Goal: Entertainment & Leisure: Browse casually

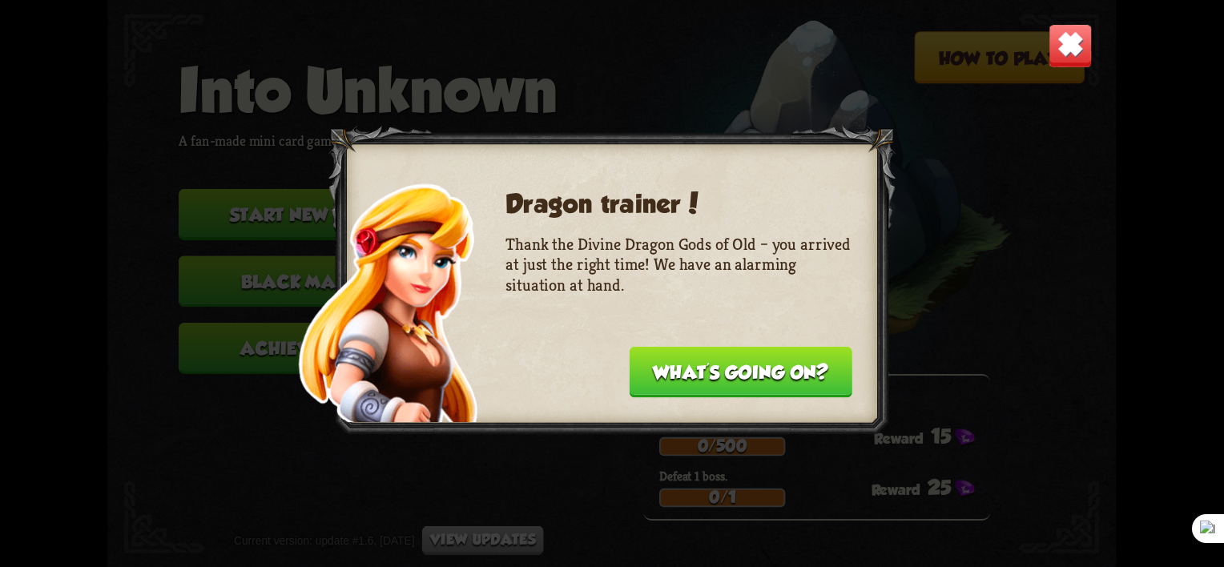
click at [831, 368] on button "What's going on?" at bounding box center [741, 372] width 223 height 51
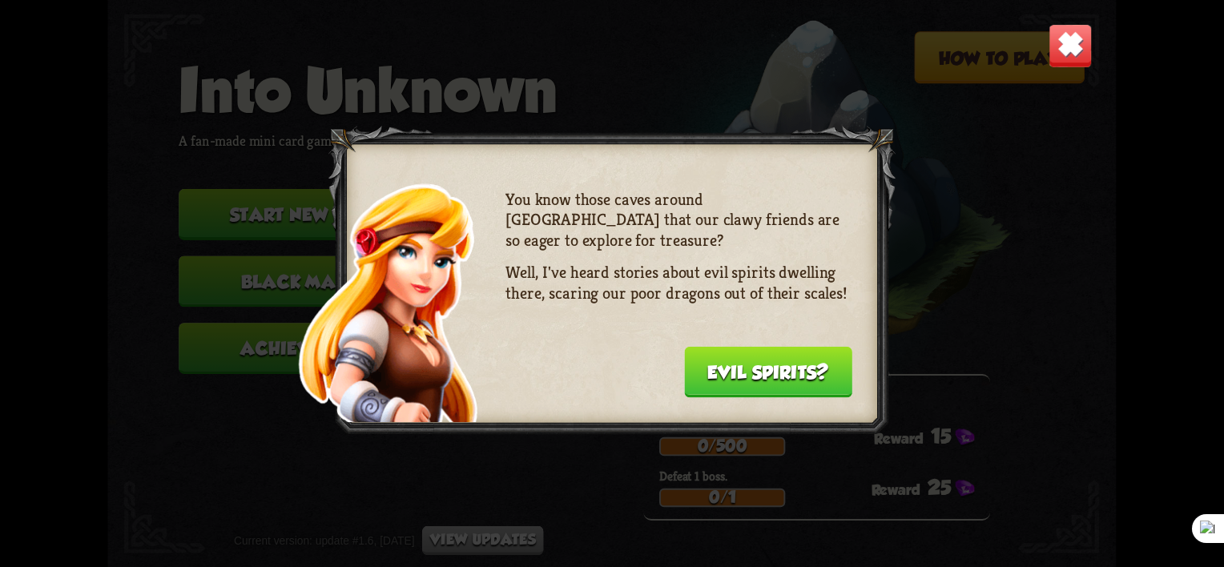
click at [831, 368] on button "Evil spirits?" at bounding box center [768, 372] width 168 height 51
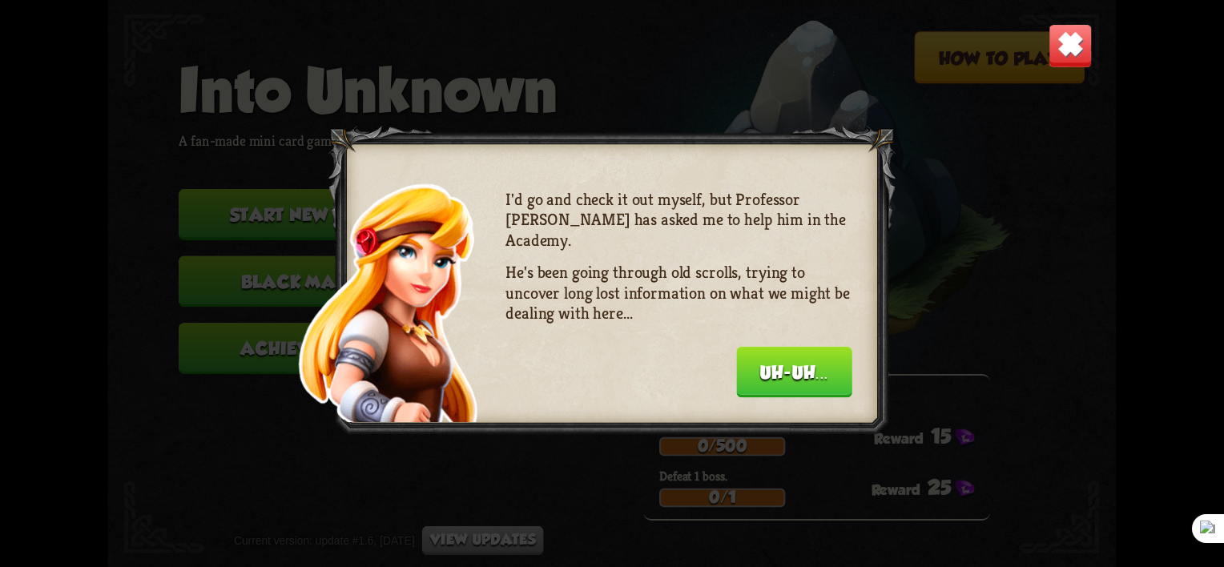
click at [831, 368] on button "Uh-uh..." at bounding box center [794, 372] width 116 height 51
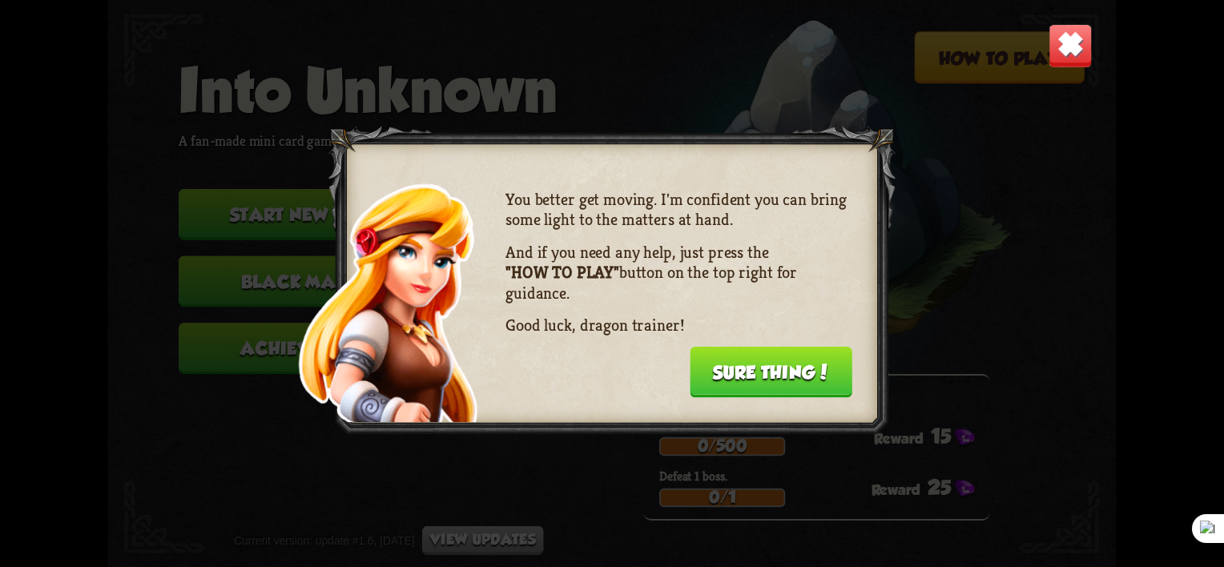
click at [831, 368] on button "Sure thing!" at bounding box center [771, 372] width 163 height 51
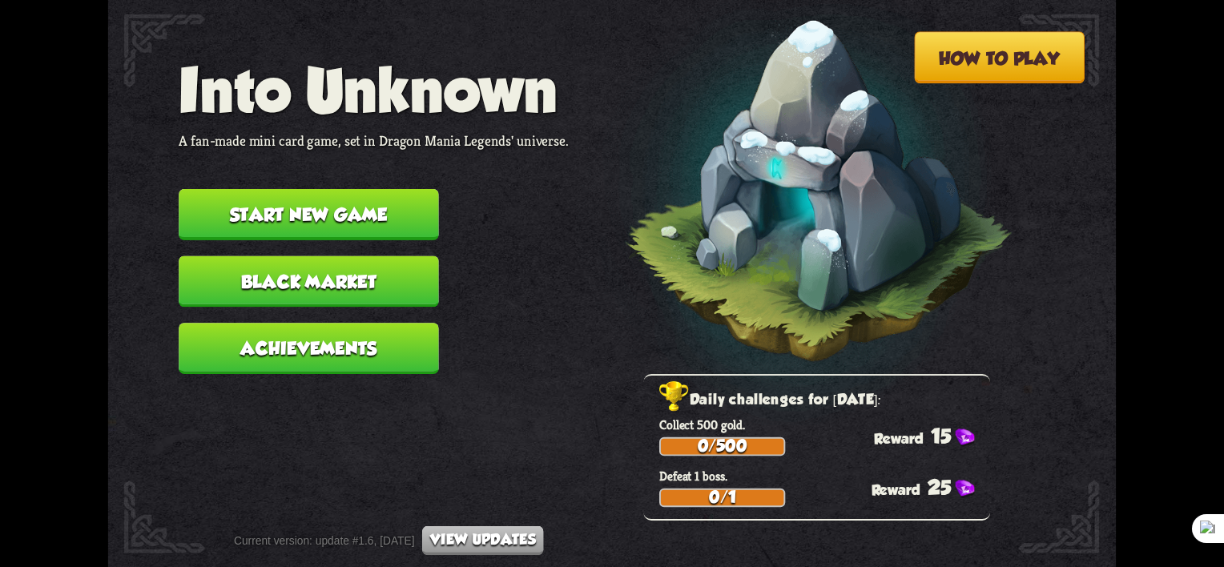
click at [365, 207] on button "Start new game" at bounding box center [309, 214] width 260 height 51
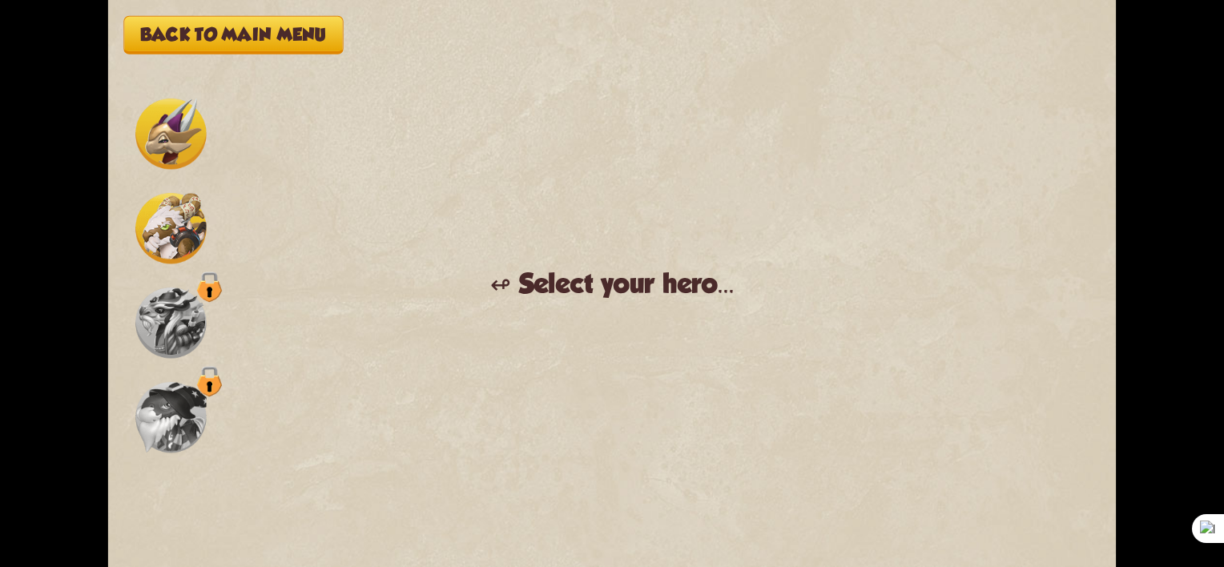
click at [167, 227] on img at bounding box center [170, 228] width 70 height 70
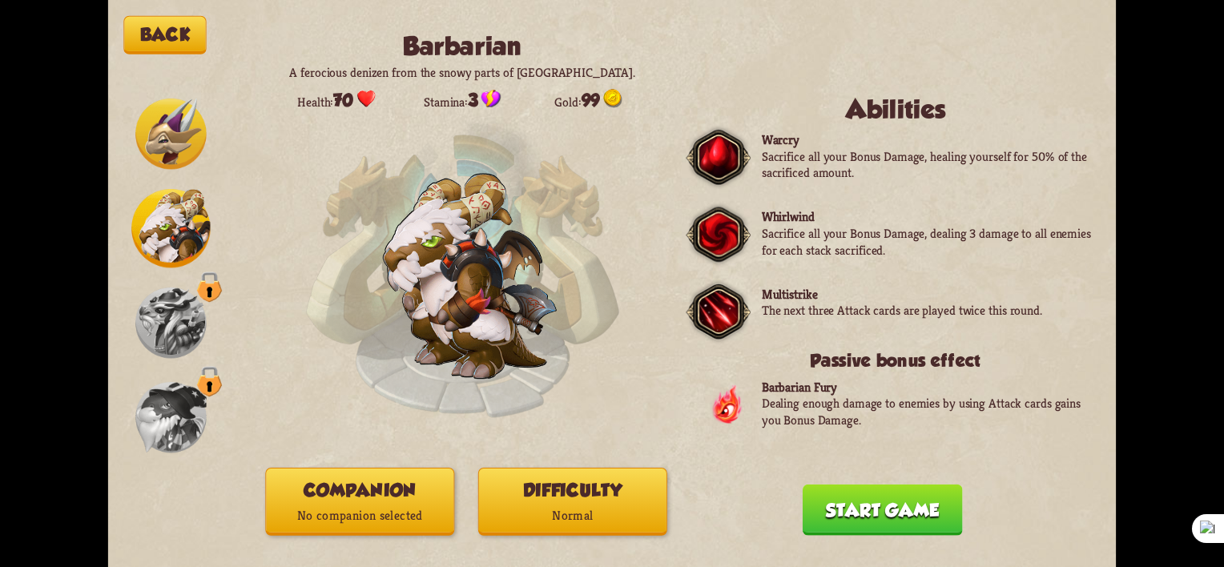
click at [180, 139] on img at bounding box center [170, 134] width 70 height 70
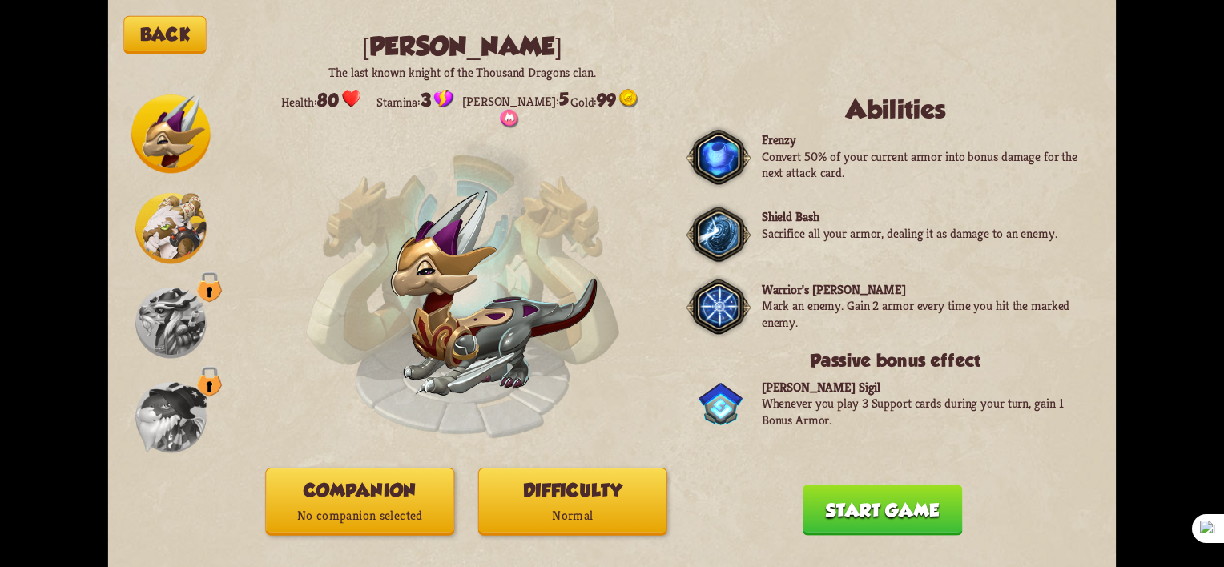
click at [173, 183] on div at bounding box center [170, 284] width 78 height 378
click at [187, 297] on img at bounding box center [170, 323] width 70 height 70
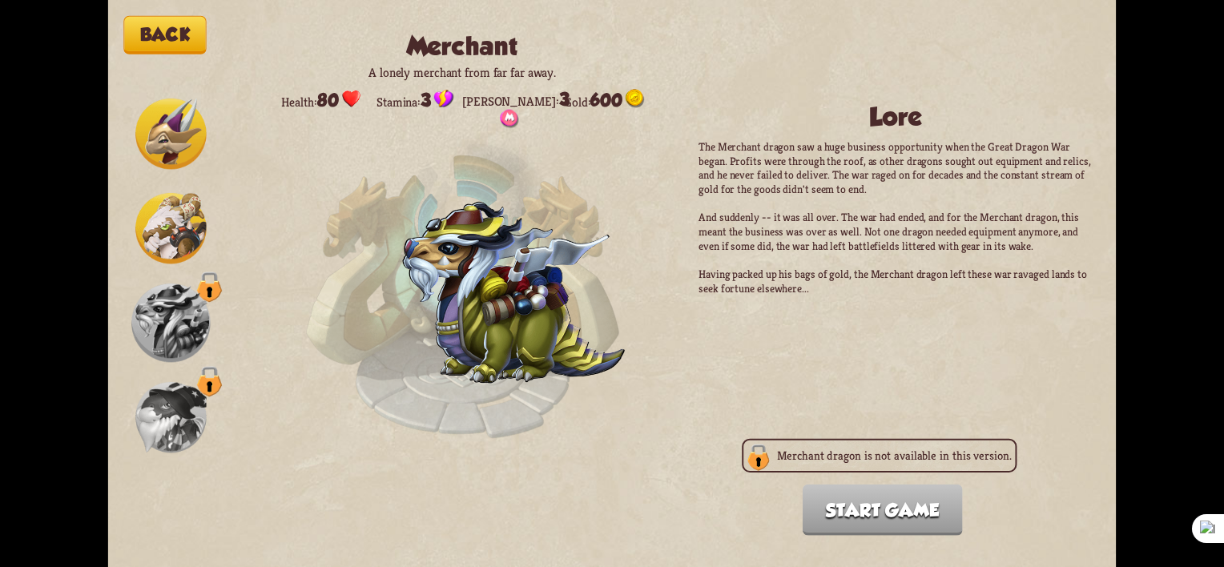
click at [179, 132] on img at bounding box center [170, 134] width 70 height 70
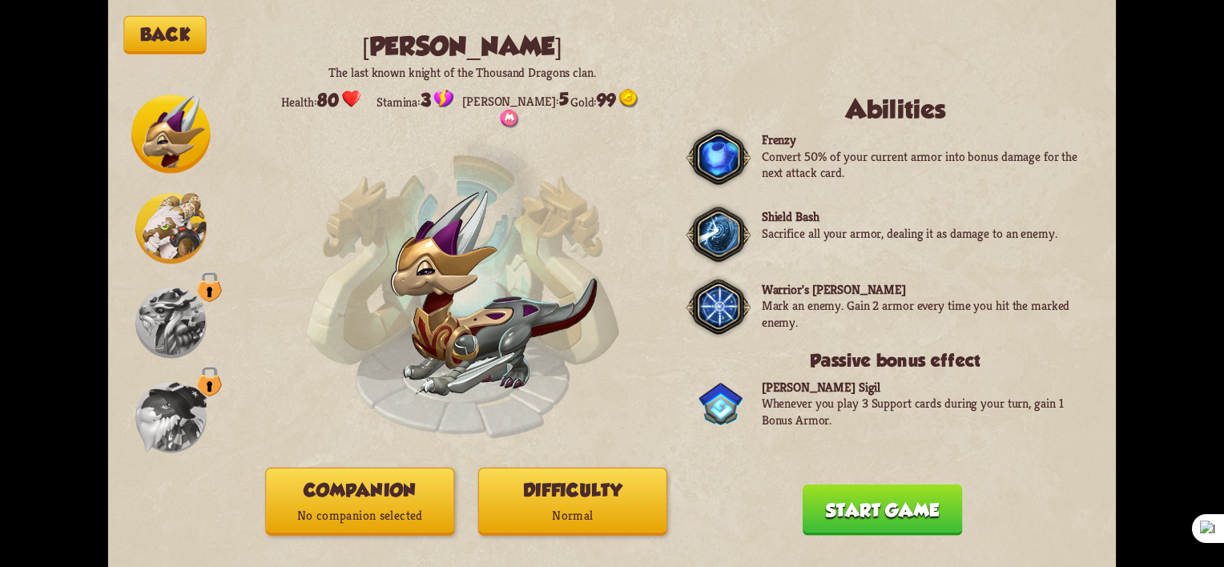
click at [176, 256] on img at bounding box center [170, 228] width 70 height 70
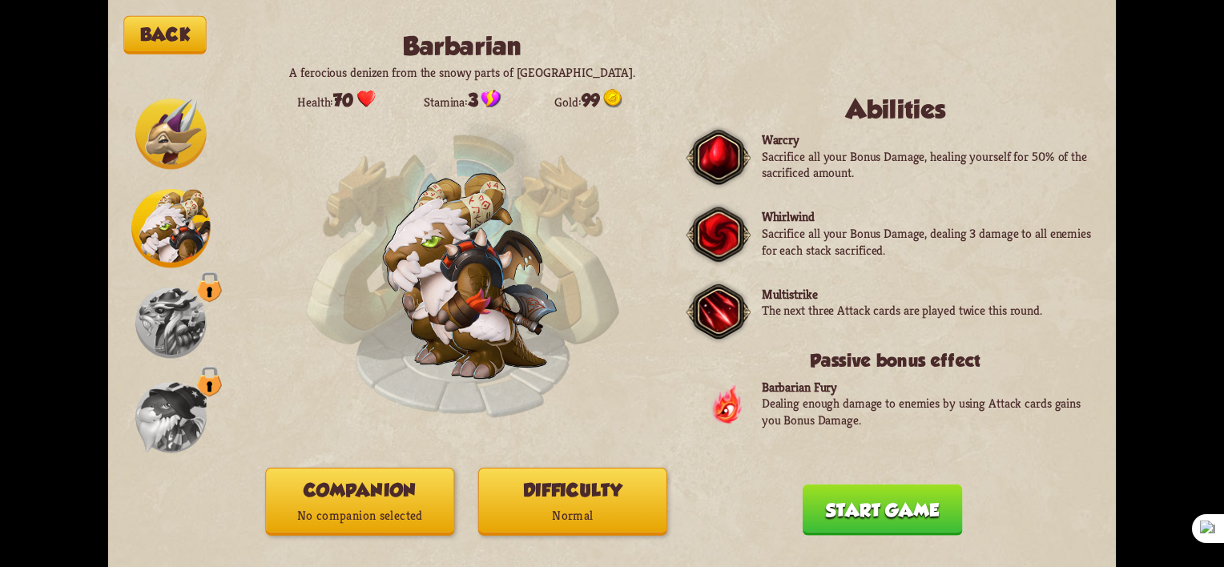
click at [169, 140] on img at bounding box center [170, 134] width 70 height 70
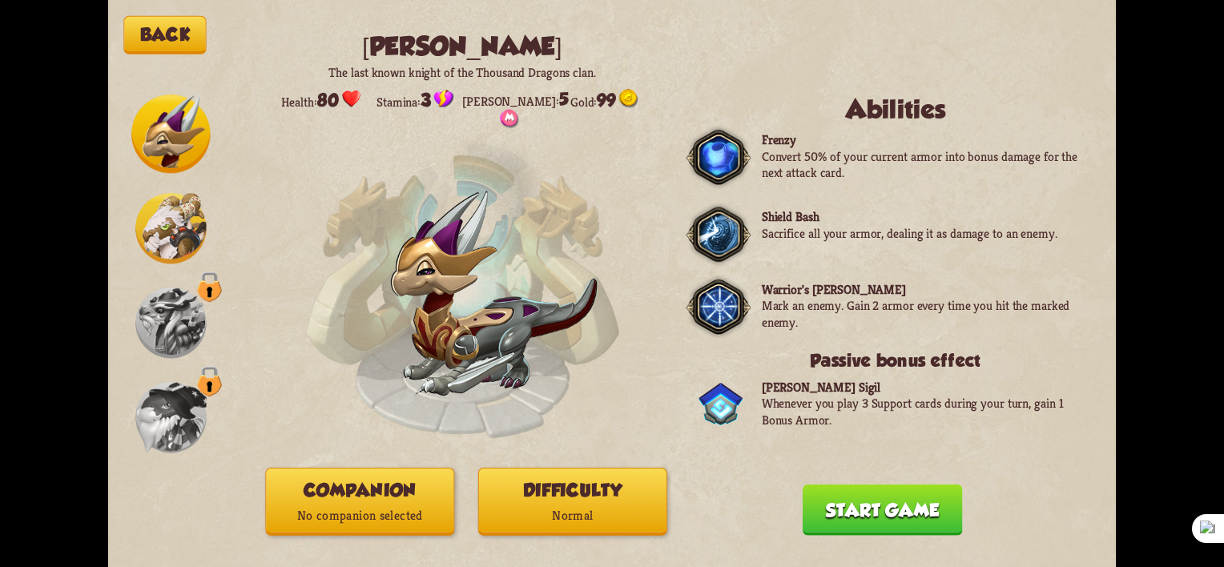
click at [352, 509] on p "No companion selected" at bounding box center [359, 515] width 187 height 25
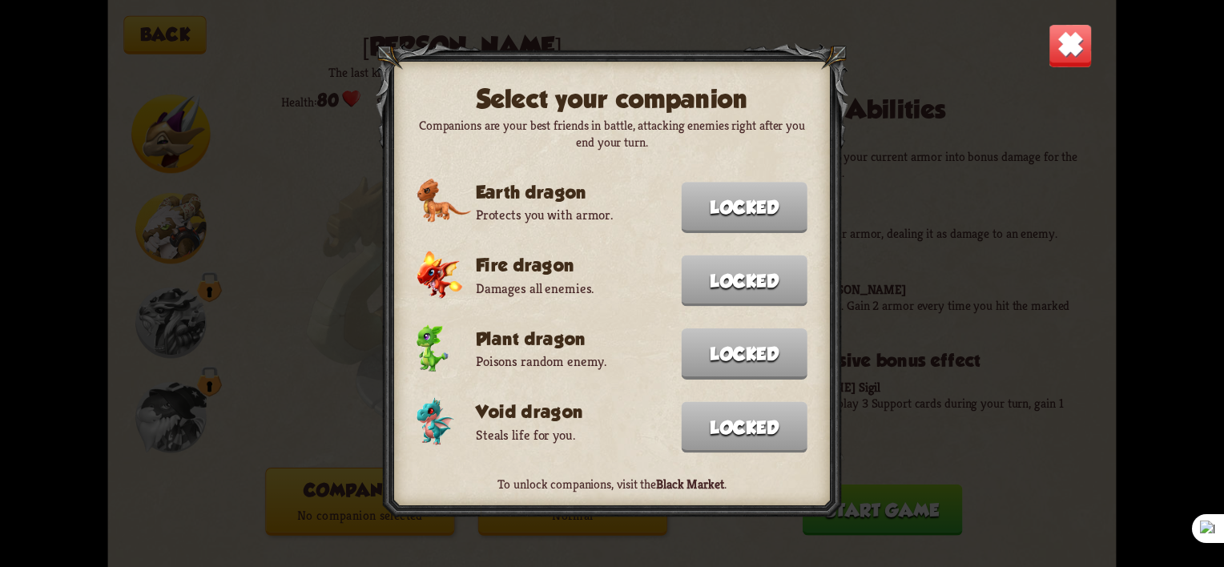
click at [872, 244] on div "Select your companion Companions are your best friends in battle, attacking ene…" at bounding box center [612, 283] width 1008 height 567
click at [960, 135] on div "Select your companion Companions are your best friends in battle, attacking ene…" at bounding box center [612, 283] width 1008 height 567
click at [1081, 43] on img at bounding box center [1071, 46] width 44 height 44
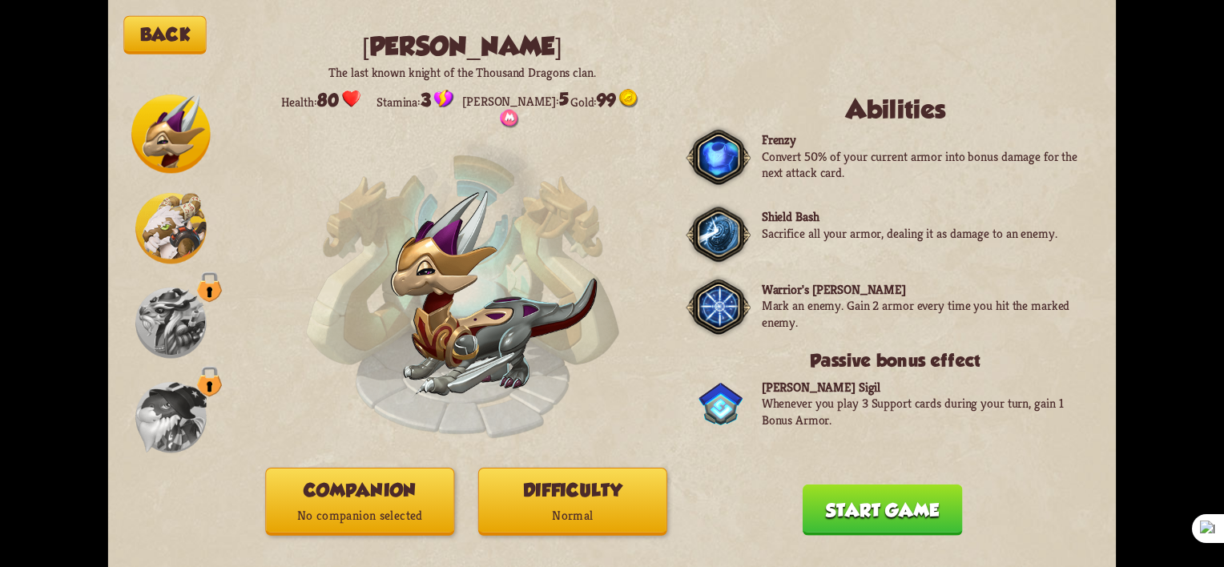
click at [140, 240] on img at bounding box center [170, 228] width 70 height 70
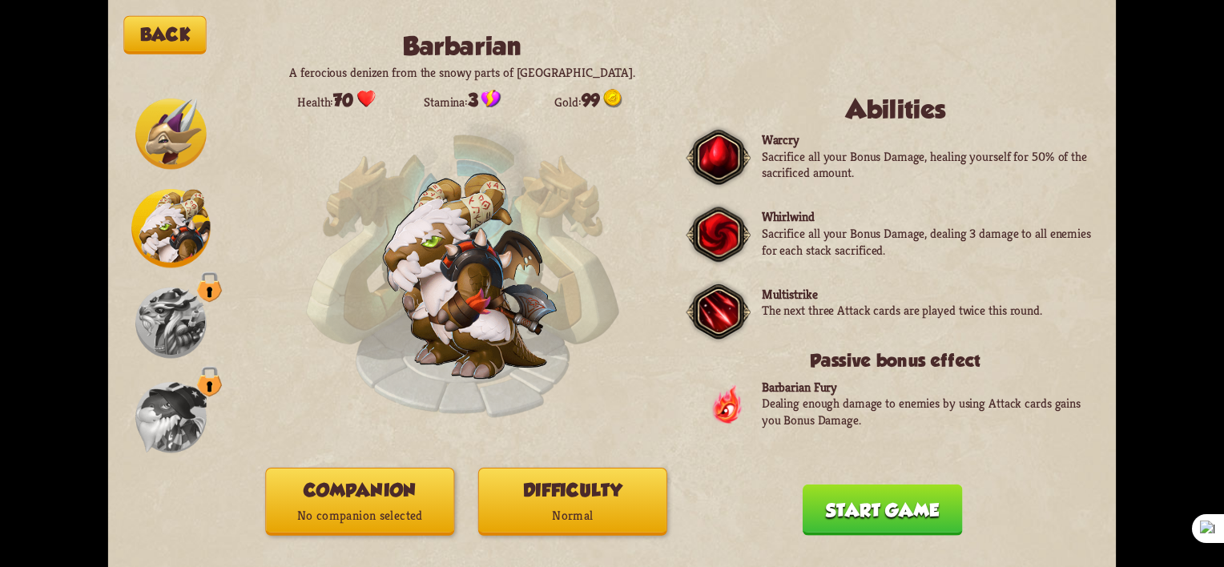
click at [434, 506] on p "No companion selected" at bounding box center [359, 515] width 187 height 25
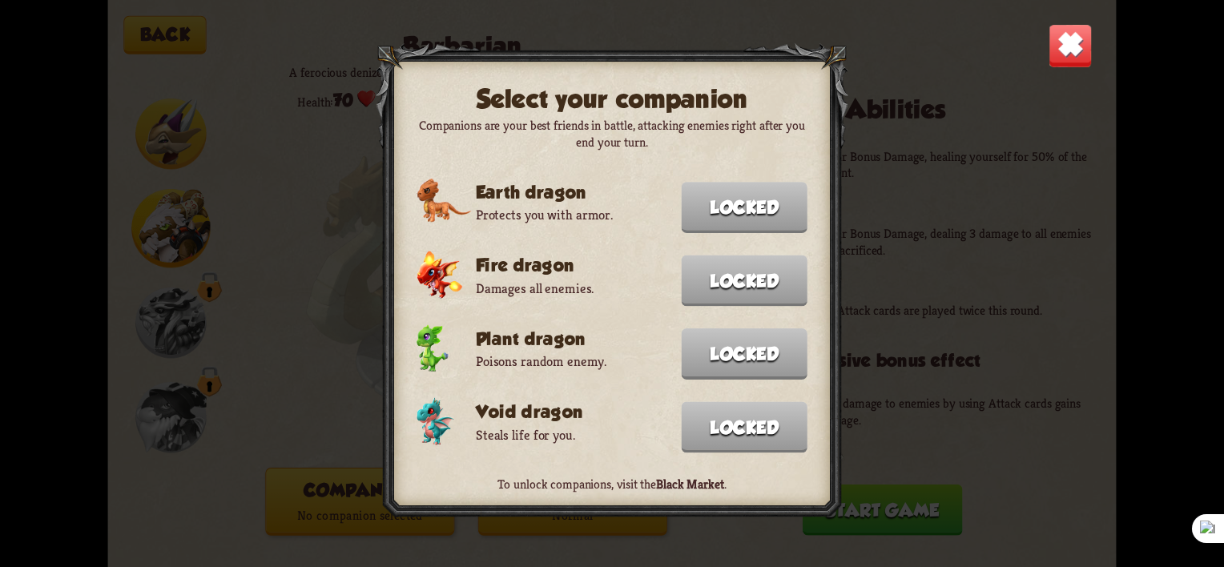
click at [1081, 54] on img at bounding box center [1071, 46] width 44 height 44
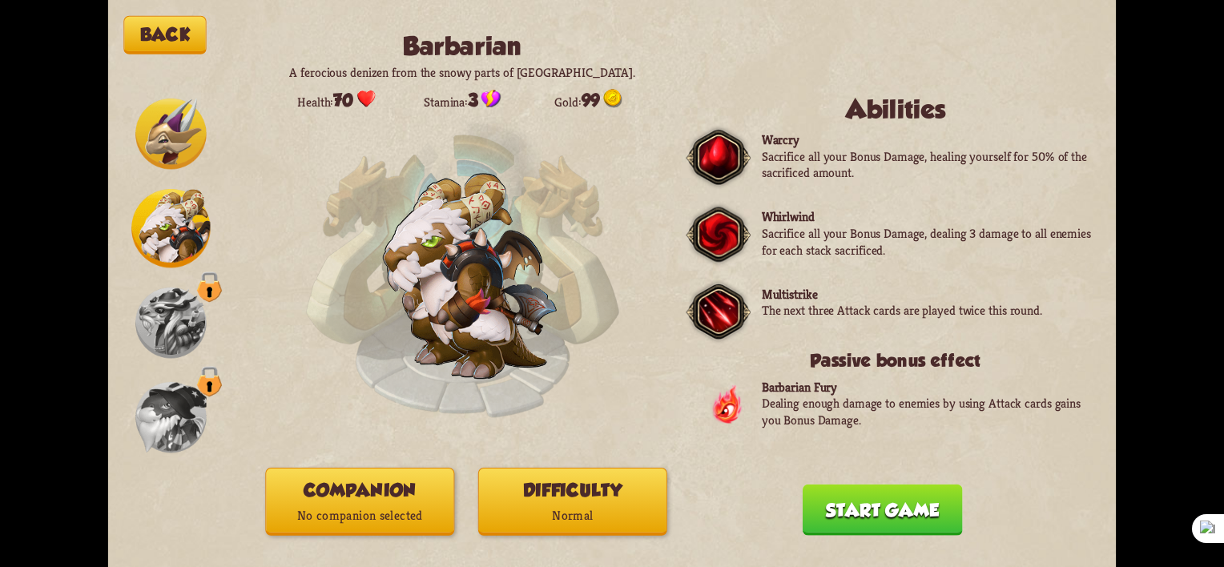
click at [177, 160] on img at bounding box center [170, 134] width 70 height 70
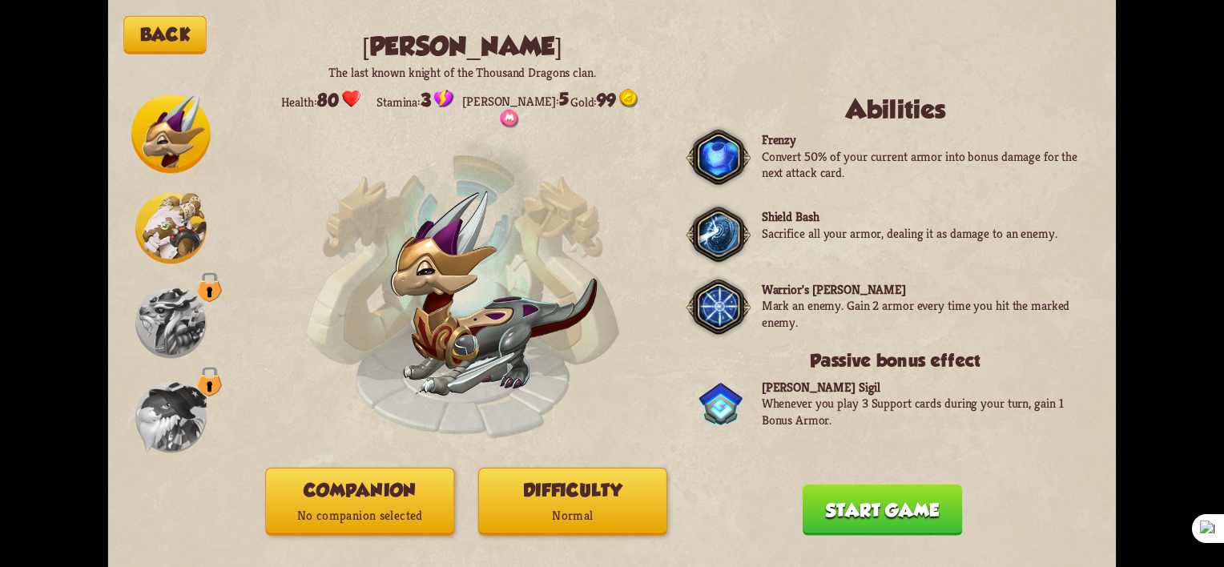
click at [322, 458] on div "Back [PERSON_NAME] The last known knight of the Thousand Dragons clan. Health: …" at bounding box center [612, 283] width 1008 height 567
click at [343, 502] on button "Companion No companion selected" at bounding box center [359, 502] width 189 height 68
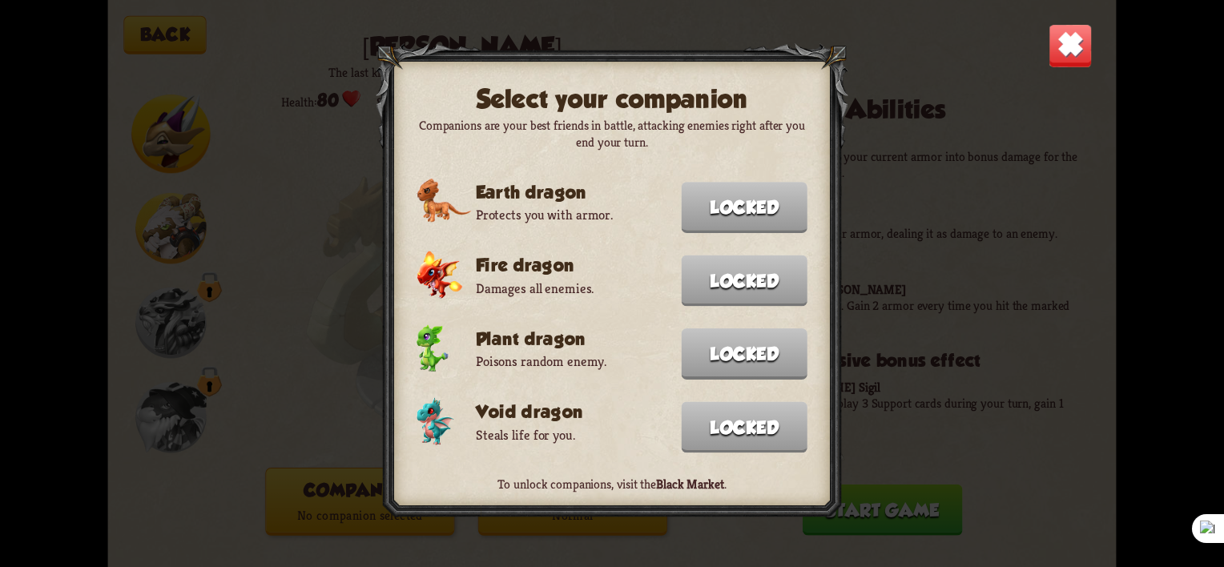
click at [1073, 33] on img at bounding box center [1071, 46] width 44 height 44
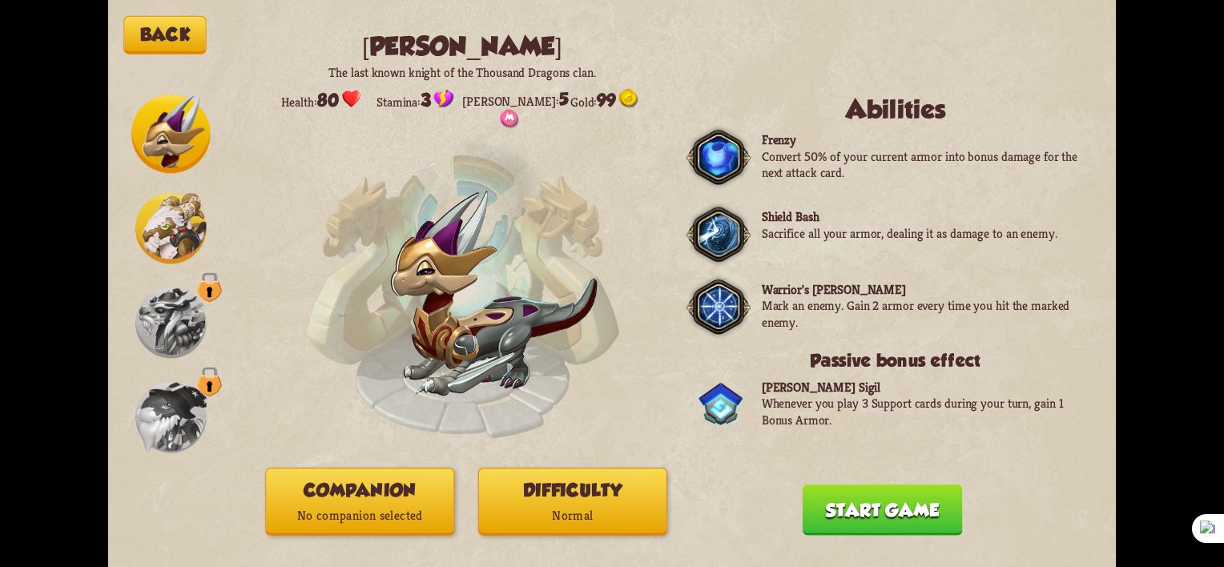
click at [186, 237] on img at bounding box center [170, 228] width 70 height 70
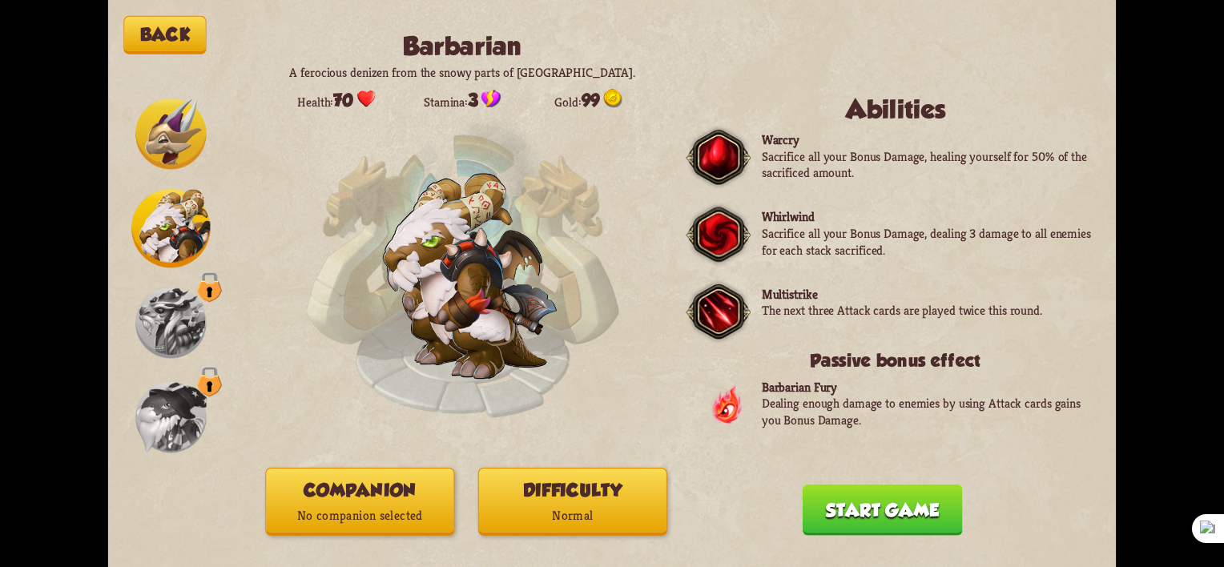
click at [170, 135] on img at bounding box center [170, 134] width 70 height 70
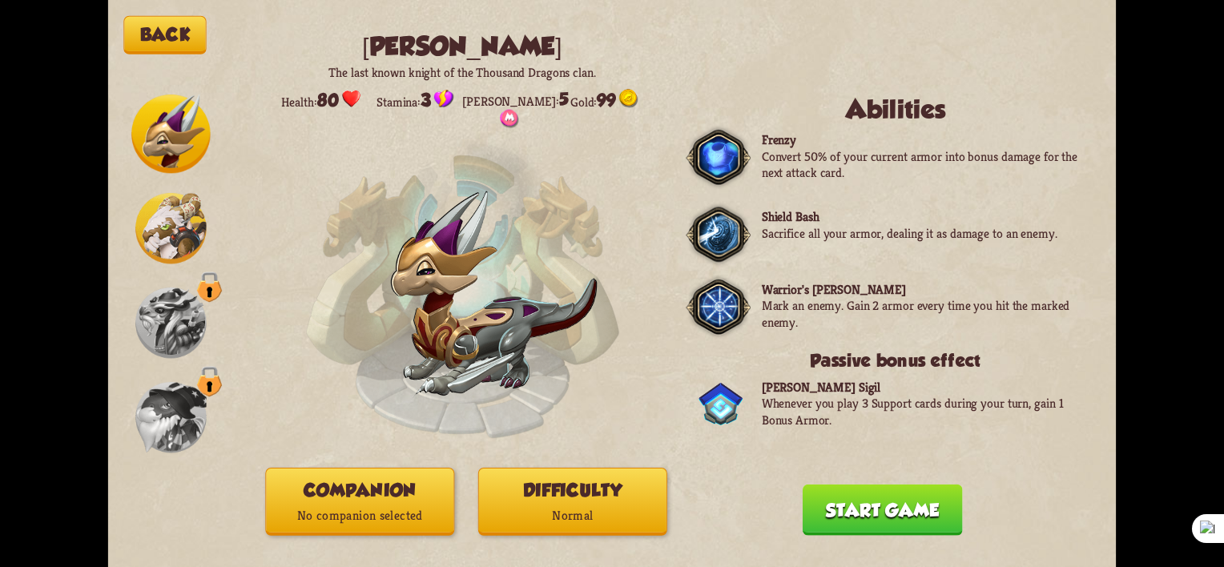
click at [154, 217] on img at bounding box center [170, 228] width 70 height 70
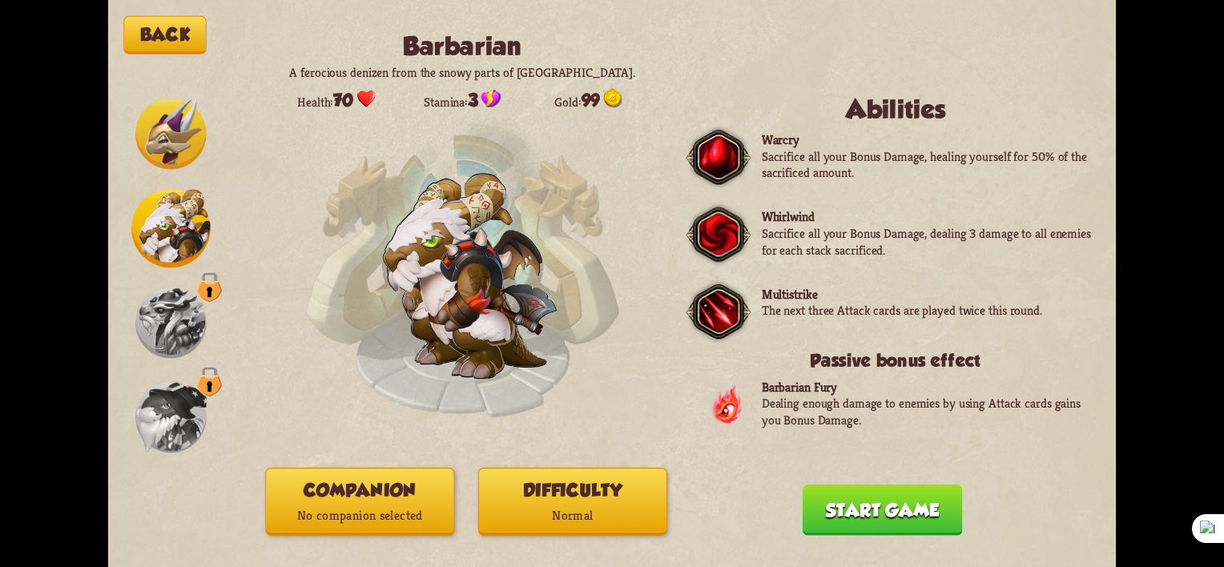
click at [160, 138] on img at bounding box center [170, 134] width 70 height 70
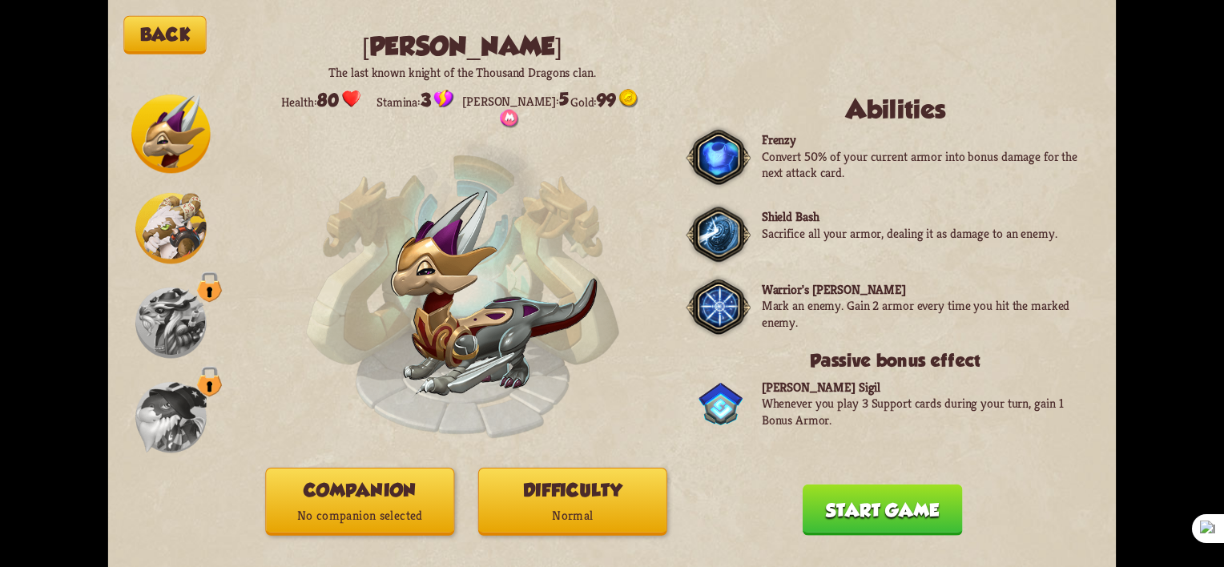
click at [186, 239] on img at bounding box center [170, 228] width 70 height 70
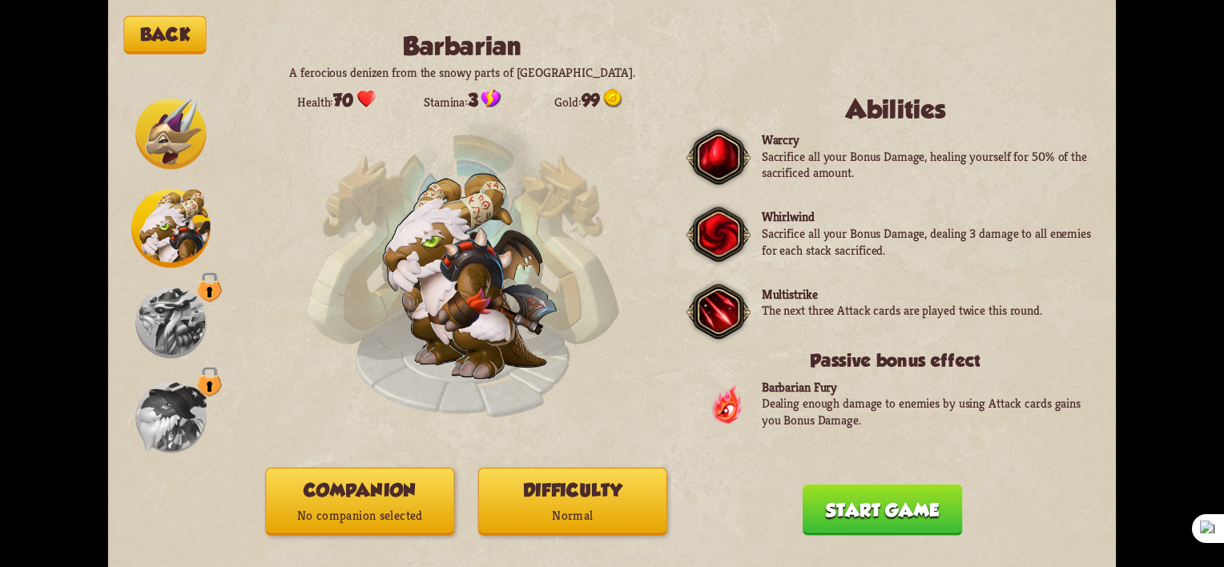
click at [185, 119] on img at bounding box center [170, 134] width 70 height 70
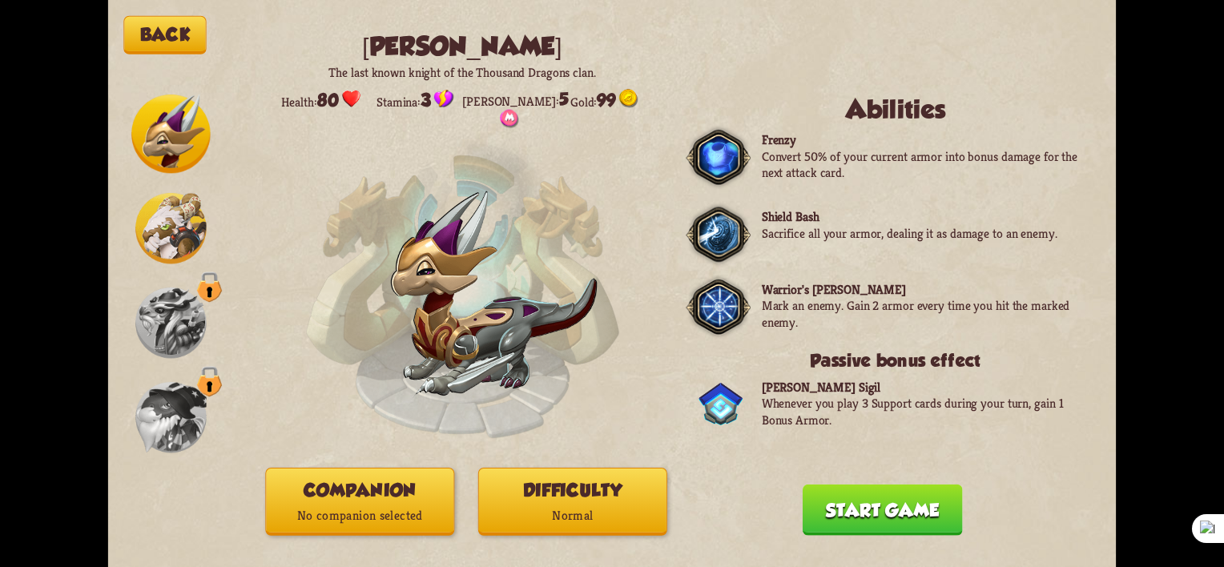
click at [858, 498] on button "Start game" at bounding box center [883, 510] width 160 height 51
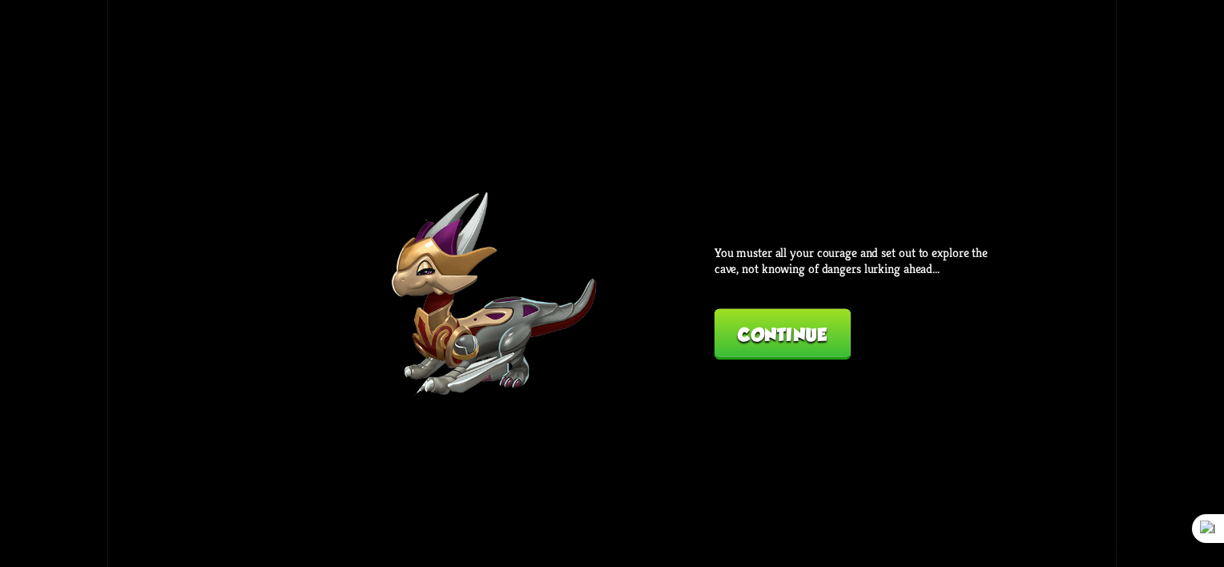
click at [811, 343] on button "Continue" at bounding box center [783, 333] width 136 height 51
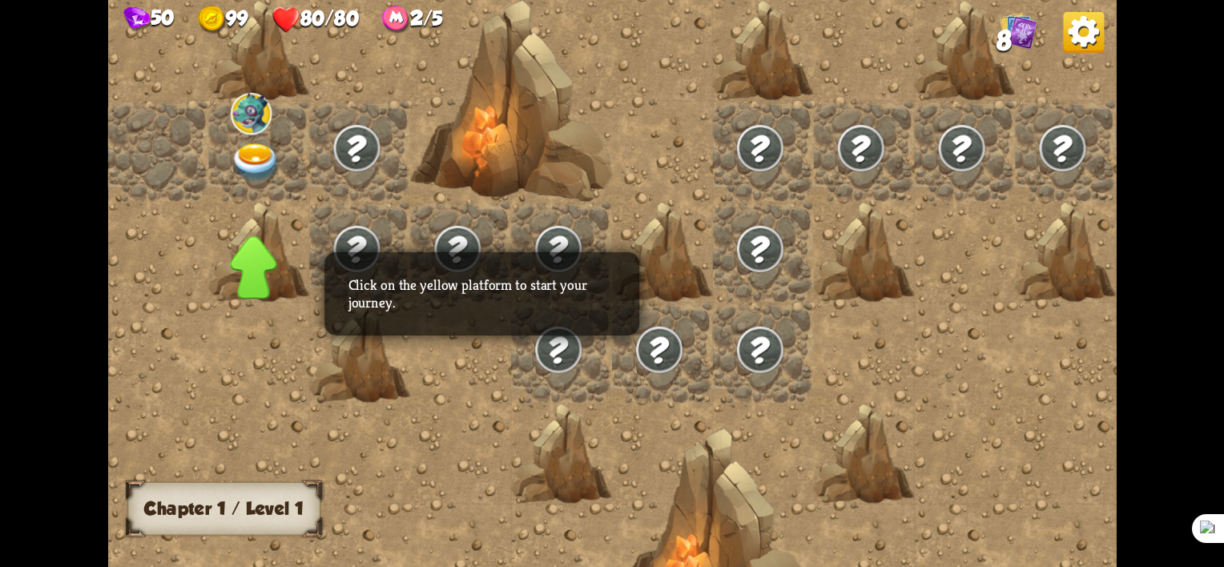
click at [245, 159] on img at bounding box center [256, 162] width 50 height 39
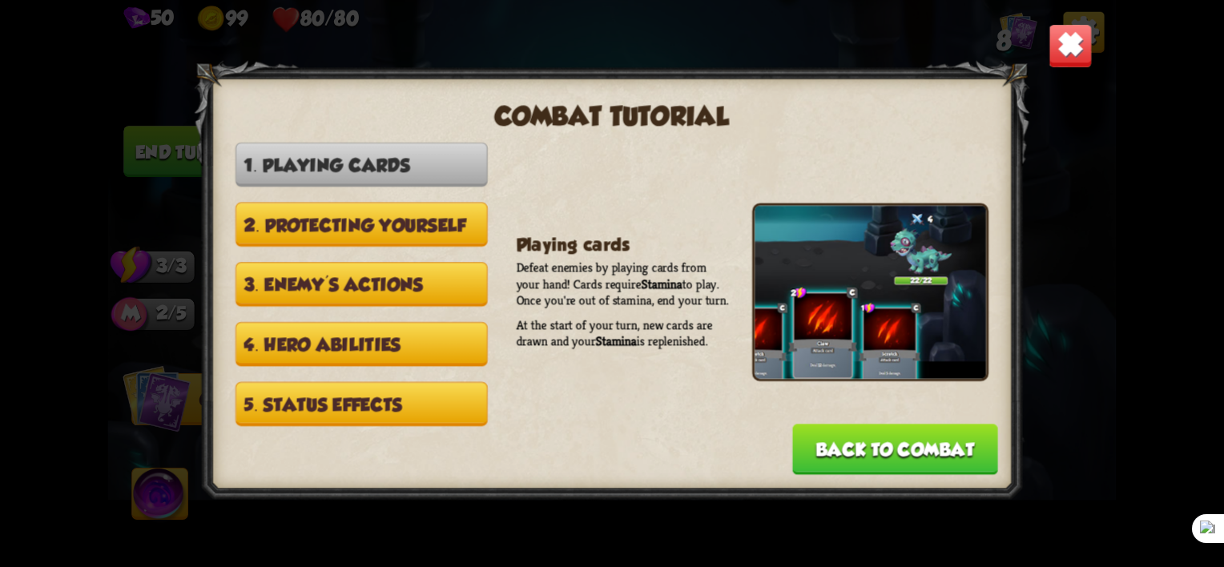
click at [878, 449] on button "Back to combat" at bounding box center [895, 449] width 206 height 51
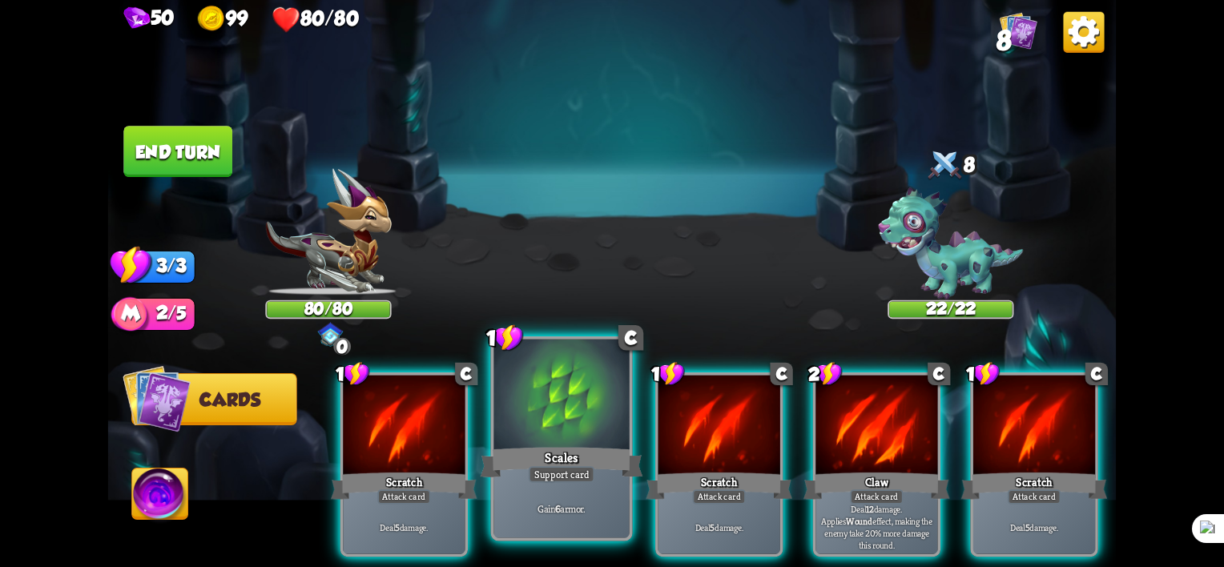
click at [539, 465] on div "Scales" at bounding box center [562, 463] width 163 height 36
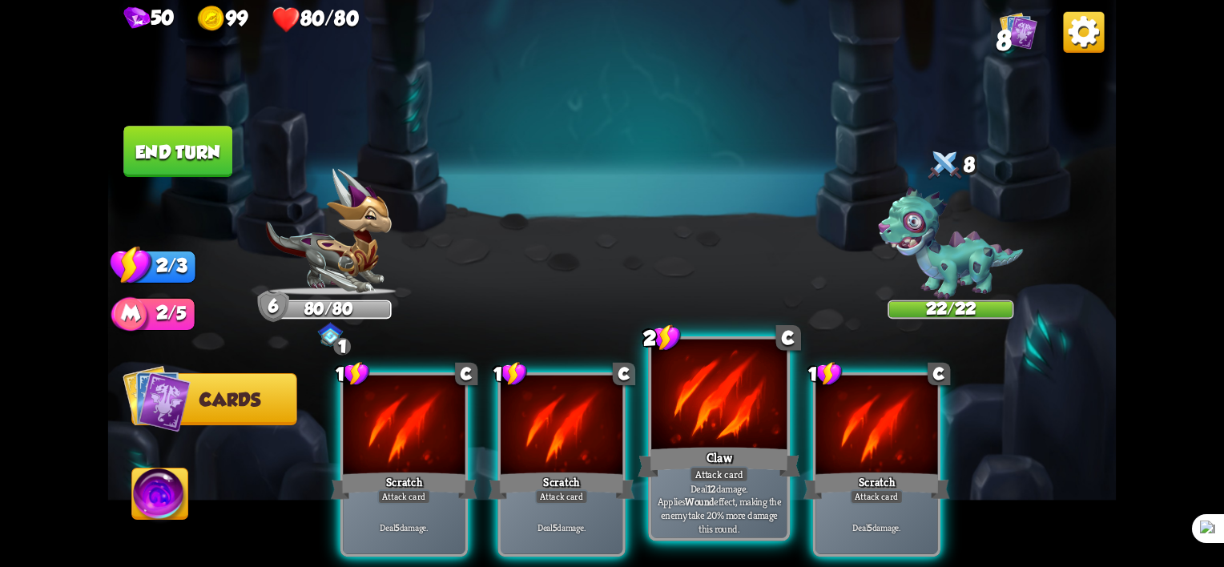
click at [714, 418] on div at bounding box center [718, 397] width 135 height 115
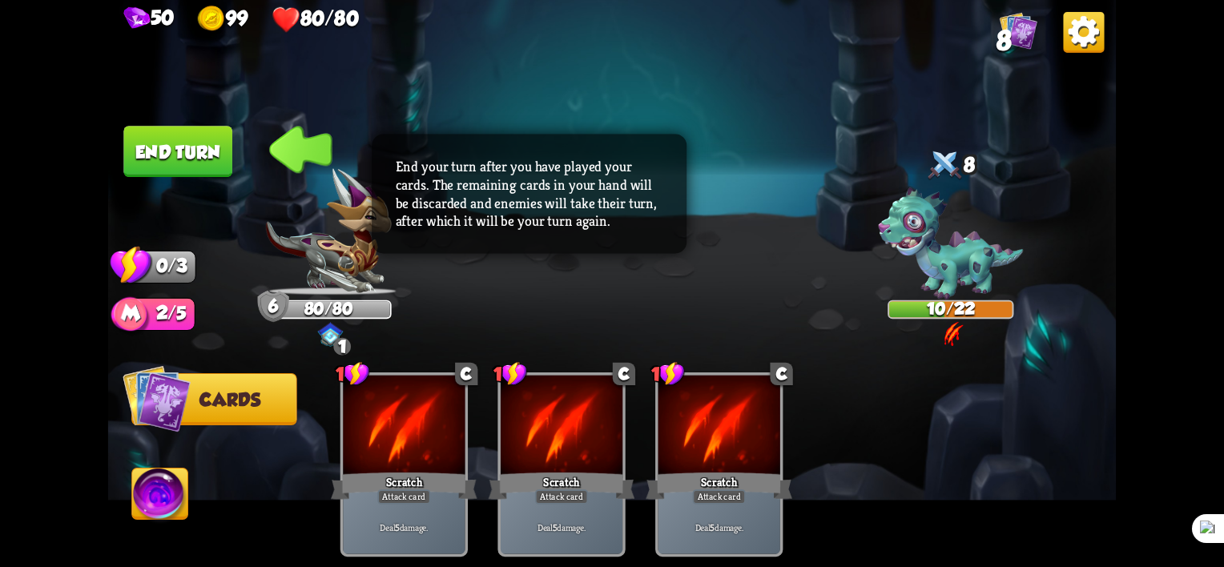
click at [199, 151] on button "End turn" at bounding box center [178, 152] width 111 height 52
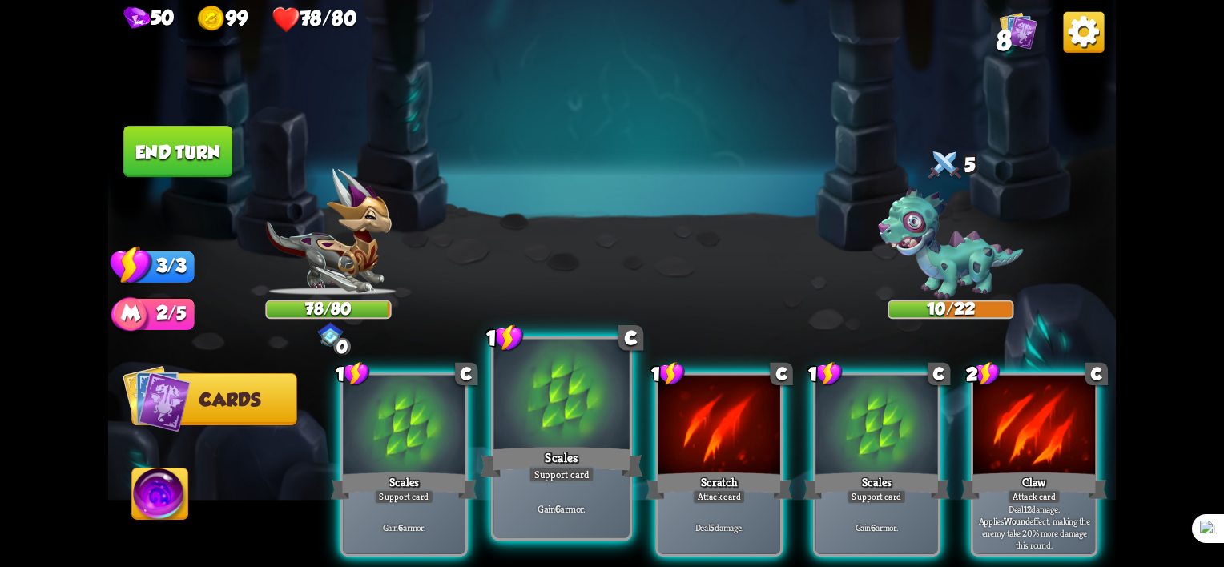
click at [573, 481] on div "Support card" at bounding box center [562, 474] width 66 height 17
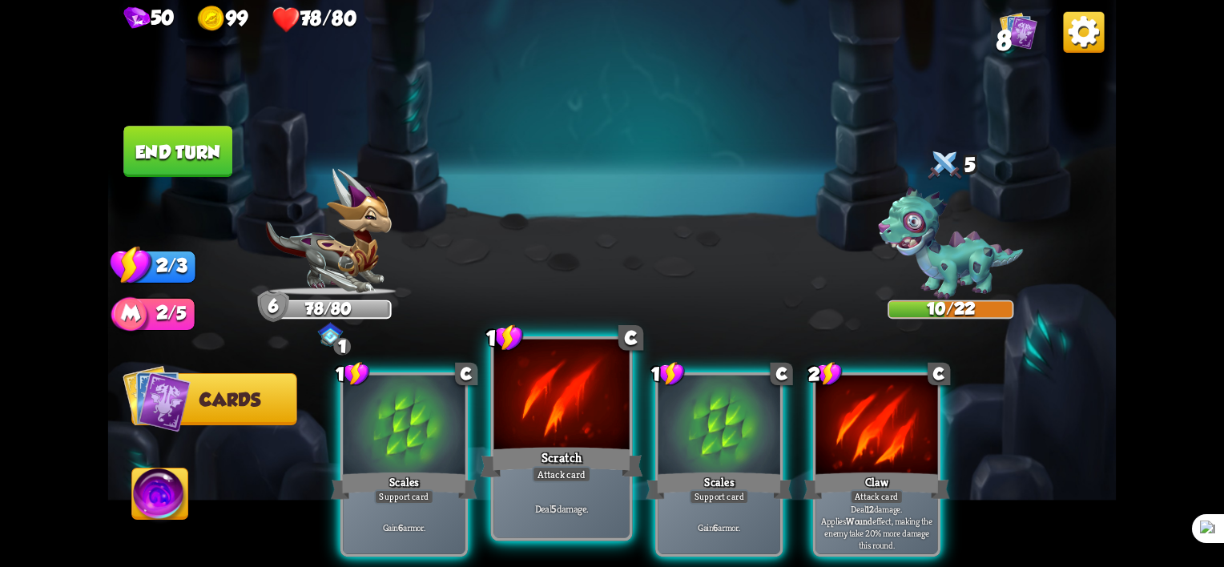
click at [558, 457] on div "Scratch" at bounding box center [562, 463] width 163 height 36
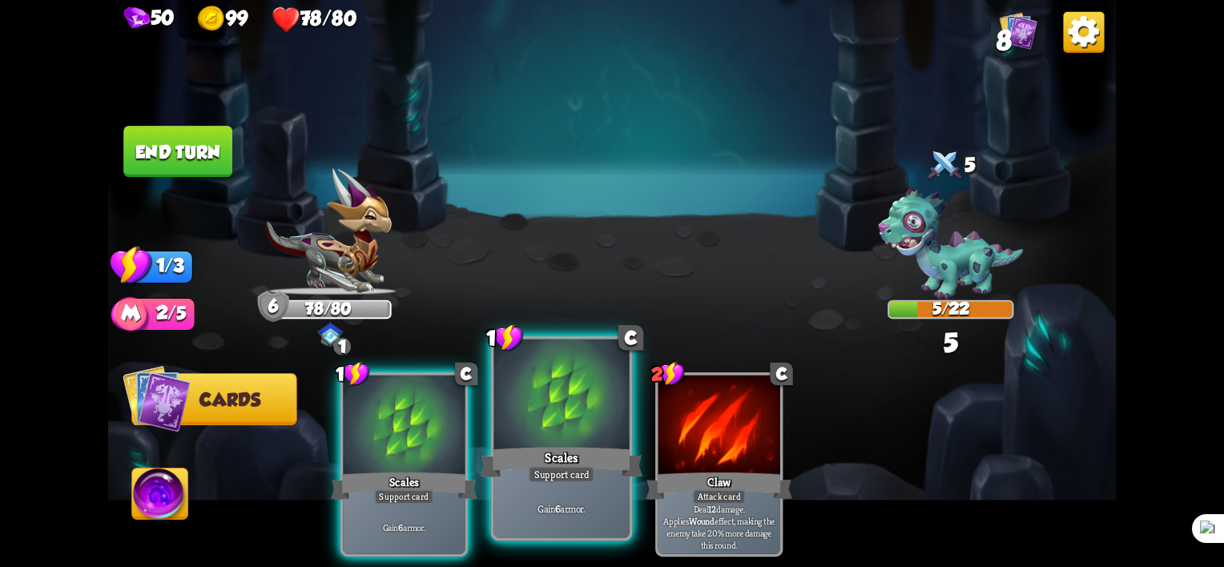
click at [567, 468] on div "Support card" at bounding box center [562, 474] width 66 height 17
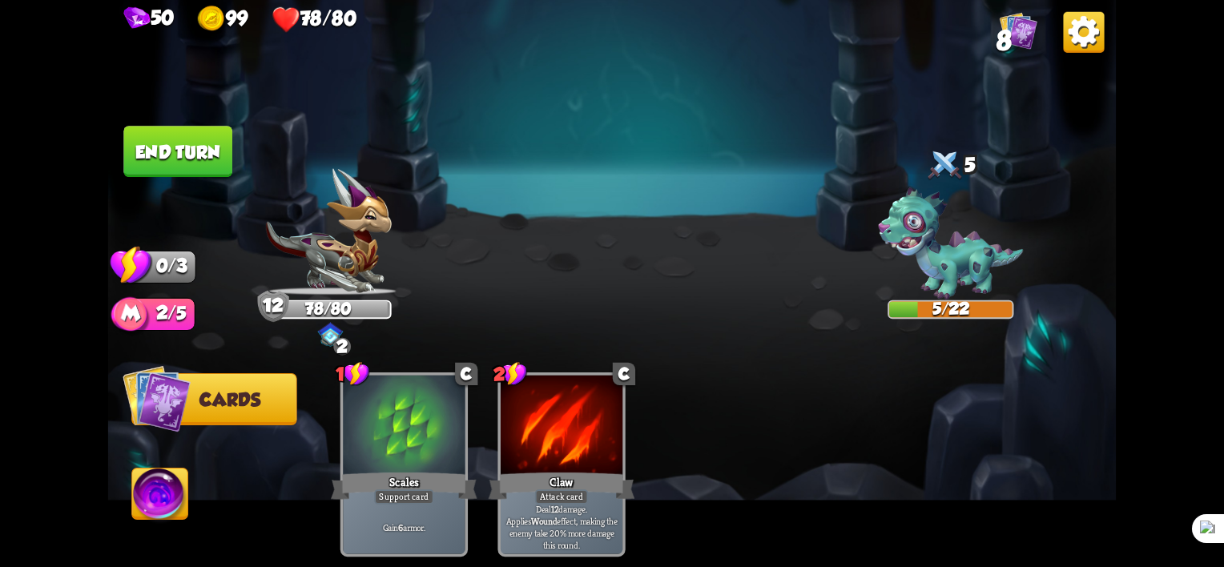
click at [192, 159] on button "End turn" at bounding box center [178, 152] width 111 height 52
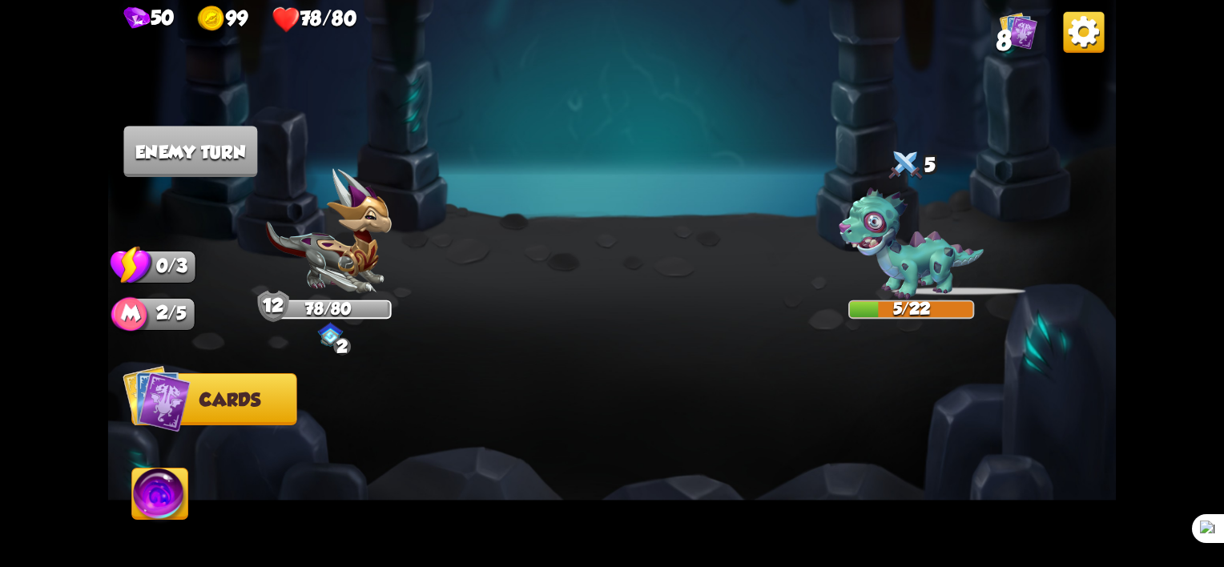
click at [259, 405] on span "Cards" at bounding box center [229, 400] width 61 height 21
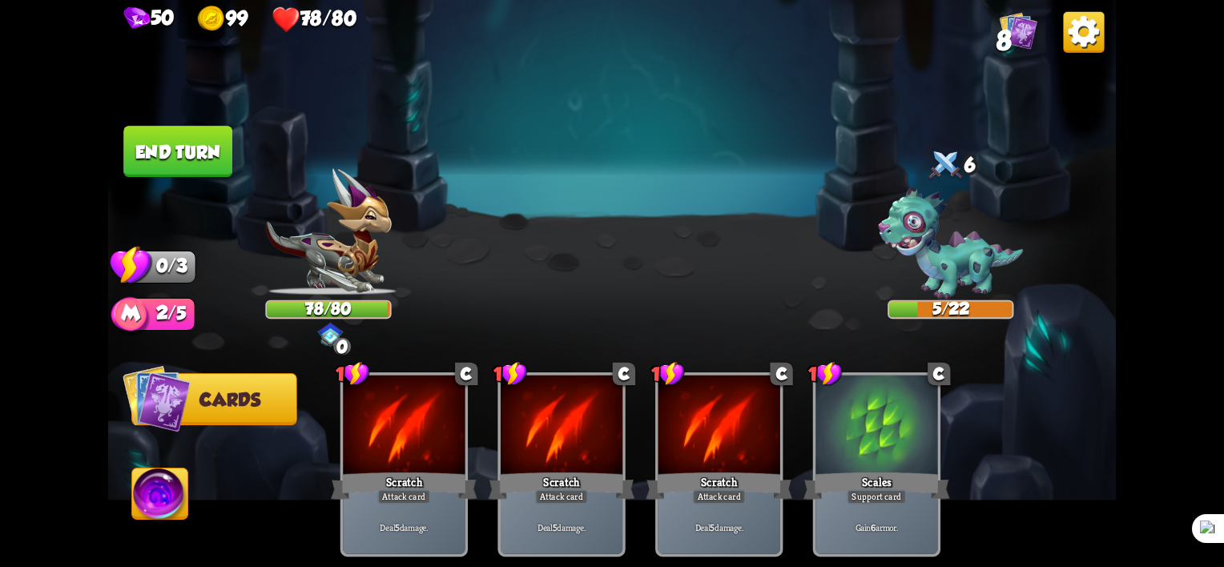
click at [196, 397] on button "Cards" at bounding box center [213, 399] width 165 height 52
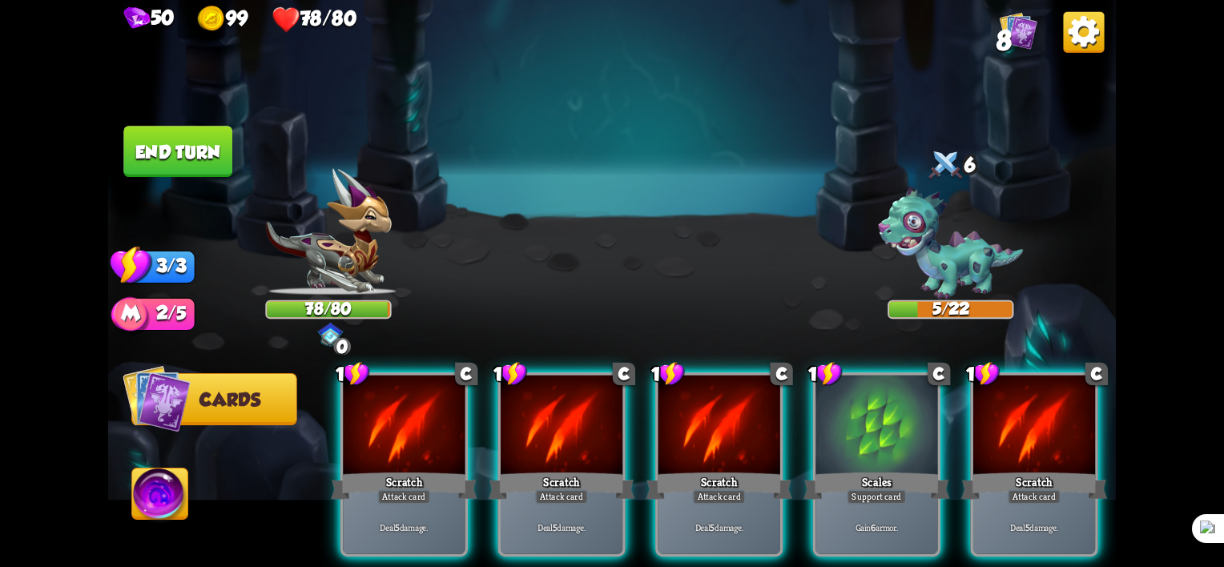
click at [208, 412] on button "Cards" at bounding box center [213, 399] width 165 height 52
click at [206, 397] on span "Cards" at bounding box center [229, 400] width 61 height 21
click at [167, 513] on img at bounding box center [160, 497] width 56 height 57
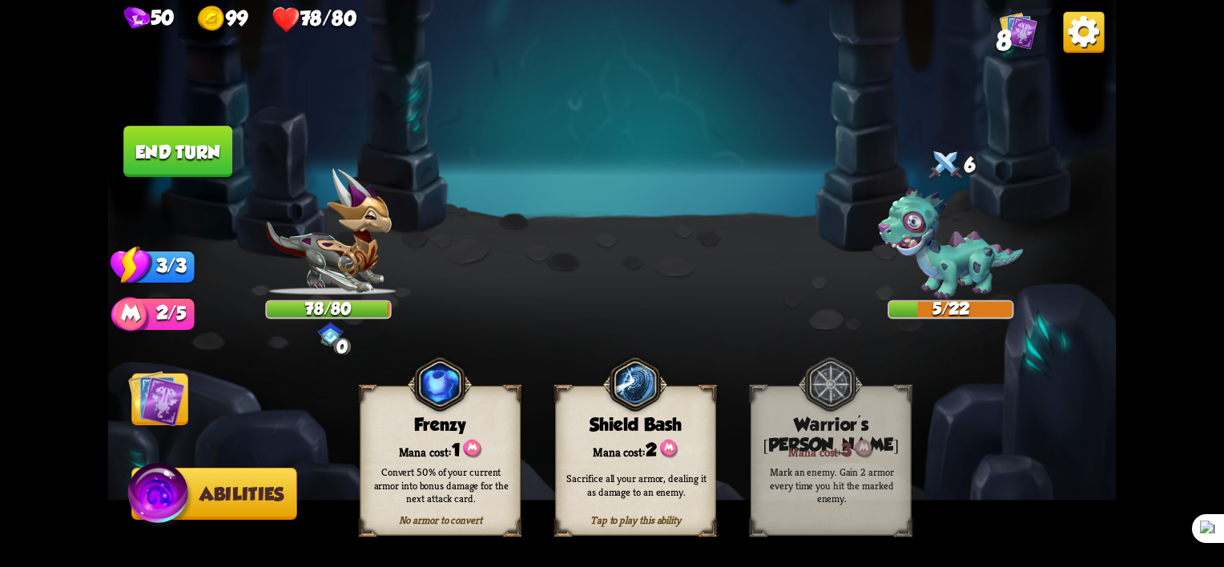
click at [441, 442] on div "Mana cost: 1" at bounding box center [439, 449] width 159 height 23
click at [148, 401] on img at bounding box center [156, 398] width 57 height 57
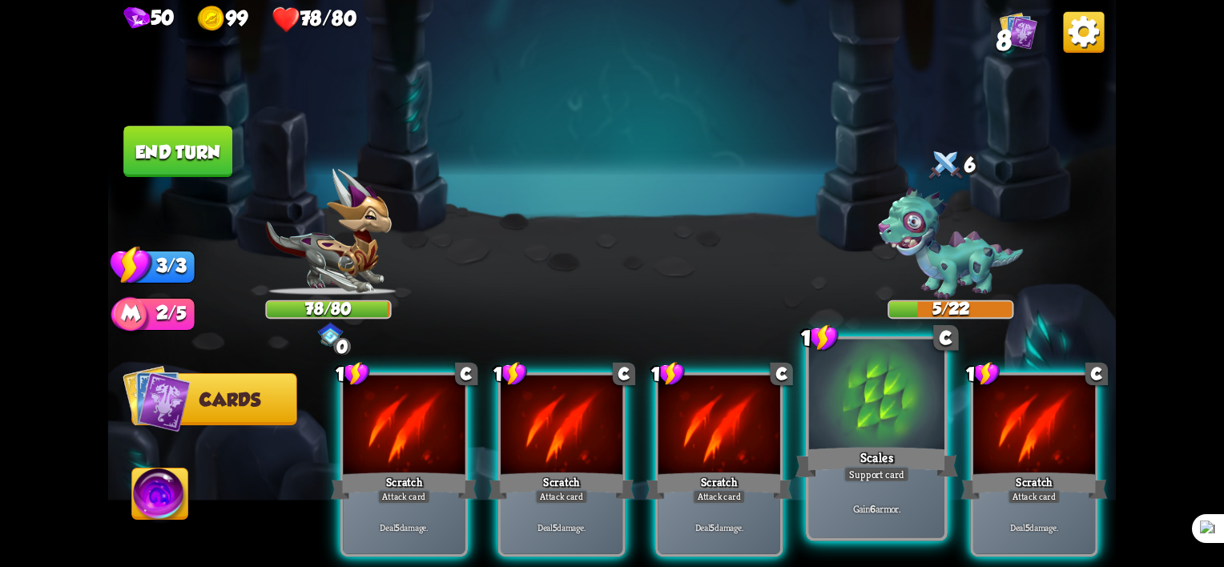
click at [834, 471] on div "Scales" at bounding box center [876, 463] width 163 height 36
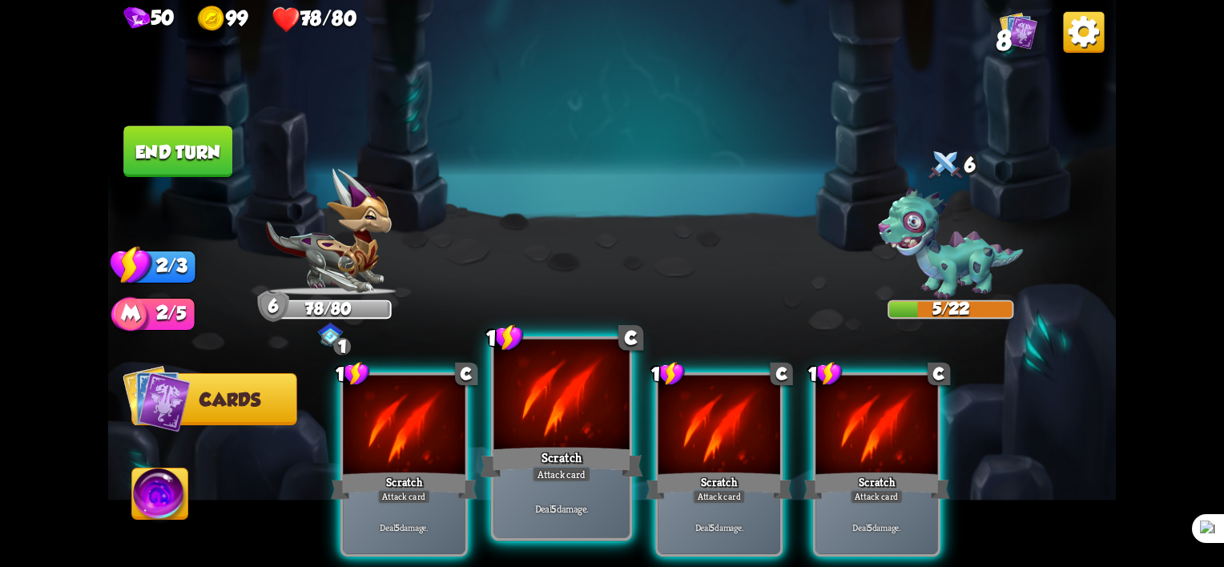
click at [554, 477] on div "Attack card" at bounding box center [561, 474] width 59 height 17
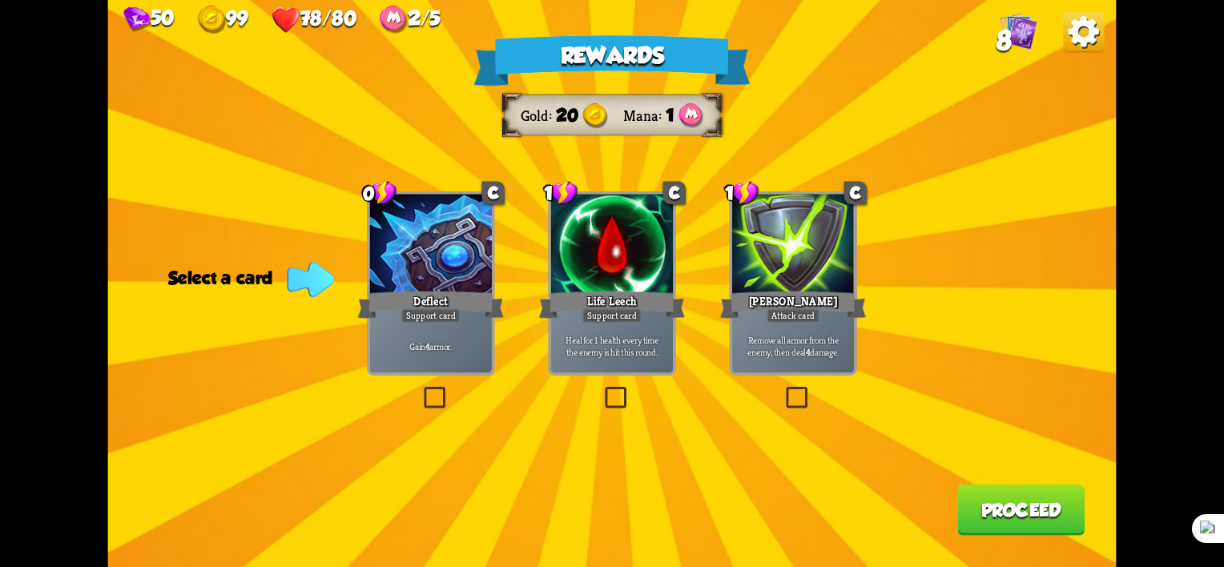
click at [421, 390] on label at bounding box center [421, 390] width 0 height 0
click at [0, 0] on input "checkbox" at bounding box center [0, 0] width 0 height 0
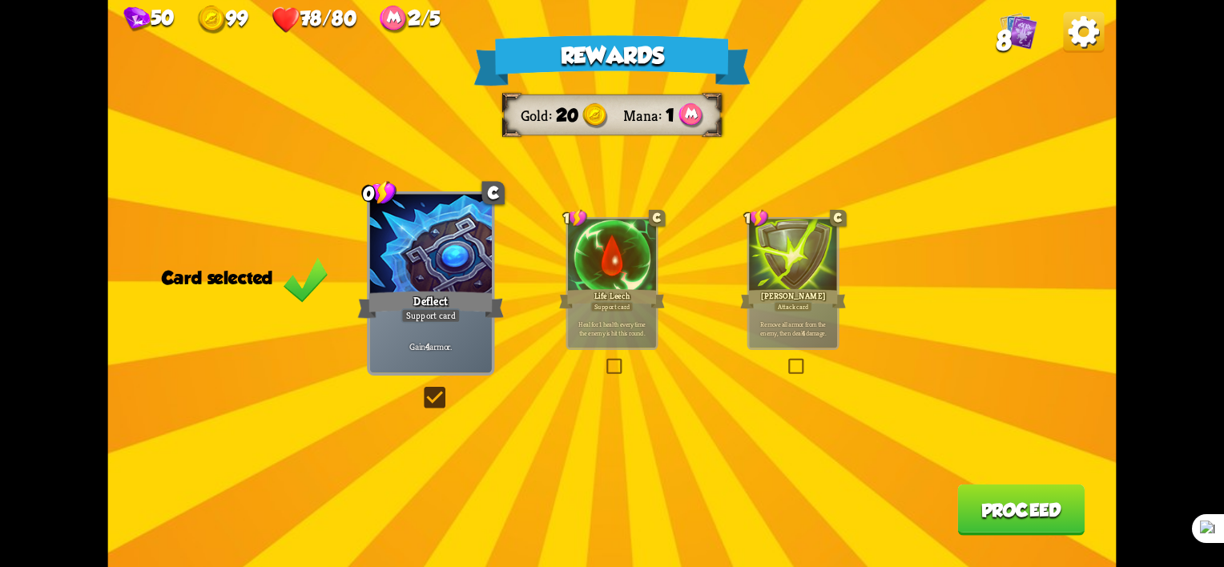
click at [1009, 515] on button "Proceed" at bounding box center [1020, 510] width 127 height 51
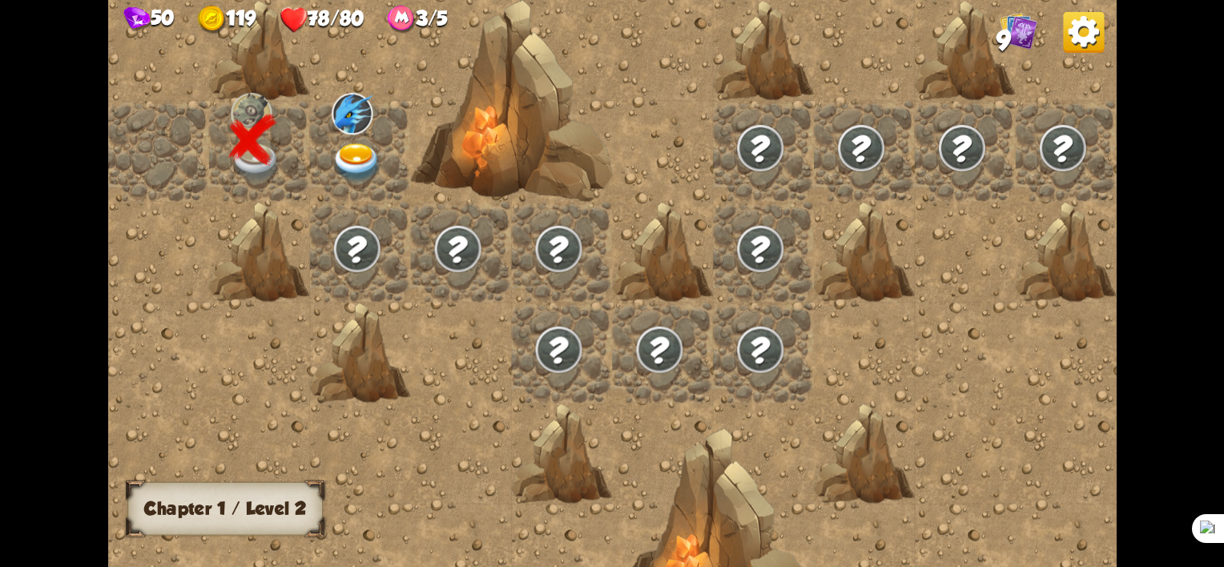
click at [362, 151] on img at bounding box center [357, 162] width 50 height 39
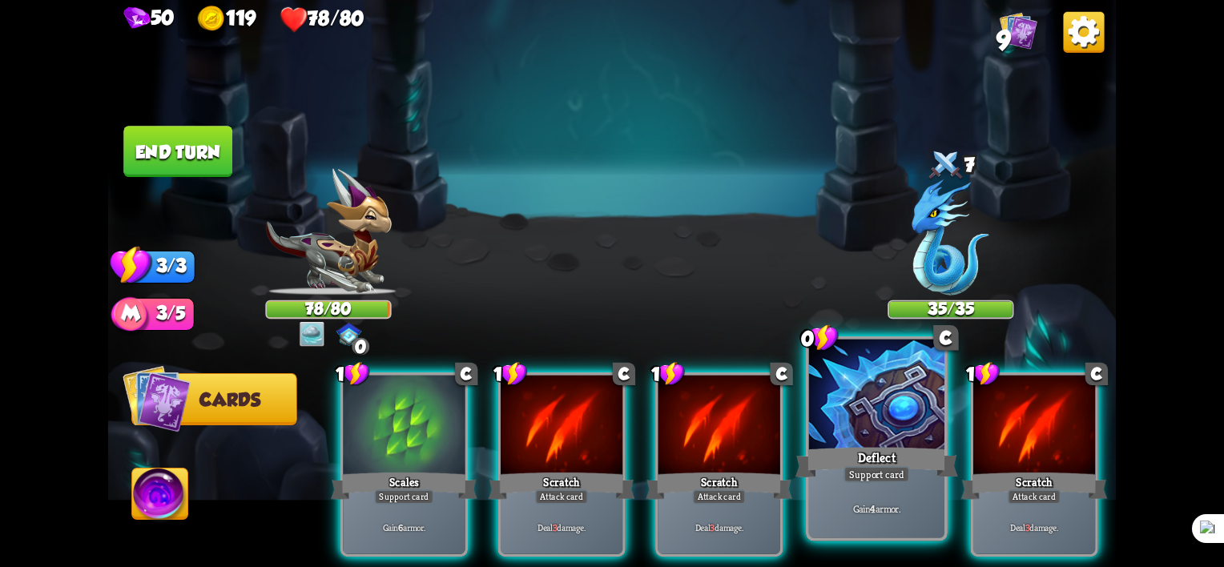
click at [896, 469] on div "Support card" at bounding box center [876, 474] width 66 height 17
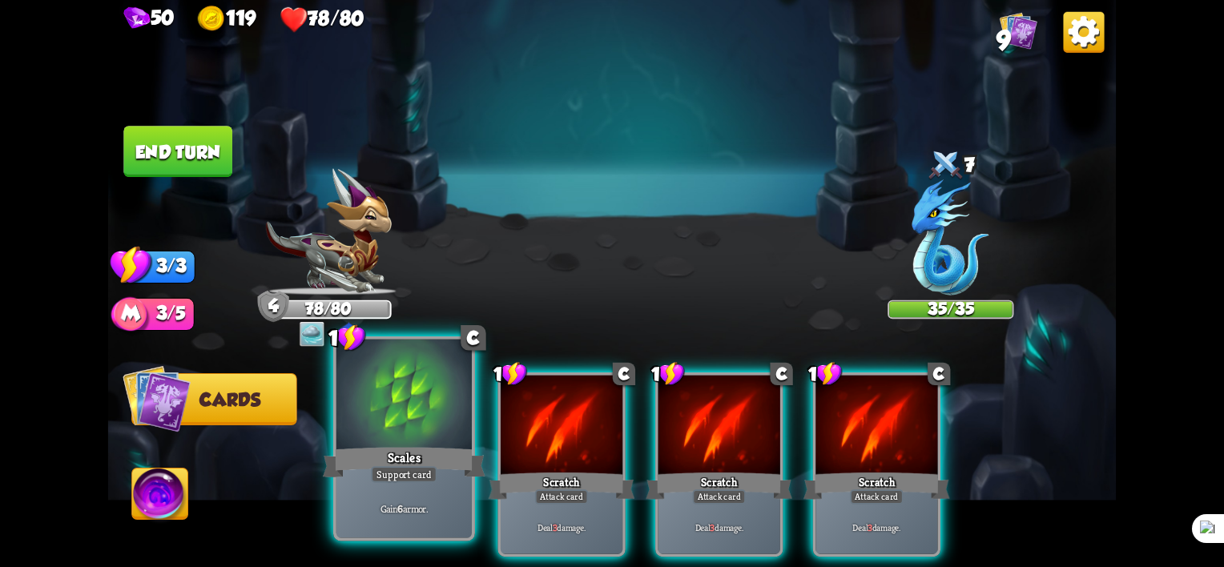
click at [403, 497] on div "Gain 6 armor." at bounding box center [403, 508] width 135 height 59
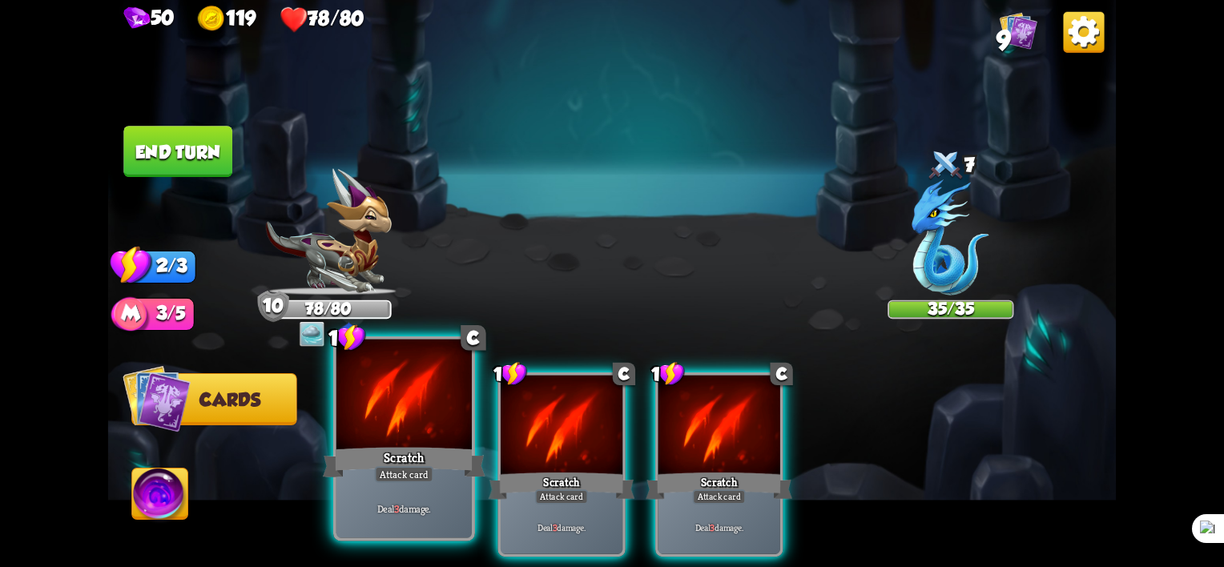
click at [415, 445] on div "Scratch" at bounding box center [404, 463] width 163 height 36
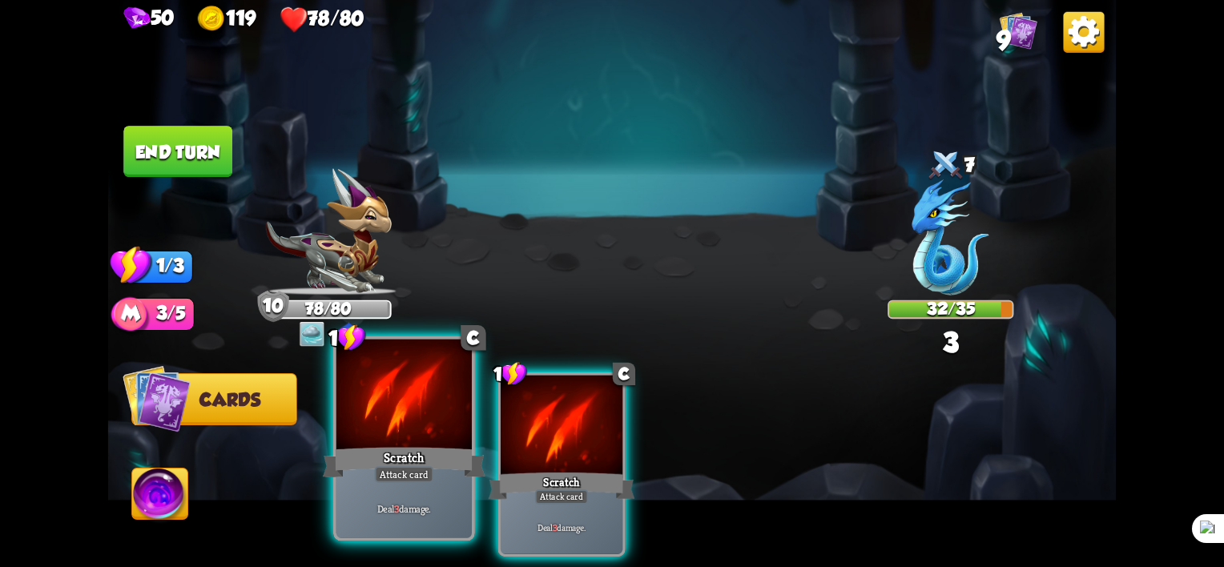
click at [405, 449] on div "Scratch" at bounding box center [404, 463] width 163 height 36
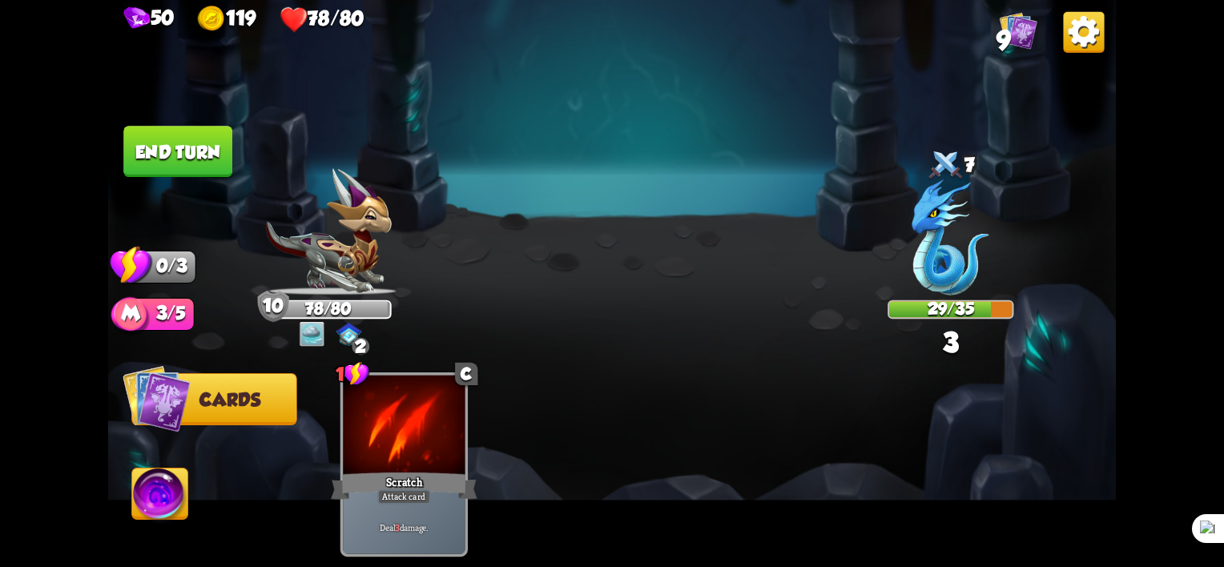
click at [163, 504] on img at bounding box center [160, 497] width 56 height 57
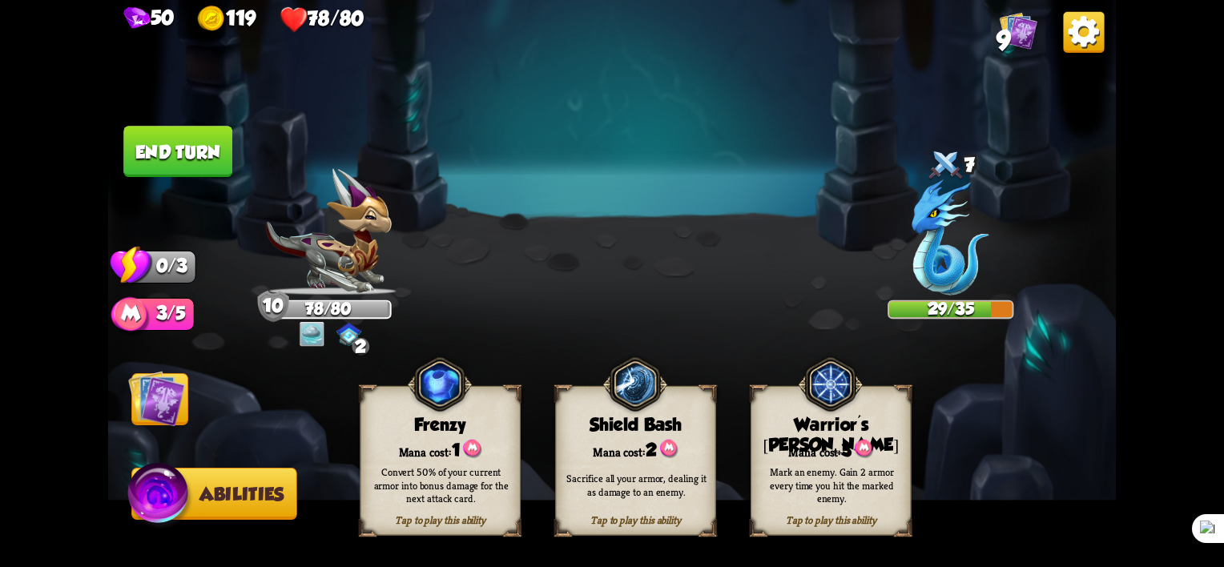
click at [404, 452] on div "Mana cost: 1" at bounding box center [439, 449] width 159 height 23
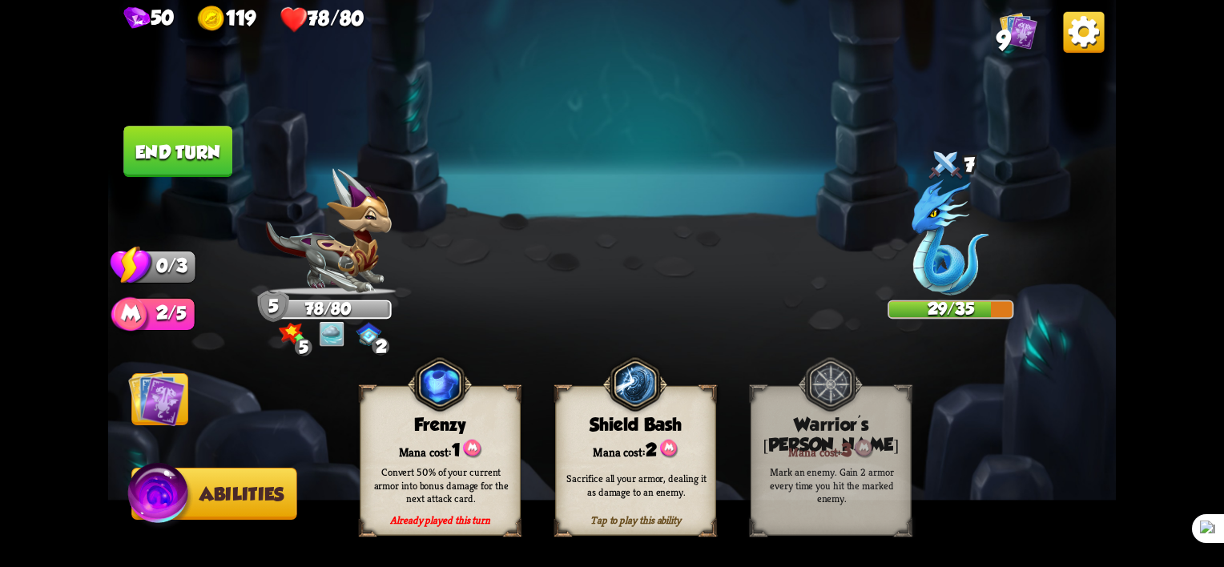
click at [160, 507] on img at bounding box center [160, 497] width 67 height 68
click at [146, 403] on img at bounding box center [156, 398] width 57 height 57
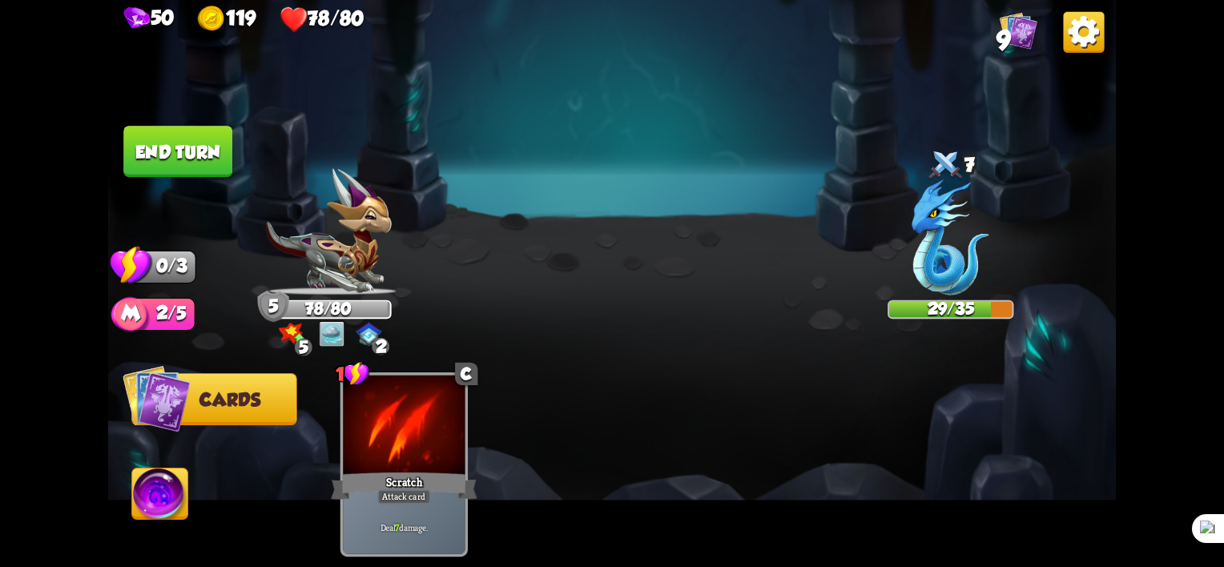
click at [177, 139] on button "End turn" at bounding box center [177, 151] width 109 height 51
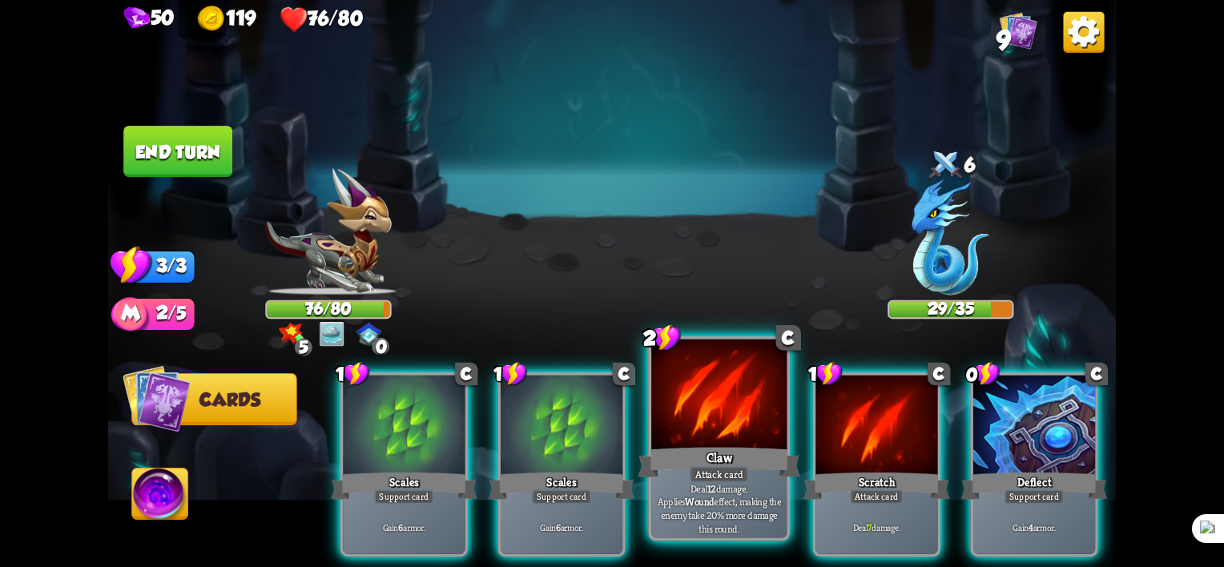
click at [738, 461] on div "Claw" at bounding box center [719, 463] width 163 height 36
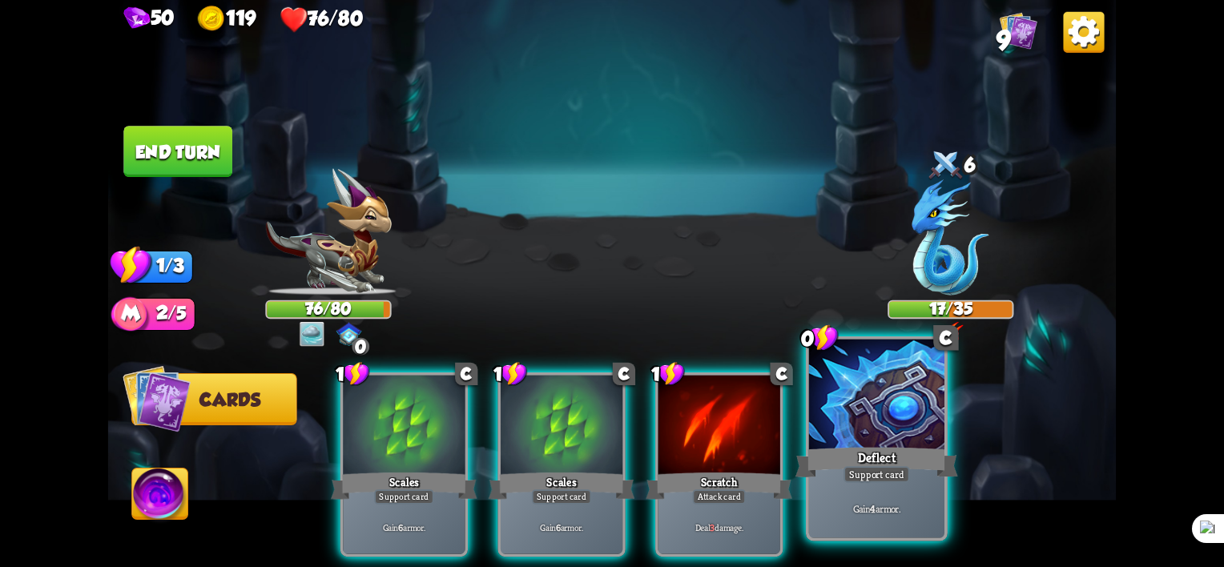
click at [848, 460] on div "Deflect" at bounding box center [876, 463] width 163 height 36
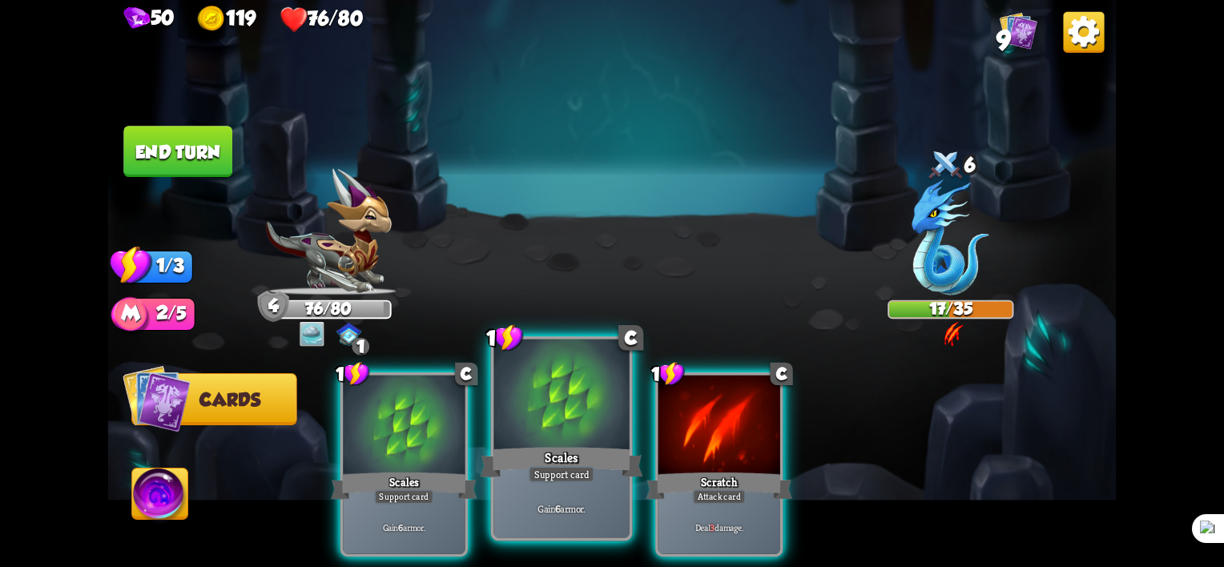
click at [561, 437] on div at bounding box center [561, 397] width 135 height 115
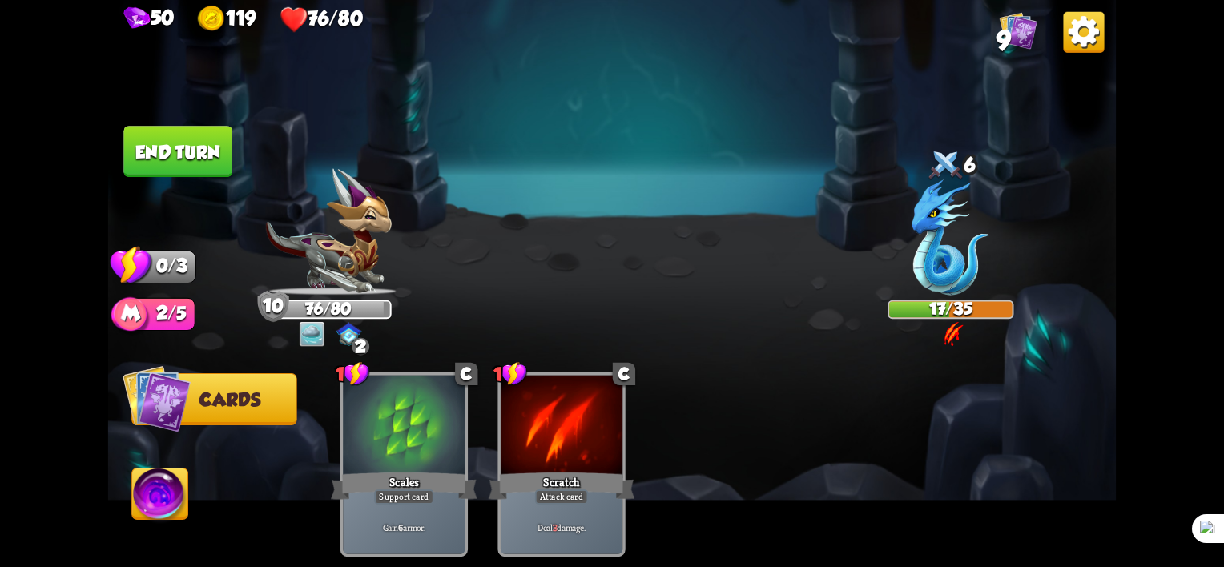
click at [154, 150] on button "End turn" at bounding box center [177, 151] width 109 height 51
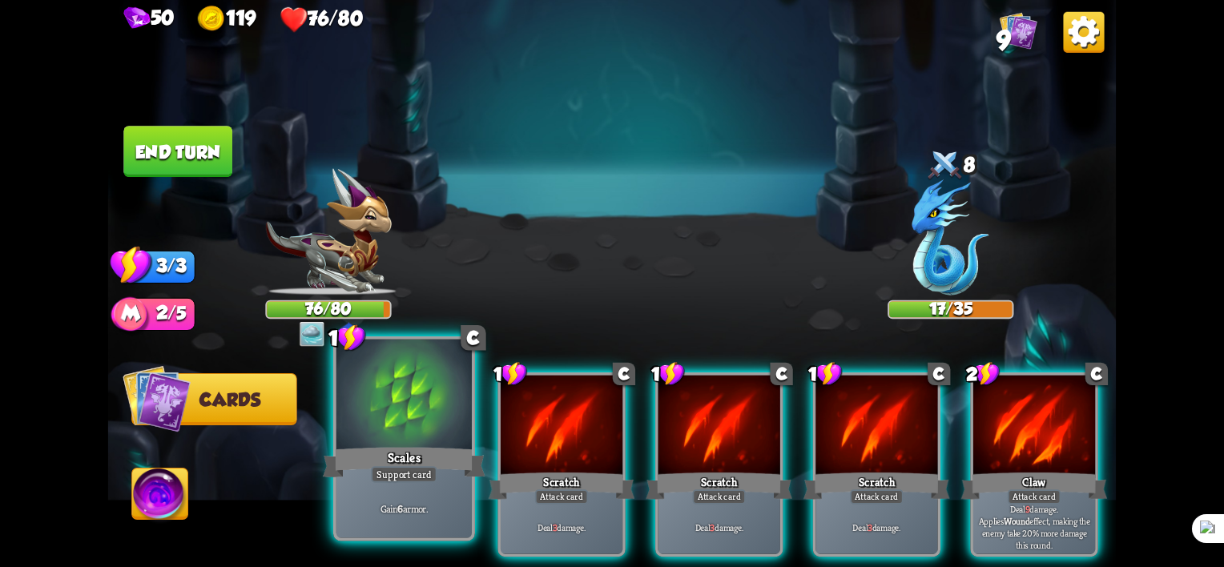
click at [388, 468] on div "Support card" at bounding box center [404, 474] width 66 height 17
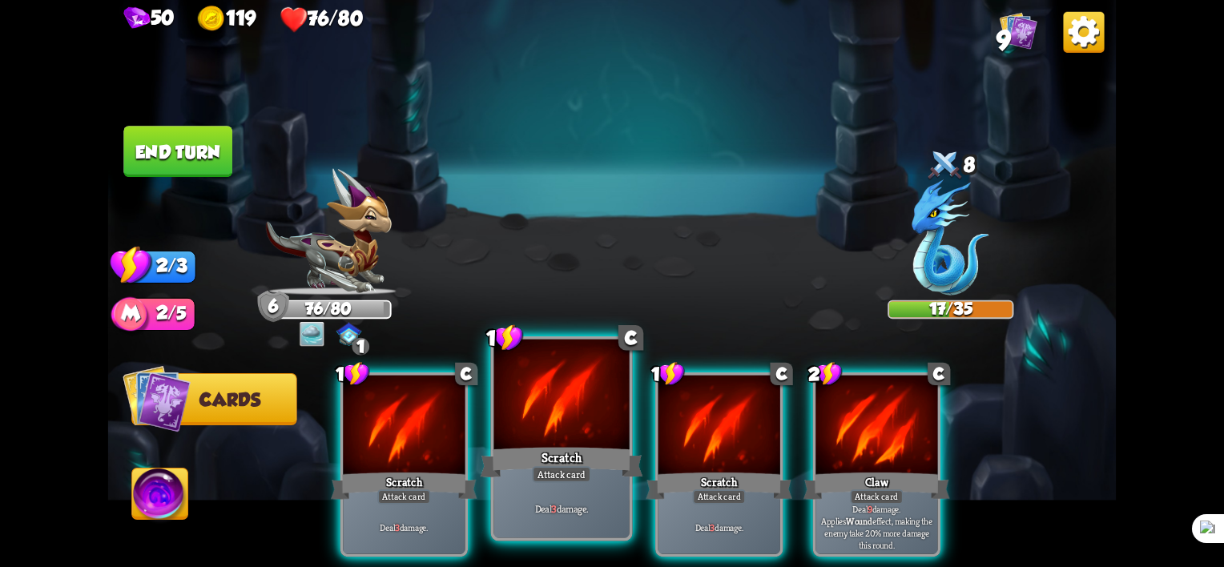
click at [590, 467] on div "Scratch" at bounding box center [562, 463] width 163 height 36
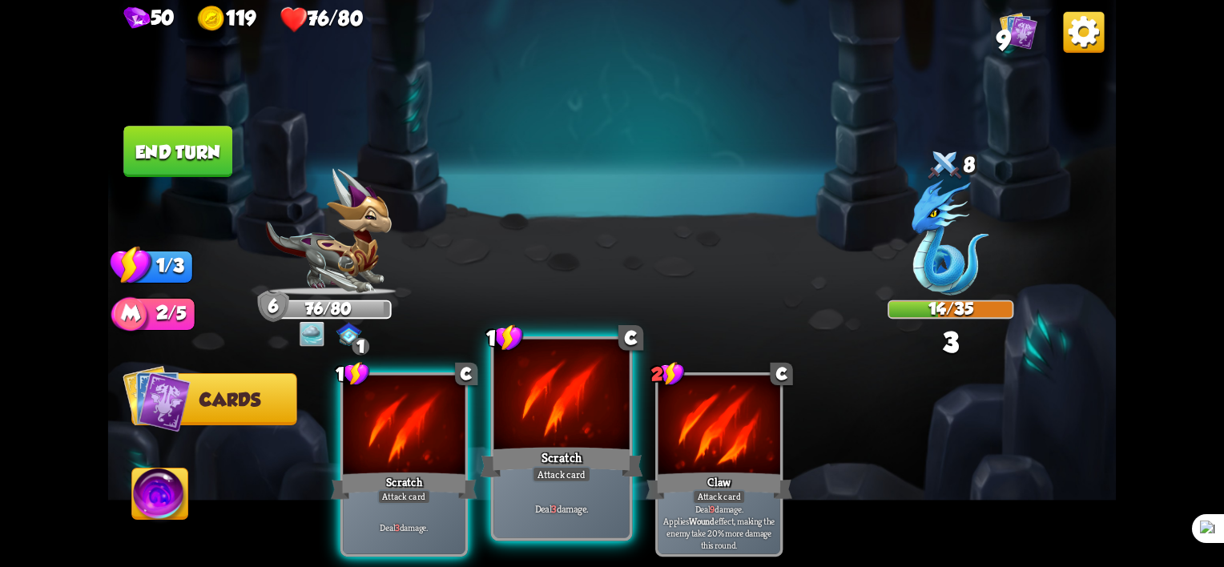
click at [555, 433] on div at bounding box center [561, 397] width 135 height 115
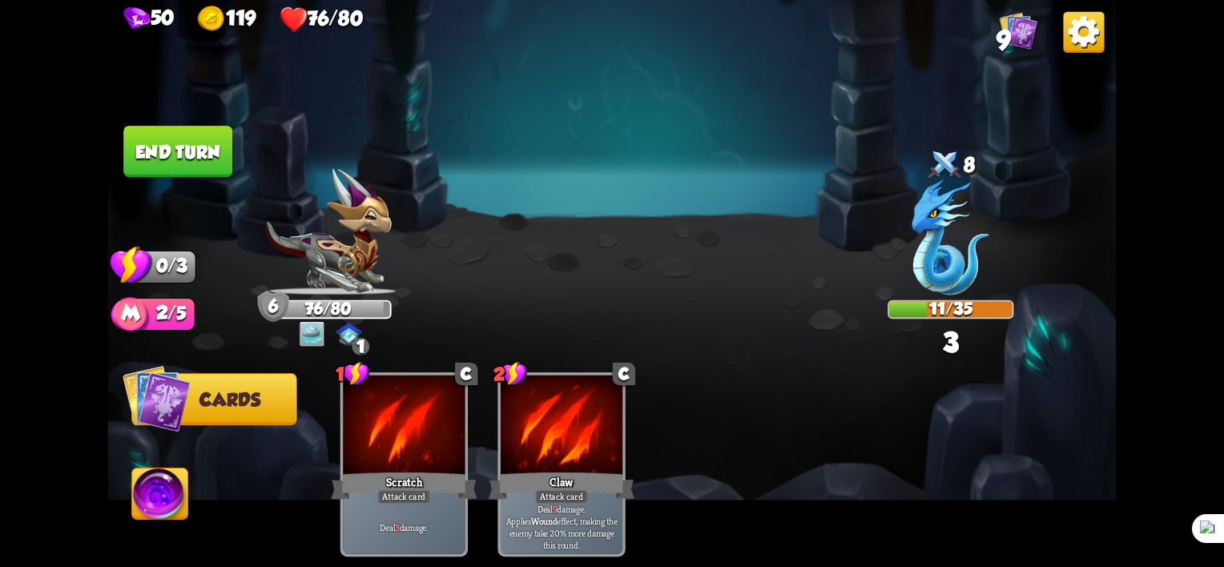
click at [216, 163] on button "End turn" at bounding box center [178, 152] width 111 height 52
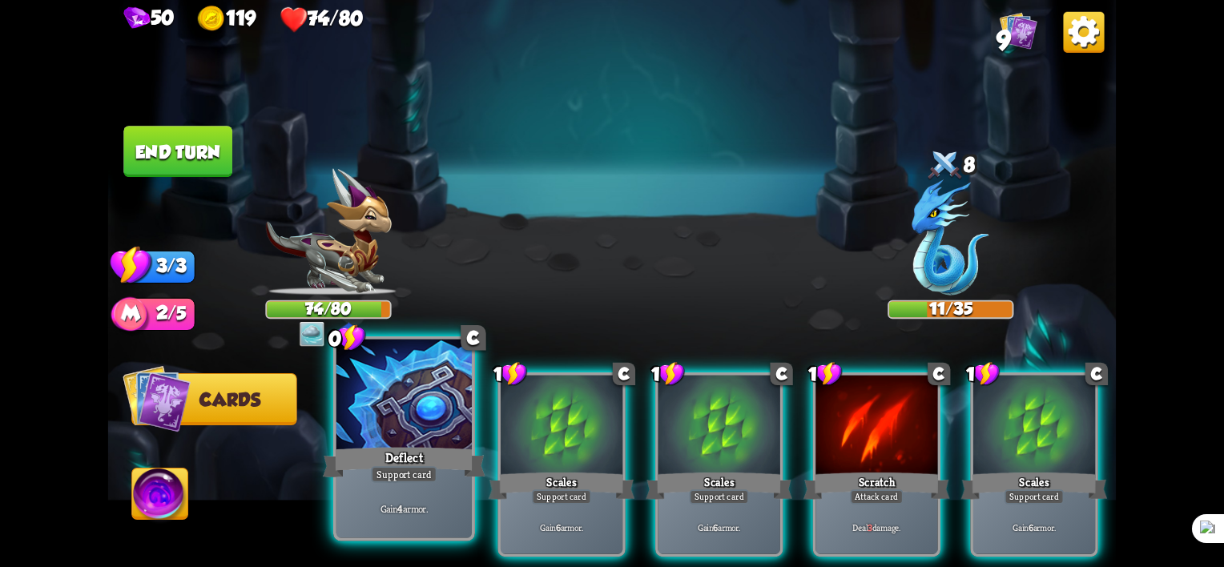
click at [409, 481] on div "Support card" at bounding box center [404, 474] width 66 height 17
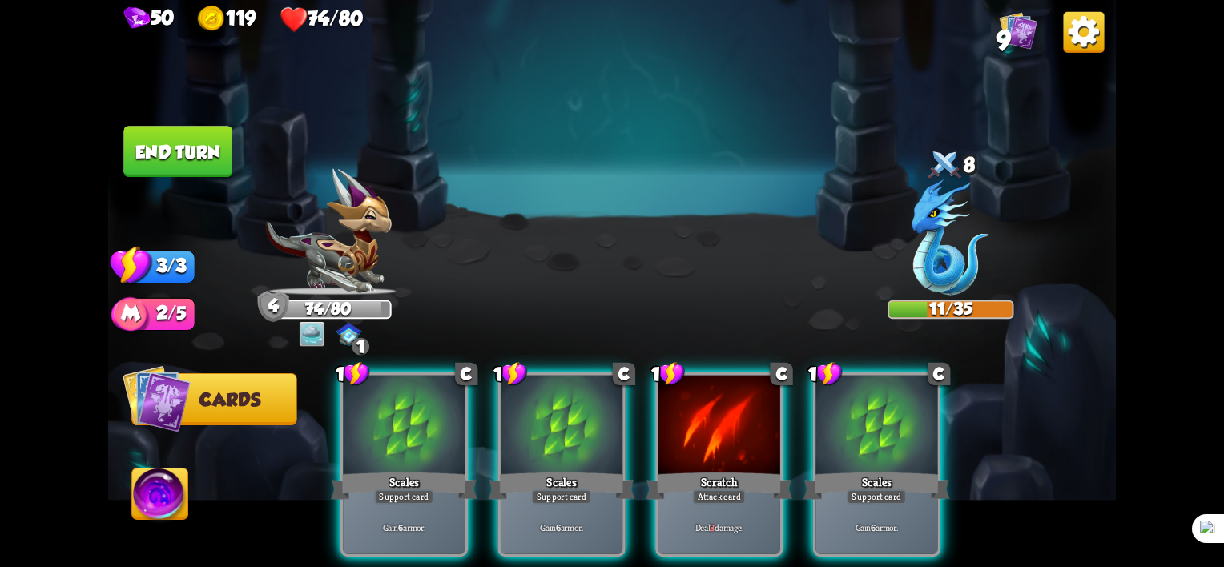
click at [409, 489] on div "Support card" at bounding box center [403, 496] width 59 height 15
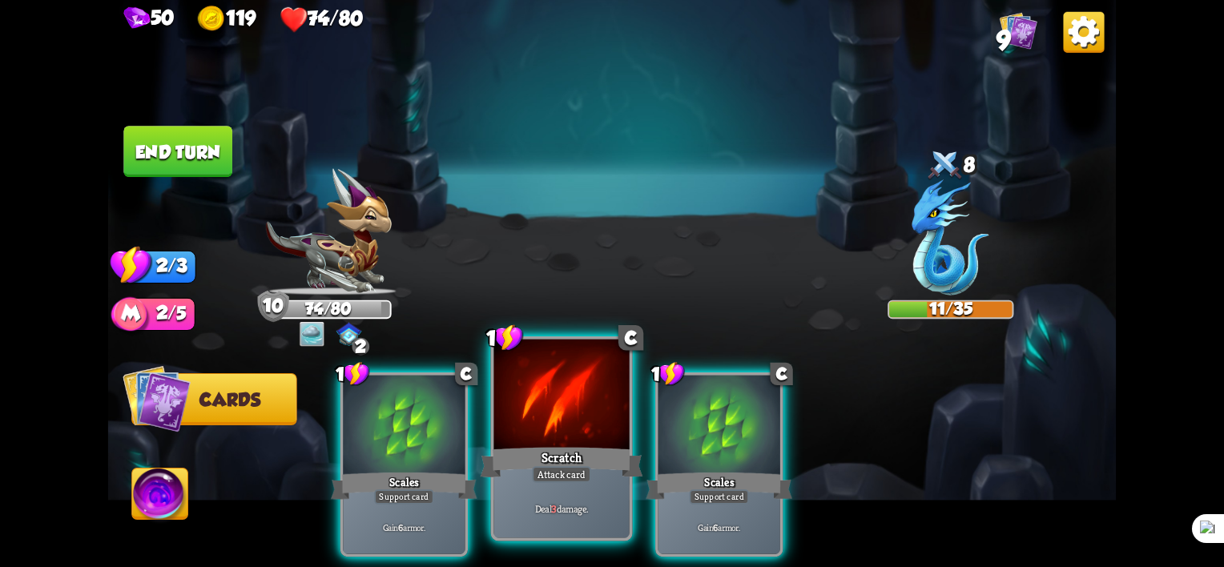
click at [556, 459] on div "Scratch" at bounding box center [562, 463] width 163 height 36
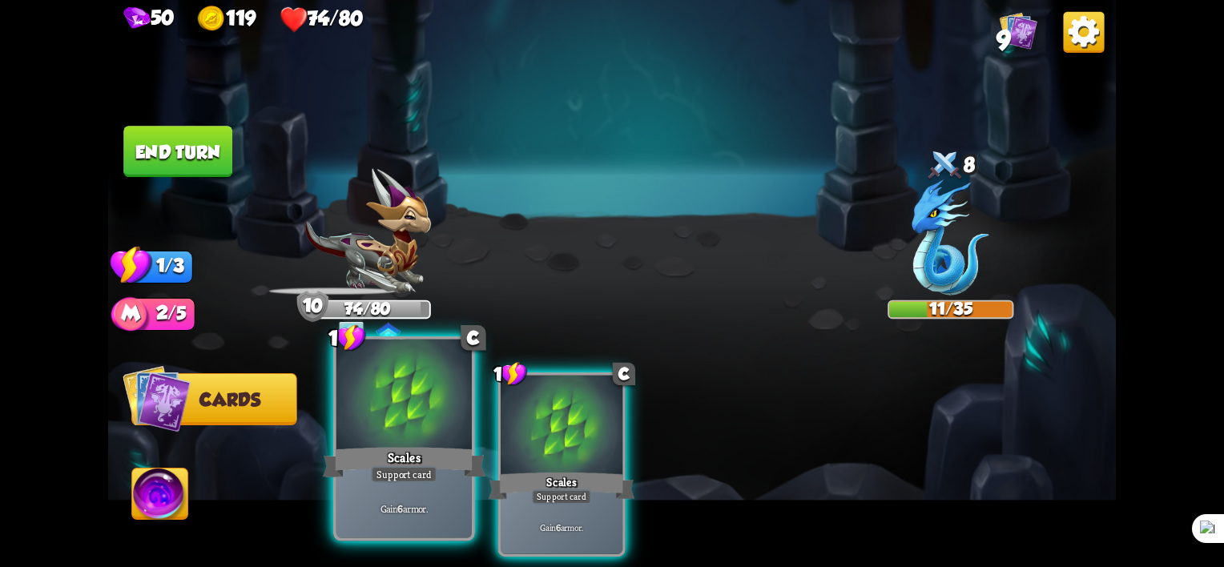
click at [384, 468] on div "Support card" at bounding box center [404, 474] width 66 height 17
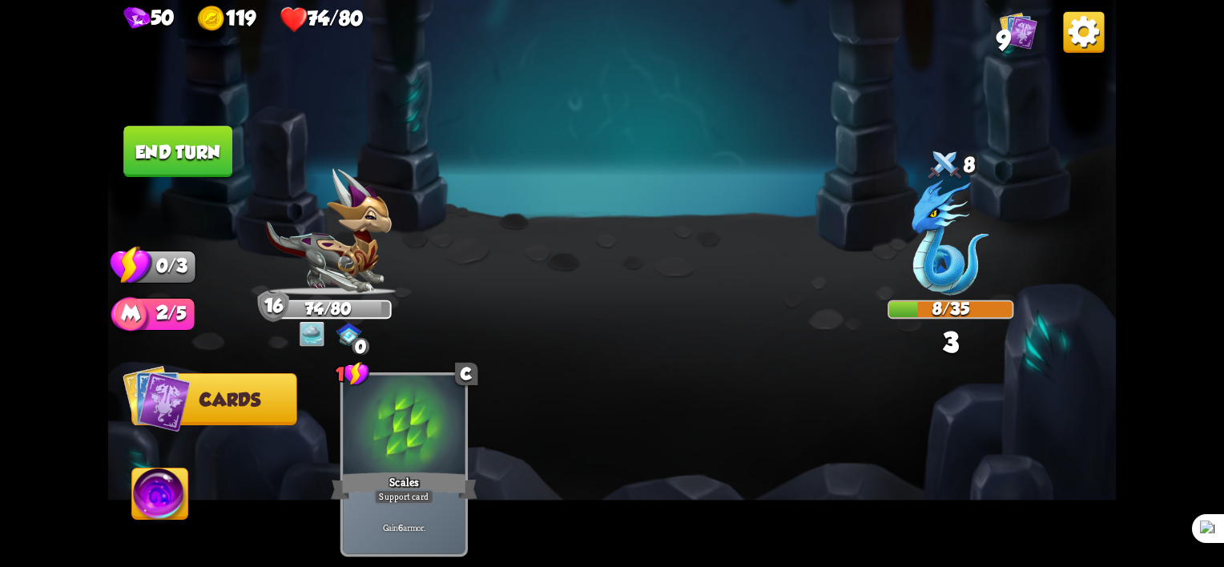
click at [154, 497] on img at bounding box center [160, 497] width 56 height 57
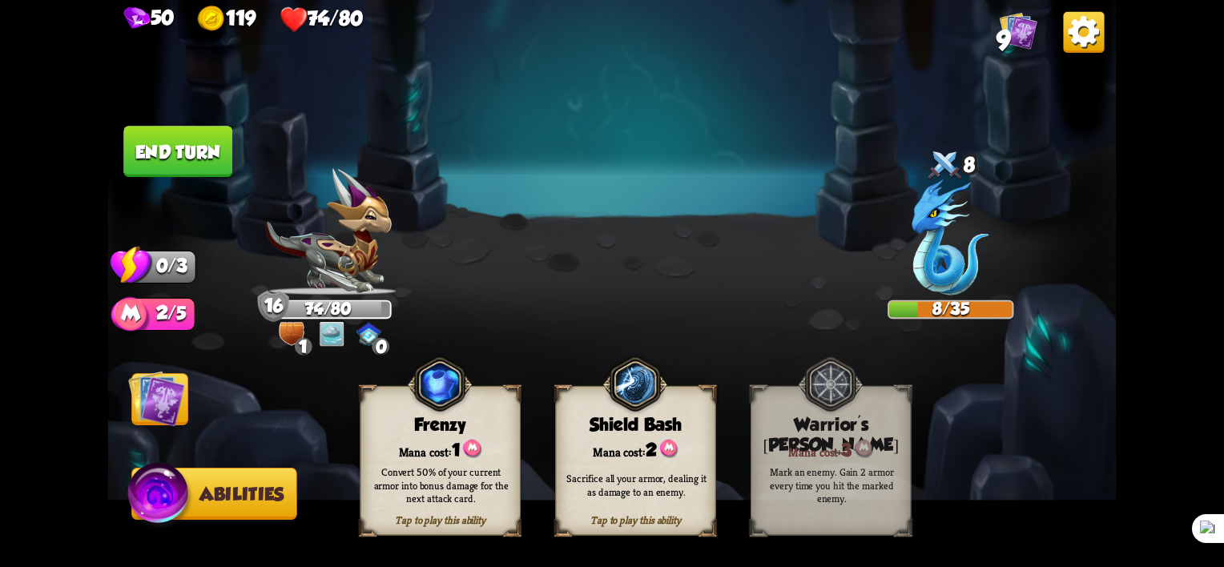
click at [154, 497] on img at bounding box center [160, 497] width 67 height 68
click at [174, 161] on button "End turn" at bounding box center [177, 151] width 109 height 51
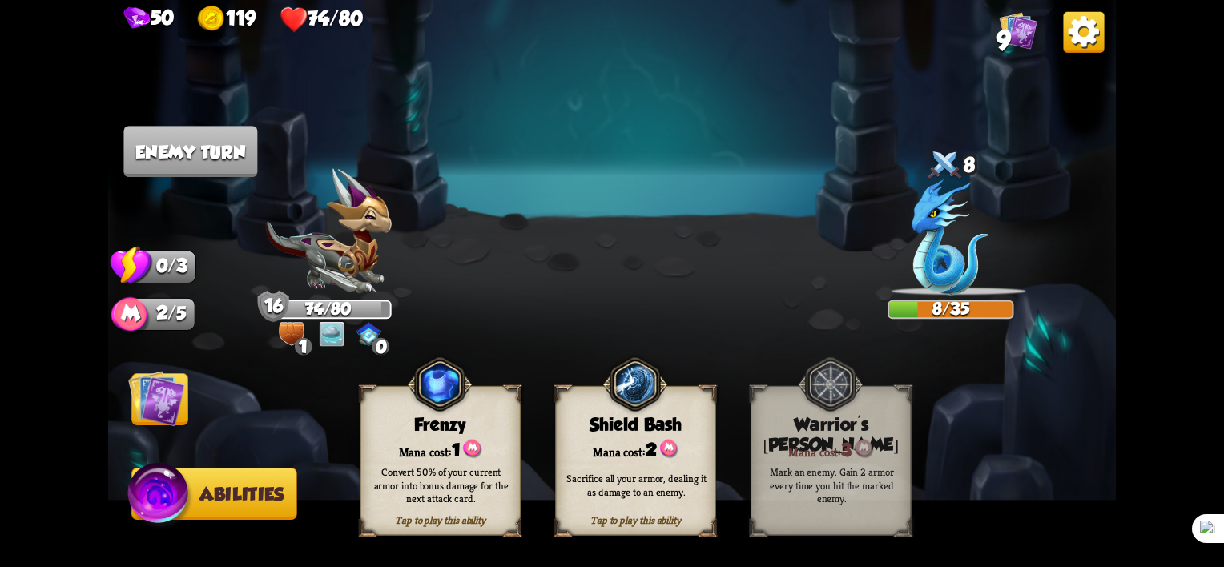
click at [147, 401] on img at bounding box center [156, 398] width 57 height 57
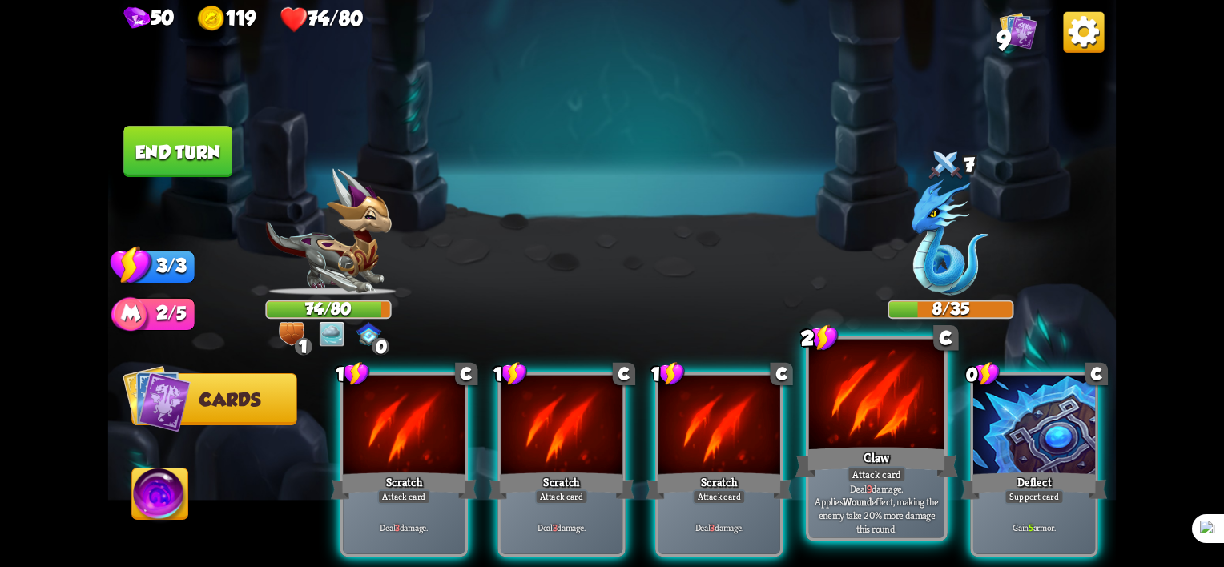
click at [929, 469] on div "Claw" at bounding box center [876, 463] width 163 height 36
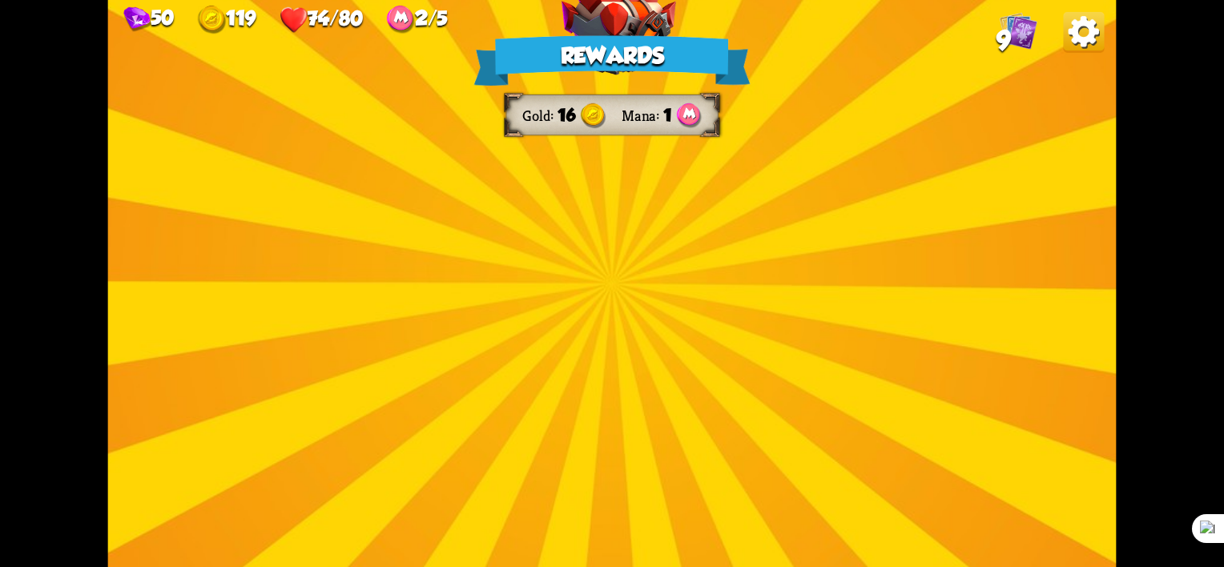
click at [638, 294] on img at bounding box center [619, 269] width 115 height 85
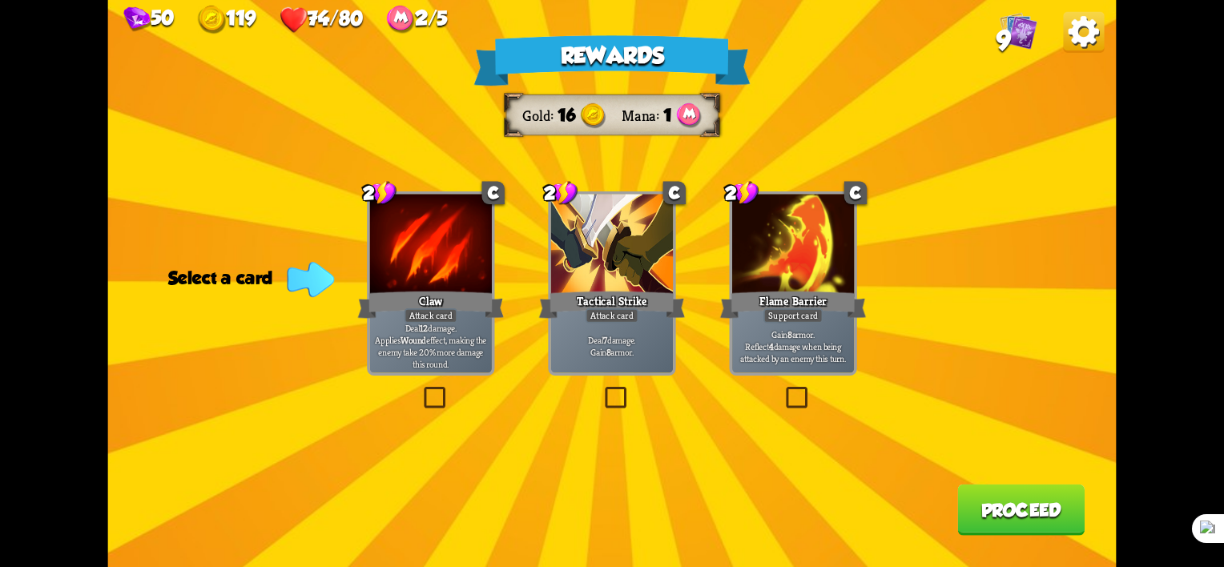
click at [783, 390] on label at bounding box center [783, 390] width 0 height 0
click at [0, 0] on input "checkbox" at bounding box center [0, 0] width 0 height 0
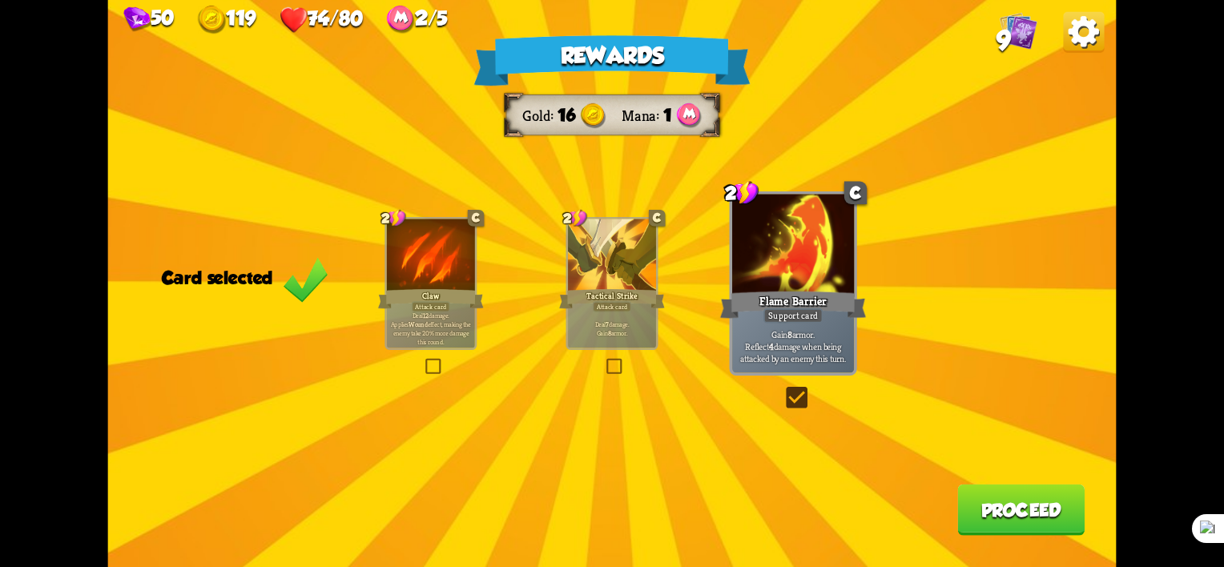
click at [1050, 532] on button "Proceed" at bounding box center [1020, 510] width 127 height 51
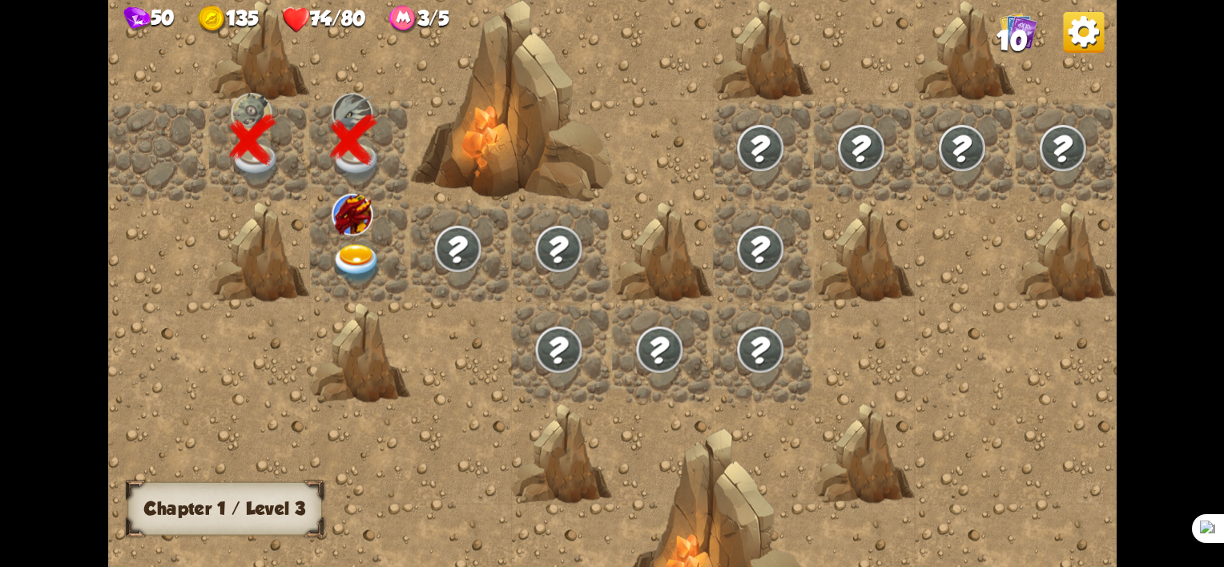
click at [332, 253] on img at bounding box center [357, 263] width 50 height 39
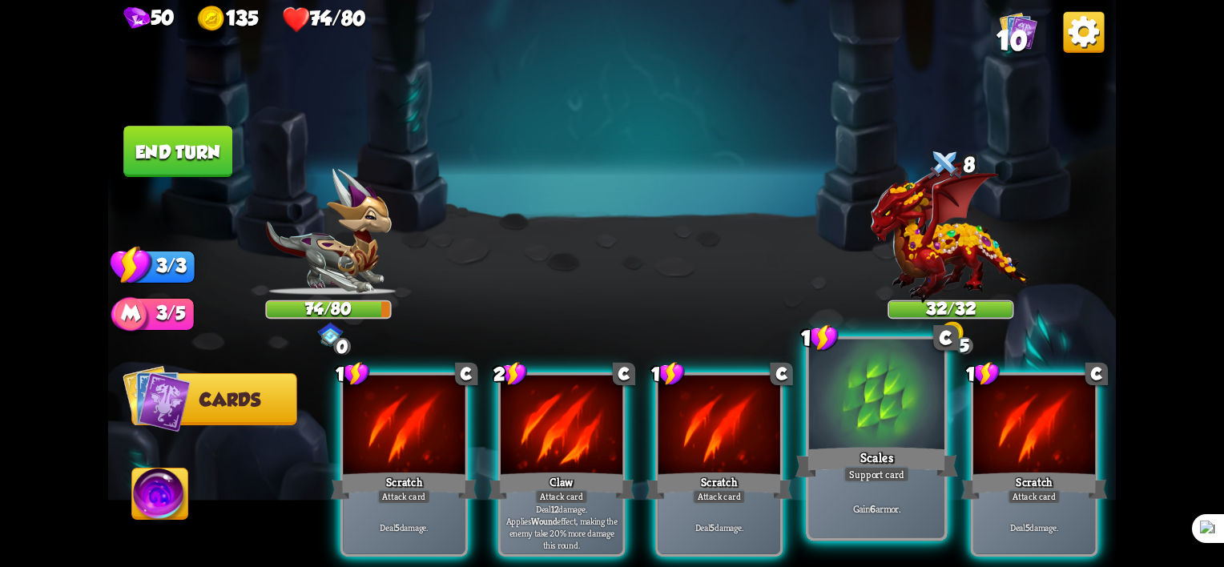
click at [878, 443] on div at bounding box center [876, 397] width 135 height 115
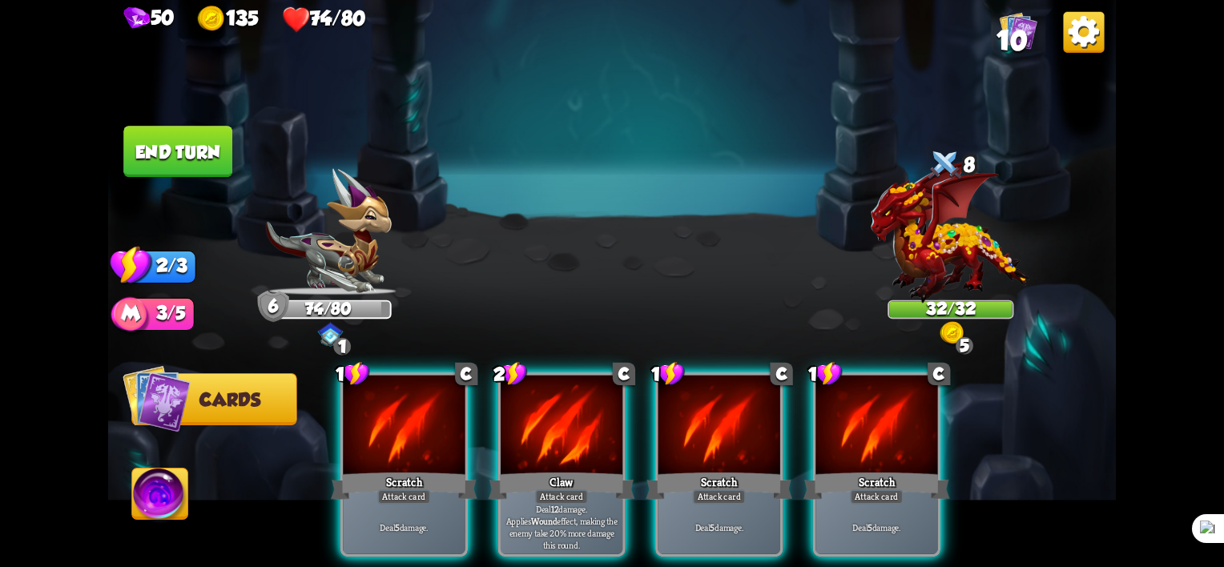
click at [878, 443] on div at bounding box center [876, 427] width 122 height 103
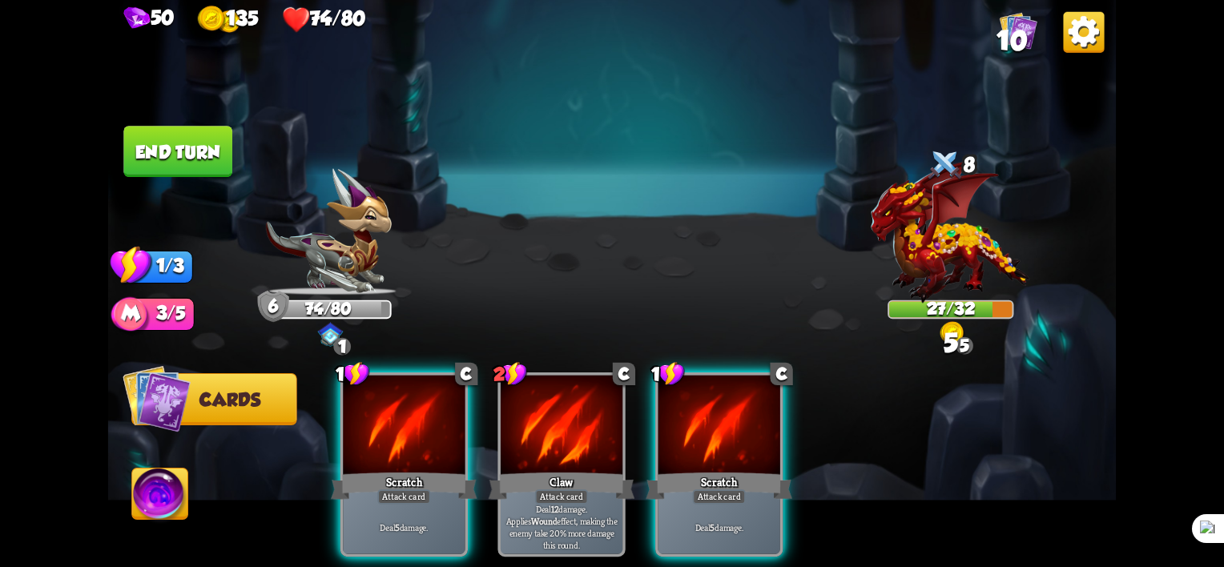
click at [954, 260] on div at bounding box center [951, 240] width 126 height 111
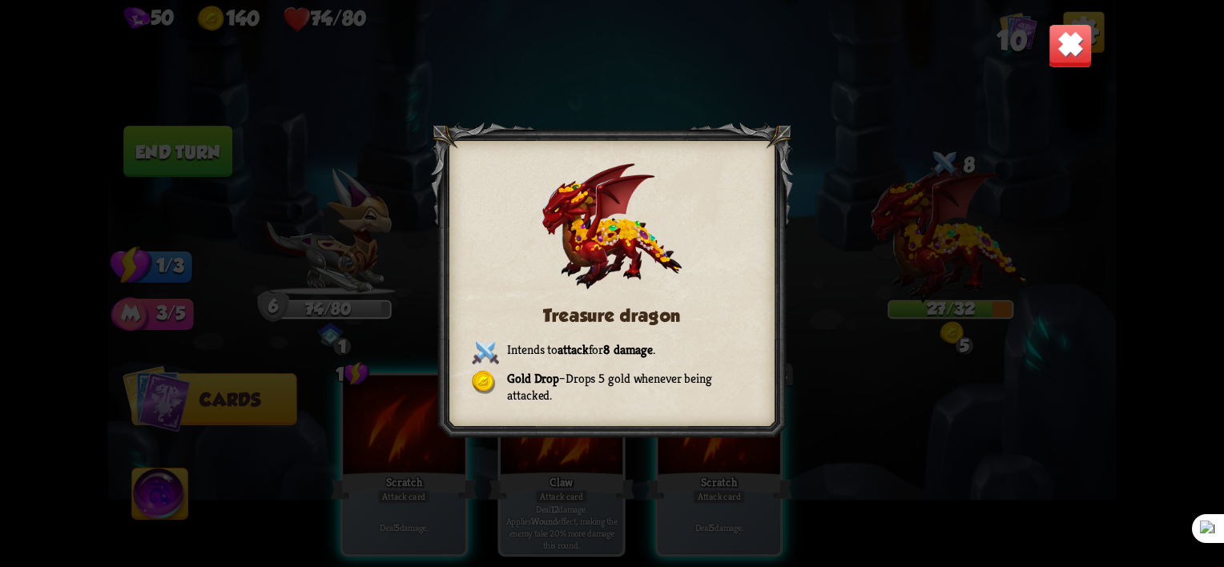
click at [754, 469] on div "Treasure dragon Intends to attack for 8 damage . Gold Drop – Drops 5 gold whene…" at bounding box center [612, 283] width 1008 height 567
click at [826, 396] on div "Treasure dragon Intends to attack for 8 damage . Gold Drop – Drops 5 gold whene…" at bounding box center [612, 283] width 1008 height 567
drag, startPoint x: 747, startPoint y: 155, endPoint x: 842, endPoint y: 138, distance: 96.9
click at [745, 151] on div at bounding box center [612, 284] width 362 height 322
click at [1062, 26] on img at bounding box center [1071, 46] width 44 height 44
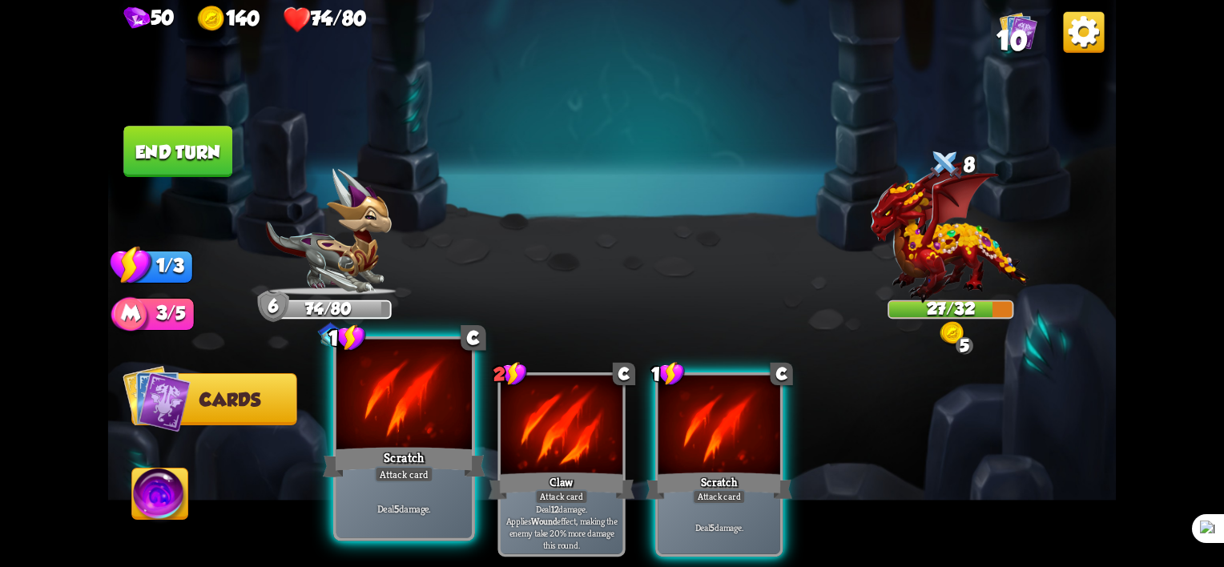
click at [413, 465] on div "Scratch" at bounding box center [404, 463] width 163 height 36
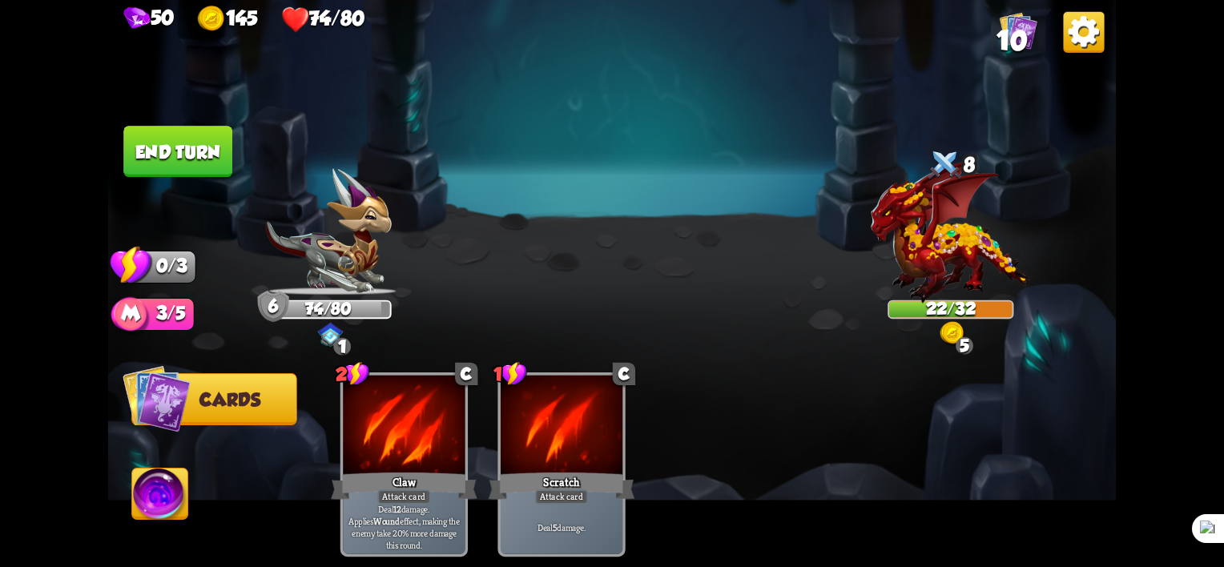
click at [184, 139] on button "End turn" at bounding box center [177, 151] width 109 height 51
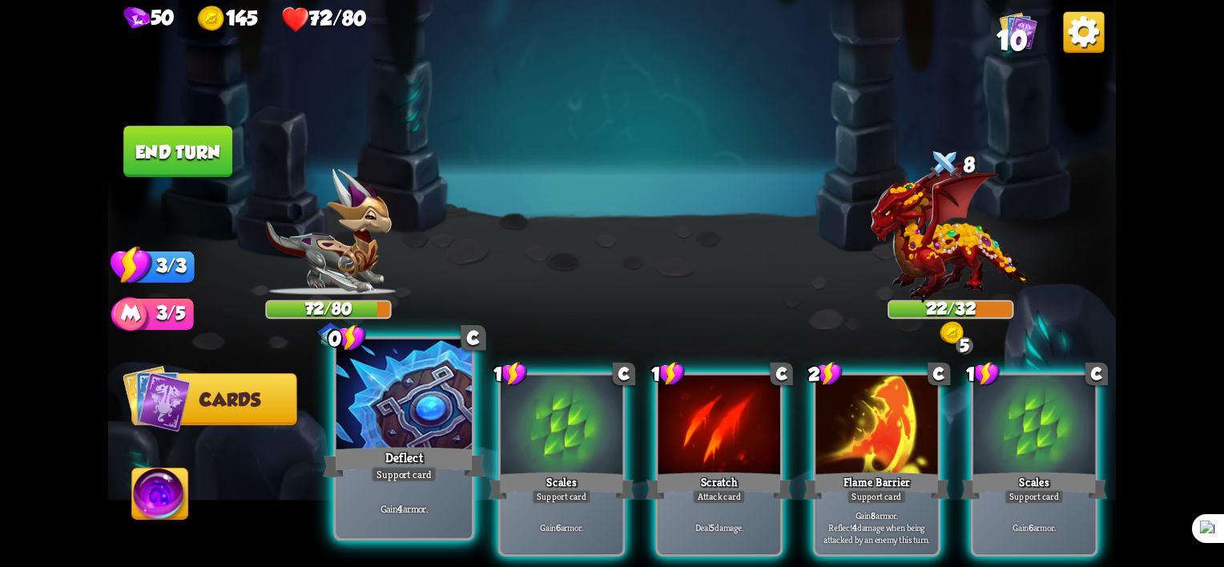
click at [379, 501] on div "Gain 4 armor." at bounding box center [403, 508] width 135 height 59
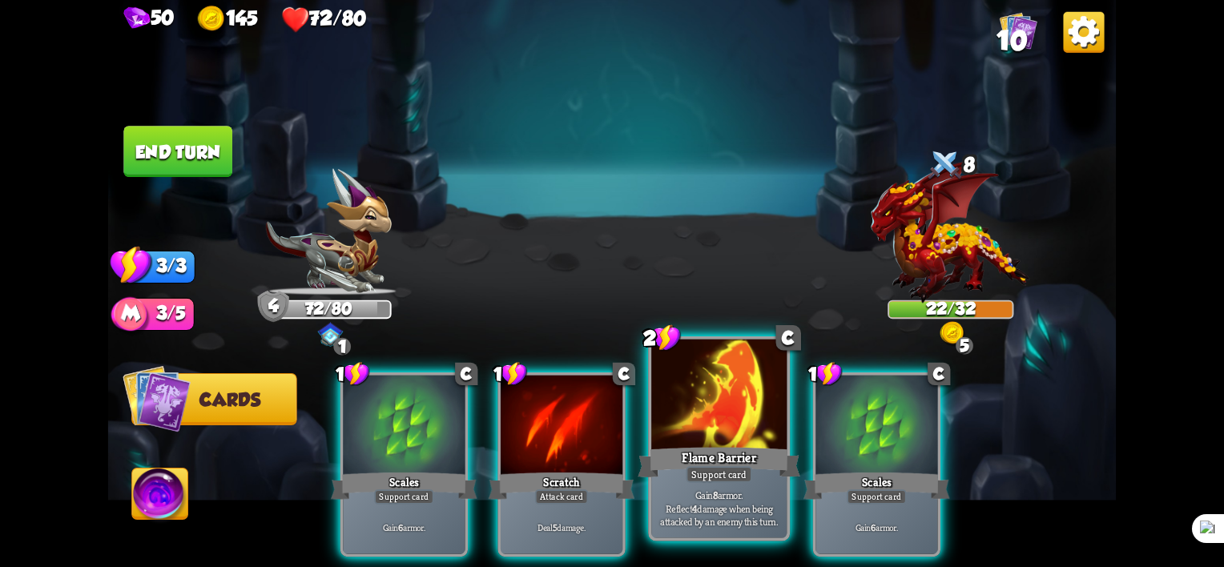
click at [702, 438] on div at bounding box center [718, 397] width 135 height 115
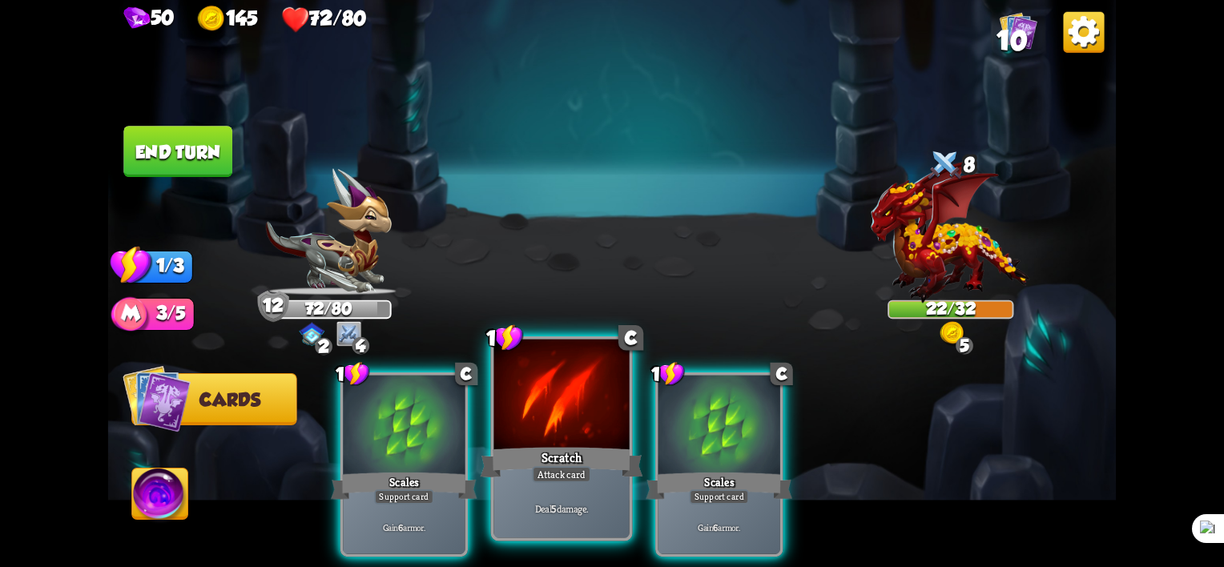
click at [565, 447] on div "Scratch" at bounding box center [562, 463] width 163 height 36
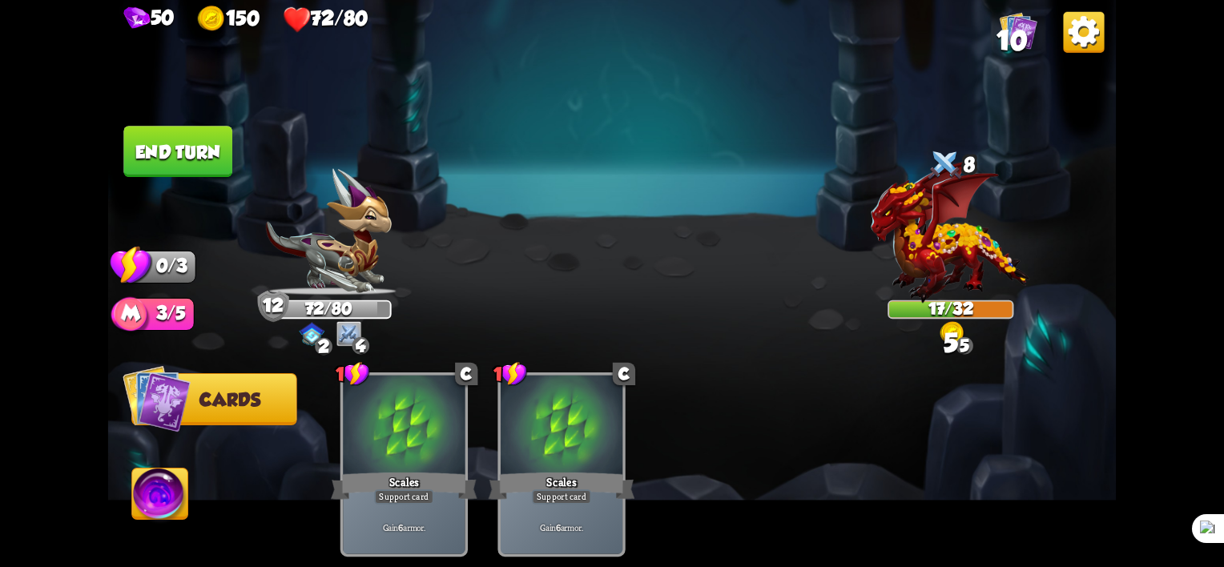
click at [196, 149] on button "End turn" at bounding box center [177, 151] width 109 height 51
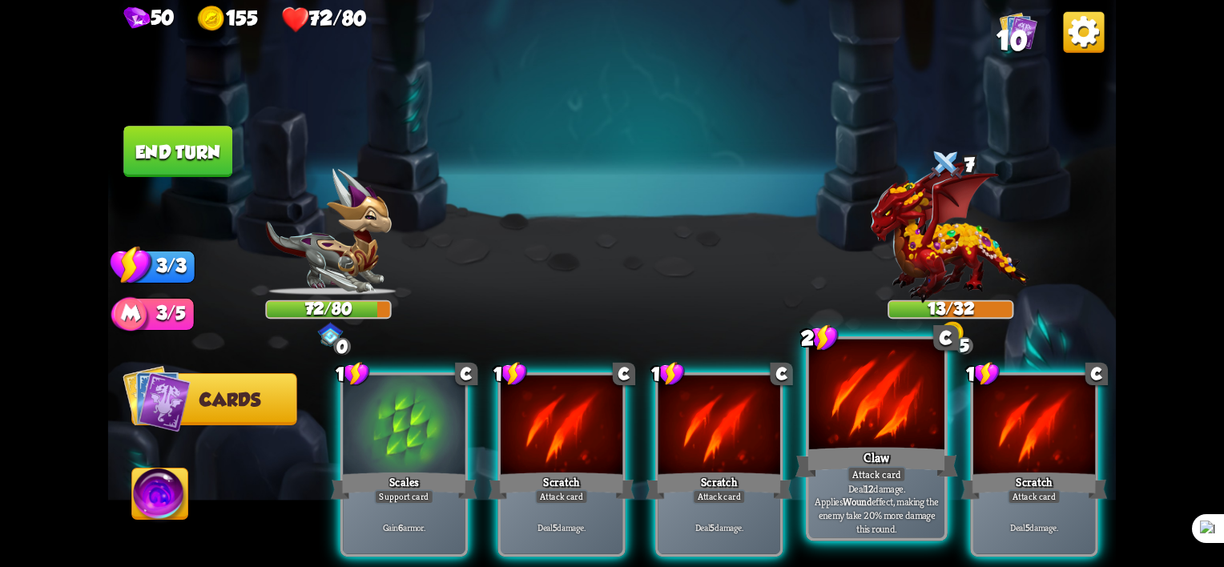
click at [872, 452] on div "Claw" at bounding box center [876, 463] width 163 height 36
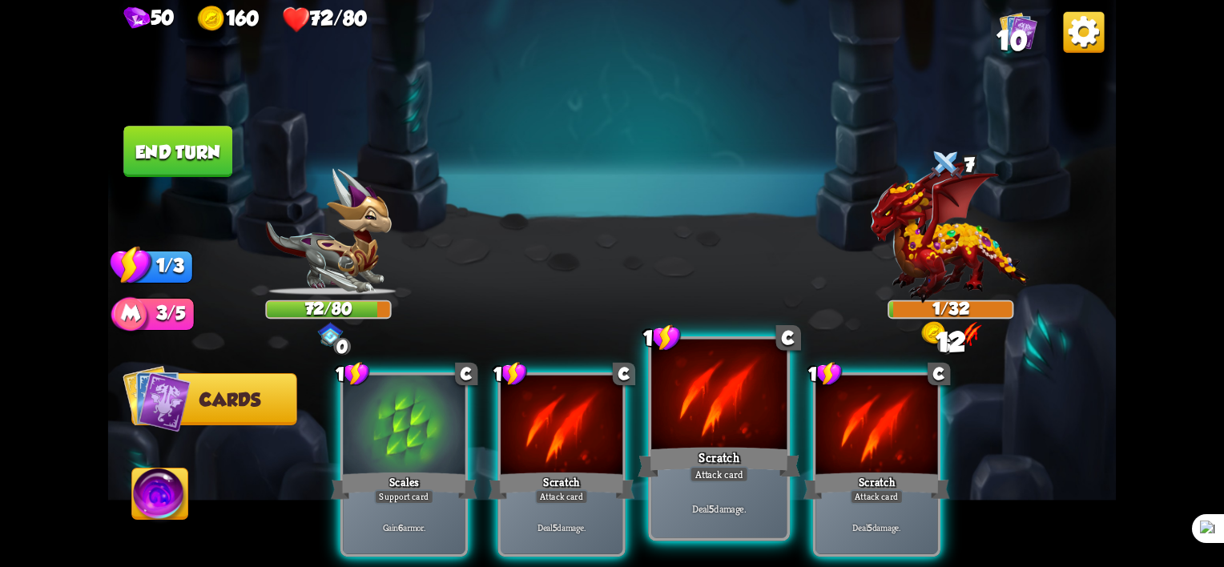
click at [702, 440] on div at bounding box center [718, 397] width 135 height 115
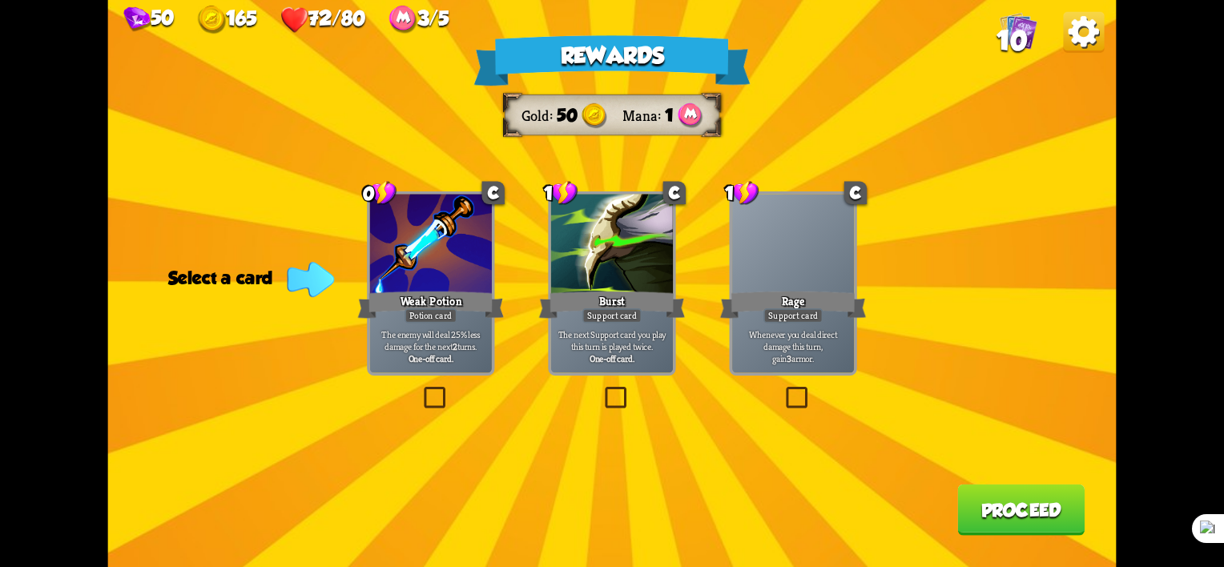
click at [602, 390] on label at bounding box center [602, 390] width 0 height 0
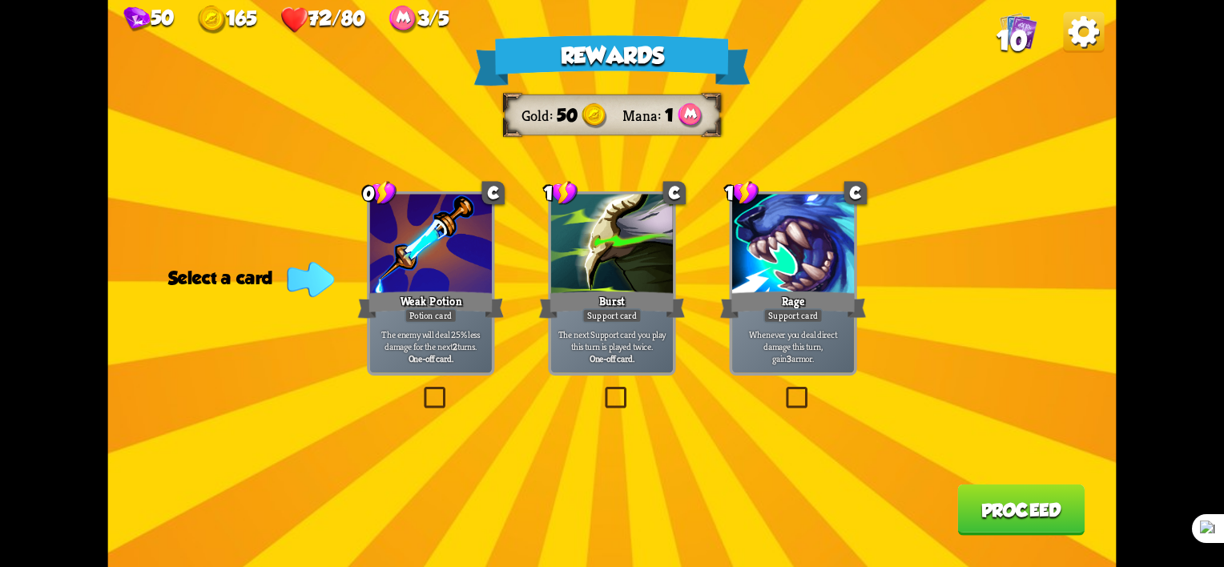
click at [0, 0] on input "checkbox" at bounding box center [0, 0] width 0 height 0
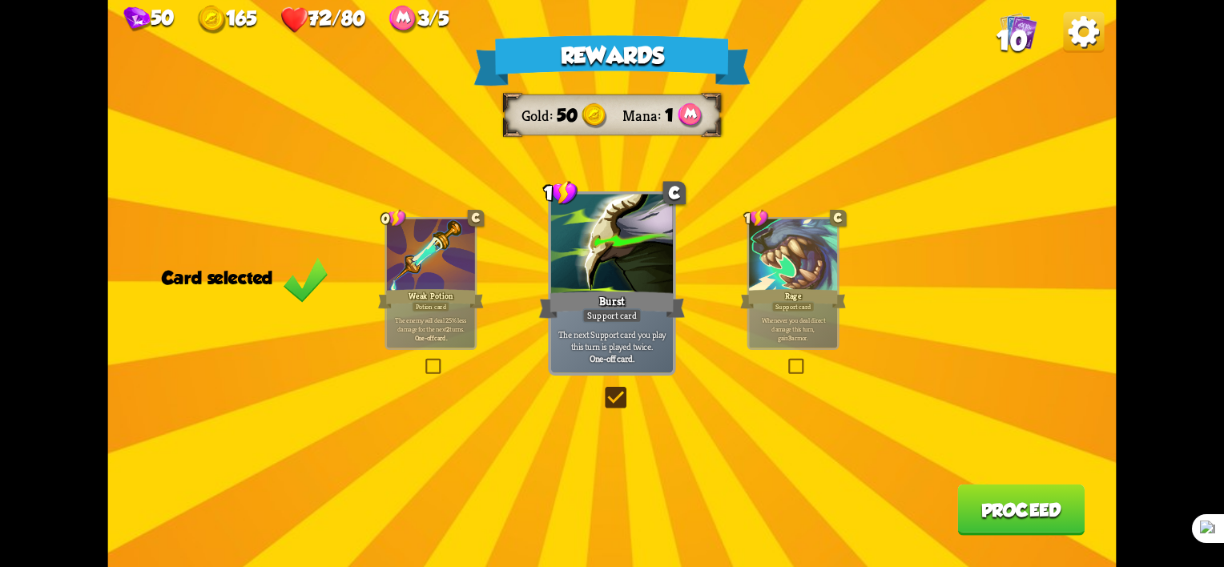
click at [602, 390] on label at bounding box center [602, 390] width 0 height 0
click at [0, 0] on input "checkbox" at bounding box center [0, 0] width 0 height 0
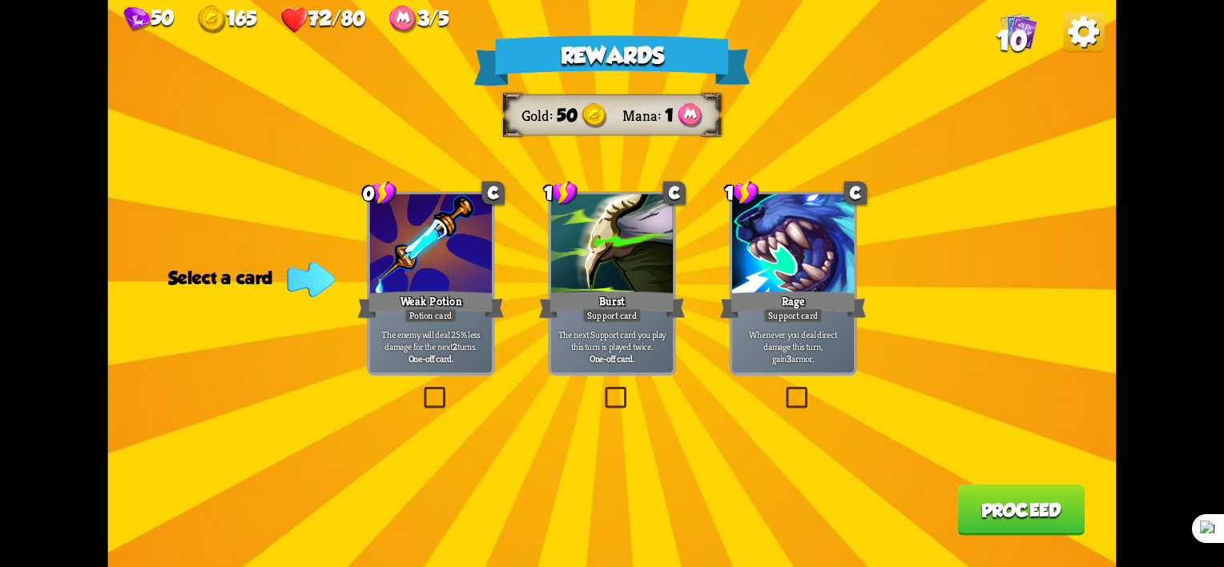
click at [421, 390] on label at bounding box center [421, 390] width 0 height 0
click at [0, 0] on input "checkbox" at bounding box center [0, 0] width 0 height 0
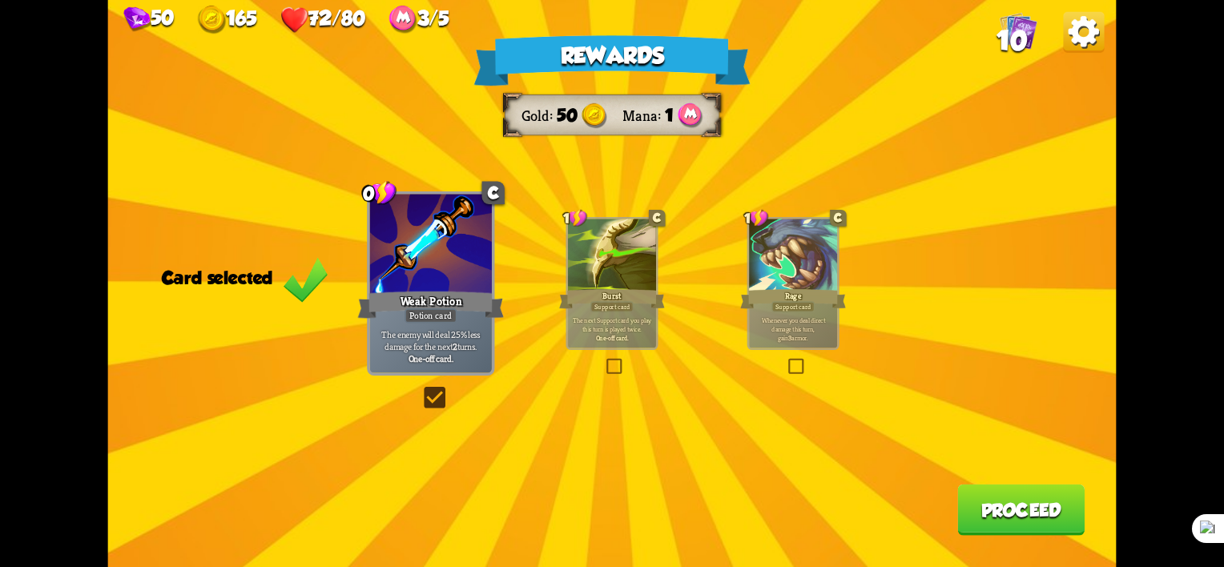
click at [1041, 522] on button "Proceed" at bounding box center [1020, 510] width 127 height 51
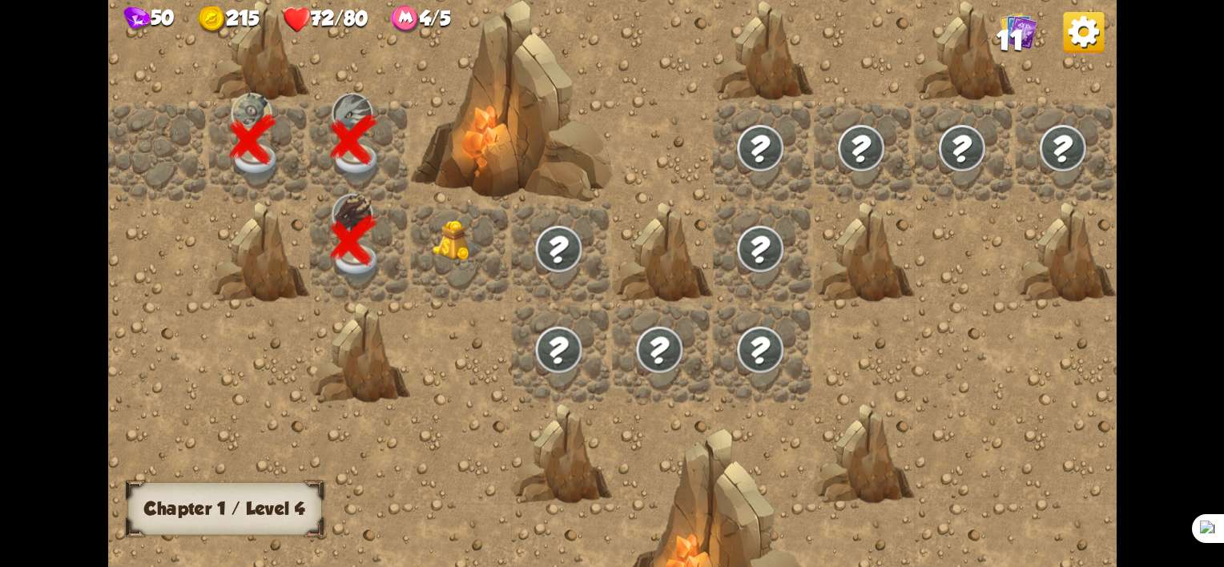
click at [466, 244] on img at bounding box center [458, 240] width 50 height 41
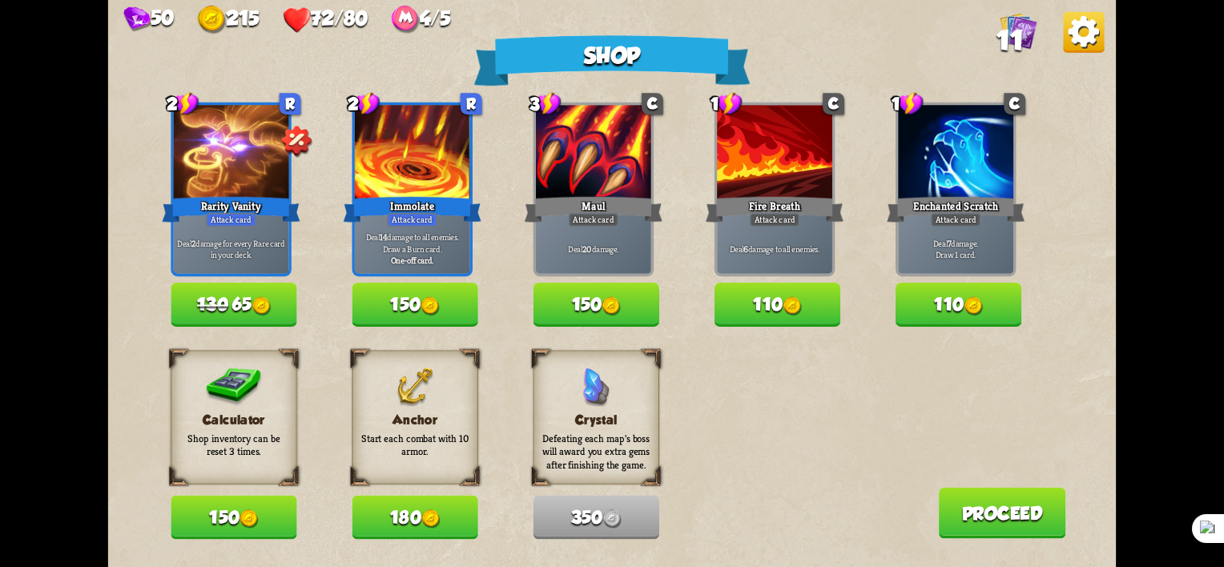
click at [770, 439] on div "Shop 2 R Rarity Vanity Attack card Deal 2 damage for every Rare card in your de…" at bounding box center [612, 283] width 1008 height 567
click at [931, 316] on button "110" at bounding box center [959, 305] width 126 height 44
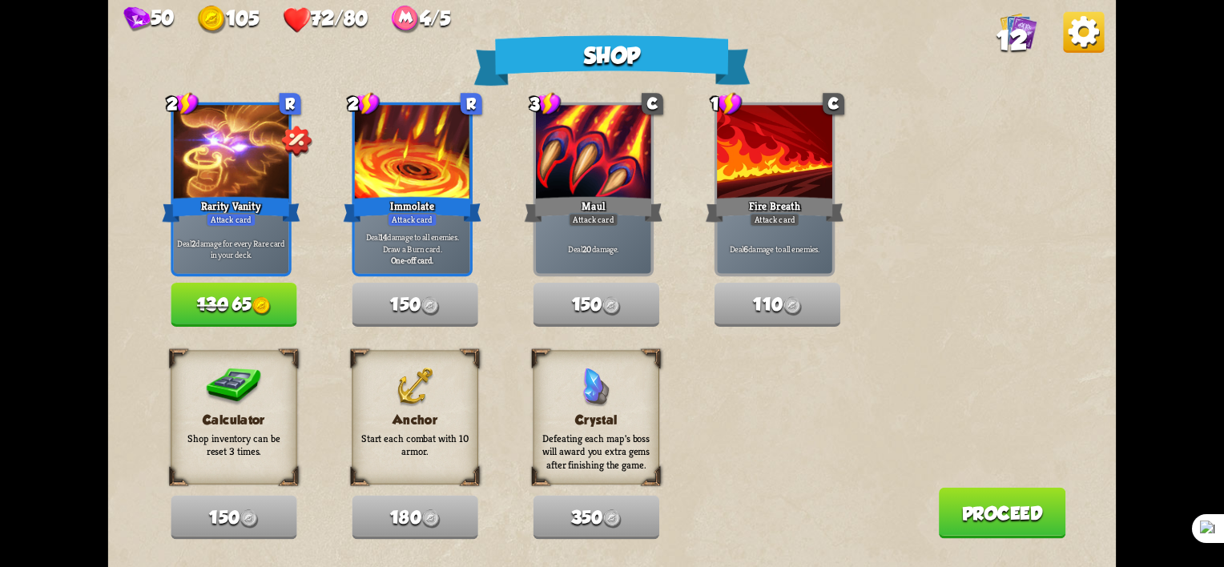
click at [255, 304] on button "130 65" at bounding box center [234, 305] width 126 height 44
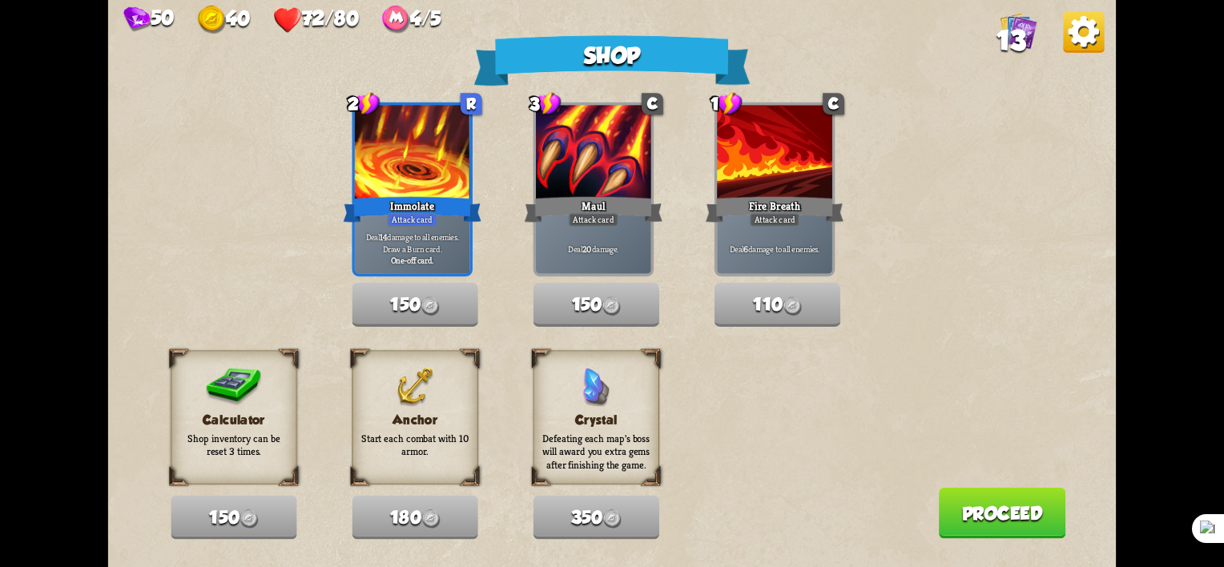
click at [964, 512] on button "Proceed" at bounding box center [1002, 513] width 127 height 51
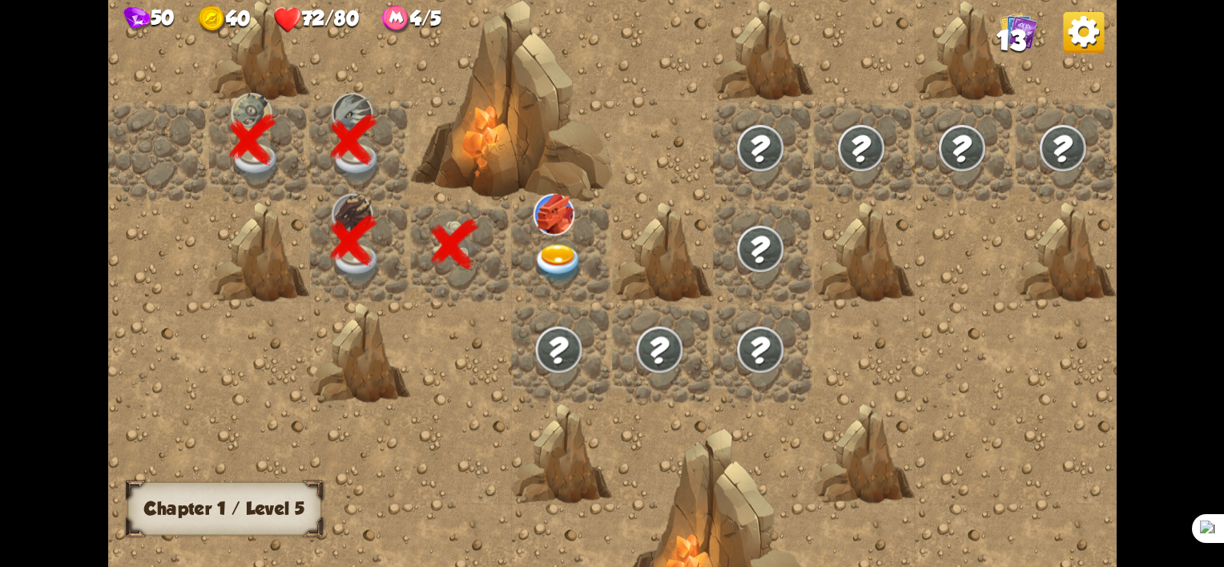
click at [551, 264] on img at bounding box center [558, 263] width 50 height 39
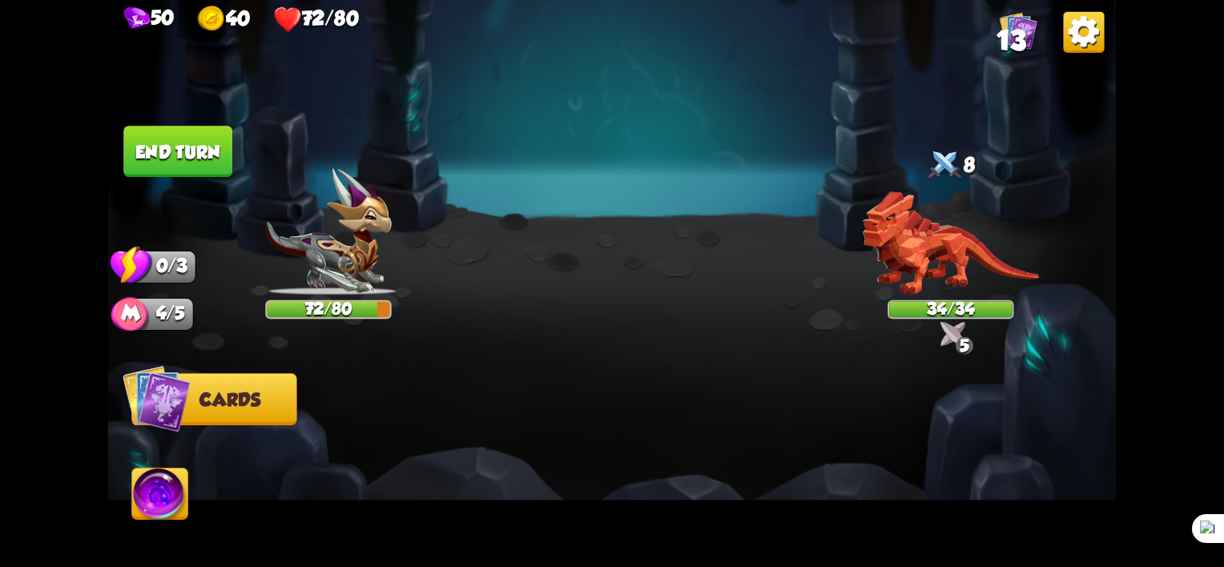
click at [179, 383] on img at bounding box center [157, 398] width 68 height 68
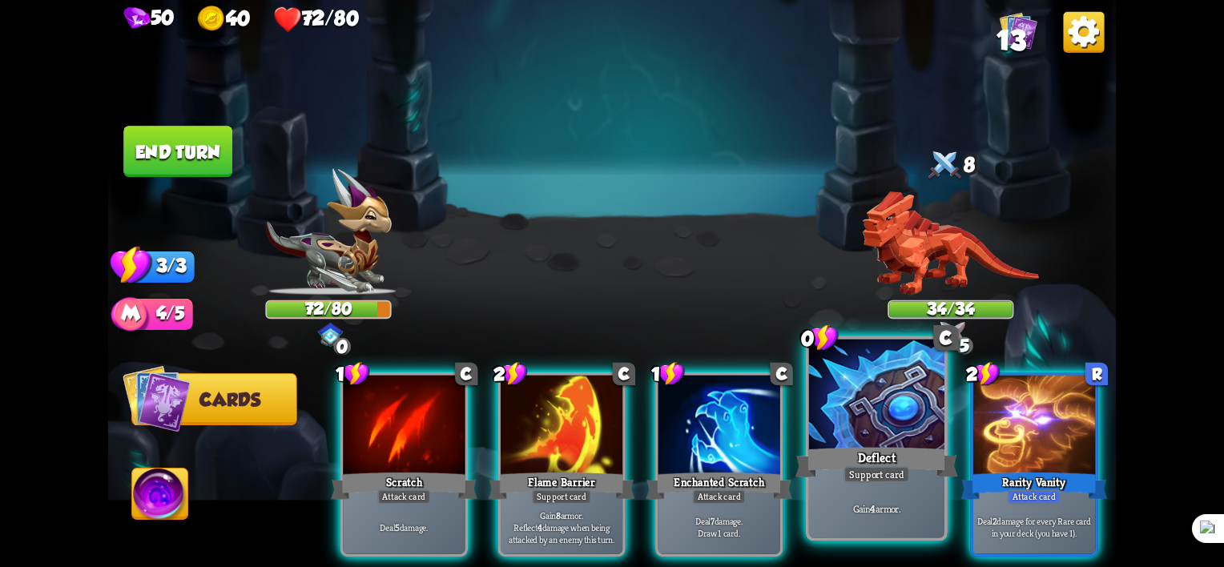
click at [863, 423] on div at bounding box center [876, 397] width 135 height 115
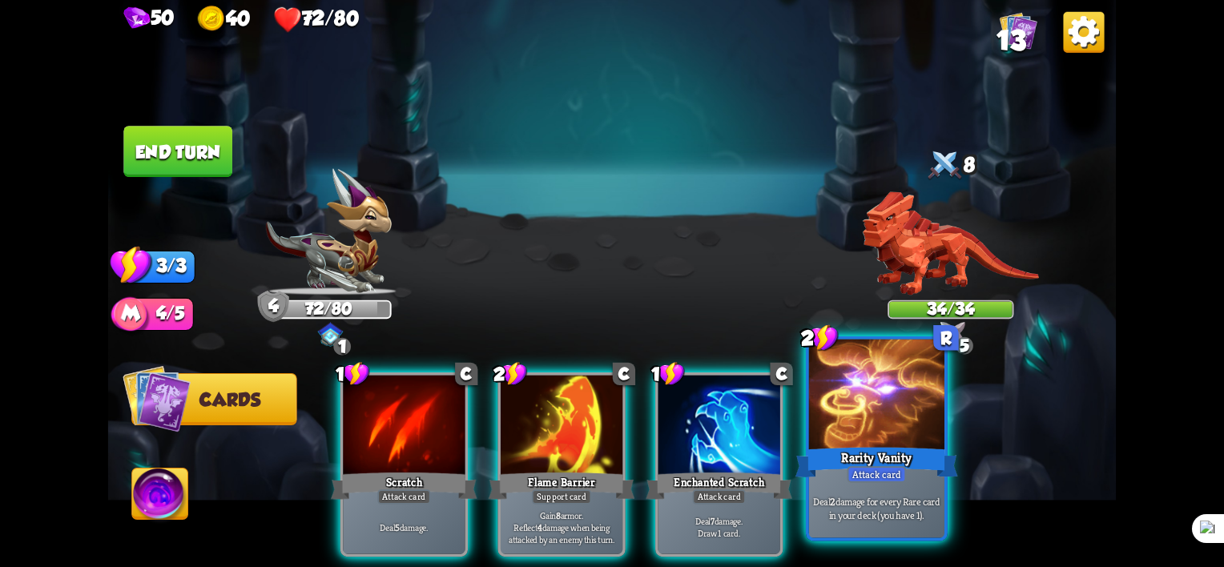
click at [845, 431] on div at bounding box center [876, 397] width 135 height 115
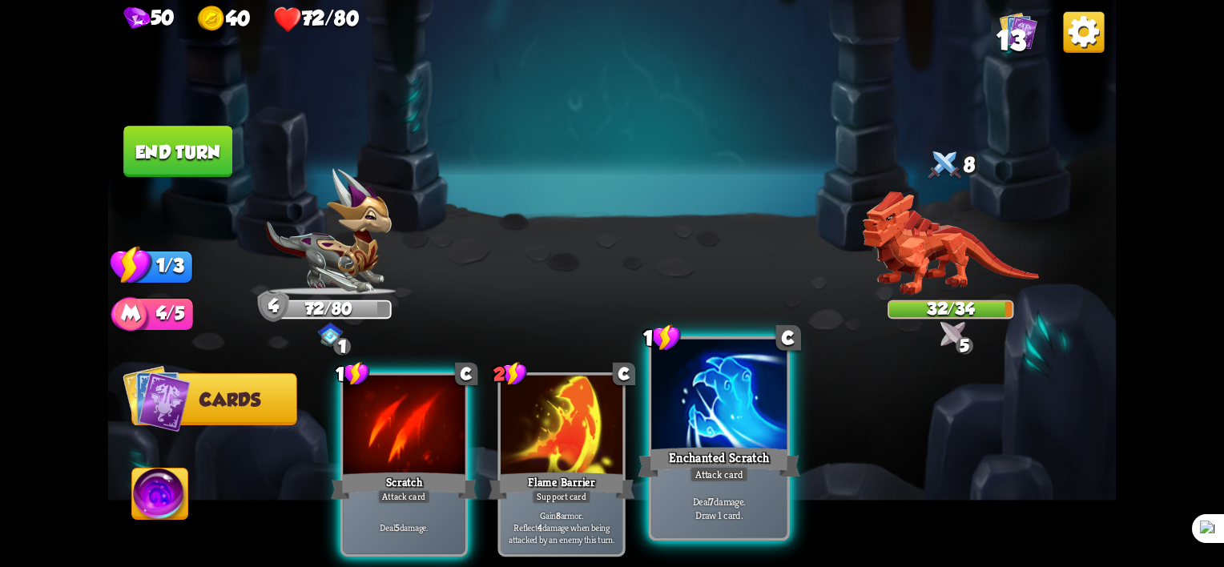
click at [710, 435] on div at bounding box center [718, 397] width 135 height 115
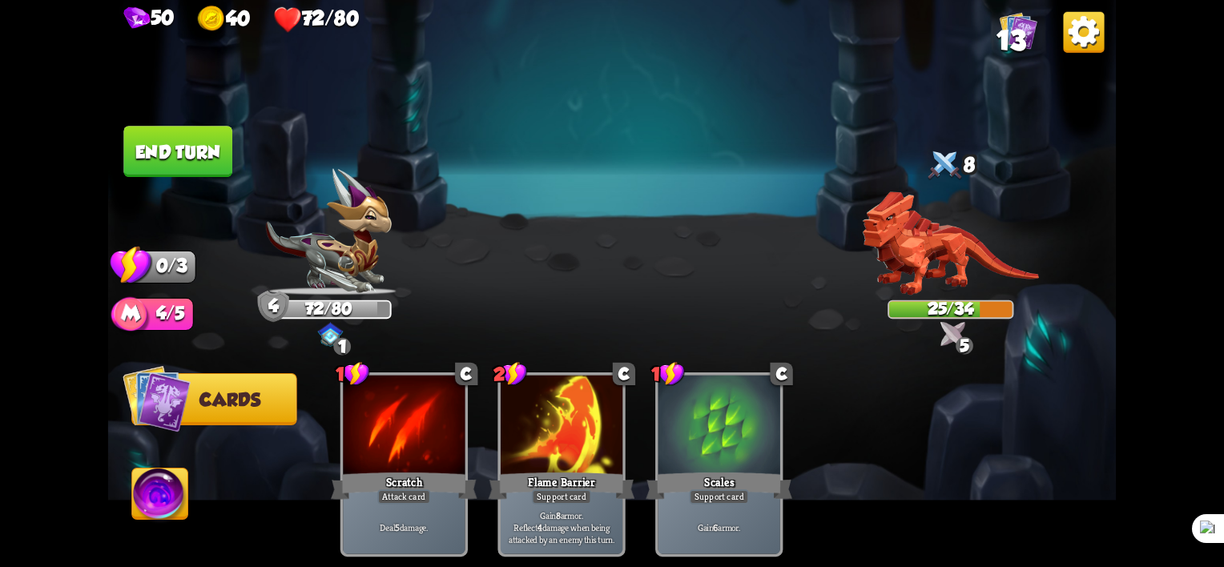
click at [171, 159] on button "End turn" at bounding box center [177, 151] width 109 height 51
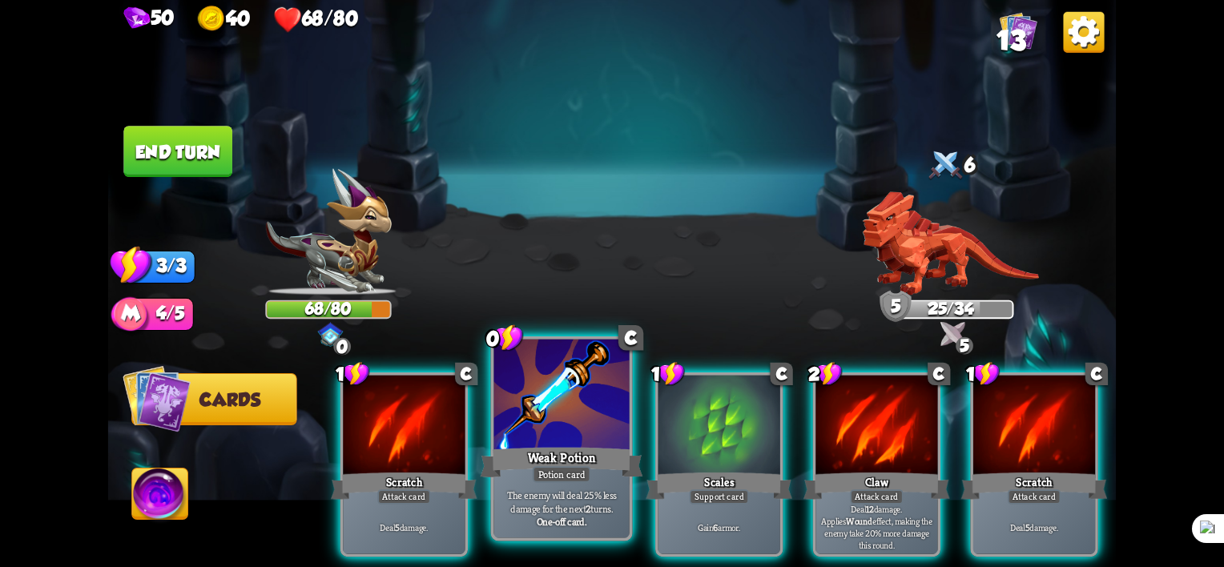
click at [589, 477] on div "Potion card" at bounding box center [562, 474] width 58 height 17
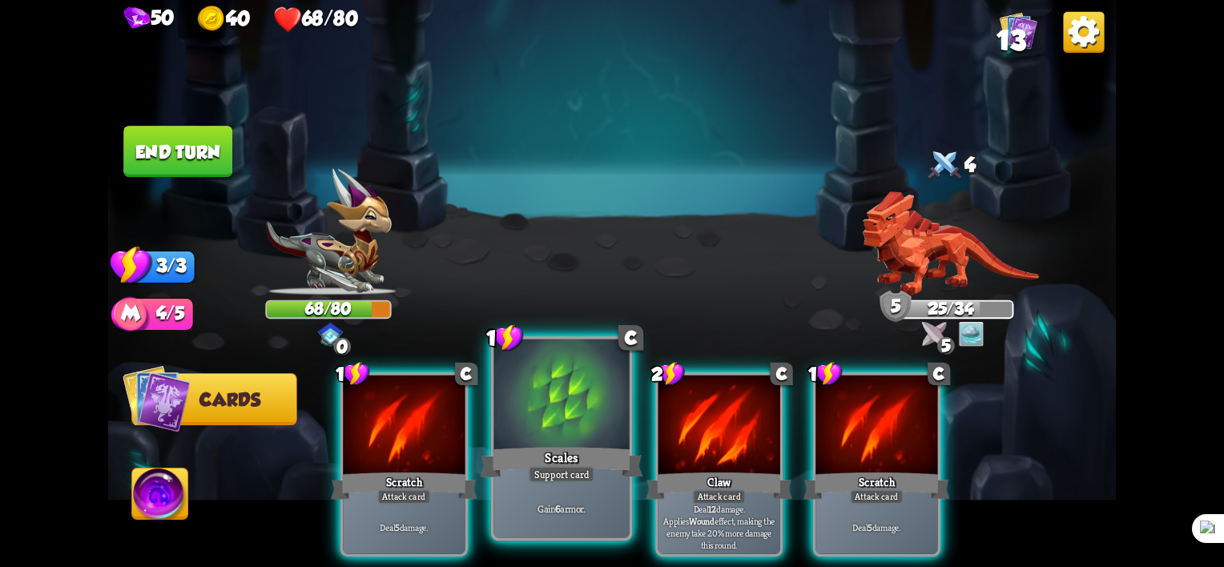
click at [574, 476] on div "Support card" at bounding box center [562, 474] width 66 height 17
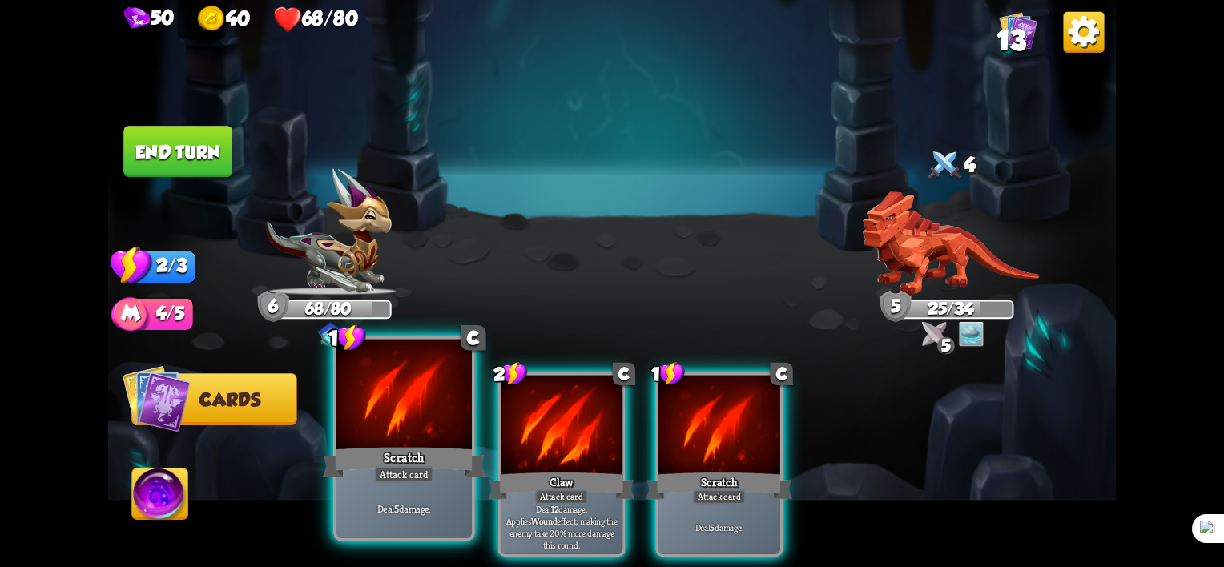
click at [396, 469] on div "Attack card" at bounding box center [404, 474] width 59 height 17
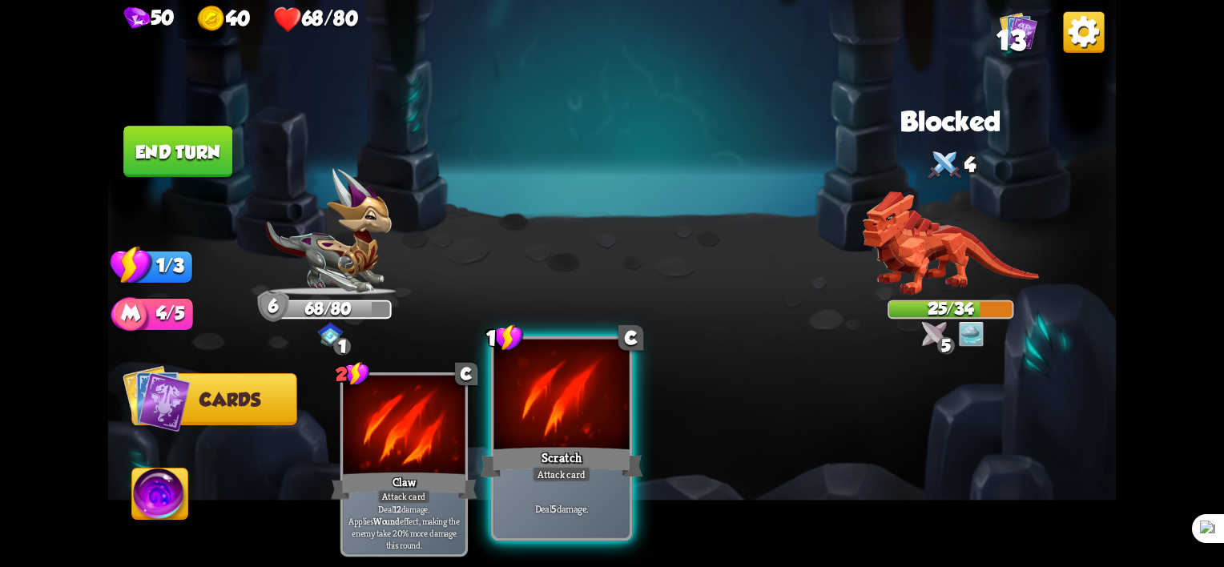
click at [607, 458] on div "Scratch" at bounding box center [562, 463] width 163 height 36
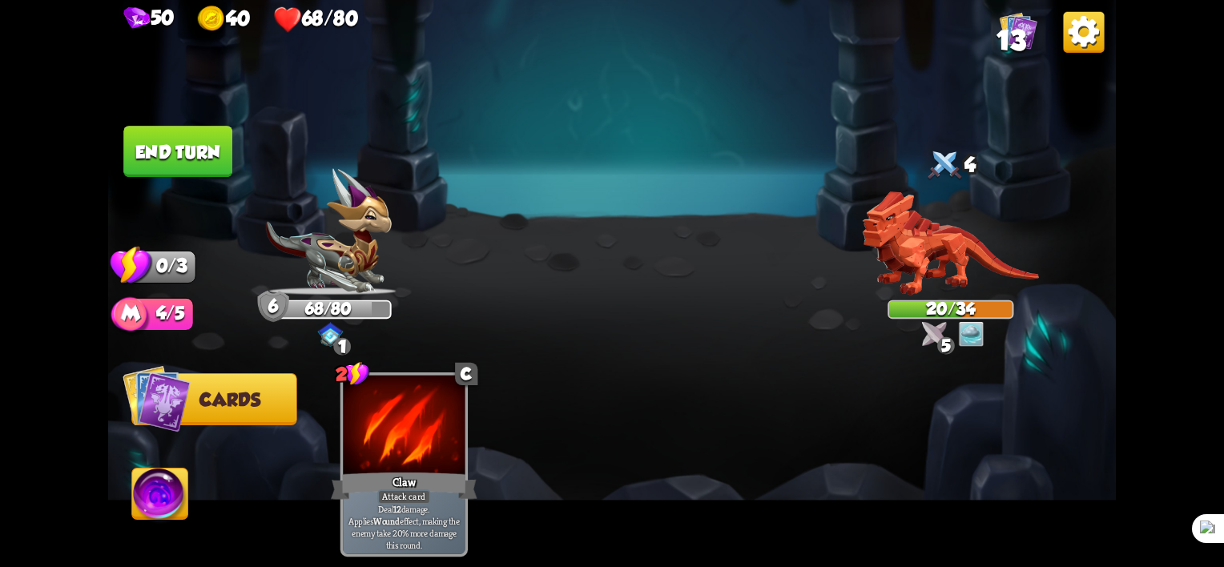
click at [208, 161] on button "End turn" at bounding box center [177, 151] width 109 height 51
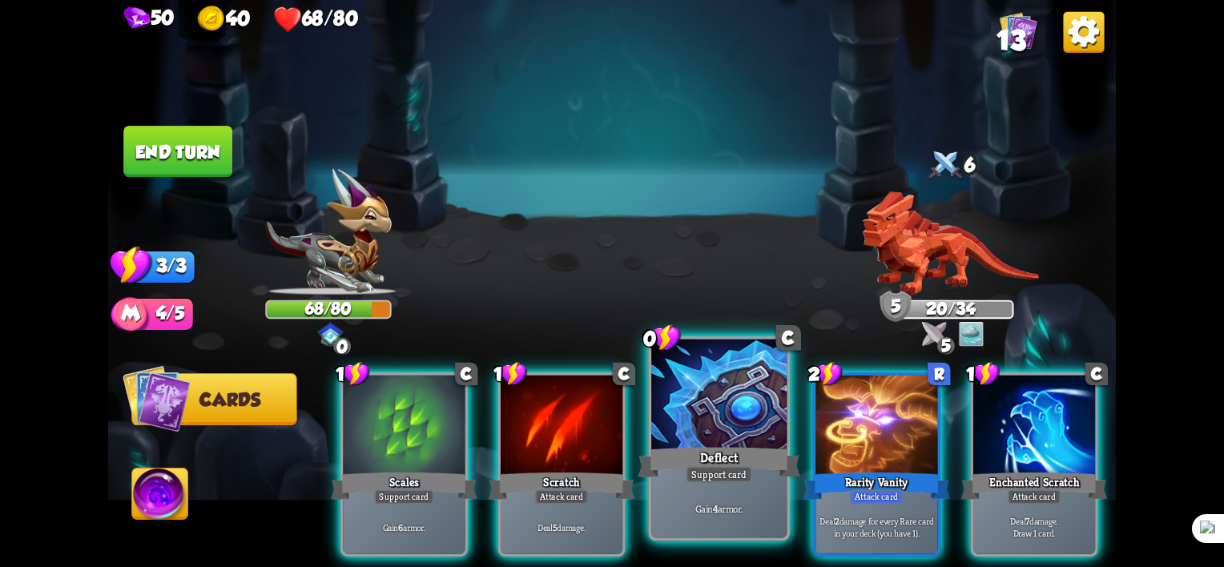
click at [744, 492] on div "Gain 4 armor." at bounding box center [718, 508] width 135 height 59
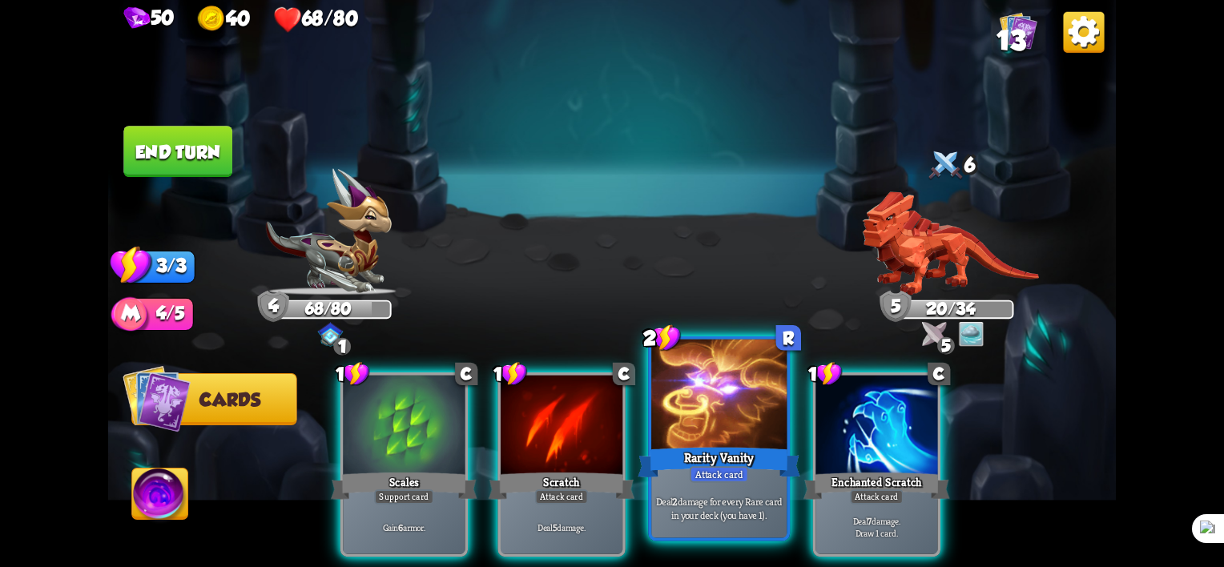
click at [723, 425] on div at bounding box center [718, 397] width 135 height 115
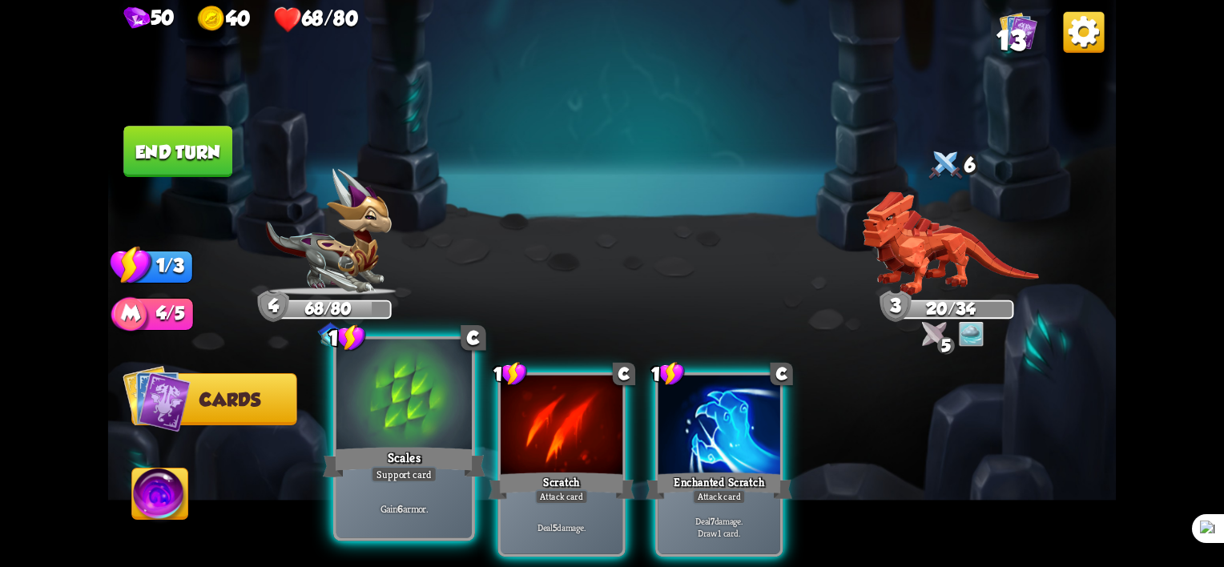
click at [388, 449] on div "Scales" at bounding box center [404, 463] width 163 height 36
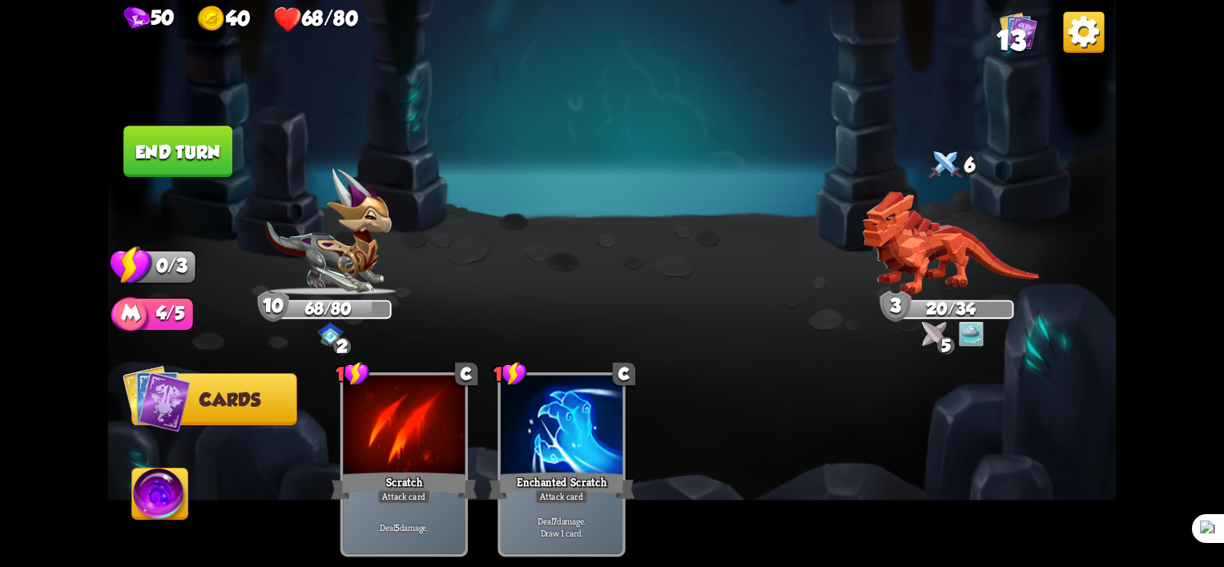
click at [182, 160] on button "End turn" at bounding box center [177, 151] width 109 height 51
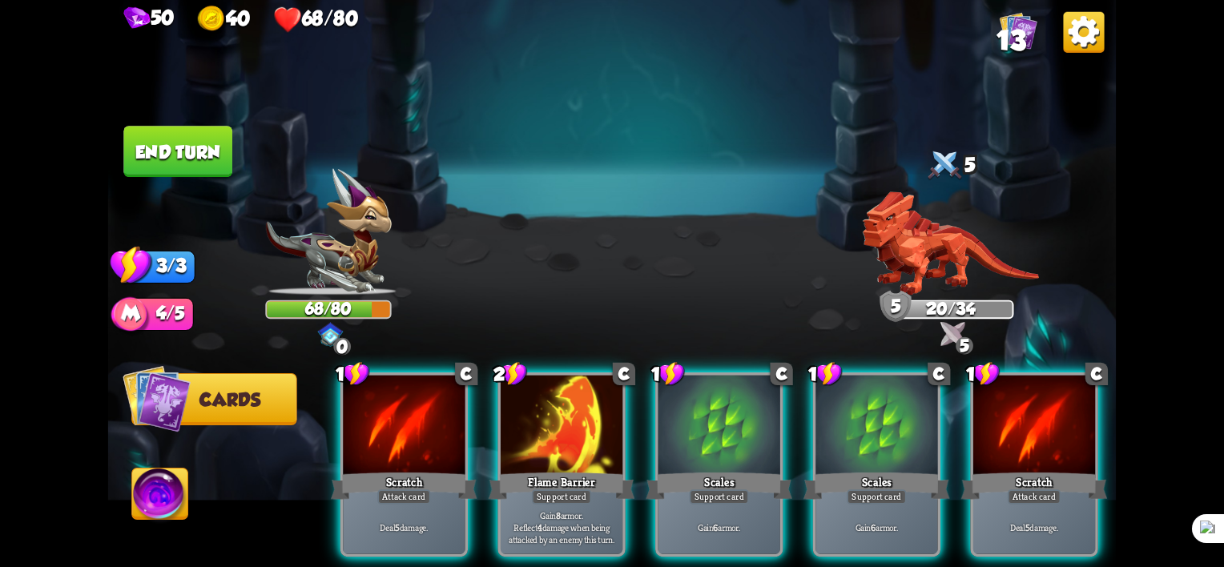
click at [154, 497] on img at bounding box center [160, 497] width 56 height 57
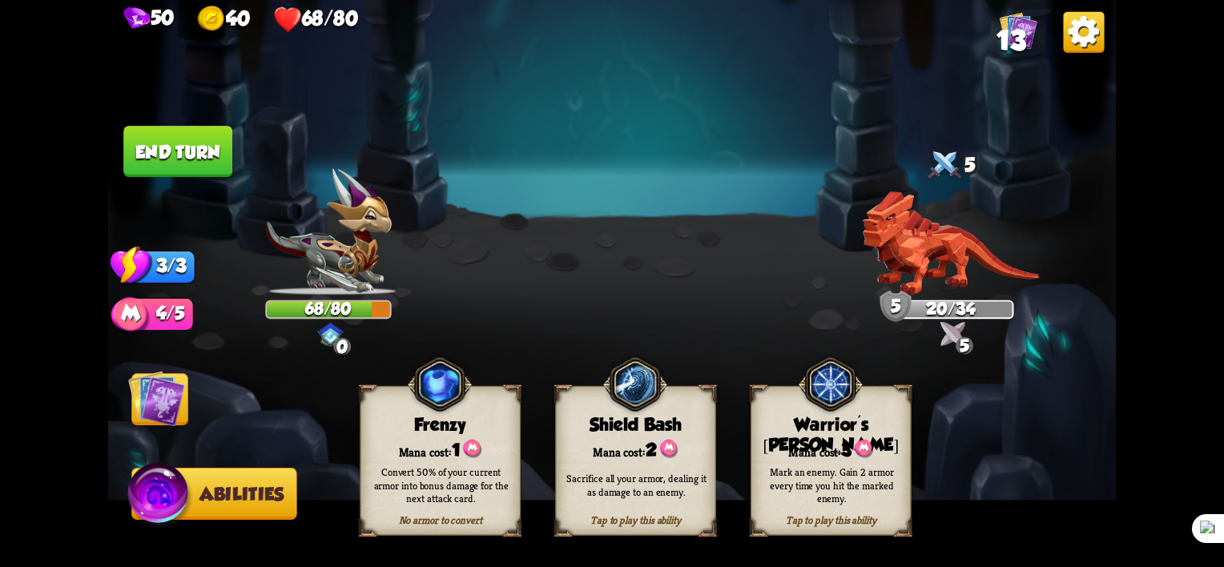
click at [154, 497] on img at bounding box center [160, 497] width 67 height 68
click at [190, 401] on span "Cards" at bounding box center [162, 400] width 61 height 21
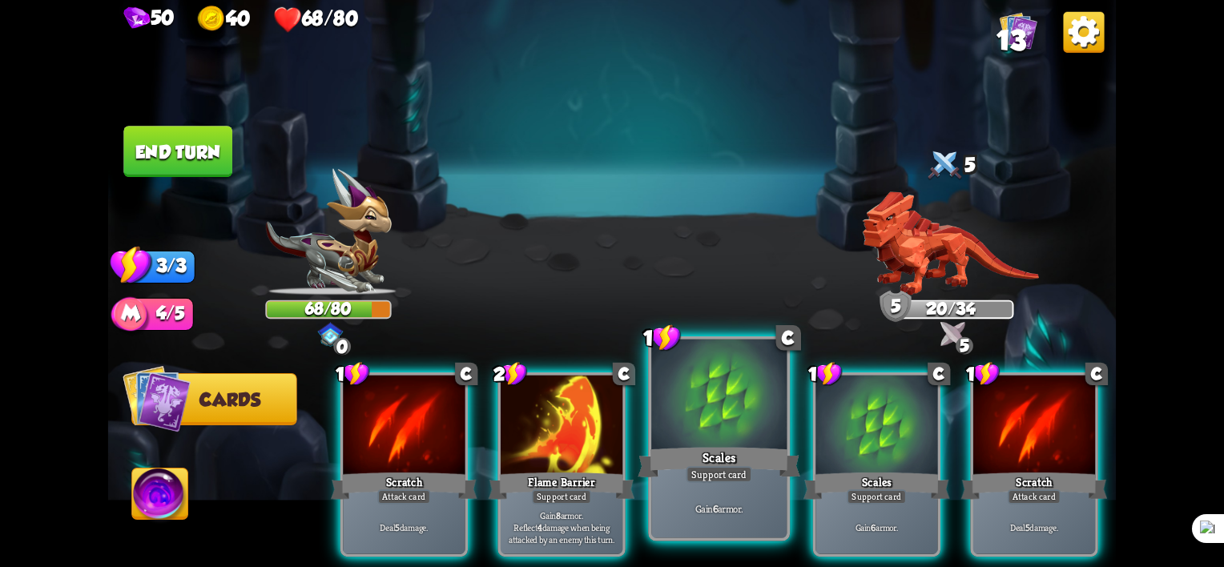
click at [690, 476] on div "Support card" at bounding box center [719, 474] width 66 height 17
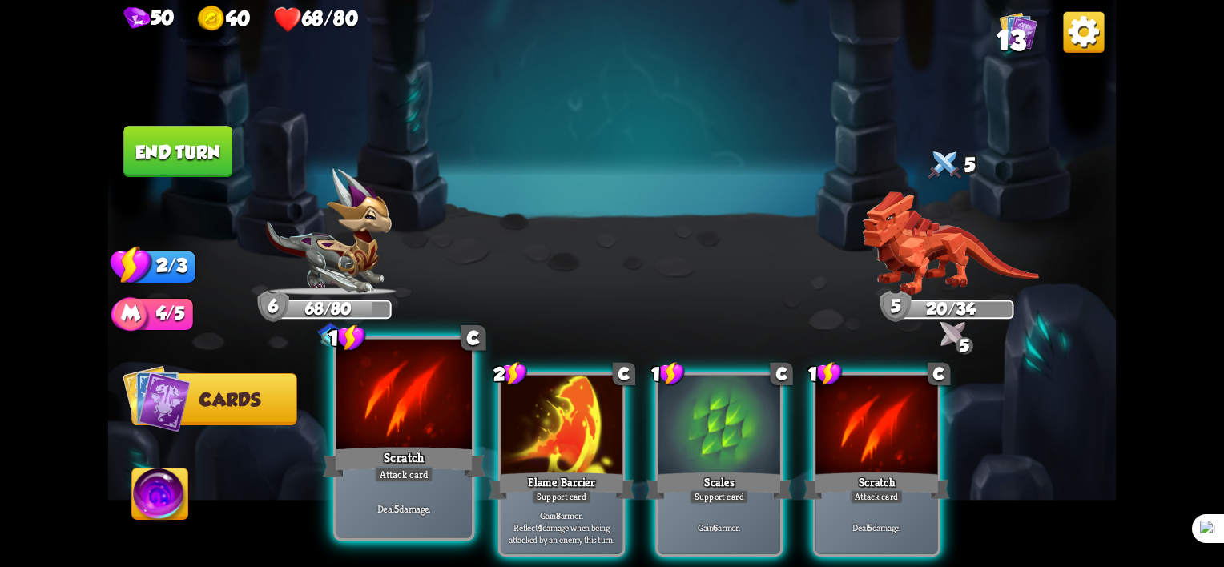
click at [418, 490] on div "Deal 5 damage." at bounding box center [403, 508] width 135 height 59
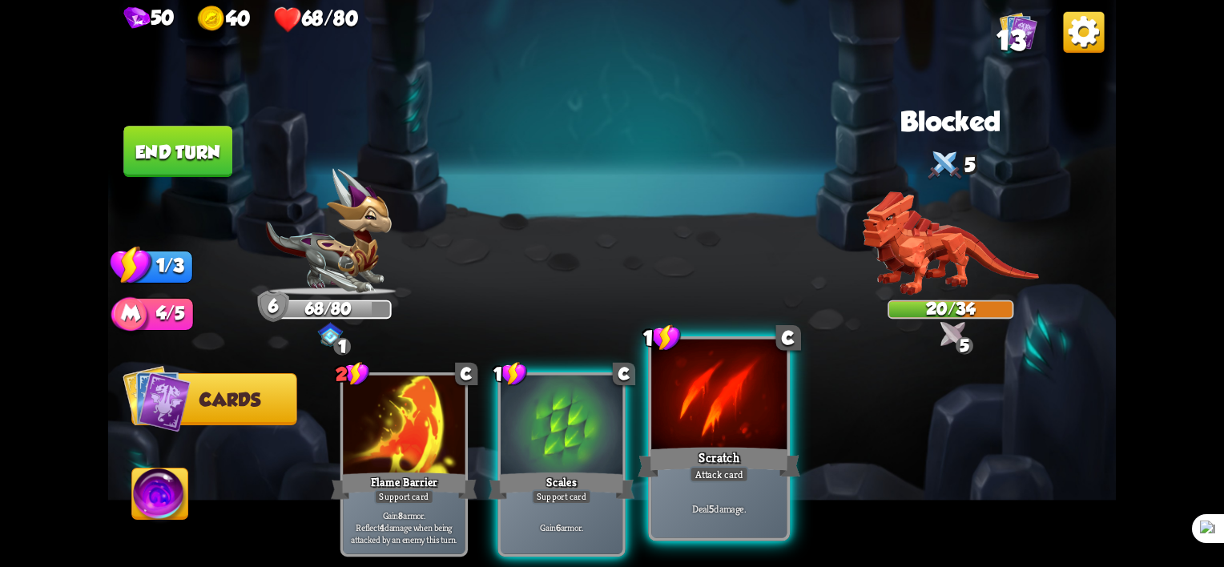
click at [730, 453] on div "Scratch" at bounding box center [719, 463] width 163 height 36
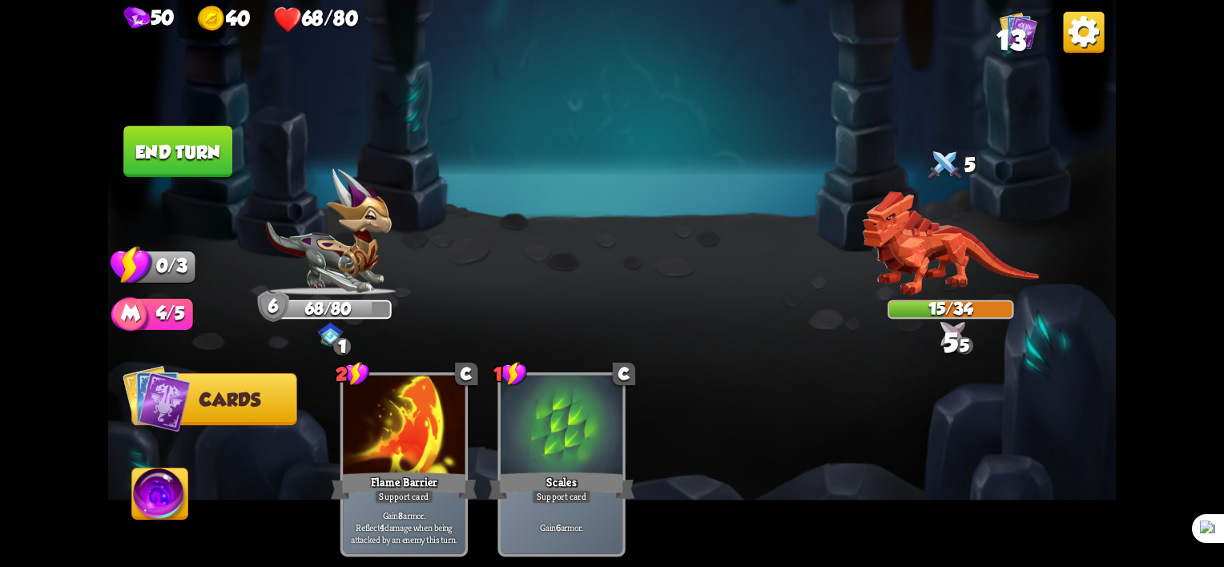
click at [199, 145] on button "End turn" at bounding box center [177, 151] width 109 height 51
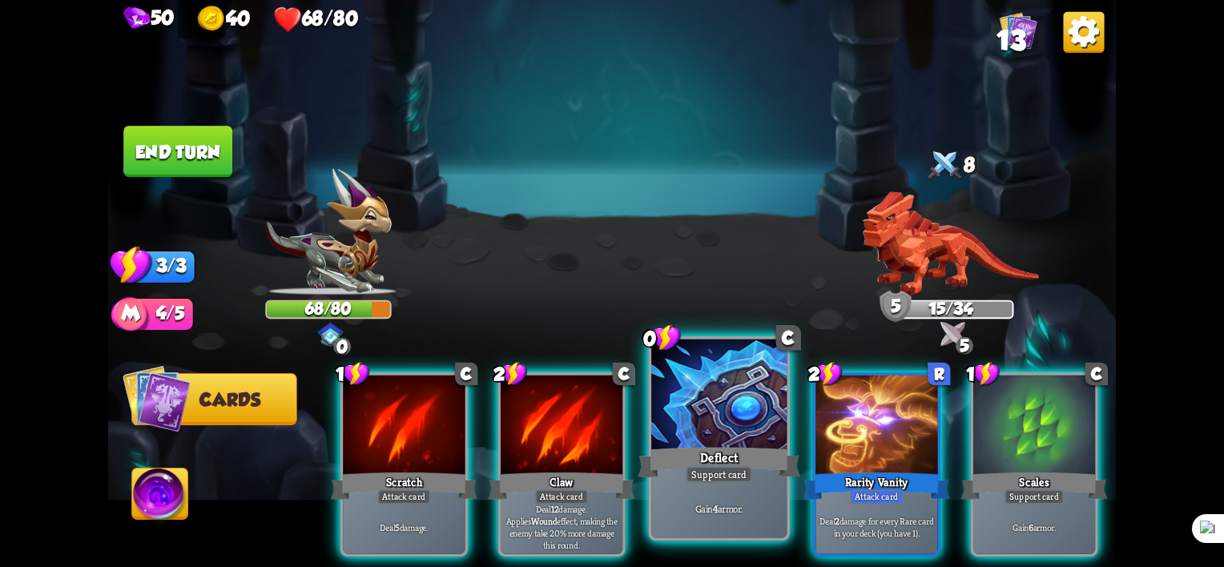
click at [715, 418] on div at bounding box center [718, 397] width 135 height 115
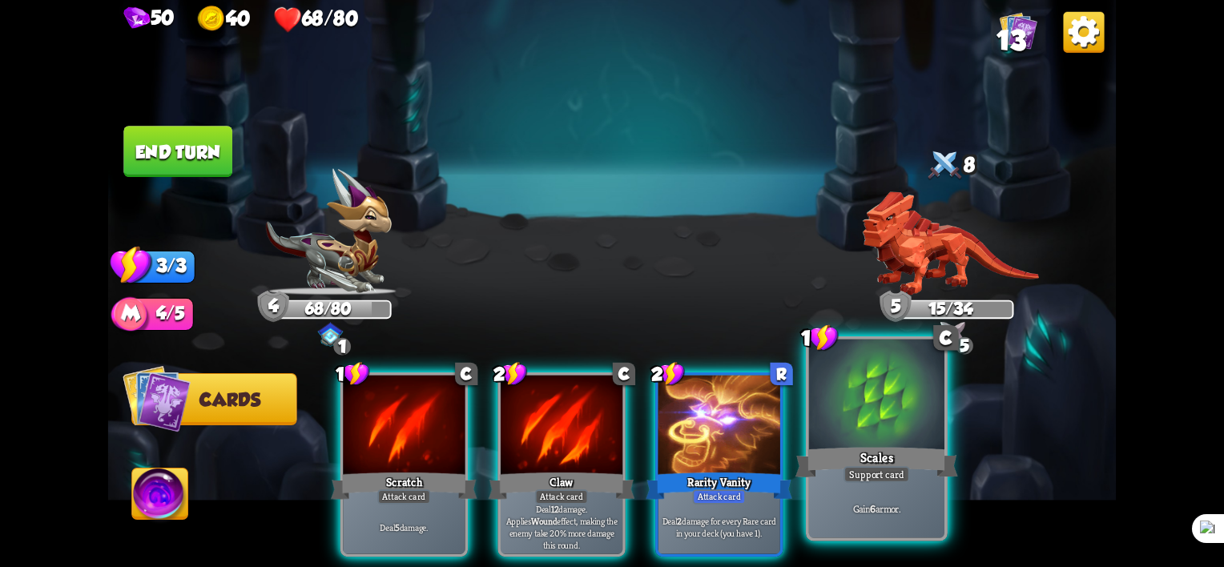
click at [870, 467] on div "Support card" at bounding box center [876, 474] width 66 height 17
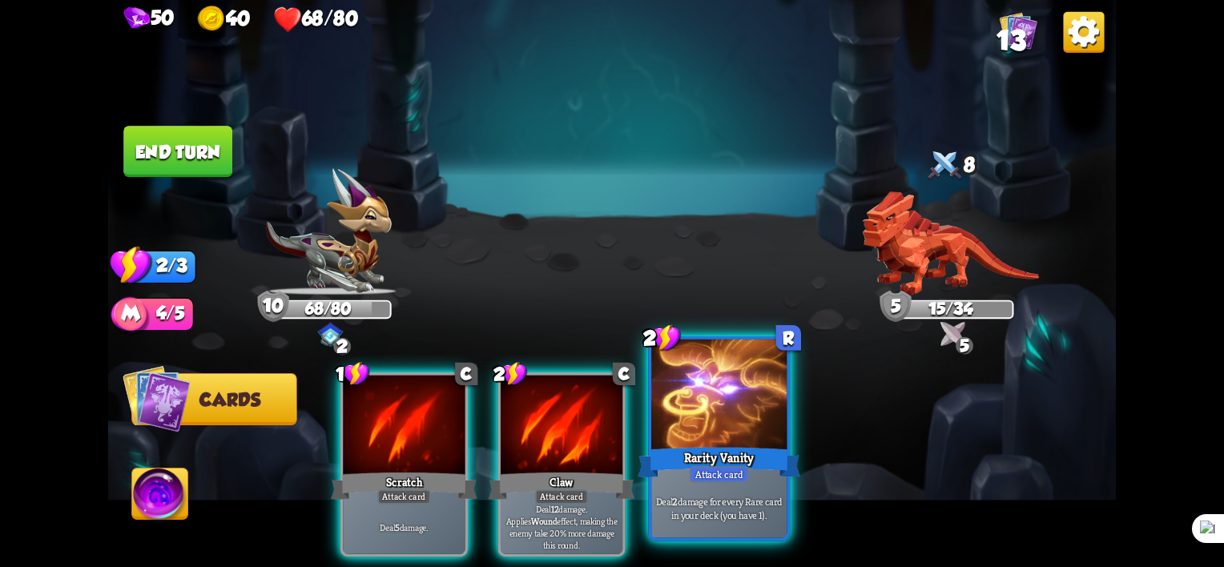
click at [740, 458] on div "Rarity Vanity" at bounding box center [719, 463] width 163 height 36
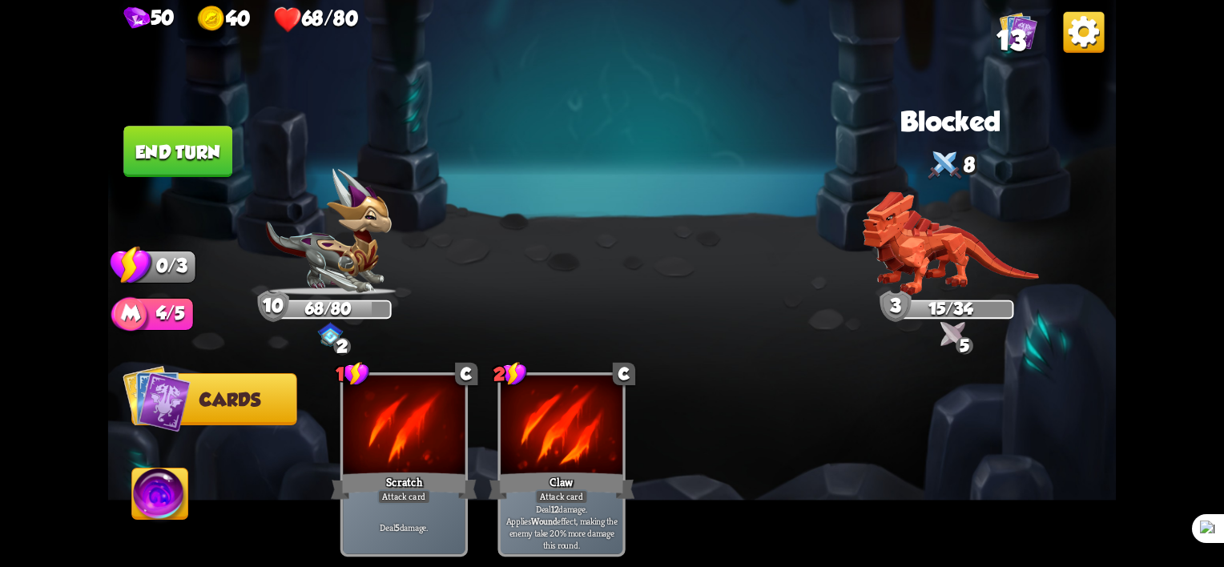
click at [175, 148] on button "End turn" at bounding box center [177, 151] width 109 height 51
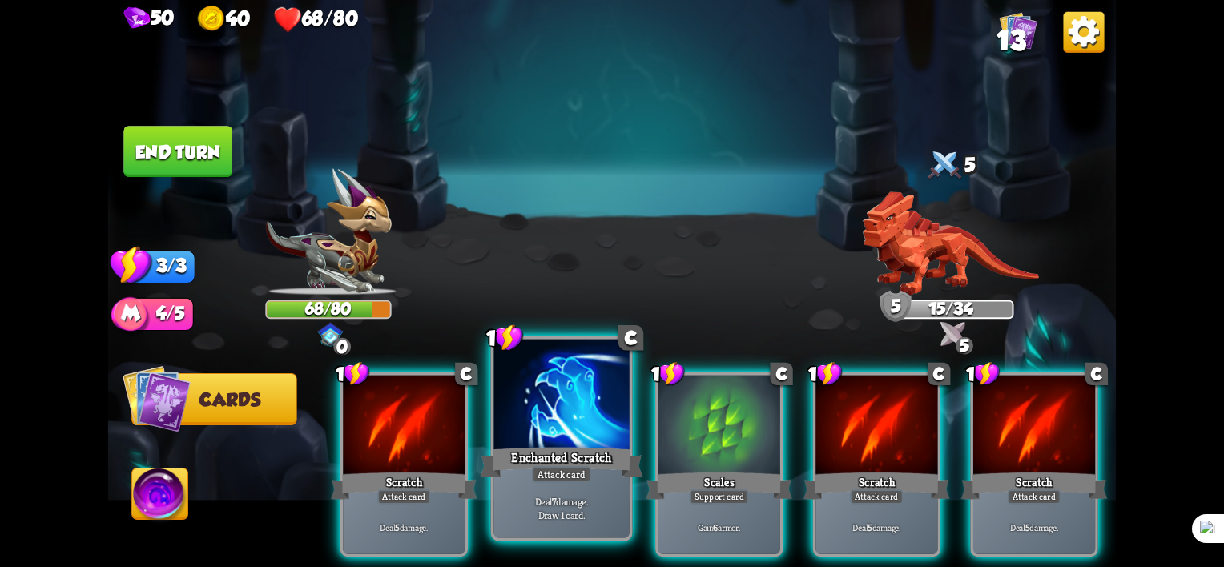
click at [561, 445] on div "Enchanted Scratch" at bounding box center [562, 463] width 163 height 36
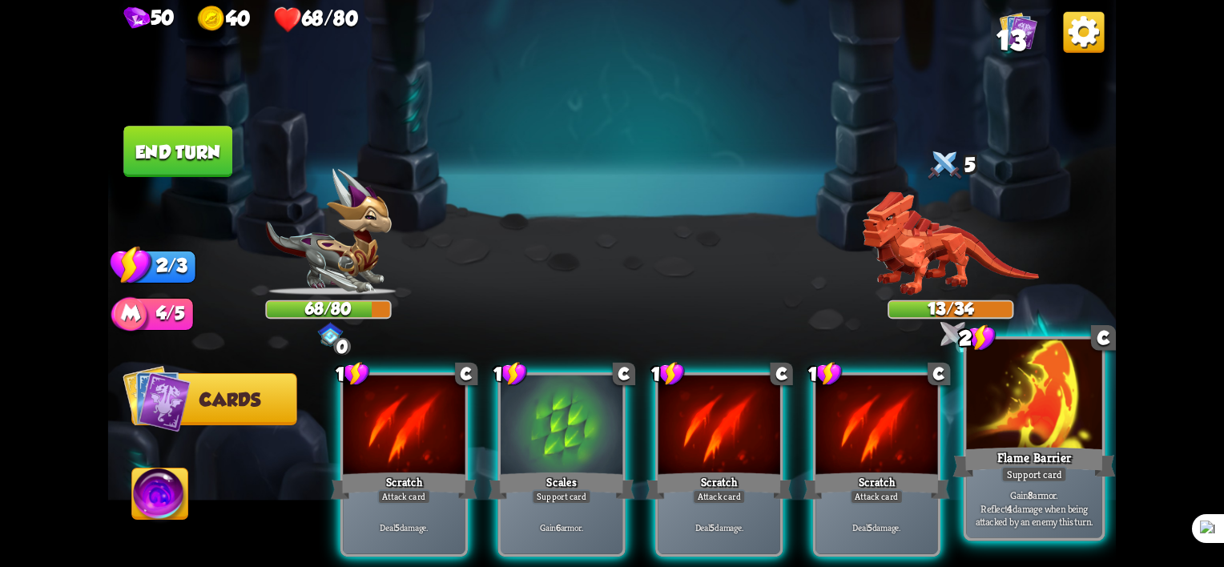
click at [1057, 449] on div "Flame Barrier" at bounding box center [1034, 463] width 163 height 36
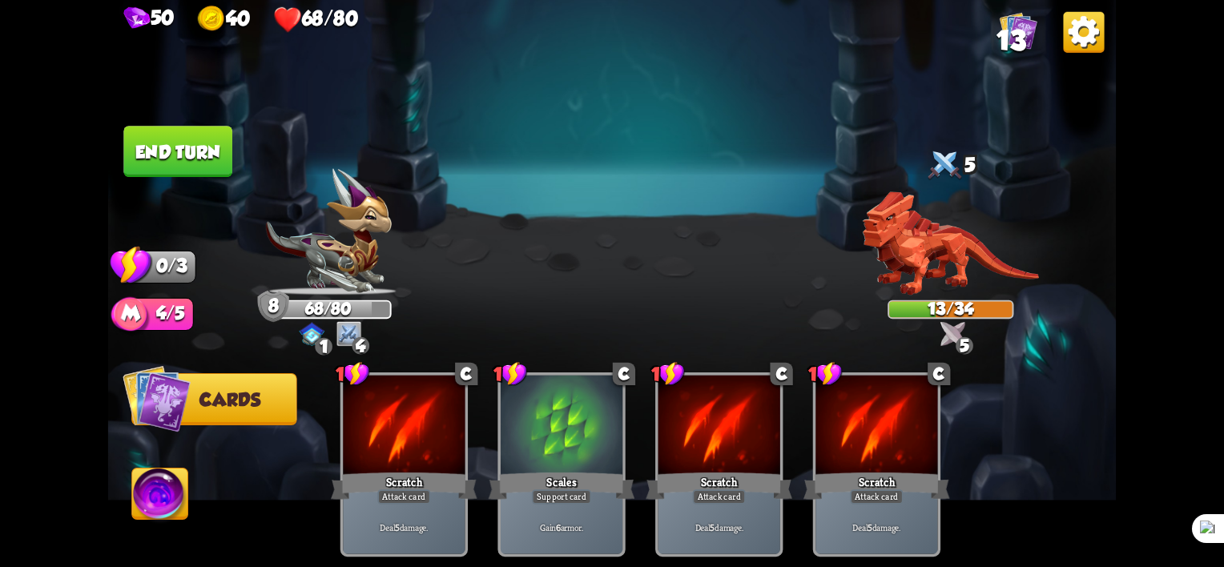
click at [189, 142] on button "End turn" at bounding box center [177, 151] width 109 height 51
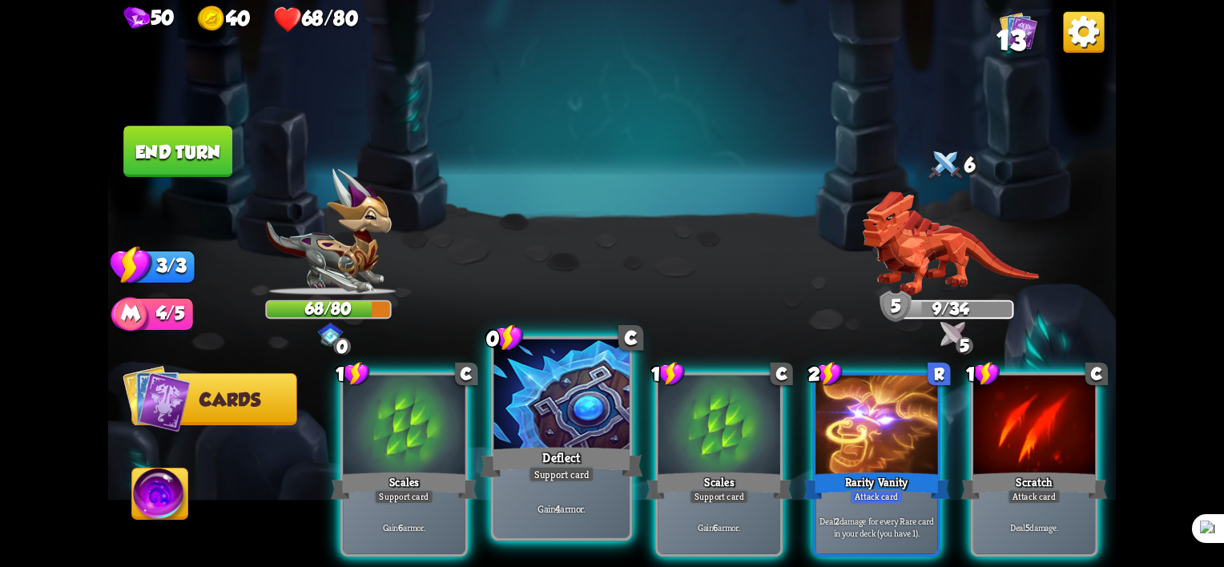
click at [558, 469] on div "Support card" at bounding box center [562, 474] width 66 height 17
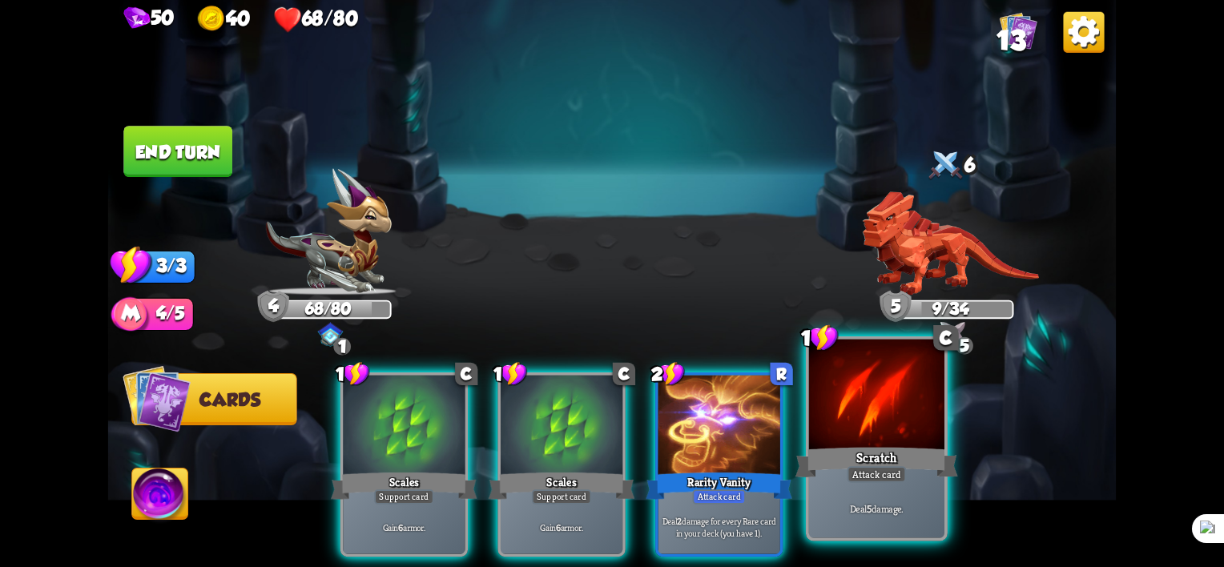
click at [863, 457] on div "Scratch" at bounding box center [876, 463] width 163 height 36
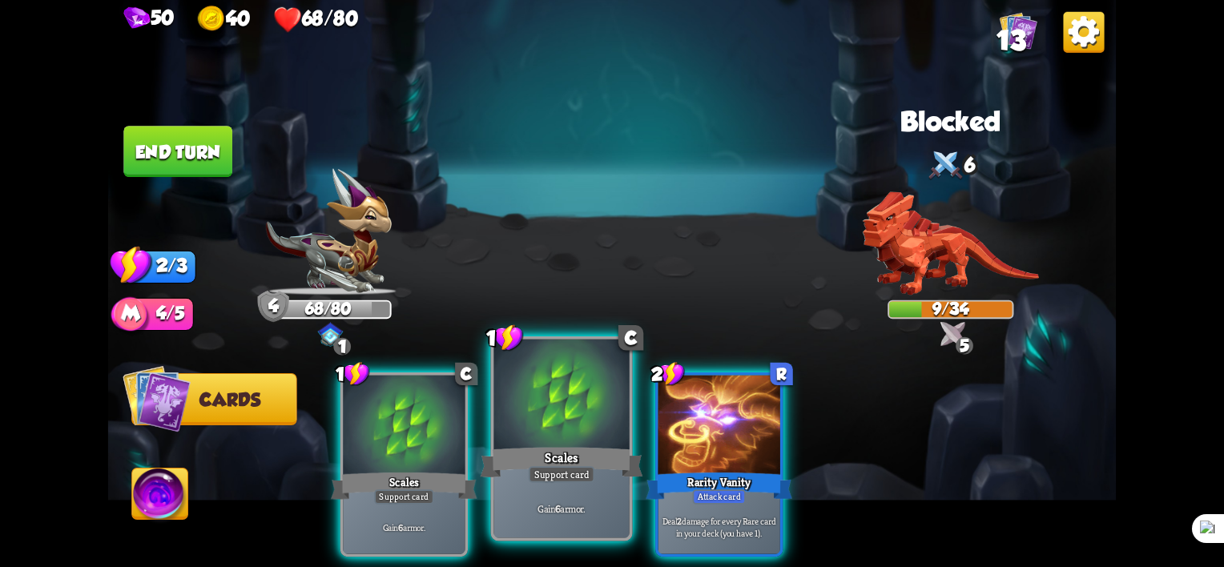
click at [545, 479] on div "Support card" at bounding box center [562, 474] width 66 height 17
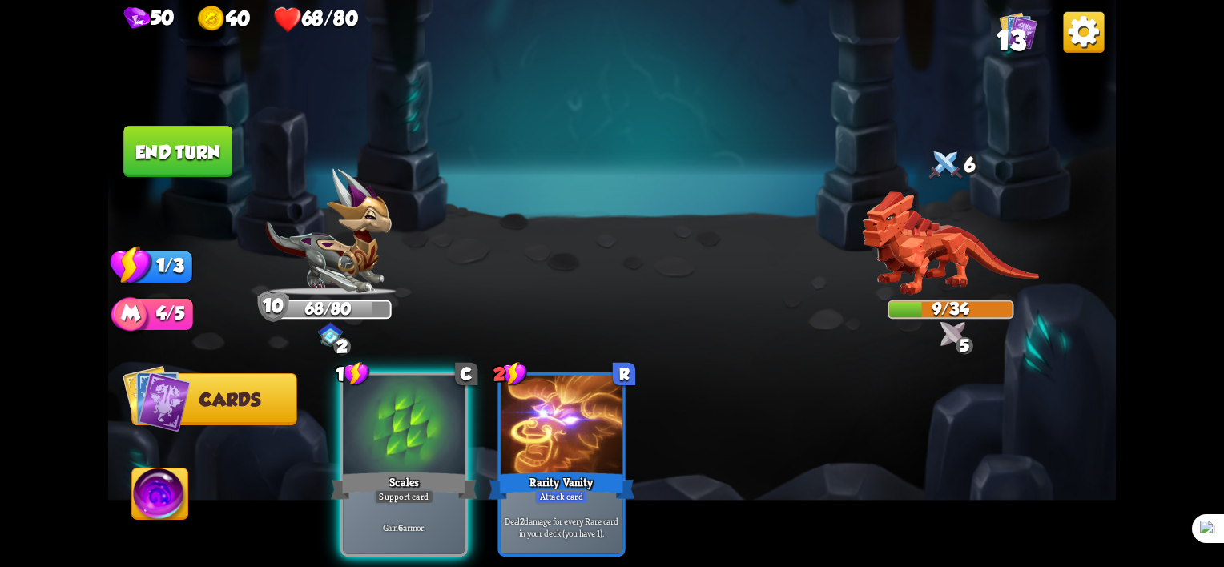
click at [202, 143] on button "End turn" at bounding box center [177, 151] width 109 height 51
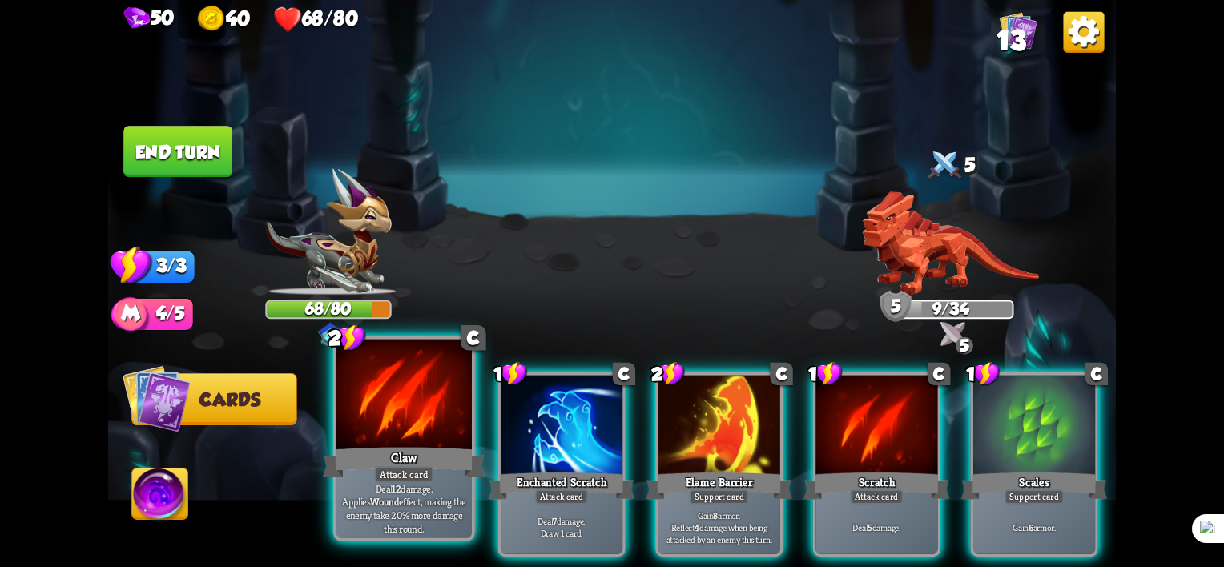
click at [403, 470] on div "Attack card" at bounding box center [404, 474] width 59 height 17
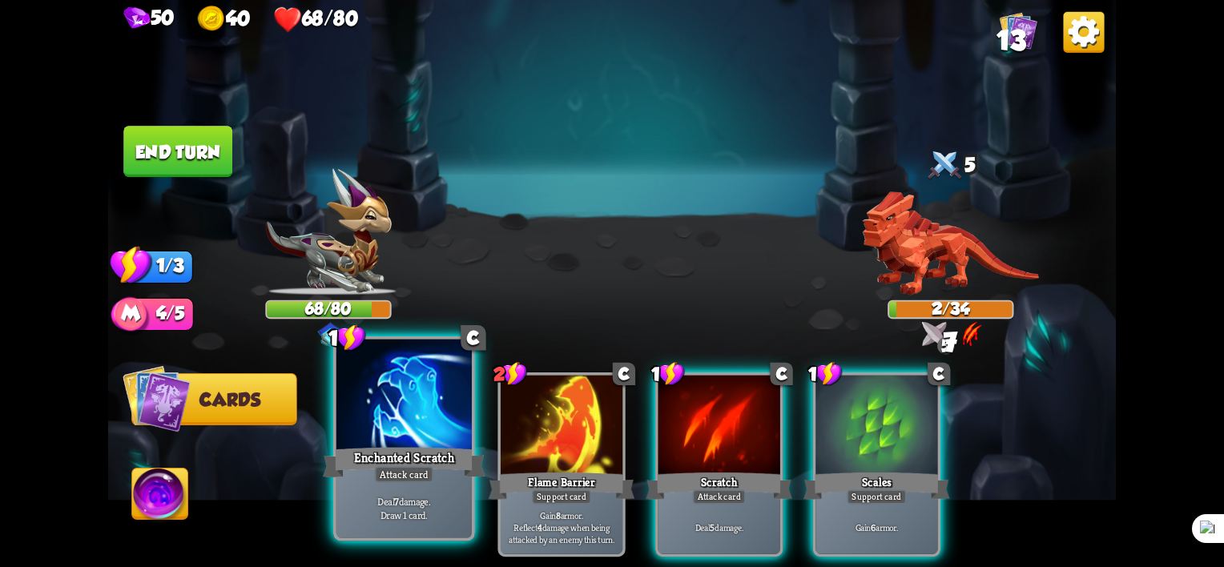
click at [382, 469] on div "Attack card" at bounding box center [404, 474] width 59 height 17
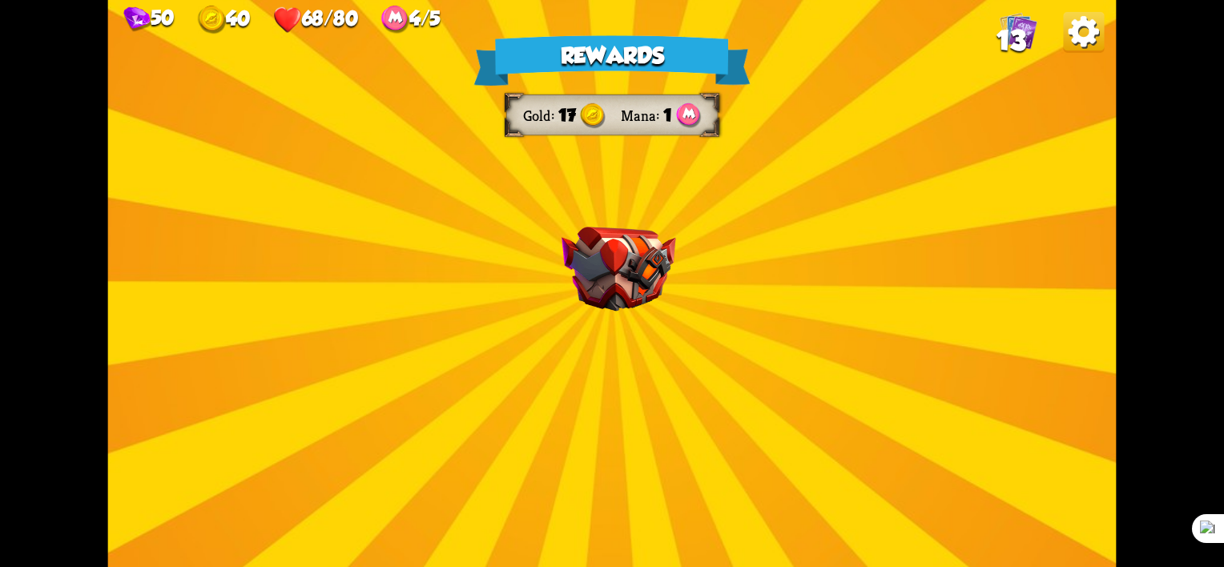
click at [660, 294] on img at bounding box center [619, 269] width 115 height 85
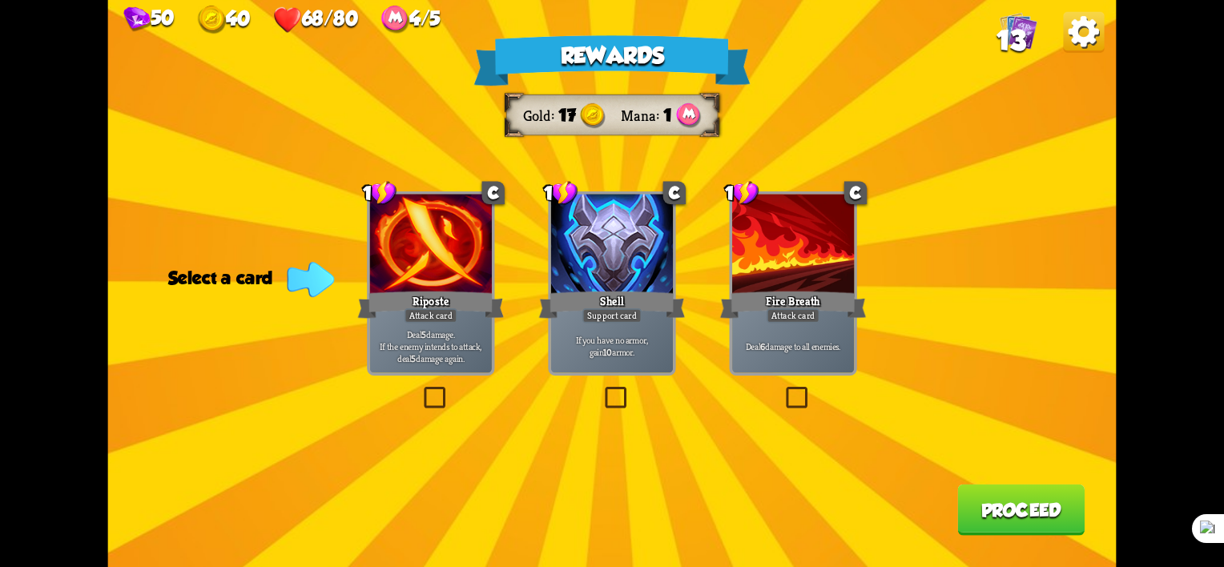
click at [602, 390] on label at bounding box center [602, 390] width 0 height 0
click at [0, 0] on input "checkbox" at bounding box center [0, 0] width 0 height 0
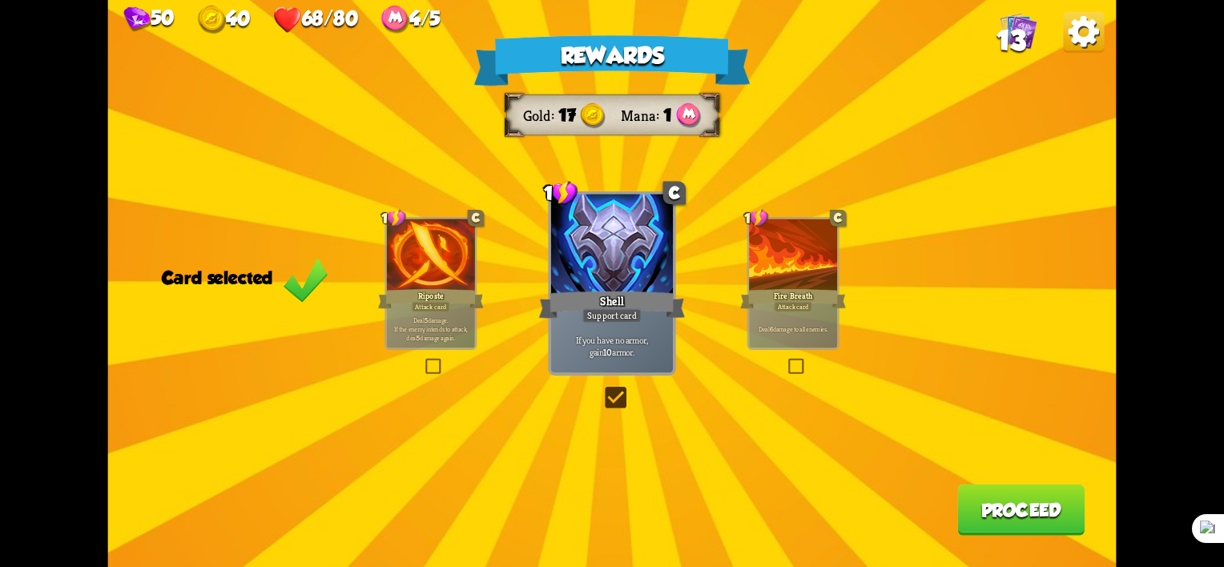
click at [1041, 541] on div "Rewards Gold 17 Mana 1 Card selected 1 C Riposte Attack card Deal 5 damage. If …" at bounding box center [612, 283] width 1008 height 567
click at [1028, 518] on button "Proceed" at bounding box center [1020, 510] width 127 height 51
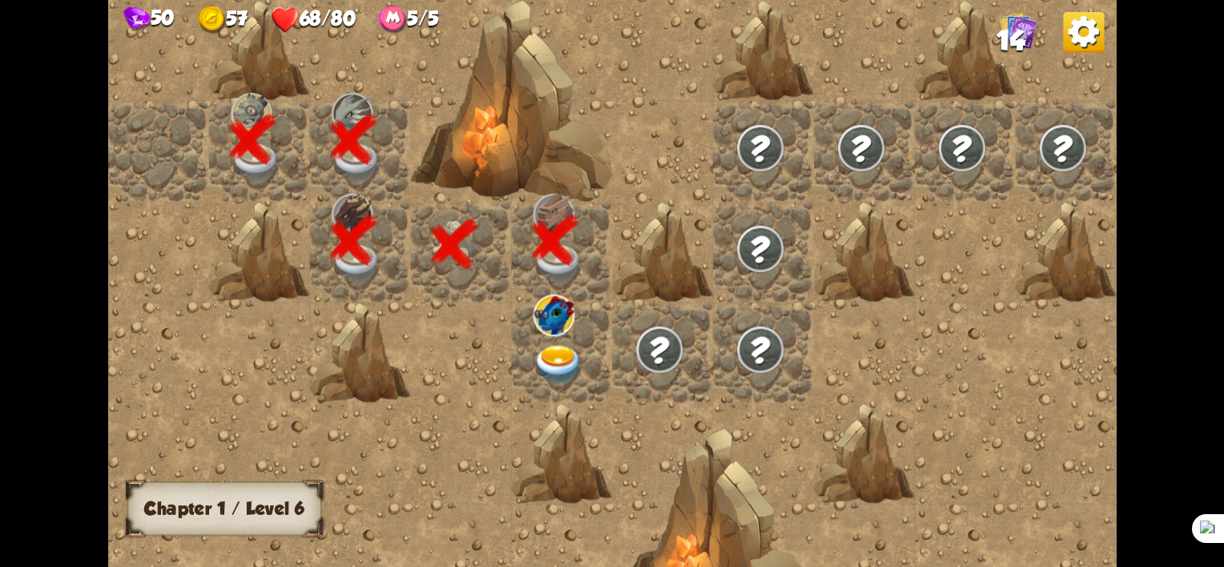
click at [576, 349] on img at bounding box center [558, 364] width 50 height 39
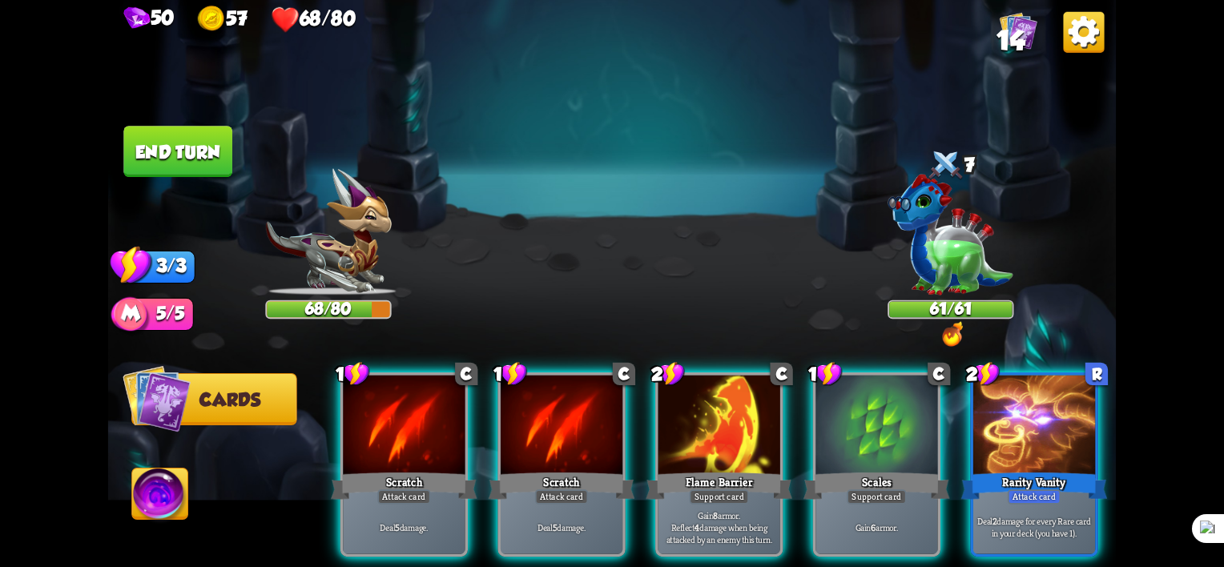
click at [956, 244] on div "Player turn" at bounding box center [612, 283] width 1008 height 155
click at [953, 252] on img at bounding box center [951, 234] width 126 height 121
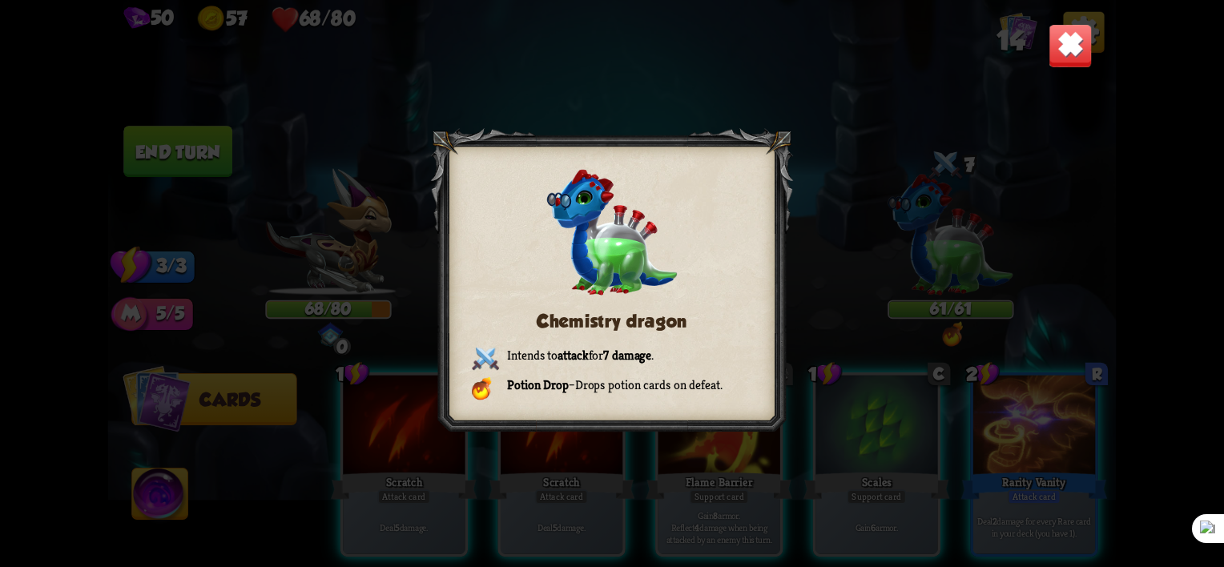
click at [867, 274] on div "Chemistry dragon Intends to attack for 7 damage . Potion Drop – Drops potion ca…" at bounding box center [612, 283] width 1008 height 567
click at [1056, 44] on img at bounding box center [1071, 46] width 44 height 44
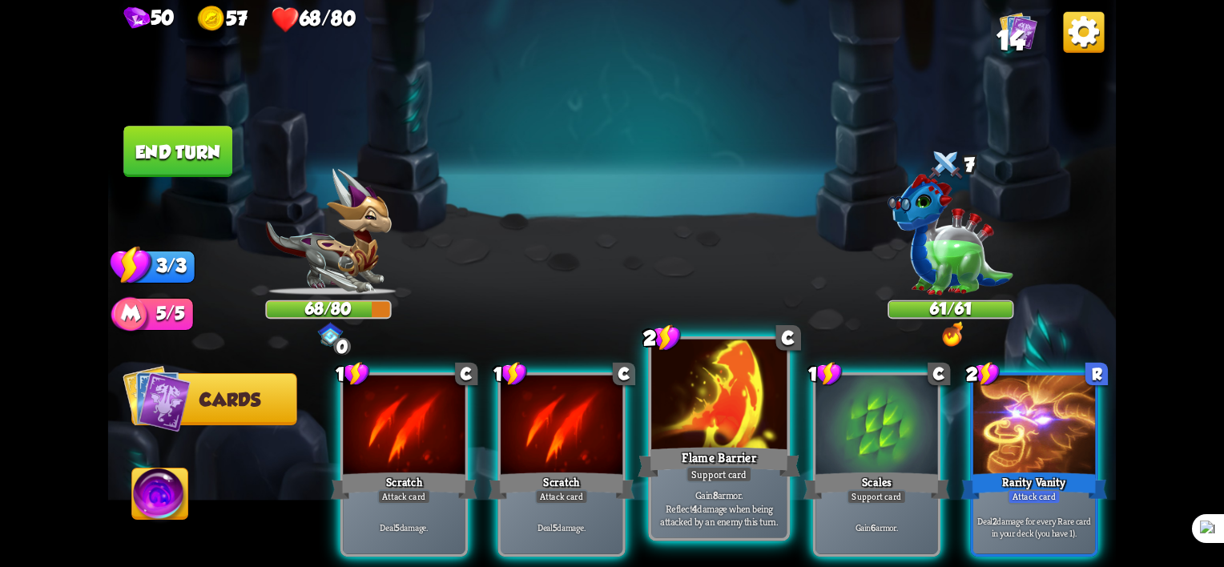
click at [682, 493] on p "Gain 8 armor. Reflect 4 damage when being attacked by an enemy this turn." at bounding box center [718, 509] width 129 height 40
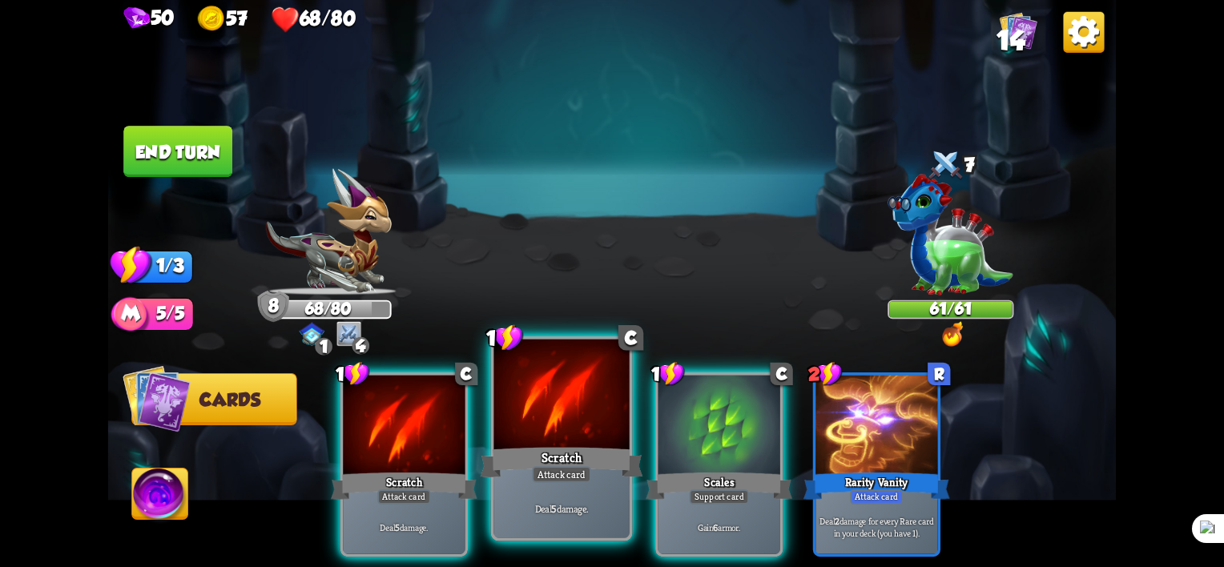
click at [533, 458] on div "Scratch" at bounding box center [562, 463] width 163 height 36
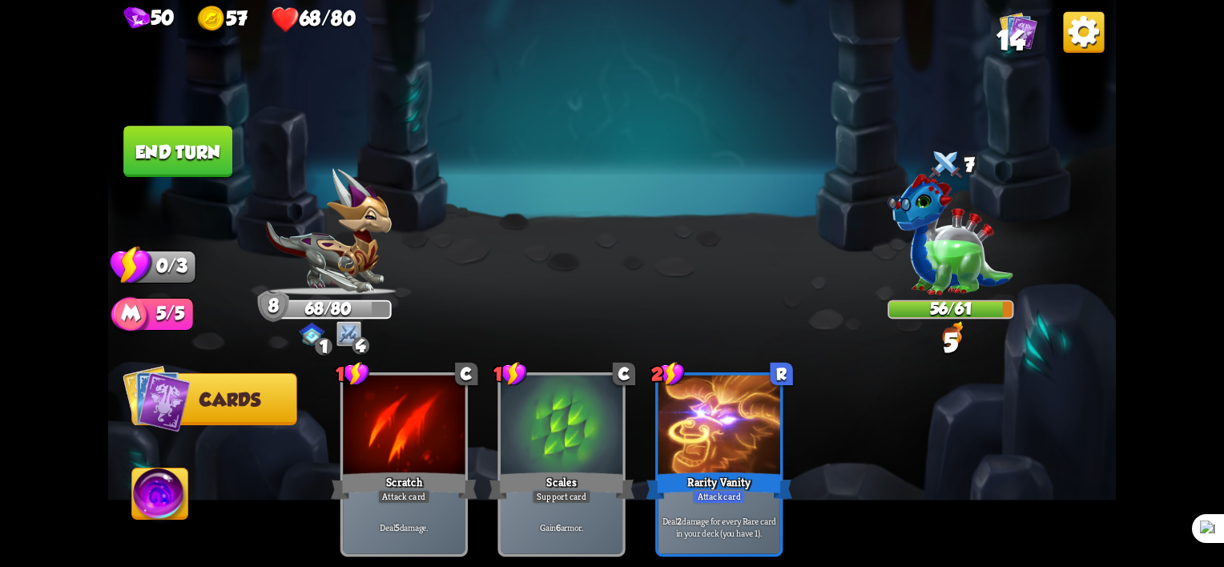
click at [163, 148] on button "End turn" at bounding box center [177, 151] width 109 height 51
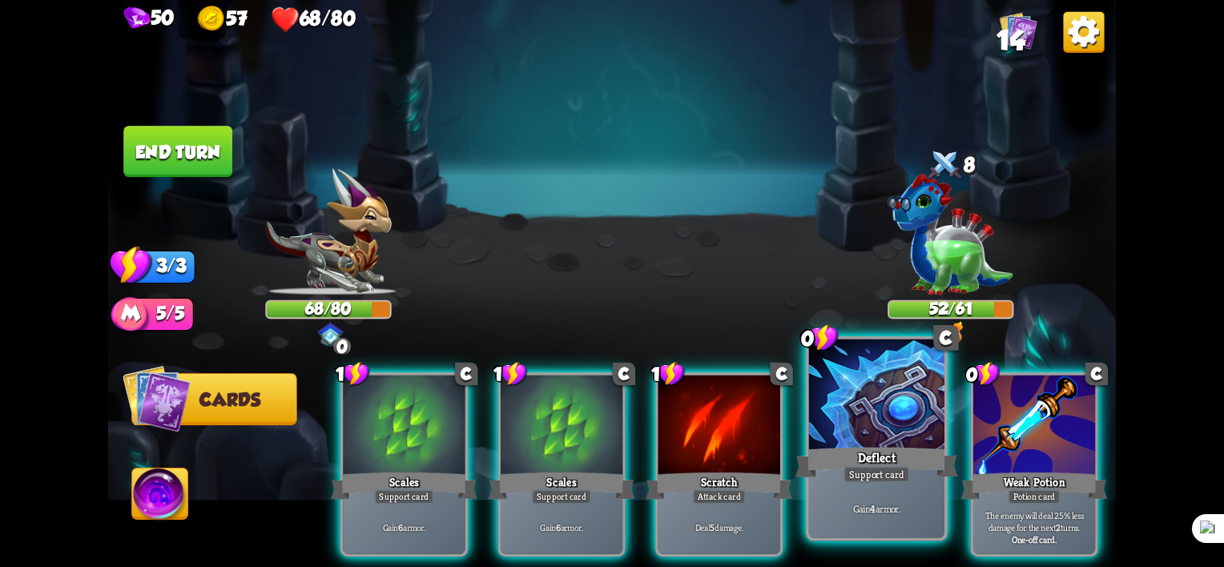
click at [903, 481] on div "Support card" at bounding box center [876, 474] width 66 height 17
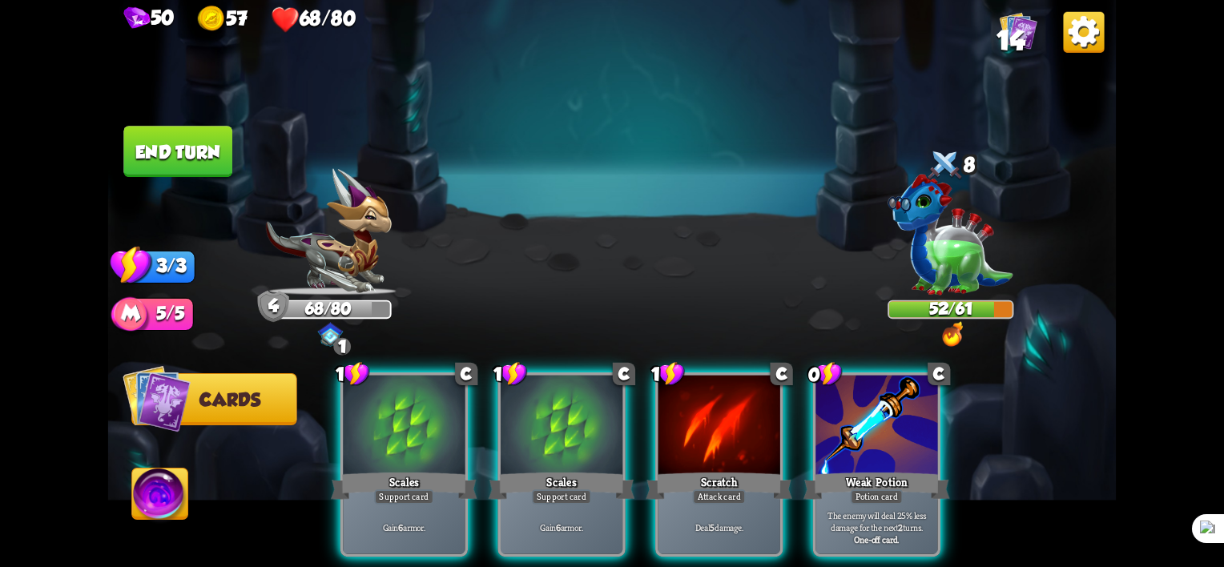
click at [875, 441] on div at bounding box center [876, 427] width 122 height 103
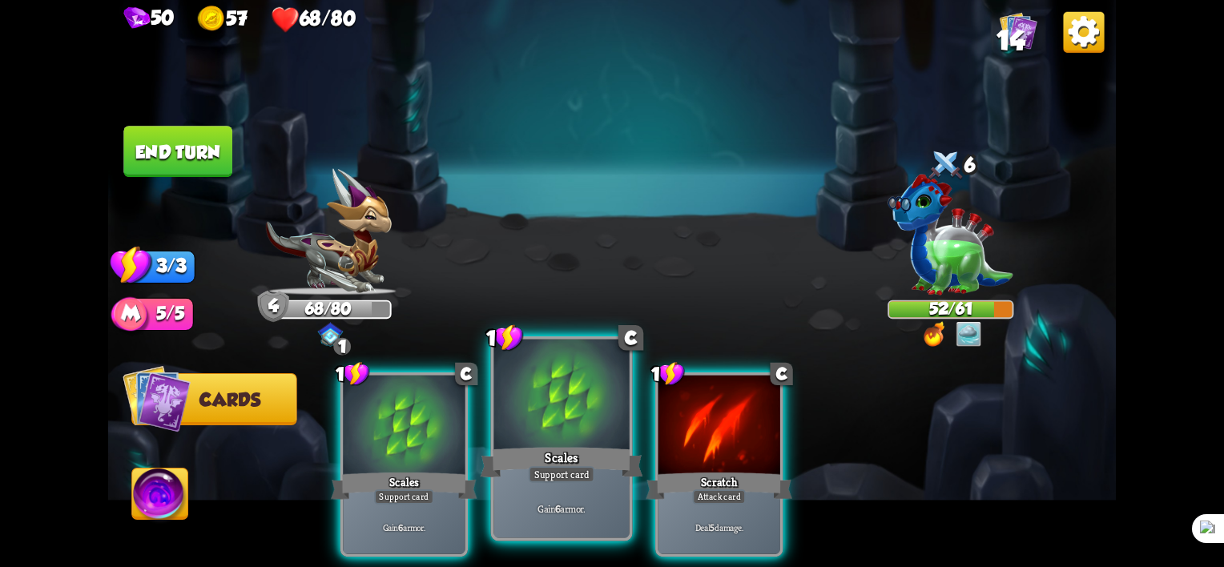
click at [594, 469] on div "Scales" at bounding box center [562, 463] width 163 height 36
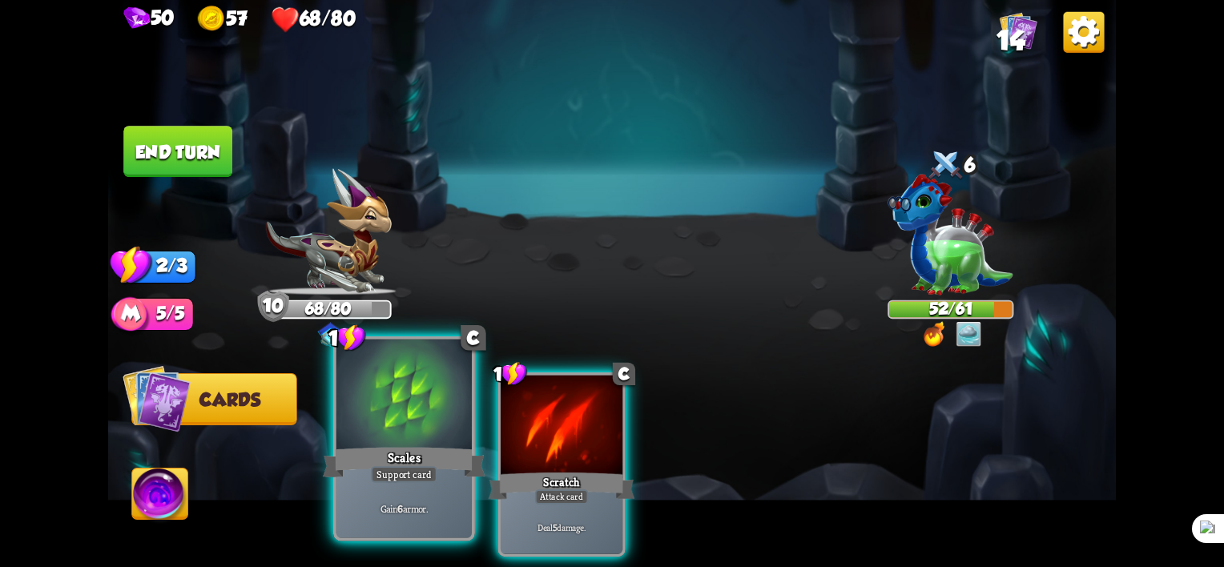
click at [341, 447] on div "Scales" at bounding box center [404, 463] width 163 height 36
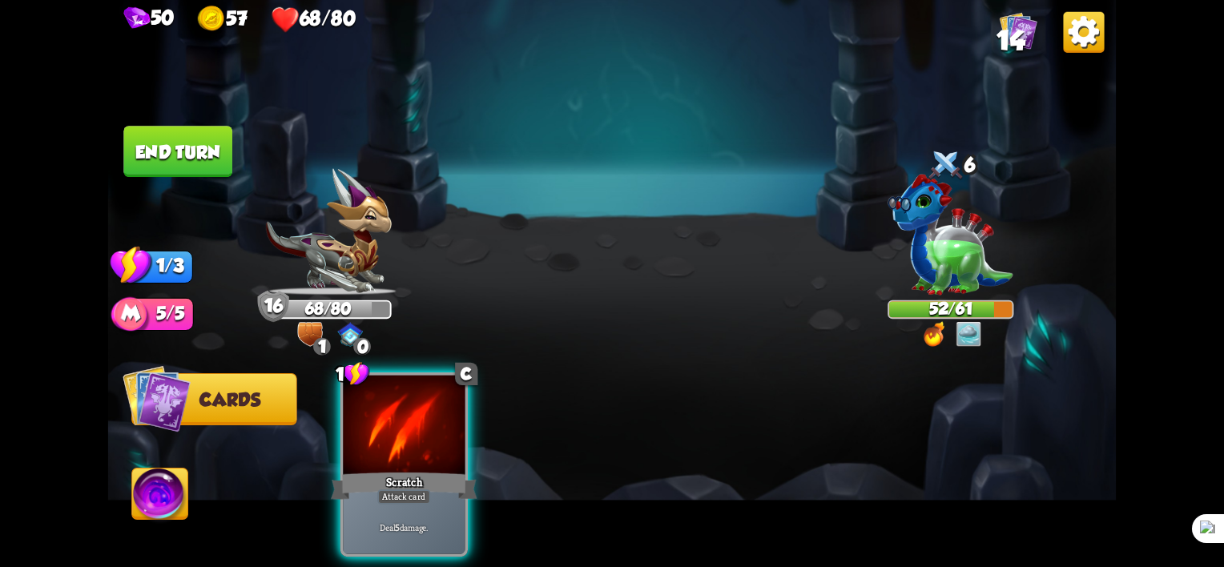
click at [139, 489] on img at bounding box center [160, 497] width 56 height 57
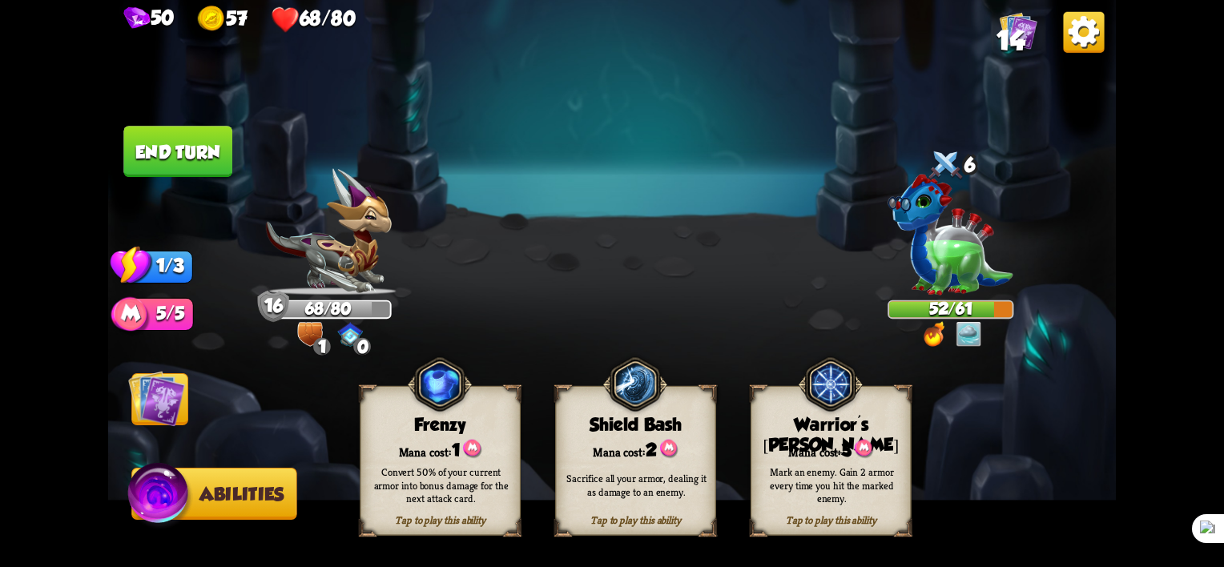
click at [638, 440] on div "Mana cost: 2" at bounding box center [635, 449] width 159 height 23
click at [163, 401] on img at bounding box center [156, 398] width 57 height 57
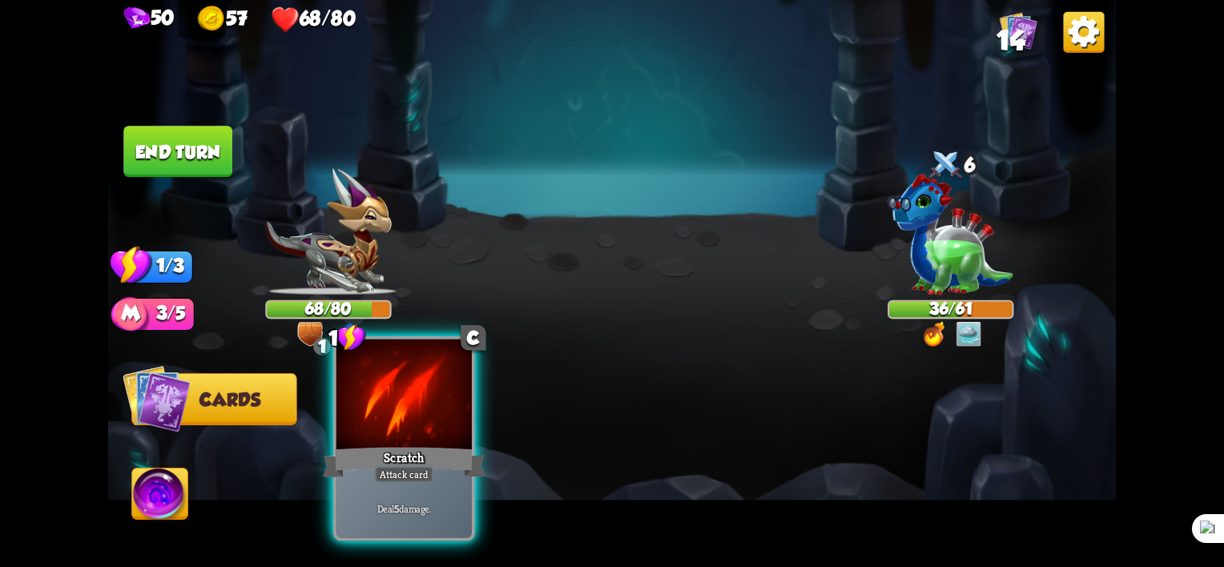
click at [431, 457] on div "Scratch" at bounding box center [404, 463] width 163 height 36
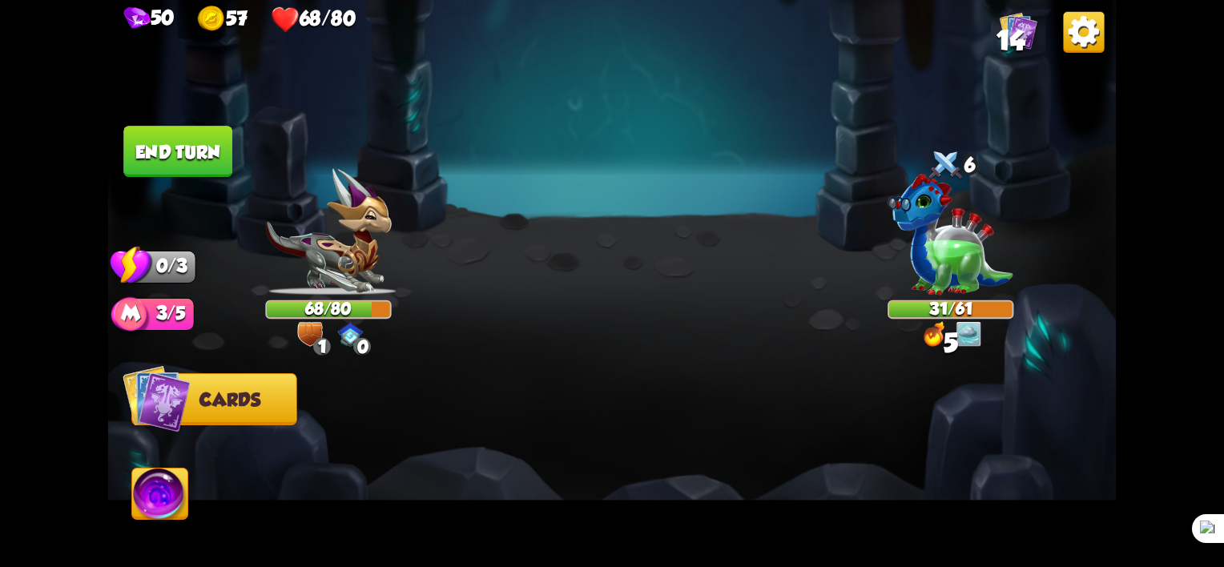
click at [157, 503] on img at bounding box center [160, 497] width 56 height 57
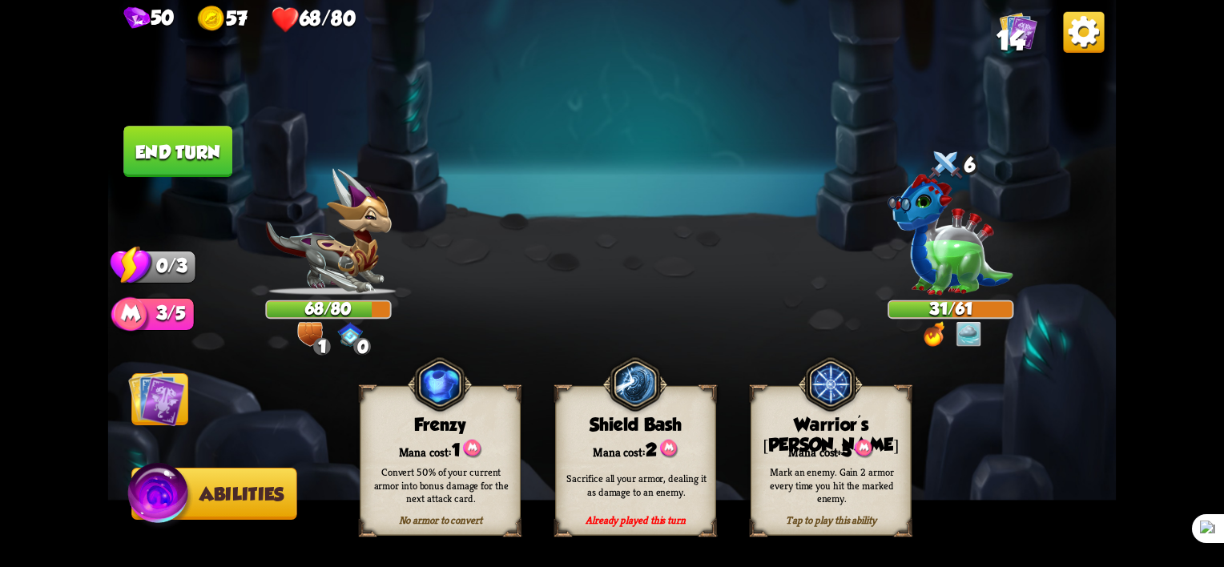
click at [151, 503] on img at bounding box center [160, 497] width 67 height 68
click at [147, 391] on img at bounding box center [156, 398] width 57 height 57
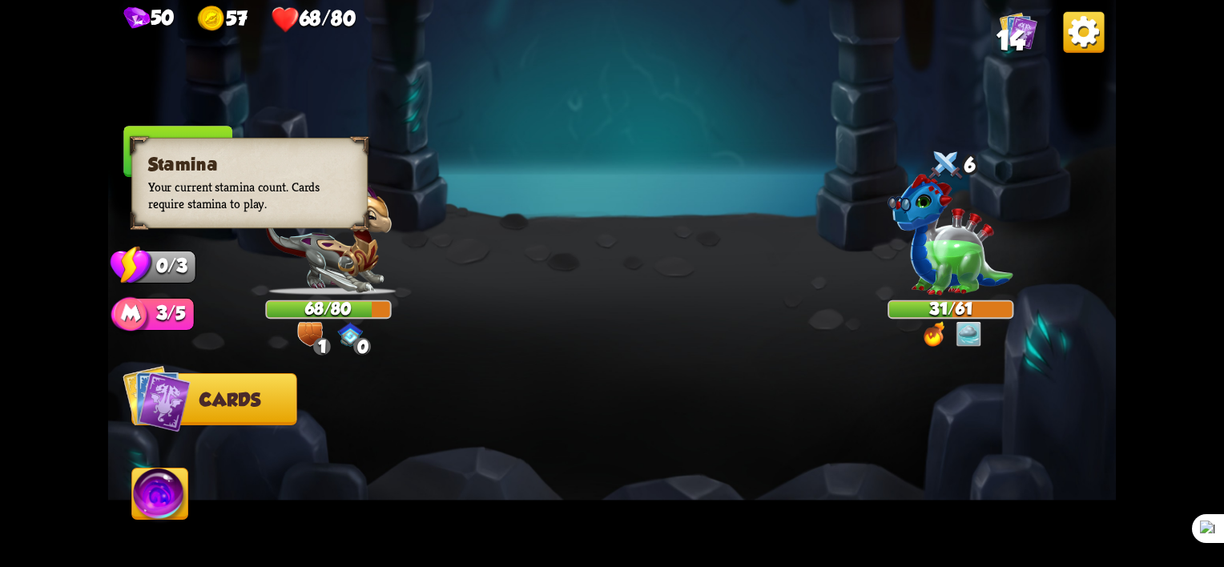
click at [164, 134] on button "End turn" at bounding box center [177, 151] width 109 height 51
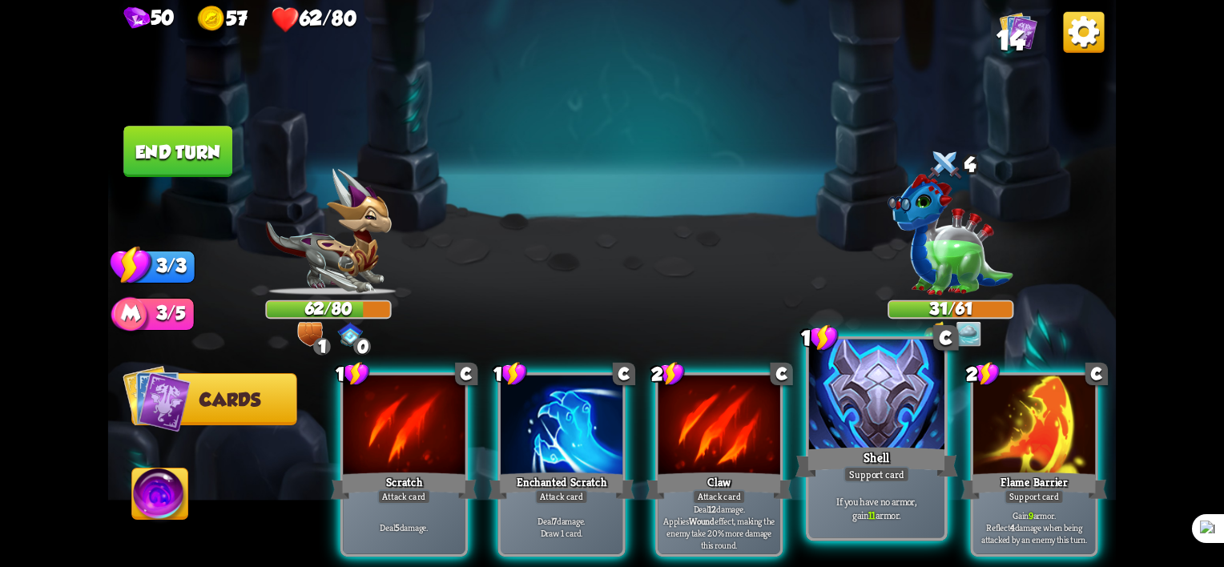
click at [855, 464] on div "Shell" at bounding box center [876, 463] width 163 height 36
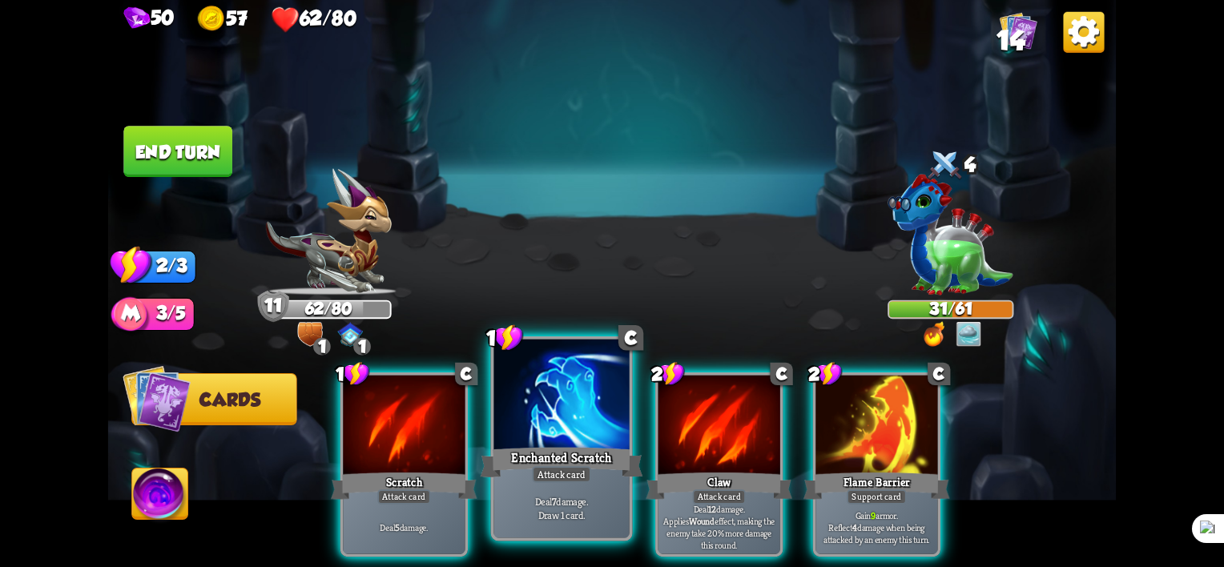
click at [547, 458] on div "Enchanted Scratch" at bounding box center [562, 463] width 163 height 36
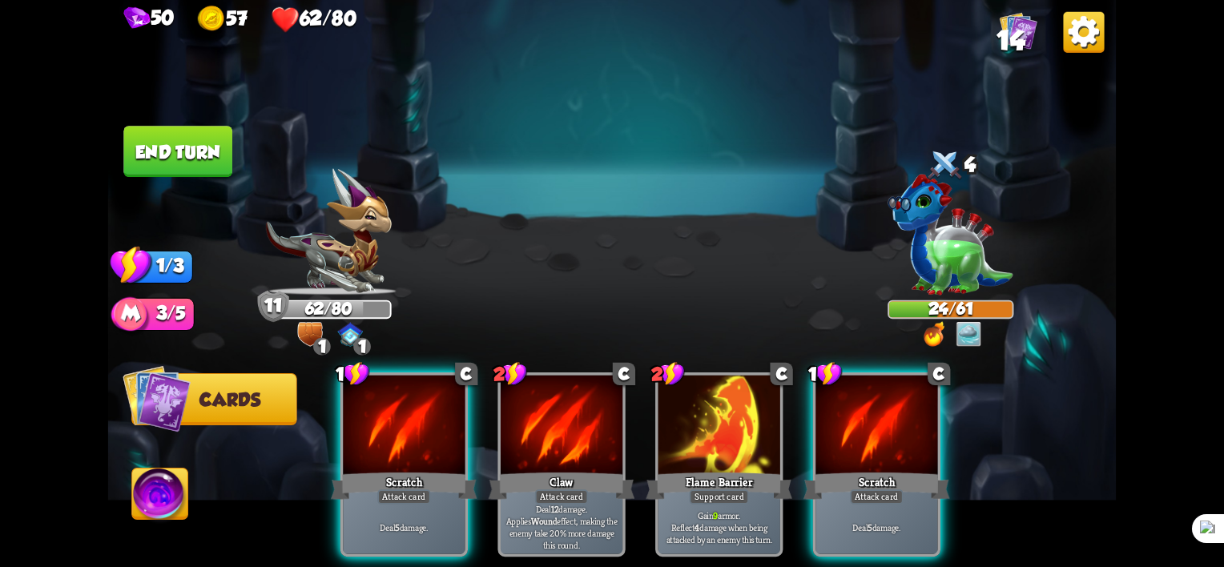
click at [167, 505] on img at bounding box center [160, 497] width 56 height 57
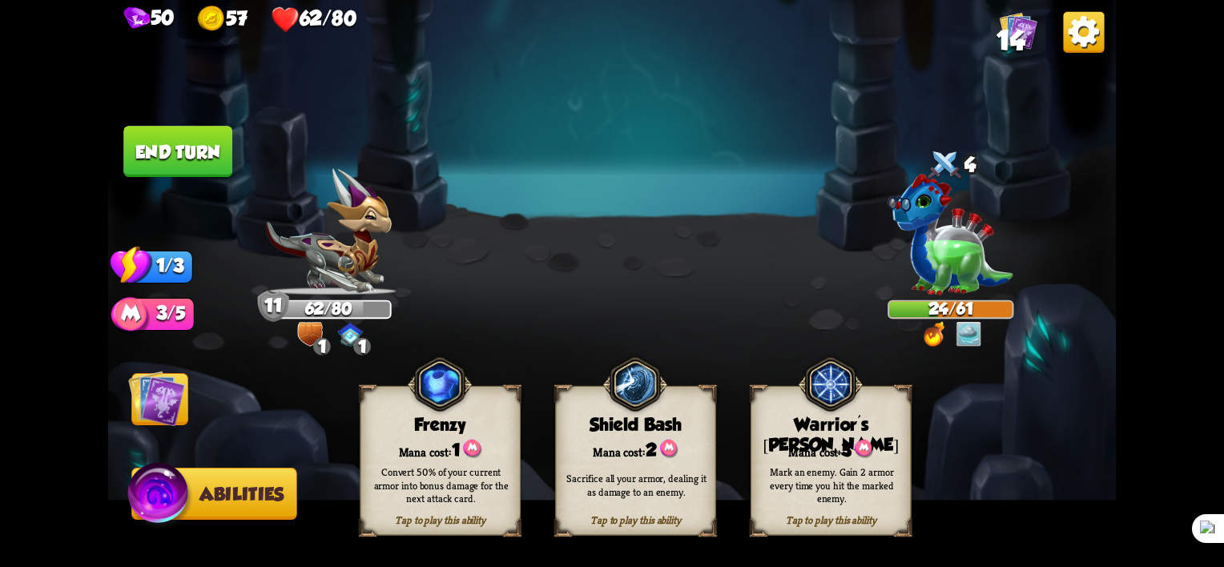
click at [419, 463] on div "Convert 50% of your current armor into bonus damage for the next attack card." at bounding box center [440, 484] width 161 height 63
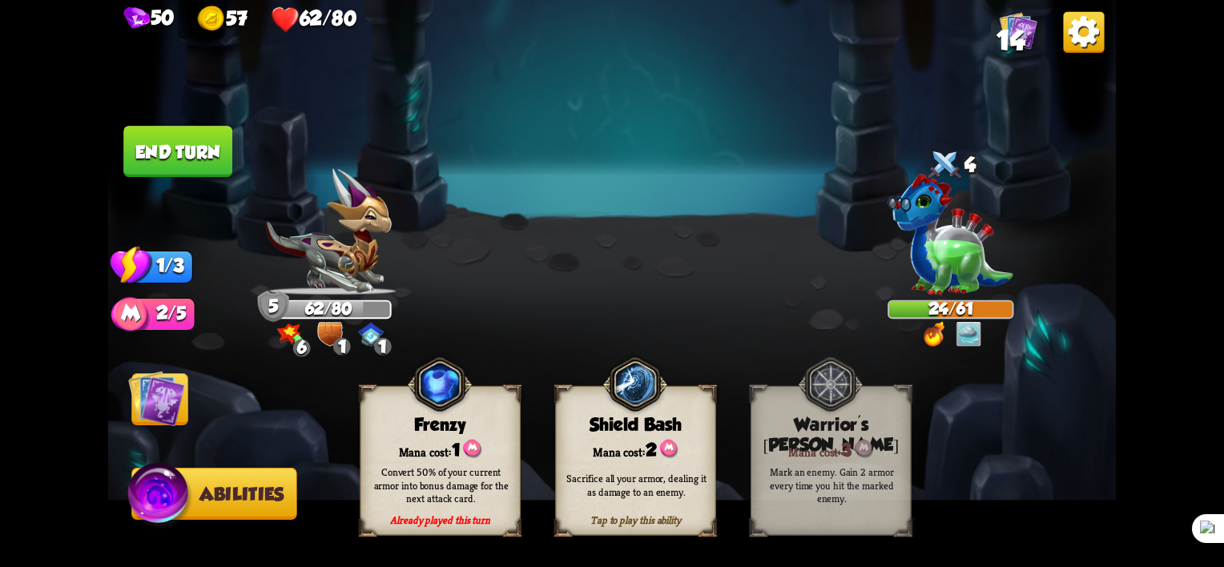
click at [142, 501] on img at bounding box center [160, 497] width 67 height 68
click at [141, 394] on img at bounding box center [156, 398] width 57 height 57
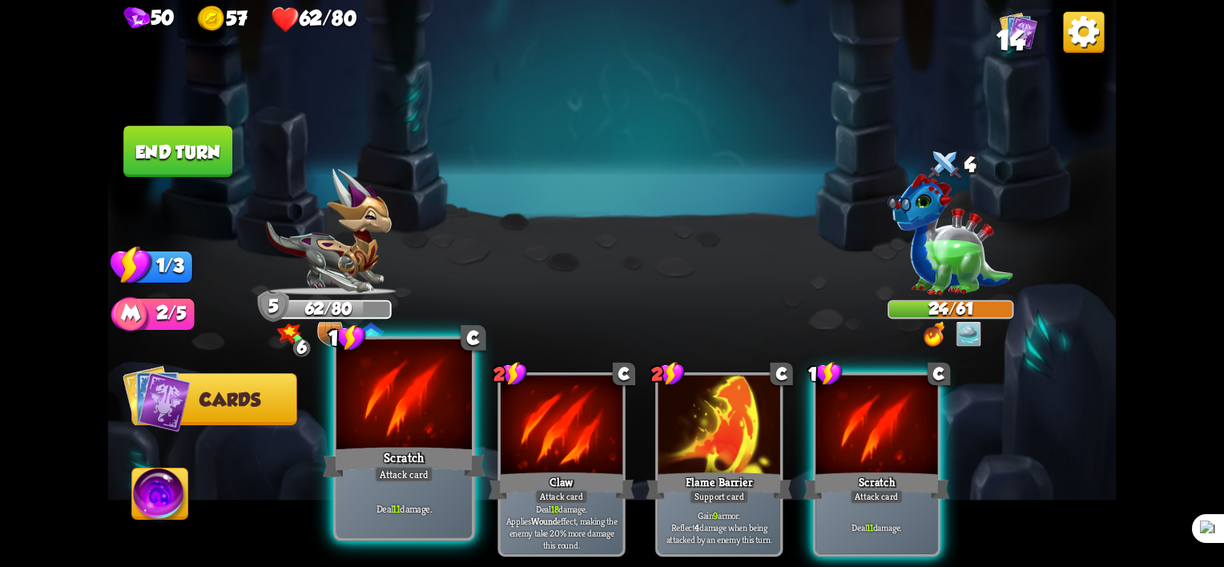
click at [359, 445] on div "Scratch" at bounding box center [404, 463] width 163 height 36
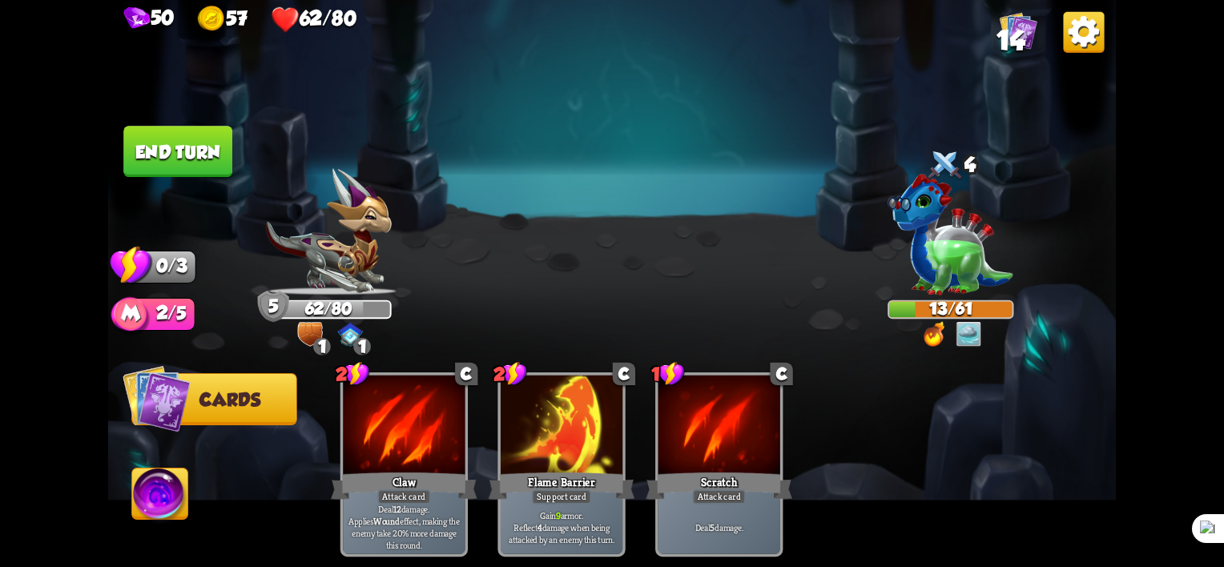
click at [189, 157] on button "End turn" at bounding box center [177, 151] width 109 height 51
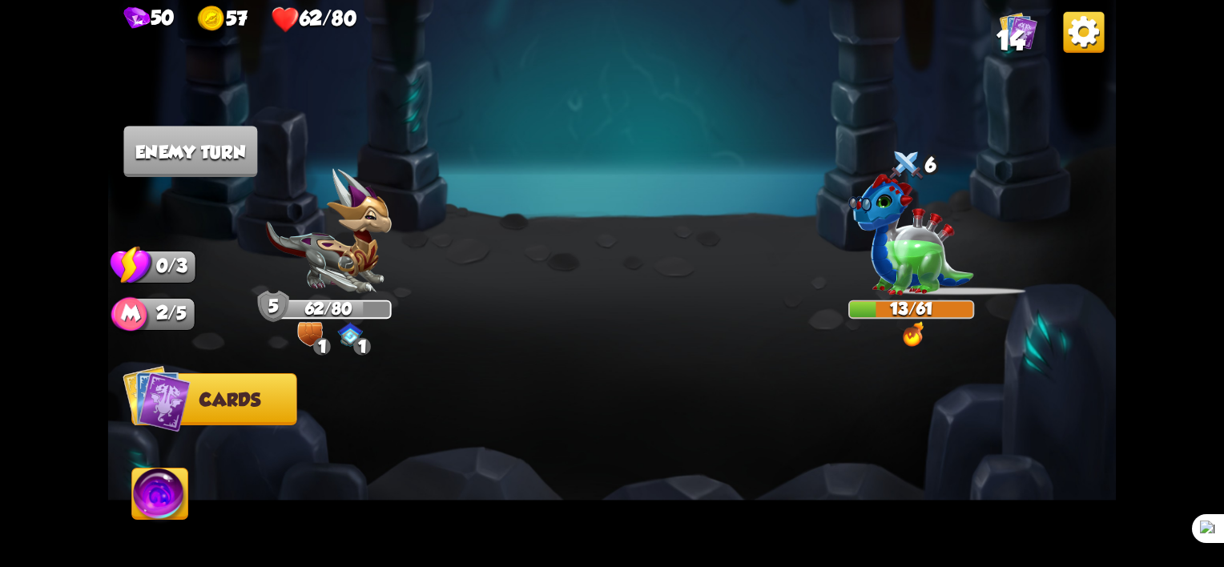
click at [226, 401] on span "Cards" at bounding box center [229, 400] width 61 height 21
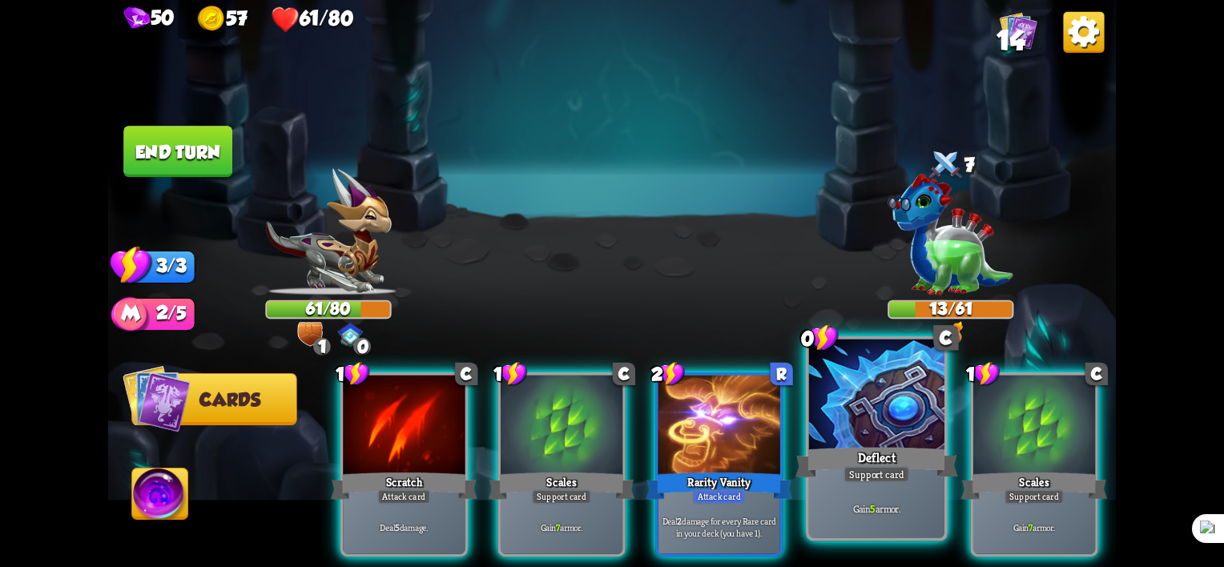
click at [926, 480] on div "Deflect" at bounding box center [876, 463] width 163 height 36
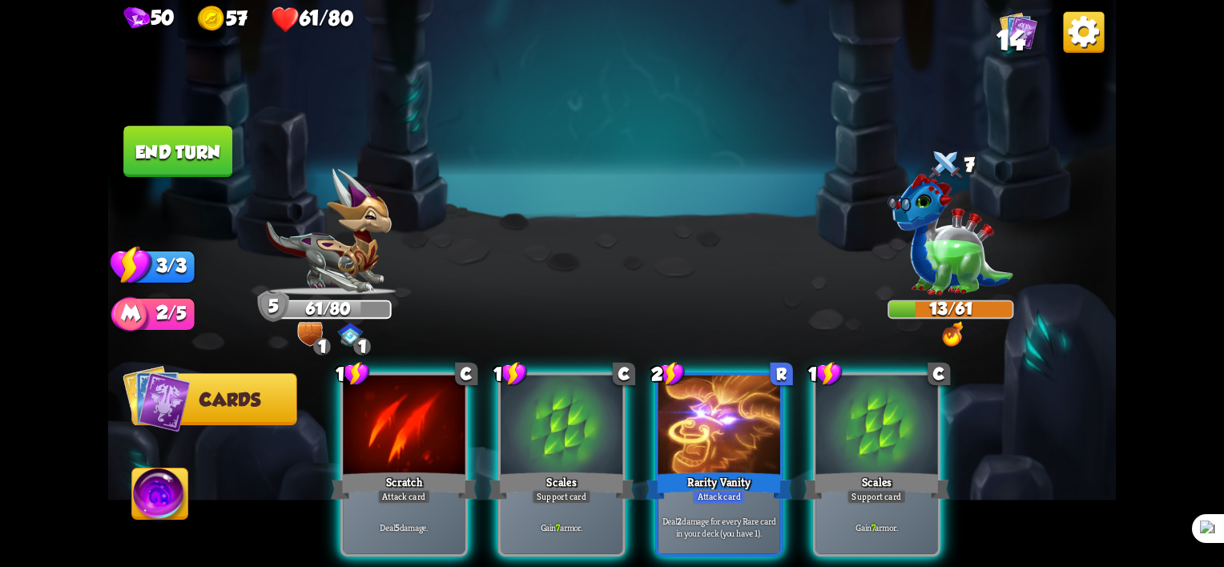
click at [171, 501] on img at bounding box center [160, 497] width 56 height 57
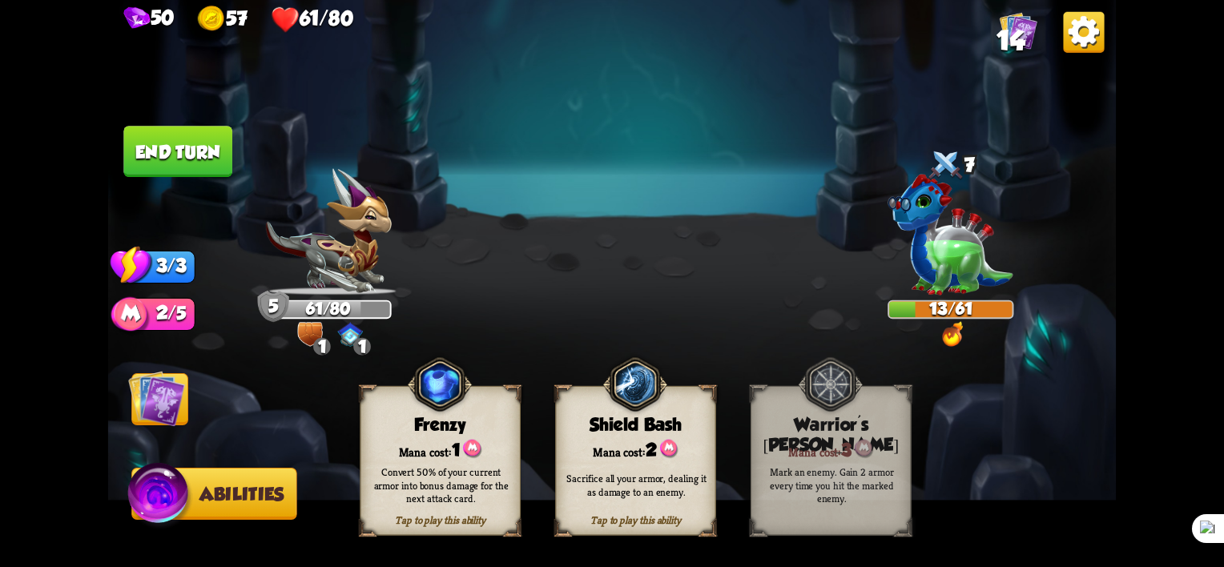
click at [161, 397] on img at bounding box center [156, 398] width 57 height 57
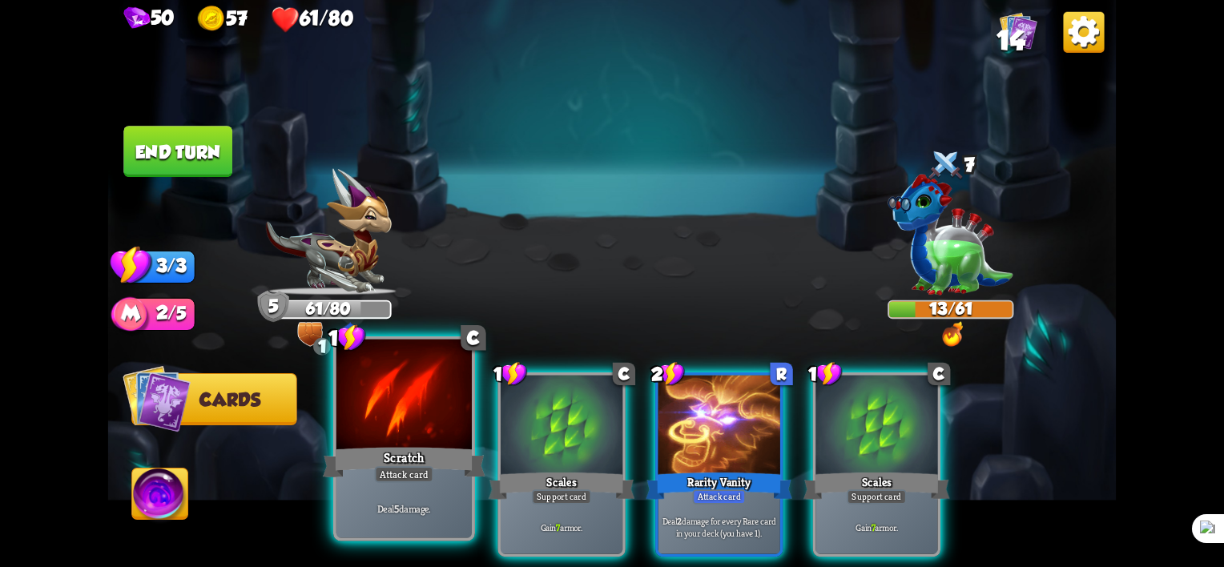
click at [351, 482] on div "Deal 5 damage." at bounding box center [403, 508] width 135 height 59
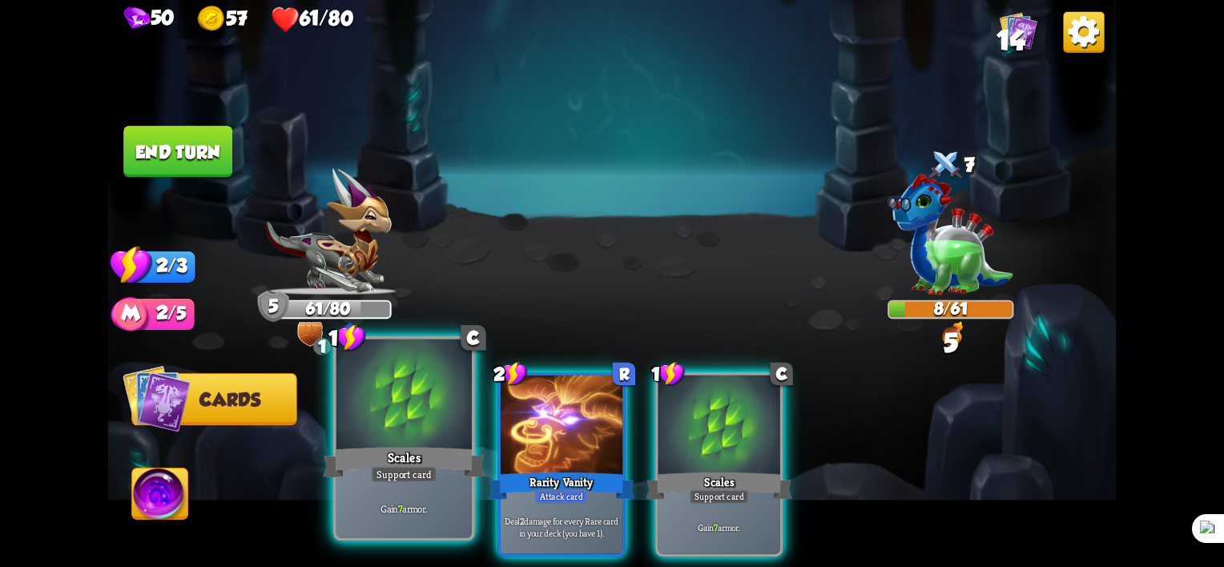
click at [391, 473] on div "Support card" at bounding box center [404, 474] width 66 height 17
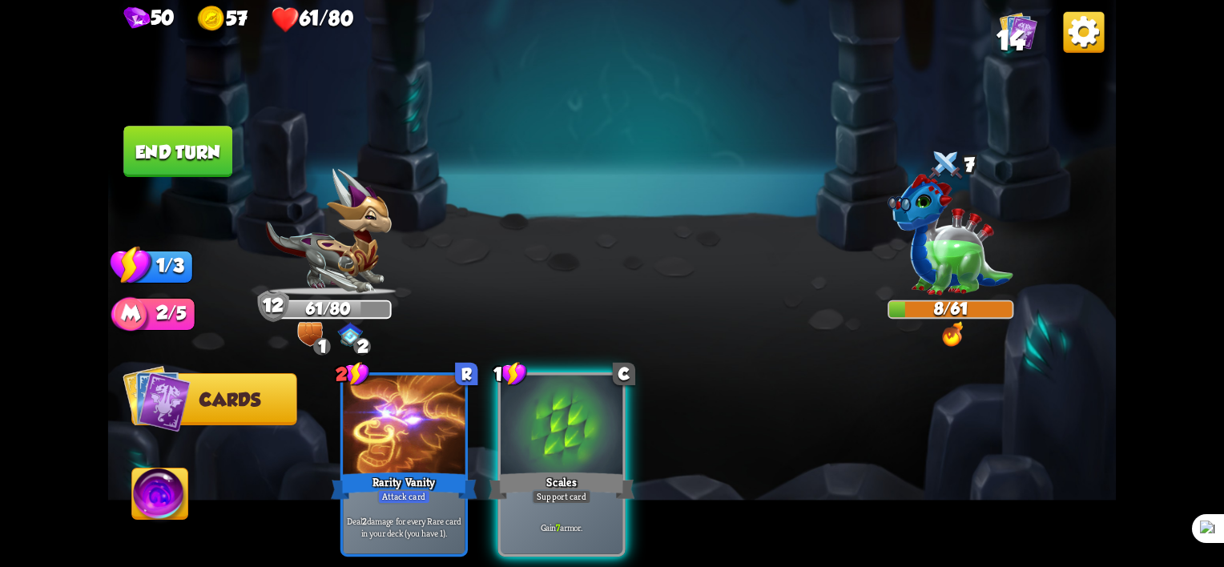
click at [654, 532] on div "2 R Rarity Vanity Attack card Deal 2 damage for every Rare card in your deck (y…" at bounding box center [712, 441] width 807 height 252
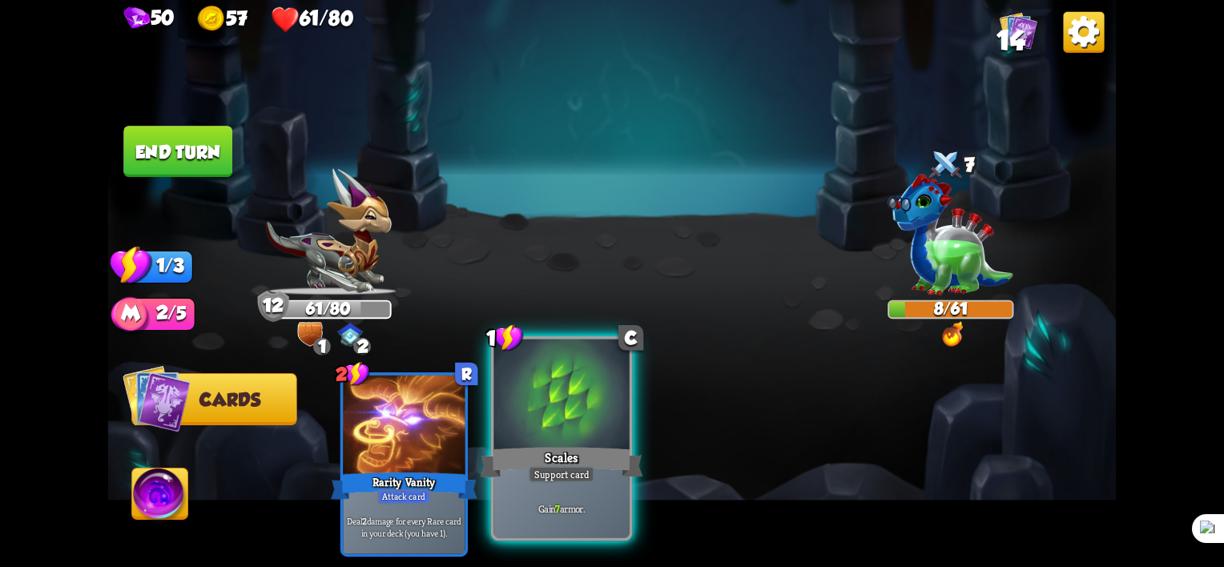
click at [555, 461] on div "Scales" at bounding box center [562, 463] width 163 height 36
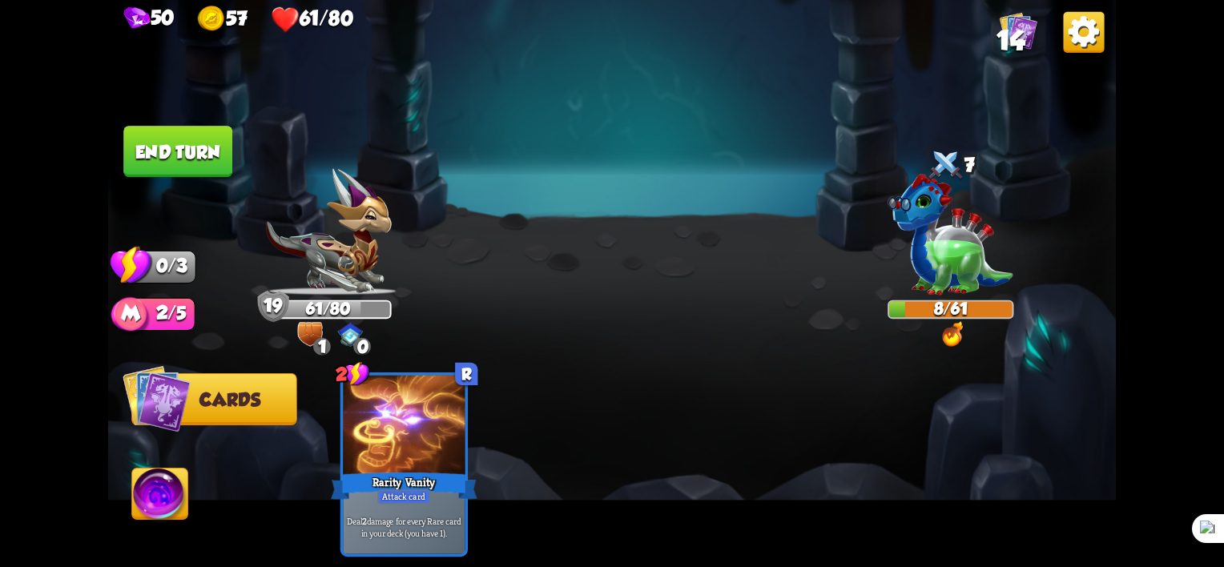
click at [205, 167] on button "End turn" at bounding box center [177, 151] width 109 height 51
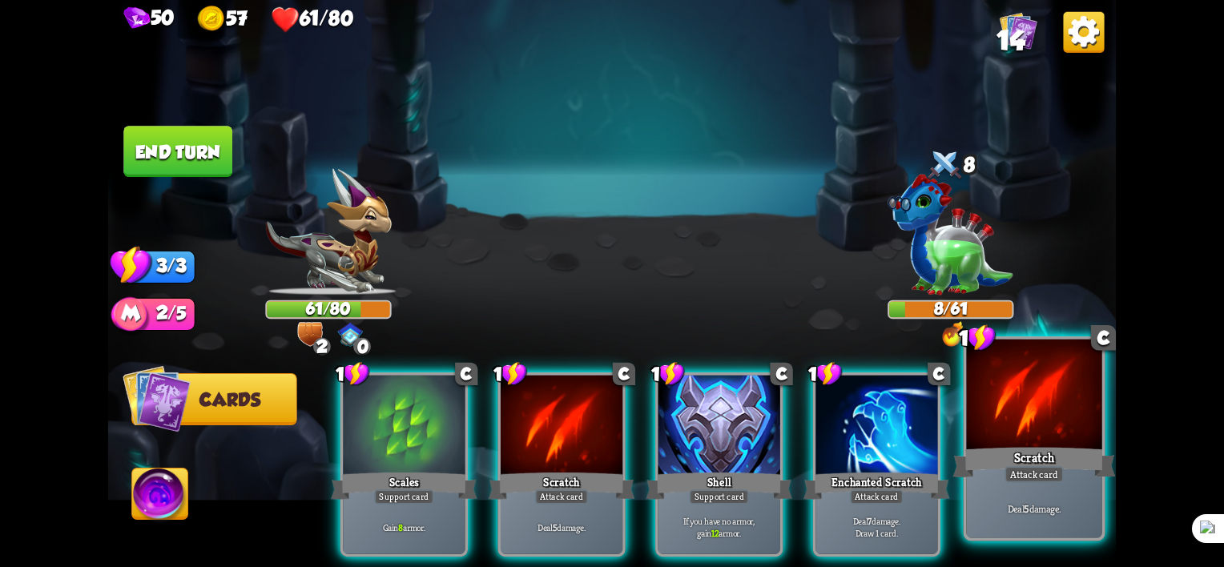
click at [1092, 451] on div "Scratch" at bounding box center [1034, 463] width 163 height 36
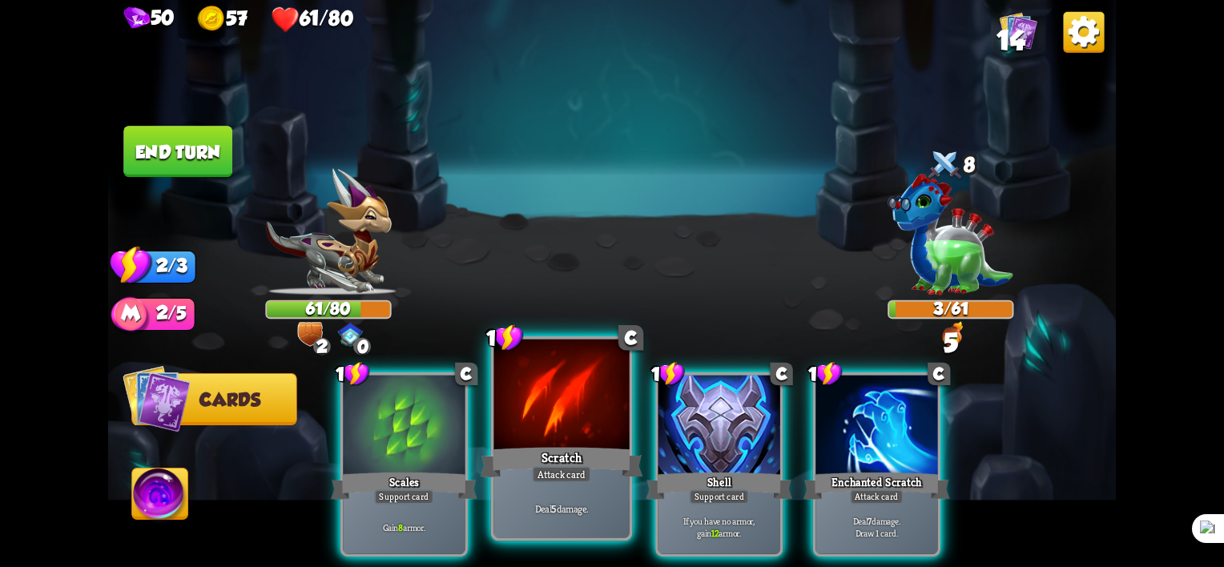
click at [559, 441] on div at bounding box center [561, 397] width 135 height 115
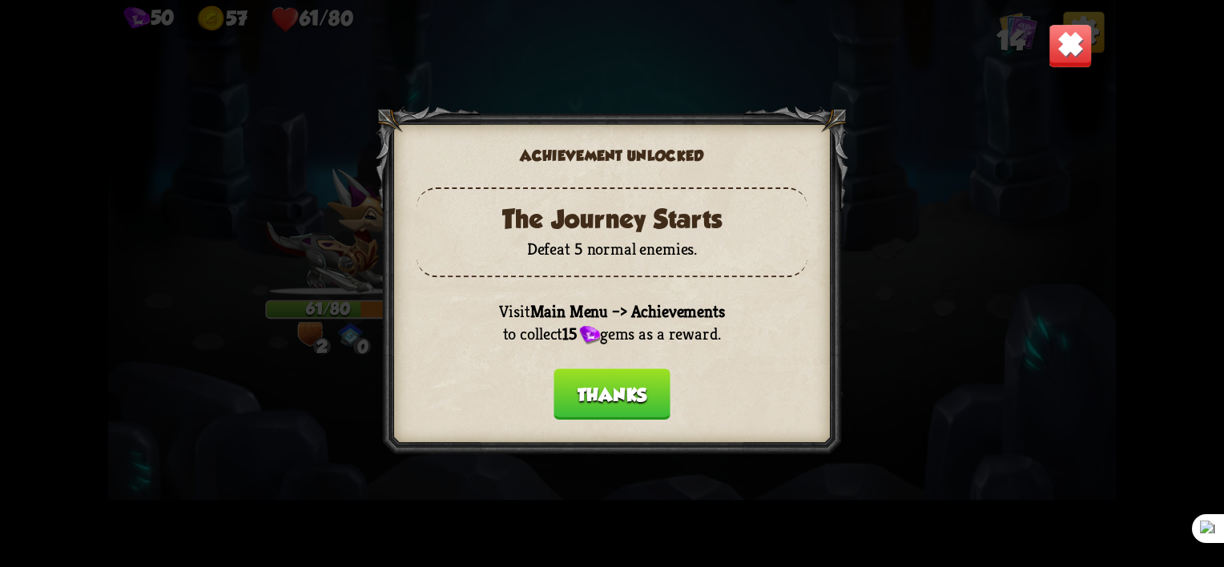
click at [634, 397] on button "Thanks" at bounding box center [612, 393] width 117 height 51
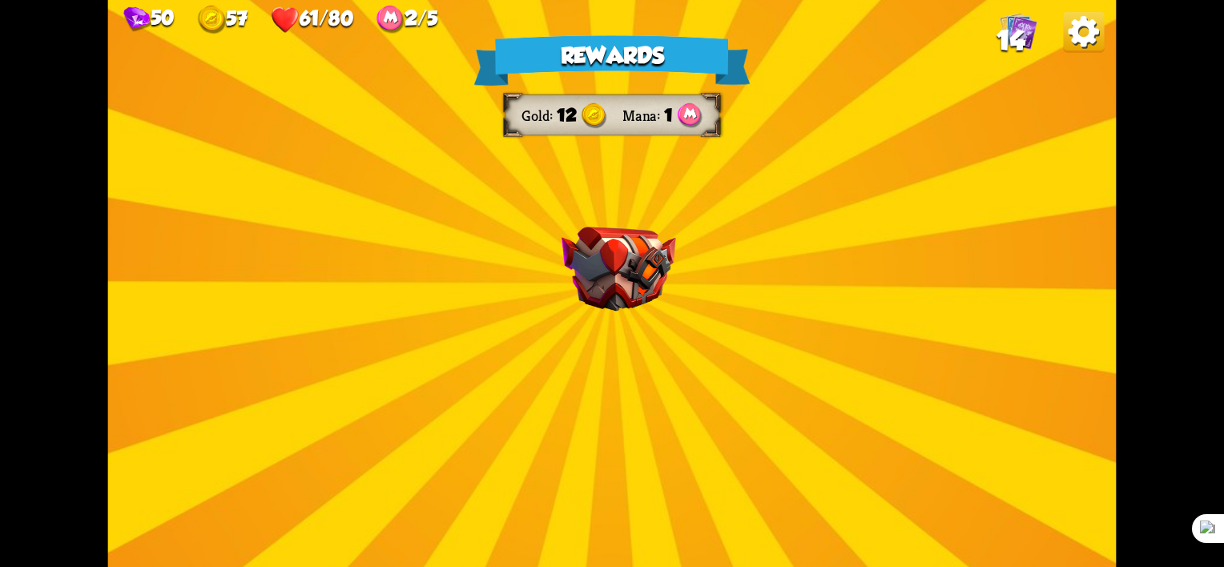
click at [651, 284] on img at bounding box center [619, 269] width 115 height 85
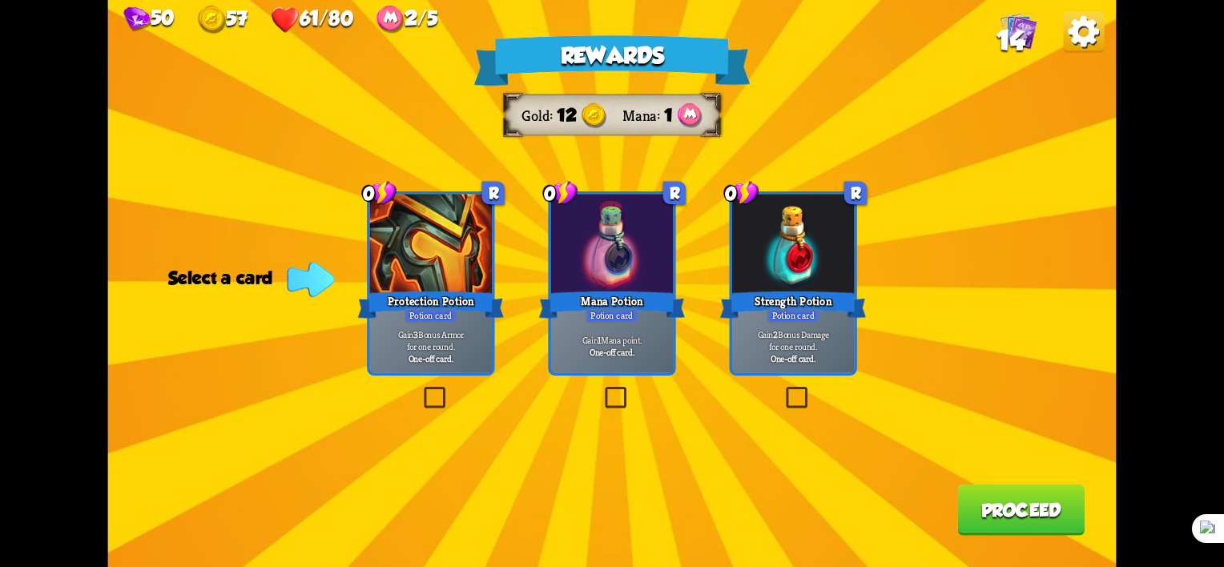
click at [421, 390] on label at bounding box center [421, 390] width 0 height 0
click at [0, 0] on input "checkbox" at bounding box center [0, 0] width 0 height 0
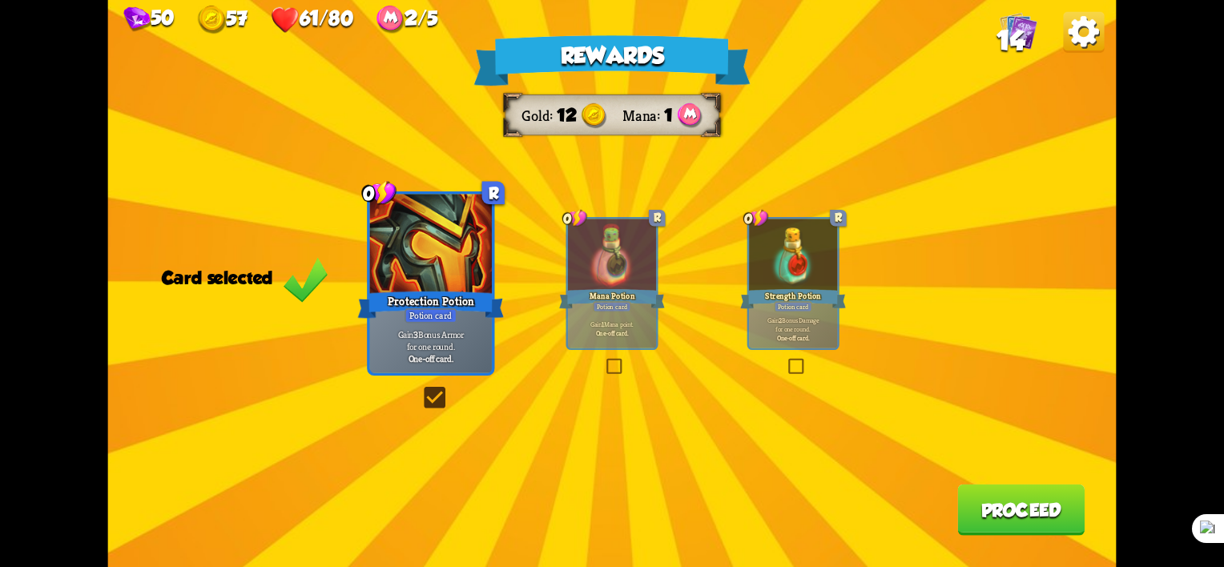
click at [1043, 507] on button "Proceed" at bounding box center [1020, 510] width 127 height 51
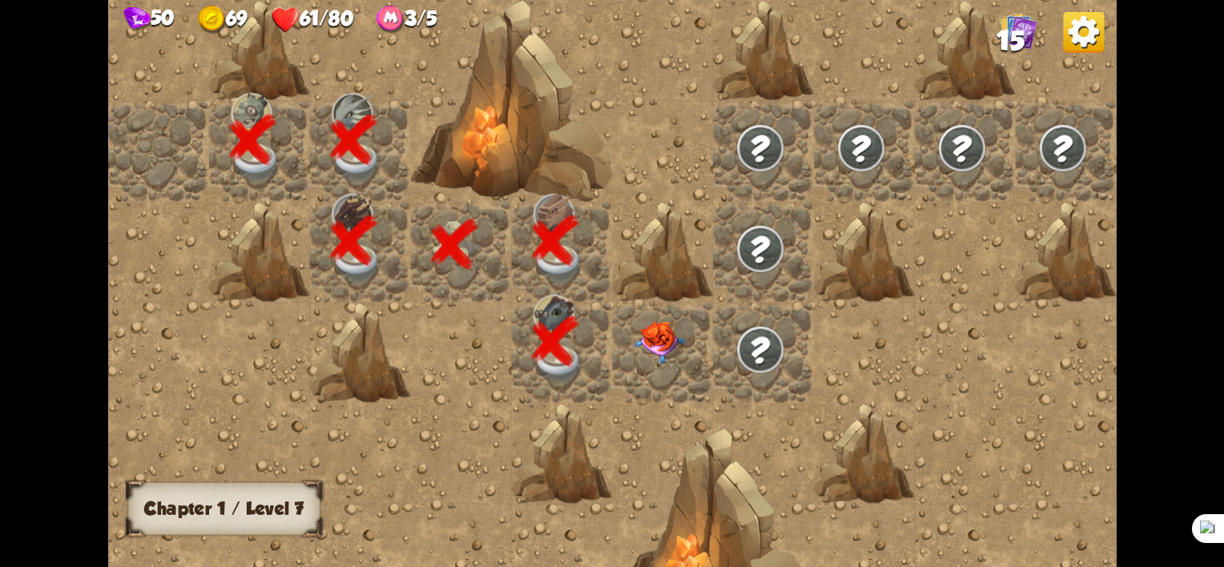
click at [668, 352] on div at bounding box center [662, 353] width 101 height 101
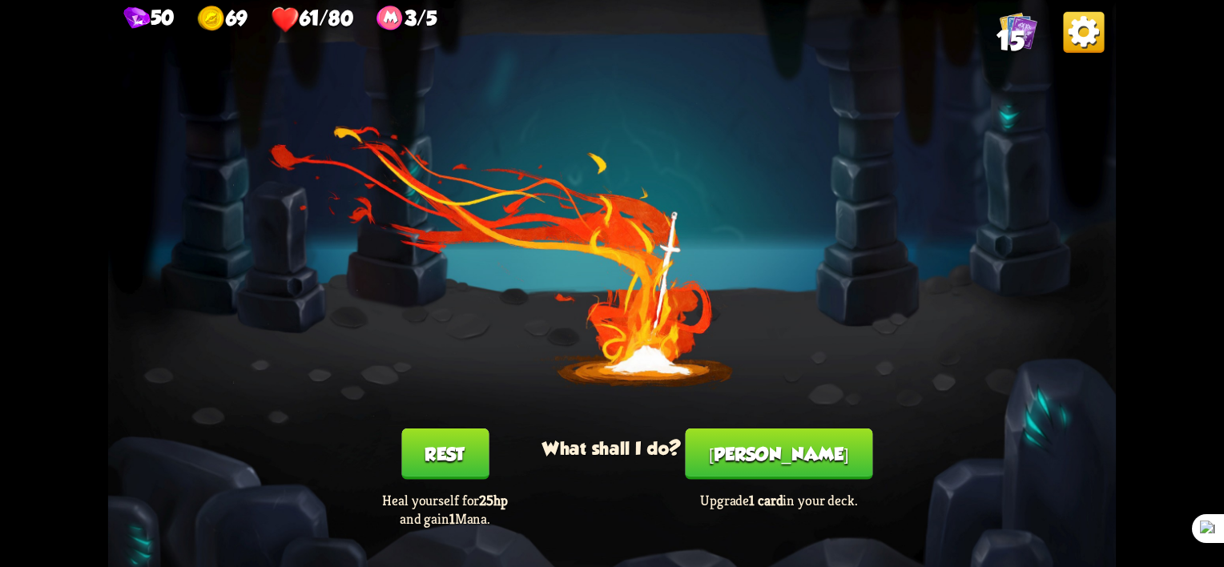
click at [826, 269] on div "You feel rested! What shall I do? Rest Heal yourself for 25hp and gain 1 Mana. …" at bounding box center [612, 283] width 1008 height 567
click at [628, 375] on div "You feel rested!" at bounding box center [611, 390] width 131 height 51
click at [770, 445] on button "[PERSON_NAME]" at bounding box center [779, 454] width 187 height 51
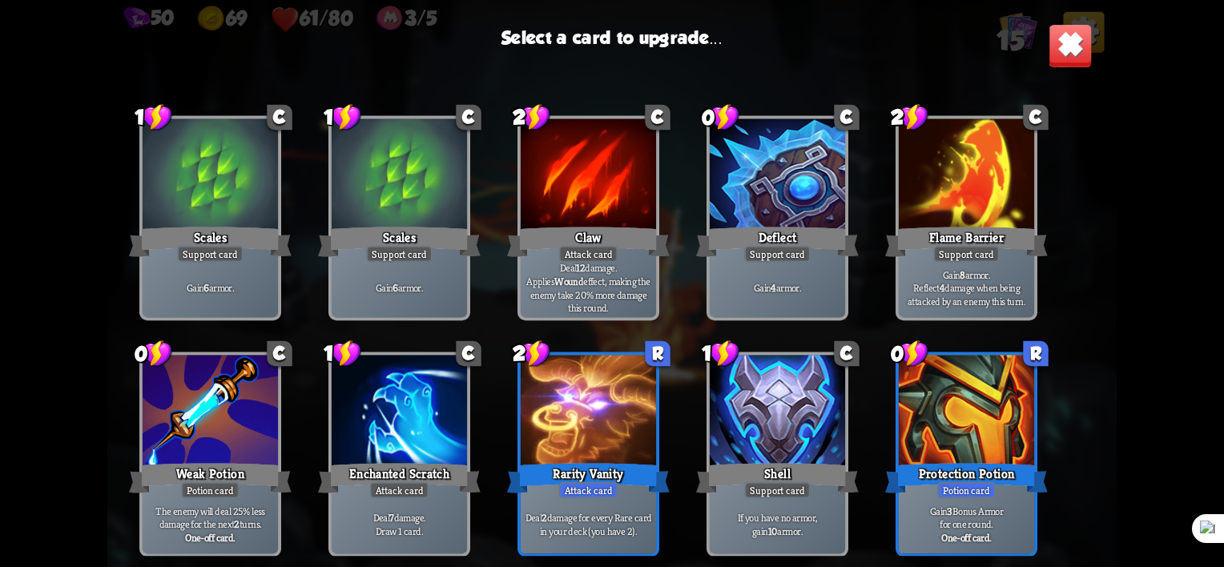
scroll to position [264, 0]
click at [971, 207] on div at bounding box center [966, 176] width 135 height 115
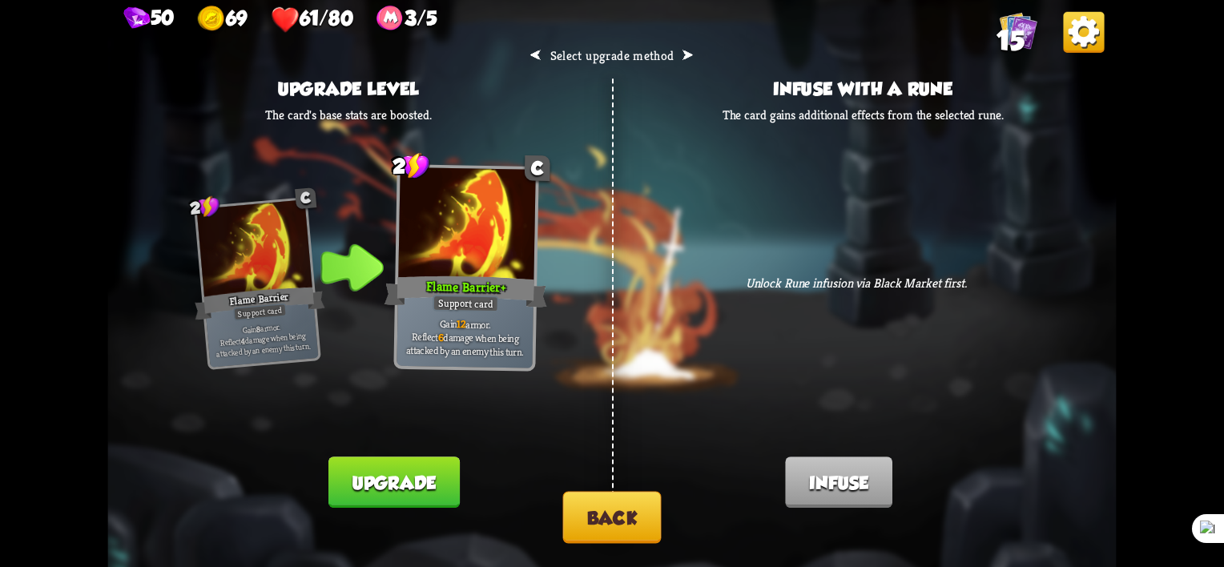
click at [466, 292] on div "Flame Barrier +" at bounding box center [465, 291] width 163 height 39
click at [407, 492] on button "Upgrade" at bounding box center [393, 482] width 131 height 51
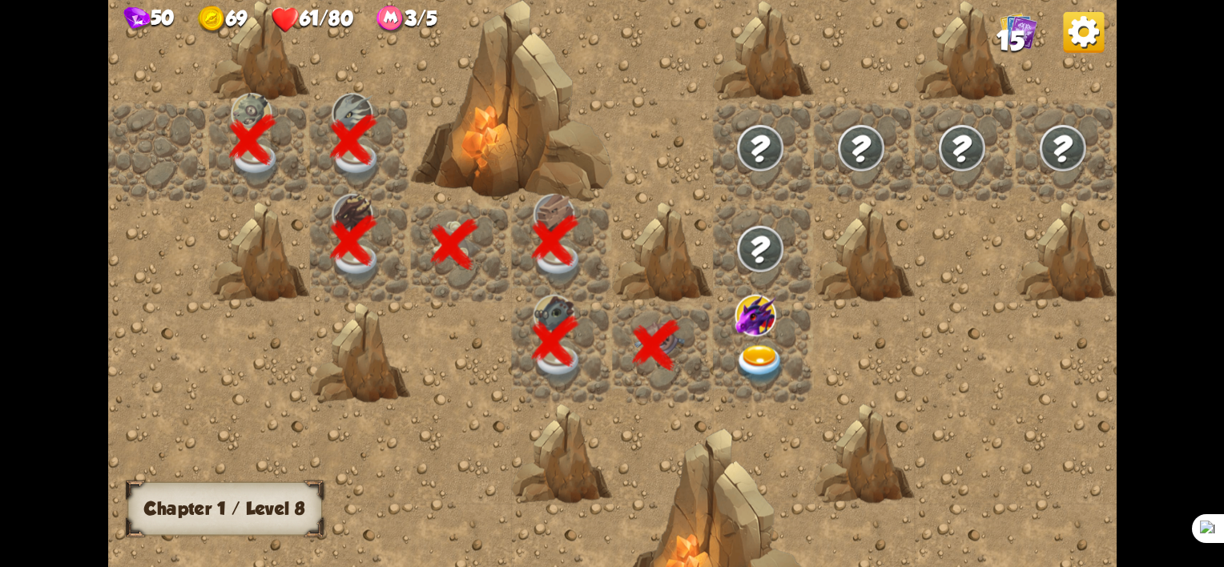
click at [751, 349] on img at bounding box center [760, 364] width 50 height 39
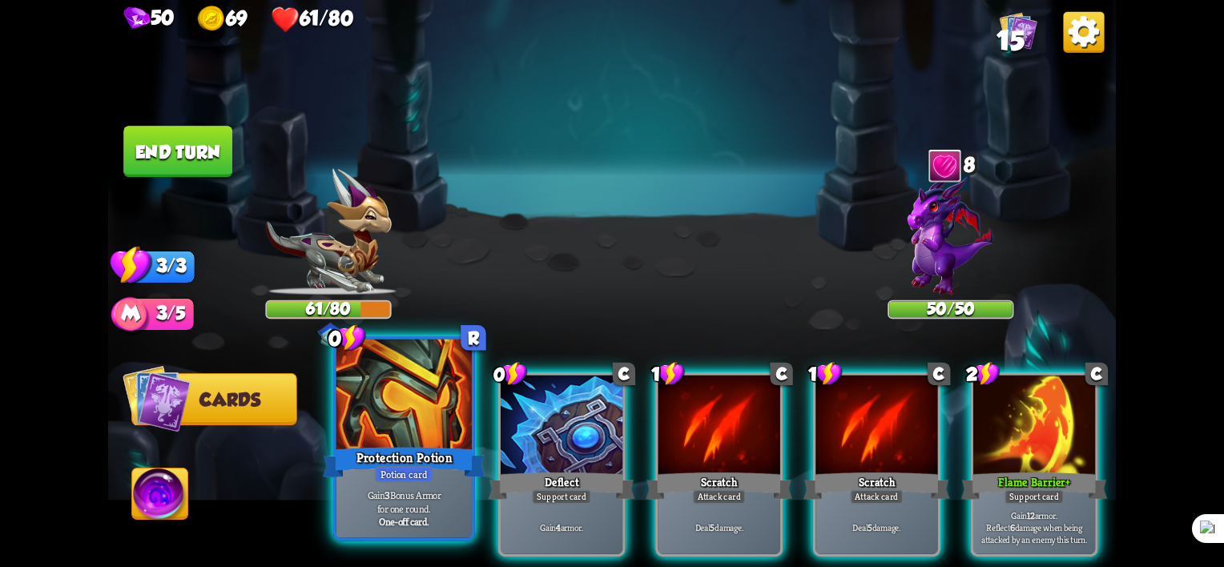
click at [437, 460] on div "Protection Potion" at bounding box center [404, 463] width 163 height 36
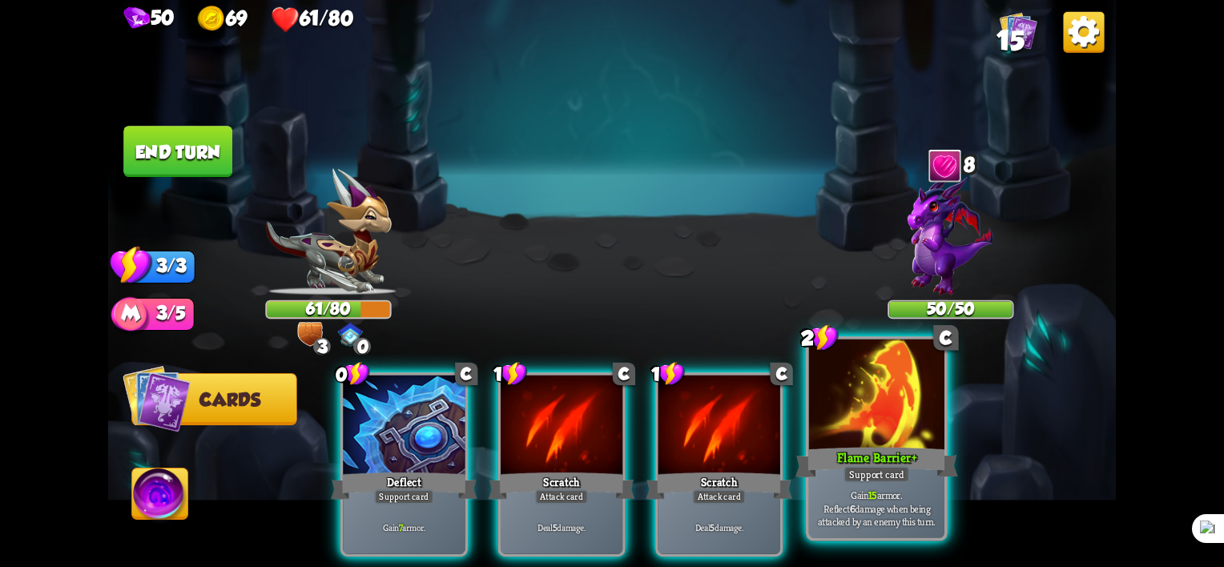
click at [891, 465] on div "Flame Barrier +" at bounding box center [876, 463] width 163 height 36
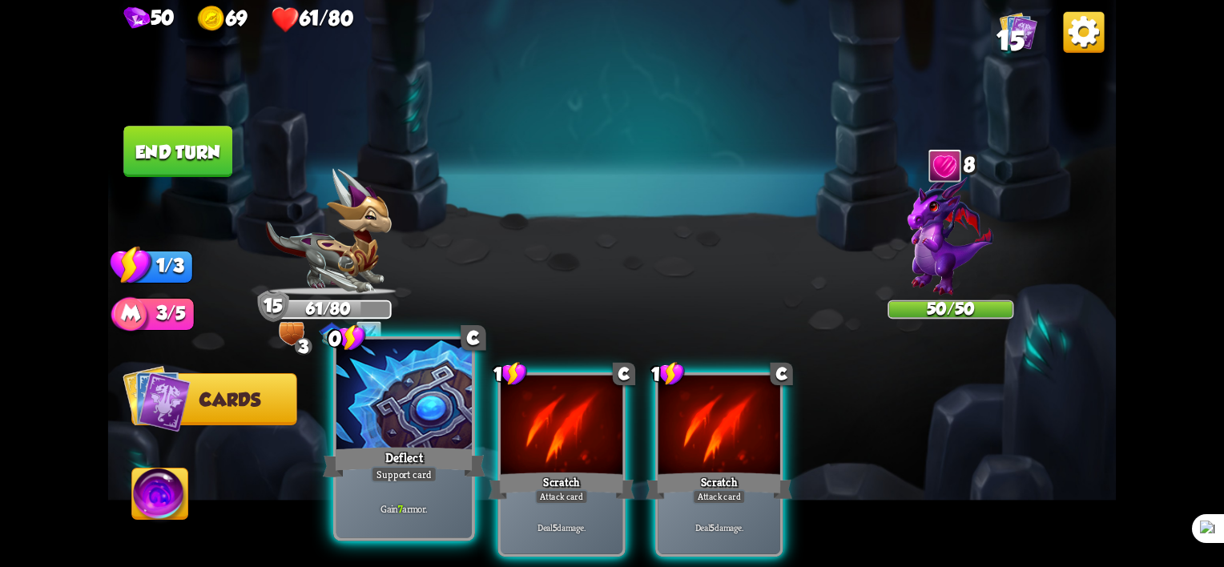
click at [401, 457] on div "Deflect" at bounding box center [404, 463] width 163 height 36
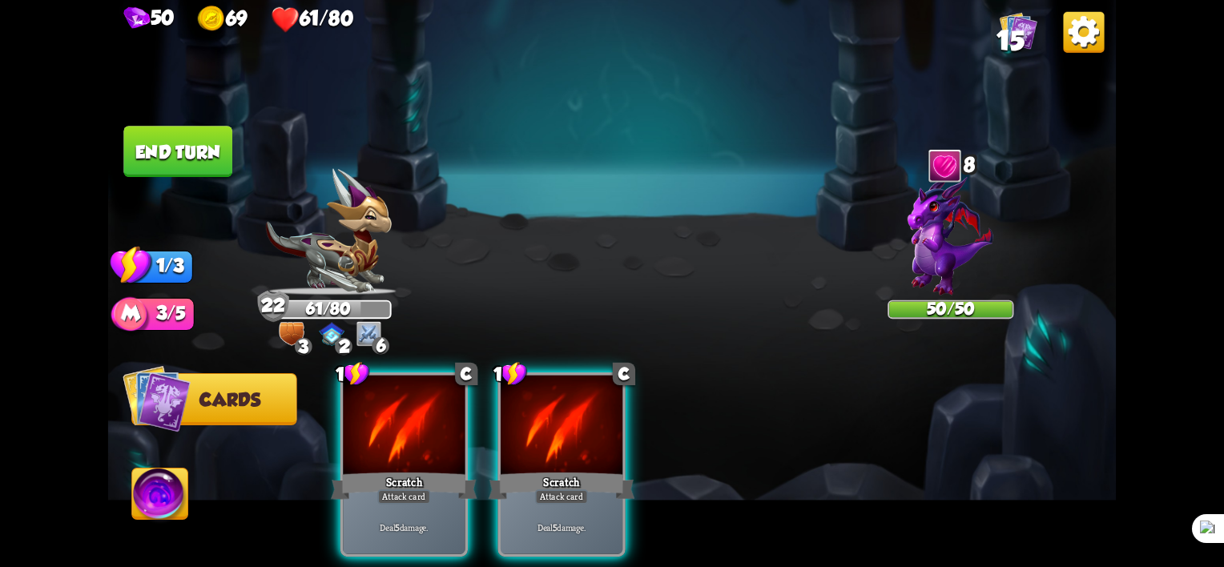
click at [129, 513] on img at bounding box center [612, 283] width 1008 height 567
click at [135, 507] on img at bounding box center [160, 497] width 56 height 57
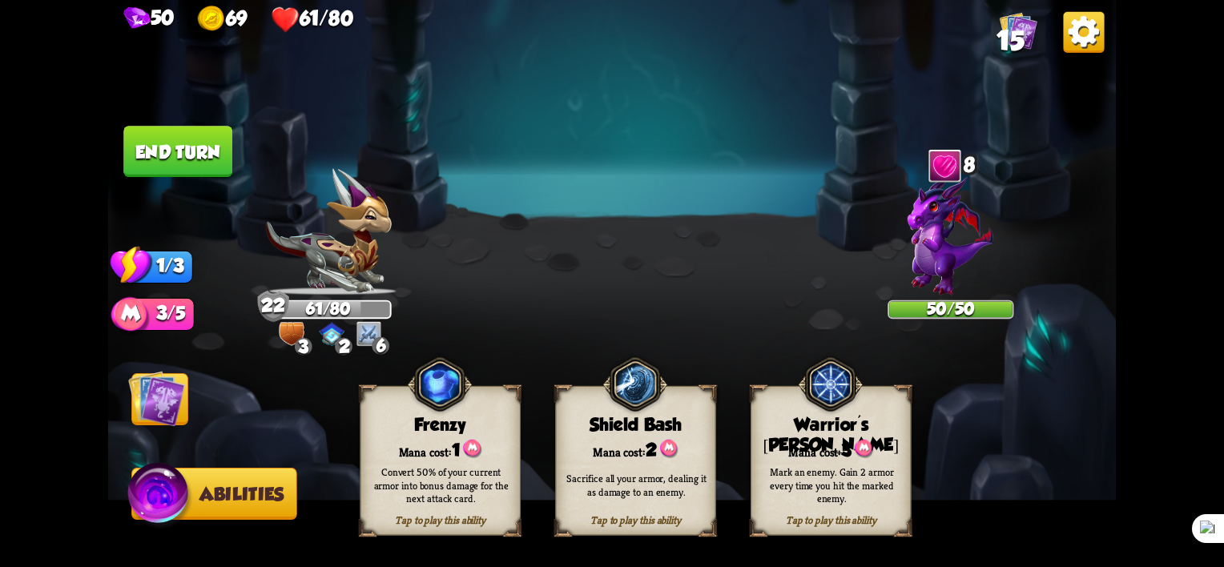
click at [400, 496] on div "Convert 50% of your current armor into bonus damage for the next attack card." at bounding box center [440, 485] width 145 height 40
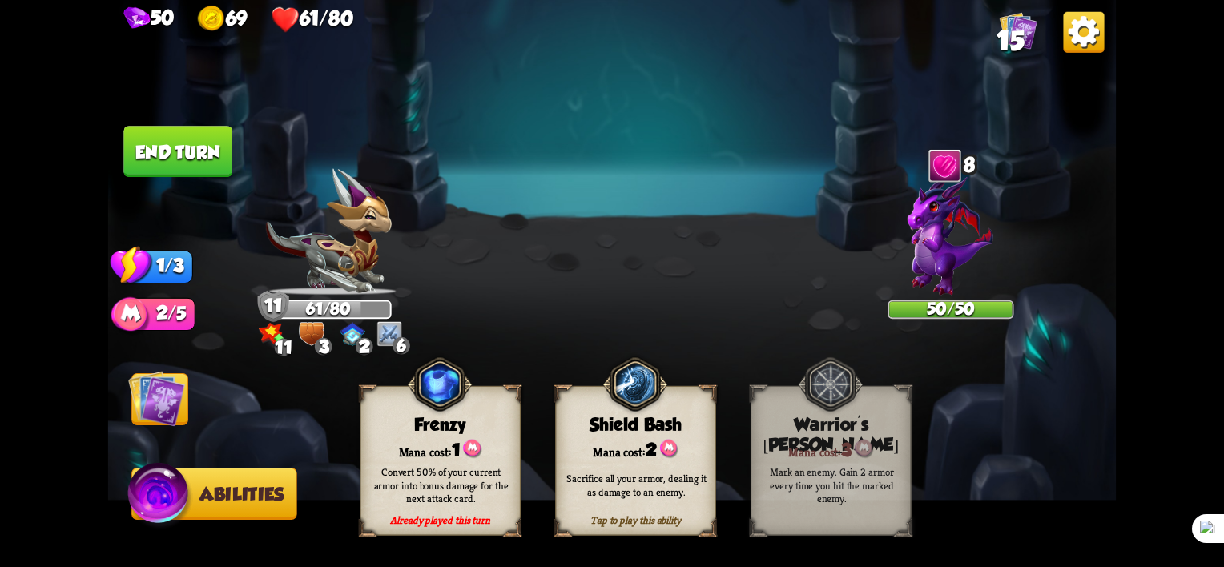
click at [157, 497] on img at bounding box center [160, 497] width 67 height 68
click at [147, 386] on img at bounding box center [156, 398] width 57 height 57
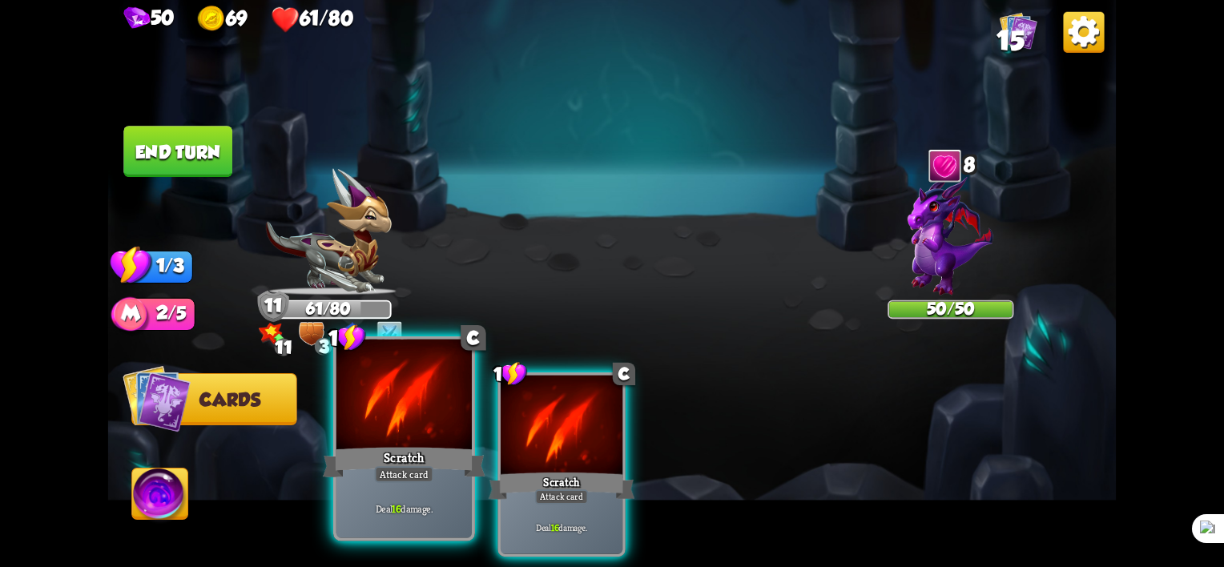
click at [389, 465] on div "Scratch" at bounding box center [404, 463] width 163 height 36
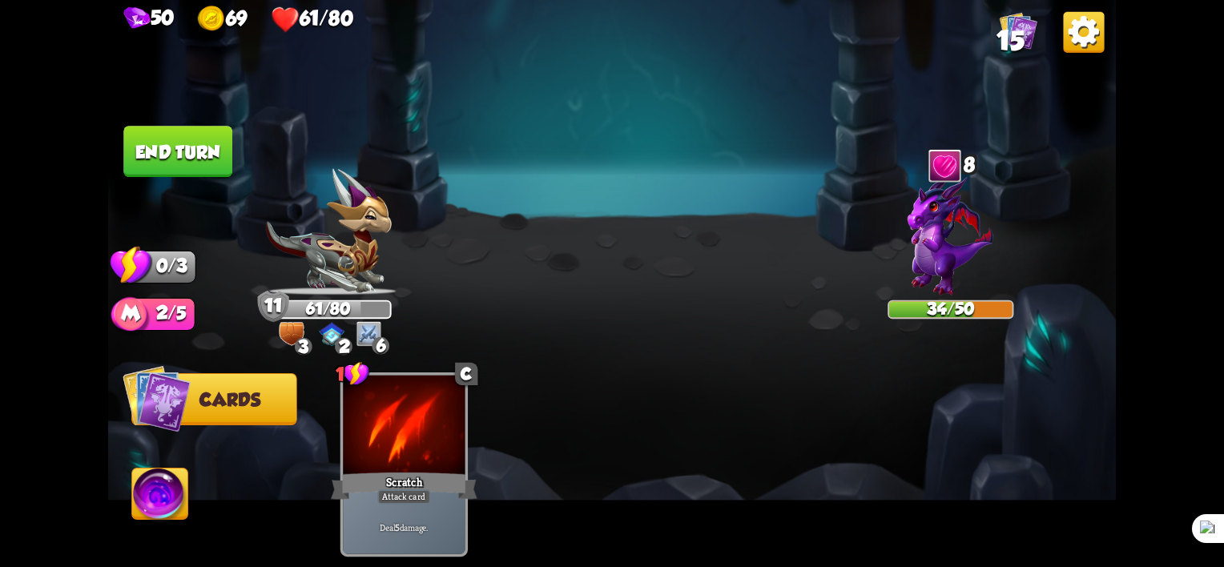
click at [163, 156] on button "End turn" at bounding box center [177, 151] width 109 height 51
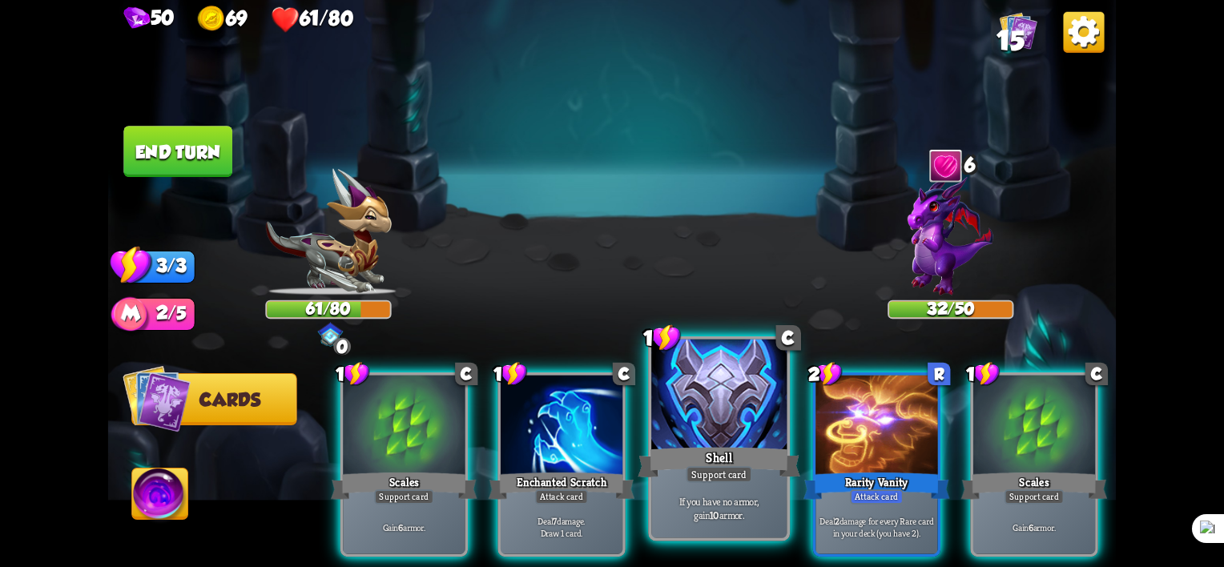
click at [683, 483] on div "If you have no armor, gain 10 armor." at bounding box center [718, 508] width 135 height 59
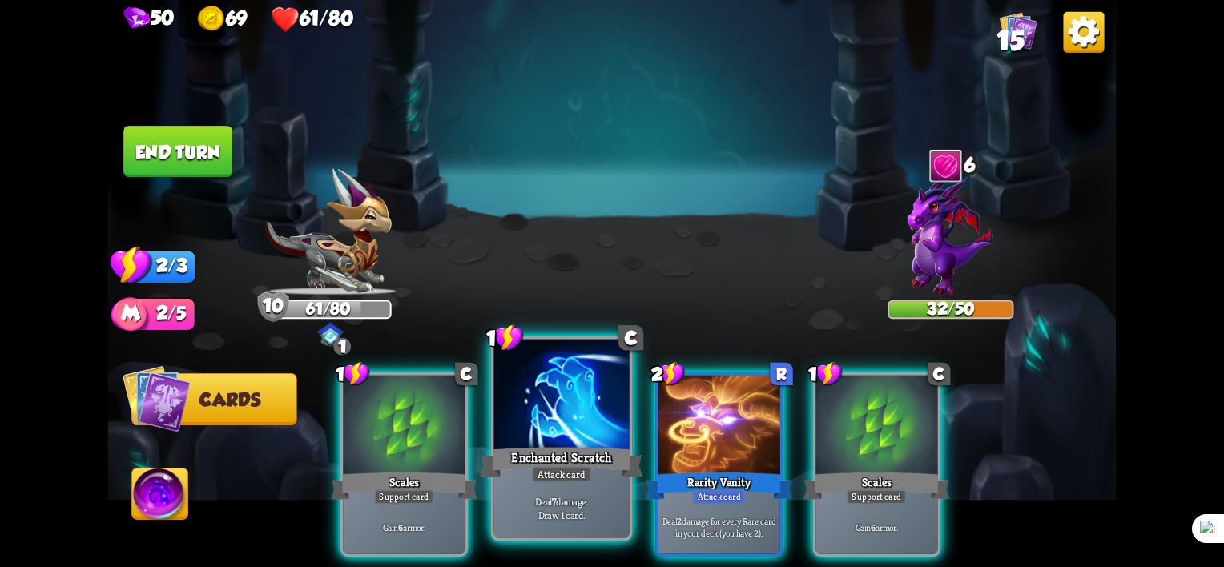
click at [562, 476] on div "Attack card" at bounding box center [561, 474] width 59 height 17
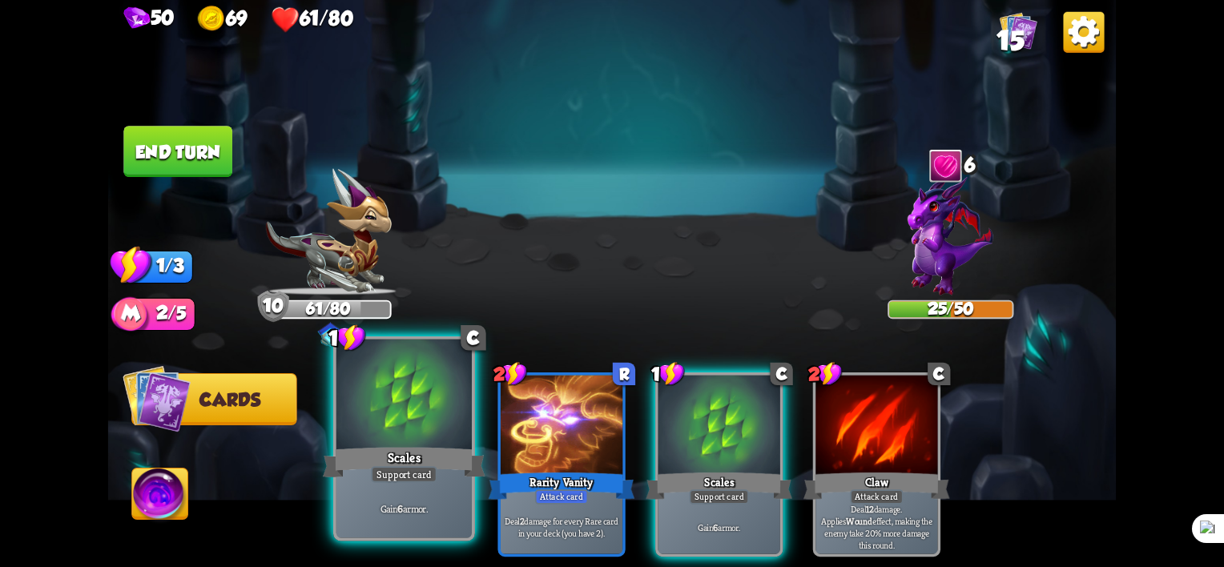
click at [428, 446] on div "Scales" at bounding box center [404, 463] width 163 height 36
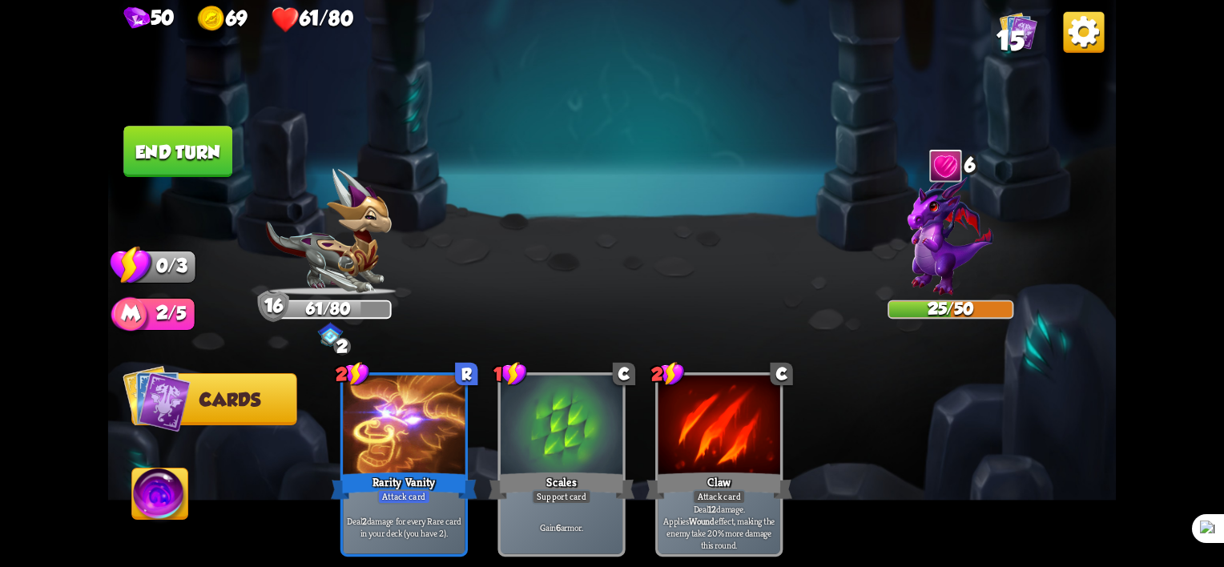
click at [196, 154] on button "End turn" at bounding box center [177, 151] width 109 height 51
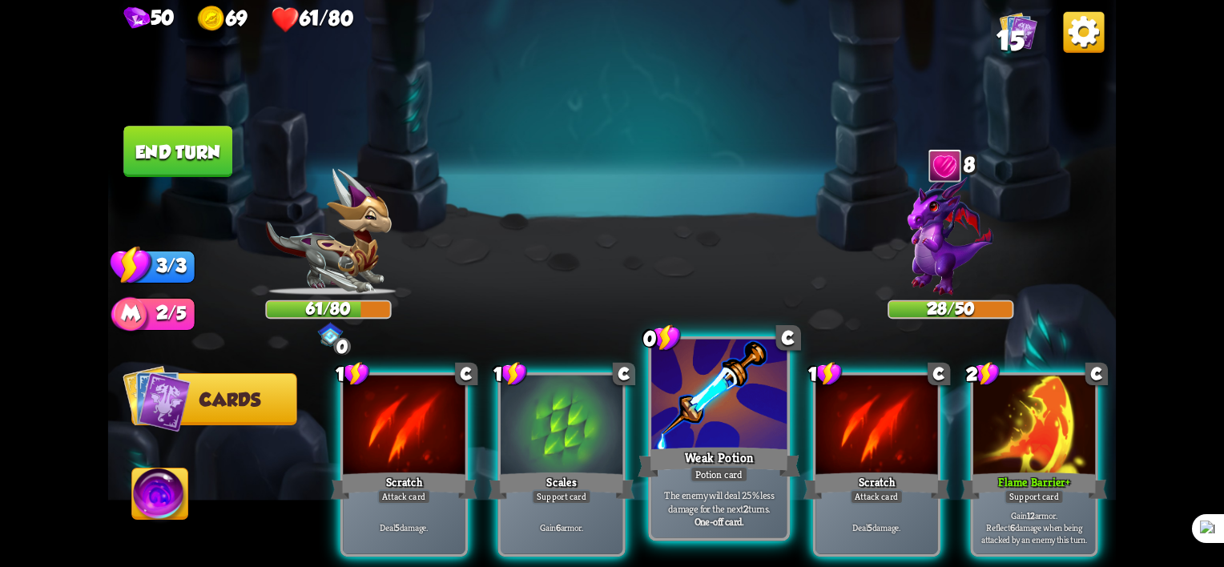
click at [719, 476] on div "Potion card" at bounding box center [719, 474] width 58 height 17
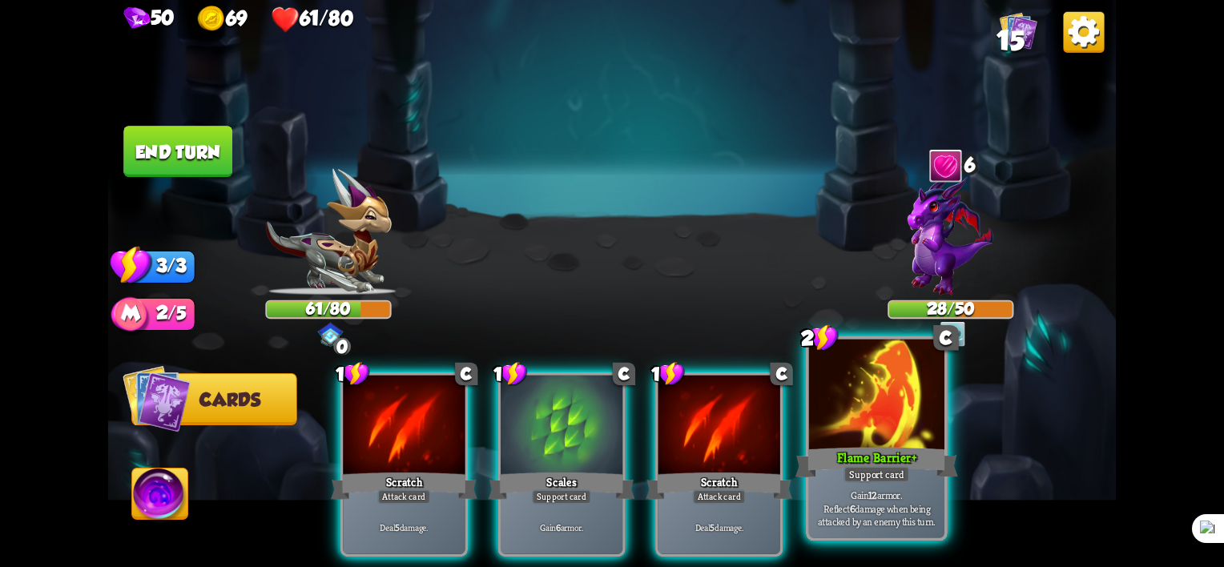
click at [852, 468] on div "Support card" at bounding box center [876, 474] width 66 height 17
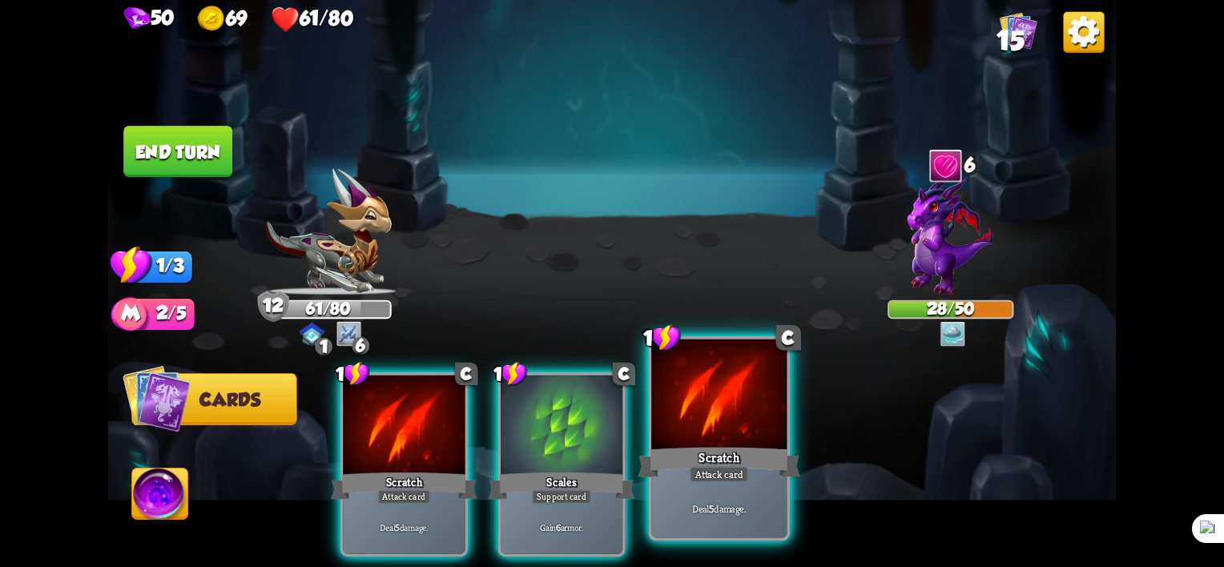
click at [719, 468] on div "Attack card" at bounding box center [719, 474] width 59 height 17
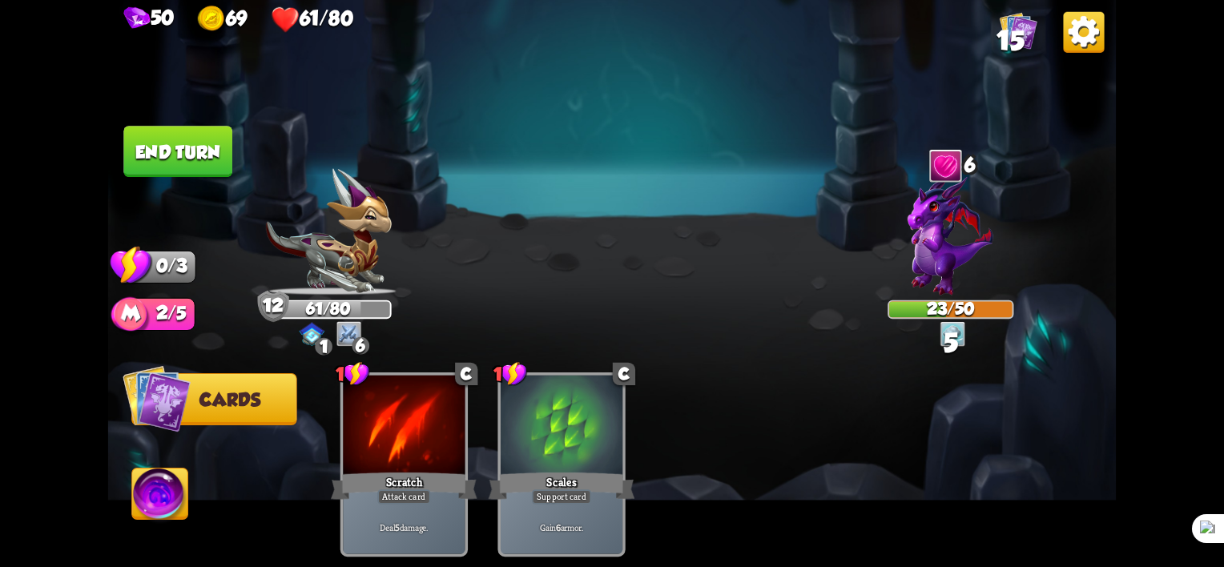
click at [187, 155] on button "End turn" at bounding box center [177, 151] width 109 height 51
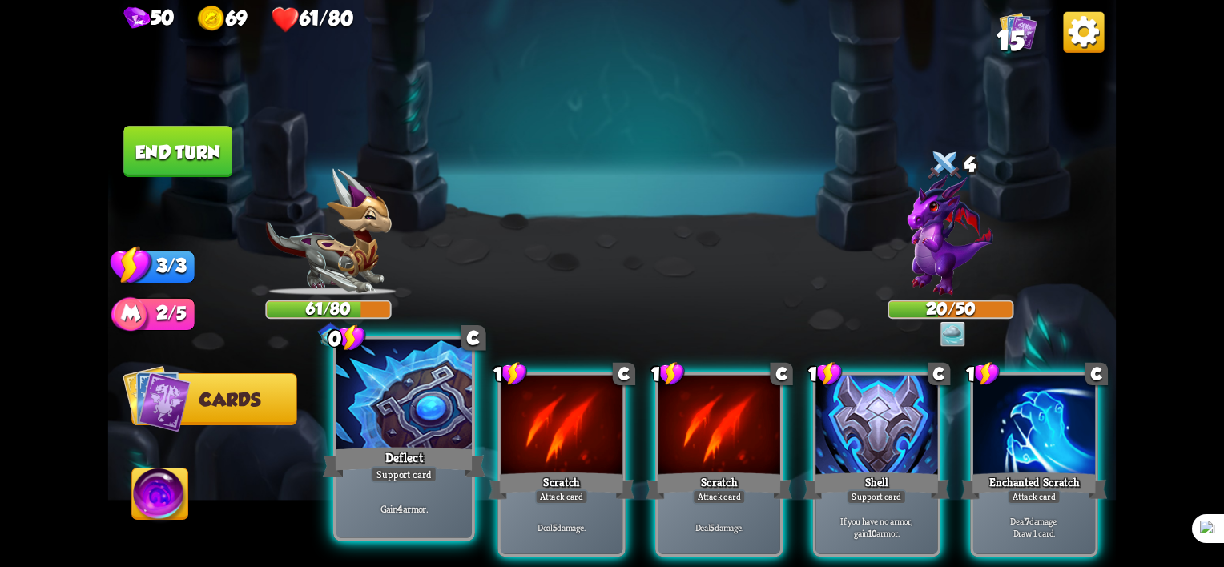
click at [413, 476] on div "Support card" at bounding box center [404, 474] width 66 height 17
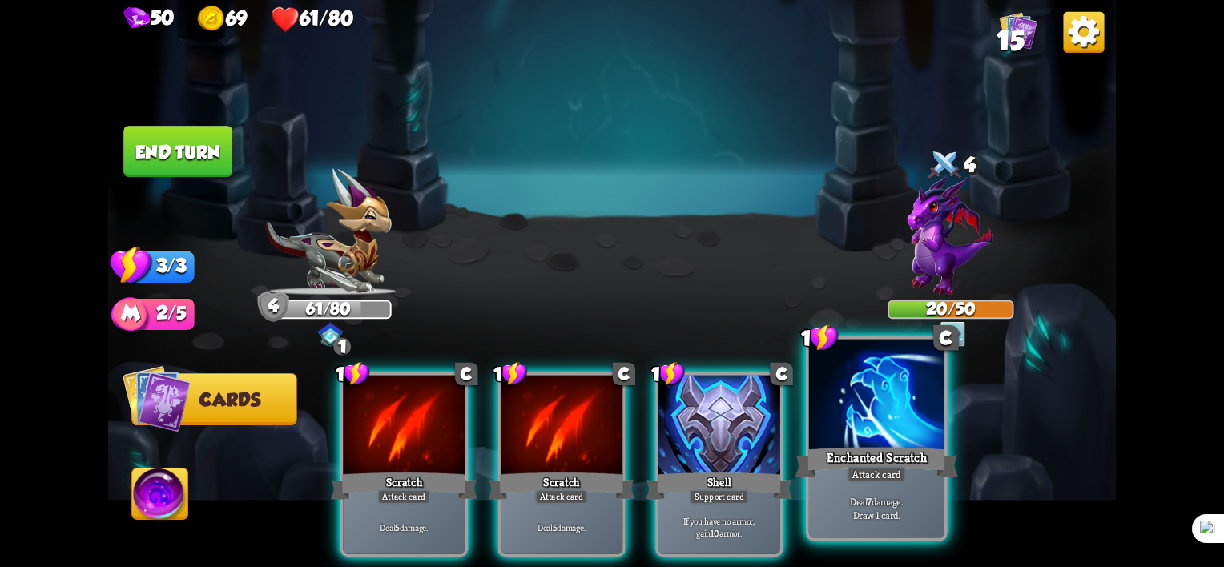
click at [871, 479] on div "Attack card" at bounding box center [876, 474] width 59 height 17
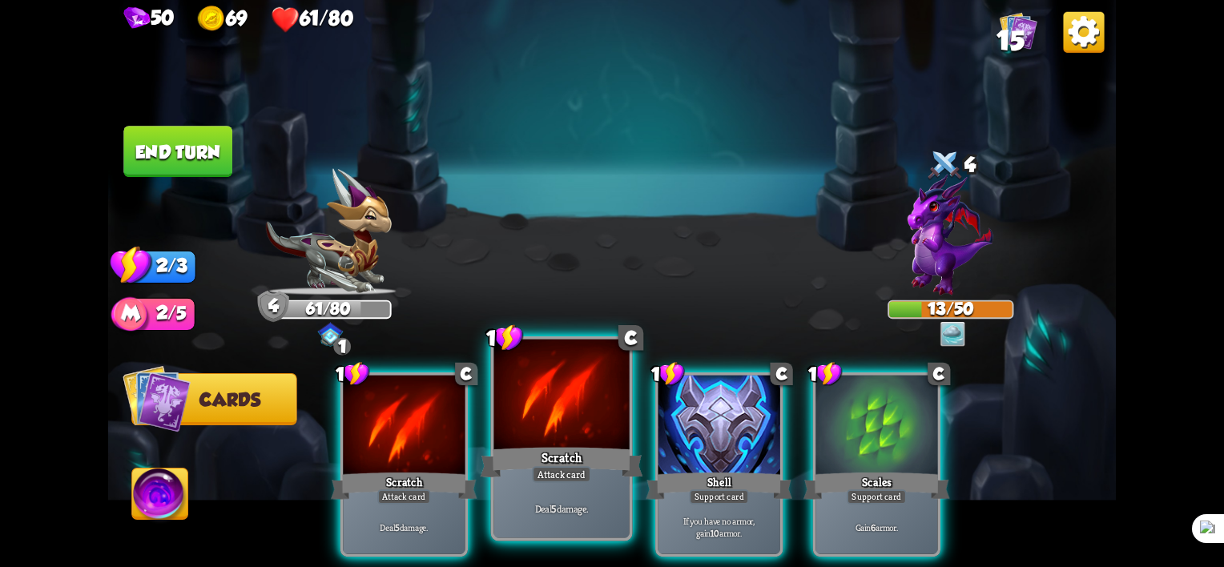
click at [560, 501] on div "Deal 5 damage." at bounding box center [561, 508] width 135 height 59
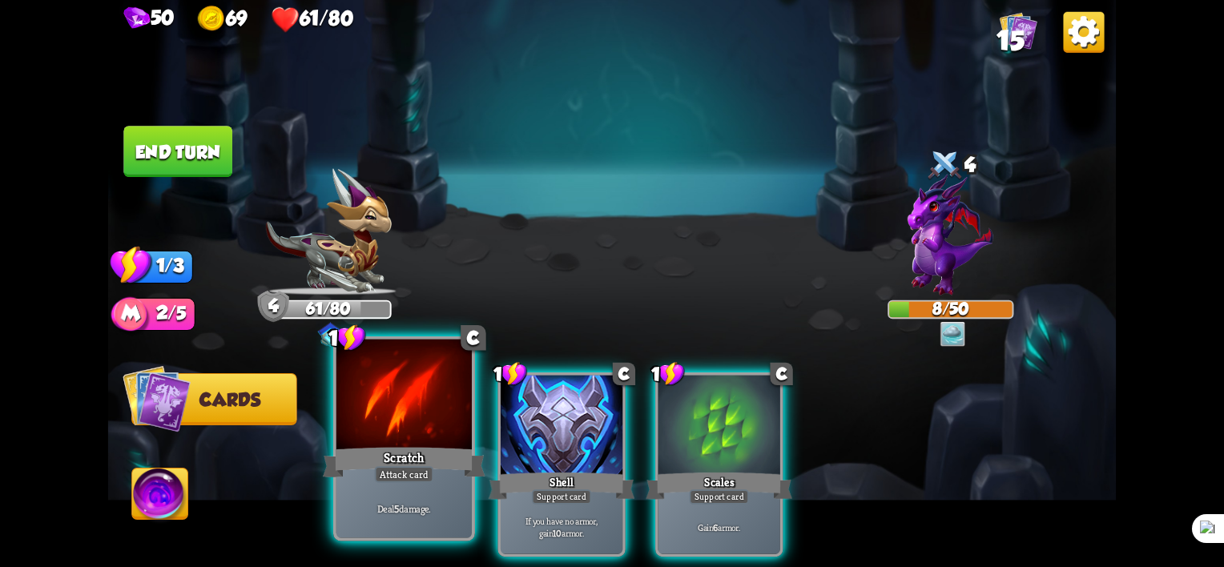
click at [394, 433] on div at bounding box center [403, 397] width 135 height 115
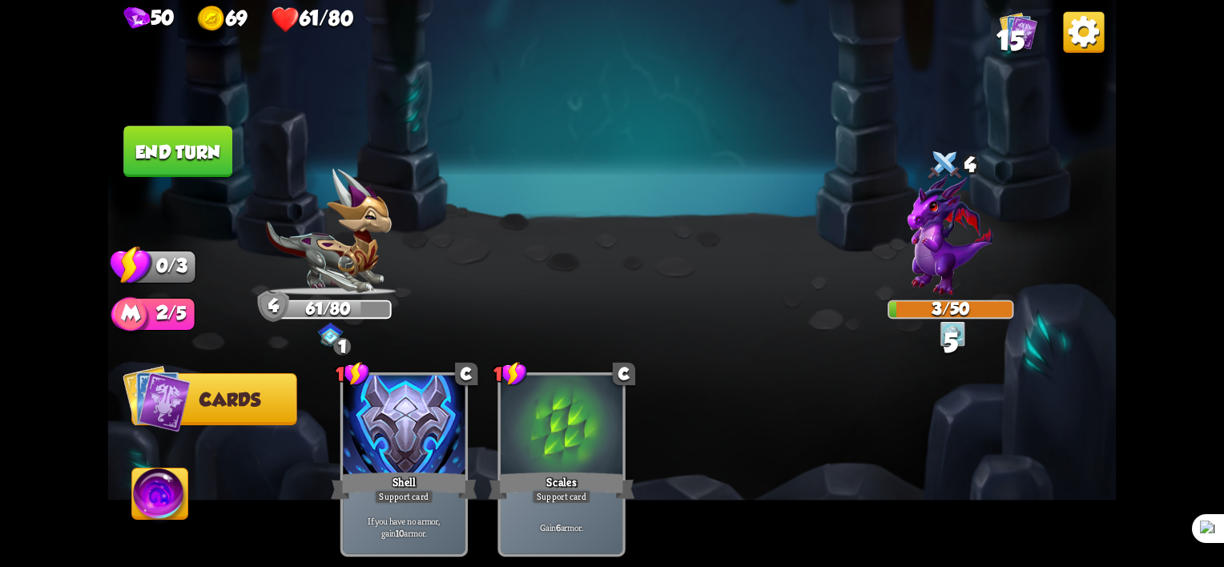
click at [151, 481] on img at bounding box center [160, 497] width 56 height 57
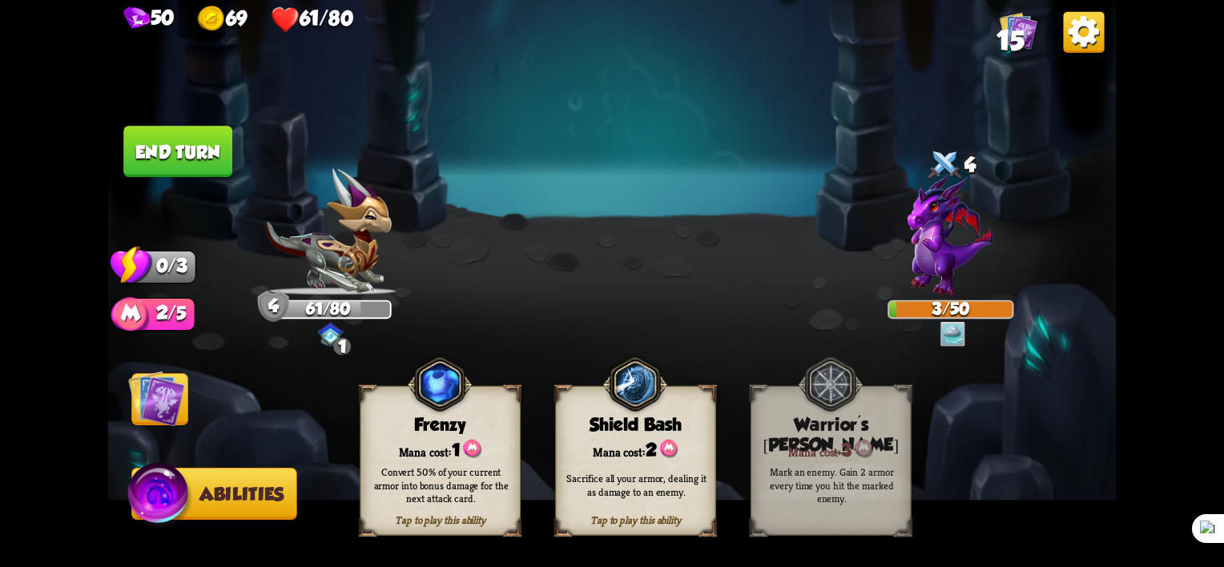
click at [436, 477] on div "Convert 50% of your current armor into bonus damage for the next attack card." at bounding box center [440, 485] width 145 height 40
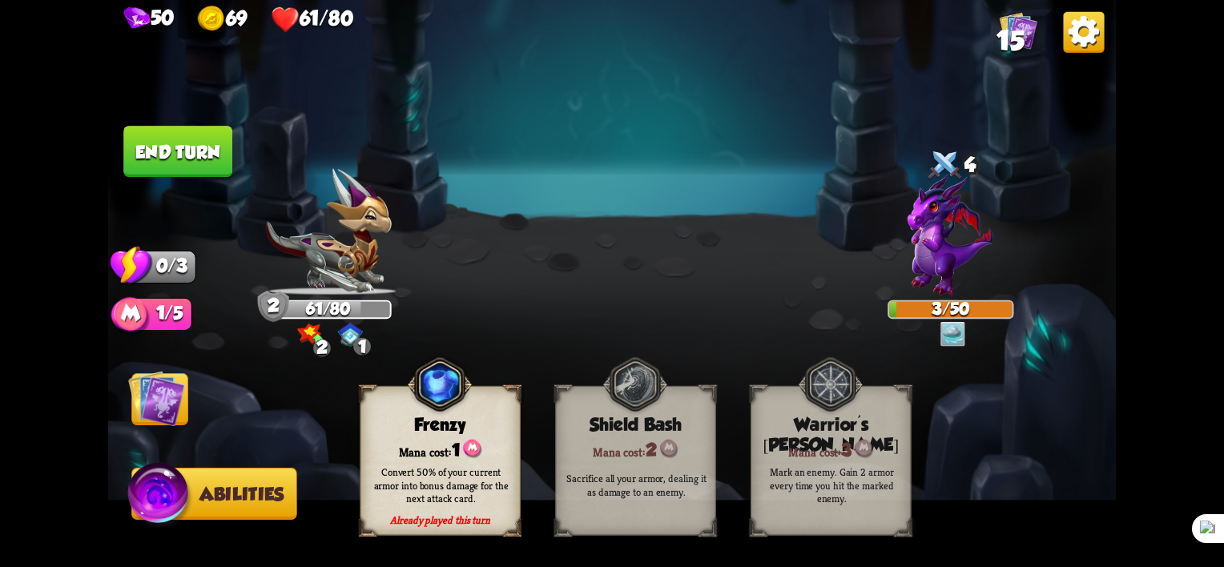
click at [140, 493] on img at bounding box center [160, 497] width 67 height 68
click at [153, 401] on img at bounding box center [156, 398] width 57 height 57
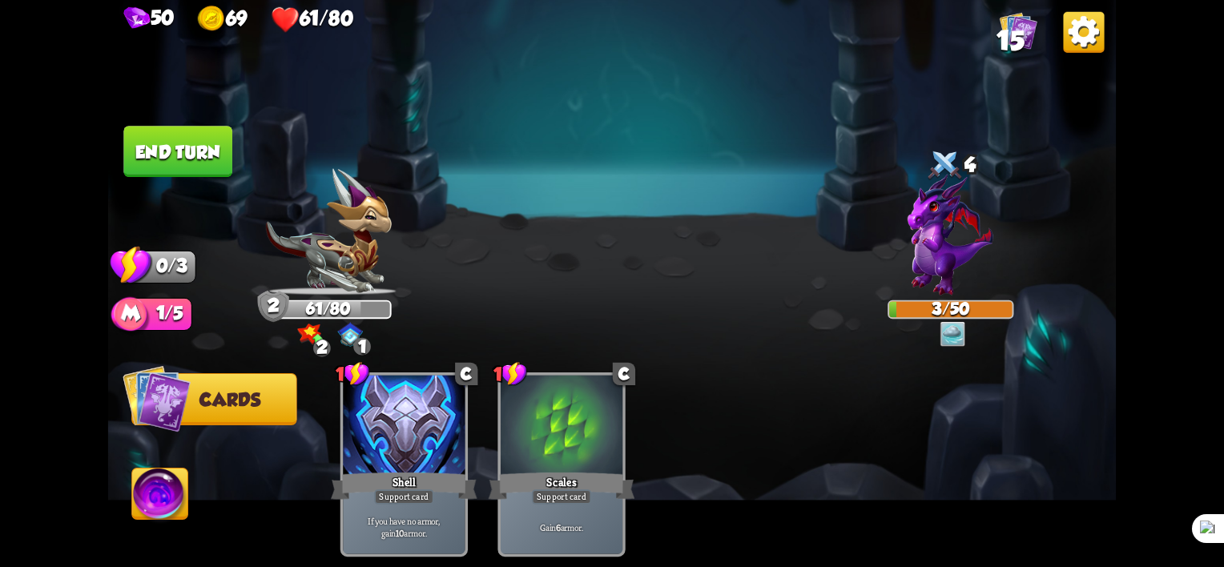
click at [208, 160] on button "End turn" at bounding box center [177, 151] width 109 height 51
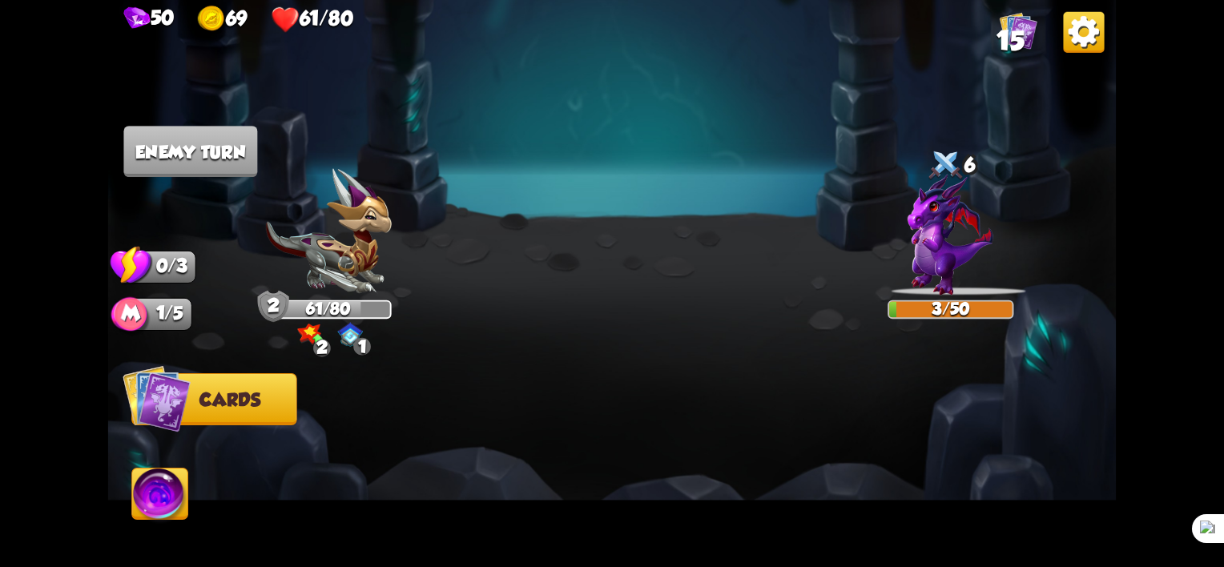
click at [630, 272] on img at bounding box center [612, 283] width 1008 height 567
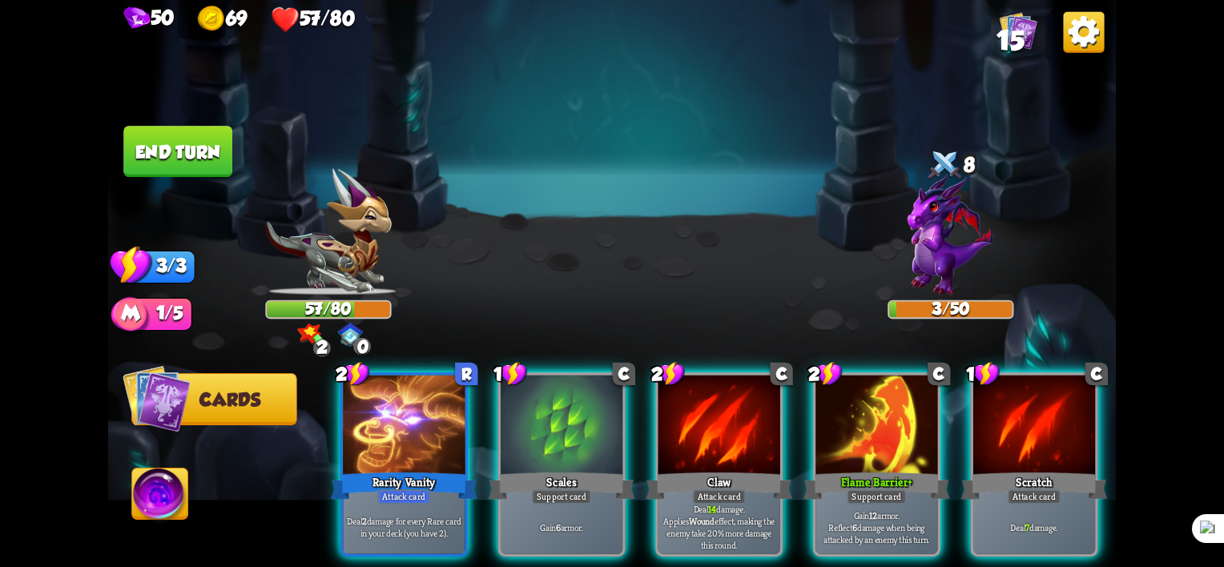
click at [319, 465] on div "2 R Rarity Vanity Attack card Deal 2 damage for every Rare card in your deck (y…" at bounding box center [712, 441] width 807 height 252
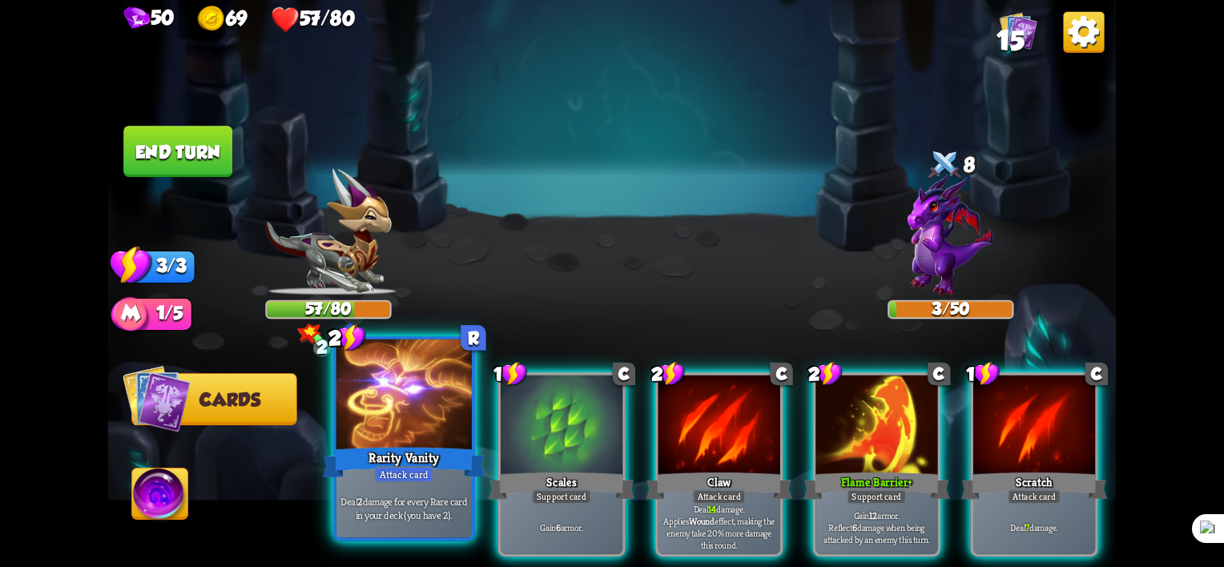
click at [388, 462] on div "Rarity Vanity" at bounding box center [404, 463] width 163 height 36
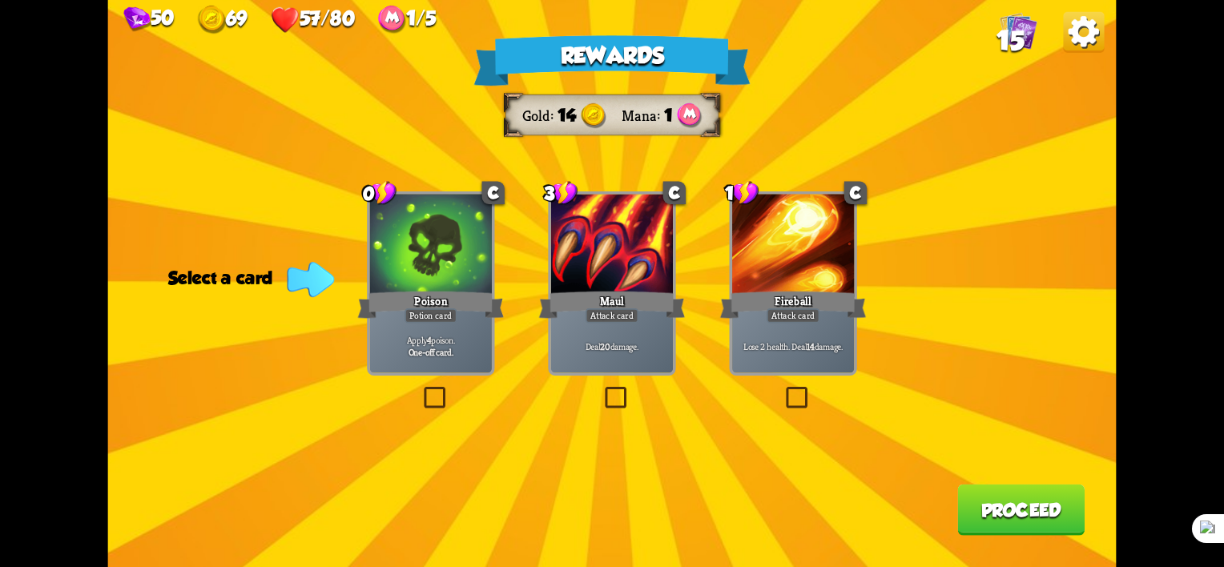
click at [421, 390] on label at bounding box center [421, 390] width 0 height 0
click at [0, 0] on input "checkbox" at bounding box center [0, 0] width 0 height 0
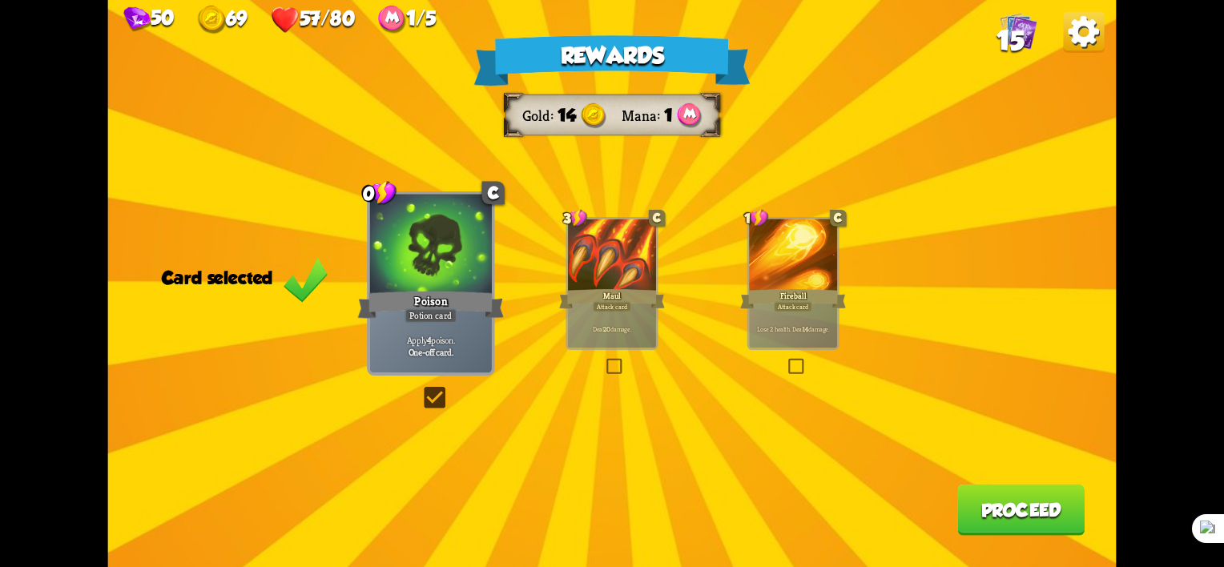
click at [984, 516] on button "Proceed" at bounding box center [1020, 510] width 127 height 51
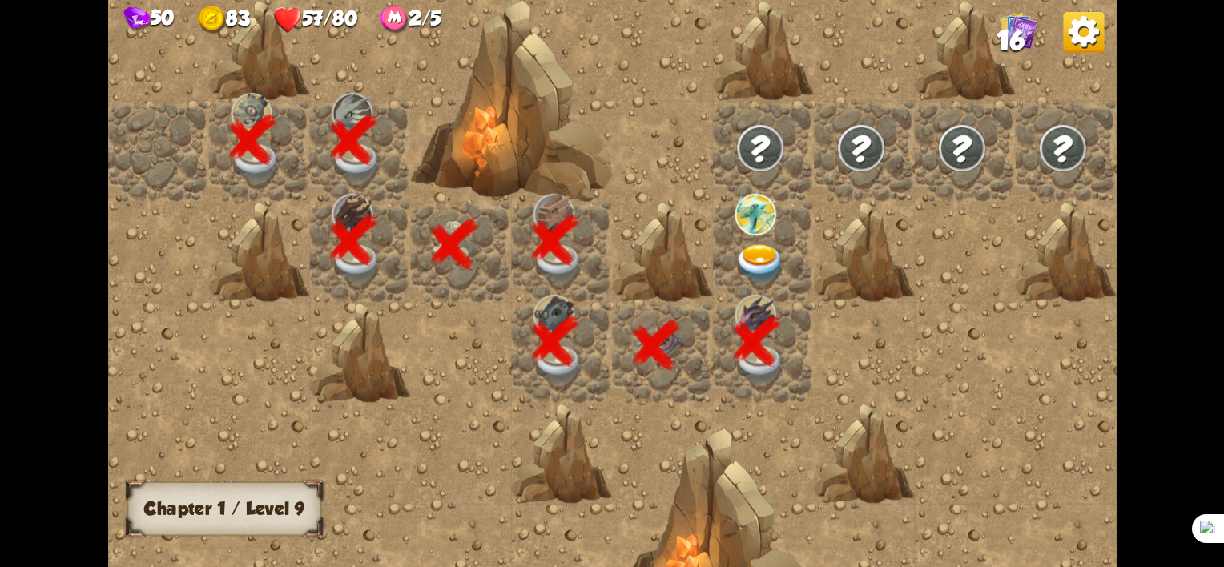
click at [755, 263] on img at bounding box center [760, 263] width 50 height 39
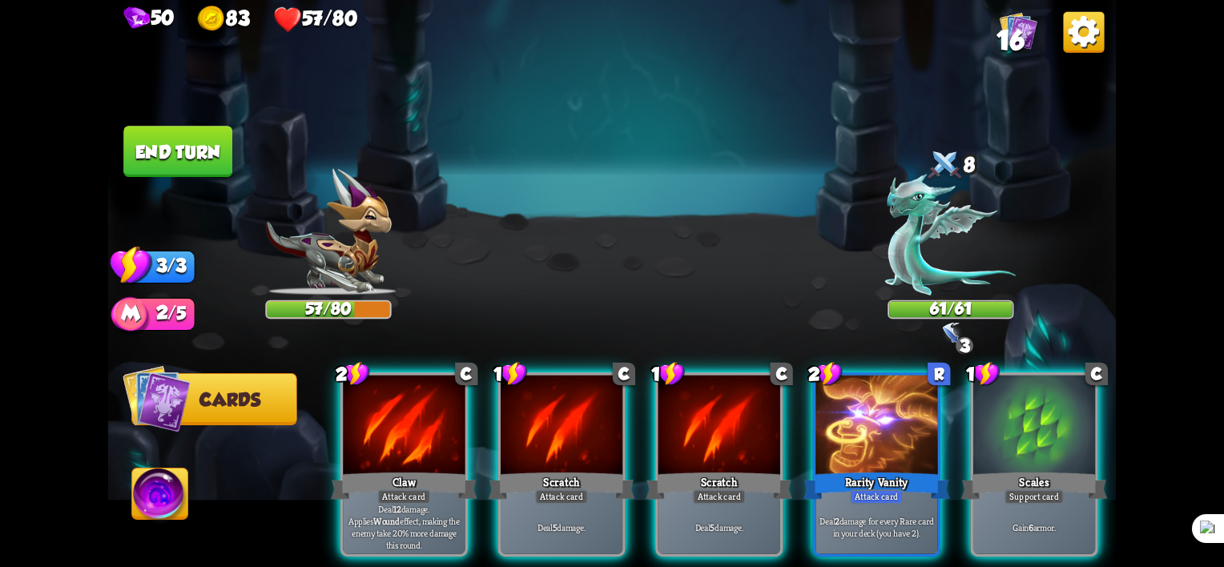
click at [937, 219] on div "Player turn" at bounding box center [612, 283] width 1008 height 155
click at [937, 219] on img at bounding box center [950, 234] width 131 height 121
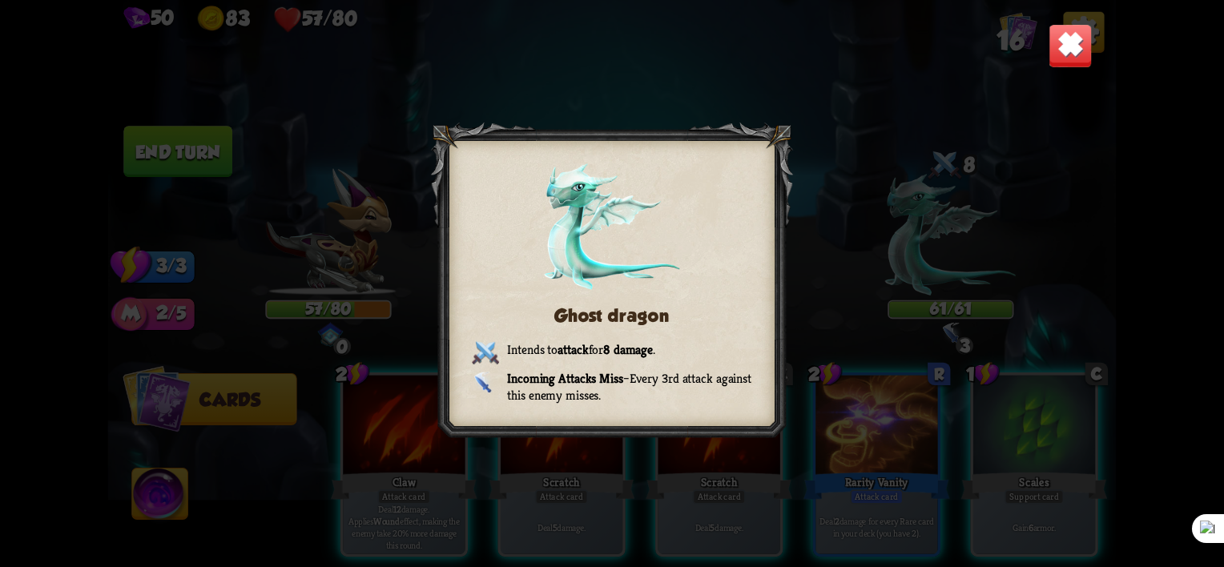
click at [1056, 39] on img at bounding box center [1071, 46] width 44 height 44
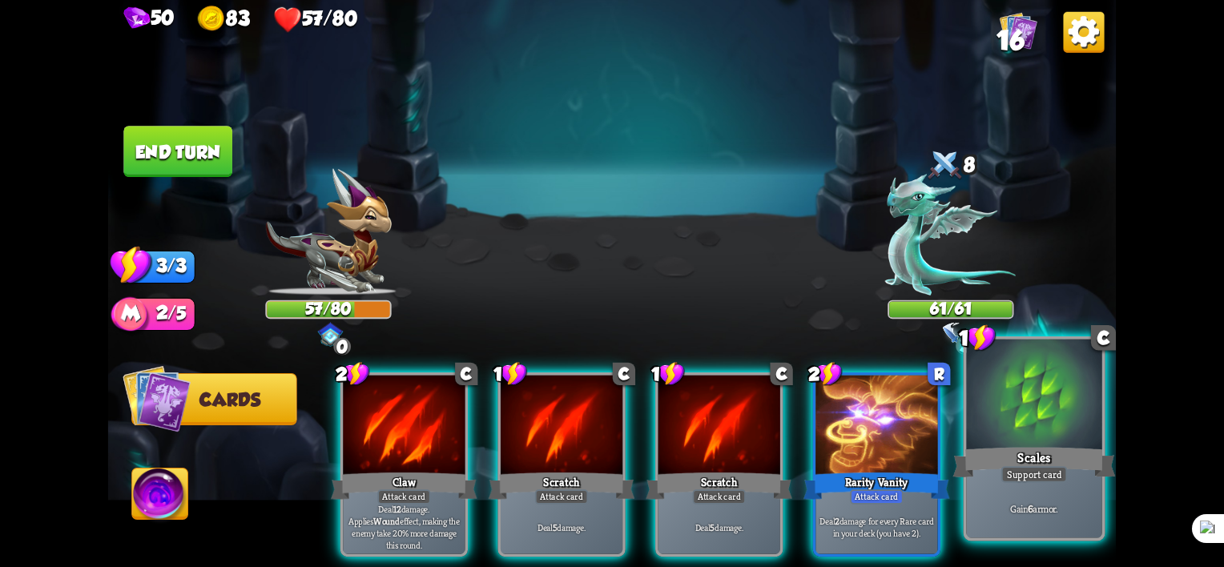
click at [1062, 464] on div "Scales" at bounding box center [1034, 463] width 163 height 36
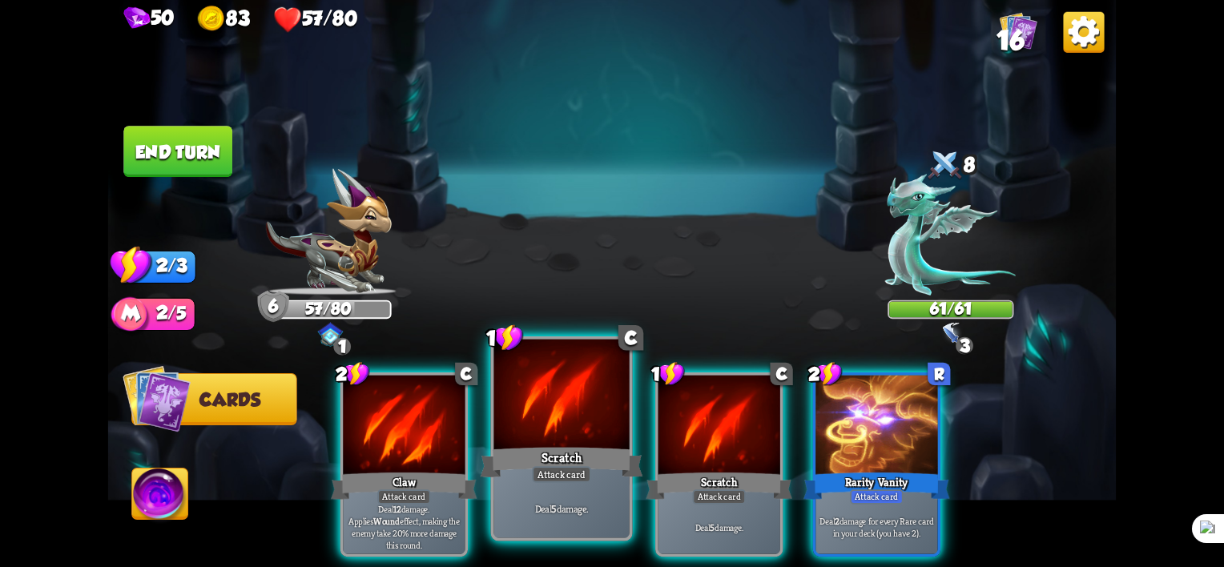
click at [566, 464] on div "Scratch" at bounding box center [562, 463] width 163 height 36
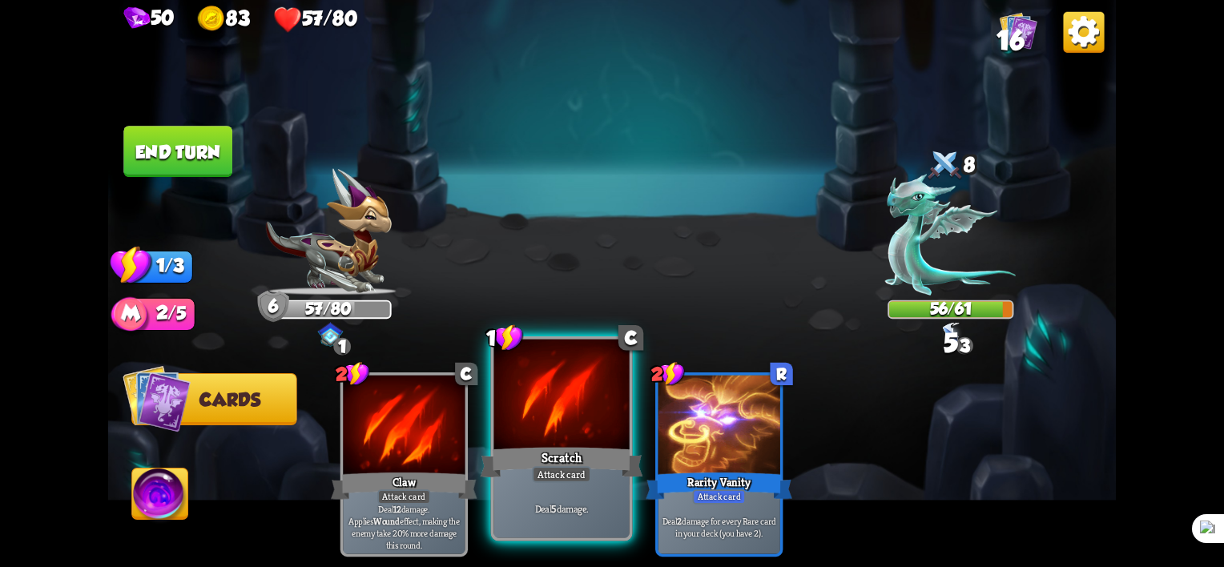
click at [535, 441] on div at bounding box center [561, 397] width 135 height 115
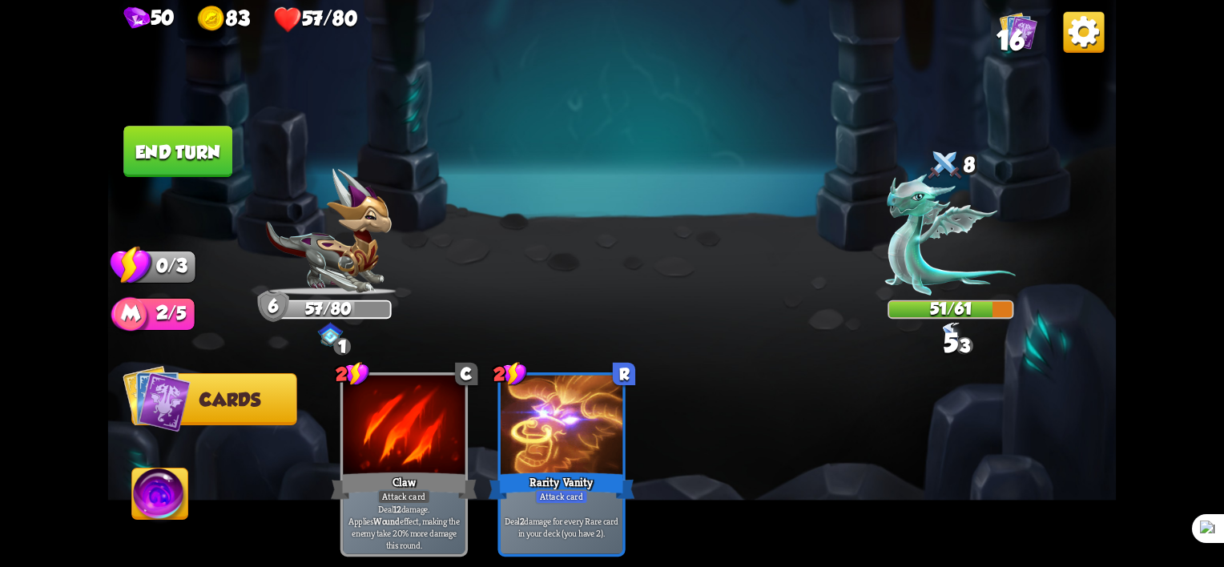
click at [211, 147] on button "End turn" at bounding box center [178, 152] width 111 height 52
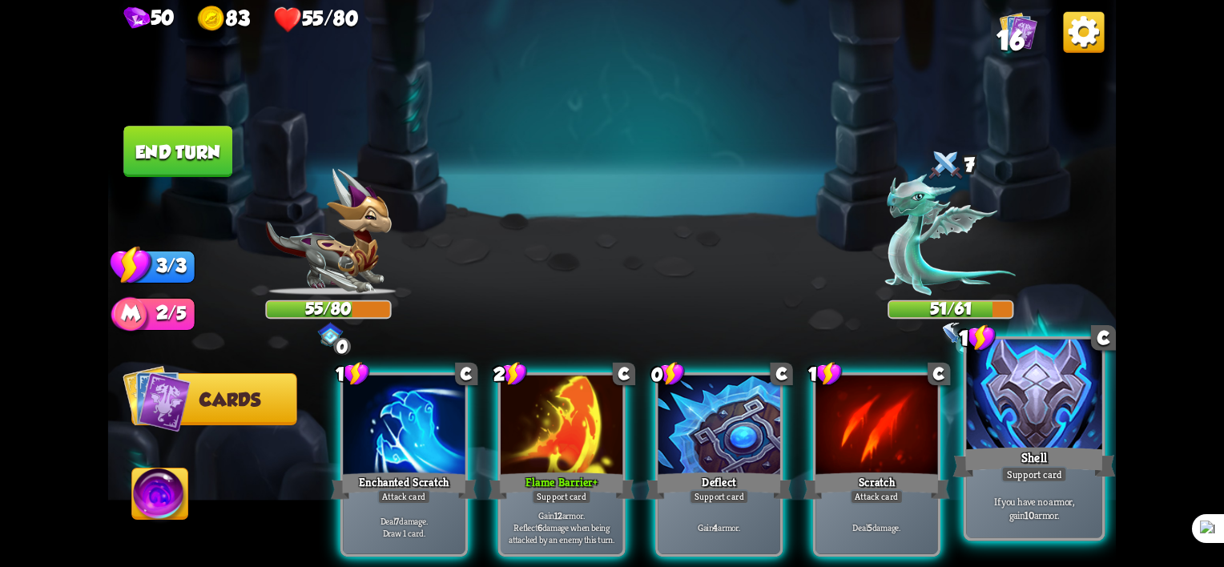
click at [1057, 460] on div "Shell" at bounding box center [1034, 463] width 163 height 36
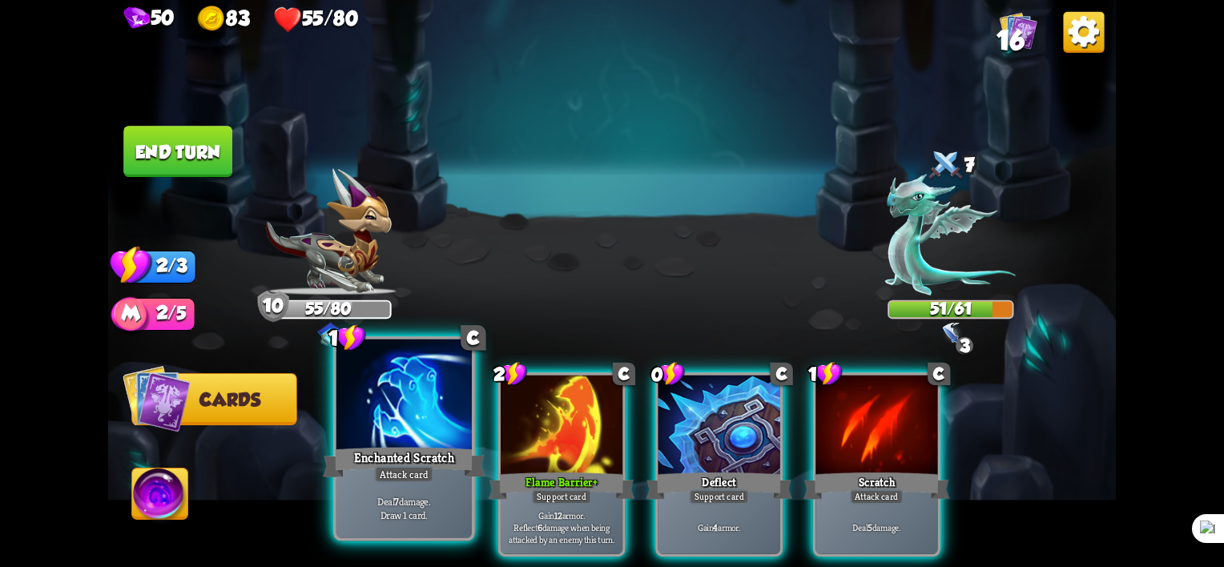
click at [334, 490] on div "1 C Enchanted Scratch Attack card Deal 7 damage. Draw 1 card." at bounding box center [404, 438] width 142 height 205
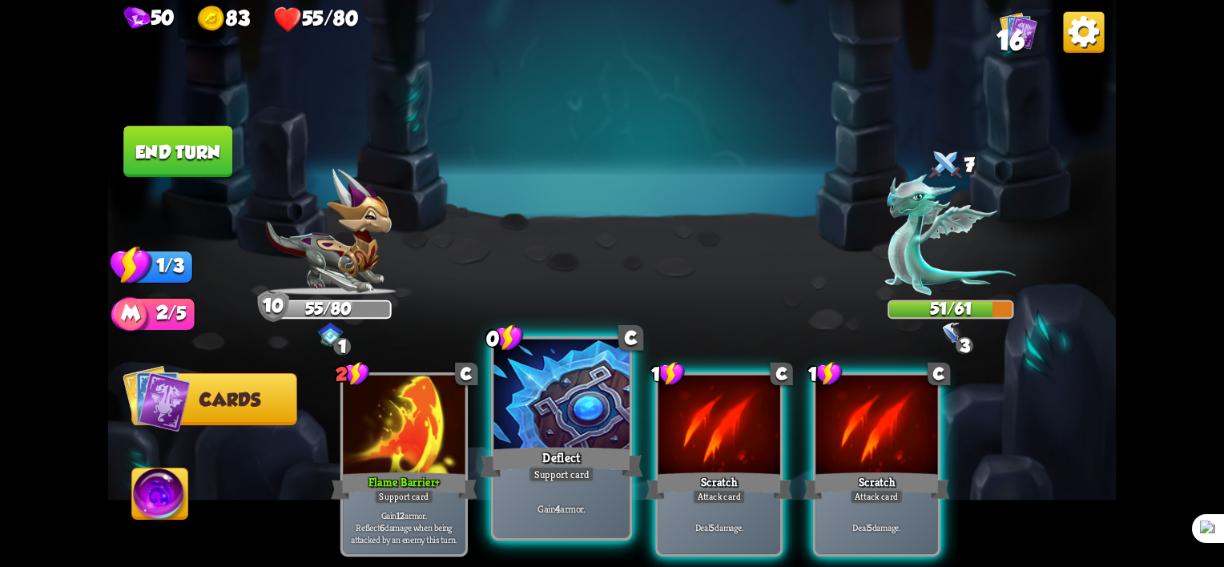
click at [574, 470] on div "Support card" at bounding box center [562, 474] width 66 height 17
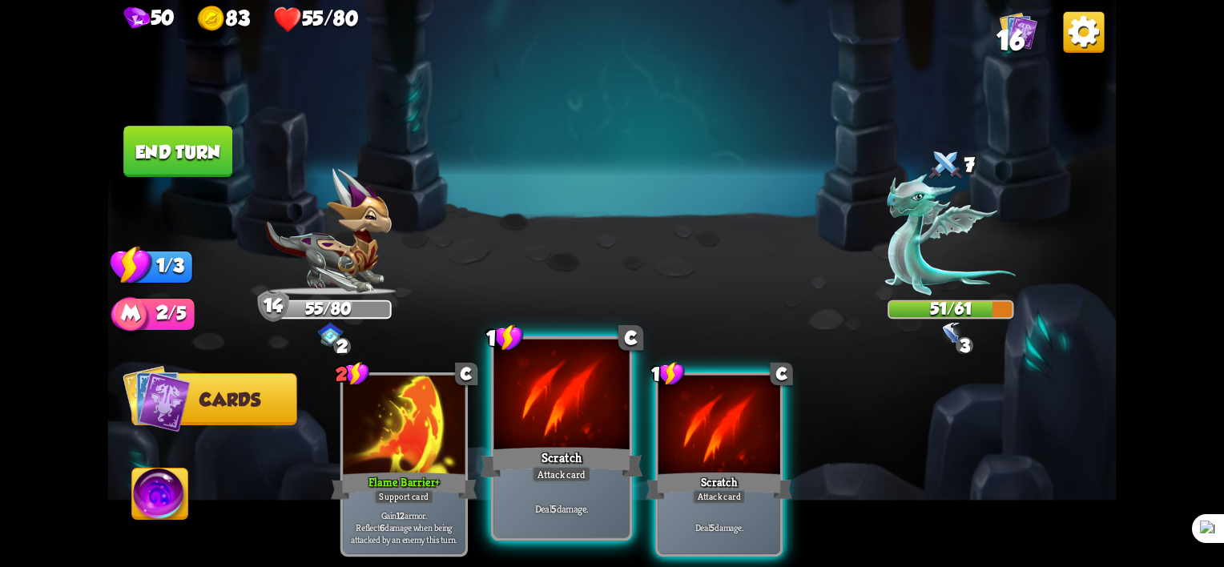
click at [599, 473] on div "Scratch" at bounding box center [562, 463] width 163 height 36
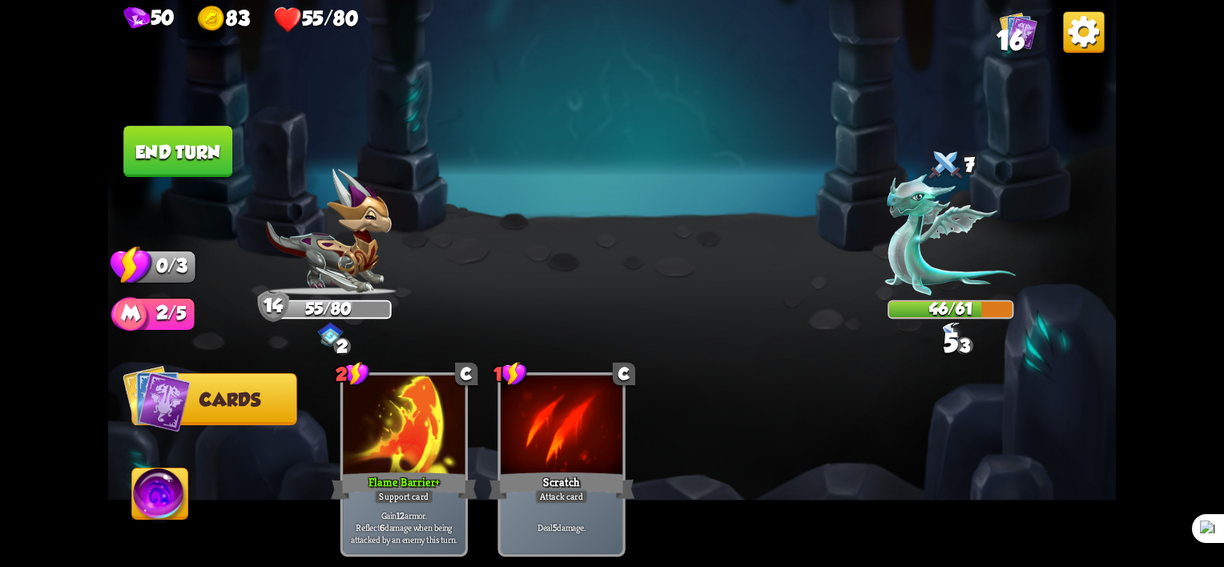
click at [179, 151] on button "End turn" at bounding box center [177, 151] width 109 height 51
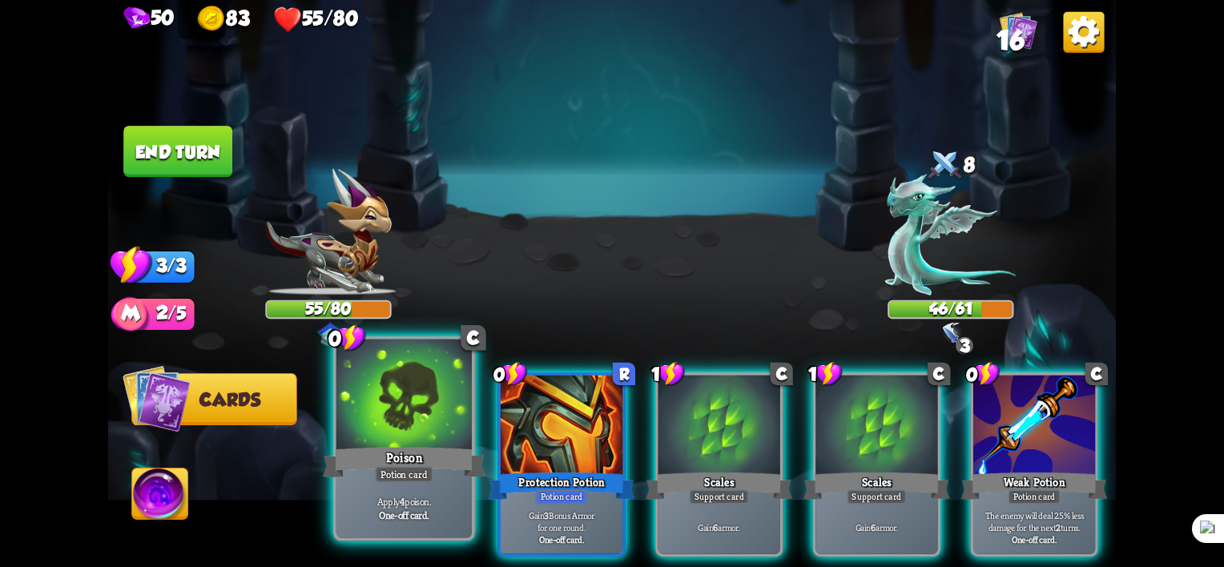
click at [429, 429] on div at bounding box center [403, 397] width 135 height 115
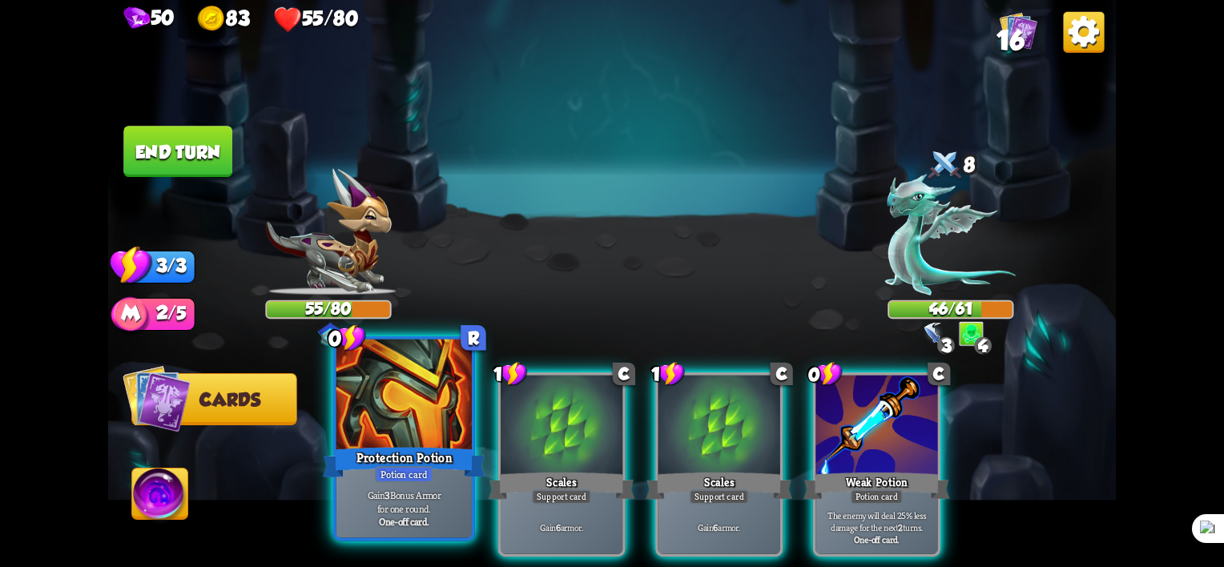
click at [414, 463] on div "Protection Potion" at bounding box center [404, 463] width 163 height 36
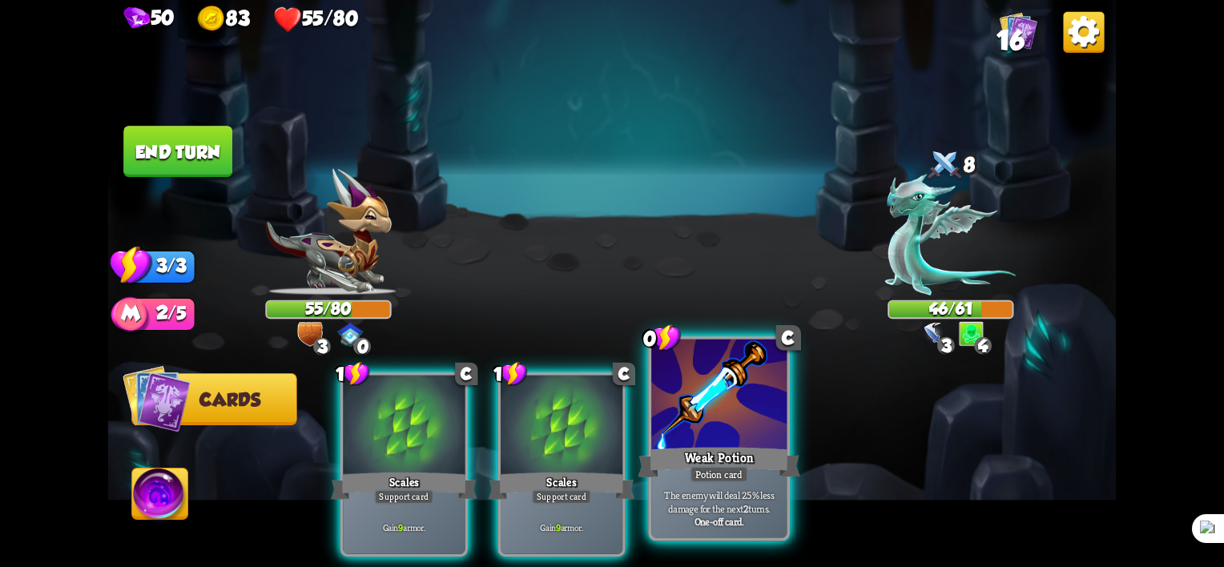
click at [784, 452] on div "Weak Potion" at bounding box center [719, 463] width 163 height 36
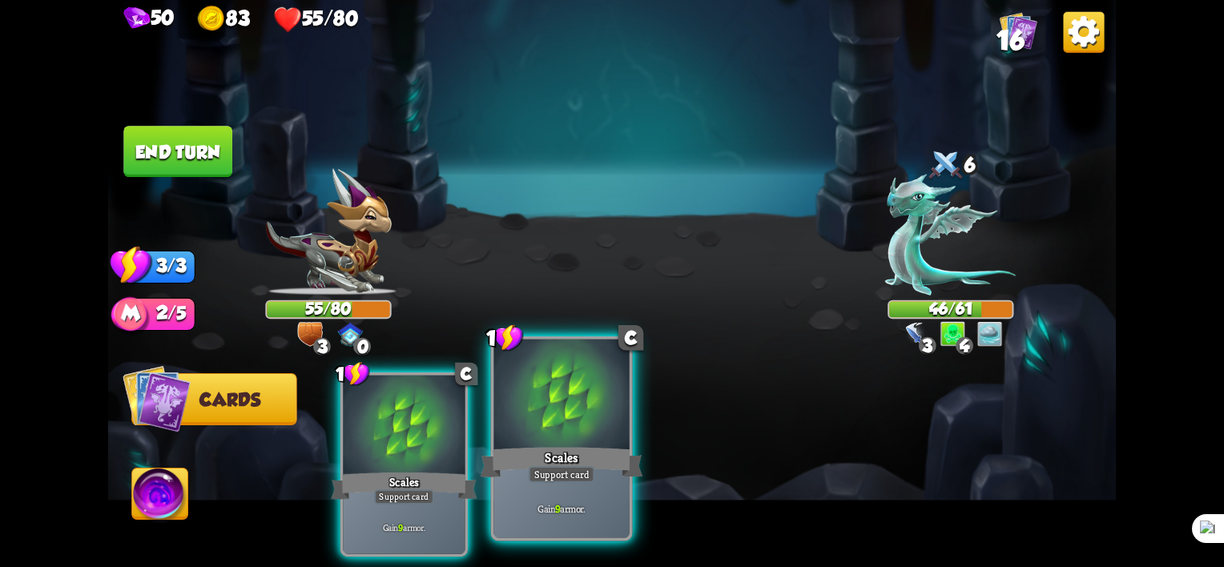
click at [594, 455] on div "Scales" at bounding box center [562, 463] width 163 height 36
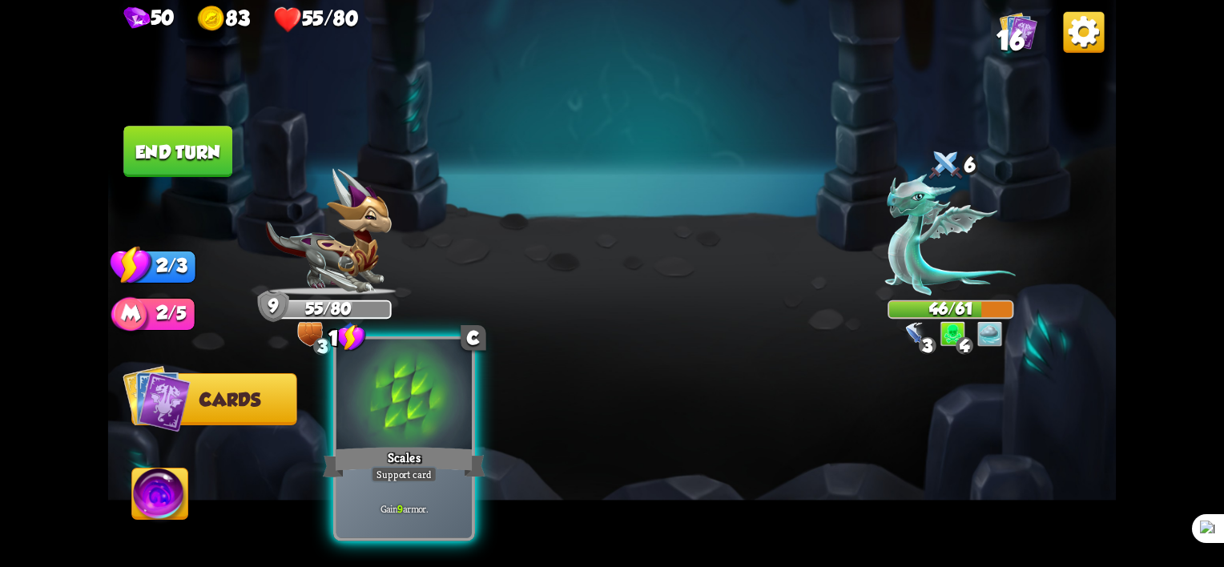
click at [425, 458] on div "Scales" at bounding box center [404, 463] width 163 height 36
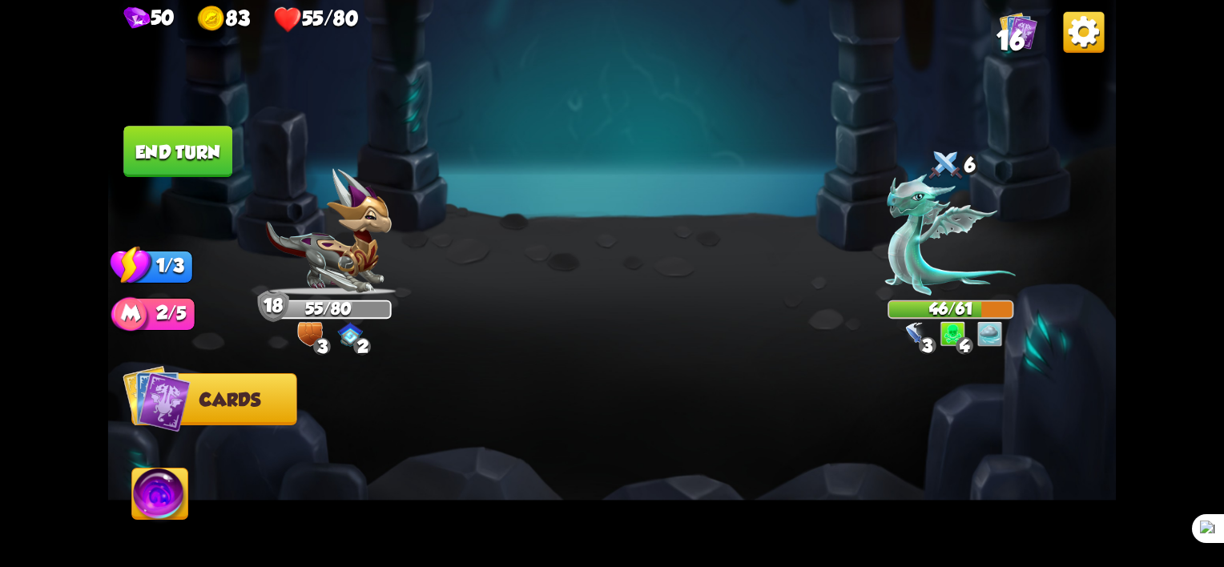
click at [167, 506] on img at bounding box center [160, 497] width 56 height 57
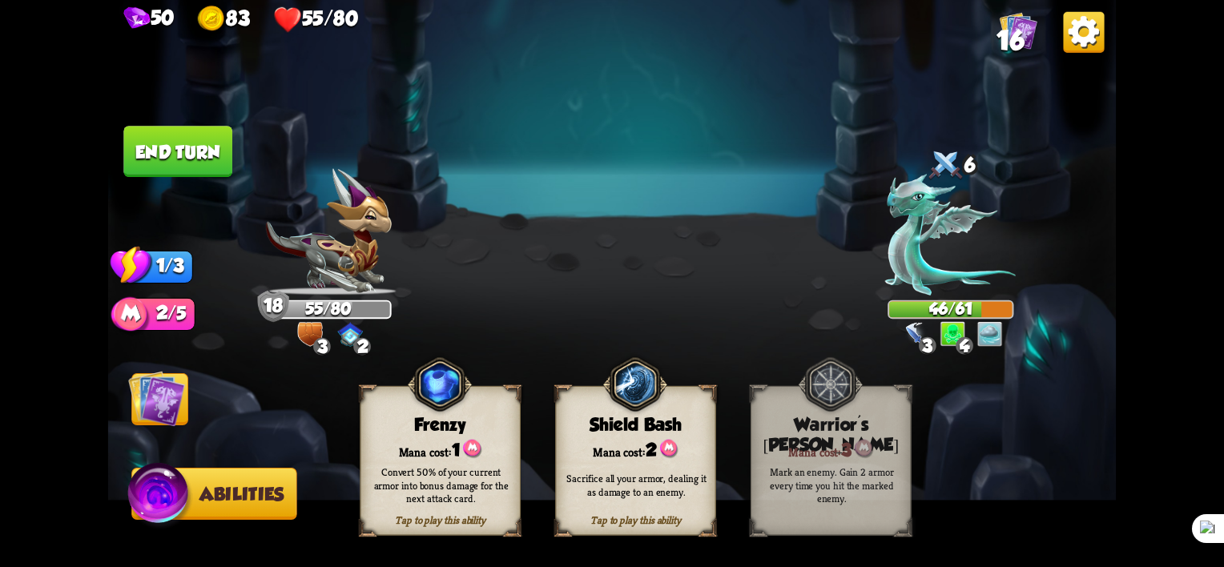
click at [183, 392] on img at bounding box center [156, 398] width 57 height 57
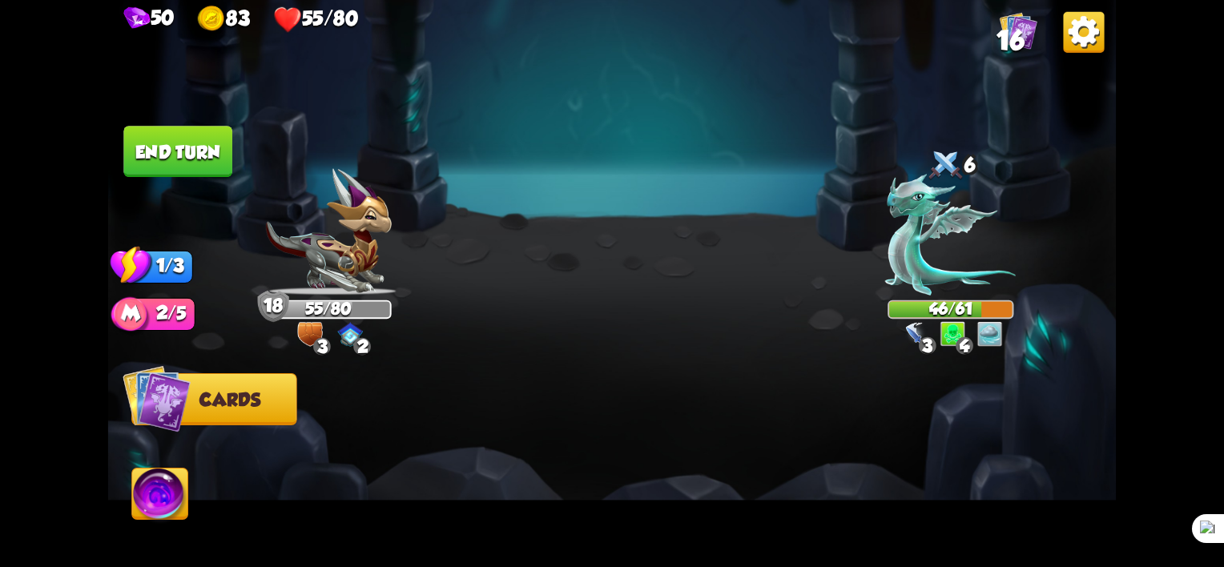
click at [187, 148] on button "End turn" at bounding box center [177, 151] width 109 height 51
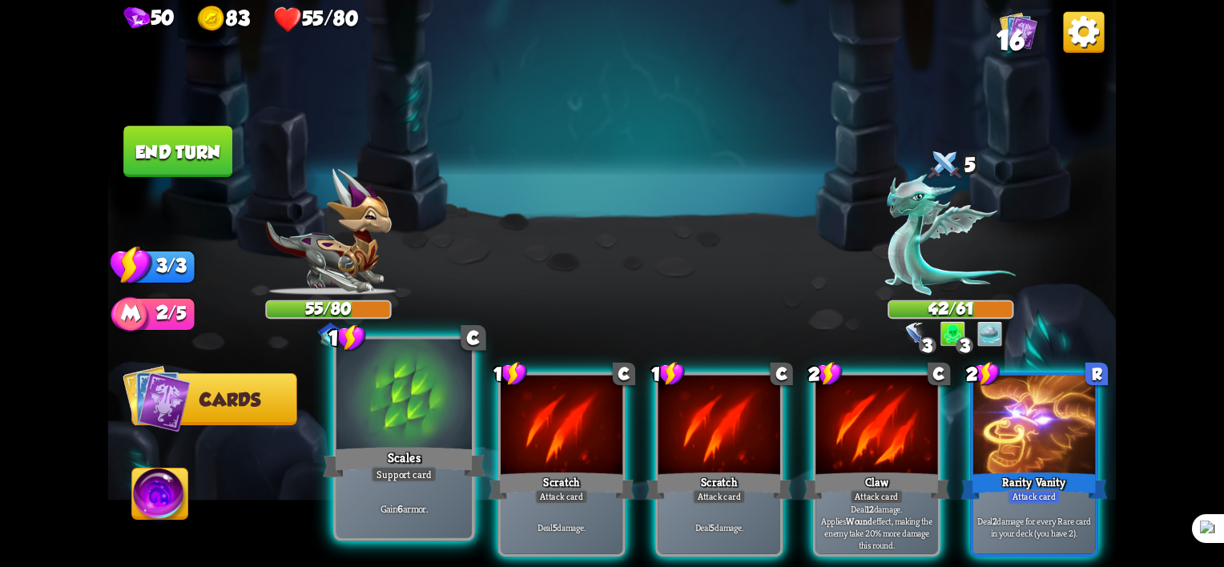
click at [413, 477] on div "Support card" at bounding box center [404, 474] width 66 height 17
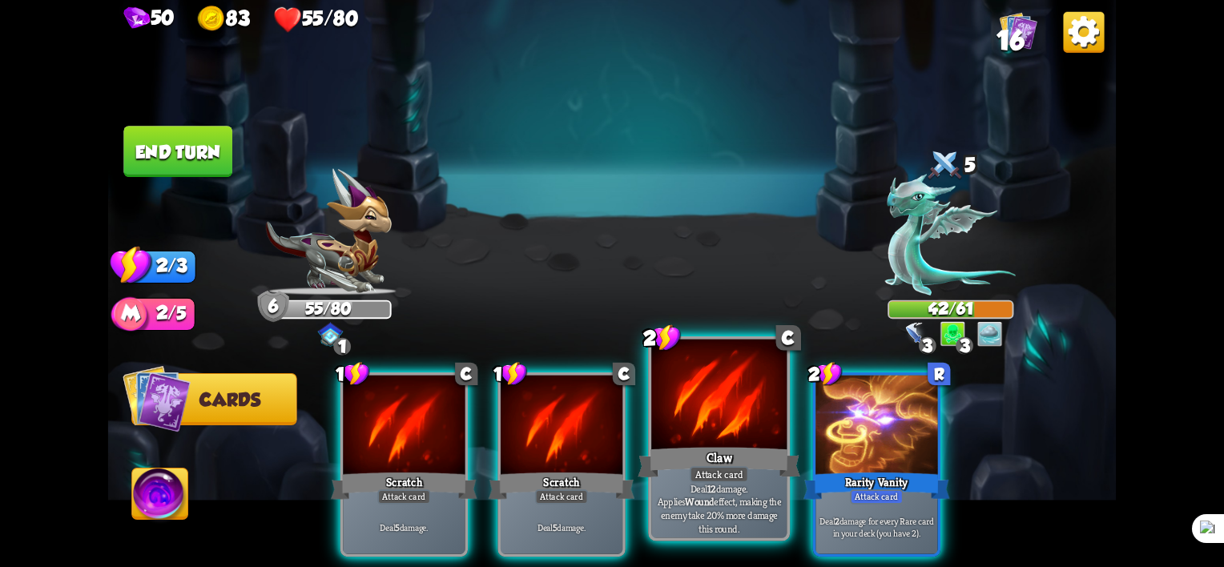
click at [683, 446] on div "Claw" at bounding box center [719, 463] width 163 height 36
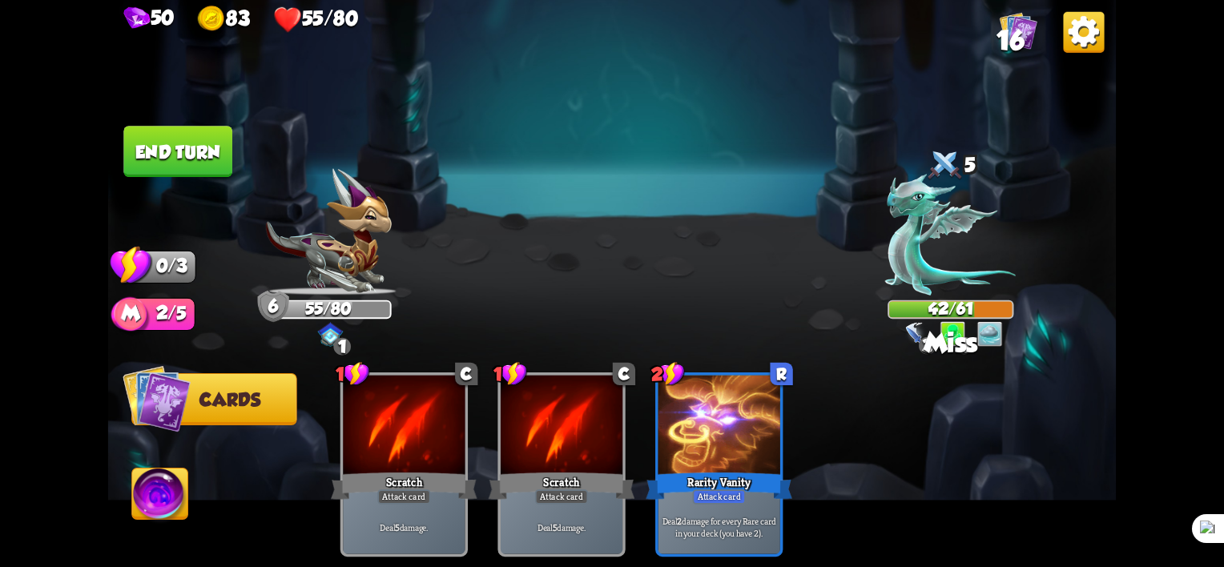
click at [196, 158] on button "End turn" at bounding box center [178, 152] width 111 height 52
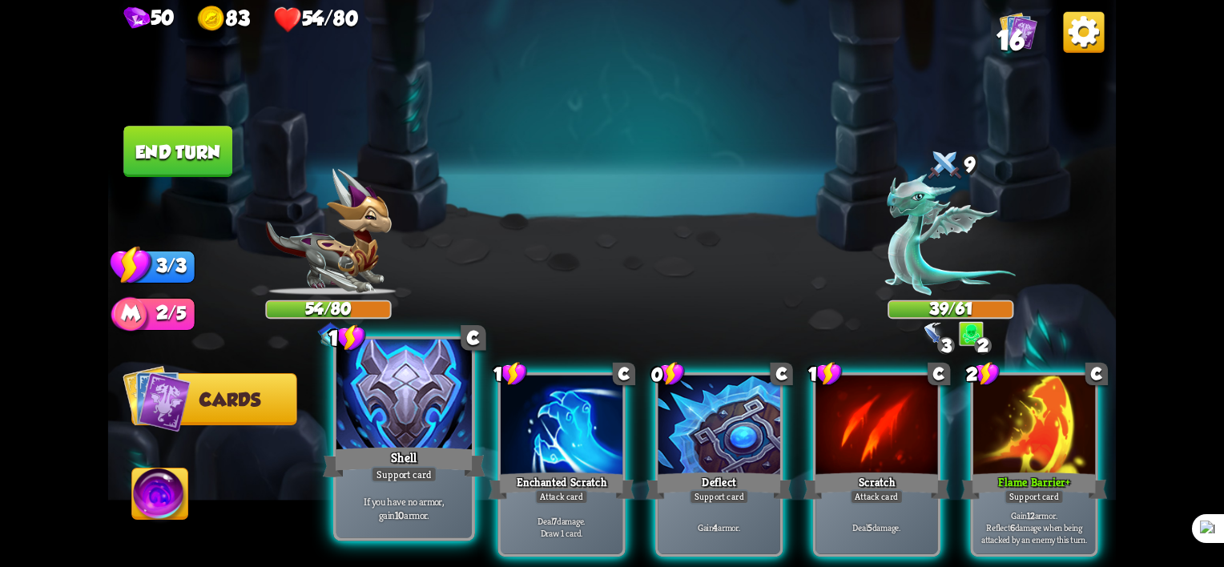
click at [441, 461] on div "Shell" at bounding box center [404, 463] width 163 height 36
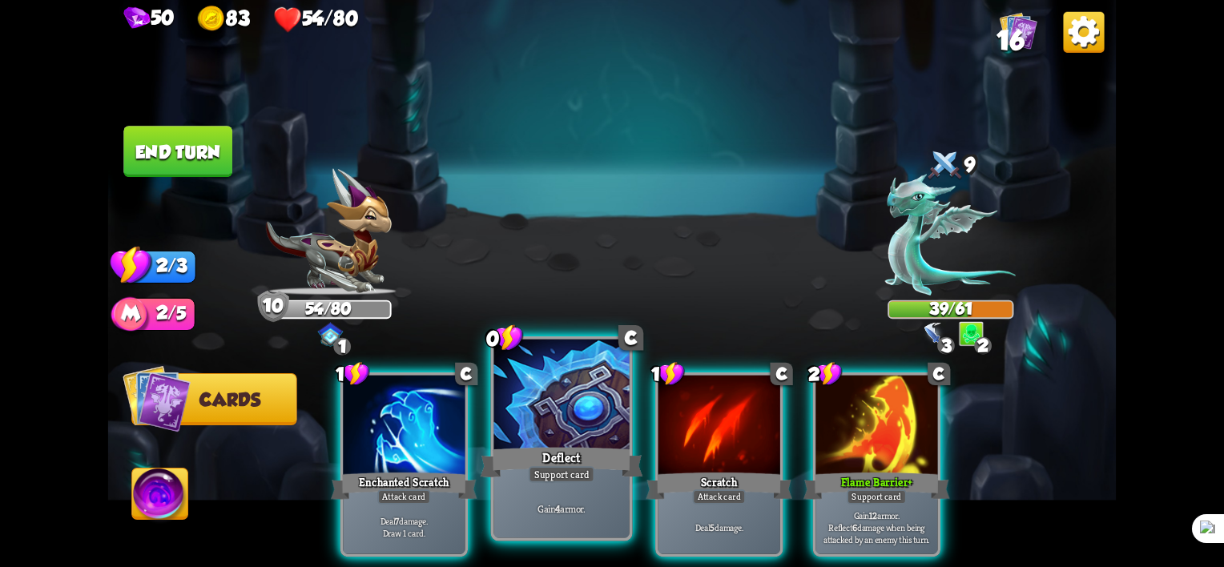
click at [566, 477] on div "Support card" at bounding box center [562, 474] width 66 height 17
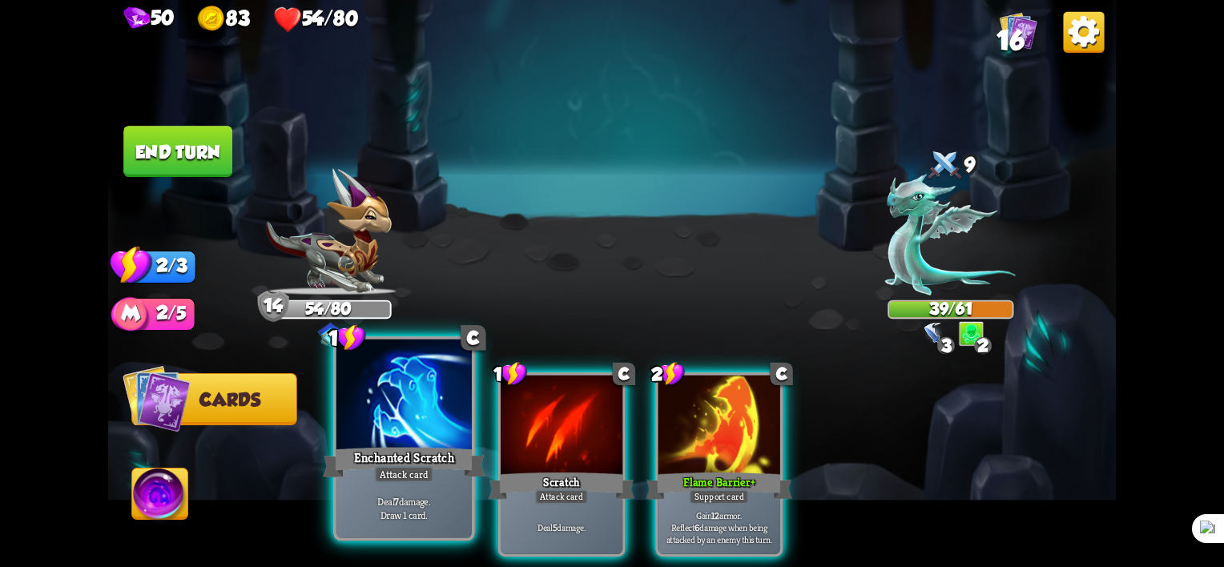
click at [423, 473] on div "Attack card" at bounding box center [404, 474] width 59 height 17
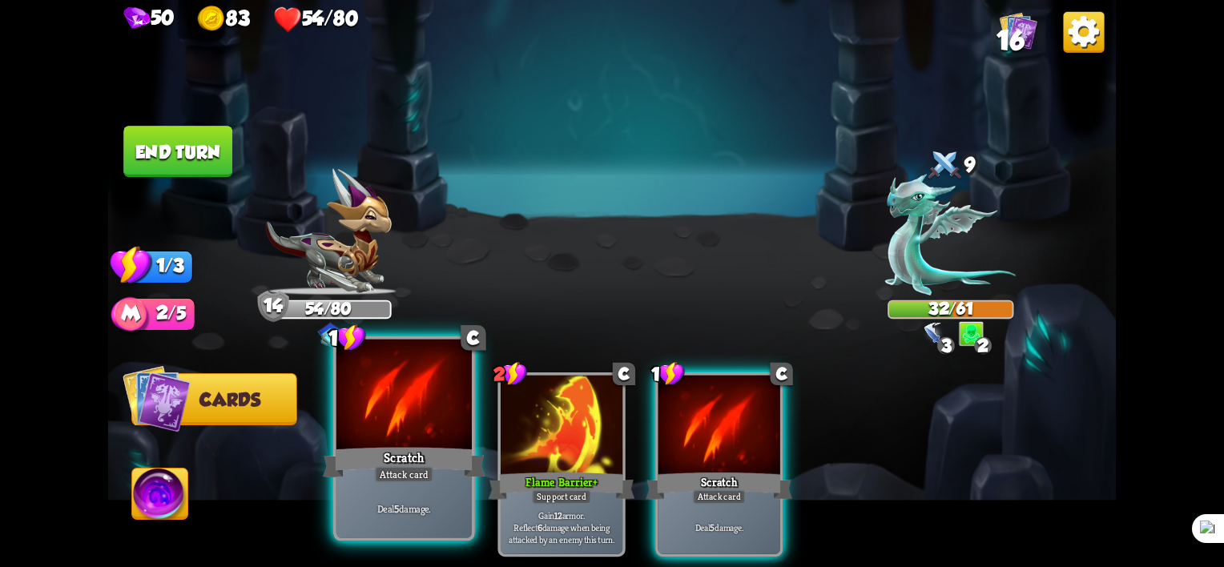
click at [425, 473] on div "Attack card" at bounding box center [404, 474] width 59 height 17
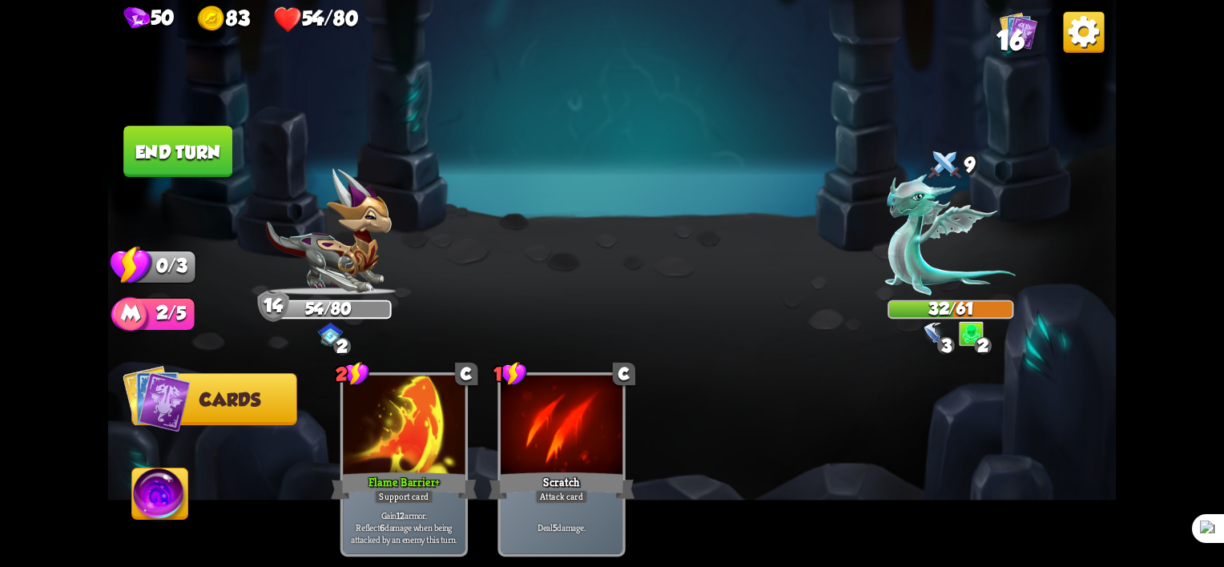
click at [182, 140] on button "End turn" at bounding box center [177, 151] width 109 height 51
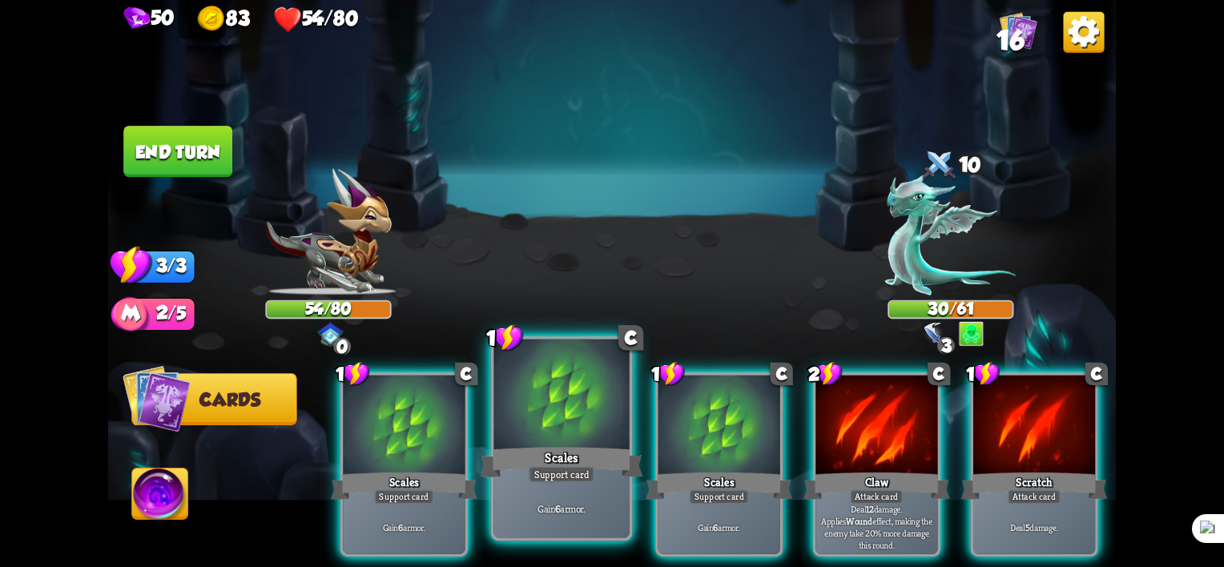
click at [561, 420] on div at bounding box center [561, 397] width 135 height 115
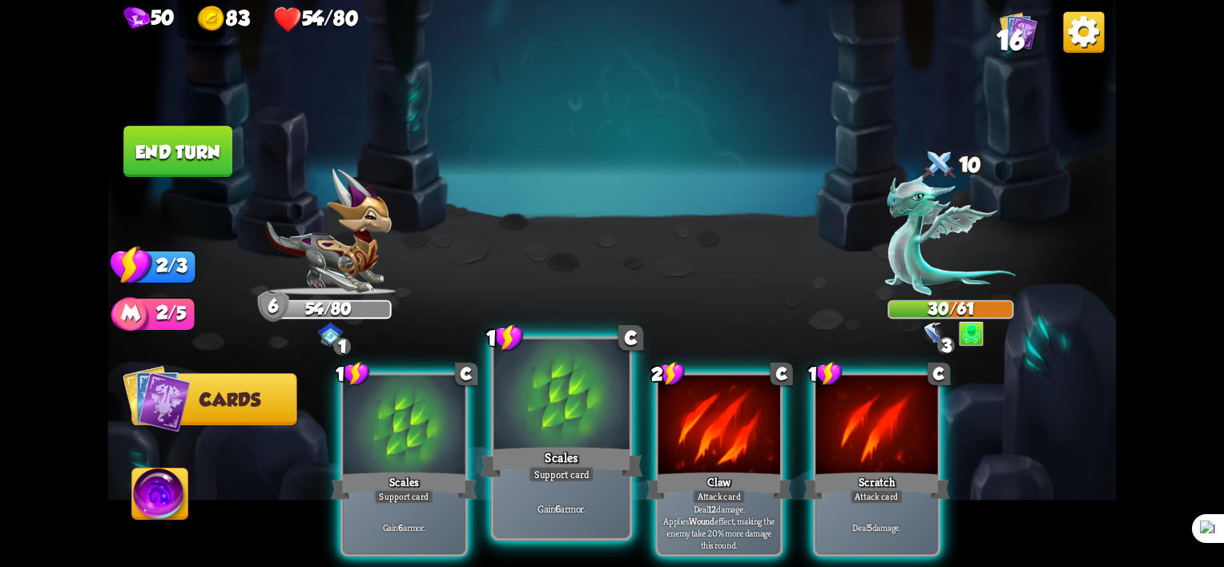
click at [525, 446] on div "Scales" at bounding box center [562, 463] width 163 height 36
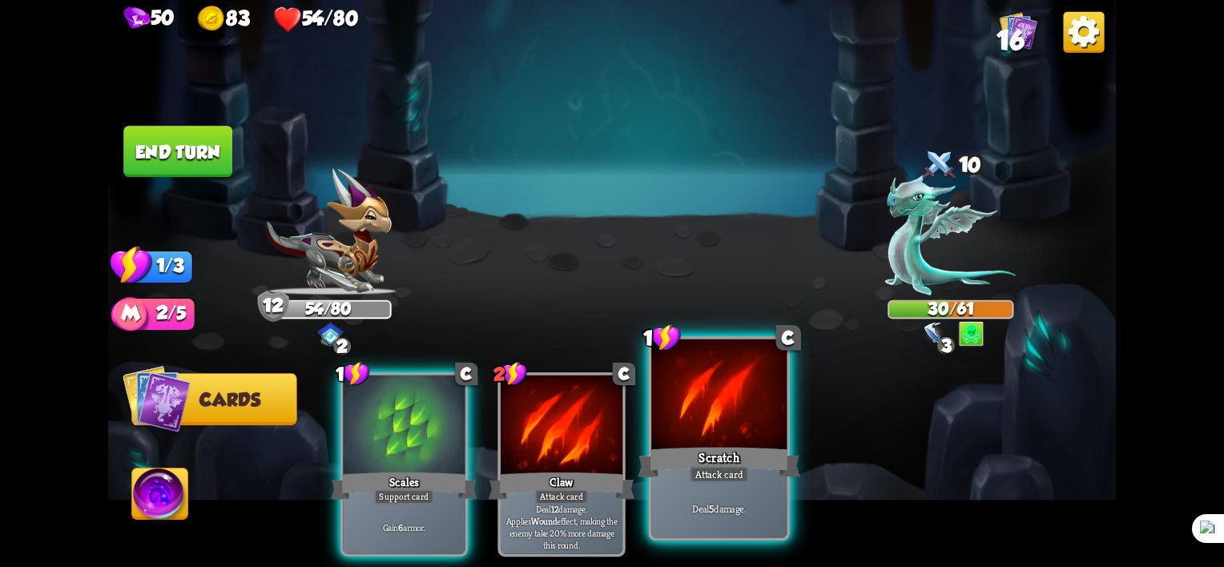
click at [731, 451] on div "Scratch" at bounding box center [719, 463] width 163 height 36
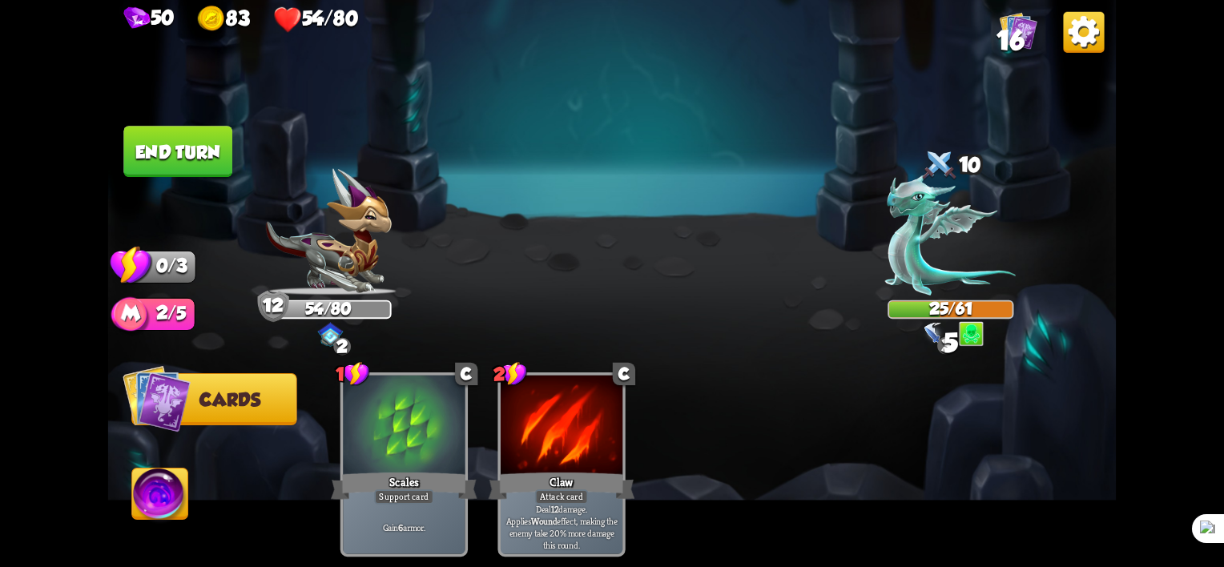
click at [201, 143] on button "End turn" at bounding box center [177, 151] width 109 height 51
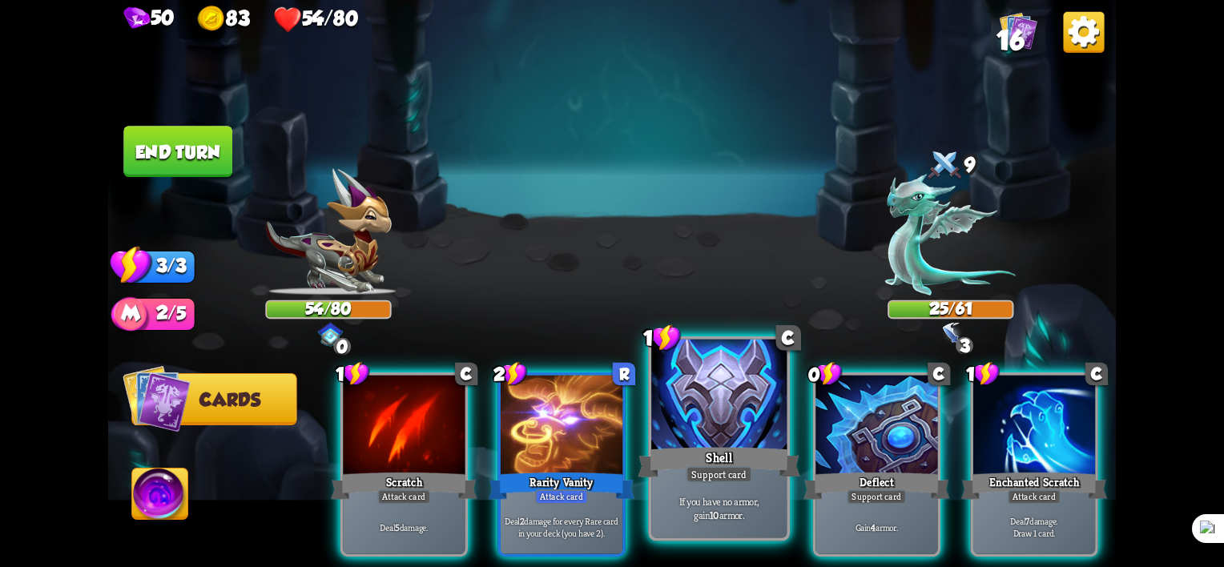
click at [733, 471] on div "Support card" at bounding box center [719, 474] width 66 height 17
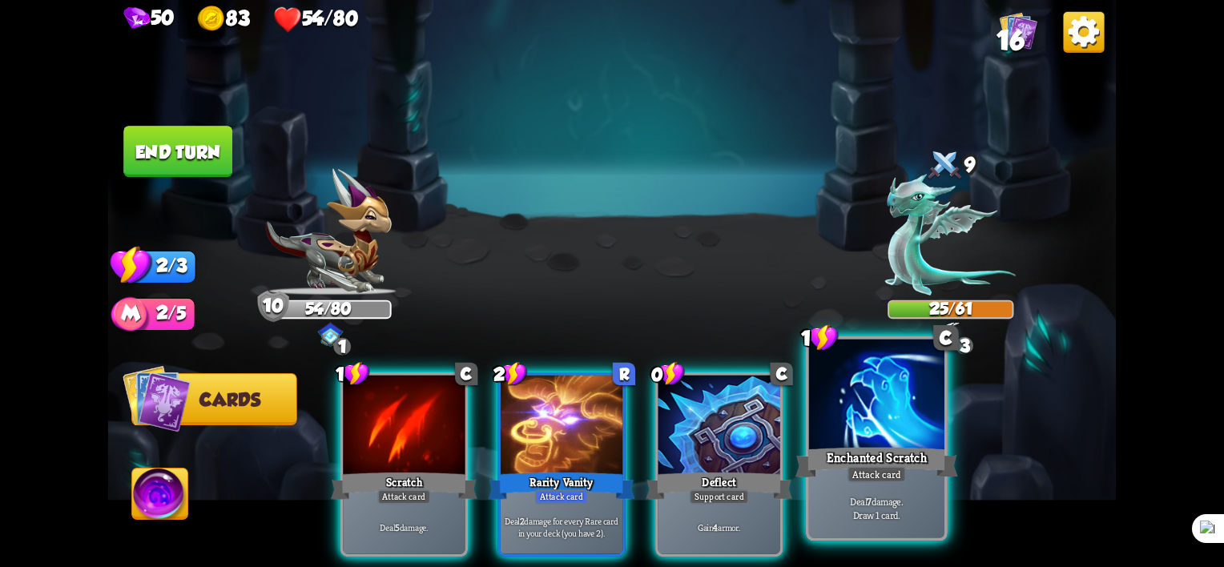
click at [847, 485] on div "Deal 7 damage. Draw 1 card." at bounding box center [876, 508] width 135 height 59
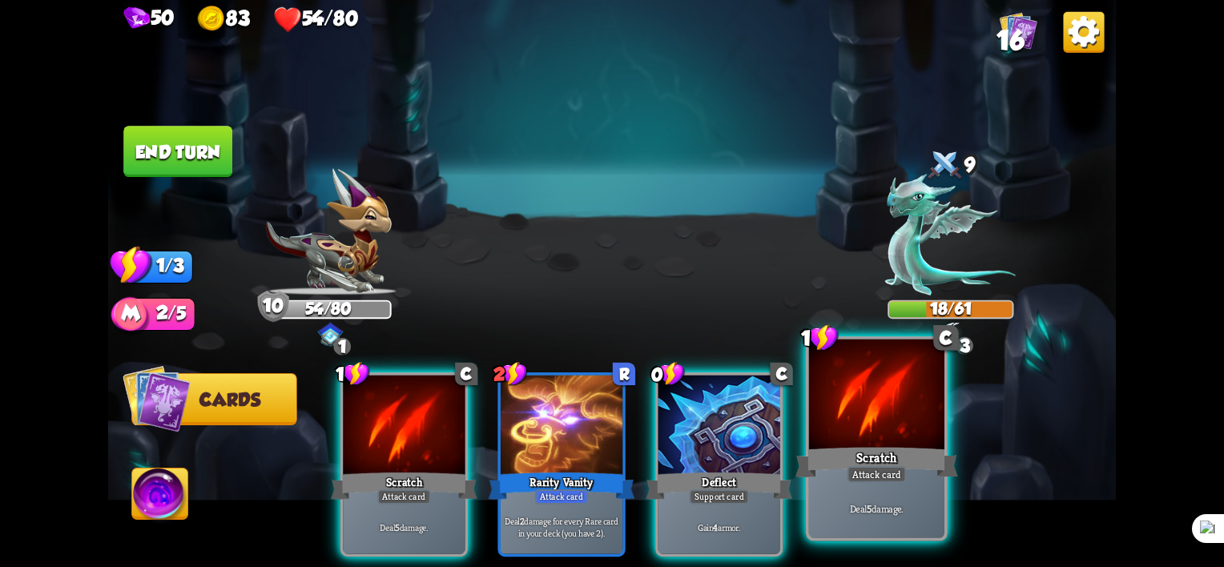
click at [918, 459] on div "Scratch" at bounding box center [876, 463] width 163 height 36
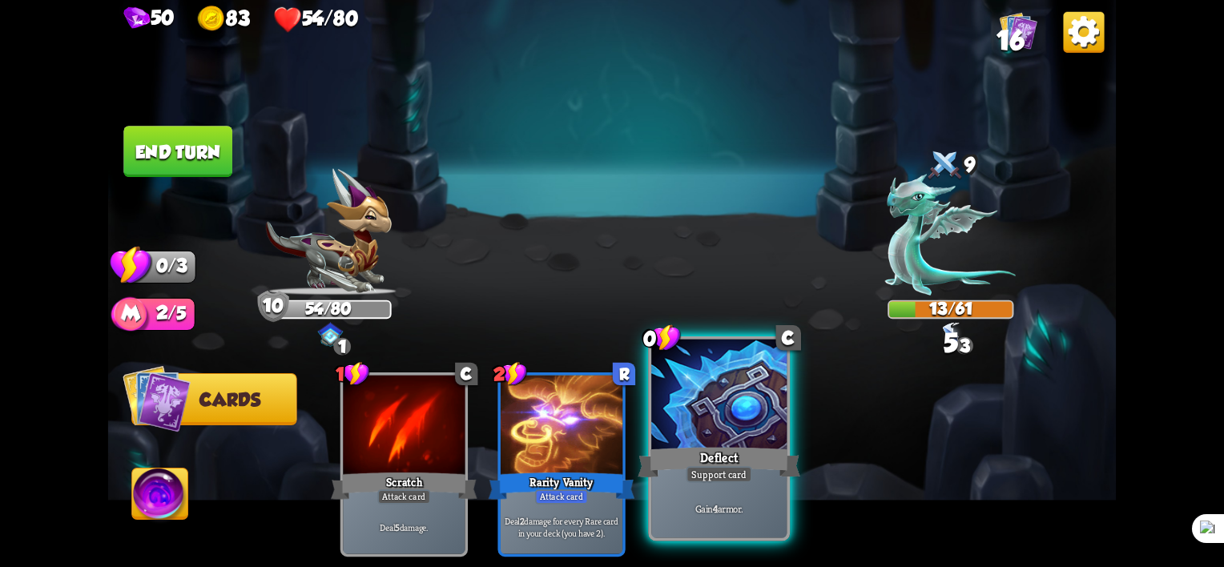
click at [728, 466] on div "Deflect" at bounding box center [719, 463] width 163 height 36
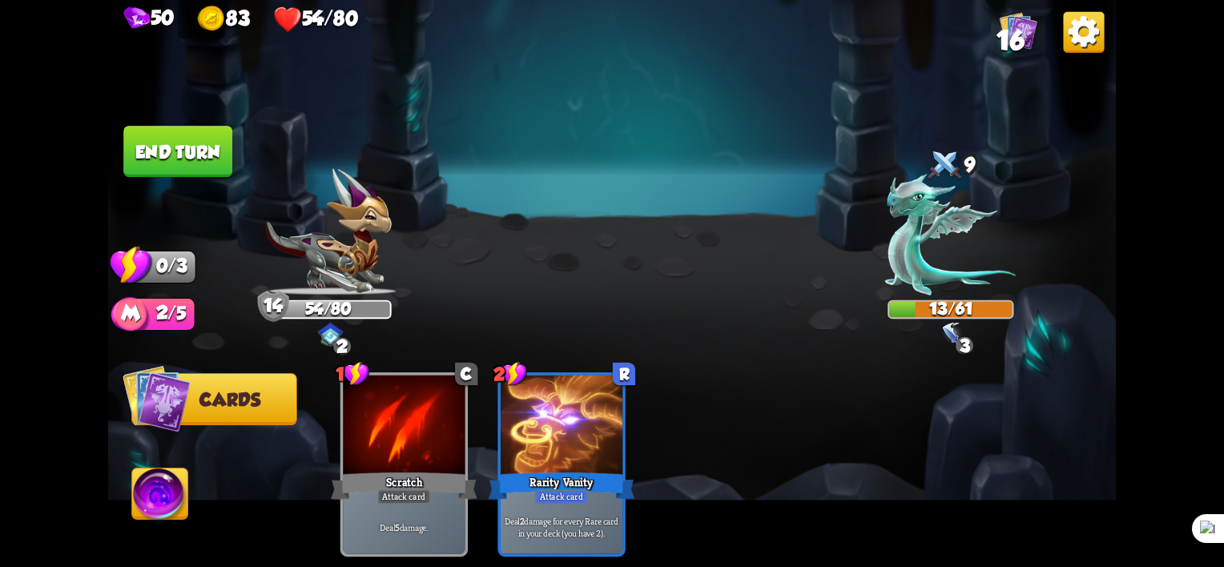
click at [199, 151] on button "End turn" at bounding box center [177, 151] width 109 height 51
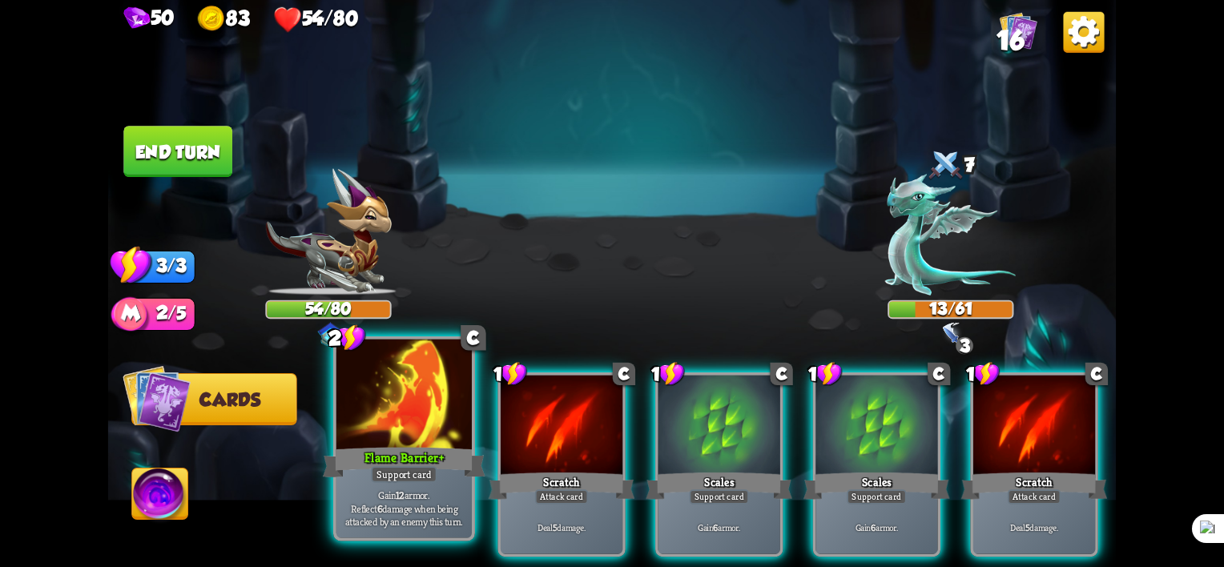
click at [379, 501] on p "Gain 12 armor. Reflect 6 damage when being attacked by an enemy this turn." at bounding box center [404, 509] width 129 height 40
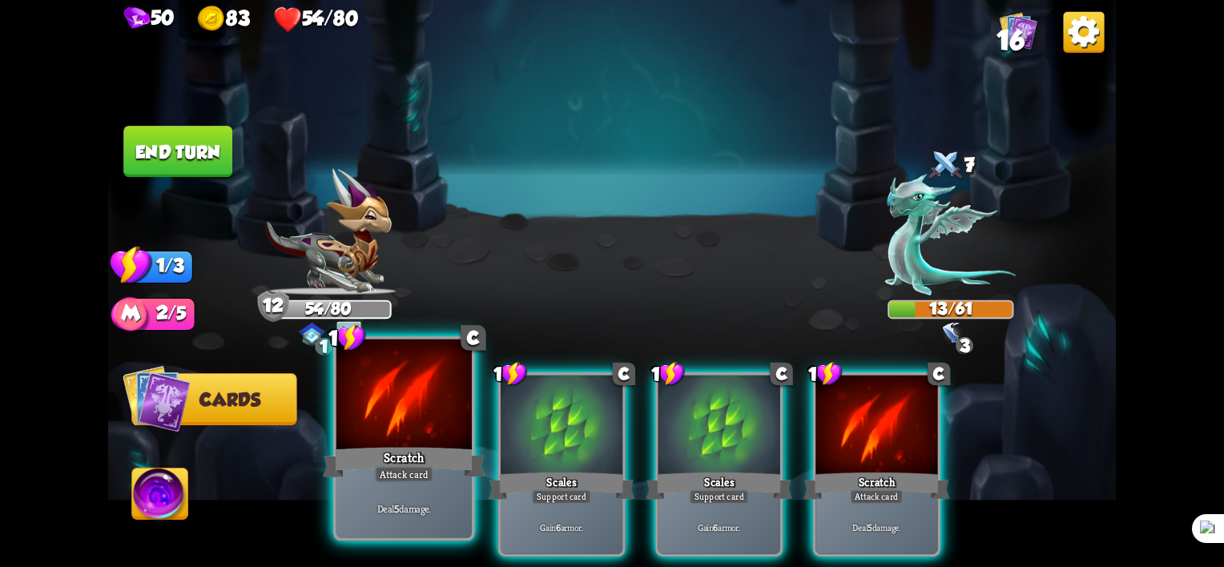
click at [389, 466] on div "Scratch" at bounding box center [404, 463] width 163 height 36
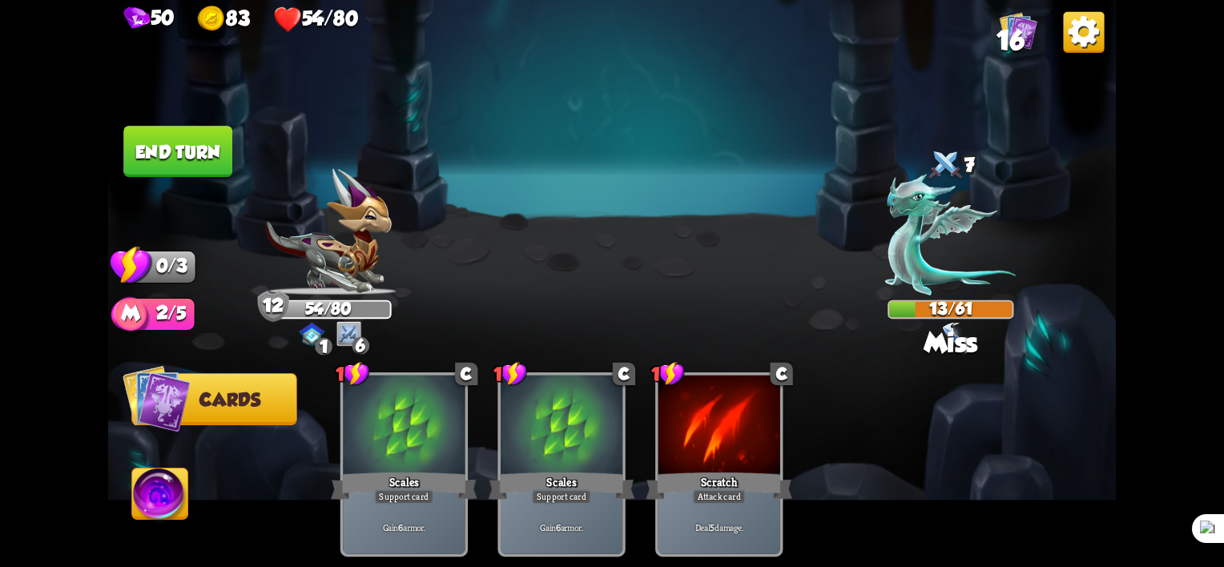
click at [196, 131] on button "End turn" at bounding box center [177, 151] width 109 height 51
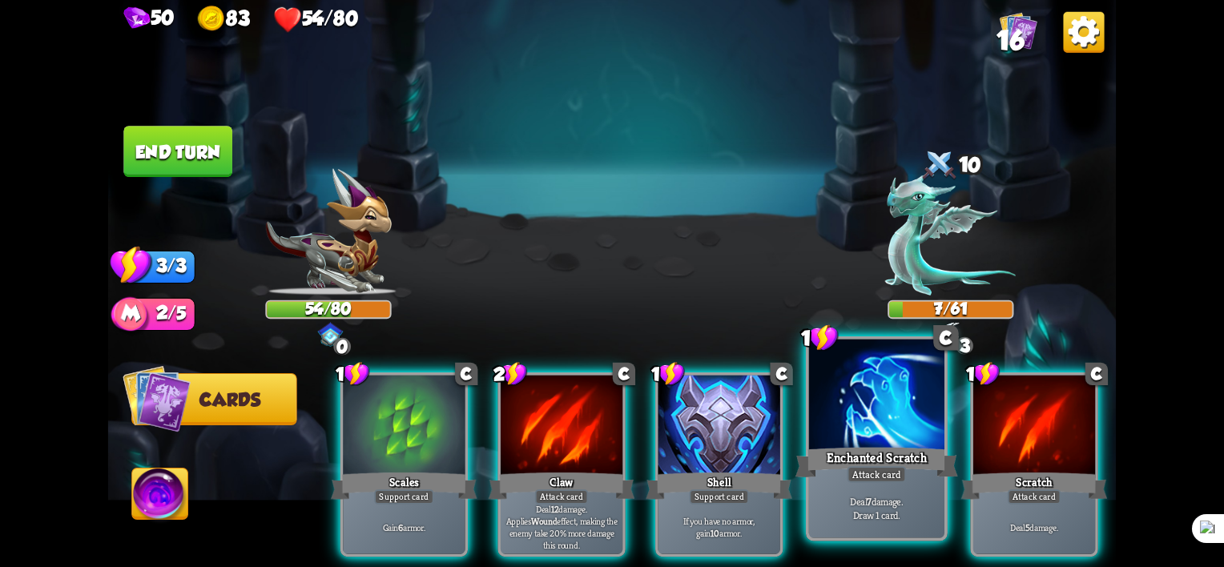
click at [913, 476] on div "Enchanted Scratch" at bounding box center [876, 463] width 163 height 36
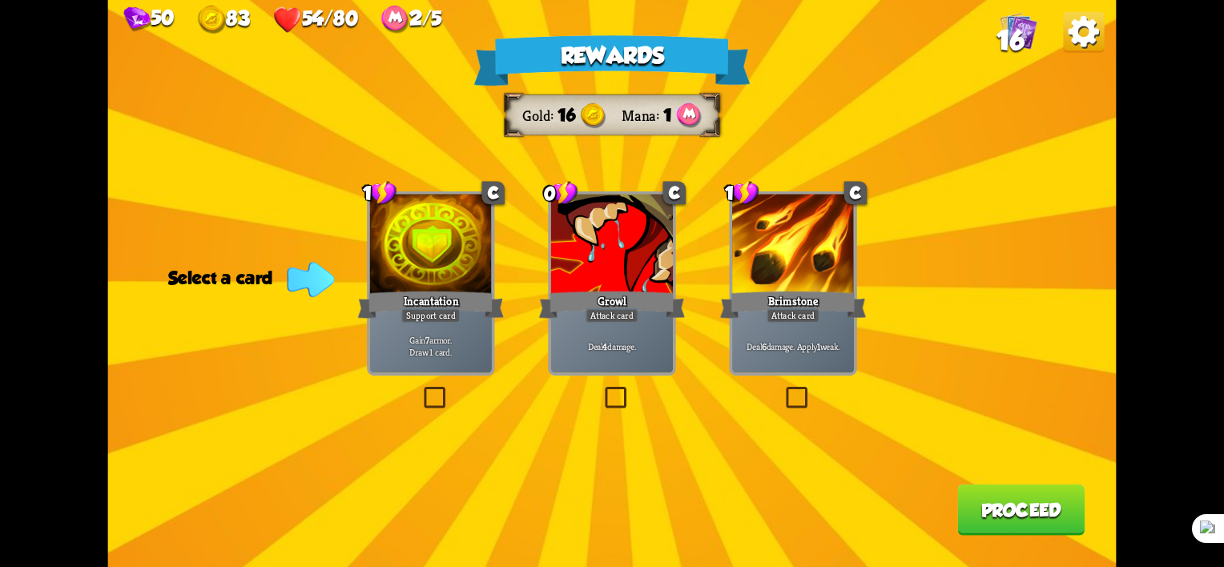
click at [421, 390] on label at bounding box center [421, 390] width 0 height 0
click at [0, 0] on input "checkbox" at bounding box center [0, 0] width 0 height 0
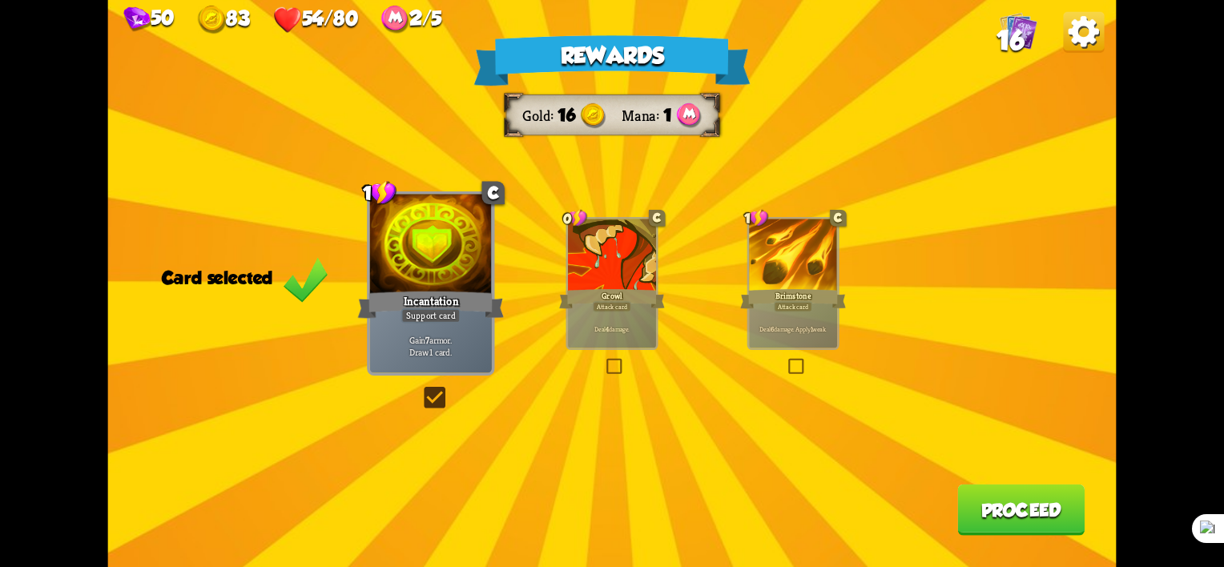
click at [421, 390] on label at bounding box center [421, 390] width 0 height 0
click at [0, 0] on input "checkbox" at bounding box center [0, 0] width 0 height 0
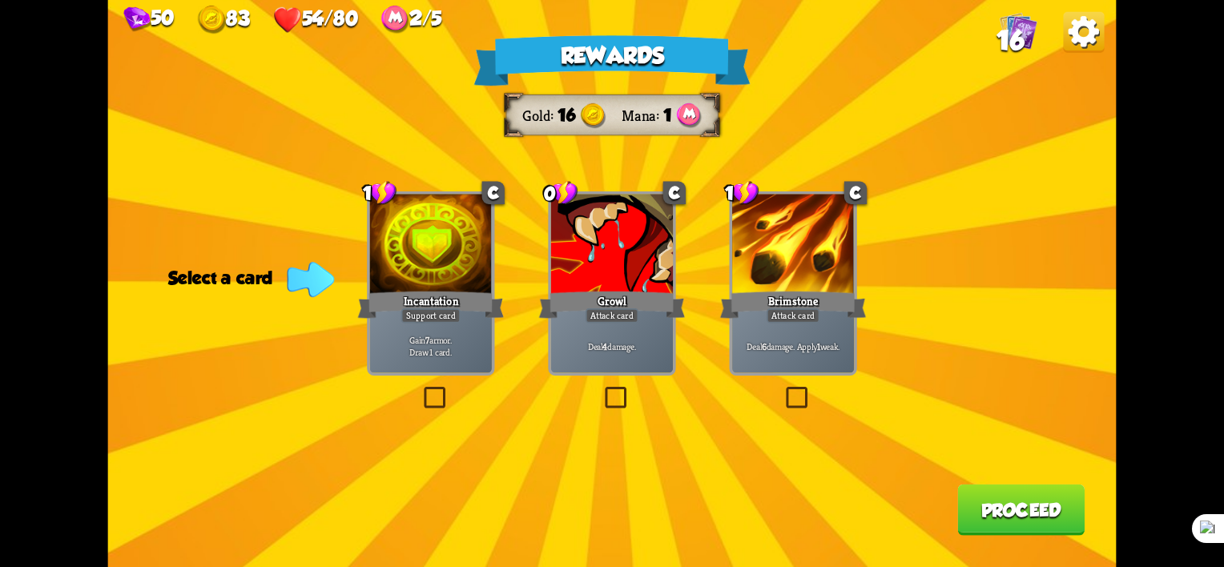
click at [602, 390] on label at bounding box center [602, 390] width 0 height 0
click at [0, 0] on input "checkbox" at bounding box center [0, 0] width 0 height 0
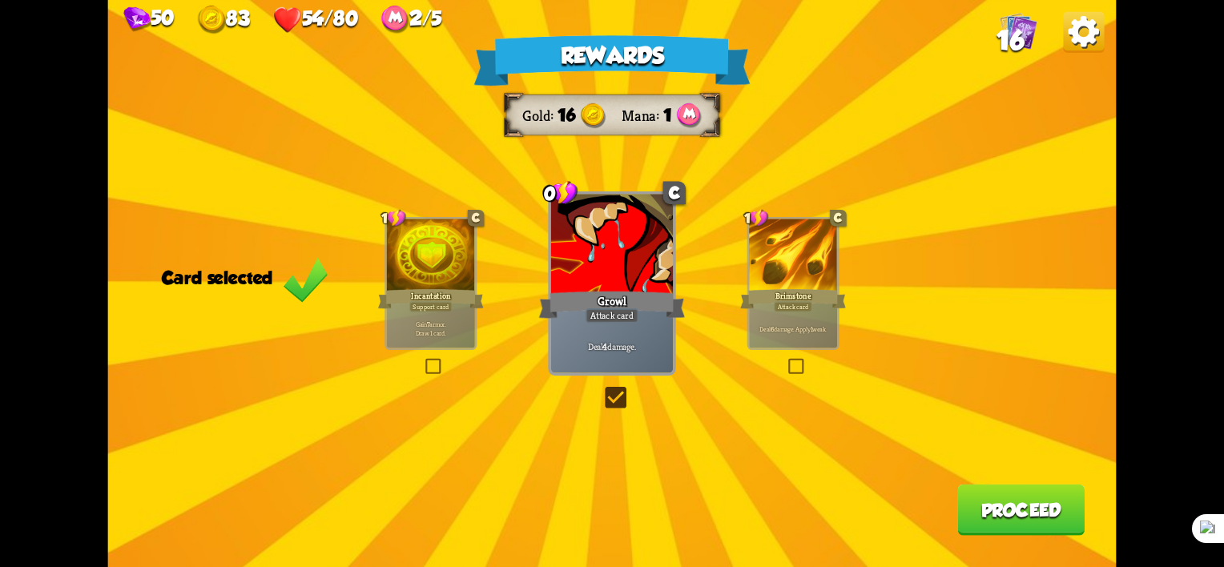
click at [985, 519] on button "Proceed" at bounding box center [1020, 510] width 127 height 51
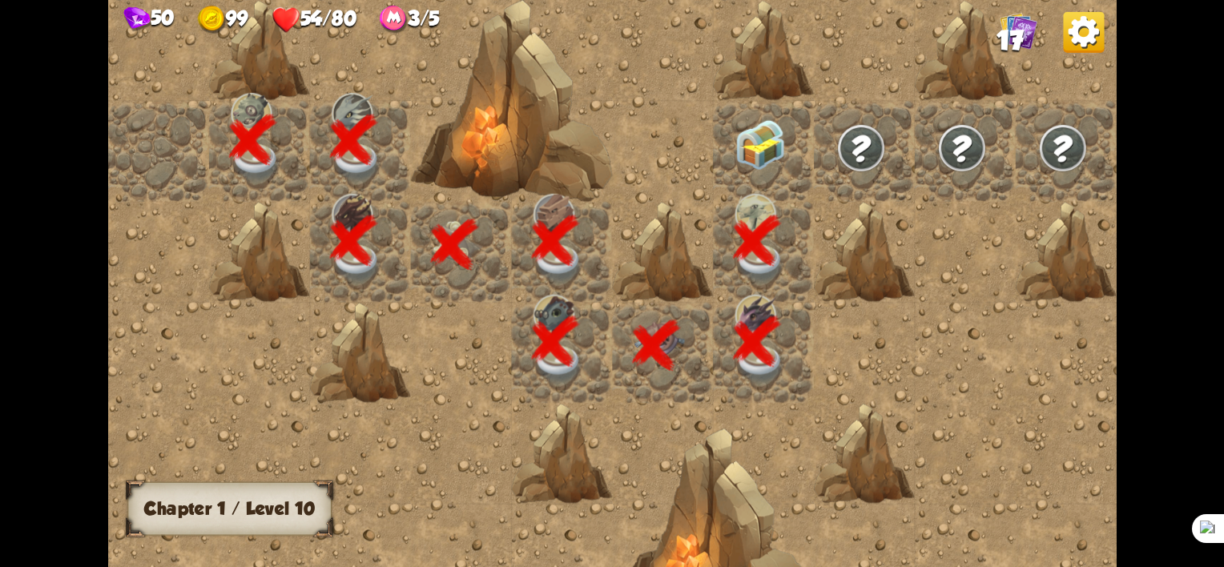
click at [769, 132] on img at bounding box center [760, 144] width 50 height 50
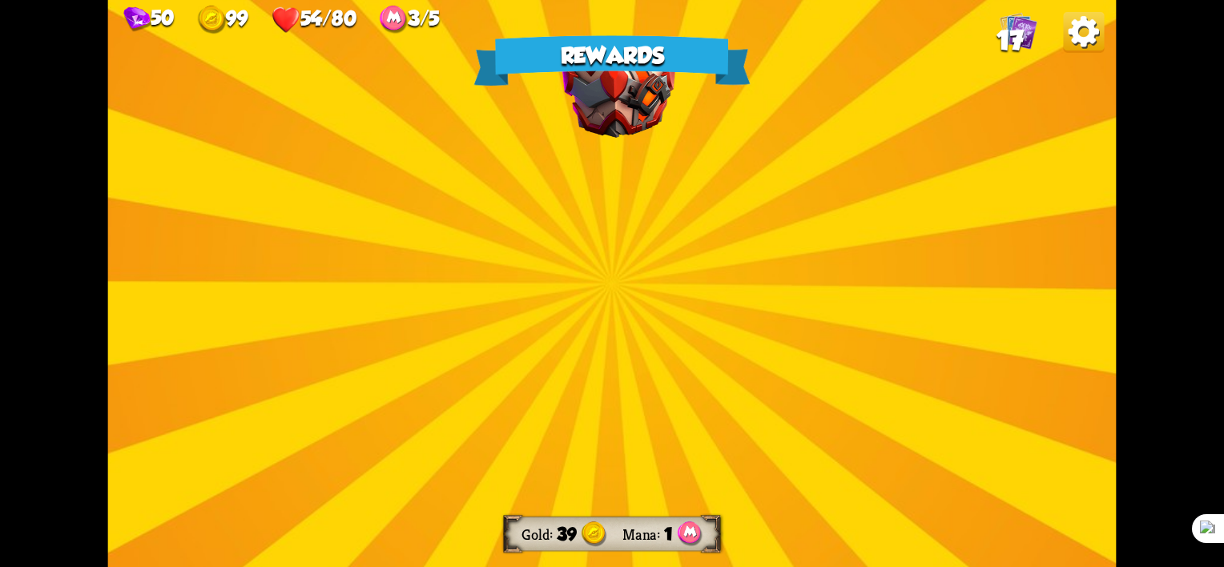
click at [622, 320] on div "Rewards Gold 39 Mana 1 Select a card 2 R Rarity Vanity Attack card Deal 2 damag…" at bounding box center [612, 283] width 1008 height 567
click at [627, 276] on img at bounding box center [619, 269] width 115 height 85
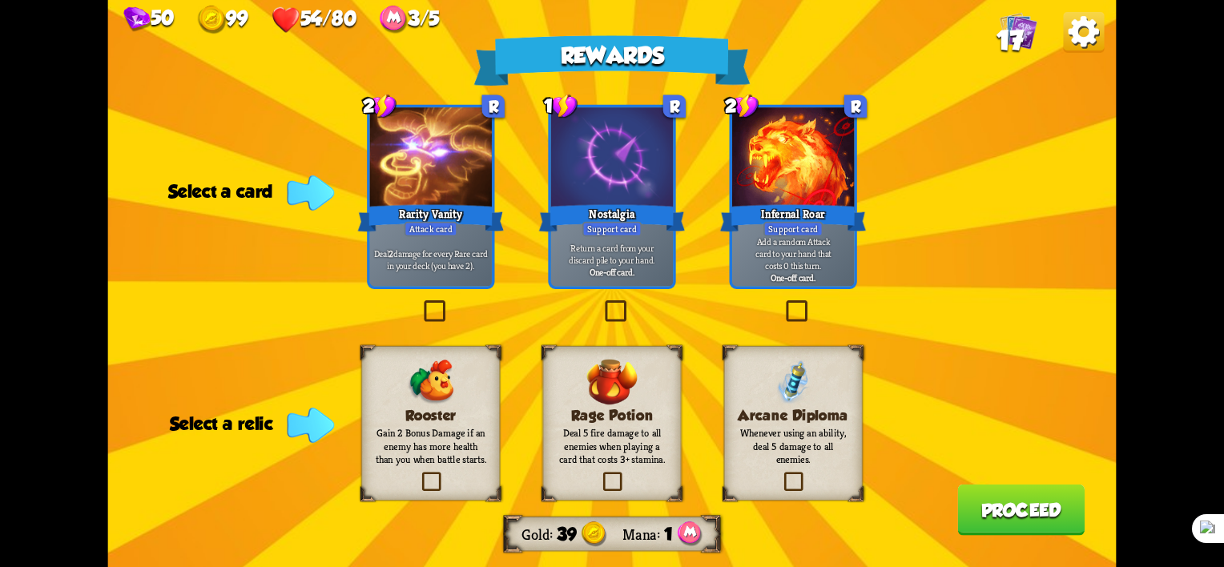
click at [419, 475] on label at bounding box center [419, 475] width 0 height 0
click at [0, 0] on input "checkbox" at bounding box center [0, 0] width 0 height 0
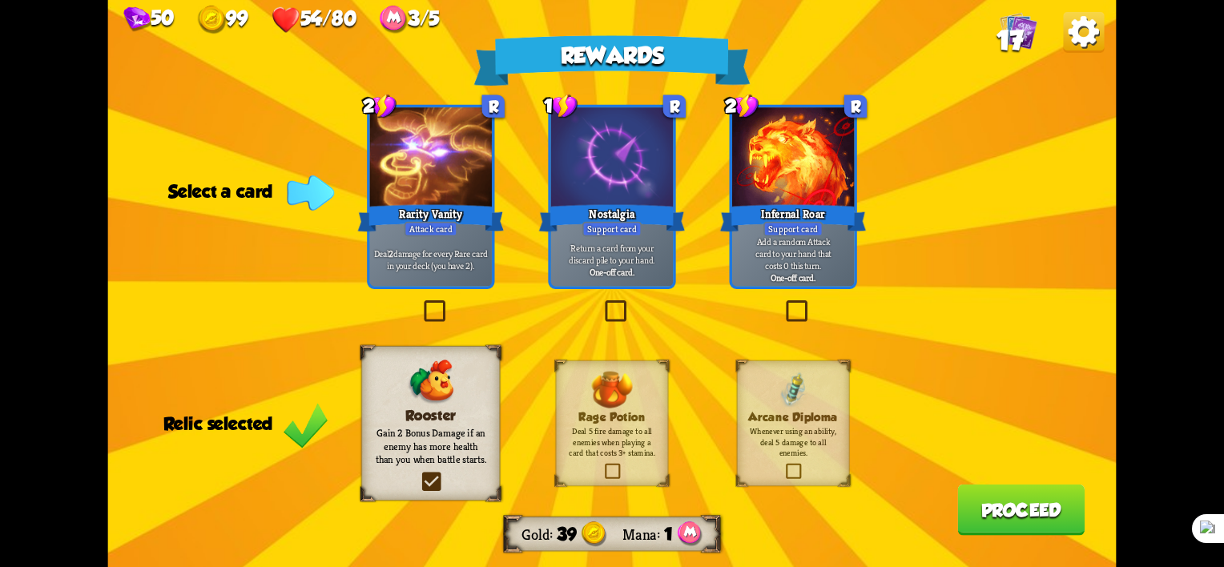
click at [419, 475] on label at bounding box center [419, 475] width 0 height 0
click at [0, 0] on input "checkbox" at bounding box center [0, 0] width 0 height 0
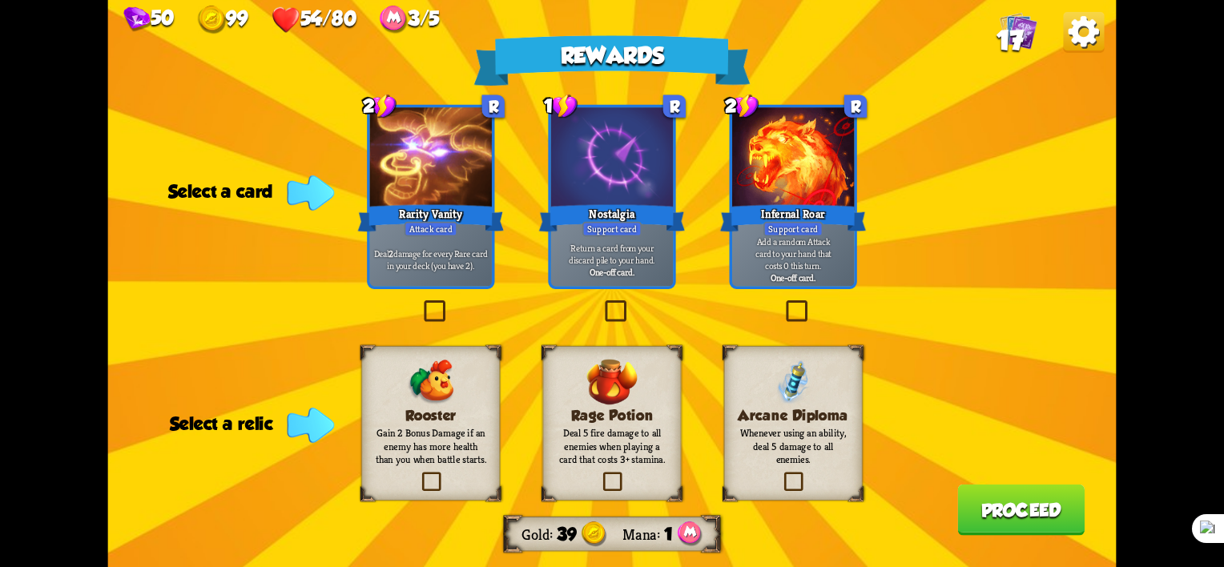
click at [419, 475] on label at bounding box center [419, 475] width 0 height 0
click at [0, 0] on input "checkbox" at bounding box center [0, 0] width 0 height 0
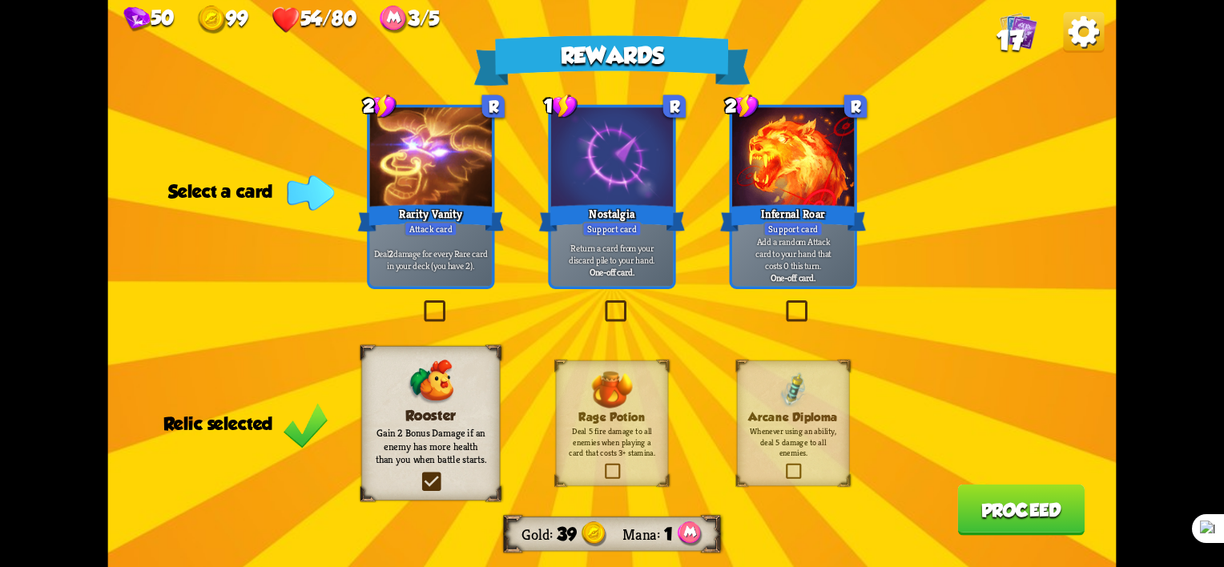
click at [421, 304] on label at bounding box center [421, 304] width 0 height 0
click at [0, 0] on input "checkbox" at bounding box center [0, 0] width 0 height 0
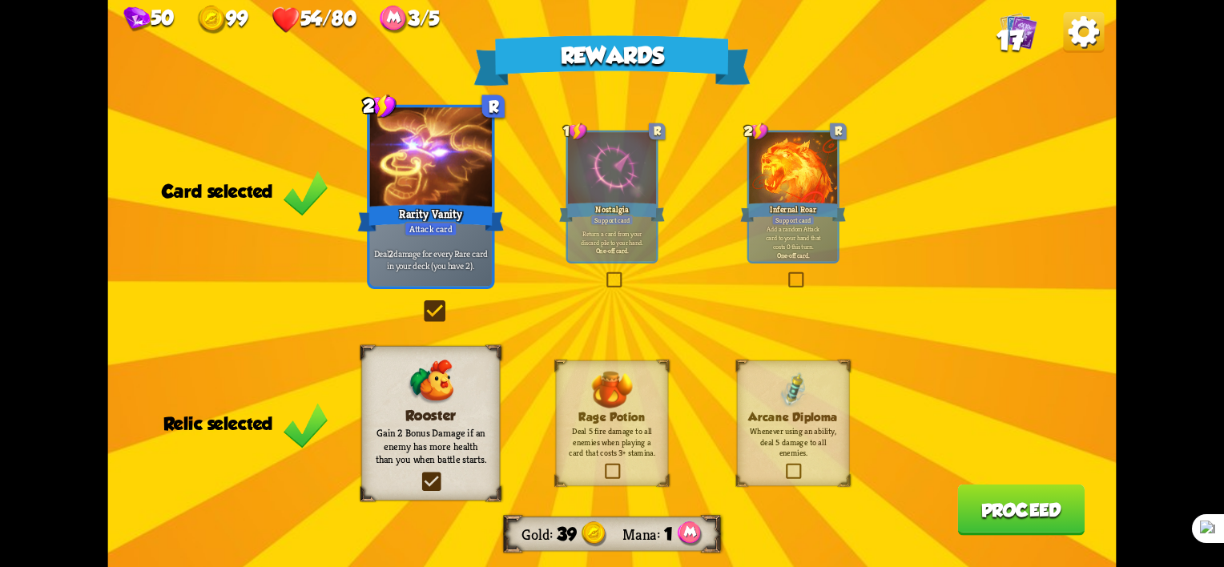
click at [770, 482] on div "Arcane Diploma Whenever using an ability, deal 5 damage to all enemies." at bounding box center [793, 423] width 113 height 126
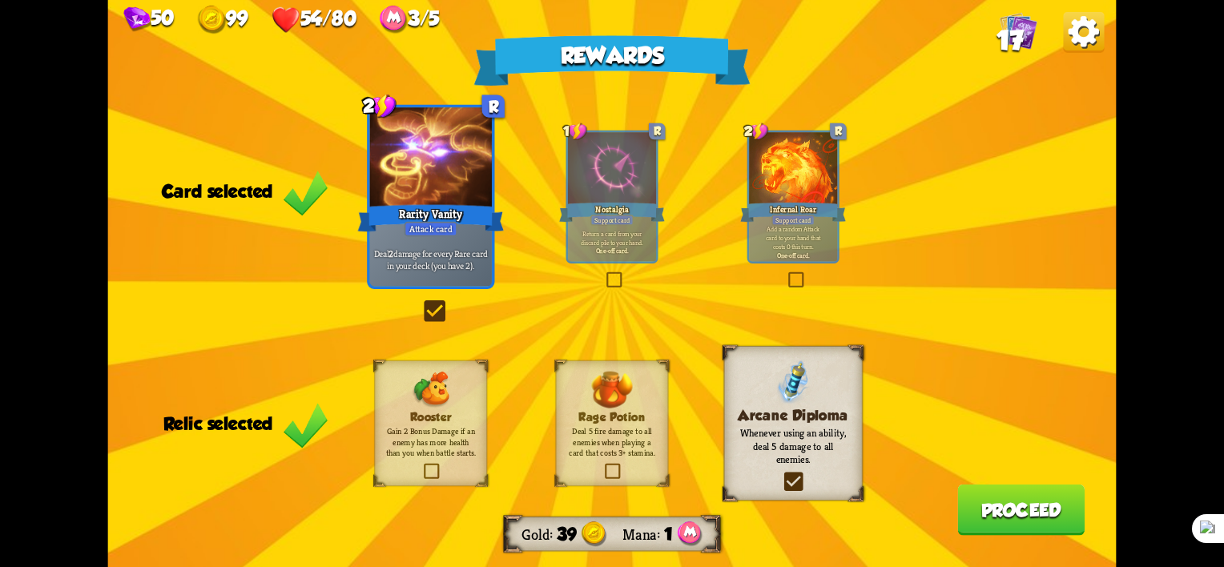
click at [421, 465] on label at bounding box center [421, 465] width 0 height 0
click at [0, 0] on input "checkbox" at bounding box center [0, 0] width 0 height 0
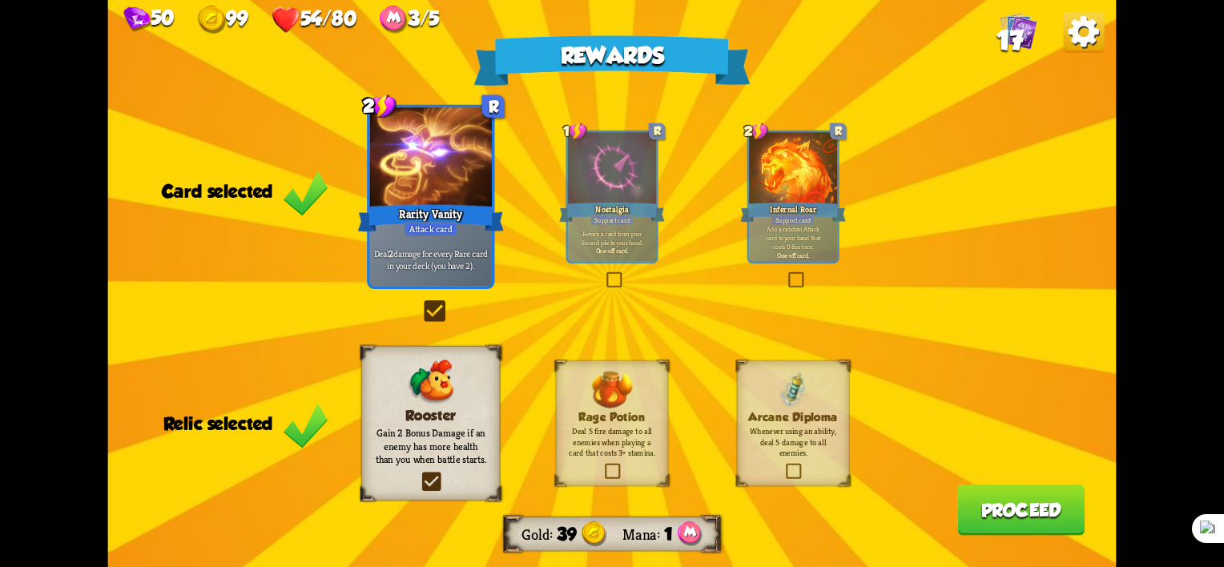
click at [1003, 523] on button "Proceed" at bounding box center [1020, 510] width 127 height 51
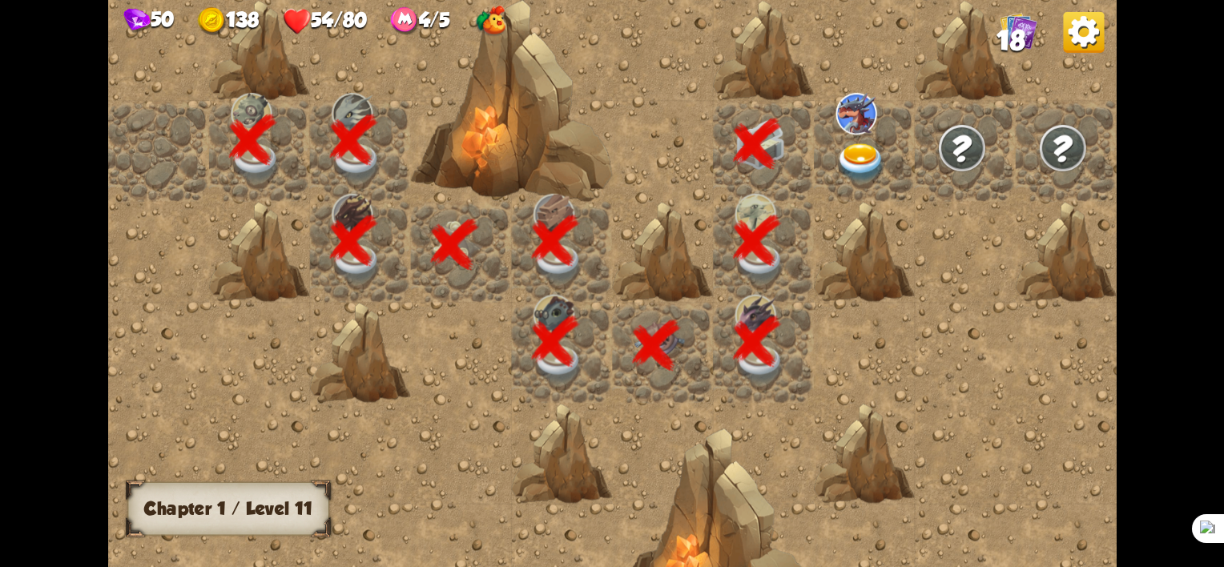
scroll to position [0, 308]
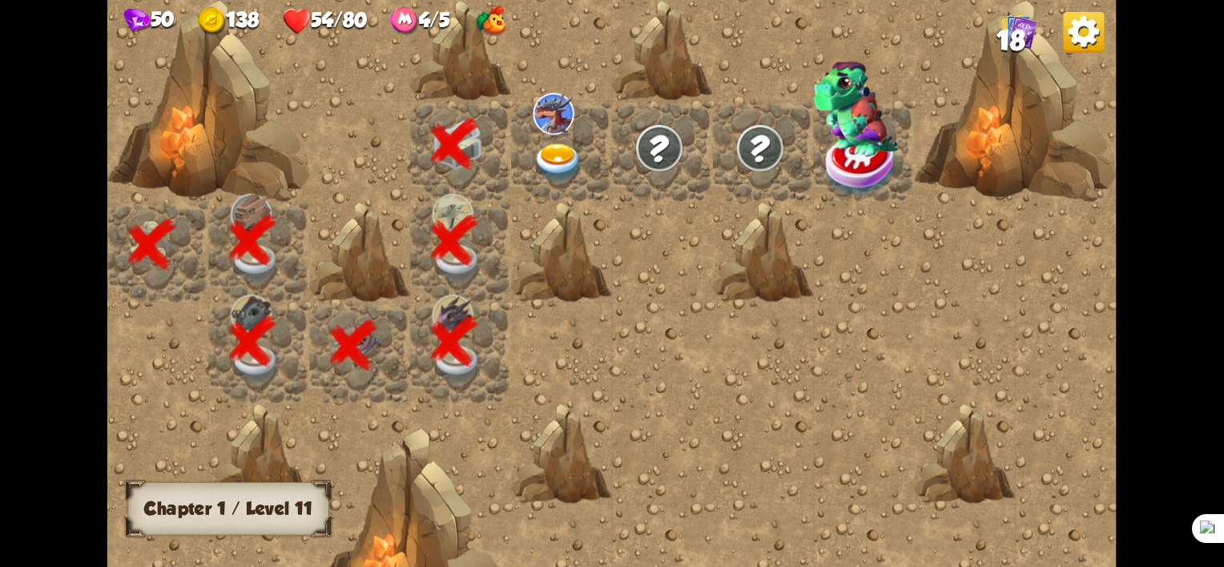
click at [565, 157] on img at bounding box center [558, 162] width 50 height 39
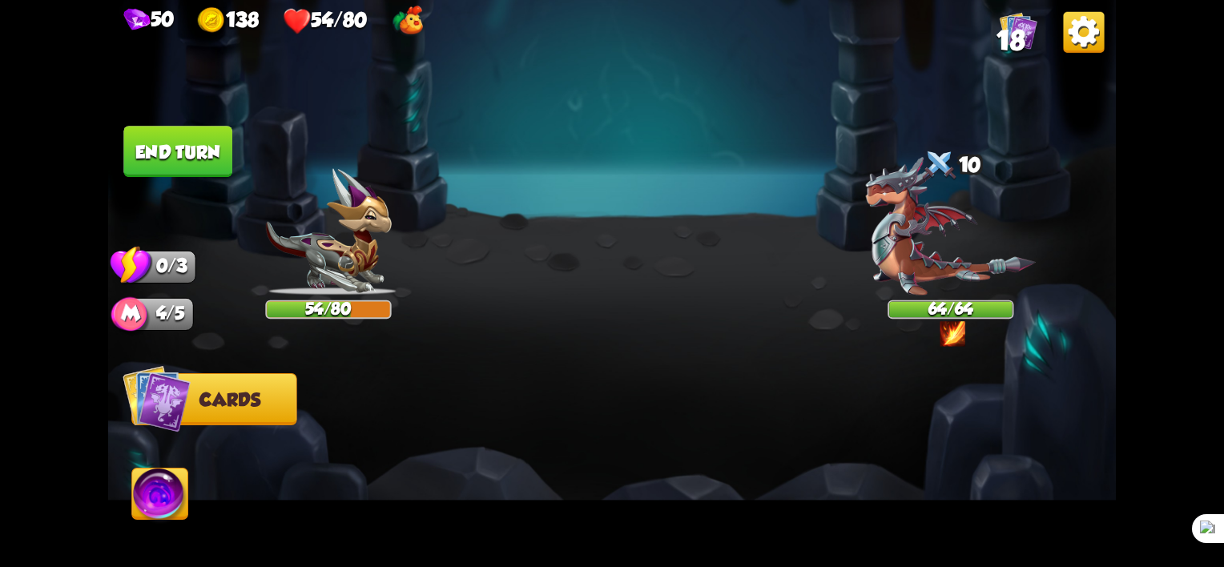
click at [420, 16] on img at bounding box center [407, 21] width 33 height 31
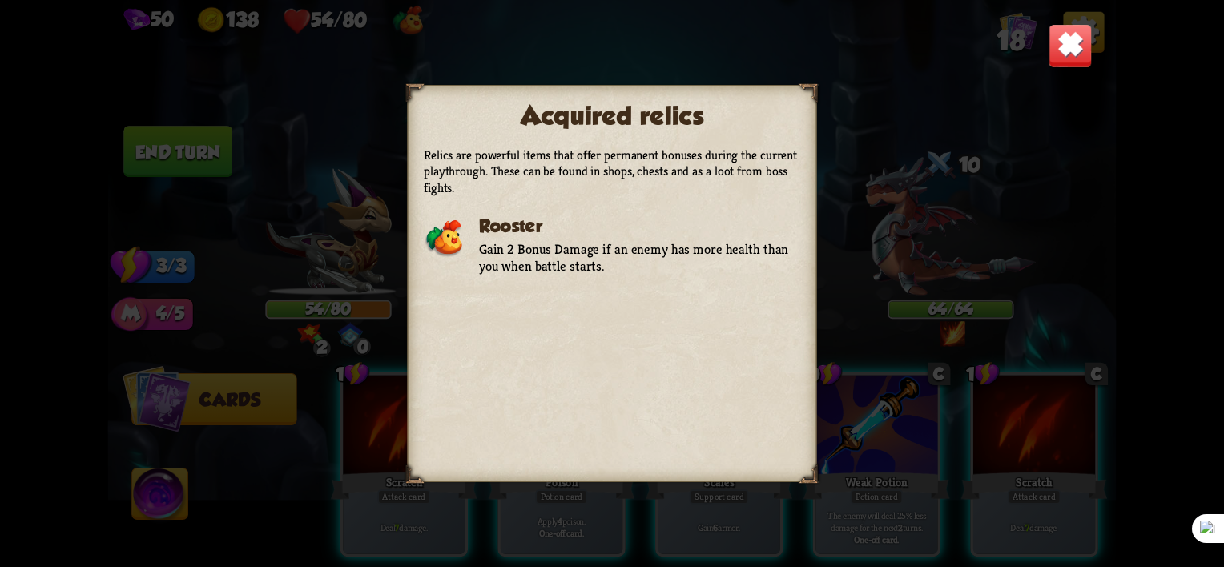
click at [1045, 47] on div "Acquired relics Relics are powerful items that offer permanent bonuses during t…" at bounding box center [612, 283] width 1008 height 567
click at [1064, 49] on img at bounding box center [1071, 46] width 44 height 44
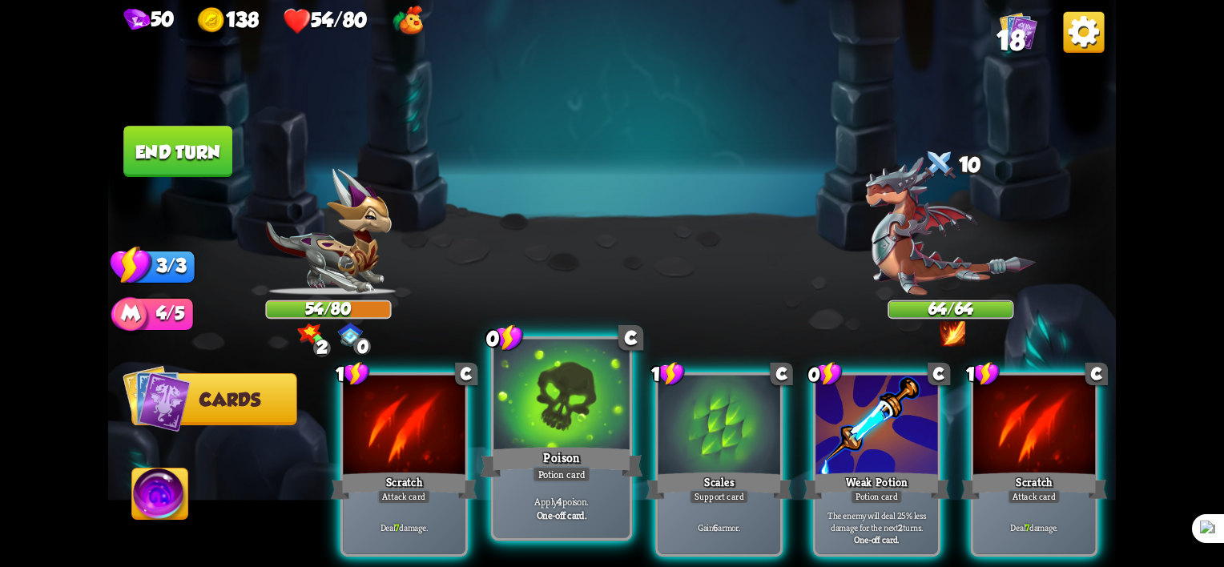
click at [547, 445] on div "Poison" at bounding box center [562, 463] width 163 height 36
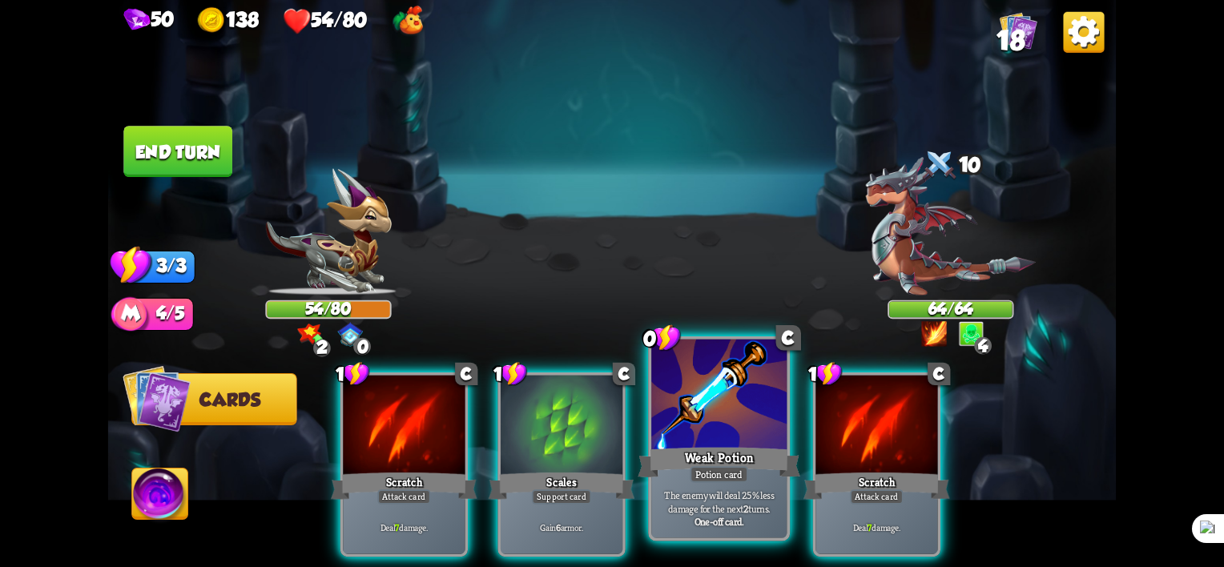
click at [686, 452] on div "Weak Potion" at bounding box center [719, 463] width 163 height 36
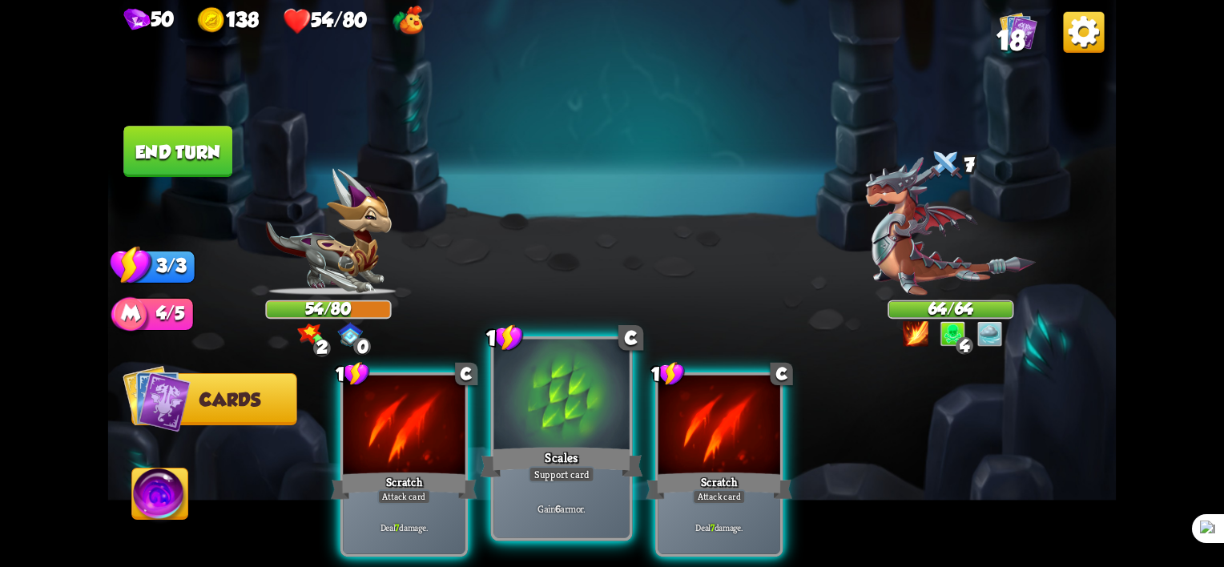
click at [555, 493] on div "Gain 6 armor." at bounding box center [561, 508] width 135 height 59
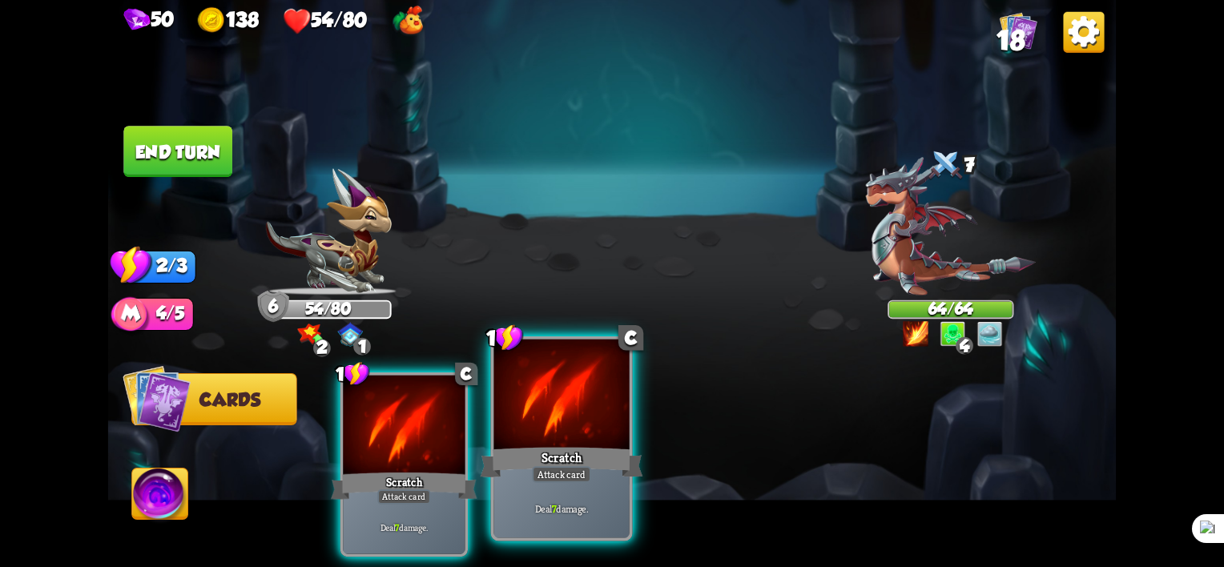
click at [561, 460] on div "Scratch" at bounding box center [562, 463] width 163 height 36
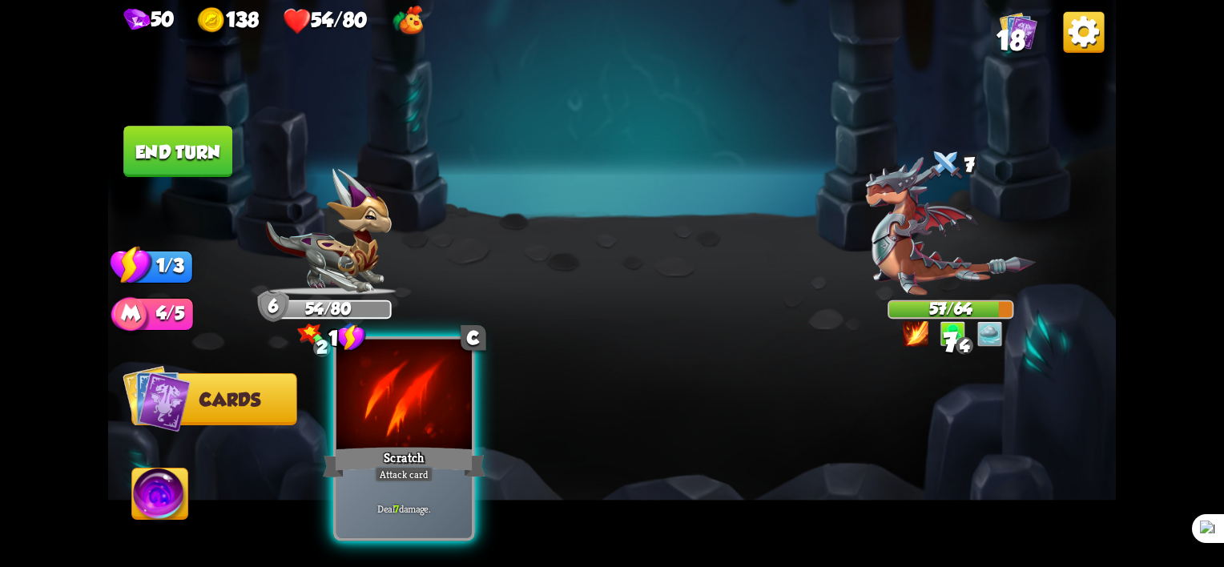
click at [417, 437] on div at bounding box center [403, 397] width 135 height 115
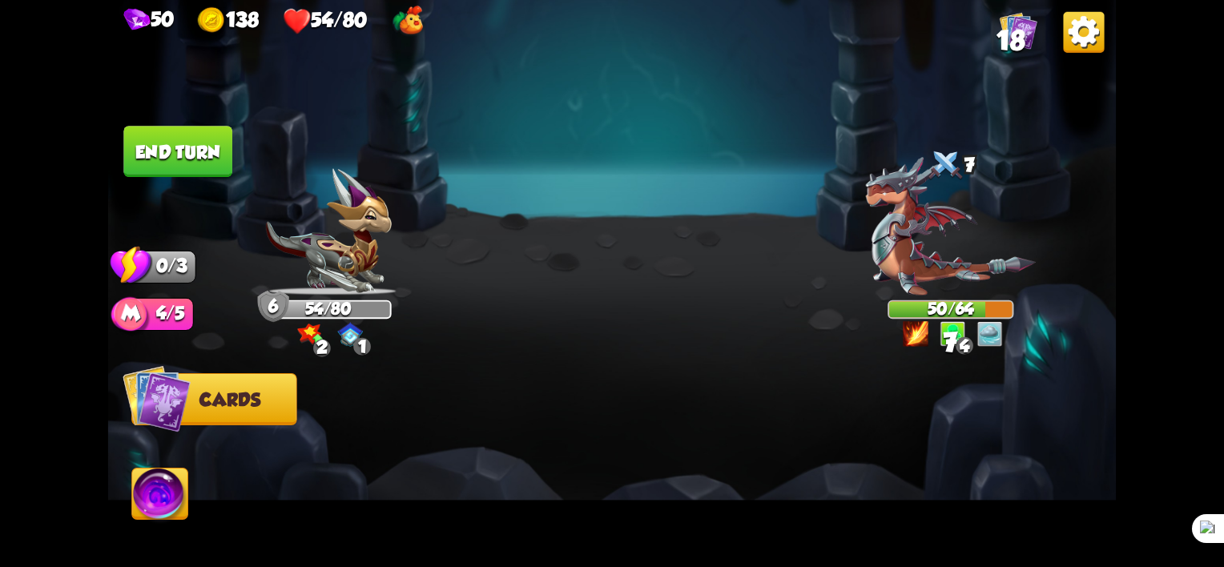
click at [168, 151] on button "End turn" at bounding box center [177, 151] width 109 height 51
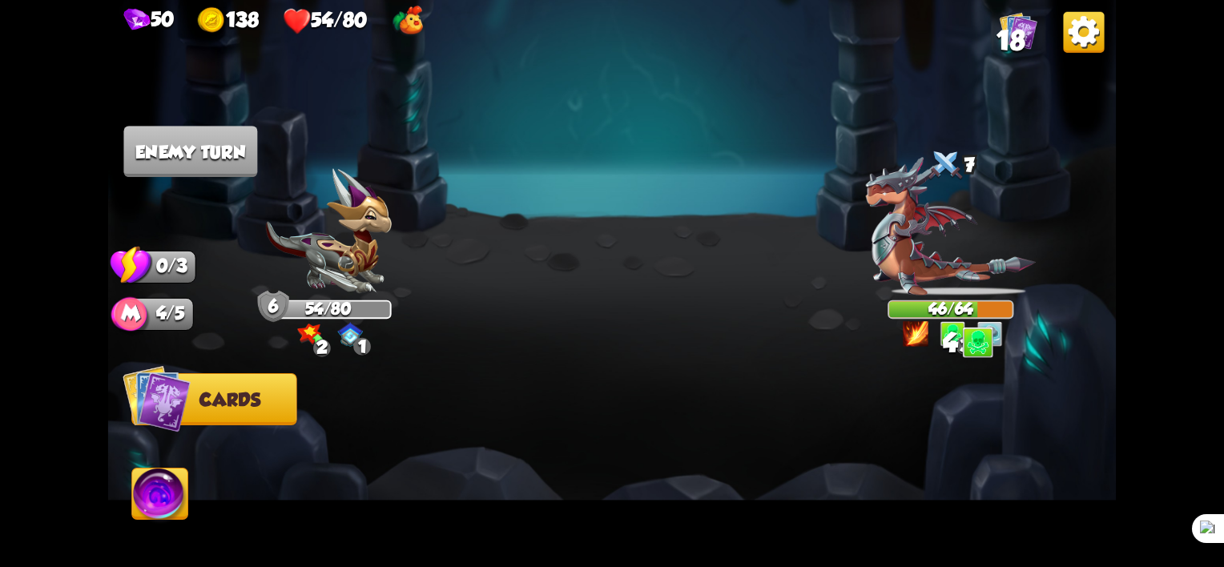
click at [957, 238] on img at bounding box center [951, 226] width 170 height 139
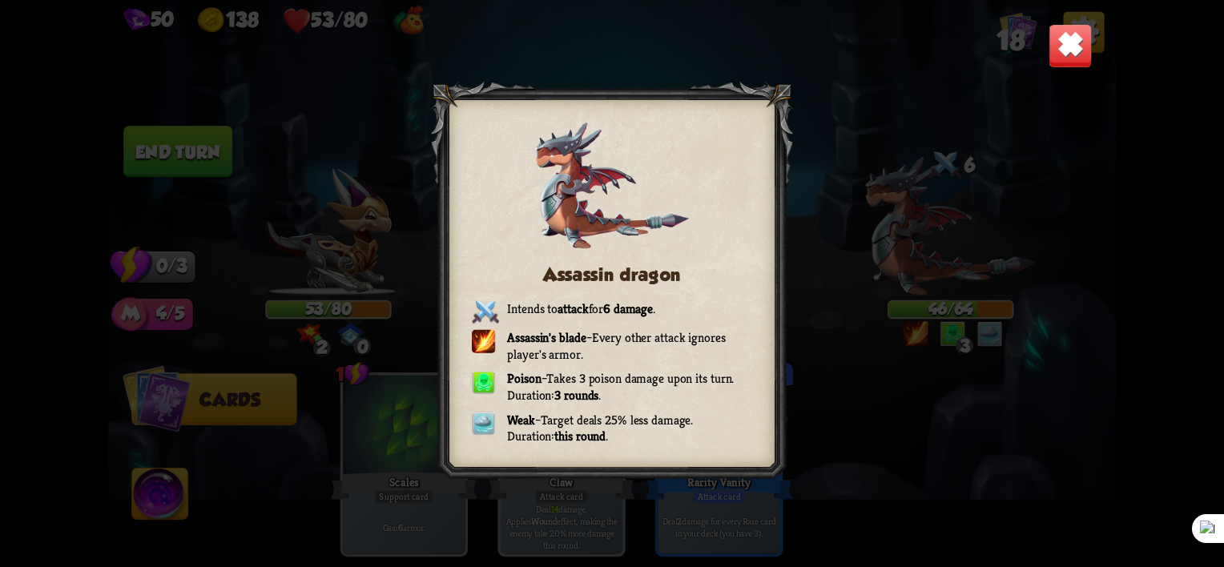
click at [1077, 52] on img at bounding box center [1071, 46] width 44 height 44
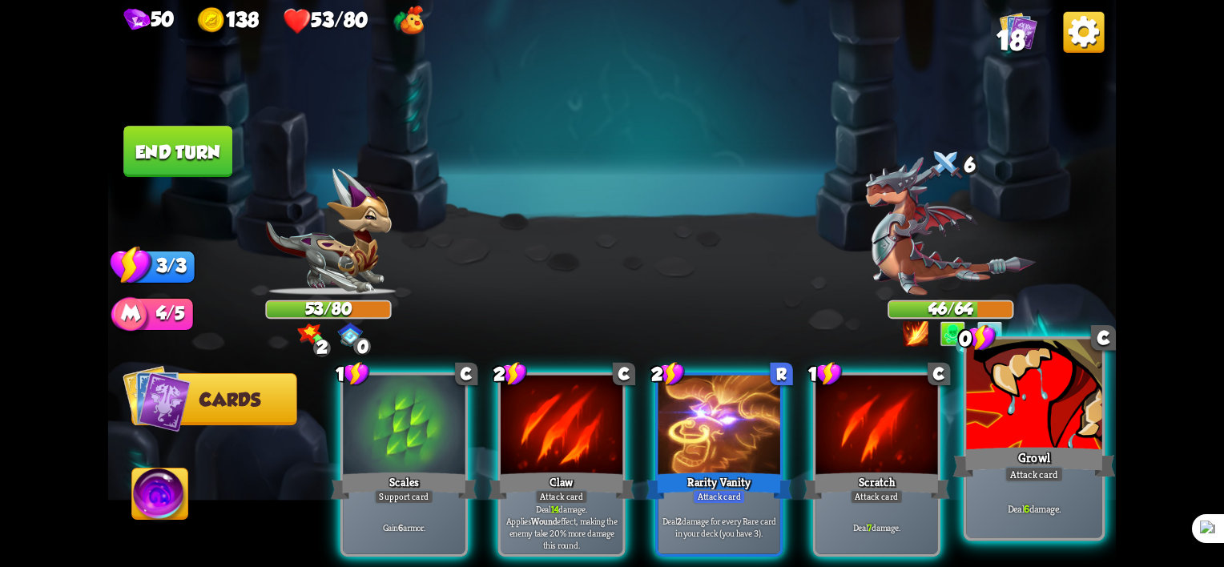
click at [1096, 497] on div "Deal 6 damage." at bounding box center [1033, 508] width 135 height 59
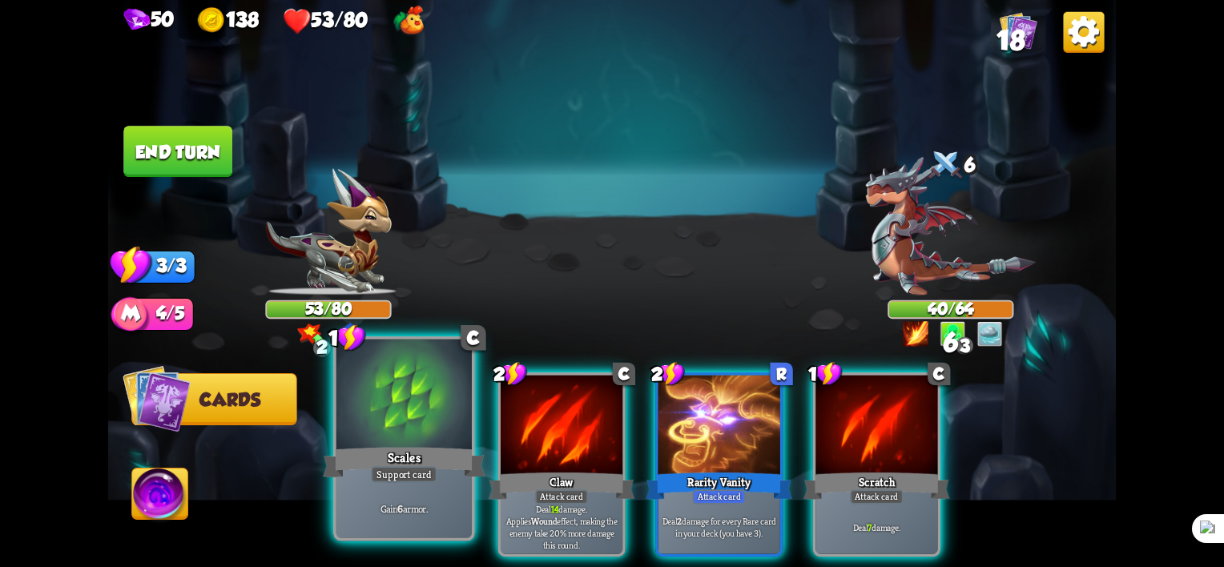
click at [392, 474] on div "Support card" at bounding box center [404, 474] width 66 height 17
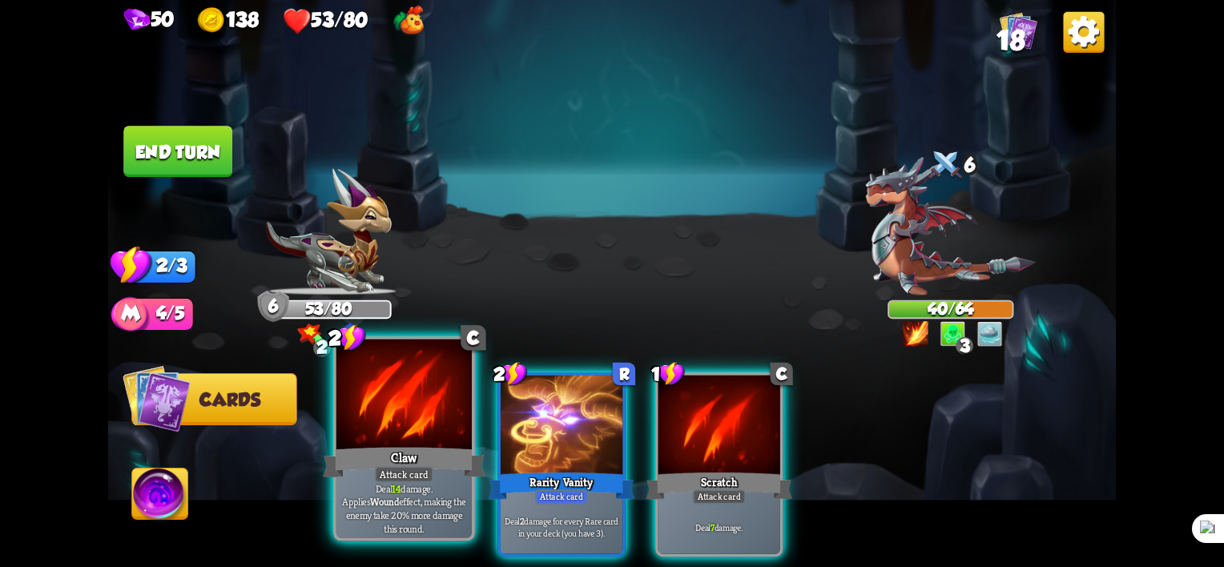
click at [380, 474] on div "Attack card" at bounding box center [404, 474] width 59 height 17
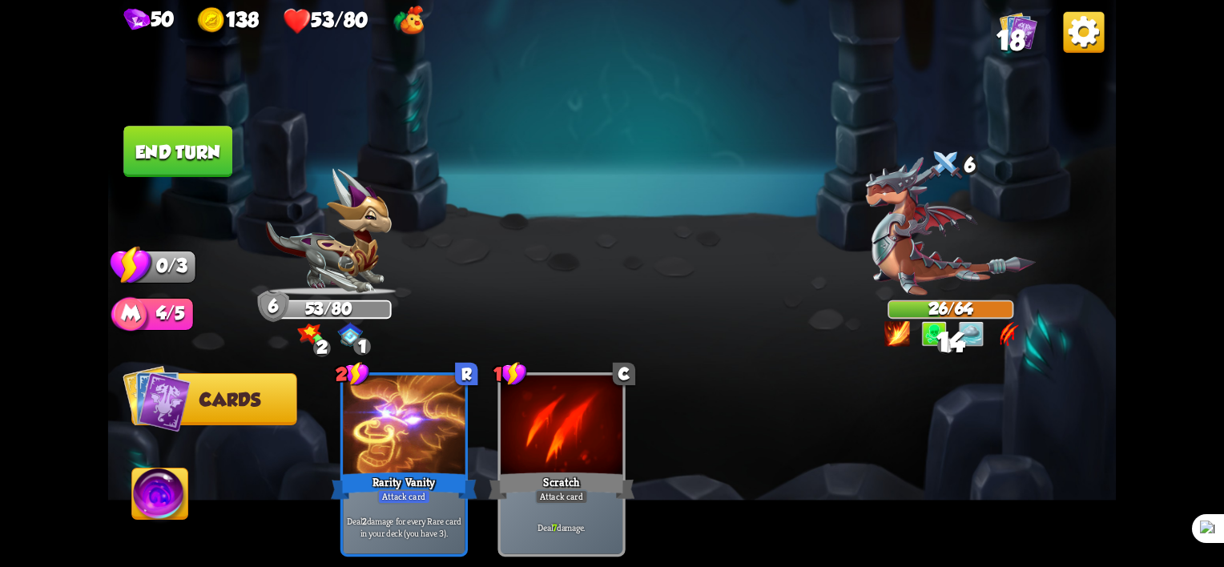
click at [205, 151] on button "End turn" at bounding box center [177, 151] width 109 height 51
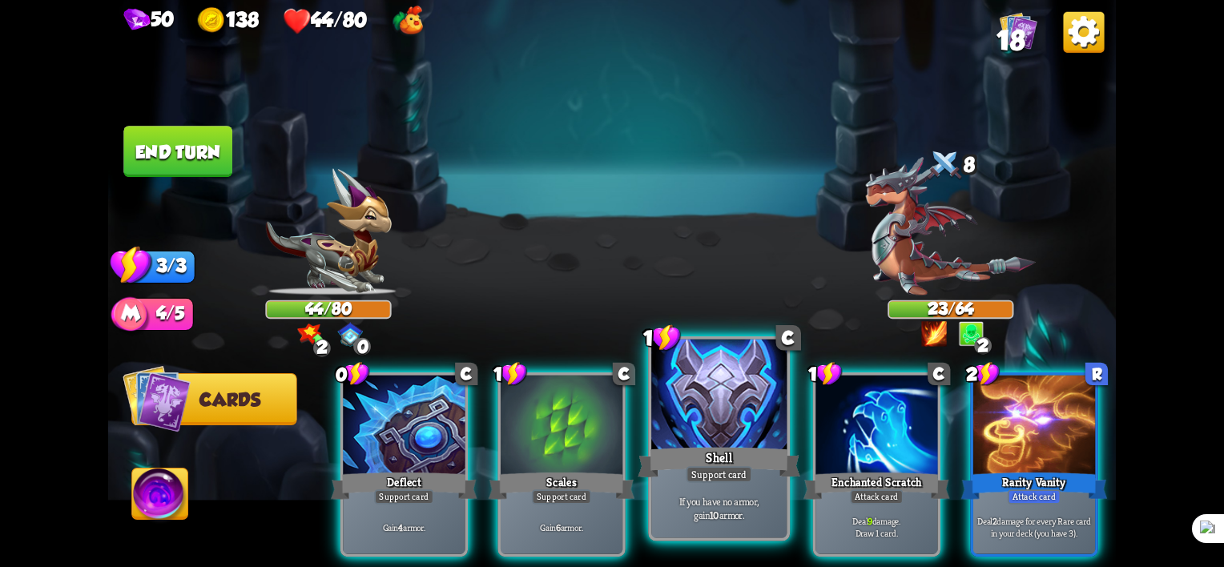
click at [749, 466] on div "Shell" at bounding box center [719, 463] width 163 height 36
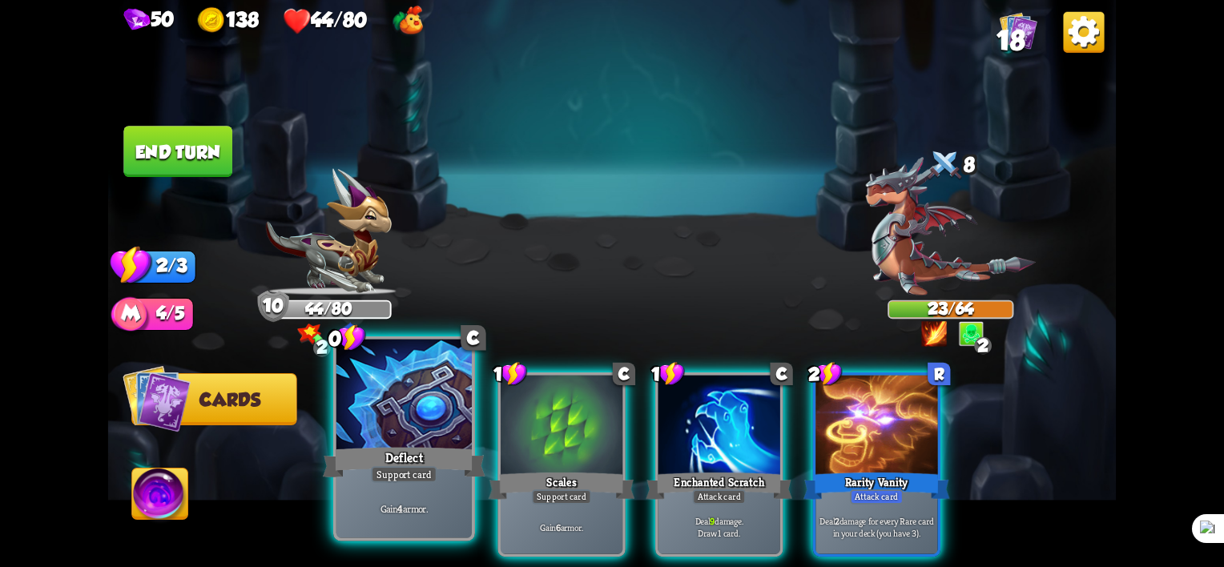
click at [444, 472] on div "Deflect" at bounding box center [404, 463] width 163 height 36
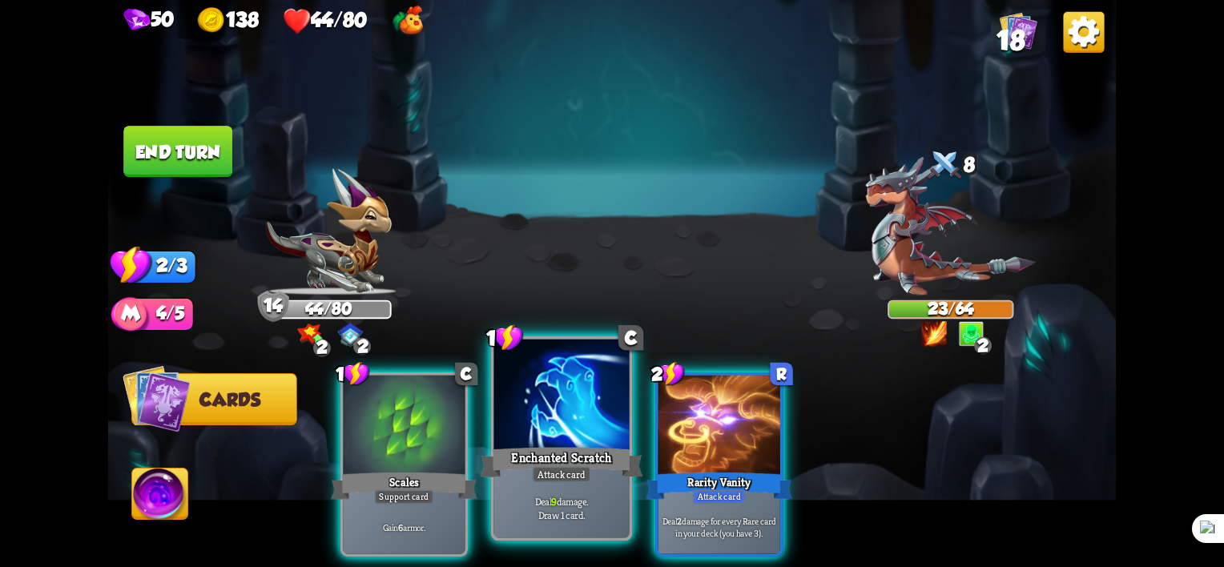
click at [562, 509] on p "Deal 9 damage. Draw 1 card." at bounding box center [561, 508] width 129 height 26
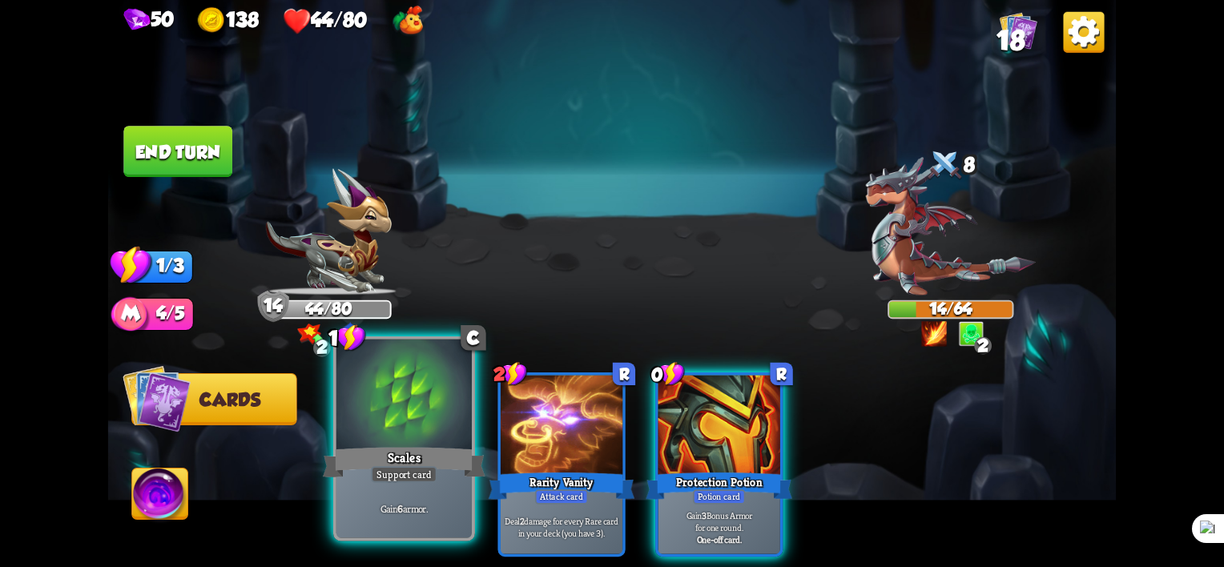
click at [386, 484] on div "Gain 6 armor." at bounding box center [403, 508] width 135 height 59
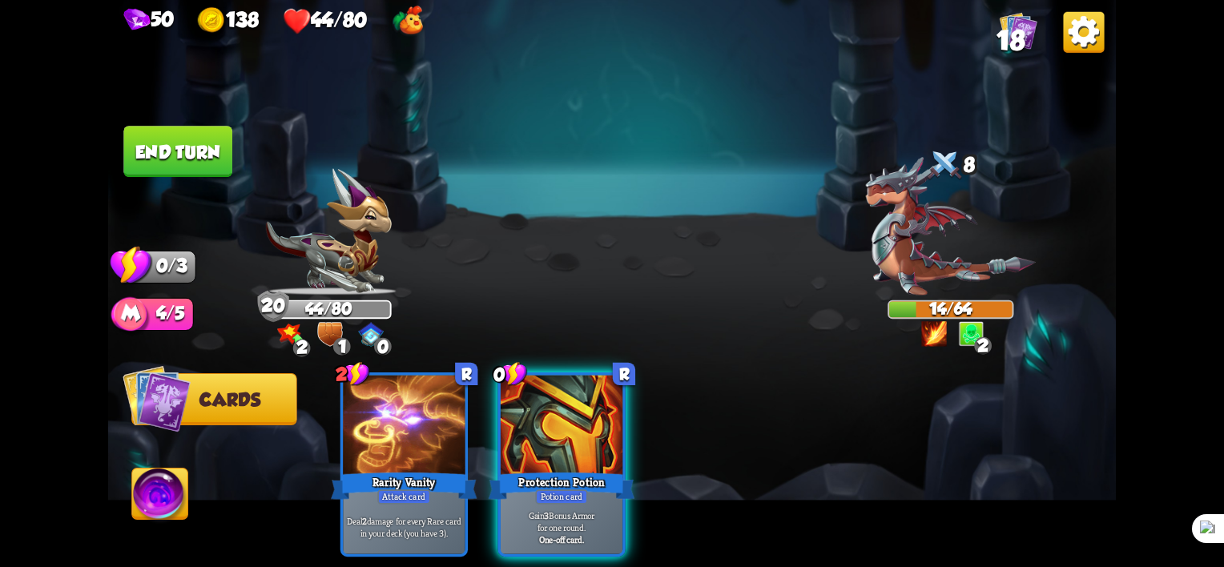
click at [199, 148] on button "End turn" at bounding box center [177, 151] width 109 height 51
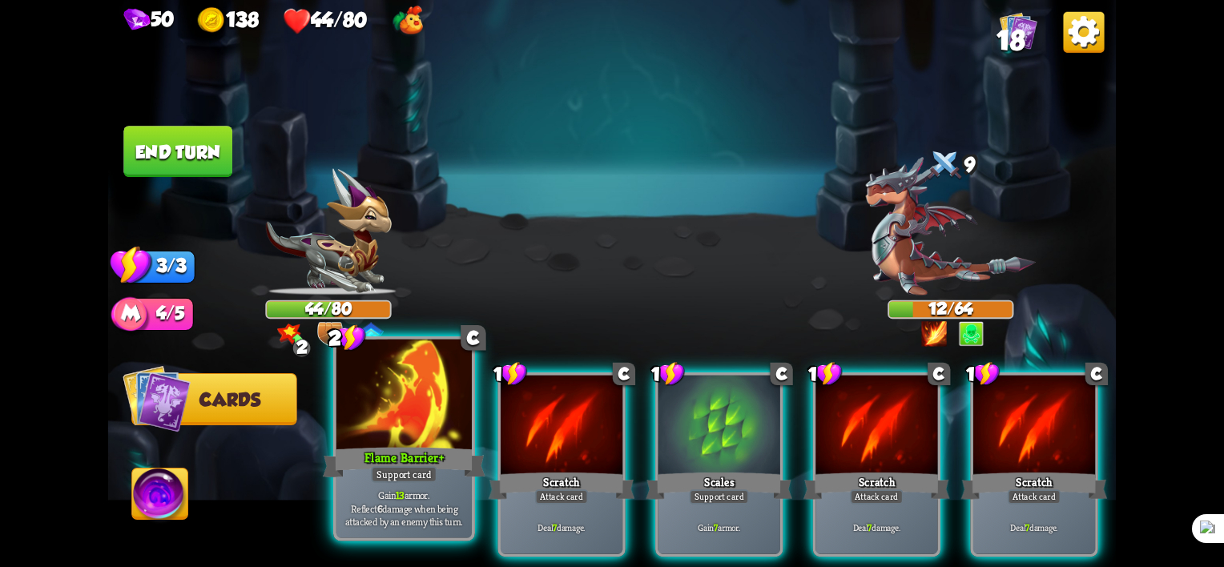
click at [433, 465] on div "Flame Barrier +" at bounding box center [404, 463] width 163 height 36
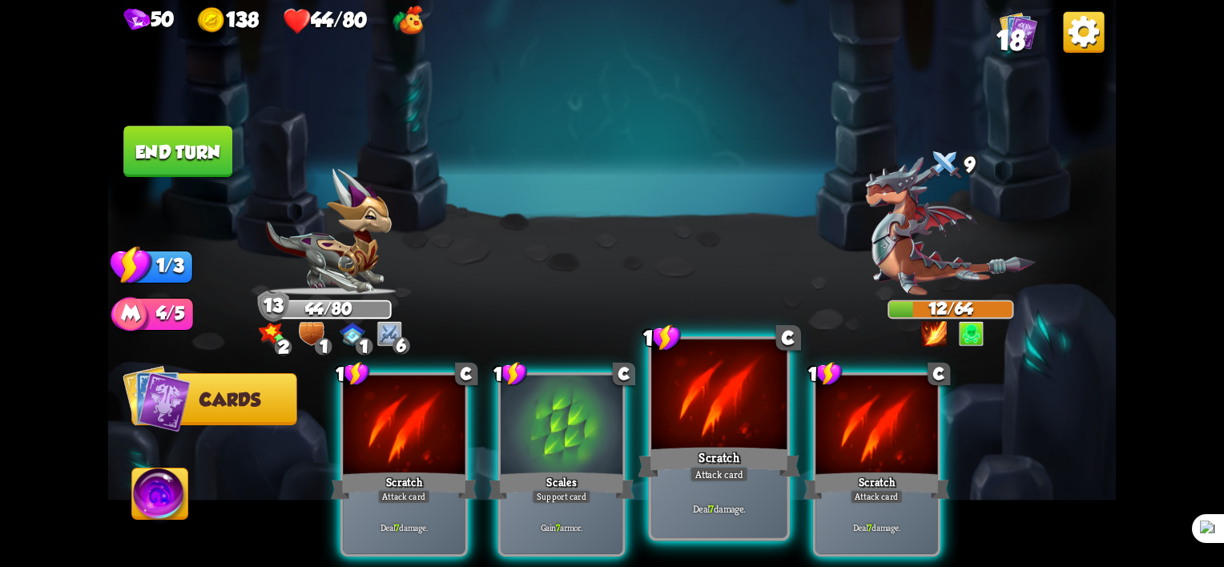
click at [715, 482] on div "Attack card" at bounding box center [719, 474] width 59 height 17
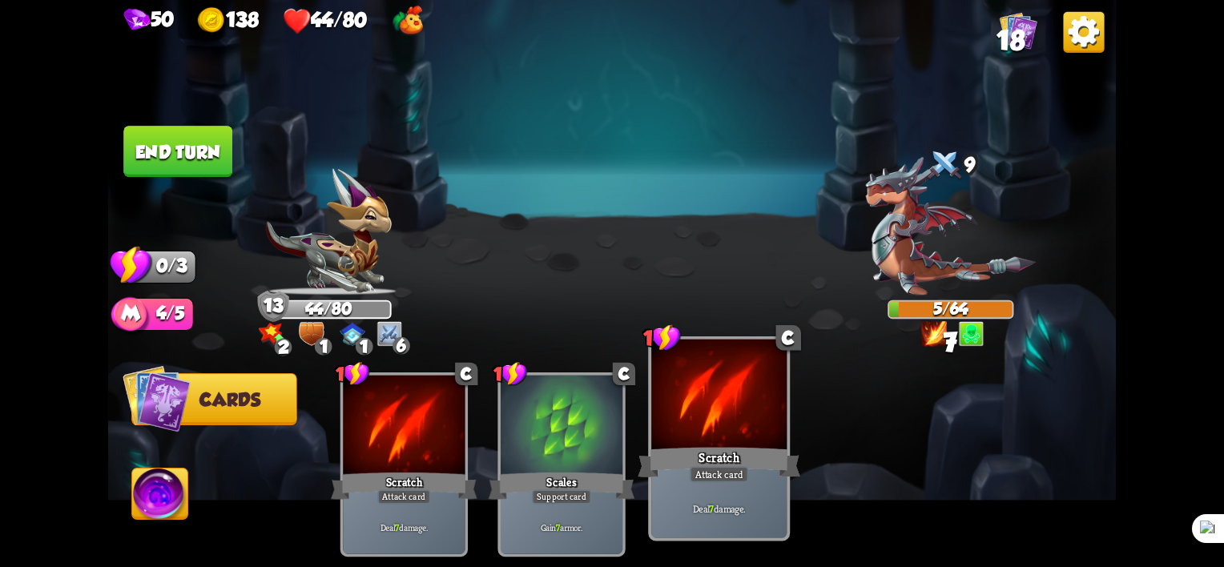
click at [696, 445] on div "Scratch" at bounding box center [719, 463] width 163 height 36
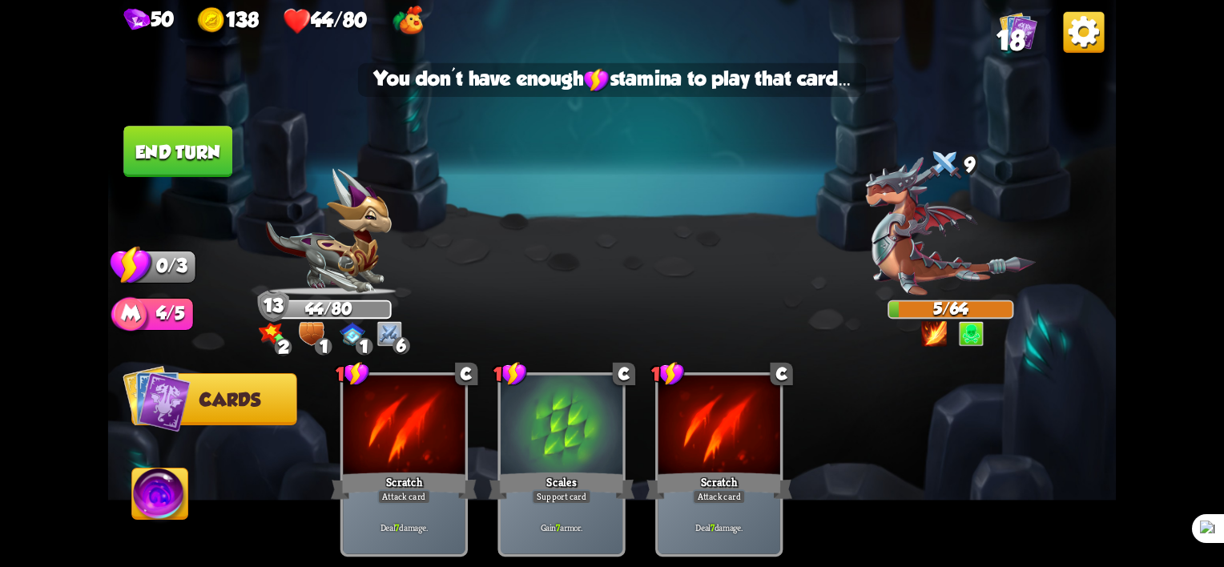
click at [171, 158] on button "End turn" at bounding box center [177, 151] width 109 height 51
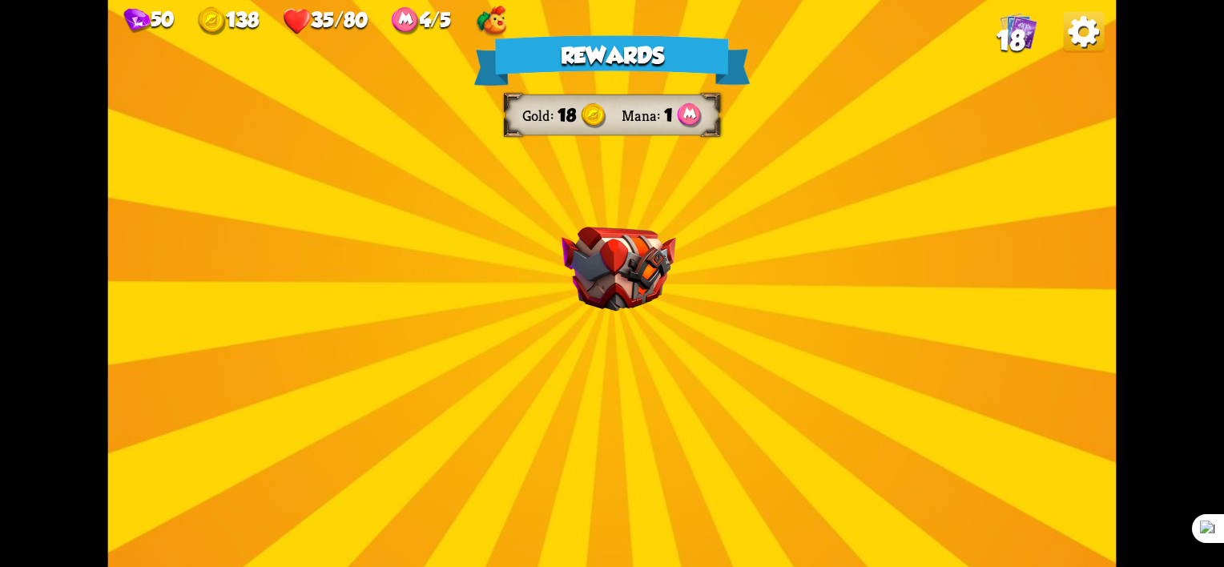
click at [657, 309] on img at bounding box center [619, 269] width 115 height 85
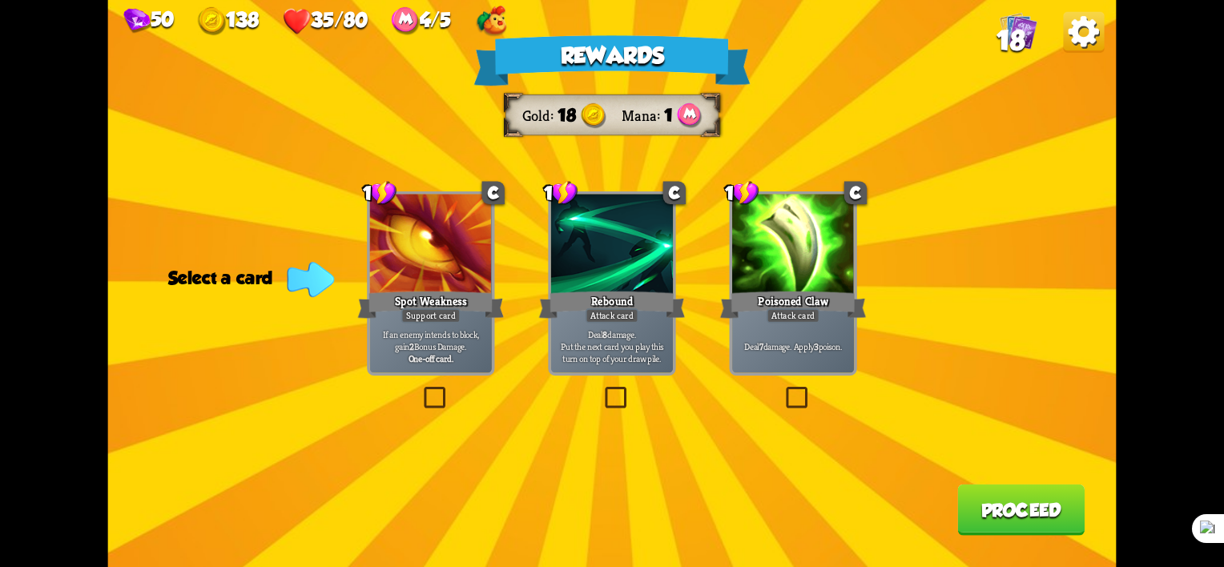
click at [783, 390] on label at bounding box center [783, 390] width 0 height 0
click at [0, 0] on input "checkbox" at bounding box center [0, 0] width 0 height 0
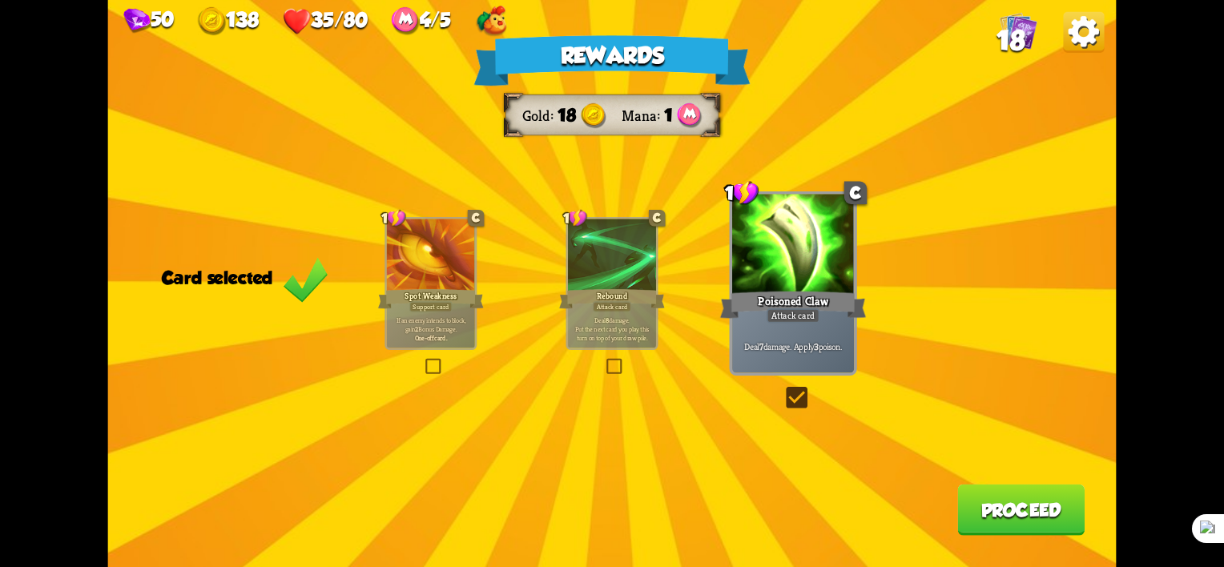
click at [1014, 505] on button "Proceed" at bounding box center [1020, 510] width 127 height 51
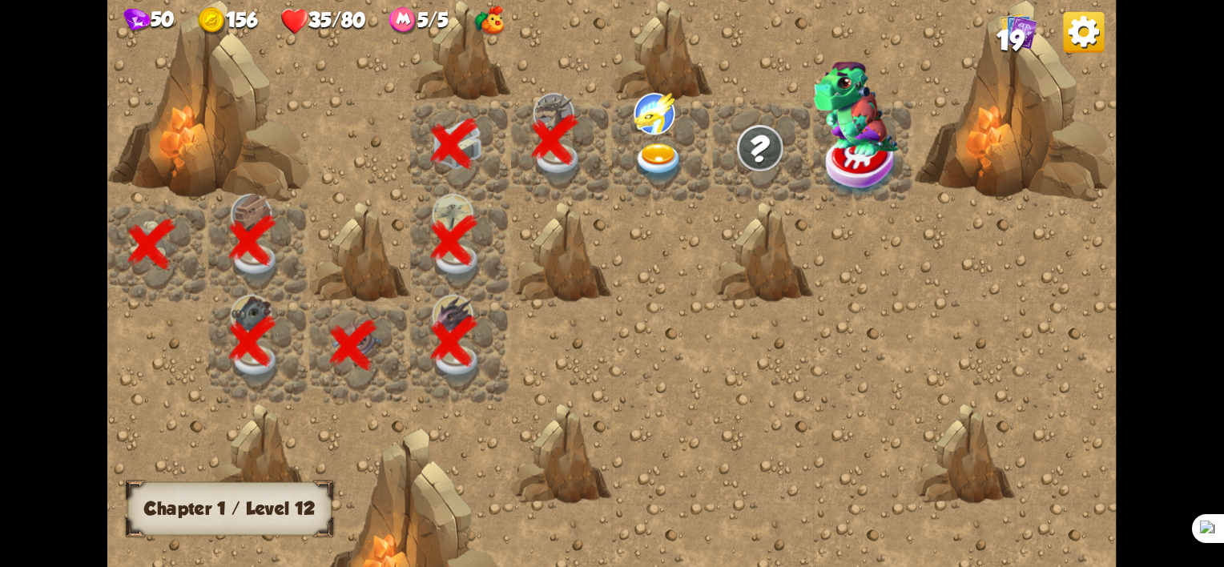
click at [658, 146] on img at bounding box center [659, 162] width 50 height 39
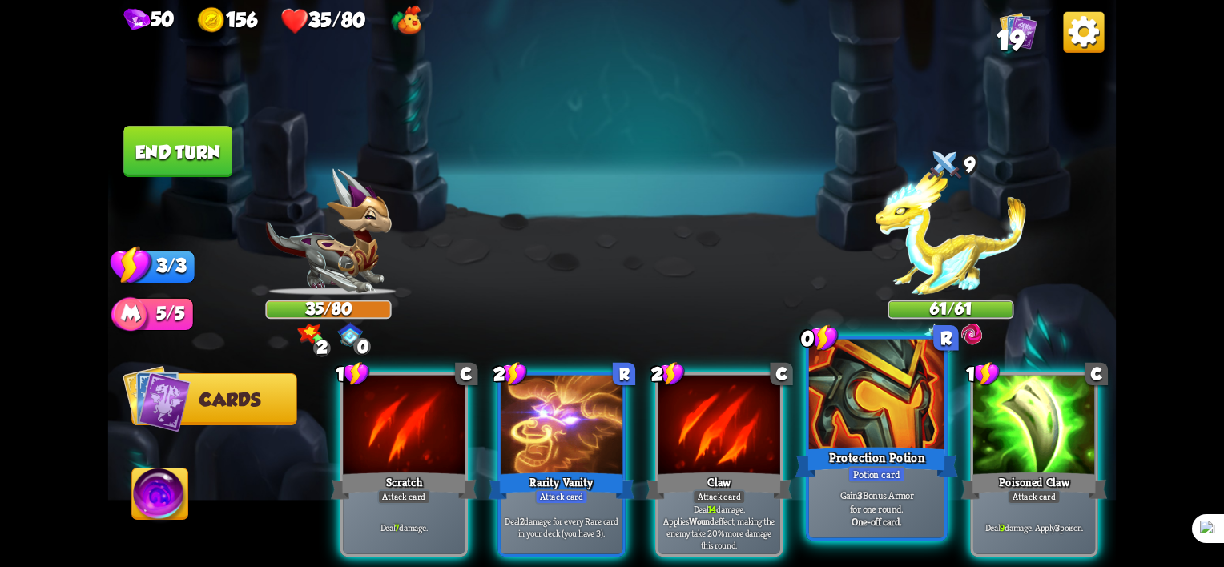
click at [902, 501] on p "Gain 3 Bonus Armor for one round." at bounding box center [876, 502] width 129 height 26
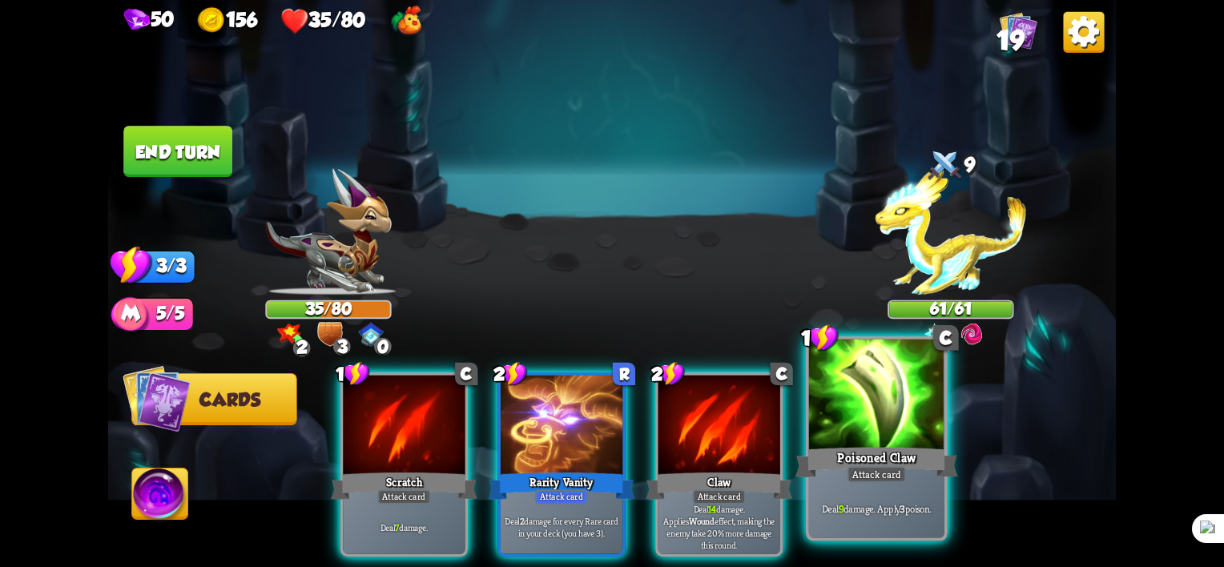
click at [888, 469] on div "Attack card" at bounding box center [876, 474] width 59 height 17
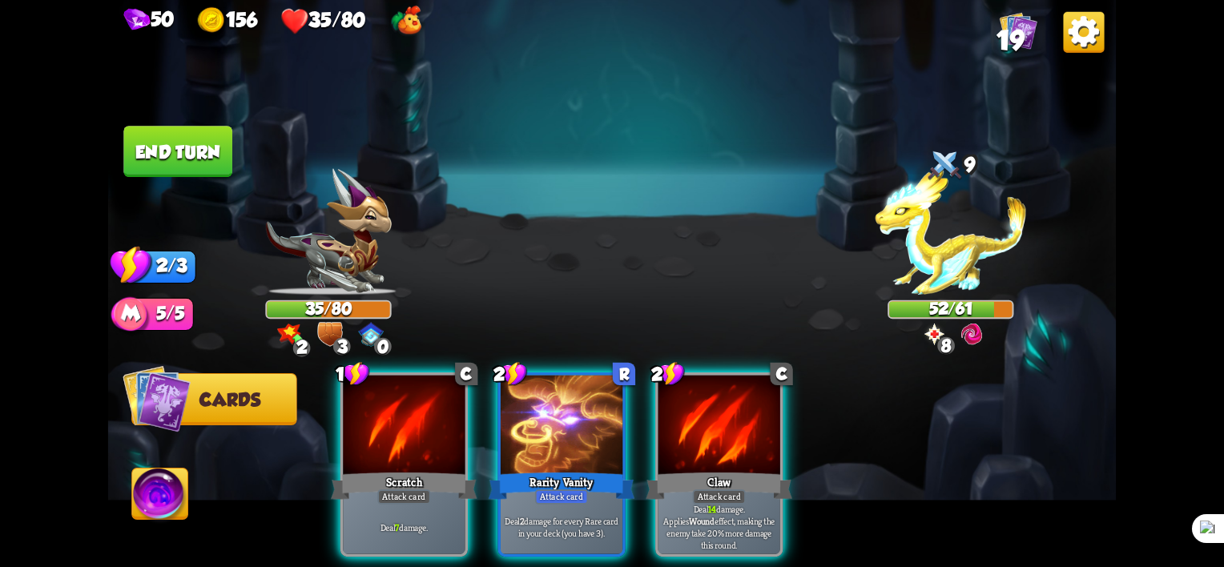
click at [981, 225] on img at bounding box center [950, 232] width 151 height 127
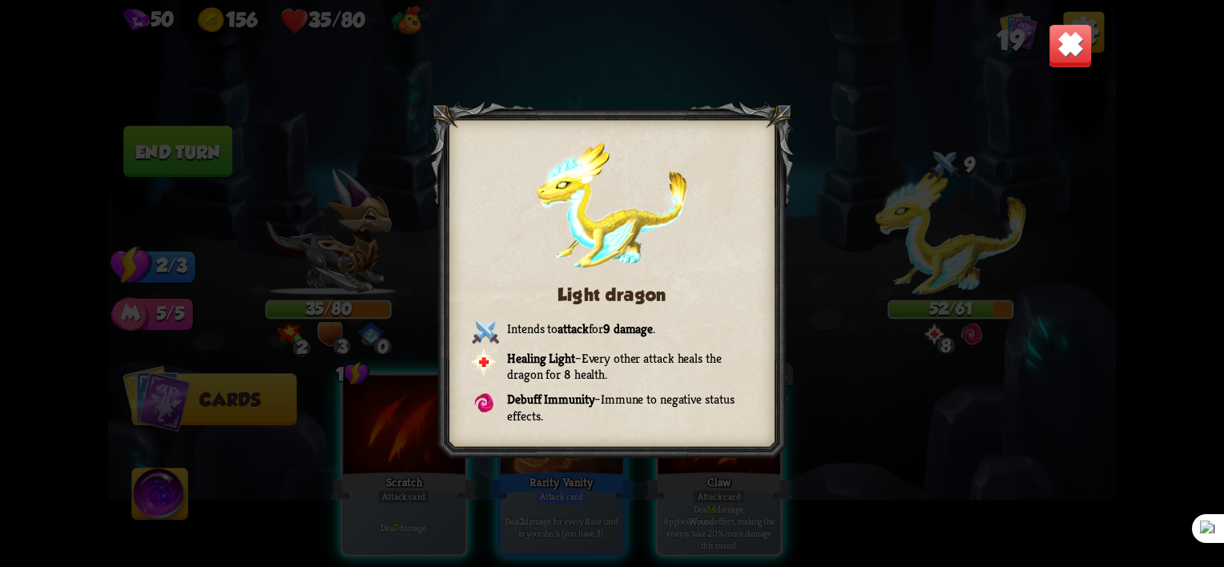
click at [909, 397] on div "Light dragon Intends to attack for 9 damage . Healing Light – Every other attac…" at bounding box center [612, 283] width 1008 height 567
click at [1067, 40] on img at bounding box center [1071, 46] width 44 height 44
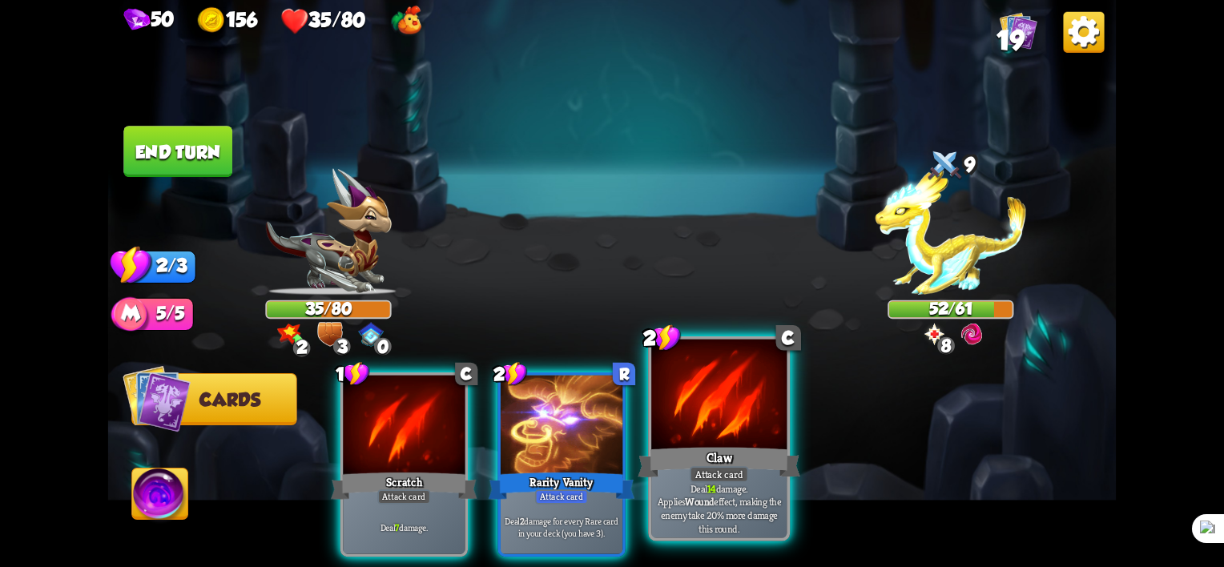
click at [716, 449] on div "Claw" at bounding box center [719, 463] width 163 height 36
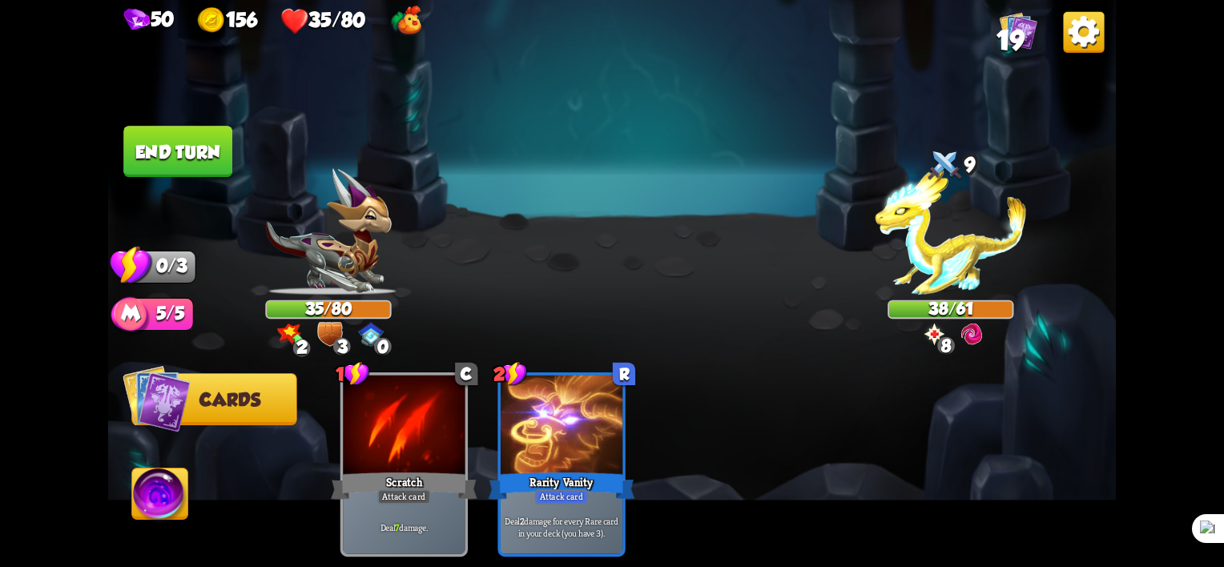
click at [175, 506] on img at bounding box center [160, 497] width 56 height 57
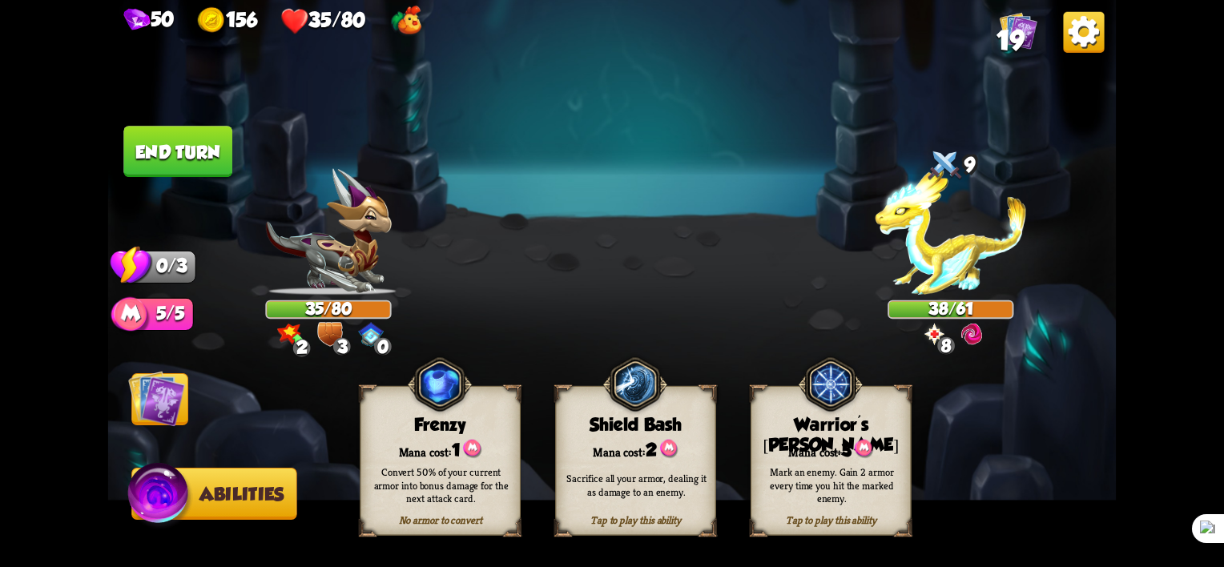
click at [175, 506] on img at bounding box center [160, 497] width 67 height 68
click at [163, 398] on img at bounding box center [156, 398] width 57 height 57
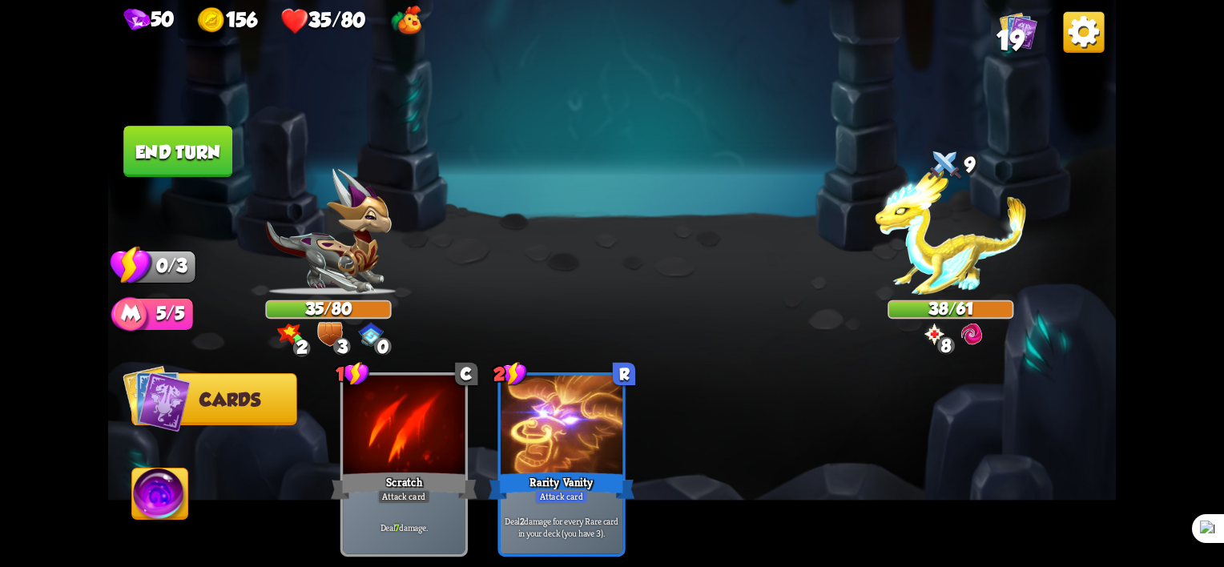
click at [166, 151] on button "End turn" at bounding box center [177, 151] width 109 height 51
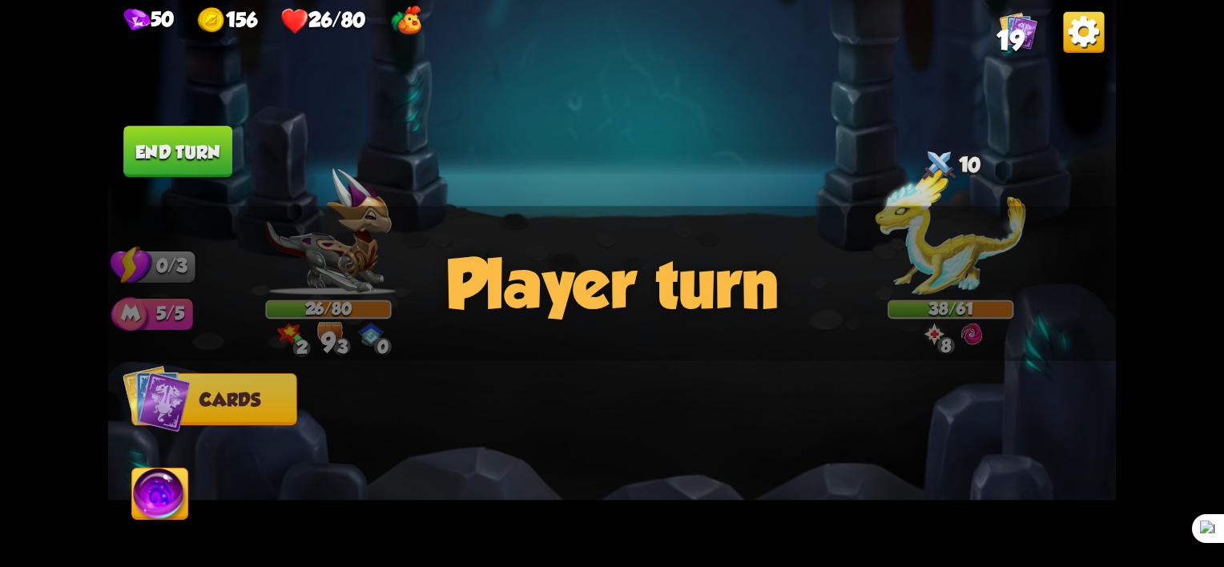
click at [298, 333] on div "Player turn" at bounding box center [612, 283] width 1008 height 155
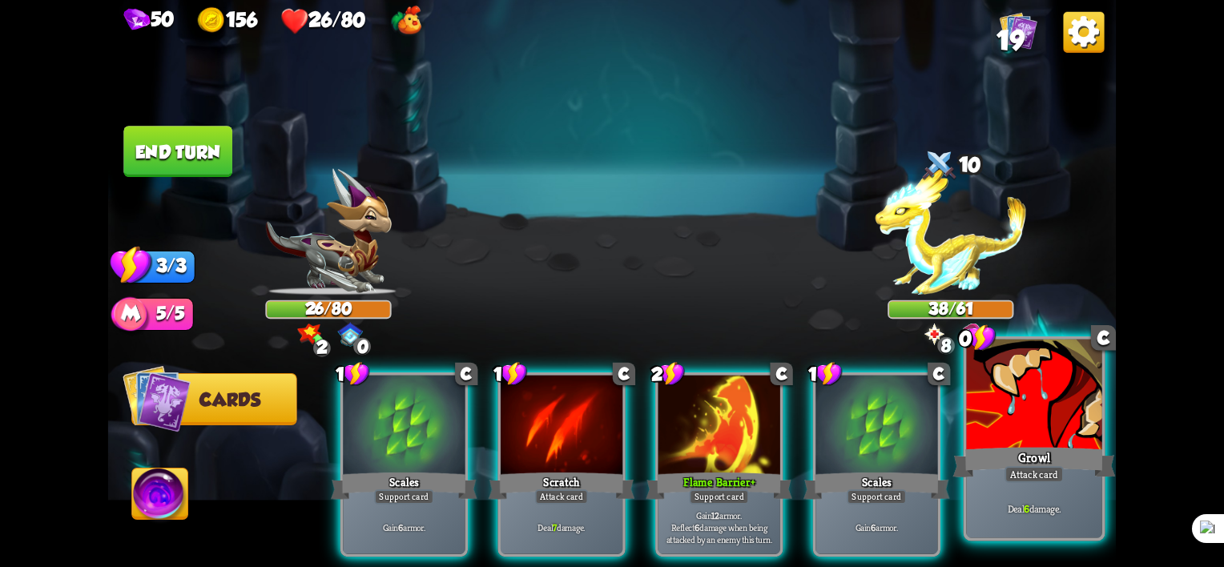
click at [1072, 485] on div "Deal 6 damage." at bounding box center [1033, 508] width 135 height 59
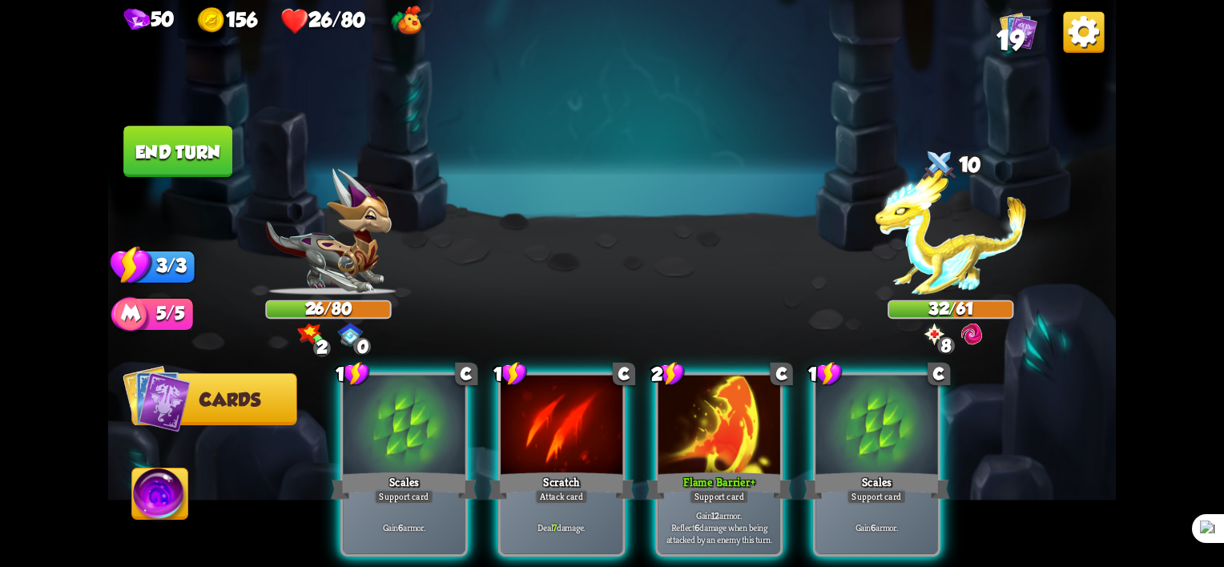
click at [177, 507] on img at bounding box center [160, 497] width 56 height 57
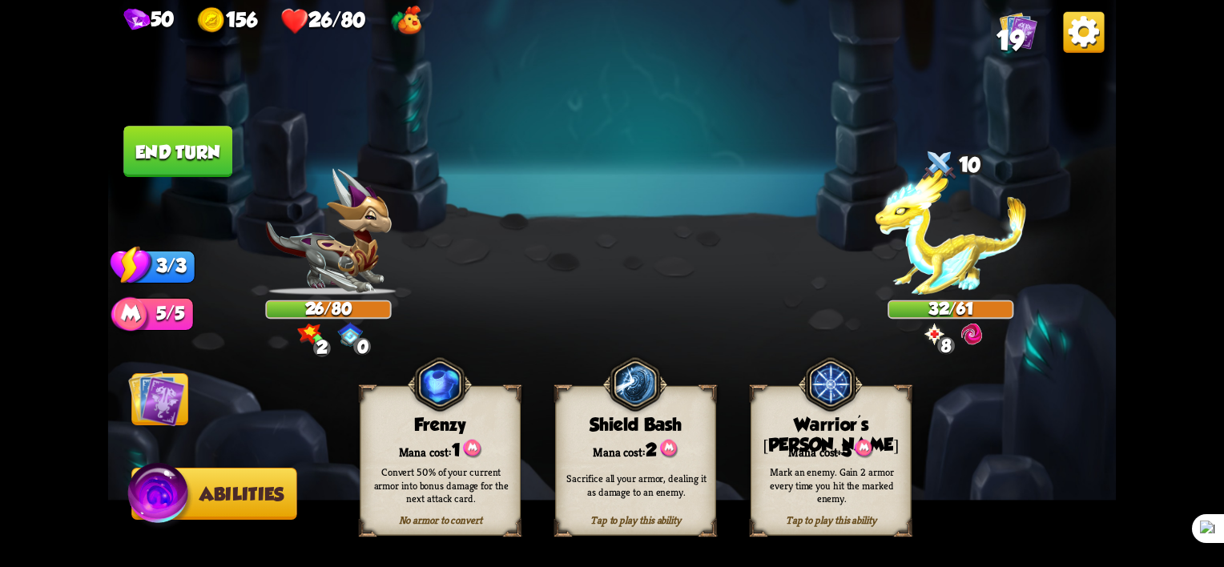
click at [177, 504] on img at bounding box center [160, 497] width 67 height 68
click at [153, 415] on img at bounding box center [156, 398] width 57 height 57
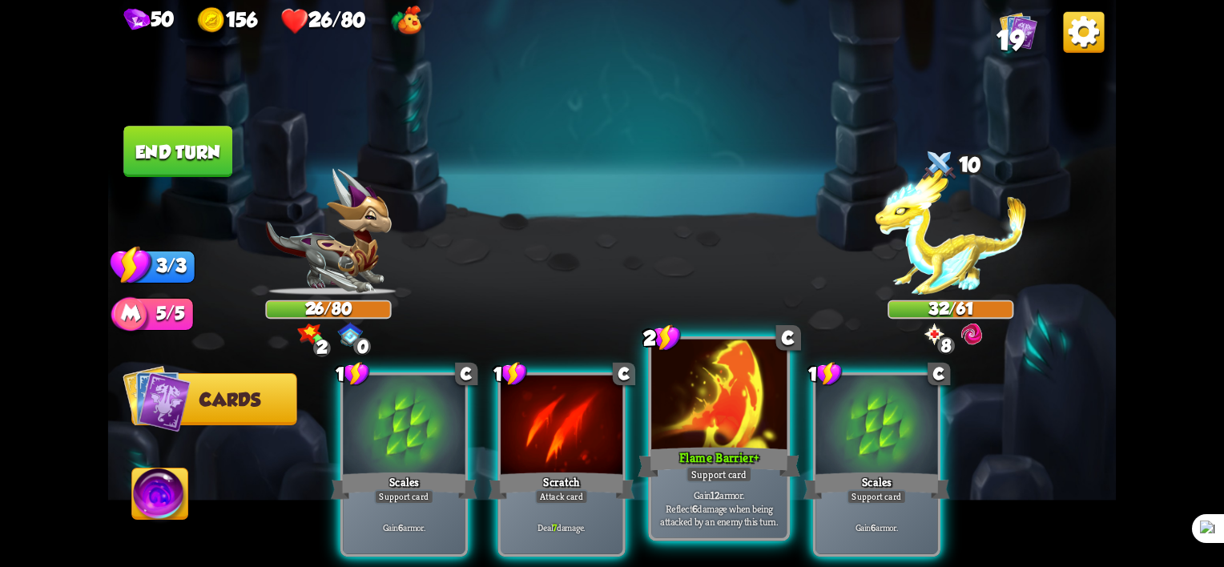
click at [690, 453] on div "Flame Barrier +" at bounding box center [719, 463] width 163 height 36
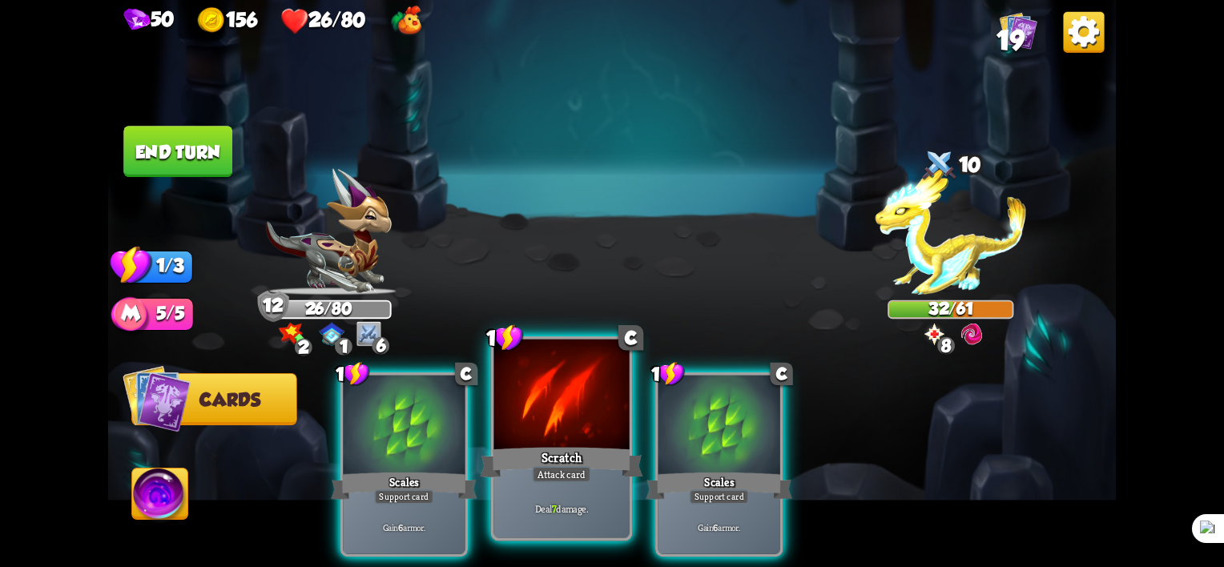
click at [535, 503] on p "Deal 7 damage." at bounding box center [561, 508] width 129 height 14
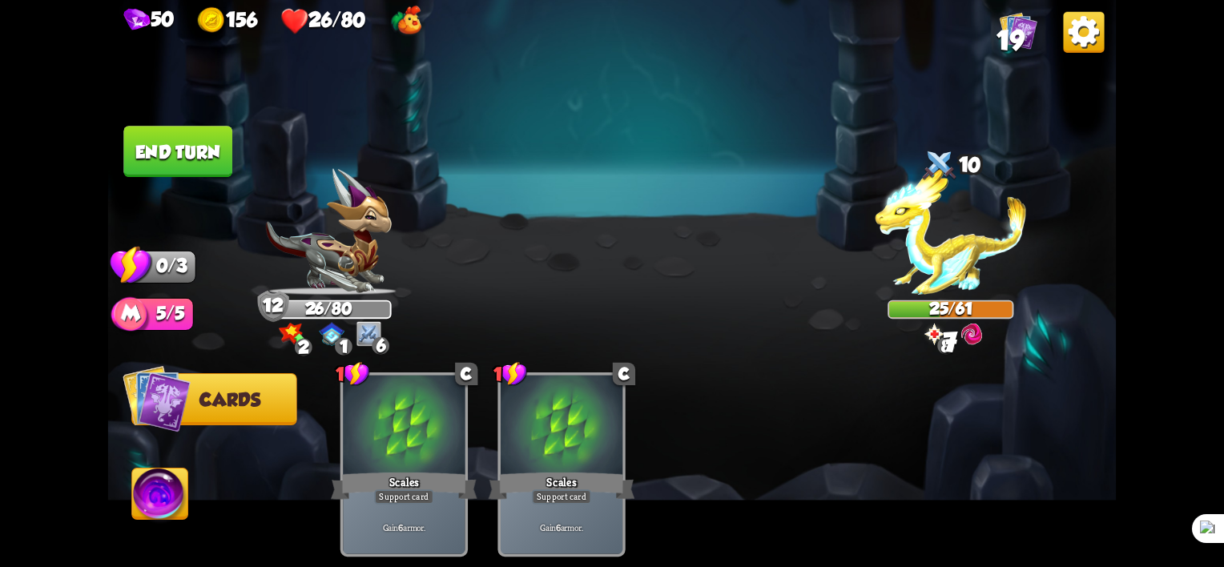
click at [151, 510] on img at bounding box center [160, 497] width 56 height 57
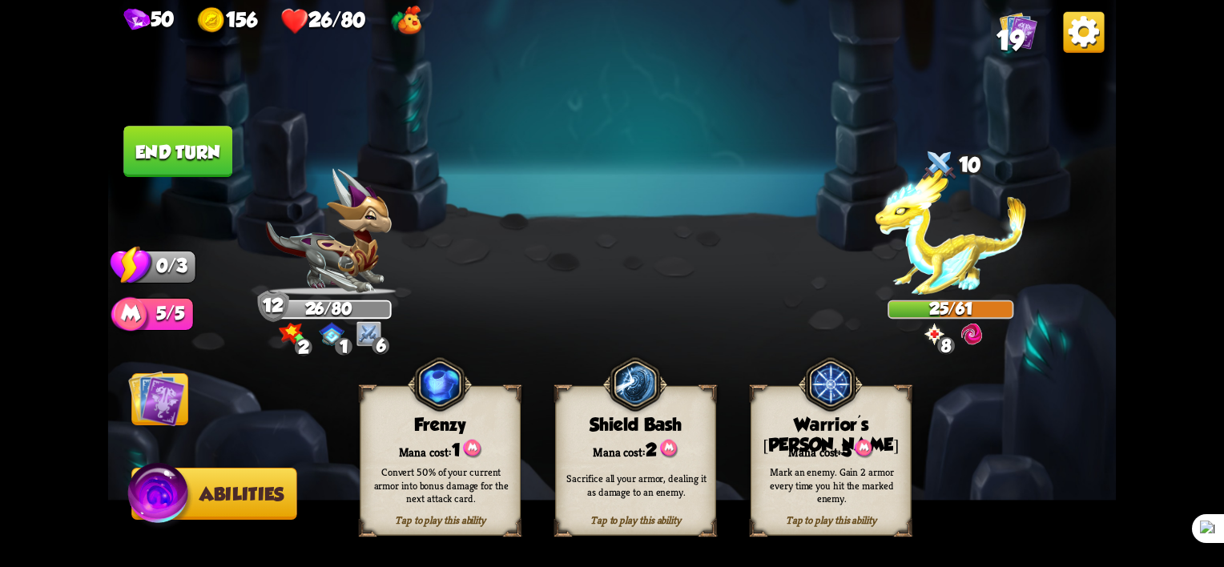
click at [157, 411] on img at bounding box center [156, 398] width 57 height 57
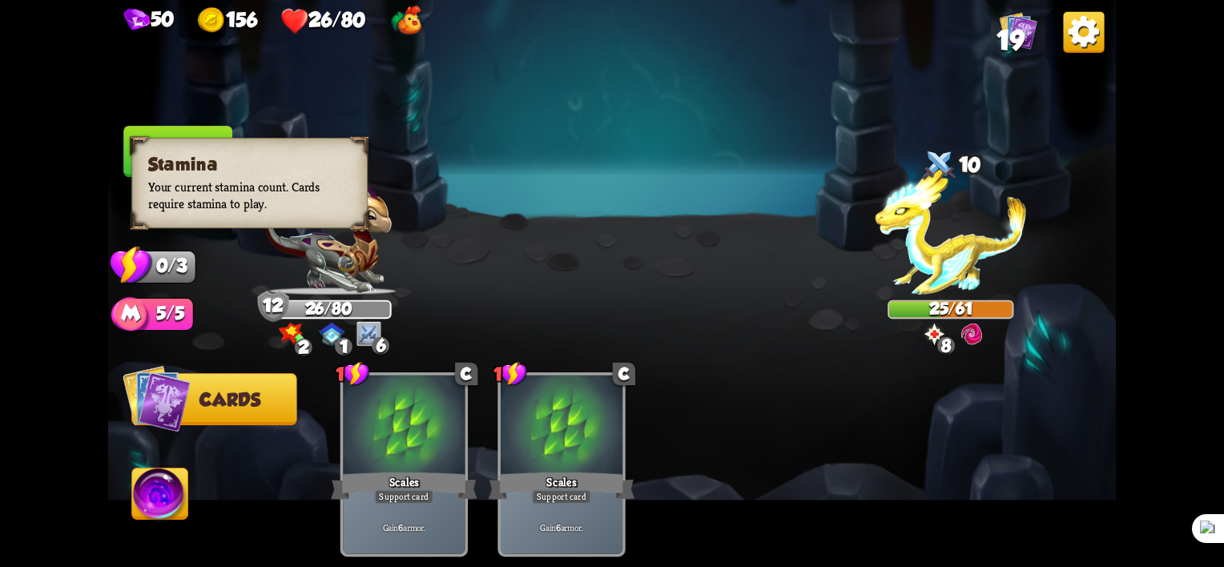
click at [159, 147] on div "Stamina Your current stamina count. Cards require stamina to play." at bounding box center [249, 183] width 236 height 91
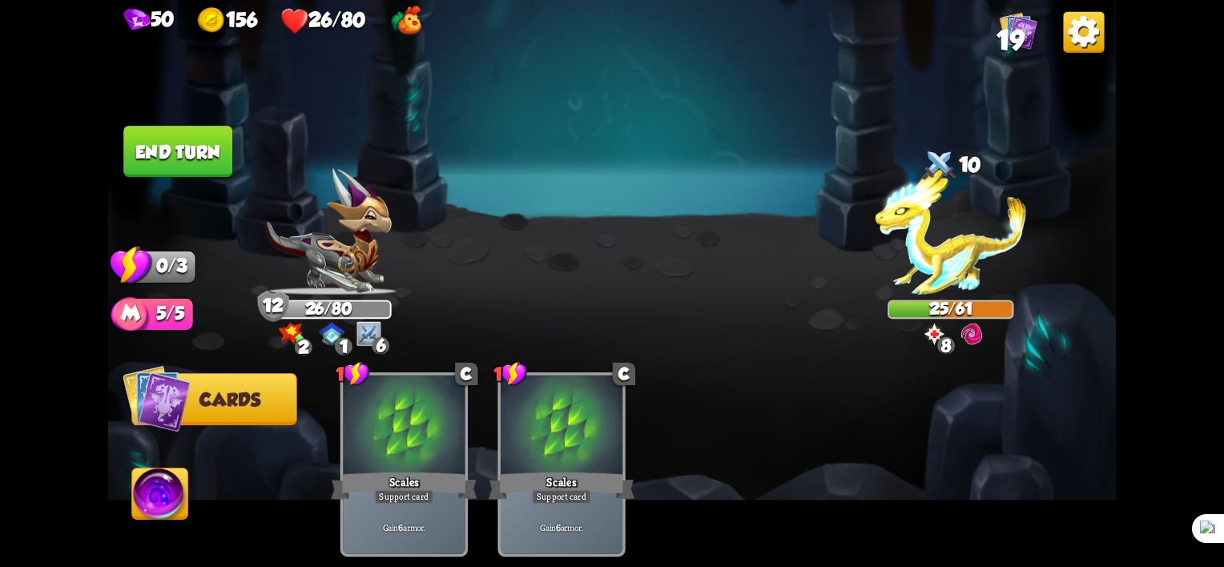
click at [96, 151] on div "50 156 26/80 19 Select an enemy to attack... You don't have enough stamina to p…" at bounding box center [612, 283] width 1224 height 567
click at [147, 151] on button "End turn" at bounding box center [177, 151] width 109 height 51
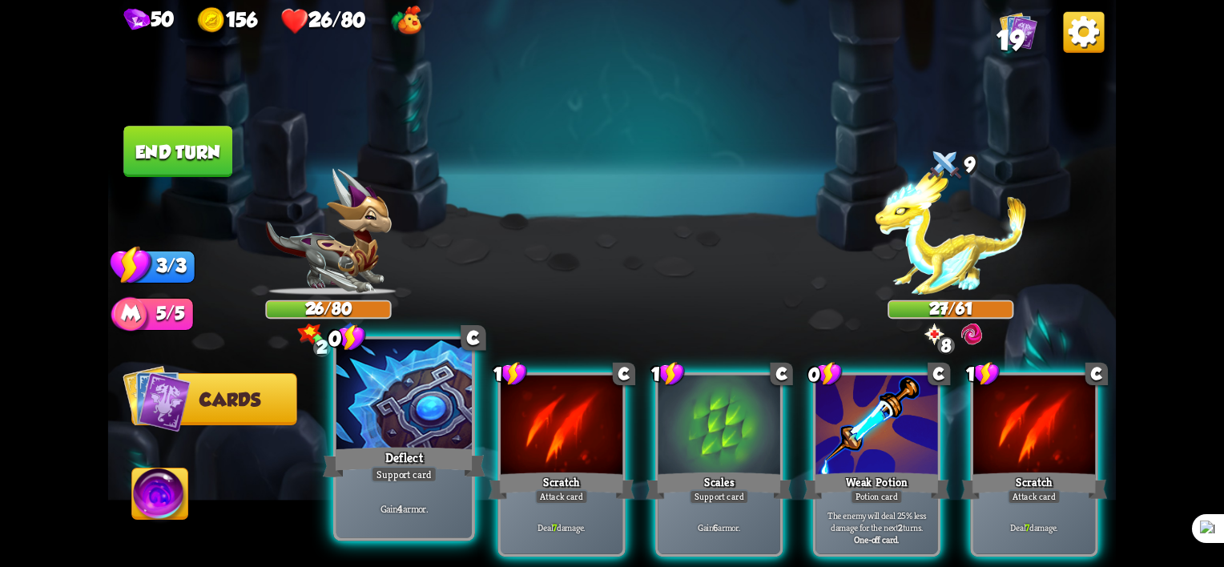
click at [418, 476] on div "Support card" at bounding box center [404, 474] width 66 height 17
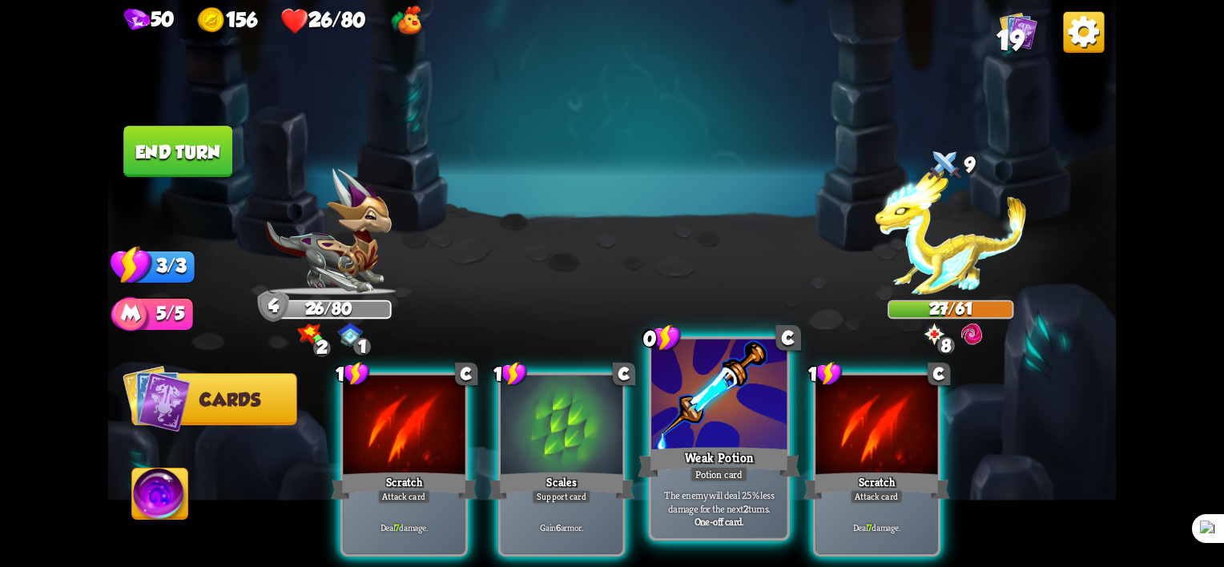
click at [705, 461] on div "Weak Potion" at bounding box center [719, 463] width 163 height 36
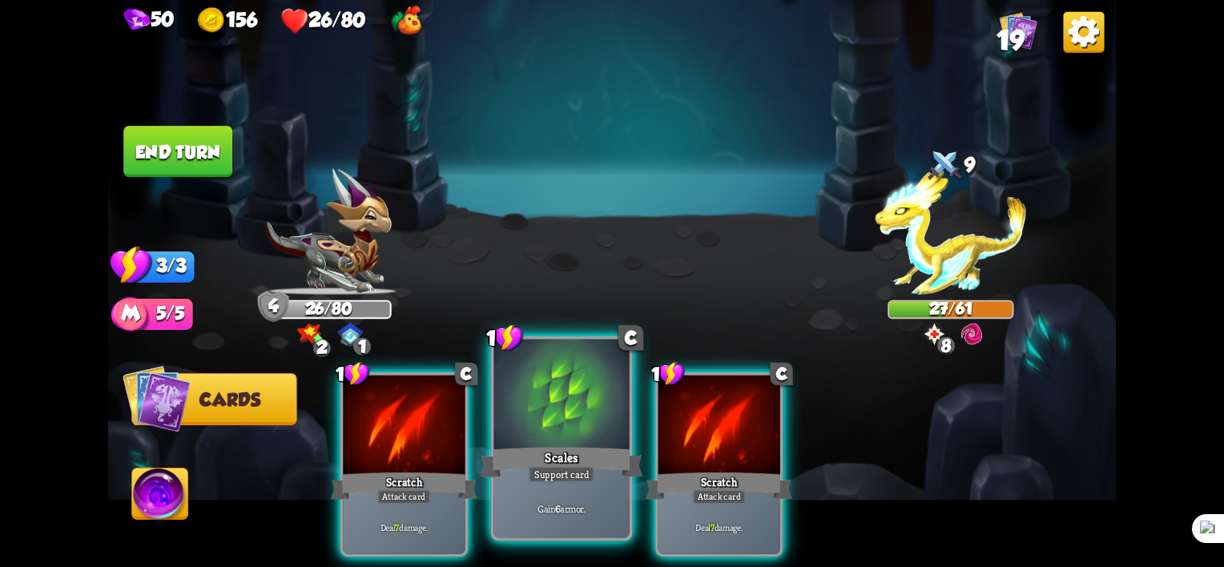
click at [561, 465] on div "Scales" at bounding box center [562, 463] width 163 height 36
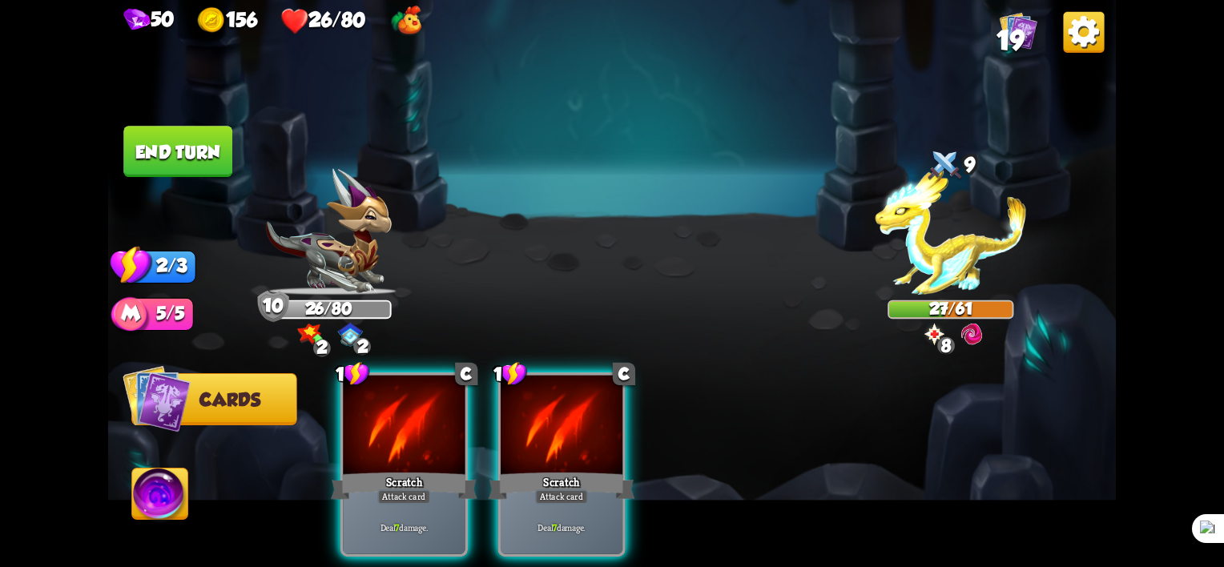
click at [178, 497] on img at bounding box center [160, 497] width 56 height 57
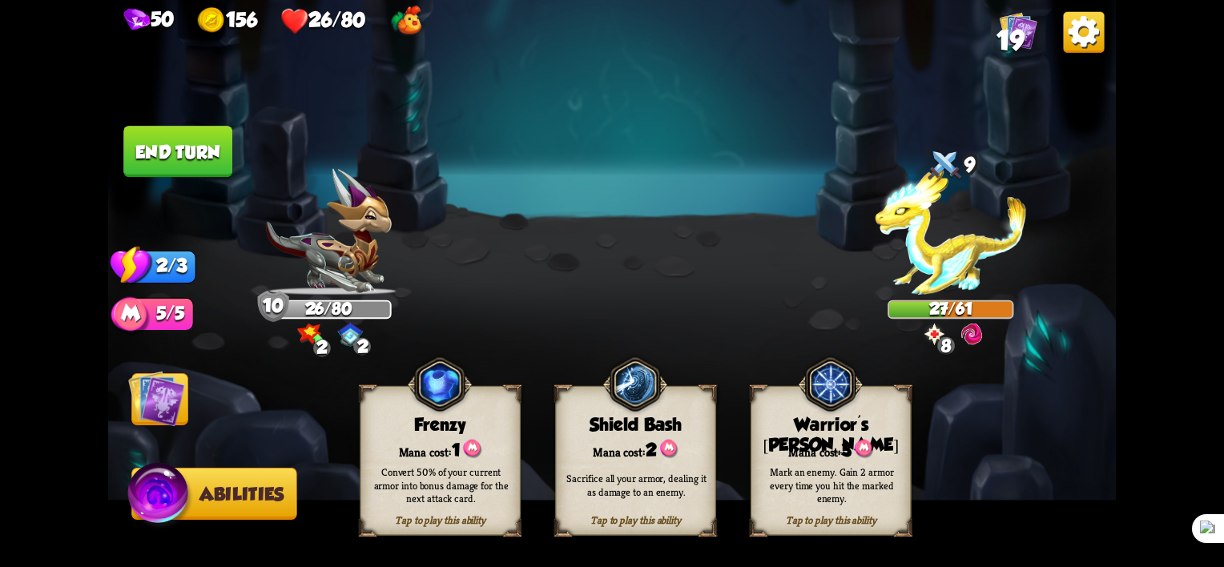
click at [431, 482] on div "Convert 50% of your current armor into bonus damage for the next attack card." at bounding box center [440, 485] width 145 height 40
click at [148, 400] on img at bounding box center [156, 398] width 57 height 57
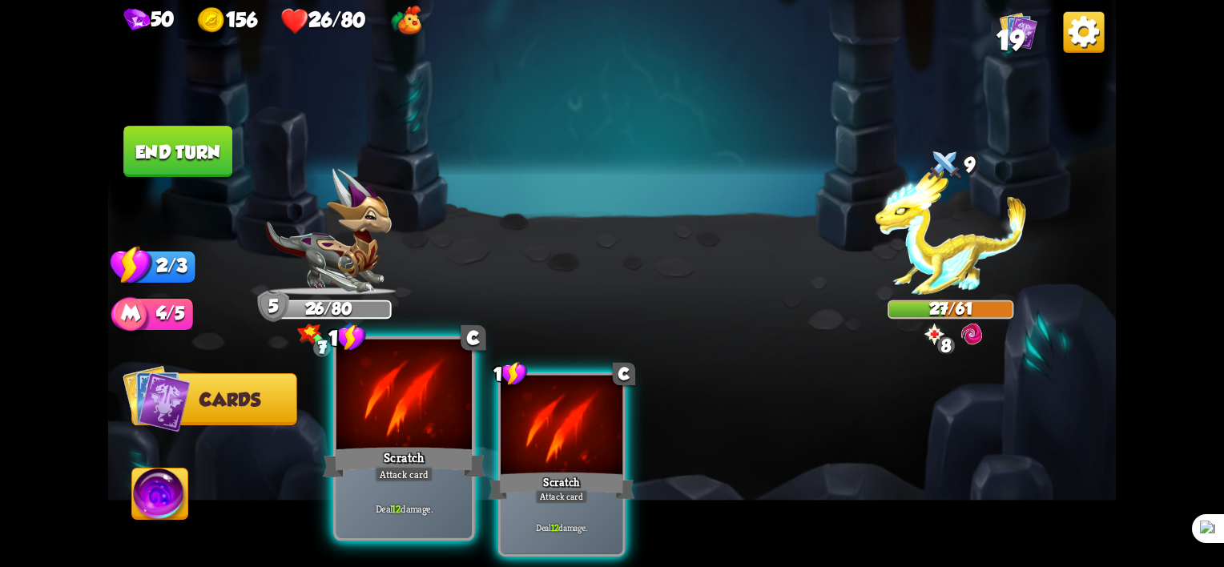
click at [424, 481] on div "Attack card" at bounding box center [404, 474] width 59 height 17
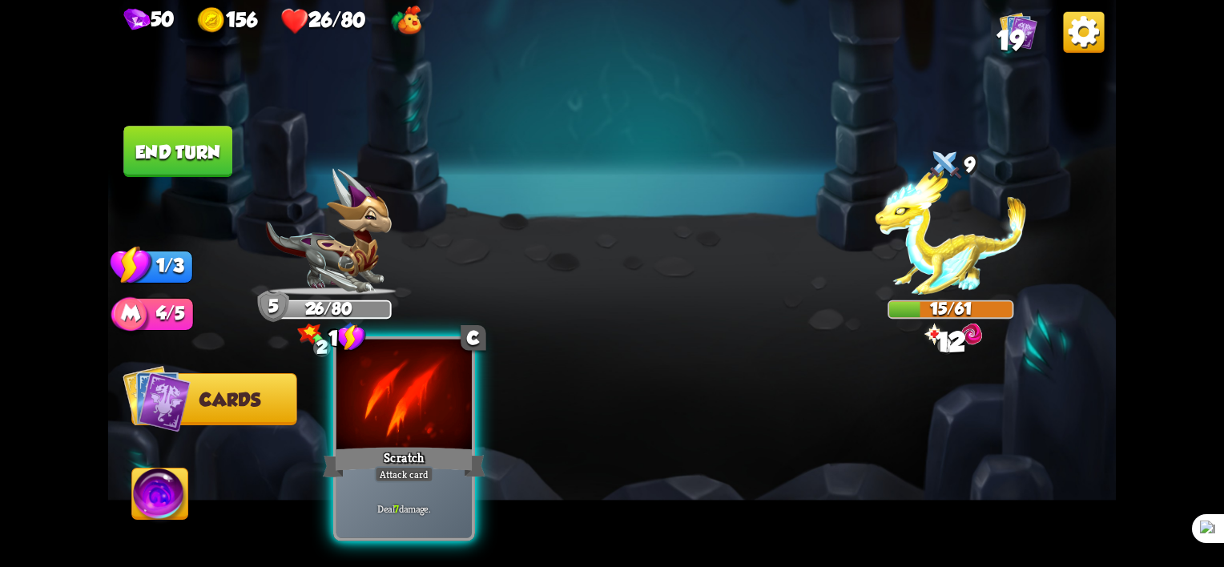
click at [428, 432] on div at bounding box center [403, 397] width 135 height 115
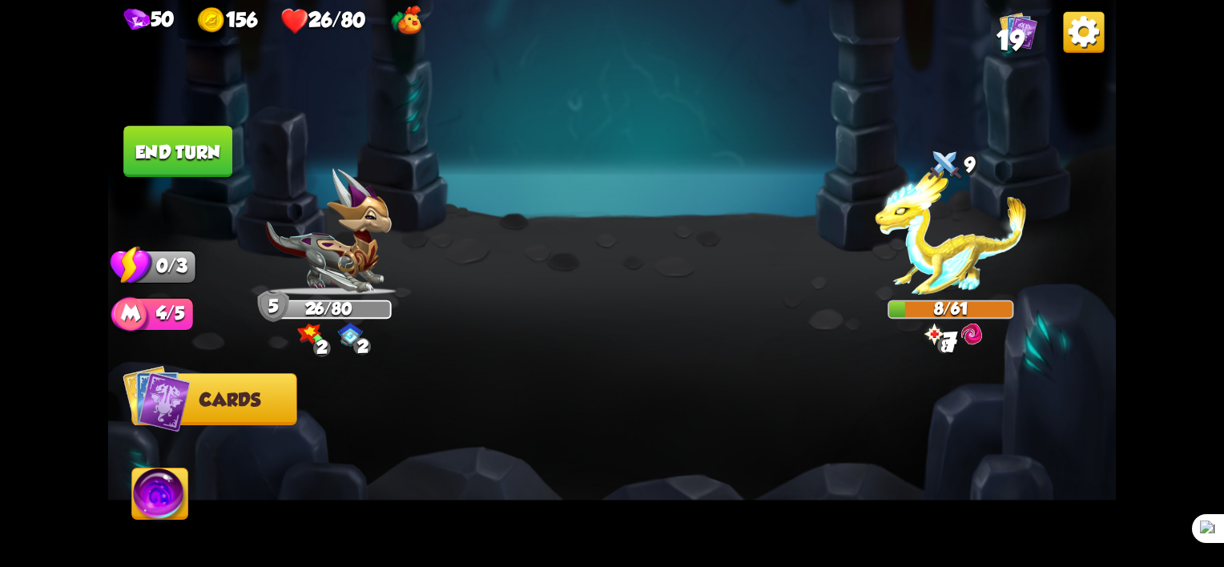
click at [211, 147] on button "End turn" at bounding box center [177, 151] width 109 height 51
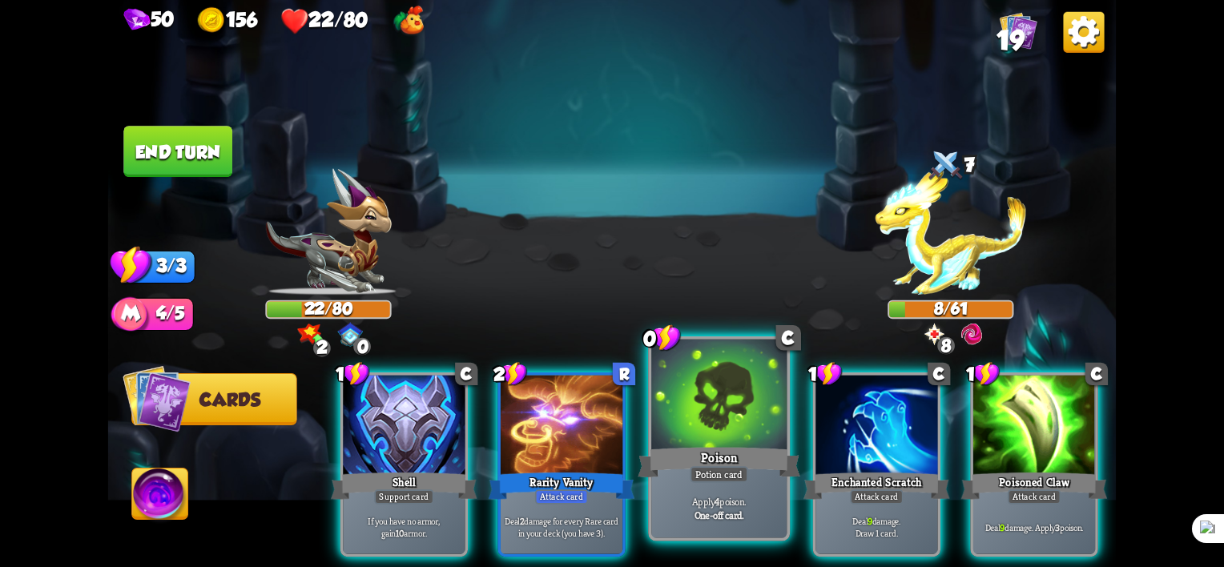
click at [726, 465] on div "Poison" at bounding box center [719, 463] width 163 height 36
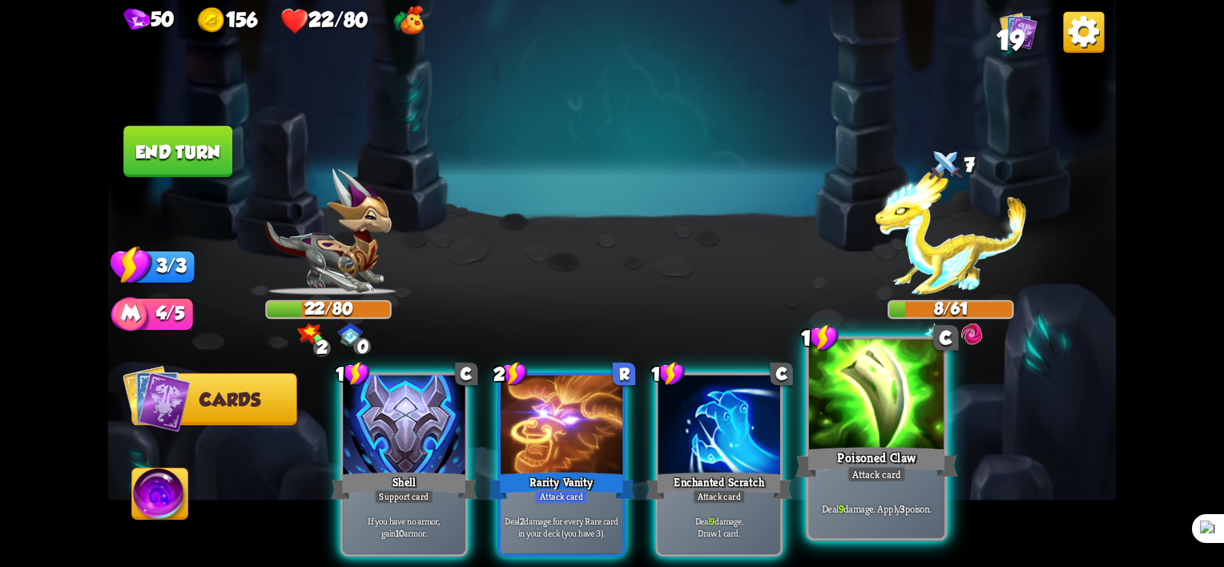
click at [884, 465] on div "Poisoned Claw" at bounding box center [876, 463] width 163 height 36
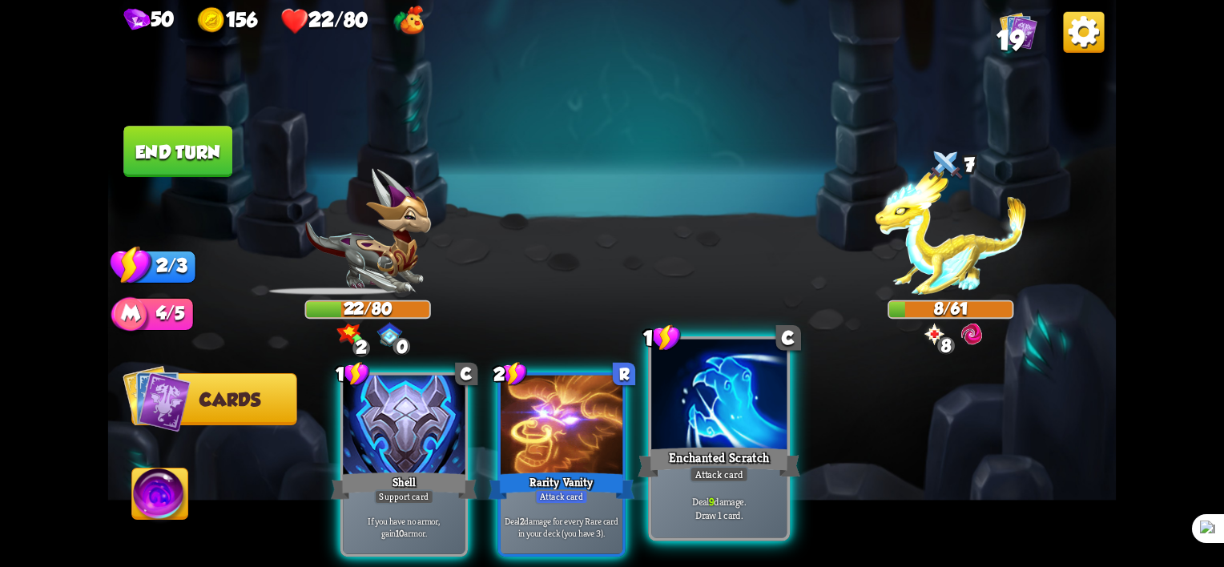
click at [670, 448] on div "1 C Enchanted Scratch Attack card Deal 9 damage. Draw 1 card." at bounding box center [719, 438] width 142 height 205
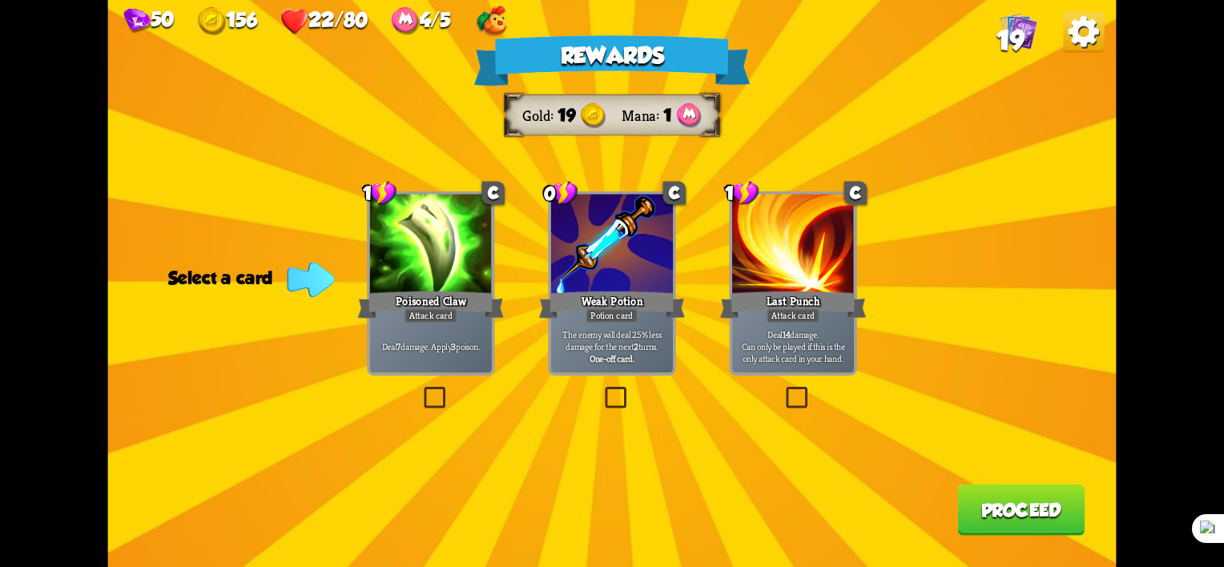
click at [602, 390] on label at bounding box center [602, 390] width 0 height 0
click at [0, 0] on input "checkbox" at bounding box center [0, 0] width 0 height 0
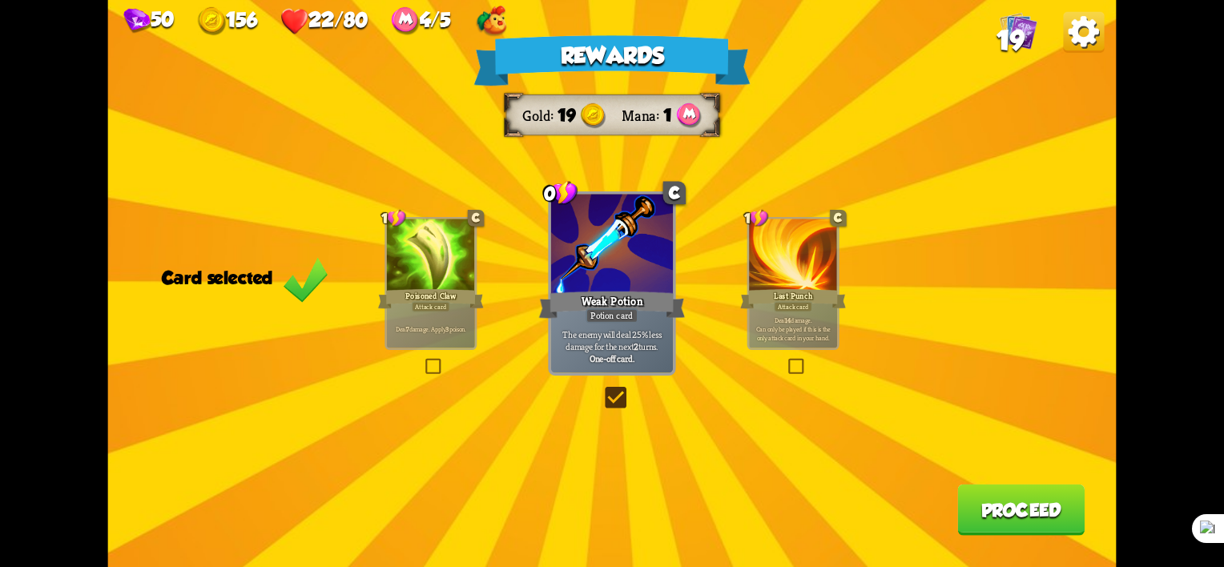
click at [602, 390] on label at bounding box center [602, 390] width 0 height 0
click at [0, 0] on input "checkbox" at bounding box center [0, 0] width 0 height 0
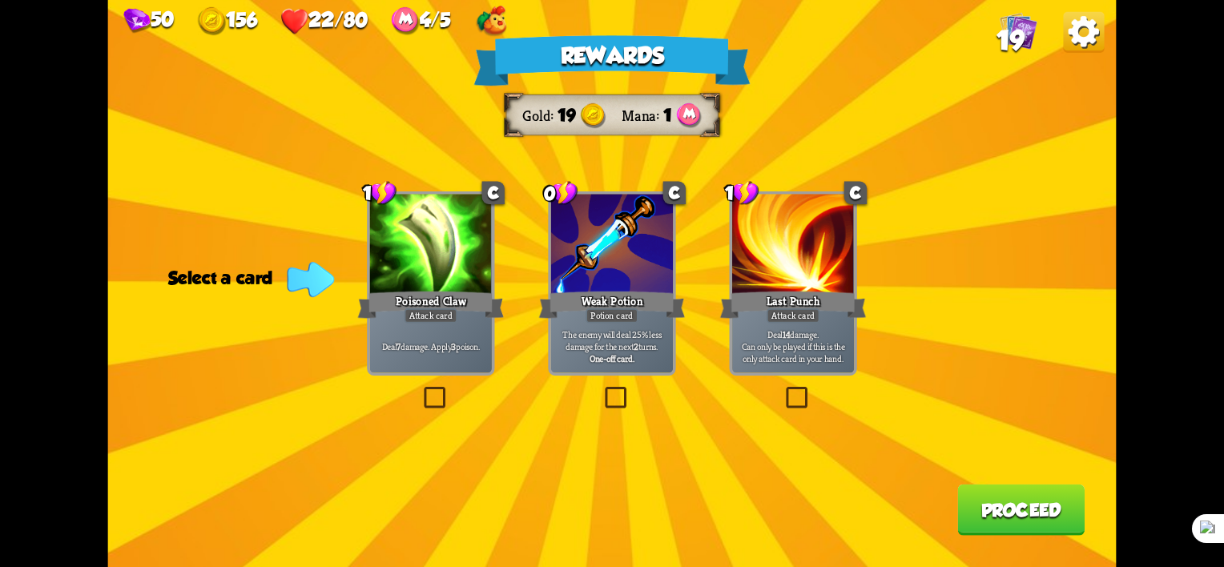
click at [421, 390] on label at bounding box center [421, 390] width 0 height 0
click at [0, 0] on input "checkbox" at bounding box center [0, 0] width 0 height 0
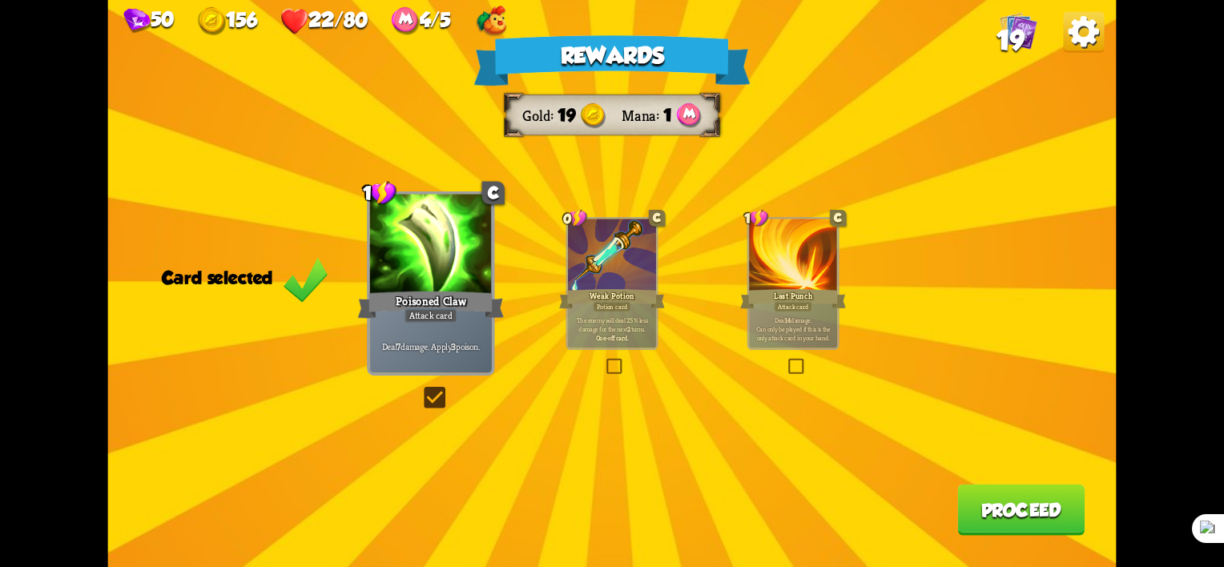
click at [1043, 535] on button "Proceed" at bounding box center [1020, 510] width 127 height 51
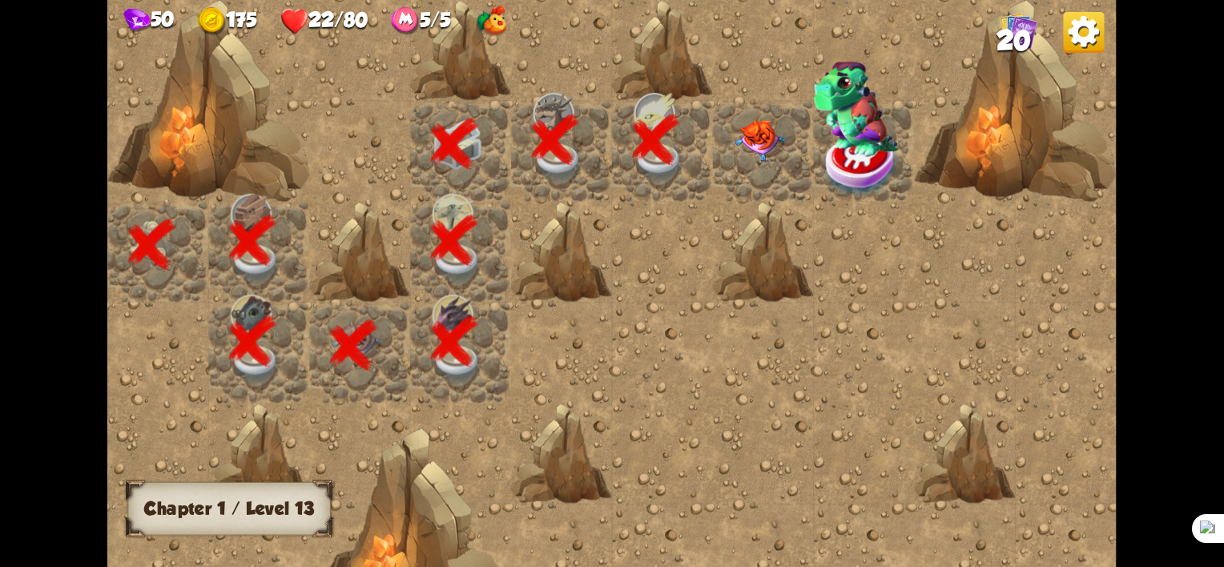
click at [753, 143] on img at bounding box center [760, 140] width 50 height 42
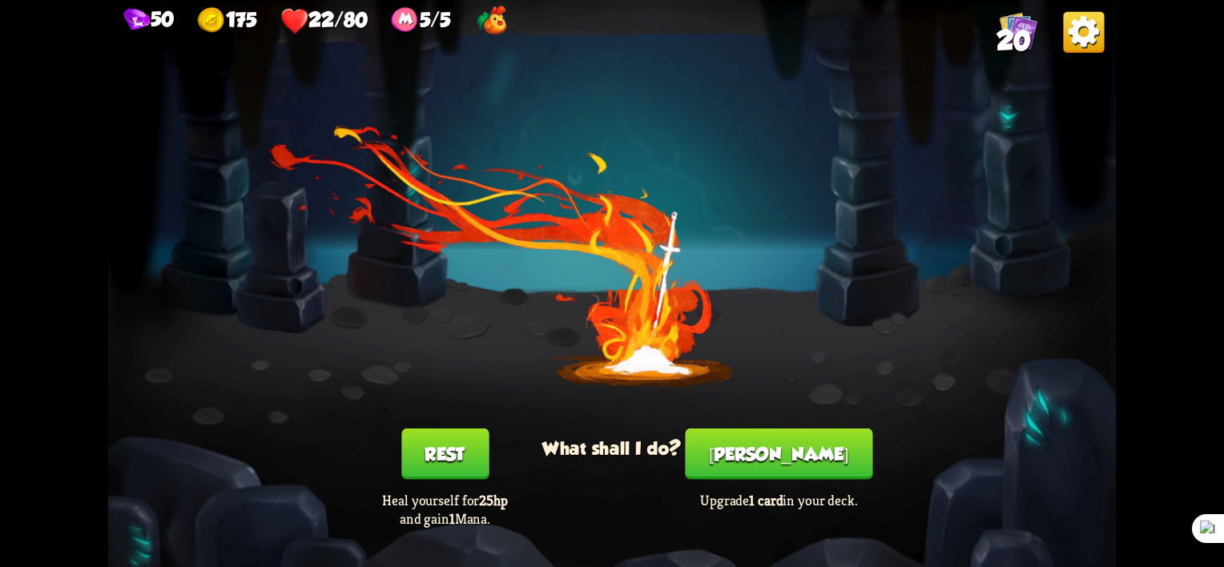
click at [461, 457] on button "Rest" at bounding box center [444, 454] width 87 height 51
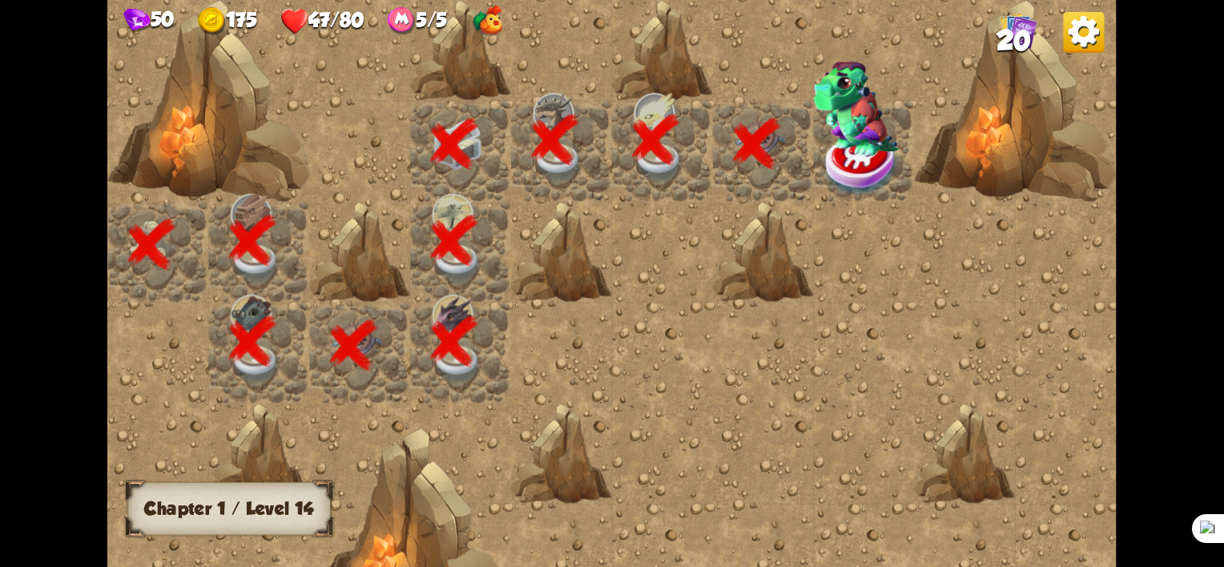
click at [880, 149] on img at bounding box center [856, 109] width 85 height 95
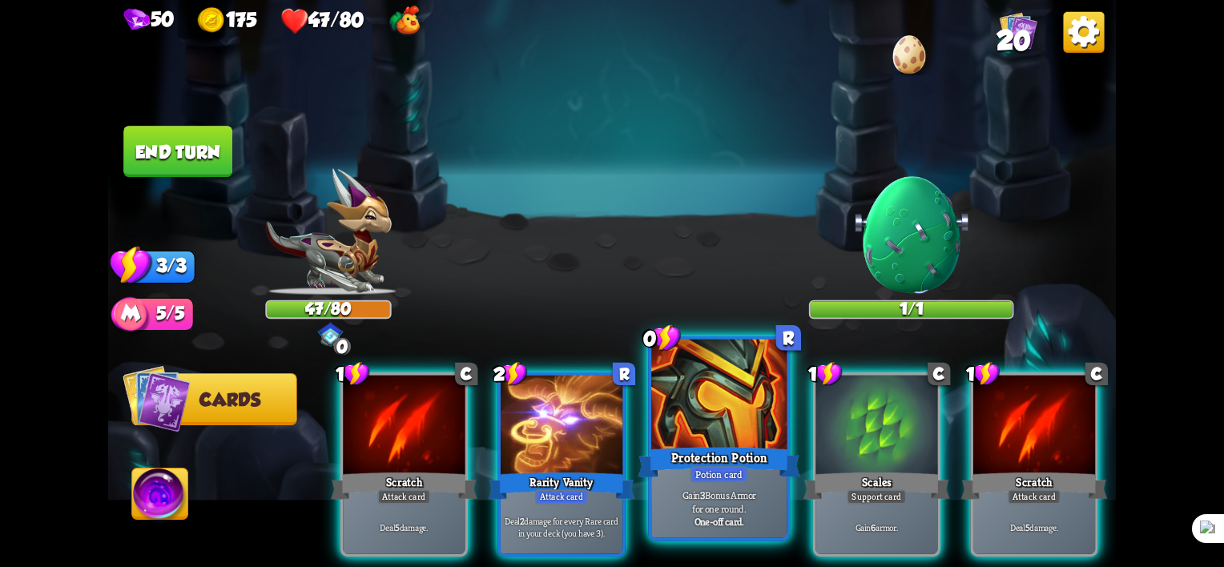
click at [716, 456] on div "Protection Potion" at bounding box center [719, 463] width 163 height 36
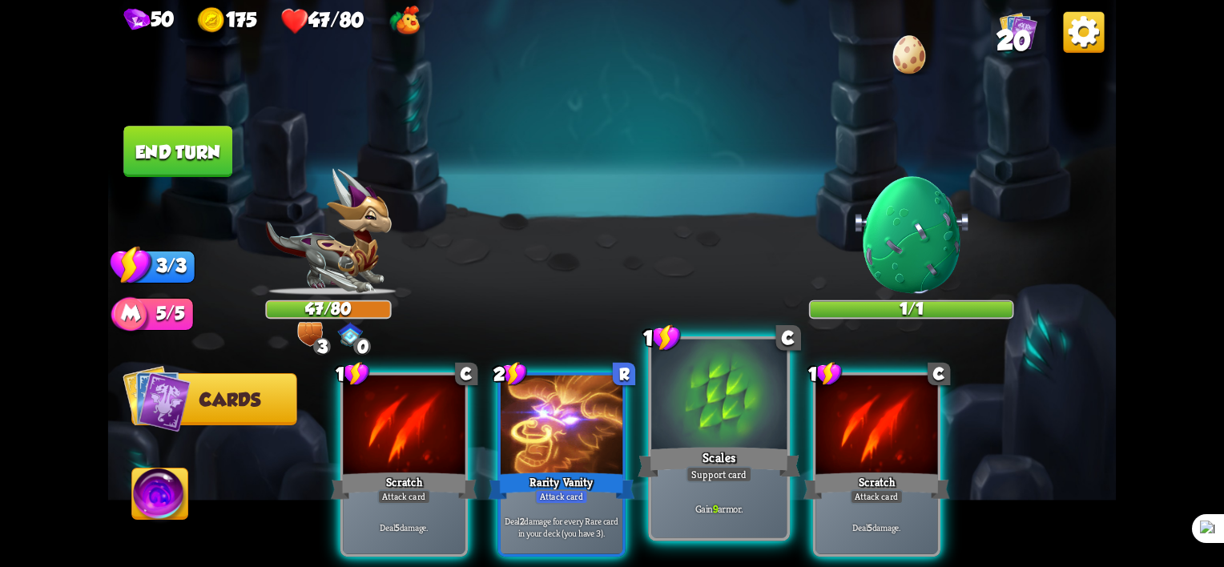
click at [674, 455] on div "Scales" at bounding box center [719, 463] width 163 height 36
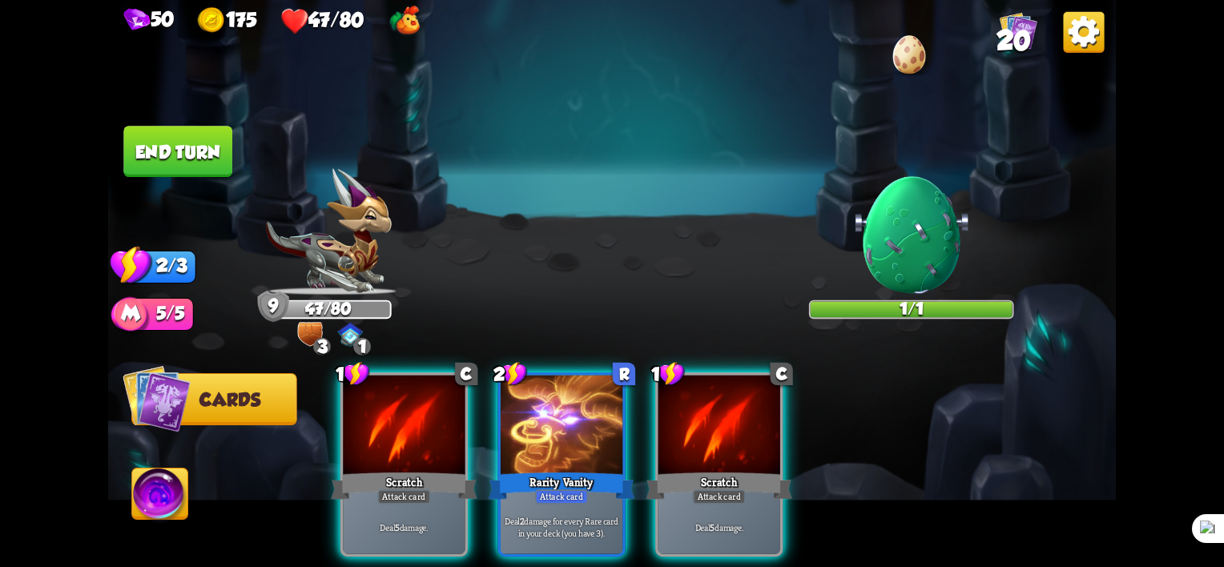
click at [167, 495] on img at bounding box center [160, 497] width 56 height 57
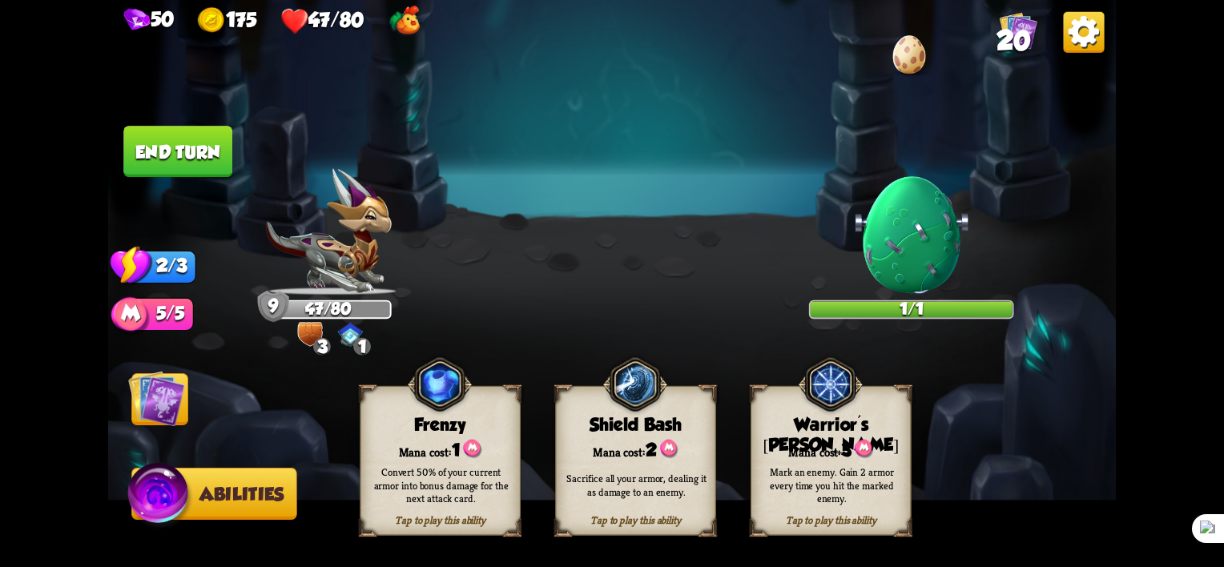
click at [668, 482] on div "Sacrifice all your armor, dealing it as damage to an enemy." at bounding box center [636, 485] width 145 height 26
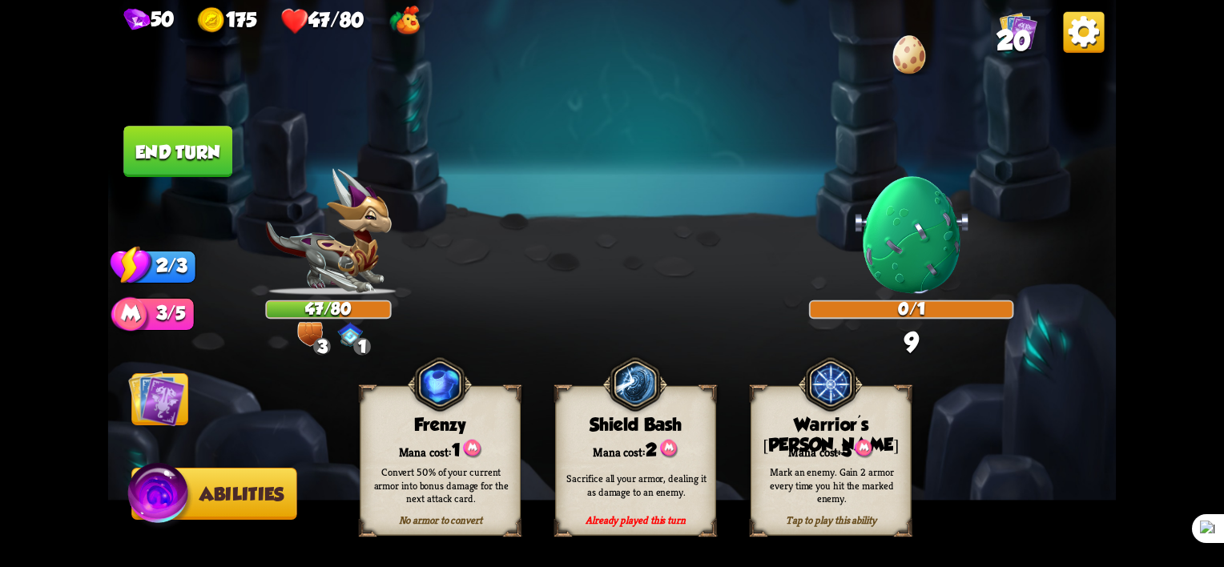
click at [161, 396] on img at bounding box center [156, 398] width 57 height 57
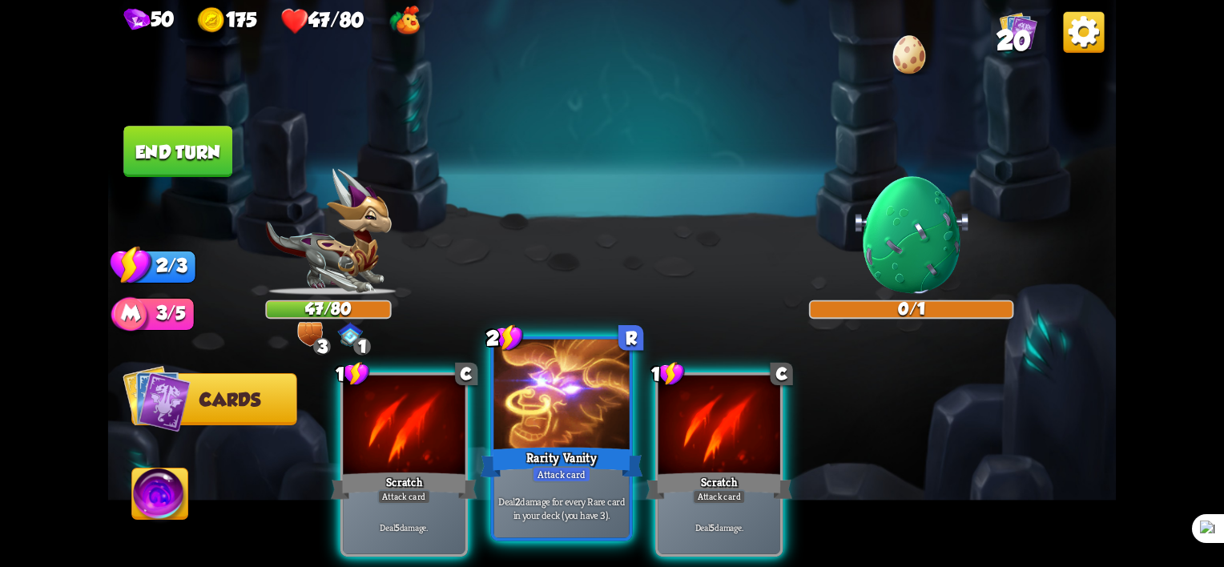
click at [564, 459] on div "Rarity Vanity" at bounding box center [562, 463] width 163 height 36
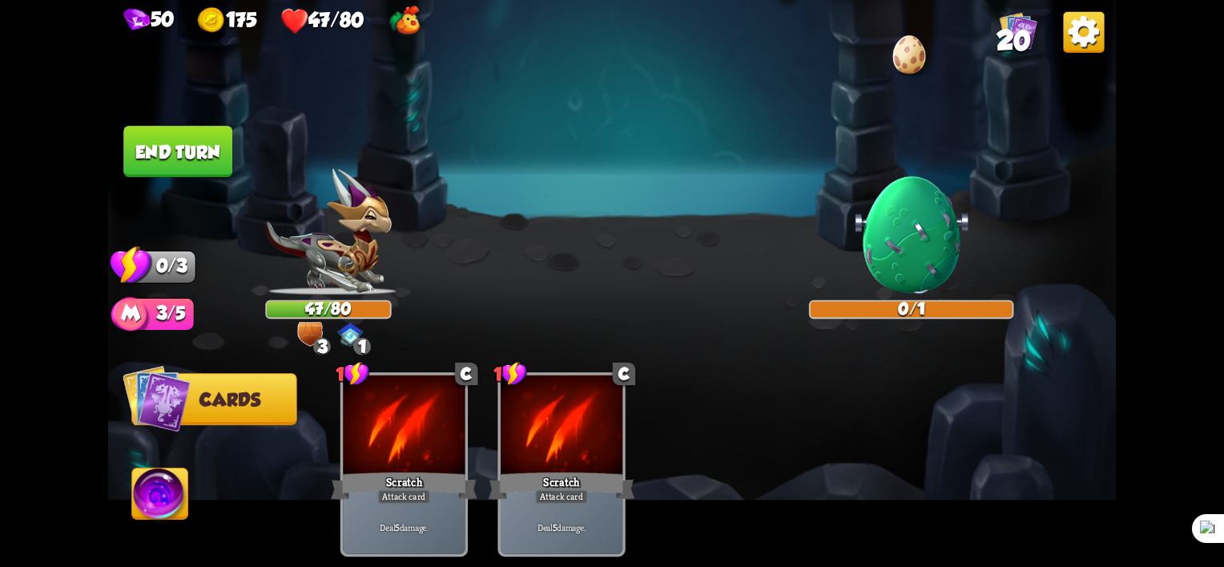
click at [215, 172] on button "End turn" at bounding box center [177, 151] width 109 height 51
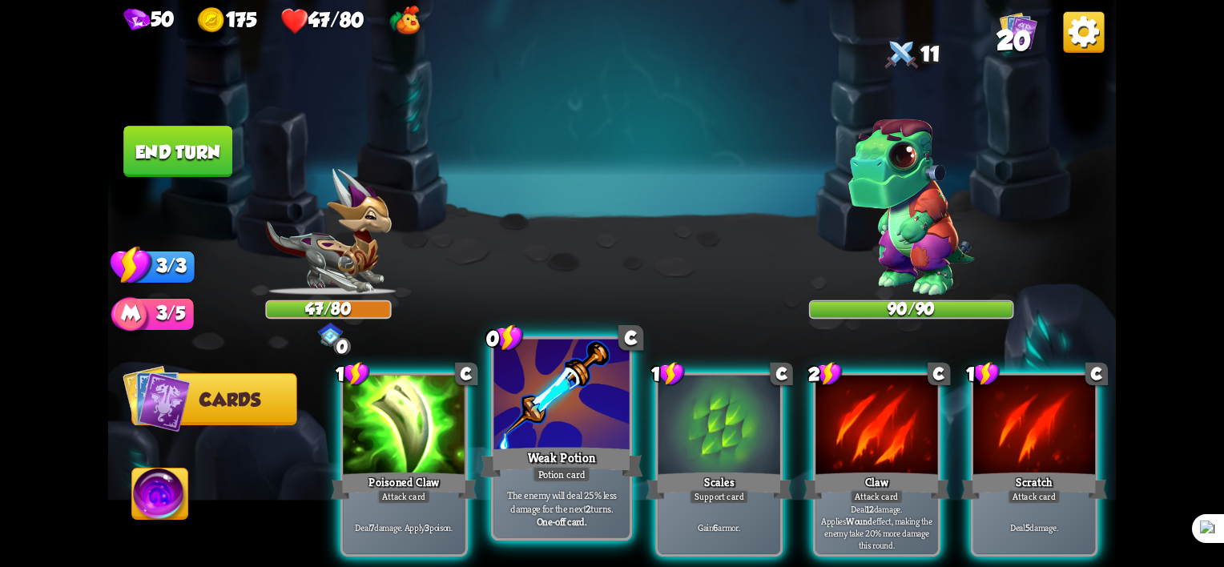
click at [561, 449] on div "Weak Potion" at bounding box center [562, 463] width 163 height 36
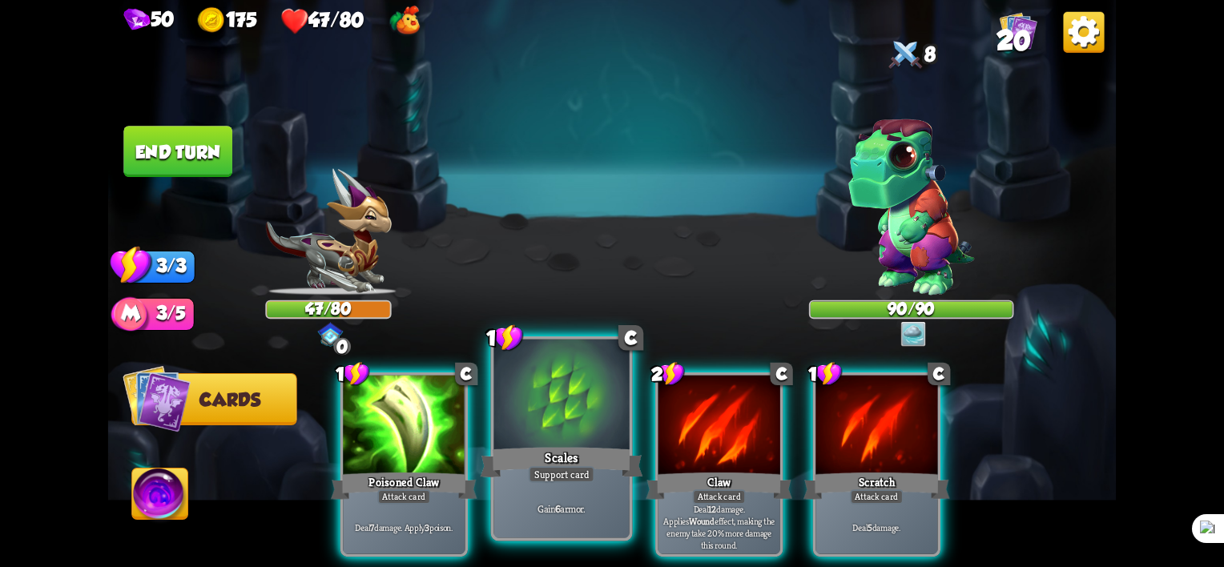
click at [560, 445] on div "Scales" at bounding box center [562, 463] width 163 height 36
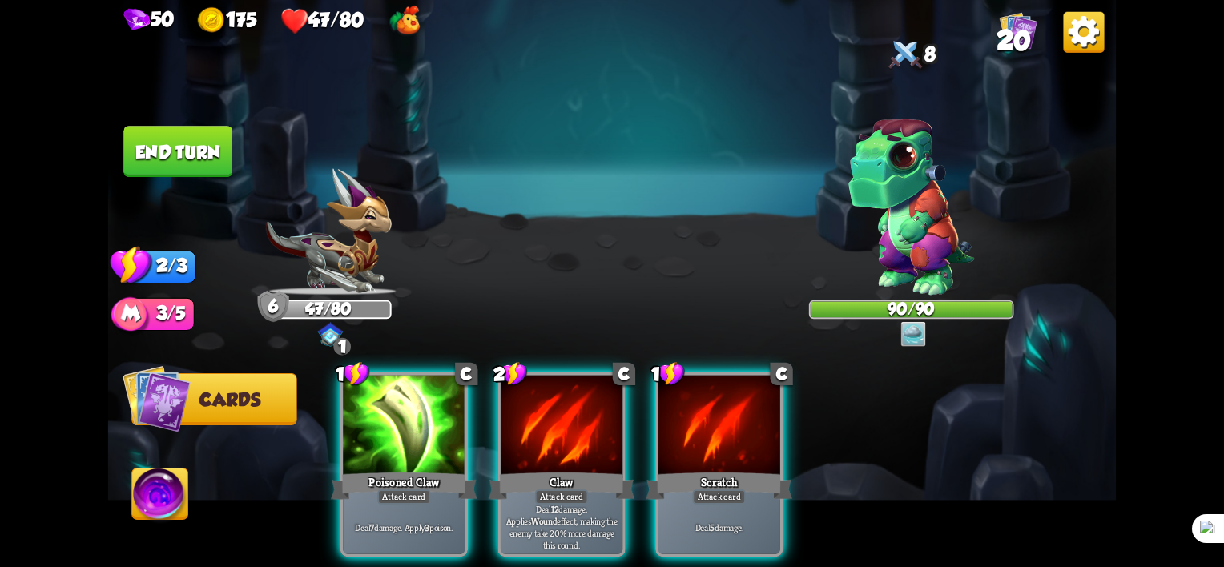
click at [153, 493] on img at bounding box center [160, 497] width 56 height 57
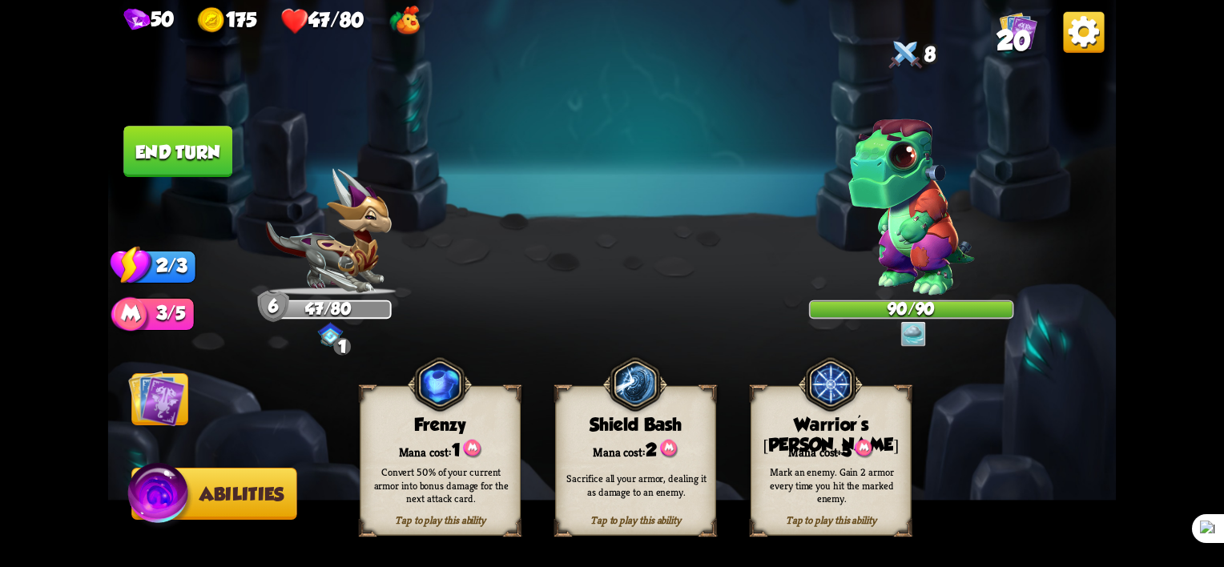
click at [874, 470] on div "Mark an enemy. Gain 2 armor every time you hit the marked enemy." at bounding box center [831, 485] width 145 height 40
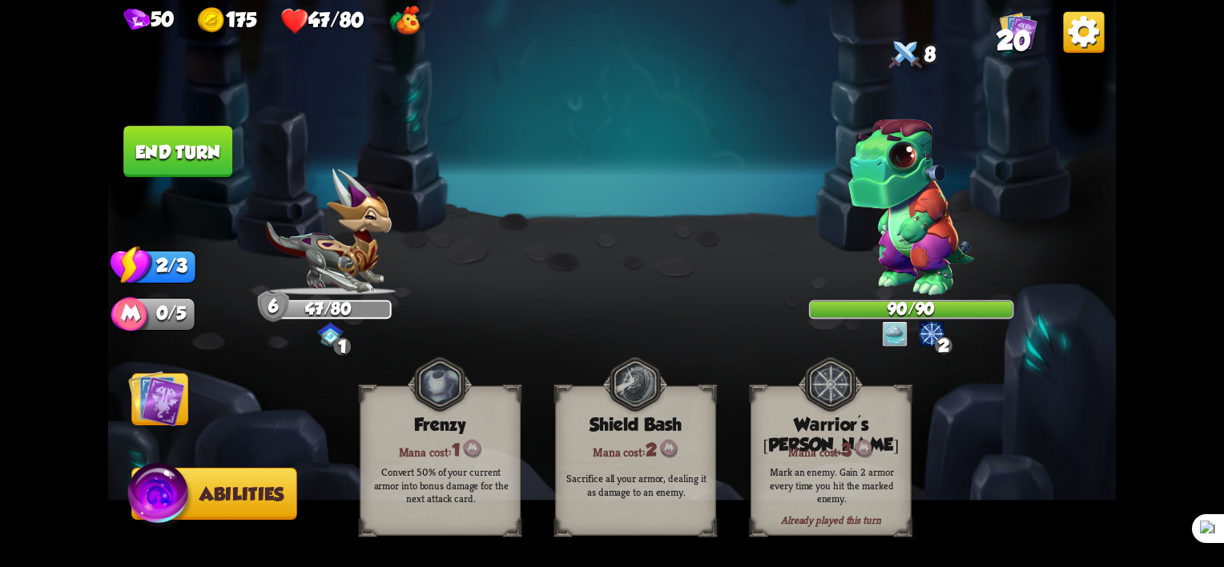
click at [167, 404] on img at bounding box center [156, 398] width 57 height 57
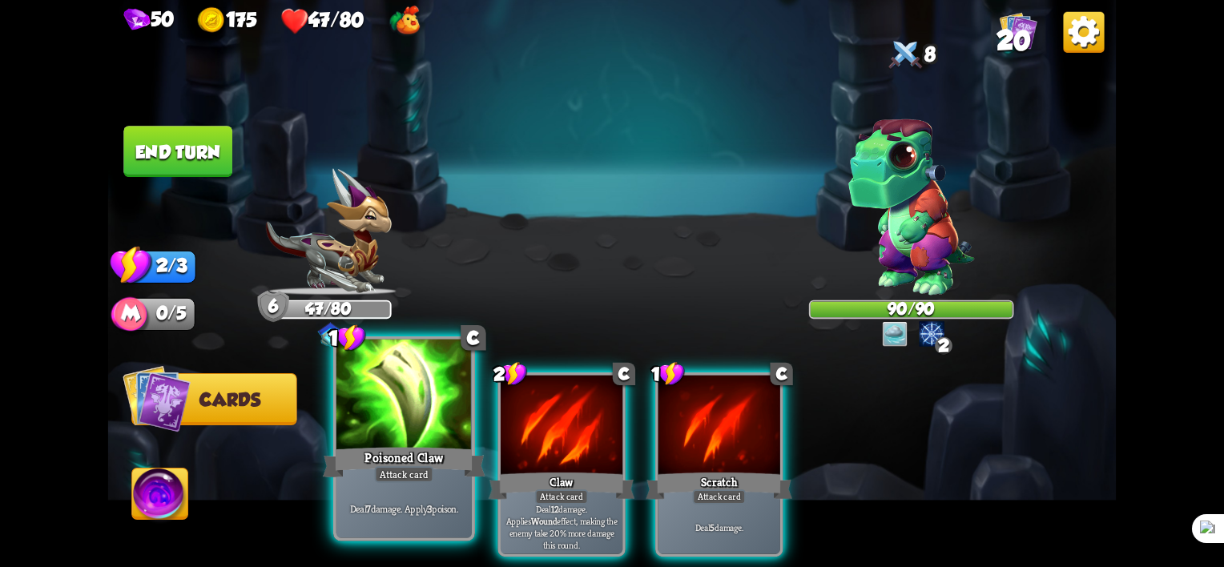
click at [404, 459] on div "Poisoned Claw" at bounding box center [404, 463] width 163 height 36
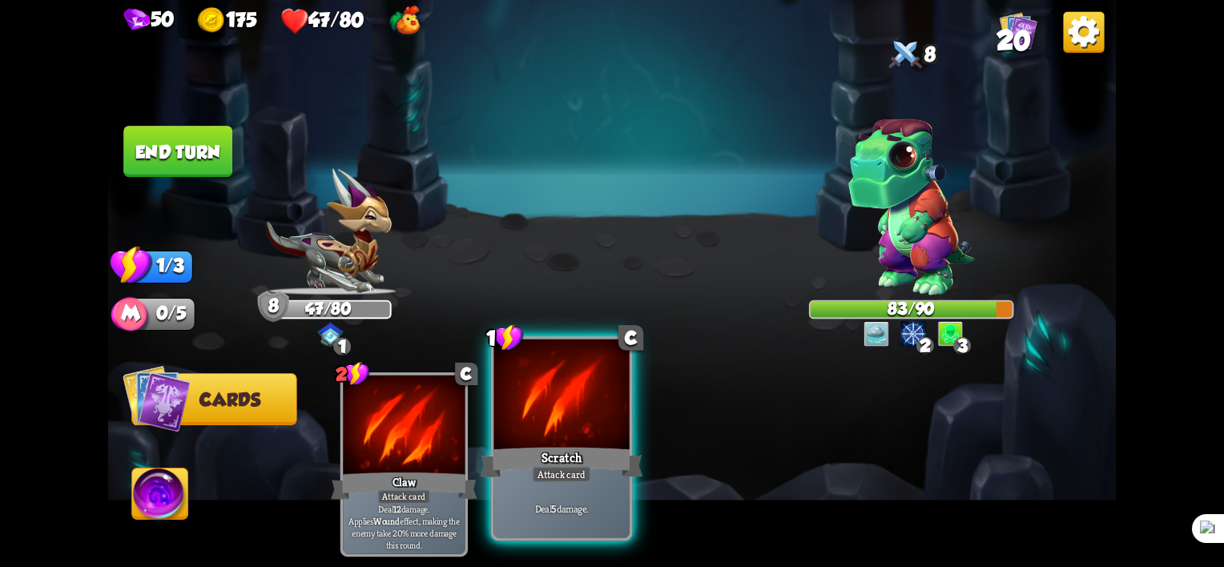
click at [555, 457] on div "Scratch" at bounding box center [562, 463] width 163 height 36
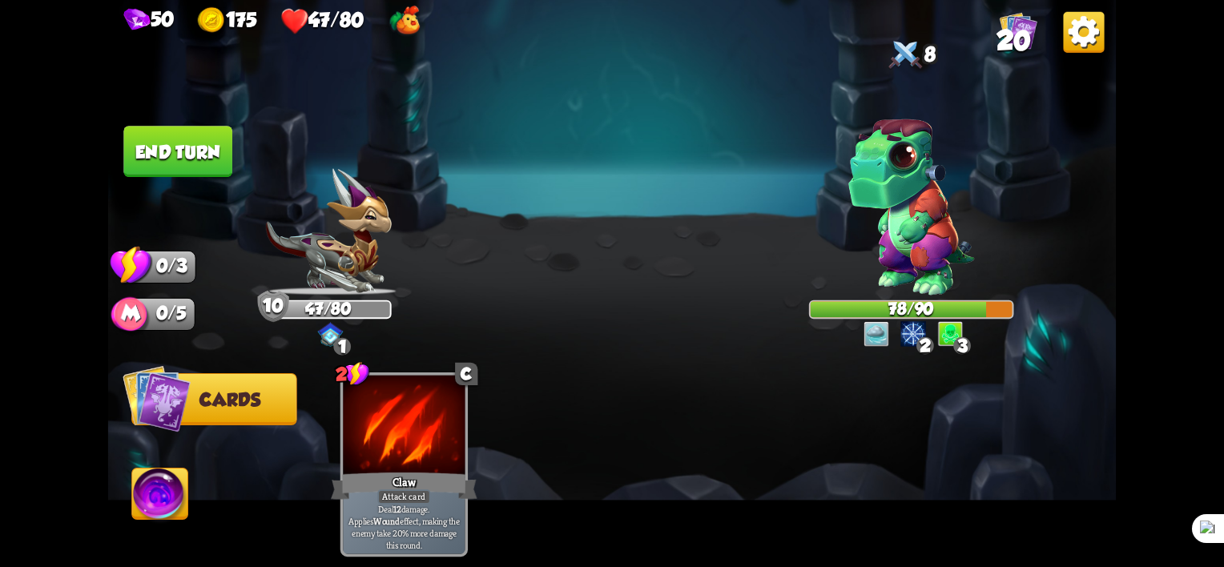
click at [179, 154] on button "End turn" at bounding box center [177, 151] width 109 height 51
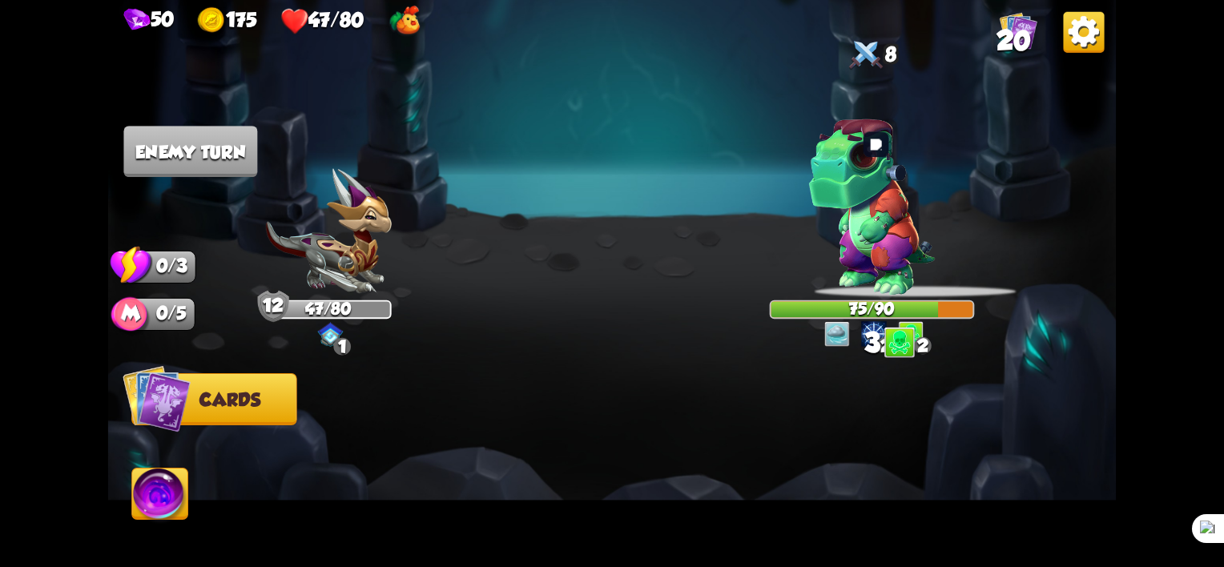
click at [884, 179] on img at bounding box center [871, 207] width 127 height 177
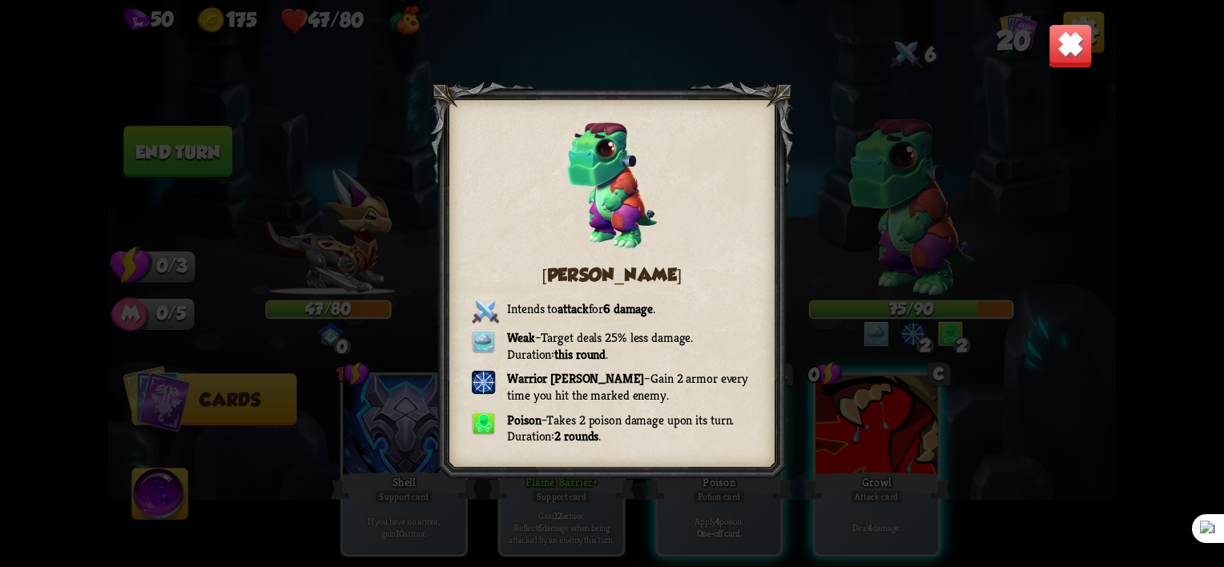
click at [981, 352] on div "[PERSON_NAME] Intends to attack for 6 damage . Weak – Target deals 25% less dam…" at bounding box center [612, 283] width 1008 height 567
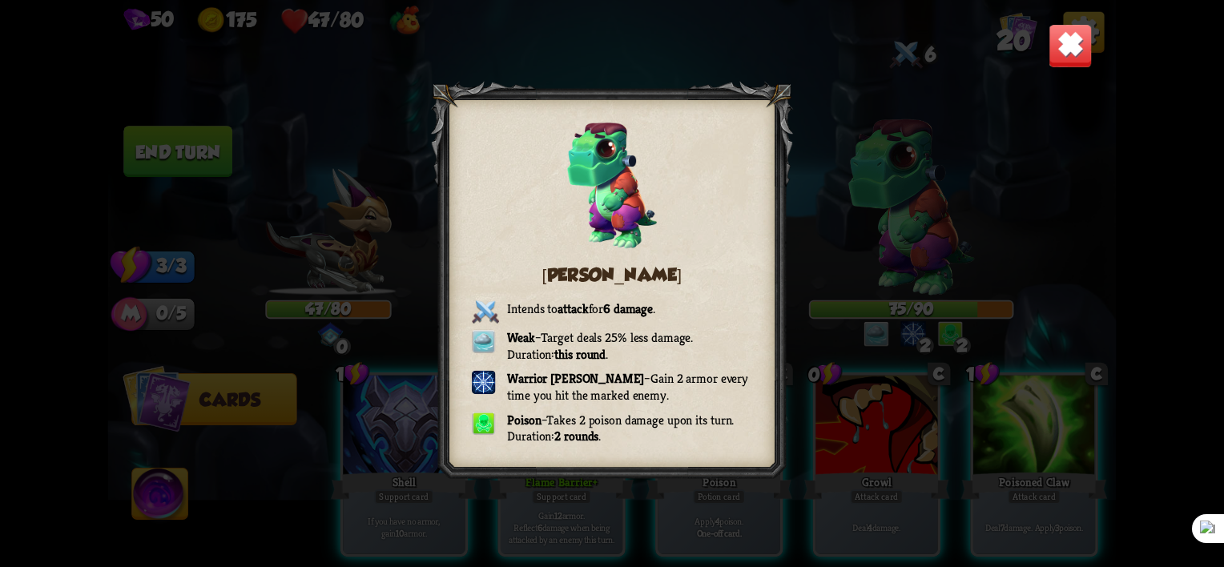
click at [1081, 57] on img at bounding box center [1071, 46] width 44 height 44
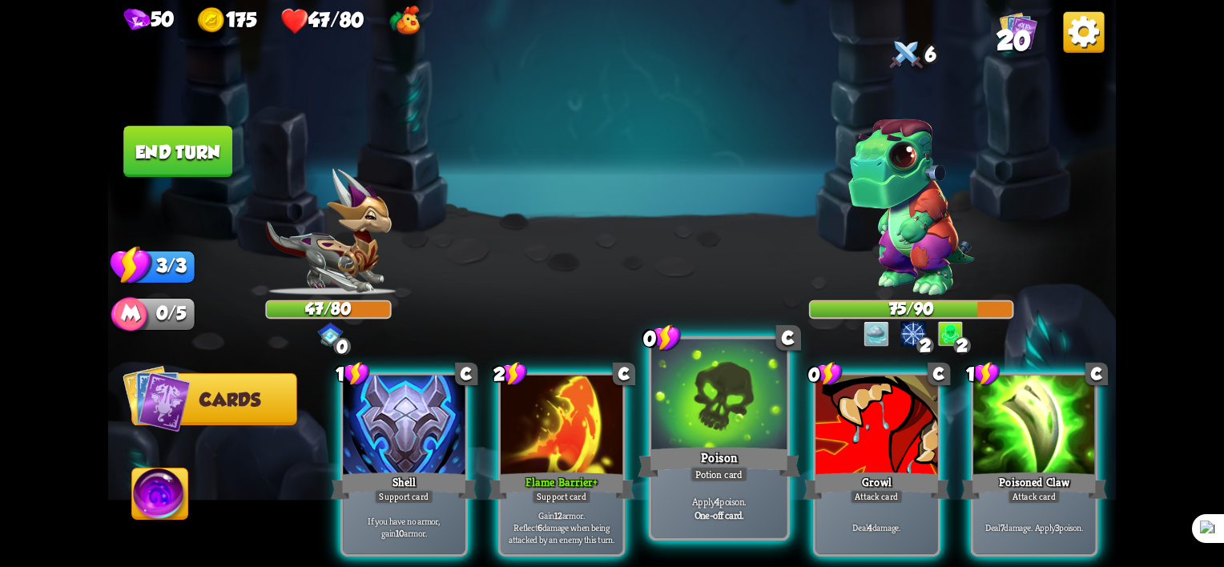
click at [721, 479] on div "Potion card" at bounding box center [719, 474] width 58 height 17
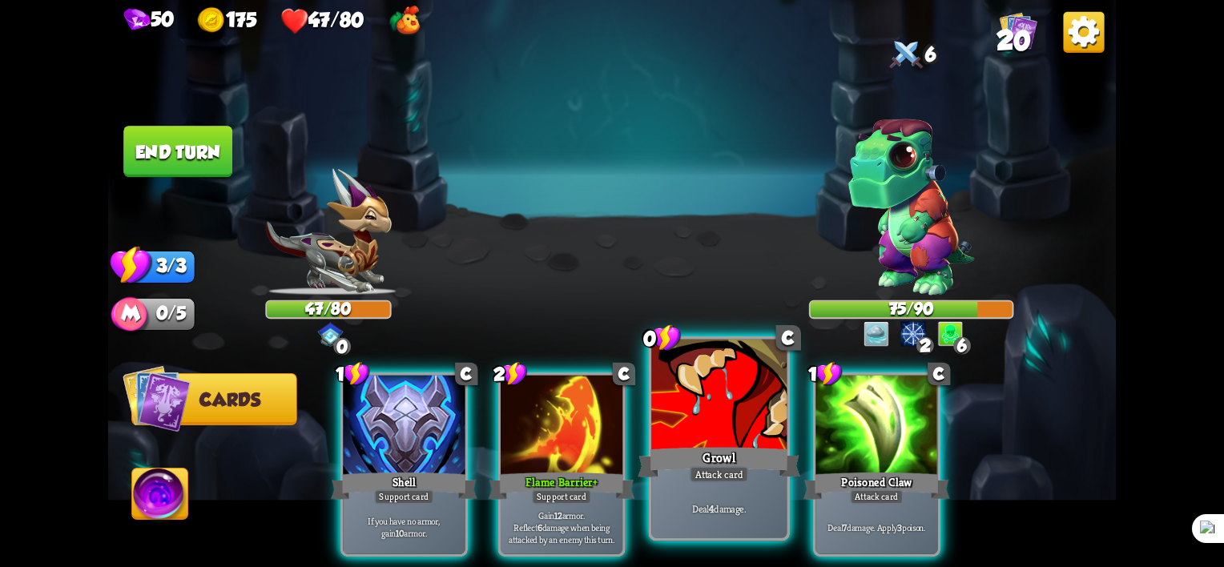
click at [709, 433] on div at bounding box center [718, 397] width 135 height 115
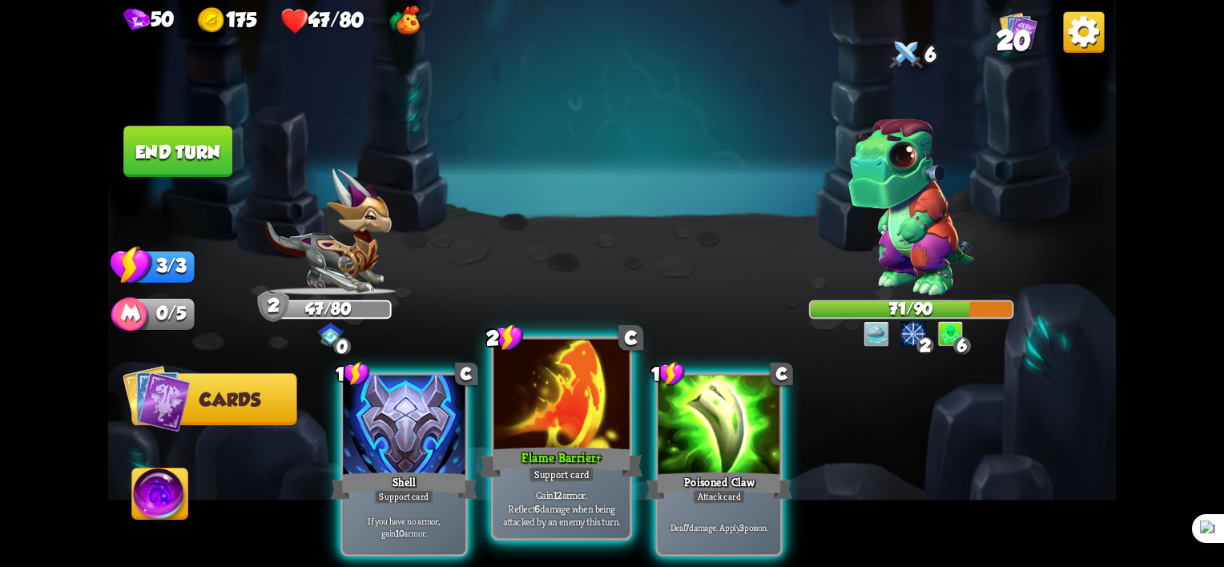
click at [586, 471] on div "Support card" at bounding box center [562, 474] width 66 height 17
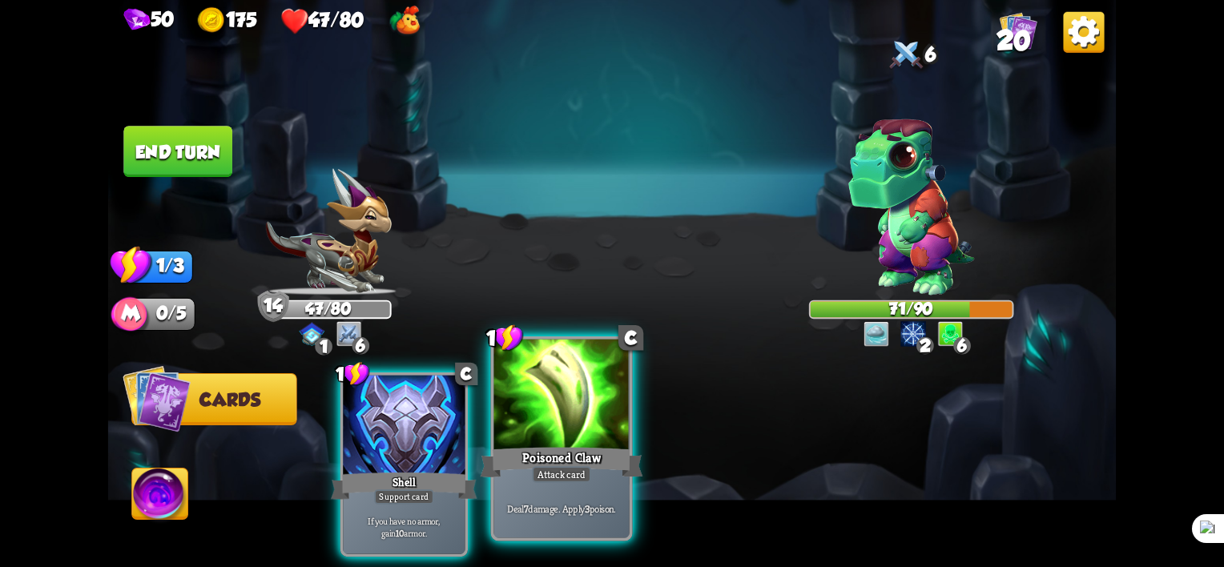
click at [570, 423] on div at bounding box center [561, 397] width 135 height 115
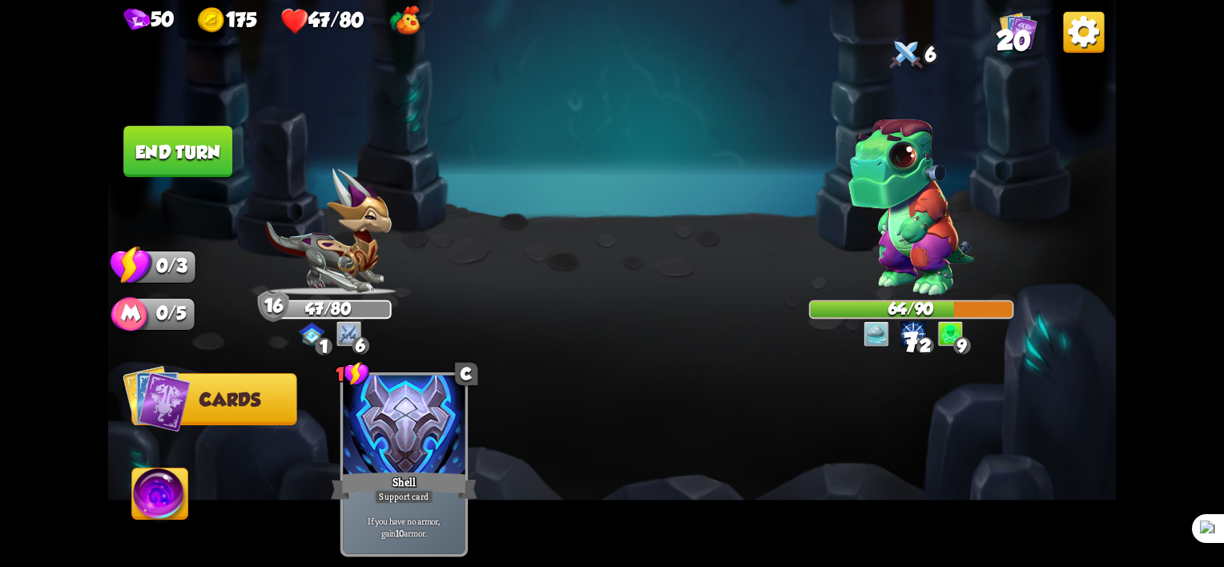
click at [183, 151] on button "End turn" at bounding box center [177, 151] width 109 height 51
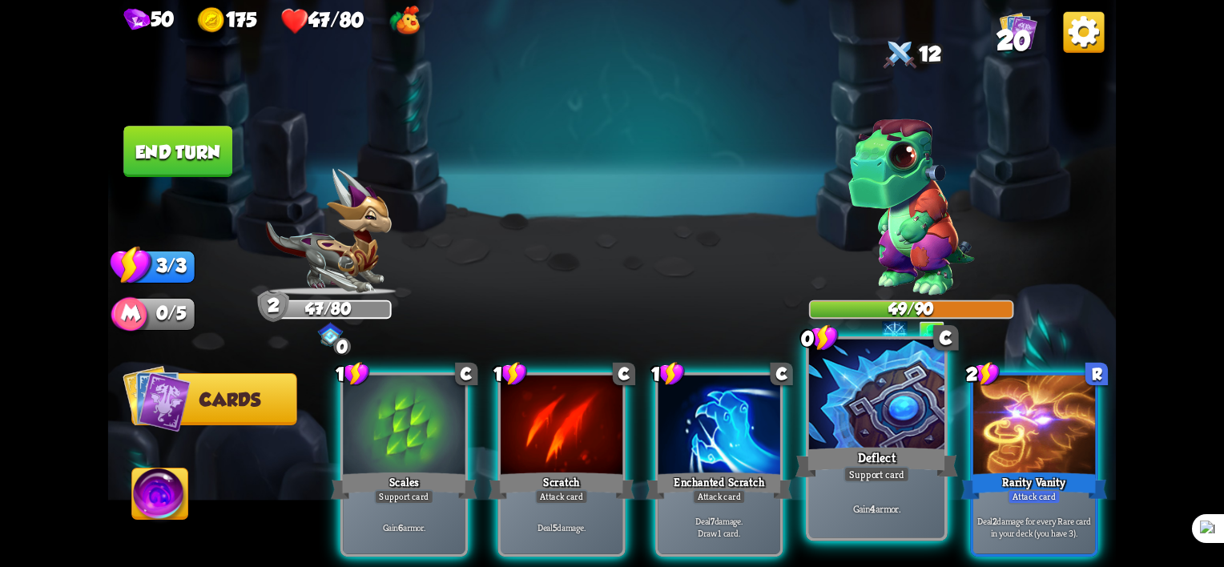
click at [861, 449] on div "Deflect" at bounding box center [876, 463] width 163 height 36
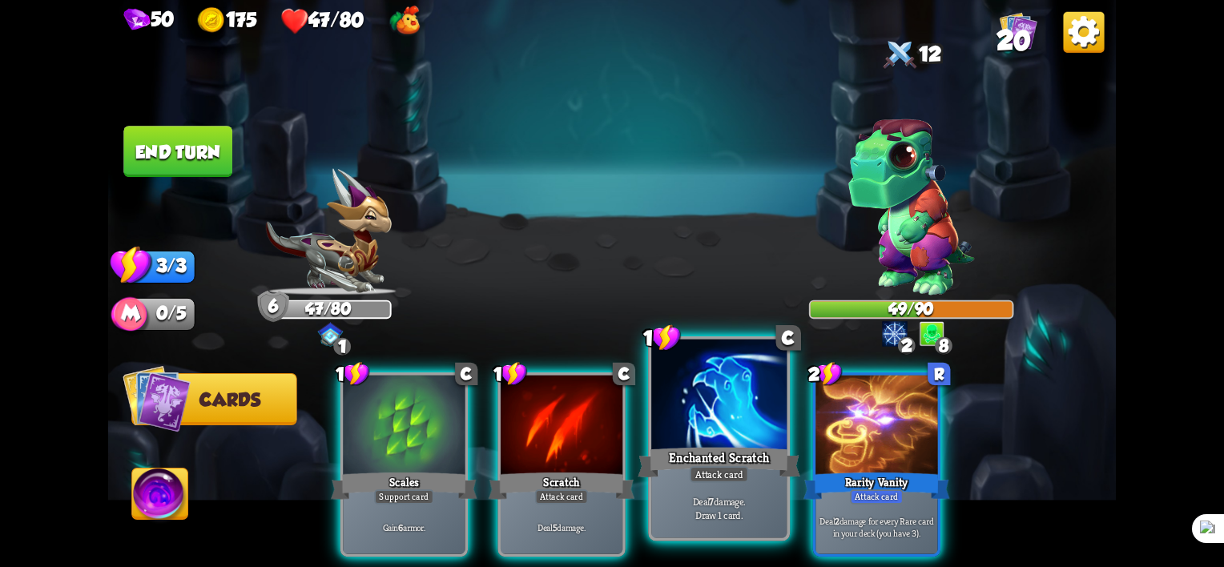
click at [721, 476] on div "Attack card" at bounding box center [719, 474] width 59 height 17
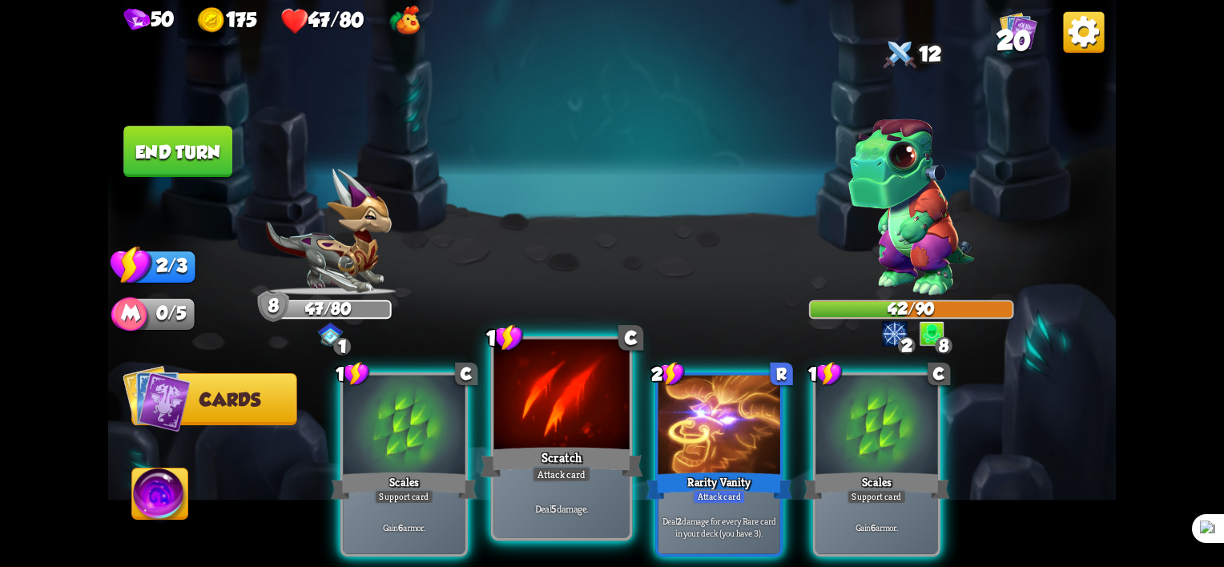
click at [532, 501] on div "Deal 5 damage." at bounding box center [561, 508] width 135 height 59
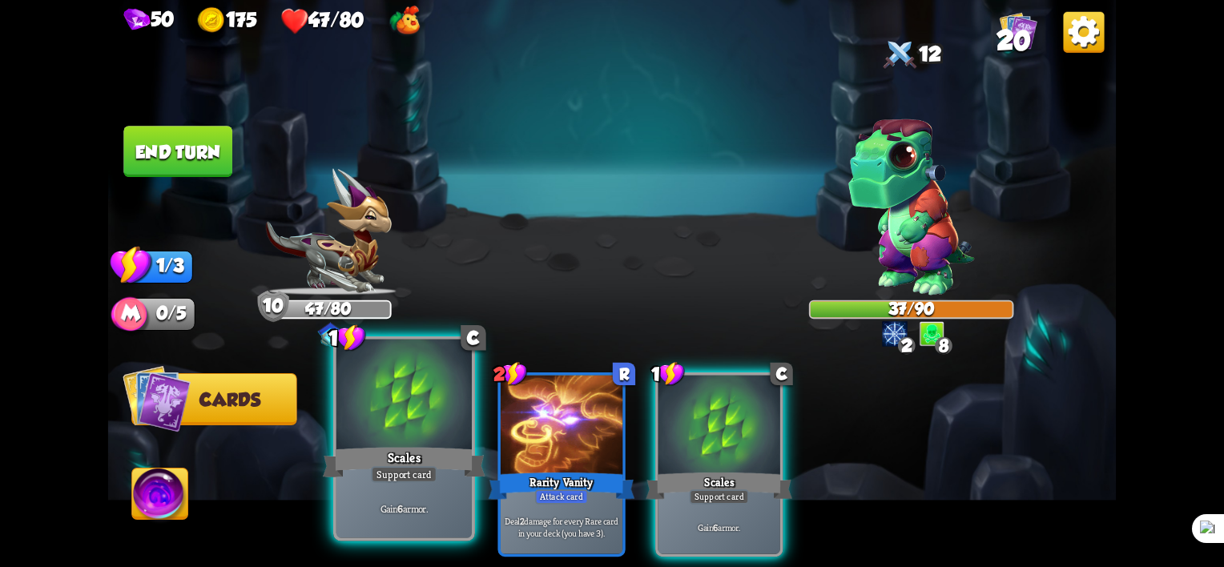
click at [418, 477] on div "Support card" at bounding box center [404, 474] width 66 height 17
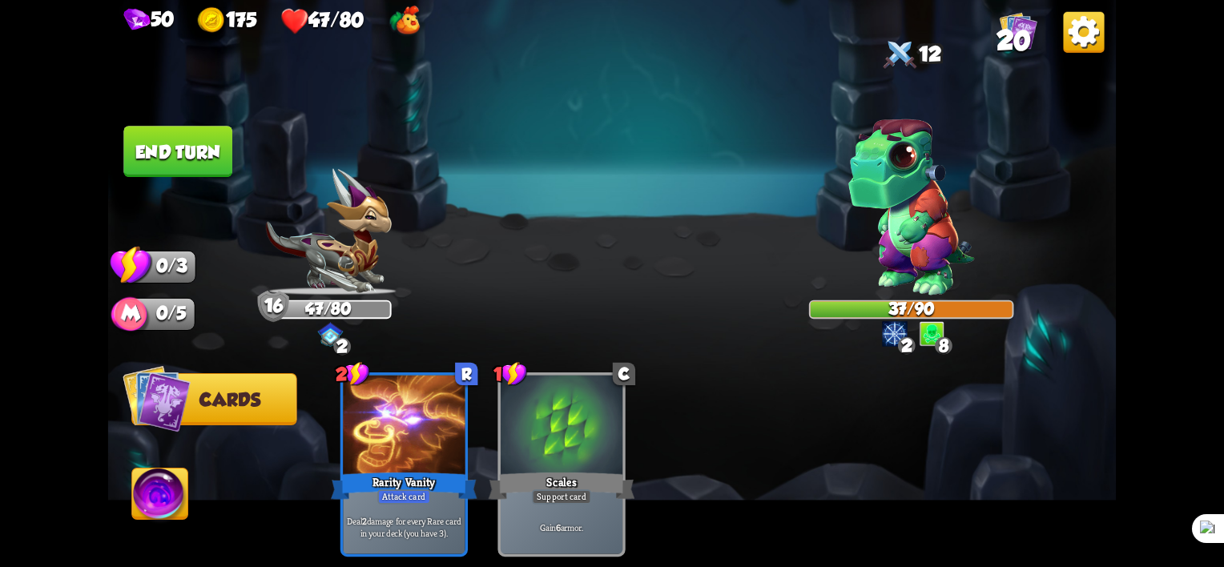
click at [202, 158] on button "End turn" at bounding box center [177, 151] width 109 height 51
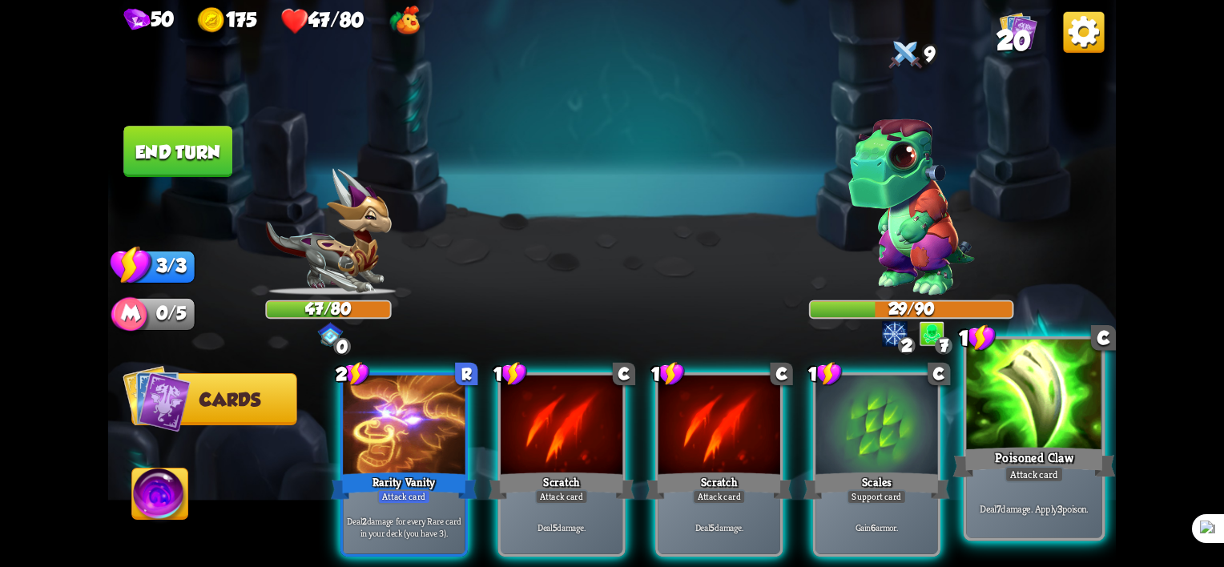
click at [1045, 498] on div "Deal 7 damage. Apply 3 poison." at bounding box center [1033, 508] width 135 height 59
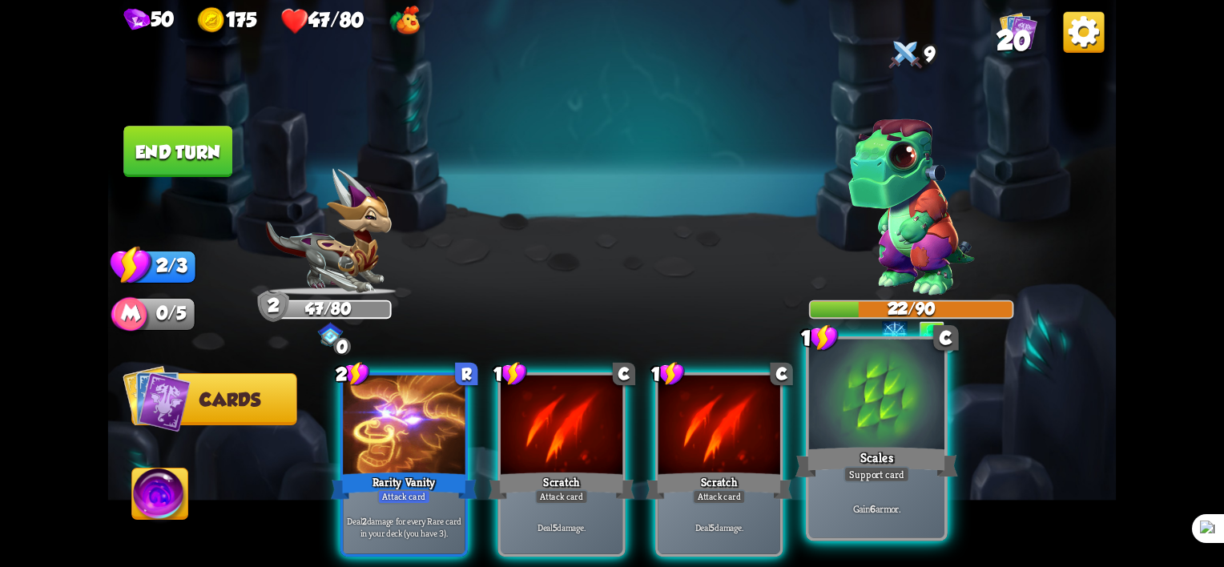
click at [851, 464] on div "Scales" at bounding box center [876, 463] width 163 height 36
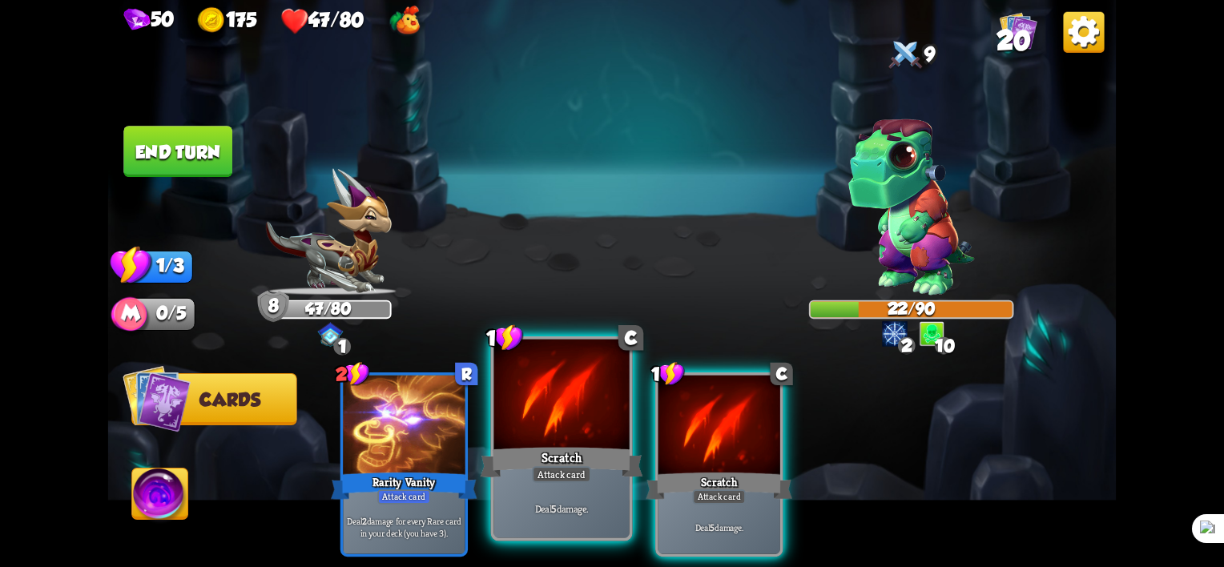
click at [596, 477] on div "Scratch" at bounding box center [562, 463] width 163 height 36
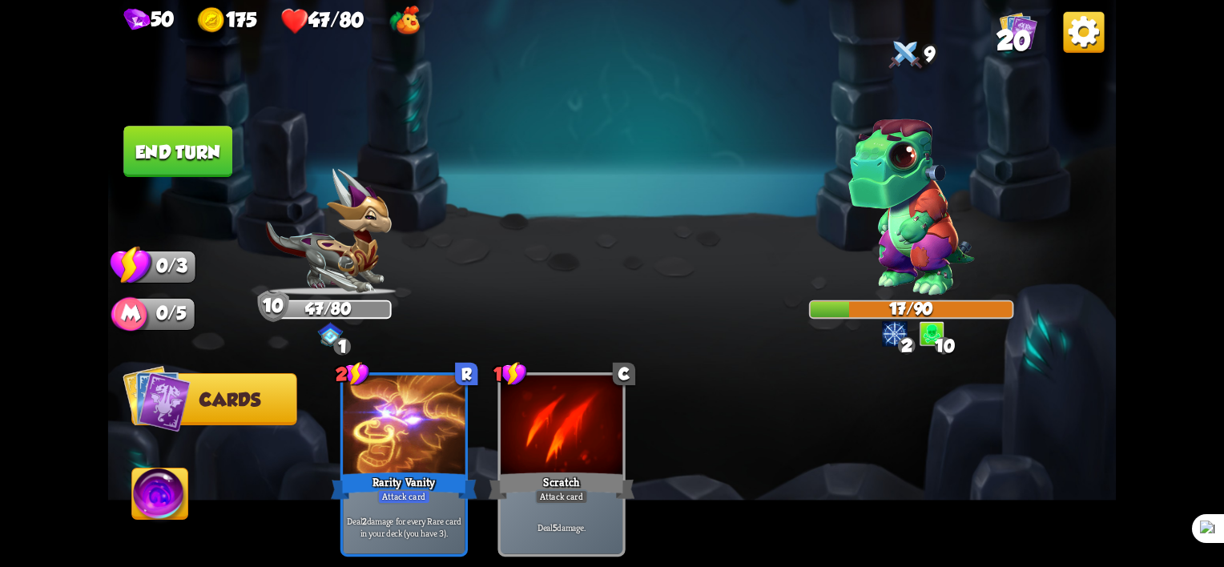
click at [184, 157] on button "End turn" at bounding box center [177, 151] width 109 height 51
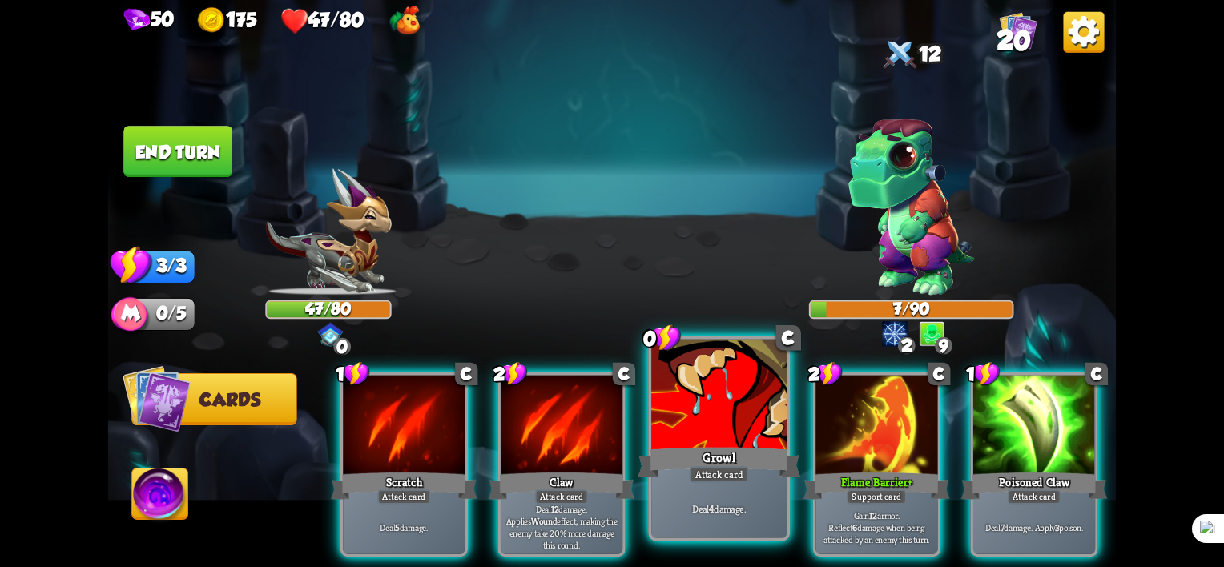
click at [772, 476] on div "Growl" at bounding box center [719, 463] width 163 height 36
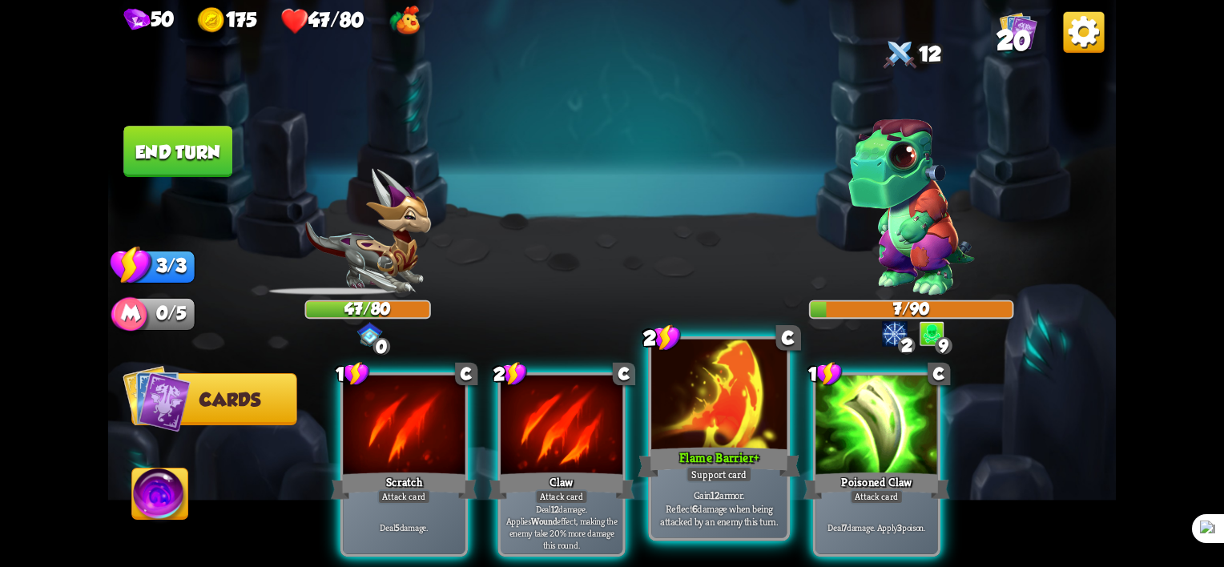
click at [747, 477] on div "Support card" at bounding box center [719, 474] width 66 height 17
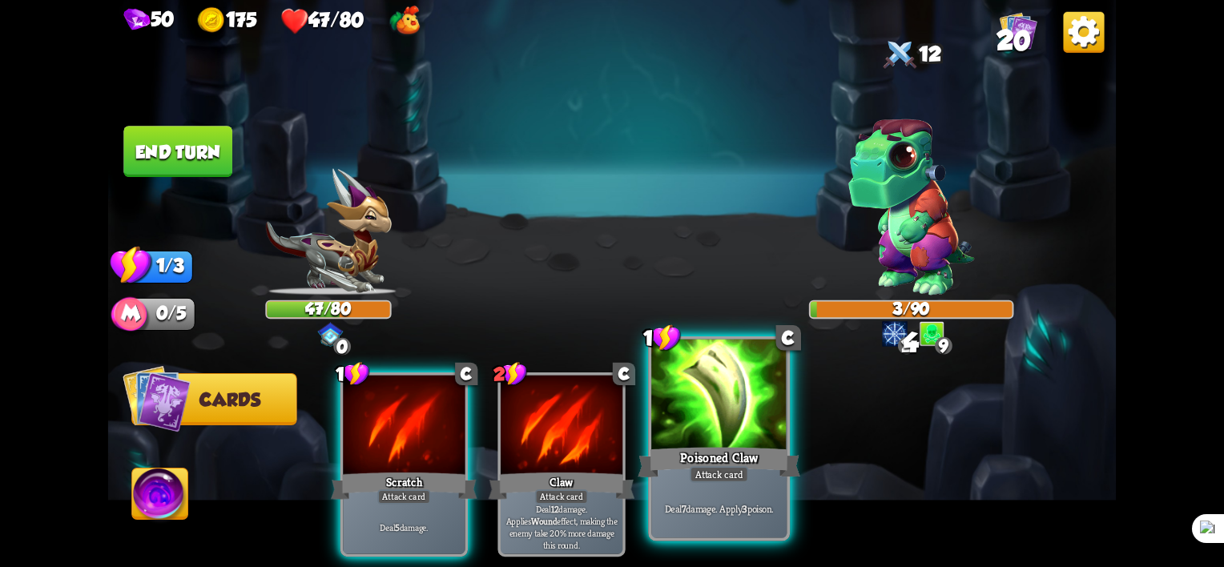
click at [706, 457] on div "Poisoned Claw" at bounding box center [719, 463] width 163 height 36
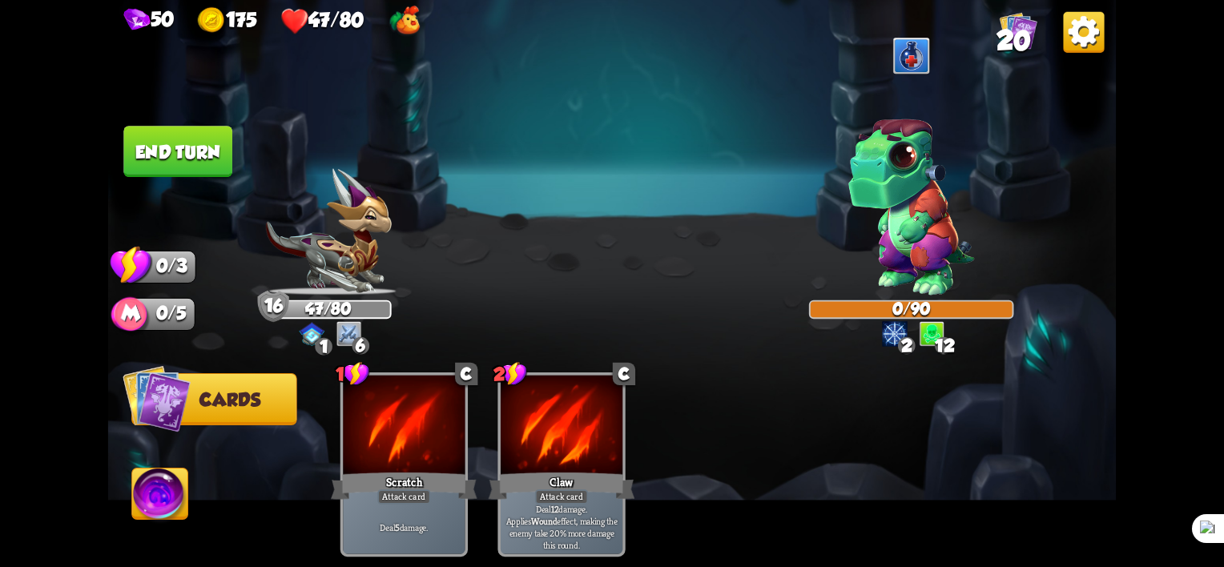
click at [184, 154] on button "End turn" at bounding box center [177, 151] width 109 height 51
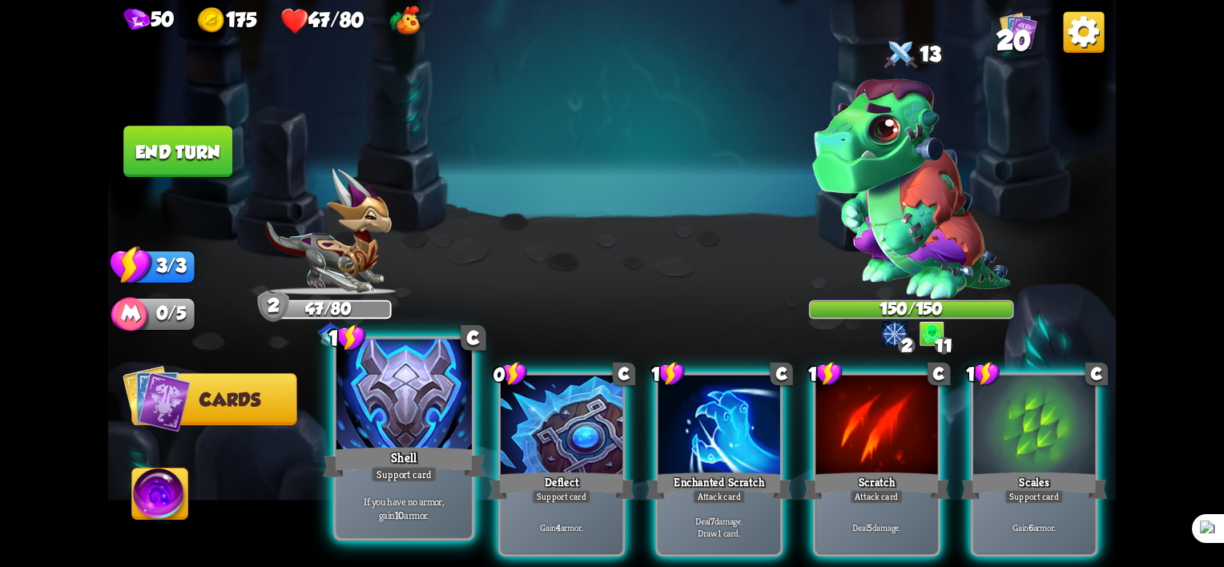
click at [420, 469] on div "Support card" at bounding box center [404, 474] width 66 height 17
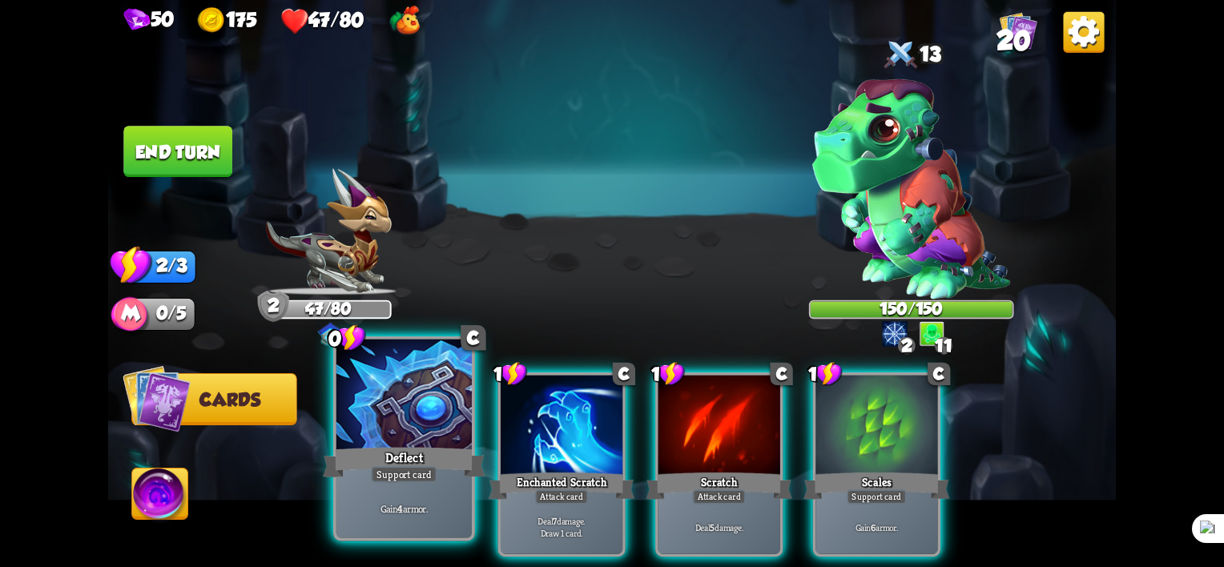
click at [397, 449] on div "Deflect" at bounding box center [404, 463] width 163 height 36
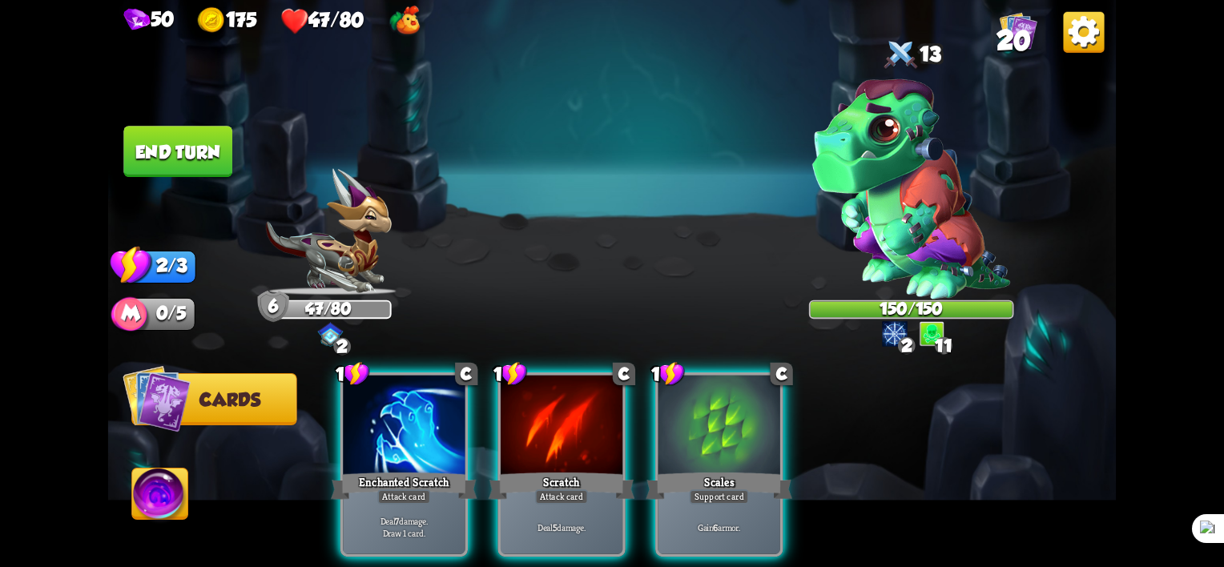
click at [397, 469] on div "Enchanted Scratch" at bounding box center [404, 485] width 147 height 33
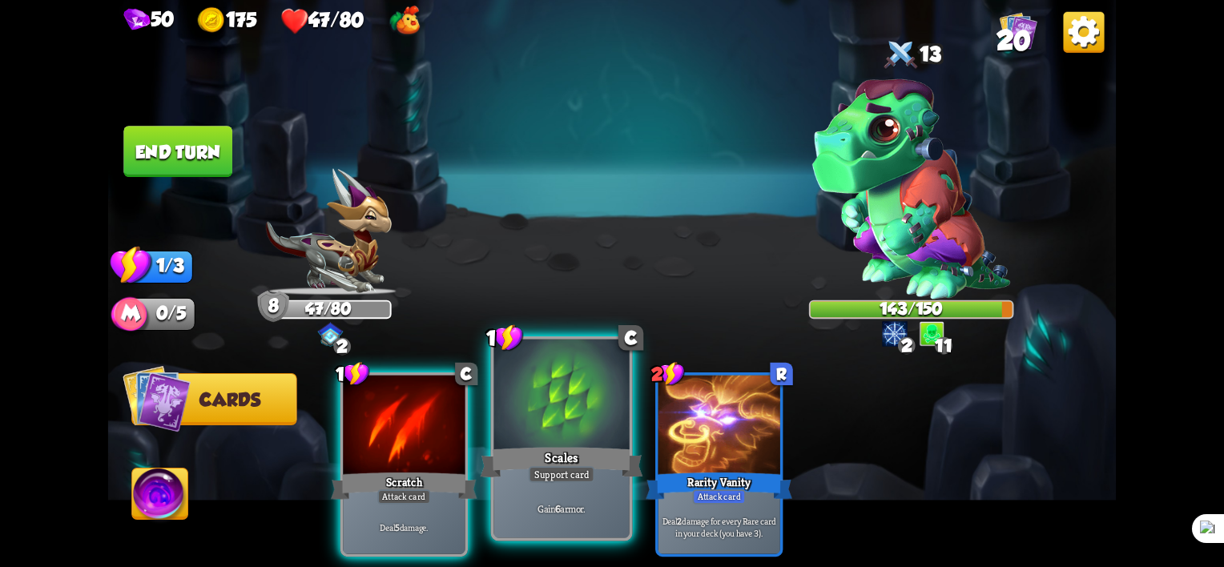
click at [562, 452] on div "Scales" at bounding box center [562, 463] width 163 height 36
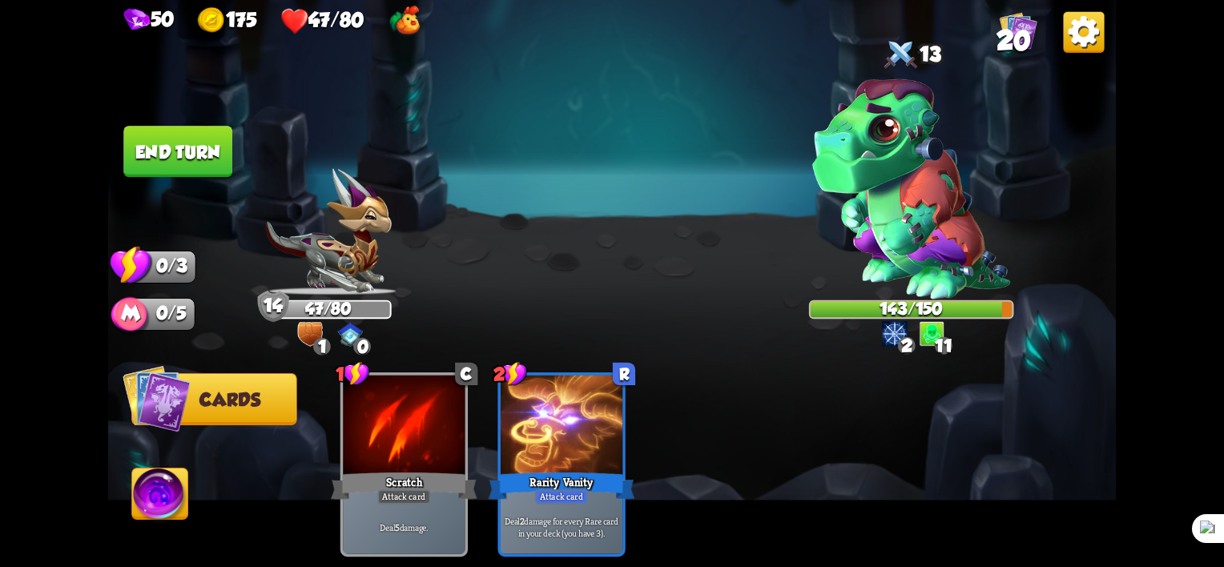
click at [177, 159] on button "End turn" at bounding box center [177, 151] width 109 height 51
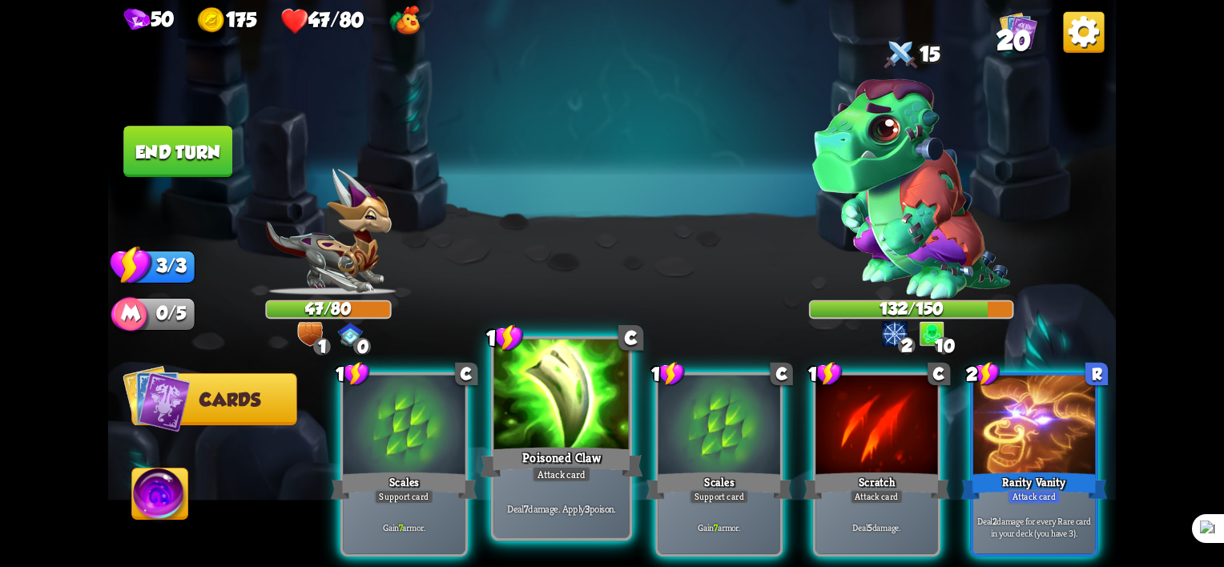
click at [585, 455] on div "Poisoned Claw" at bounding box center [562, 463] width 163 height 36
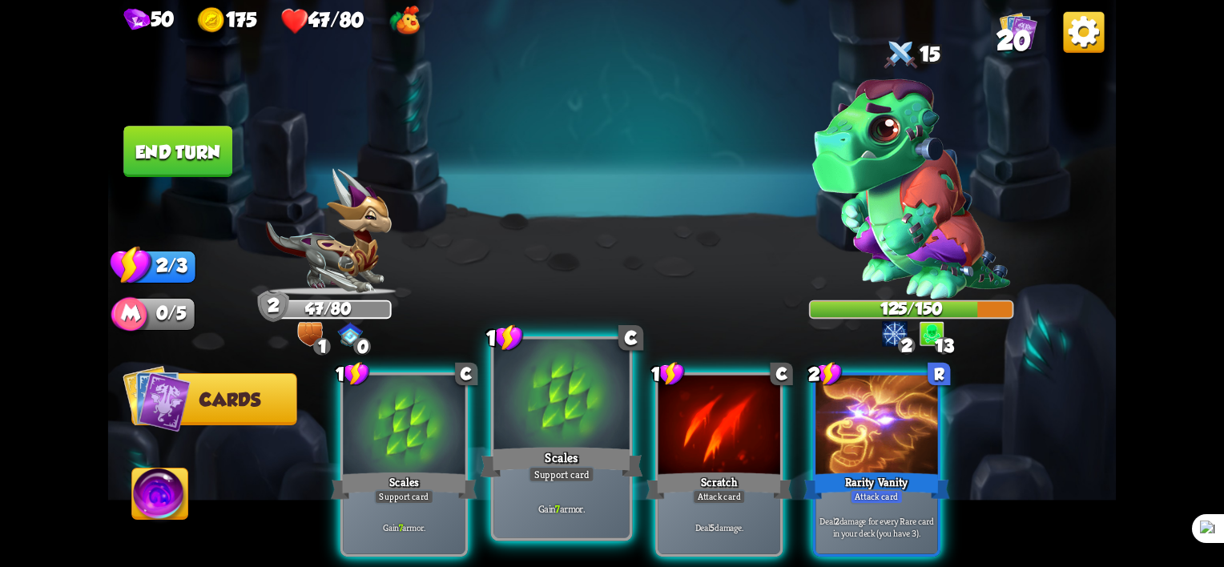
click at [533, 455] on div "Scales" at bounding box center [562, 463] width 163 height 36
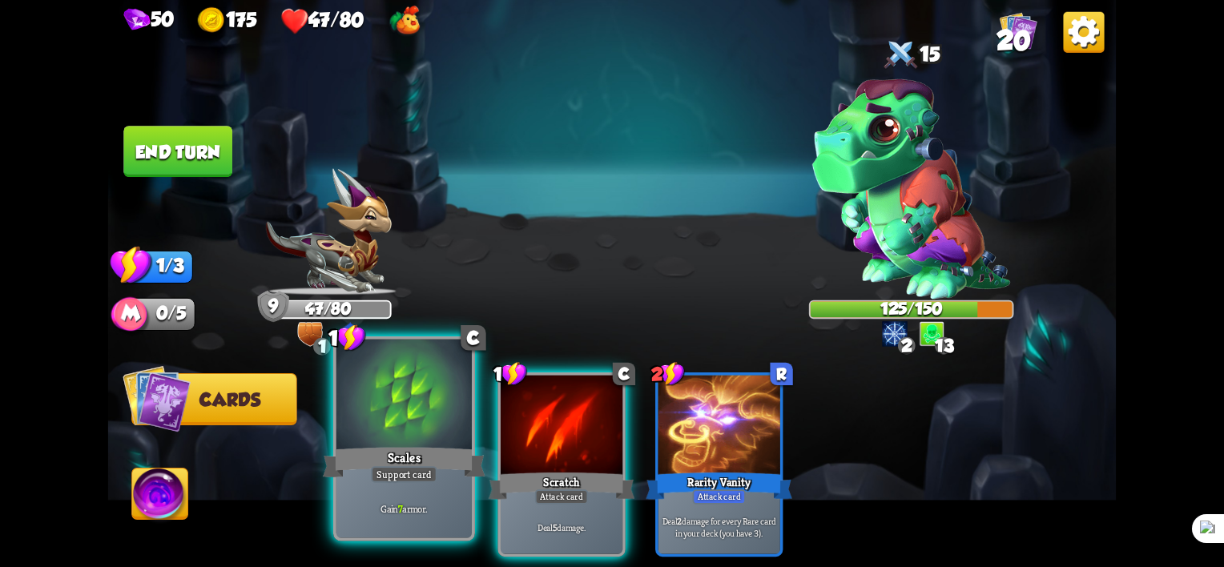
click at [404, 453] on div "Scales" at bounding box center [404, 463] width 163 height 36
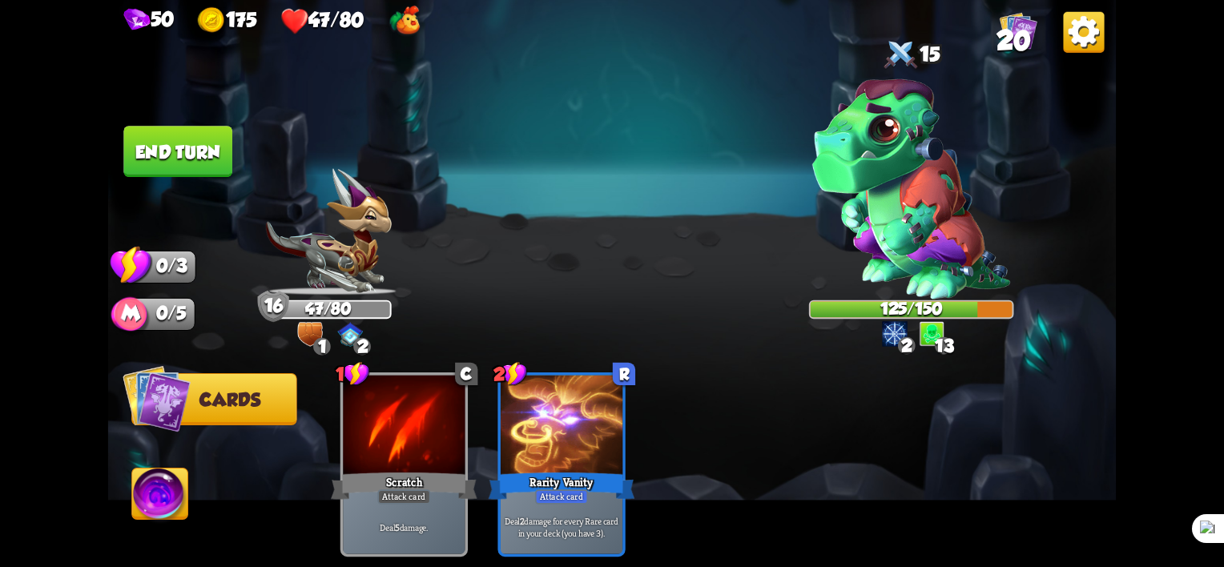
click at [179, 153] on button "End turn" at bounding box center [177, 151] width 109 height 51
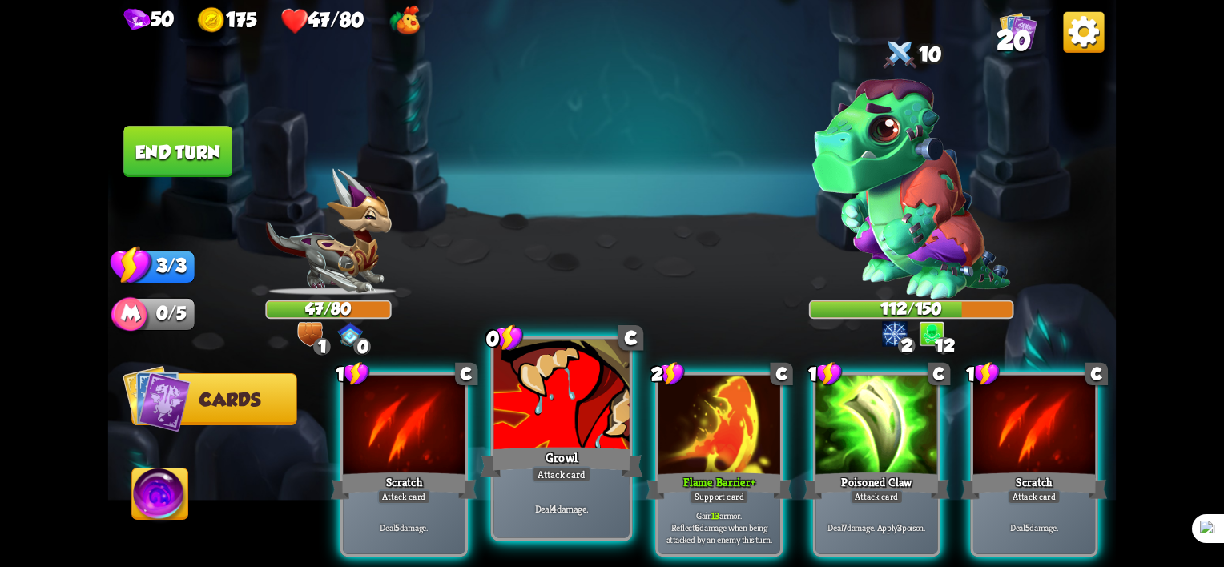
click at [577, 473] on div "Attack card" at bounding box center [561, 474] width 59 height 17
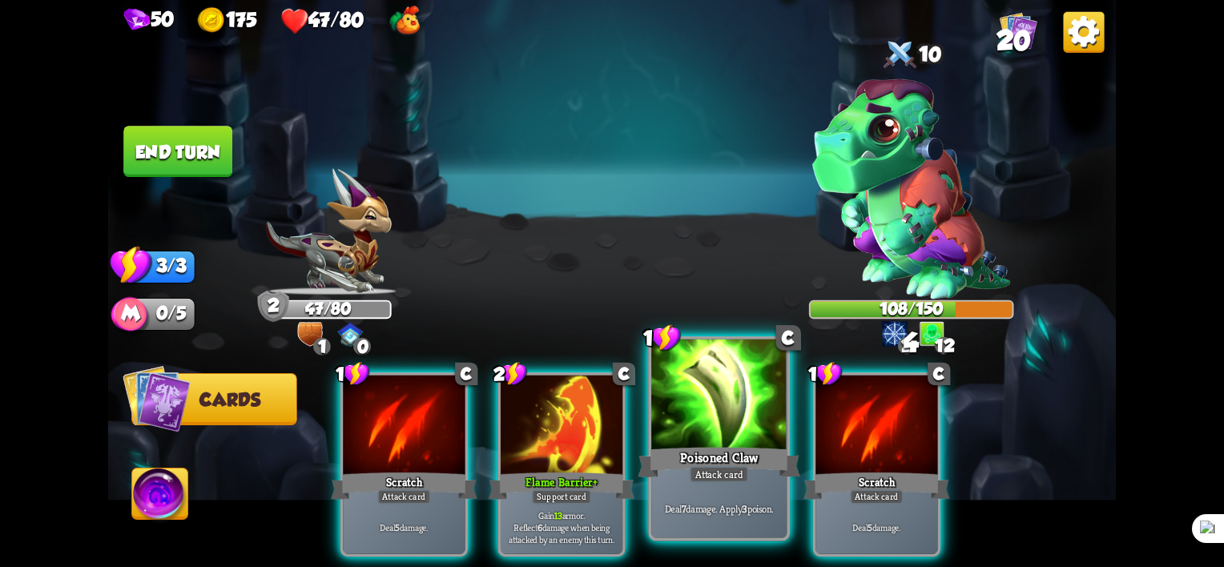
click at [708, 454] on div "Poisoned Claw" at bounding box center [719, 463] width 163 height 36
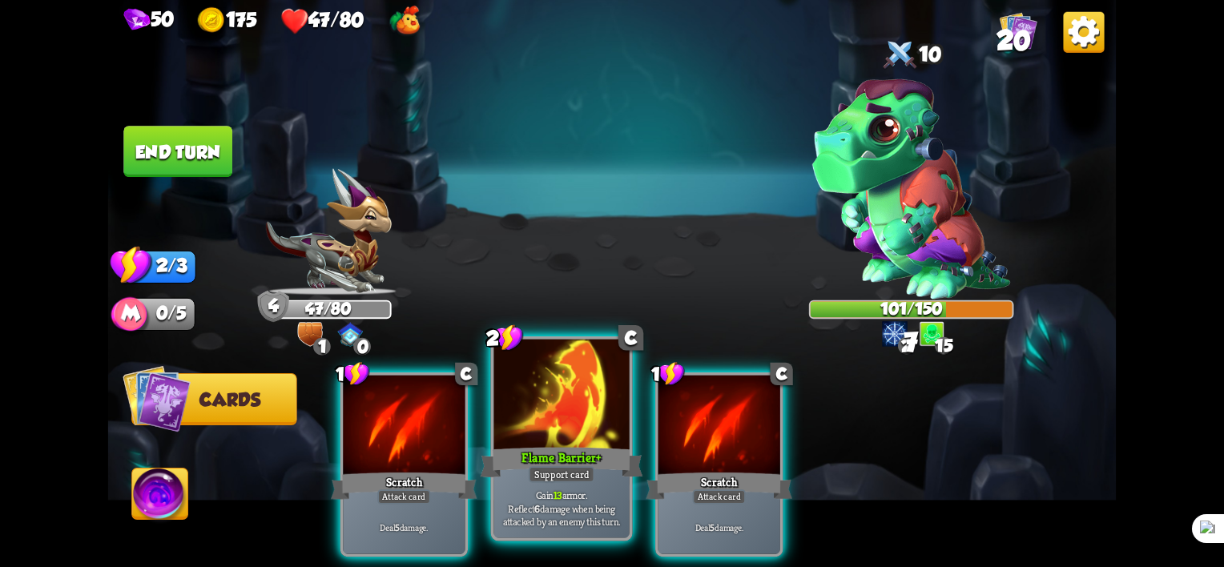
click at [574, 449] on div "Flame Barrier +" at bounding box center [562, 463] width 163 height 36
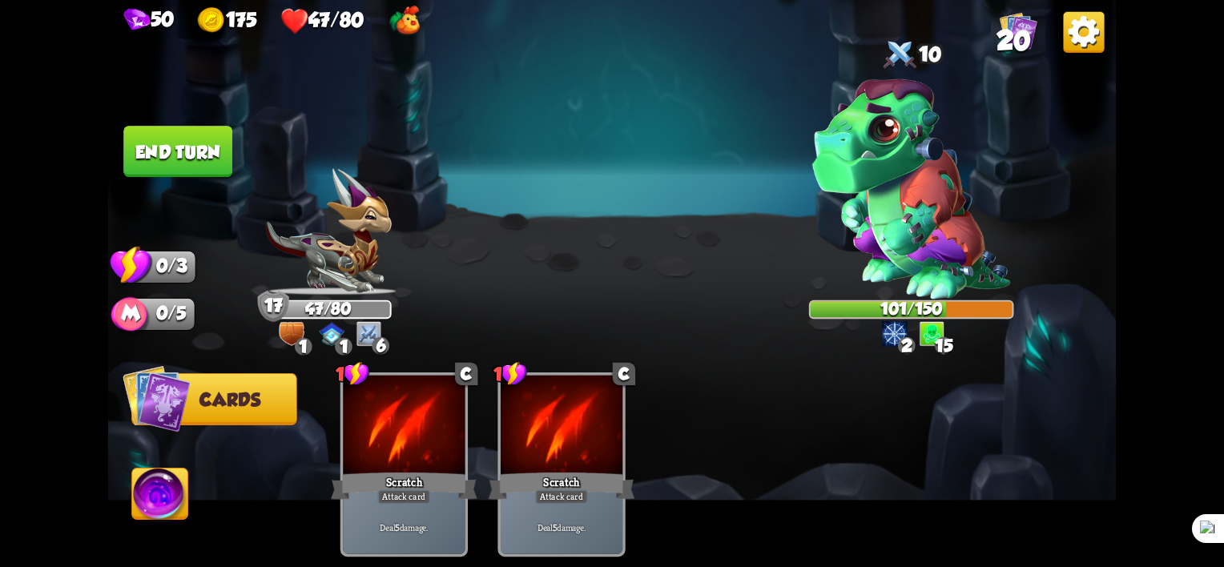
click at [172, 147] on button "End turn" at bounding box center [177, 151] width 109 height 51
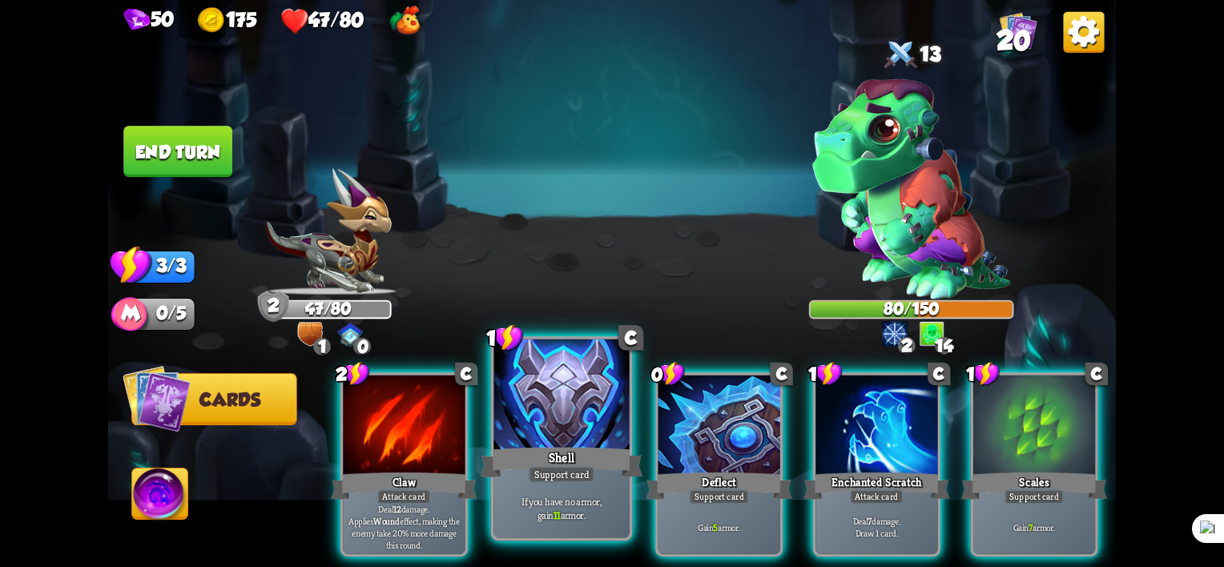
click at [562, 485] on div "If you have no armor, gain 11 armor." at bounding box center [561, 508] width 135 height 59
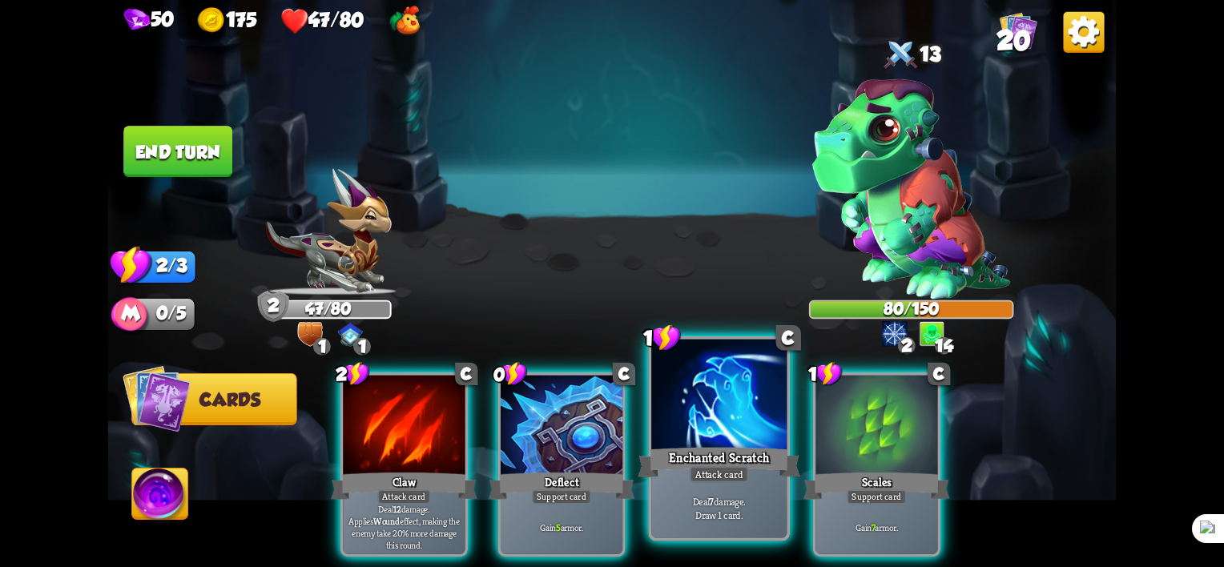
click at [727, 487] on div "Deal 7 damage. Draw 1 card." at bounding box center [718, 508] width 135 height 59
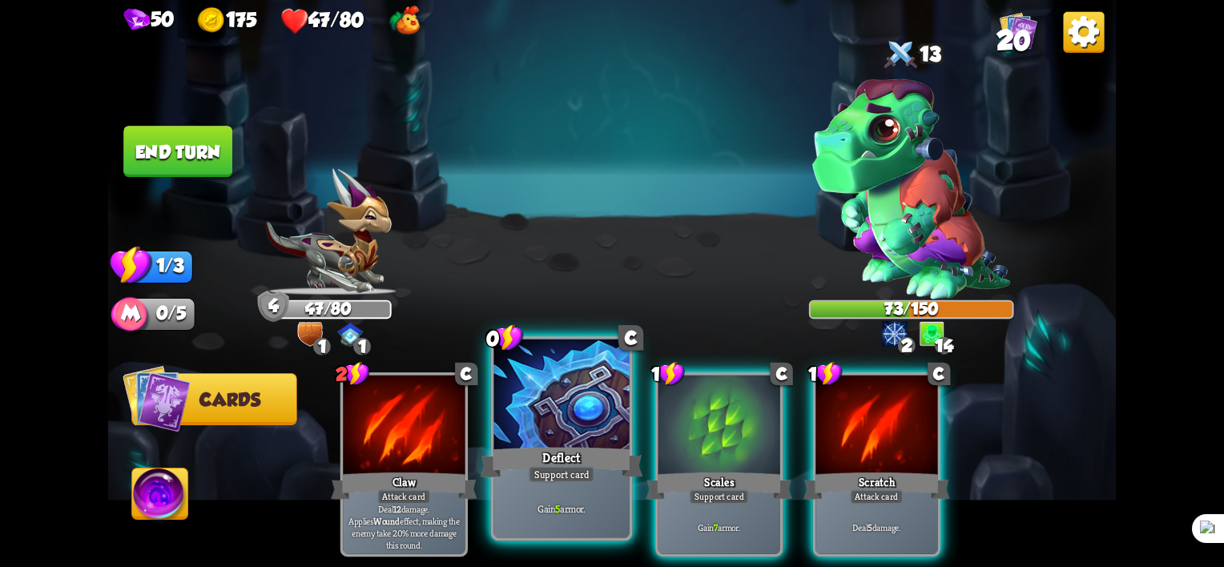
click at [537, 471] on div "Support card" at bounding box center [562, 474] width 66 height 17
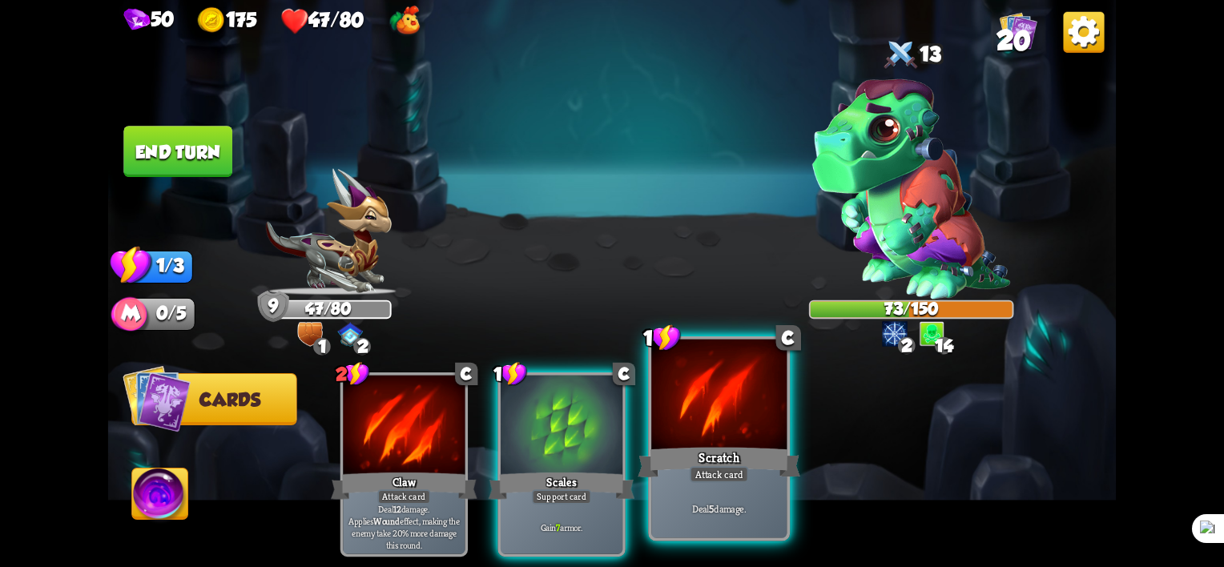
click at [743, 465] on div "Scratch" at bounding box center [719, 463] width 163 height 36
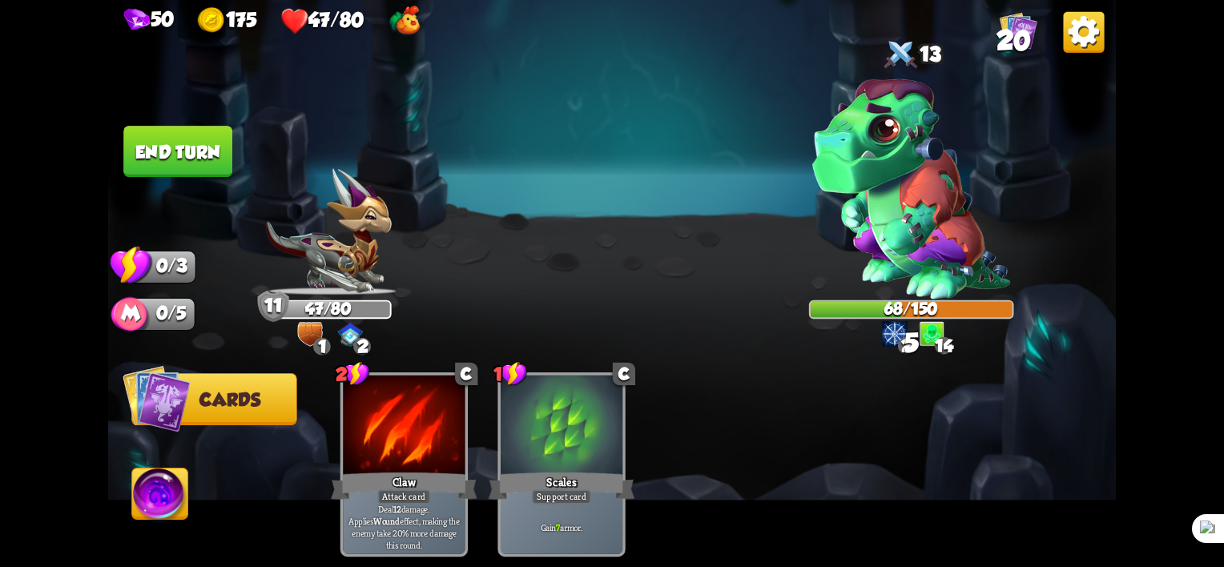
click at [179, 151] on button "End turn" at bounding box center [177, 151] width 109 height 51
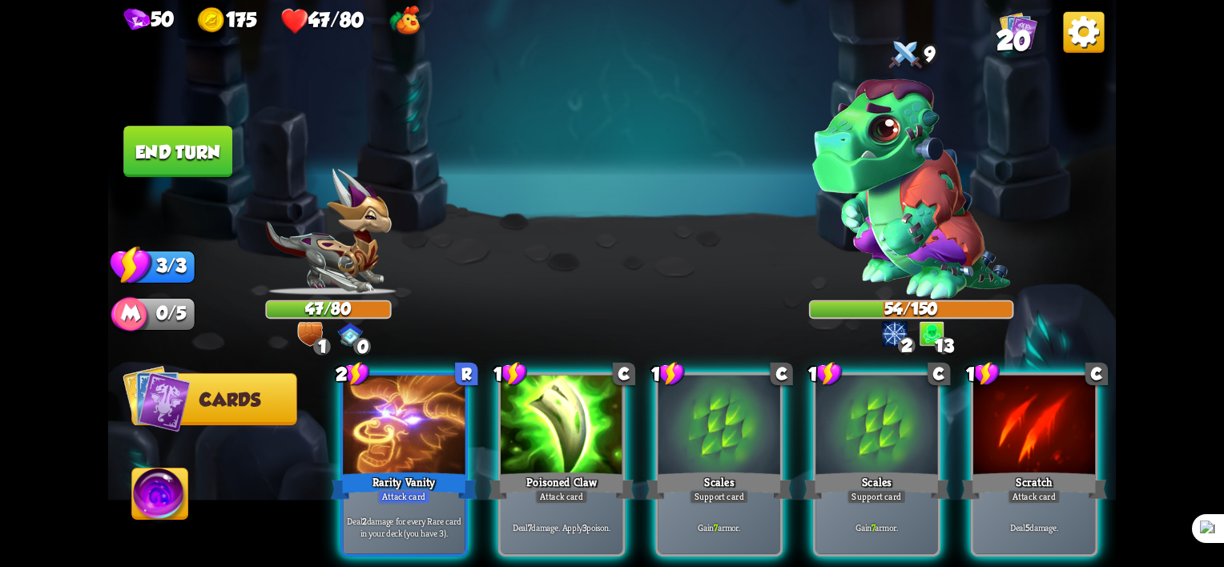
click at [149, 490] on img at bounding box center [160, 497] width 56 height 57
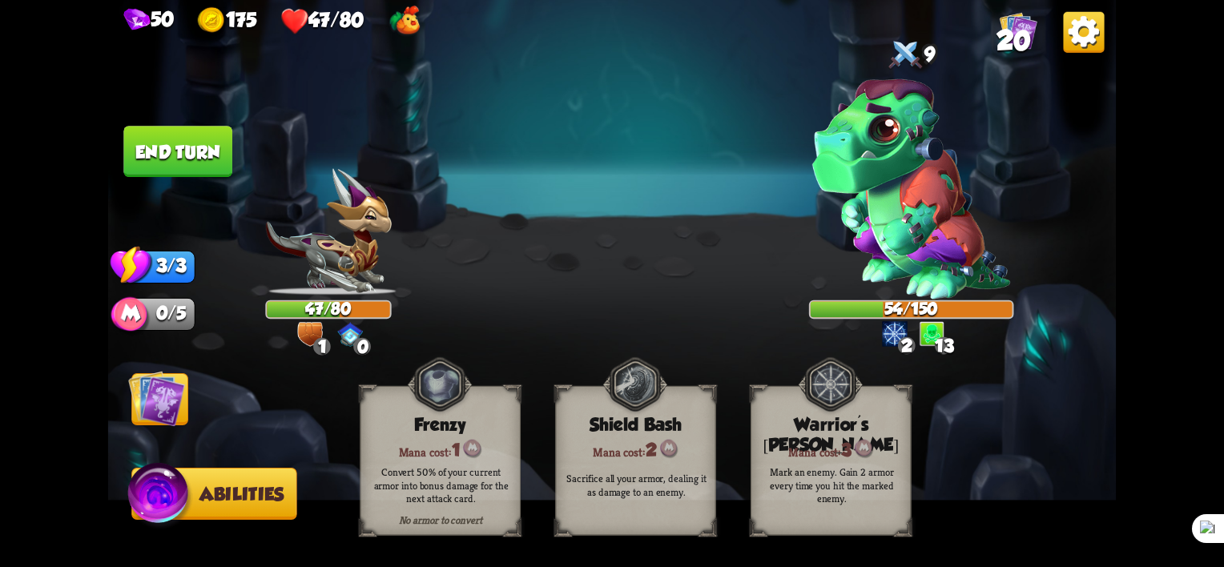
click at [149, 490] on img at bounding box center [160, 497] width 67 height 68
click at [151, 404] on img at bounding box center [156, 398] width 57 height 57
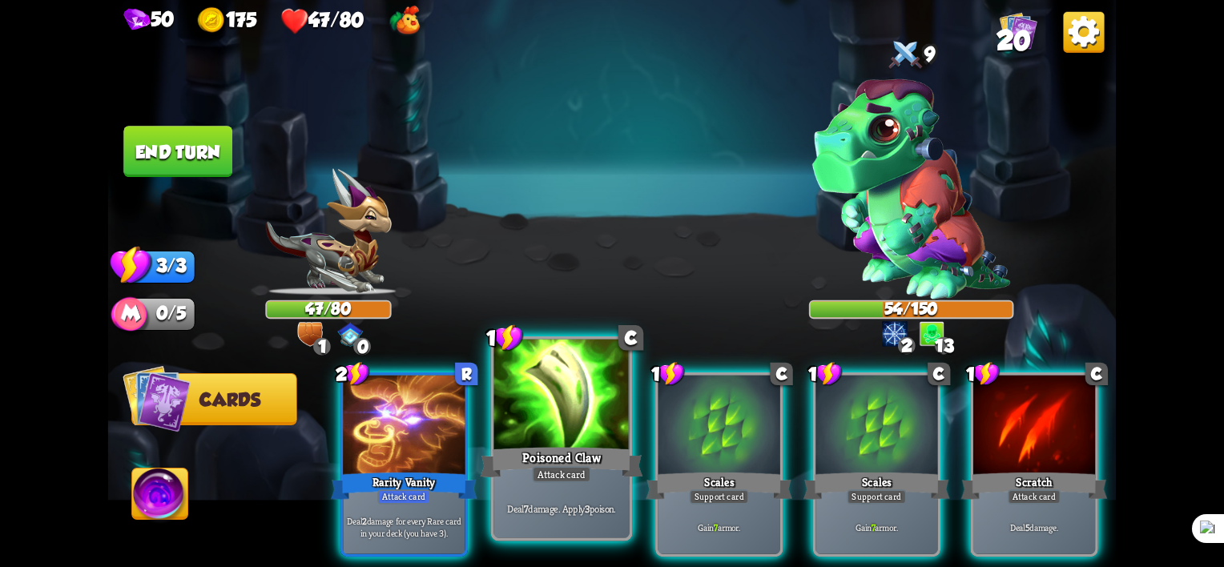
click at [570, 453] on div "Poisoned Claw" at bounding box center [562, 463] width 163 height 36
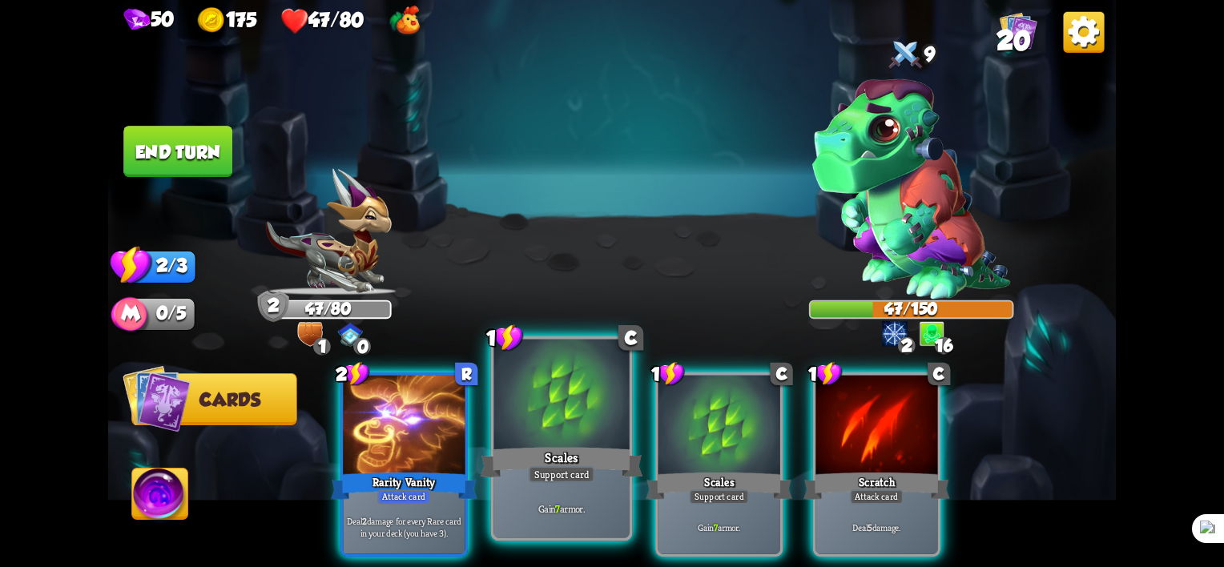
click at [561, 447] on div "Scales" at bounding box center [562, 463] width 163 height 36
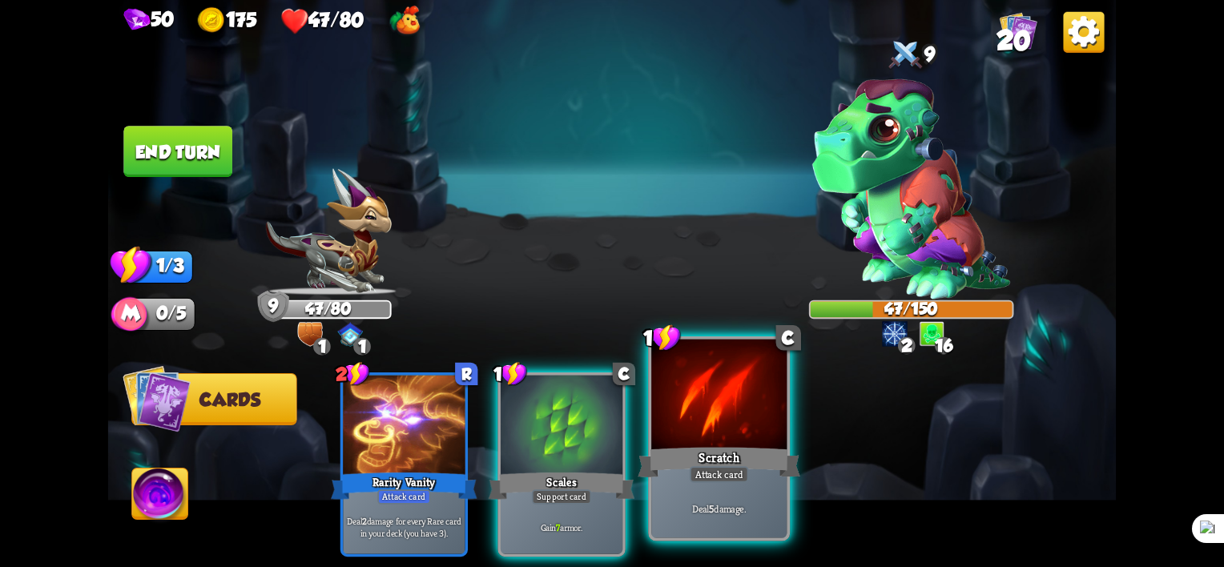
click at [753, 461] on div "Scratch" at bounding box center [719, 463] width 163 height 36
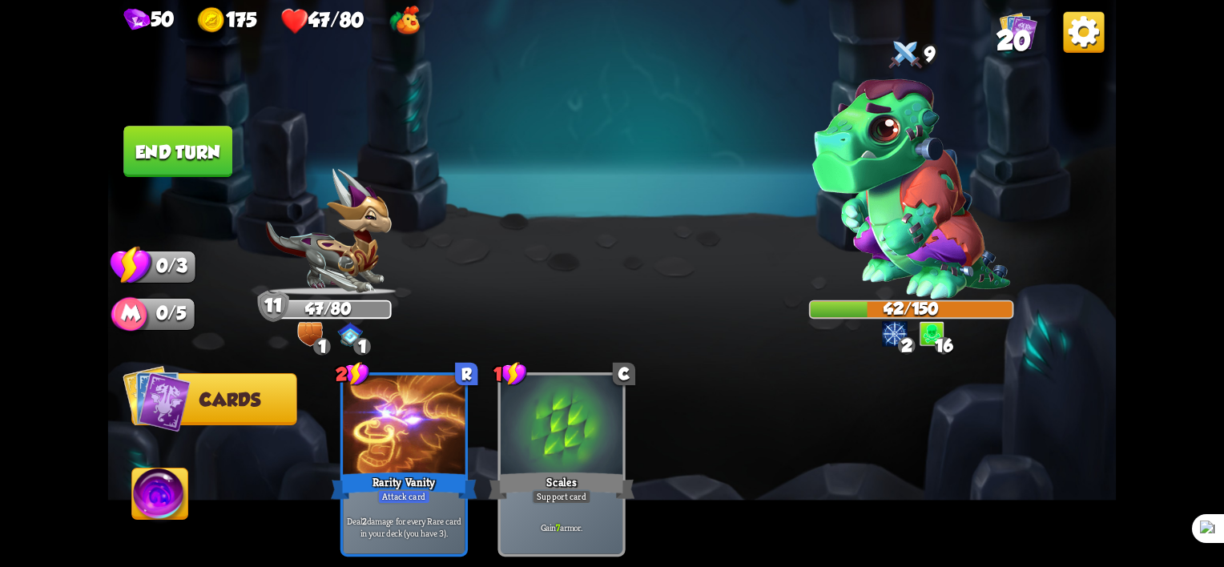
click at [183, 132] on button "End turn" at bounding box center [177, 151] width 109 height 51
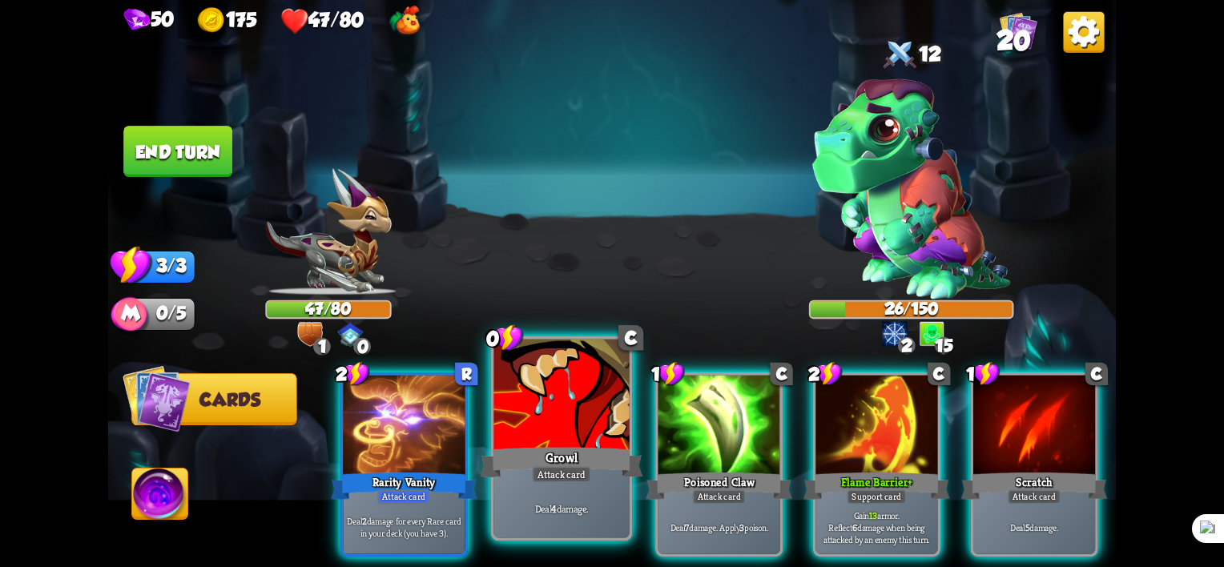
click at [590, 500] on div "Deal 4 damage." at bounding box center [561, 508] width 135 height 59
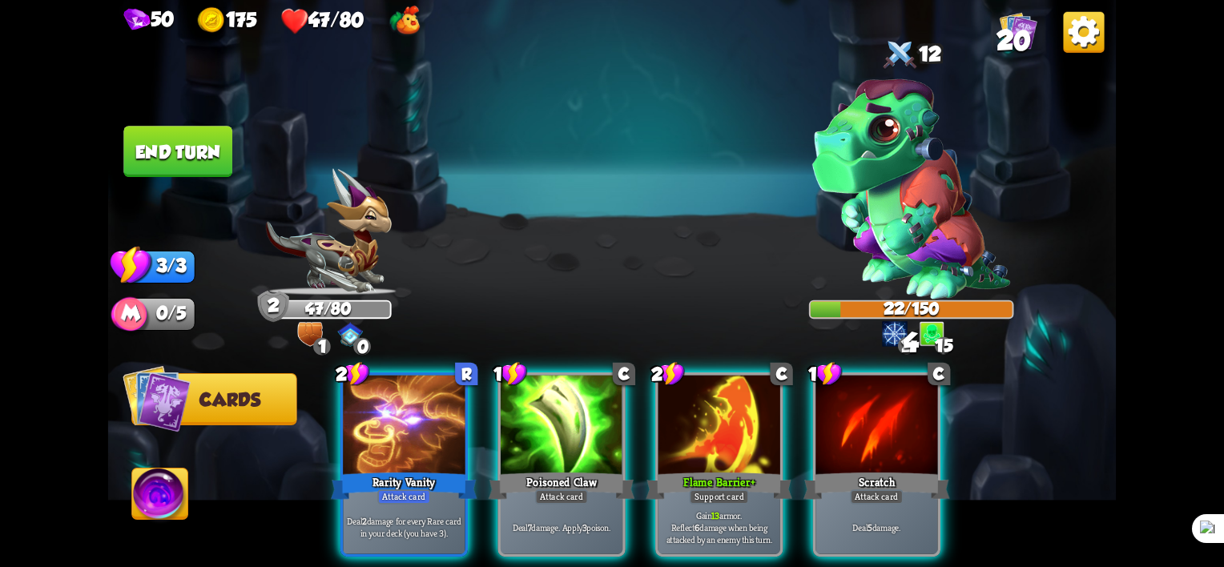
click at [590, 501] on div "Deal 7 damage. Apply 3 poison." at bounding box center [562, 527] width 122 height 53
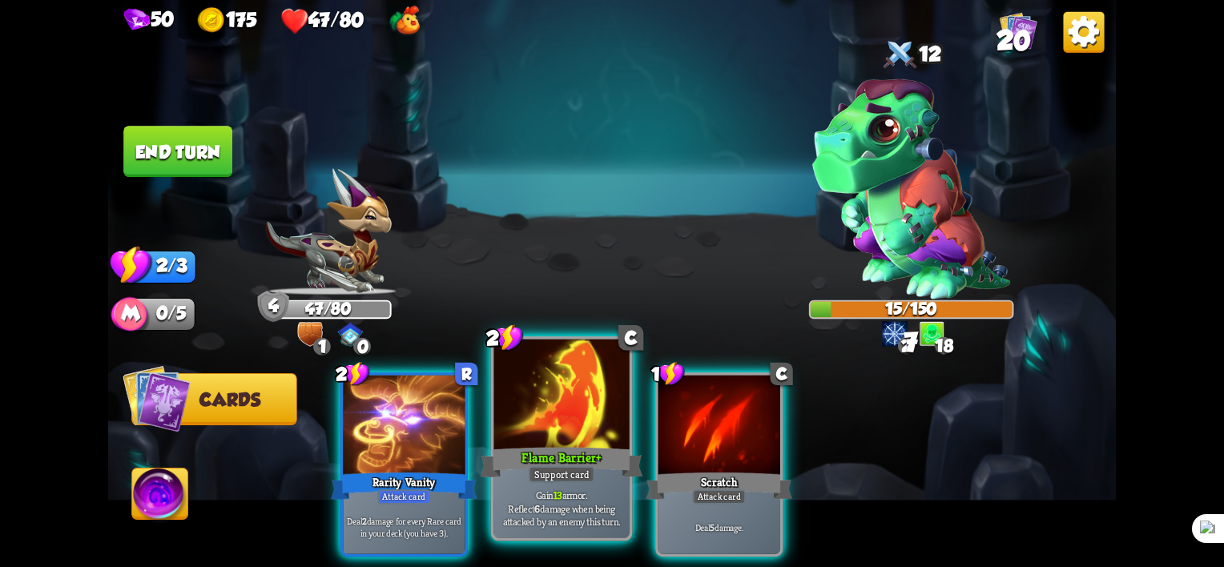
click at [566, 448] on div "Flame Barrier +" at bounding box center [562, 463] width 163 height 36
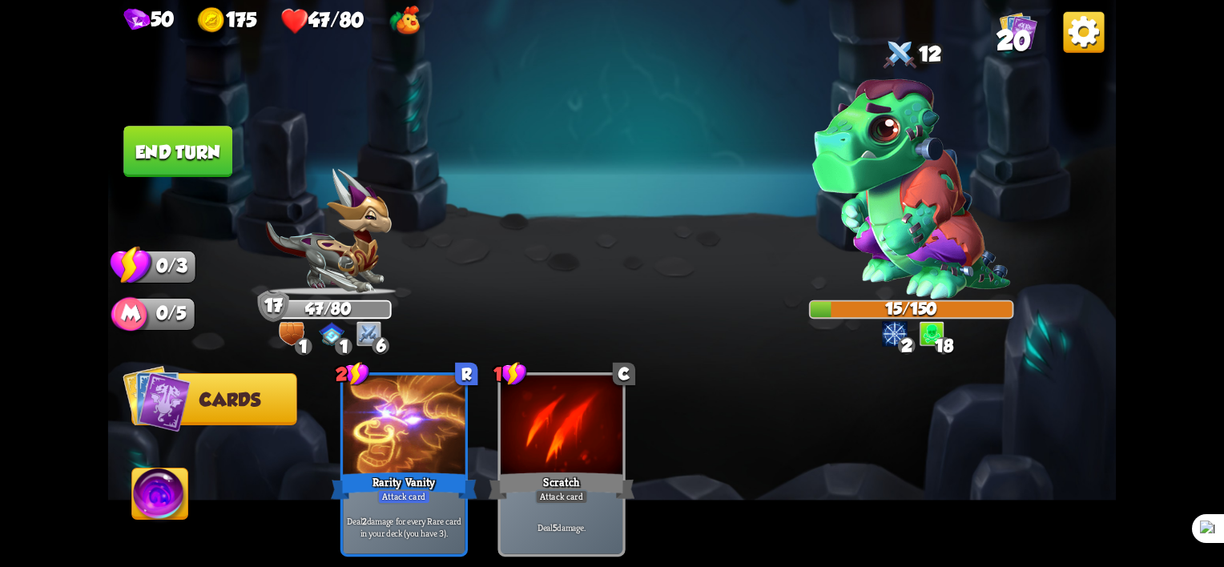
click at [197, 131] on button "End turn" at bounding box center [177, 151] width 109 height 51
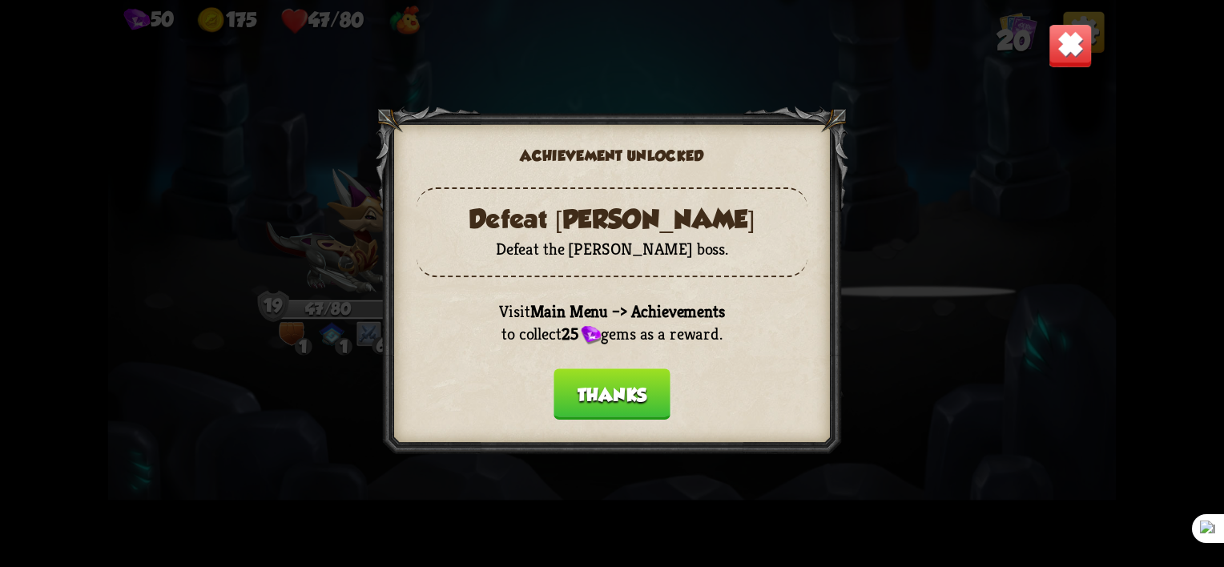
click at [610, 399] on button "Thanks" at bounding box center [612, 393] width 117 height 51
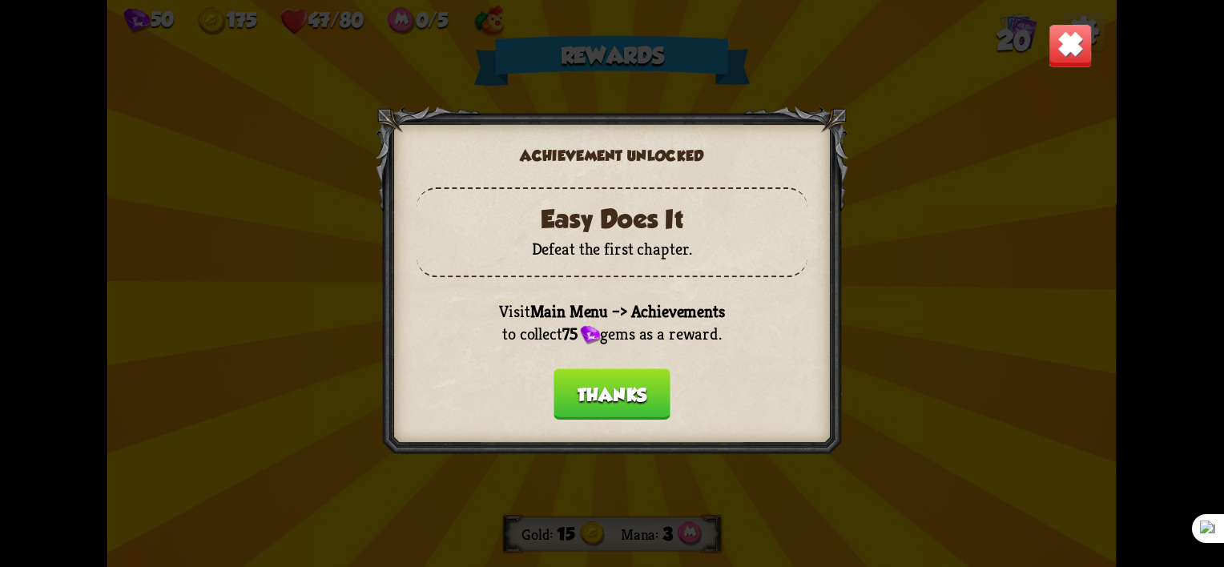
click at [624, 409] on button "Thanks" at bounding box center [612, 393] width 117 height 51
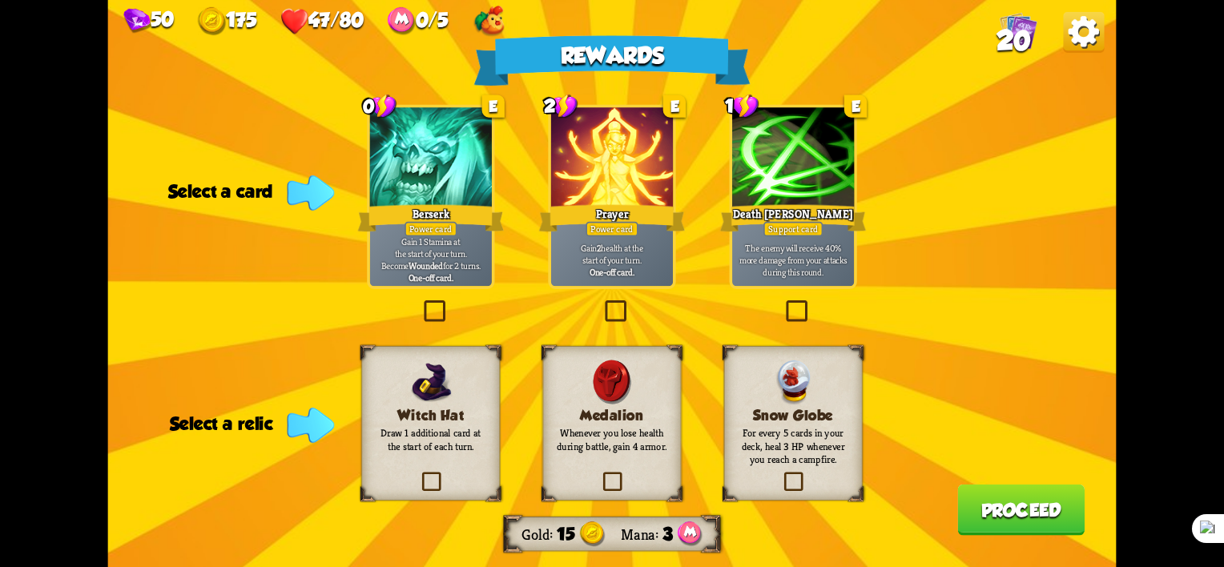
click at [602, 304] on label at bounding box center [602, 304] width 0 height 0
click at [0, 0] on input "checkbox" at bounding box center [0, 0] width 0 height 0
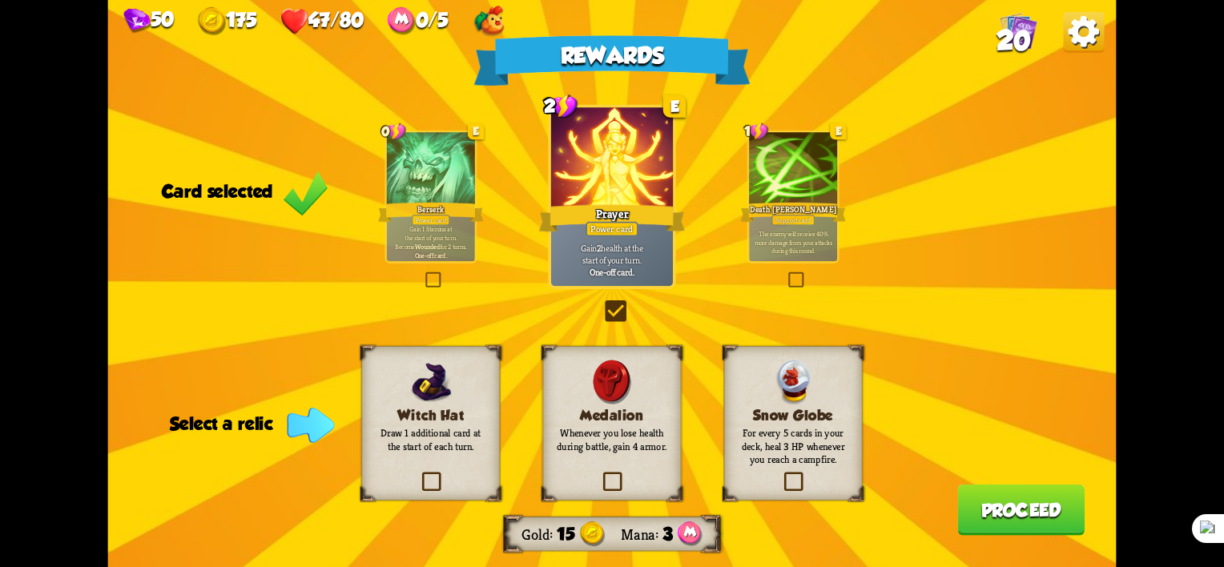
click at [602, 304] on label at bounding box center [602, 304] width 0 height 0
click at [0, 0] on input "checkbox" at bounding box center [0, 0] width 0 height 0
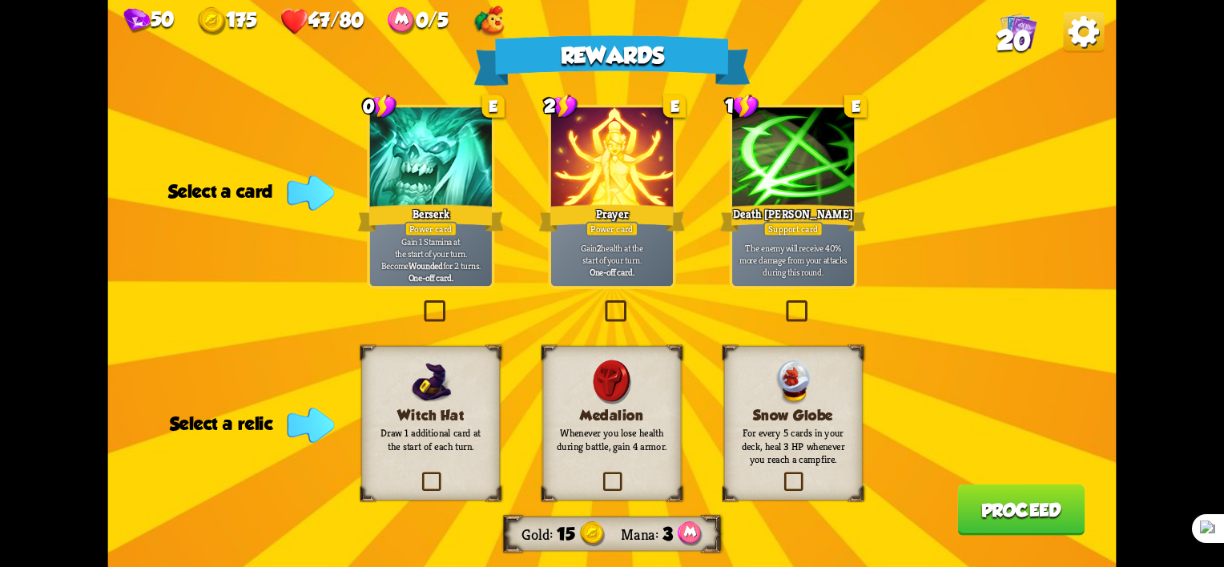
click at [421, 304] on label at bounding box center [421, 304] width 0 height 0
click at [0, 0] on input "checkbox" at bounding box center [0, 0] width 0 height 0
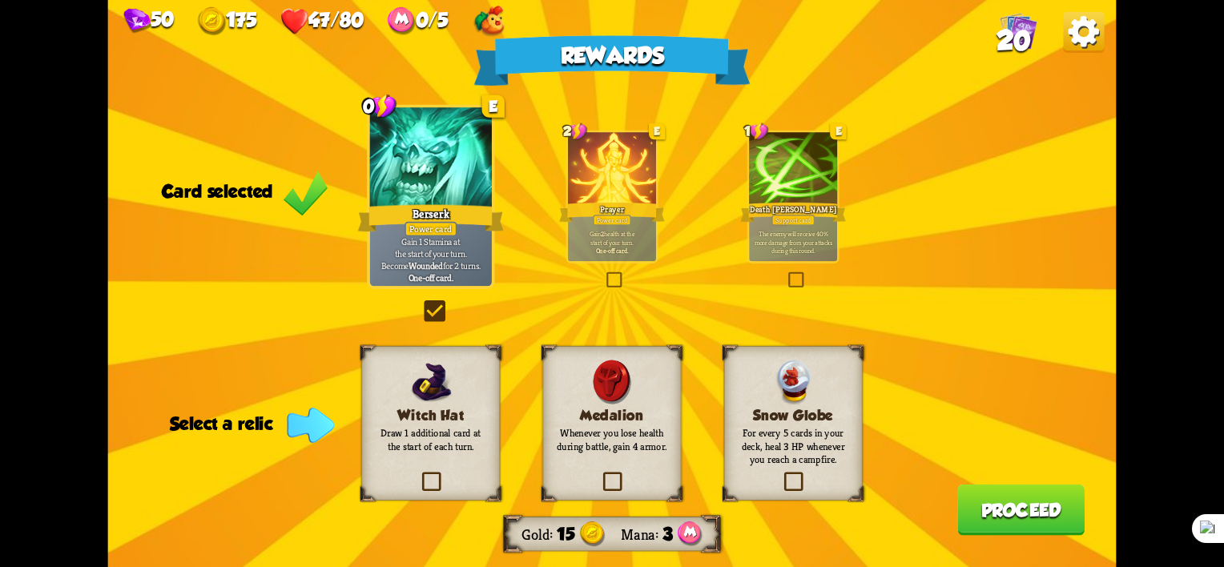
click at [421, 304] on label at bounding box center [421, 304] width 0 height 0
click at [0, 0] on input "checkbox" at bounding box center [0, 0] width 0 height 0
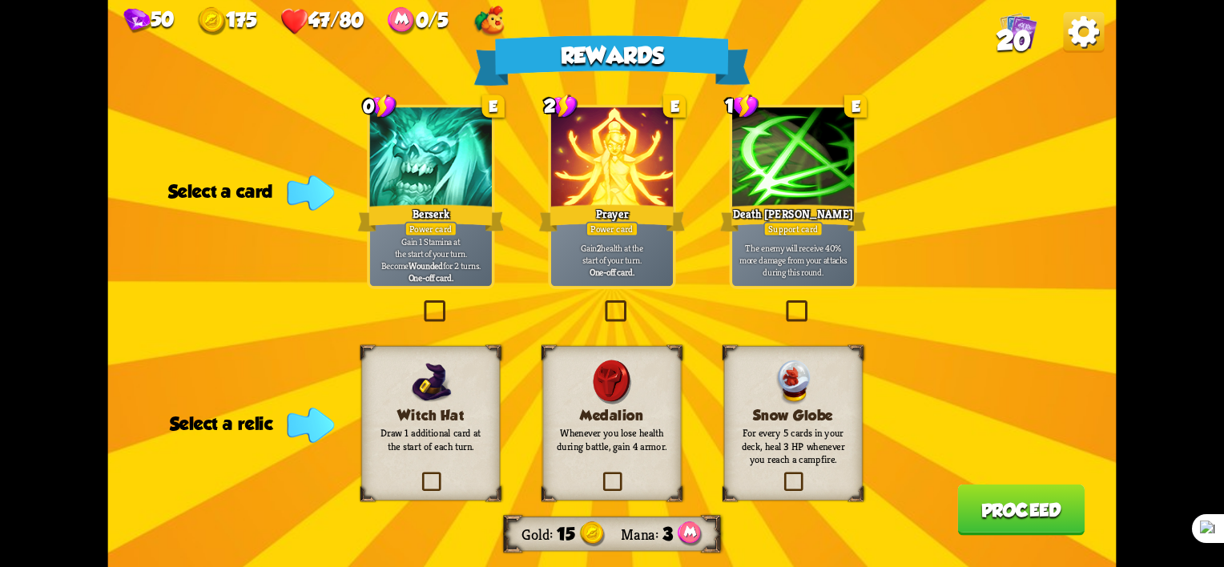
click at [781, 475] on label at bounding box center [781, 475] width 0 height 0
click at [0, 0] on input "checkbox" at bounding box center [0, 0] width 0 height 0
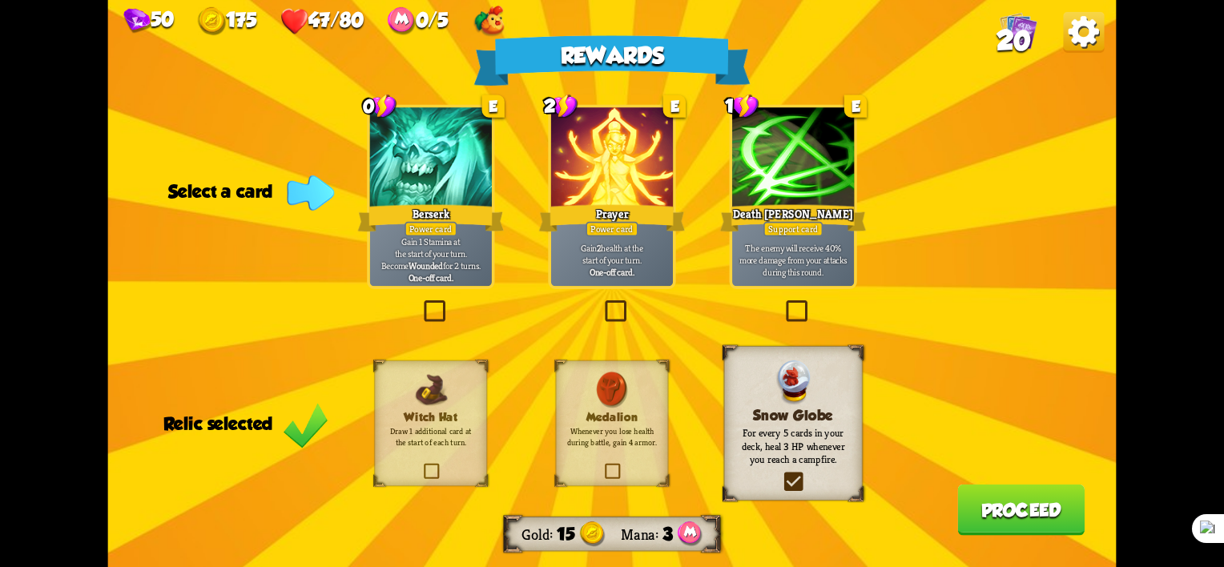
click at [421, 304] on label at bounding box center [421, 304] width 0 height 0
click at [0, 0] on input "checkbox" at bounding box center [0, 0] width 0 height 0
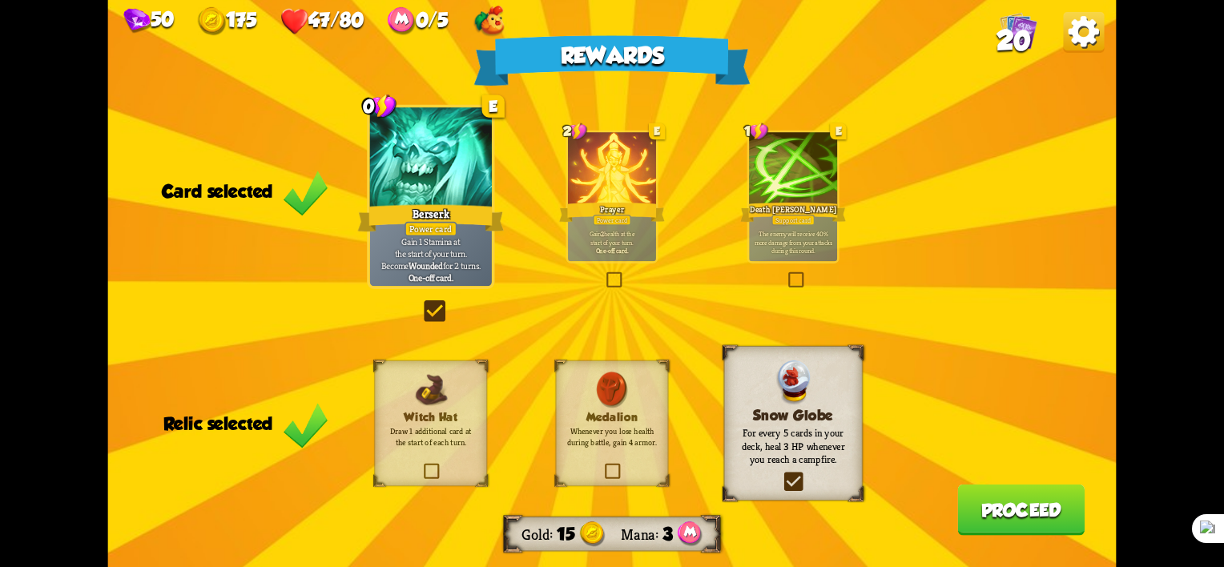
click at [1051, 528] on button "Proceed" at bounding box center [1020, 510] width 127 height 51
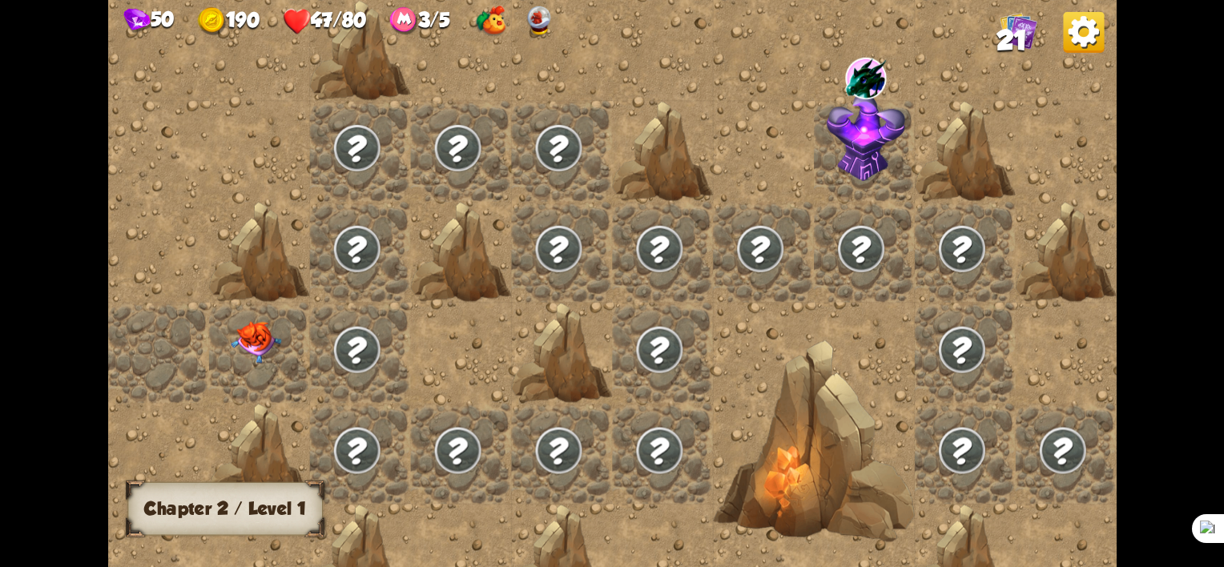
click at [262, 340] on img at bounding box center [256, 342] width 50 height 42
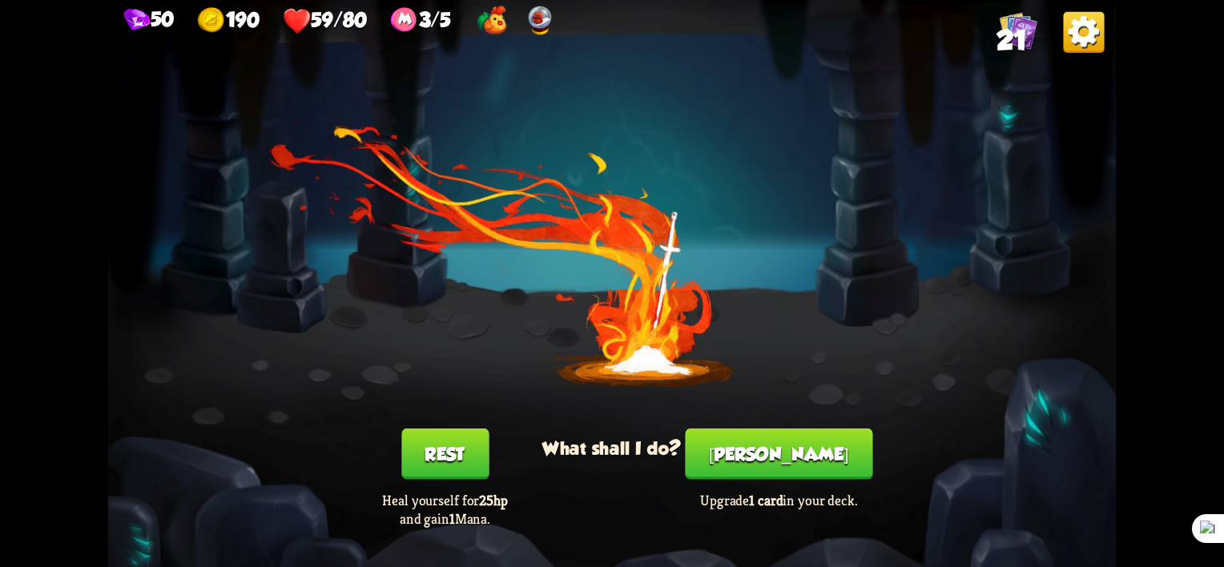
click at [774, 435] on button "[PERSON_NAME]" at bounding box center [779, 454] width 187 height 51
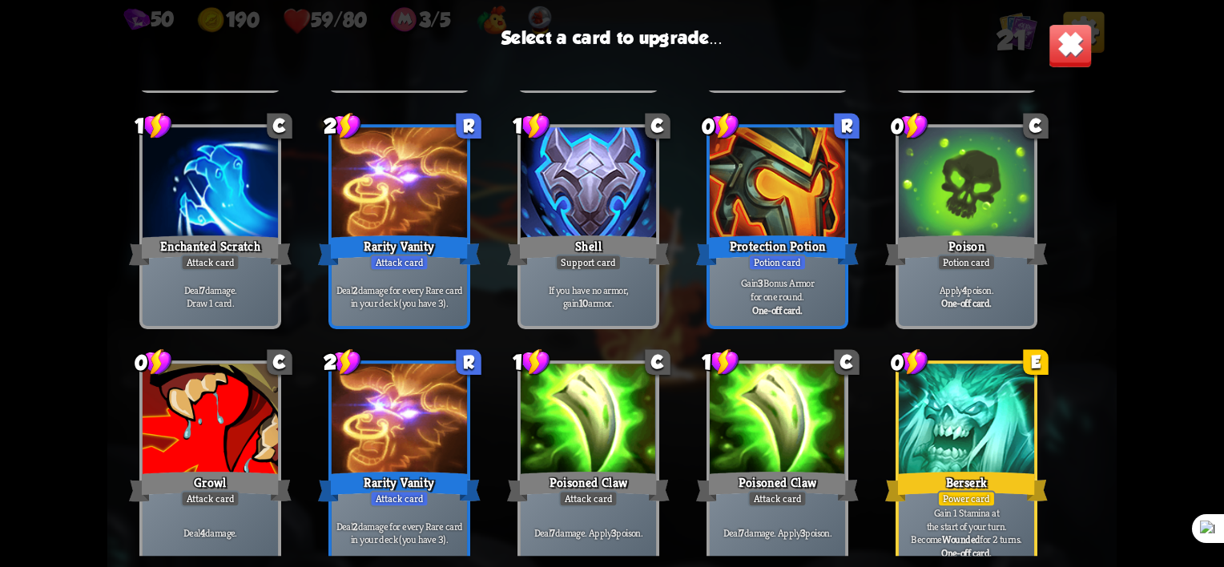
scroll to position [504, 0]
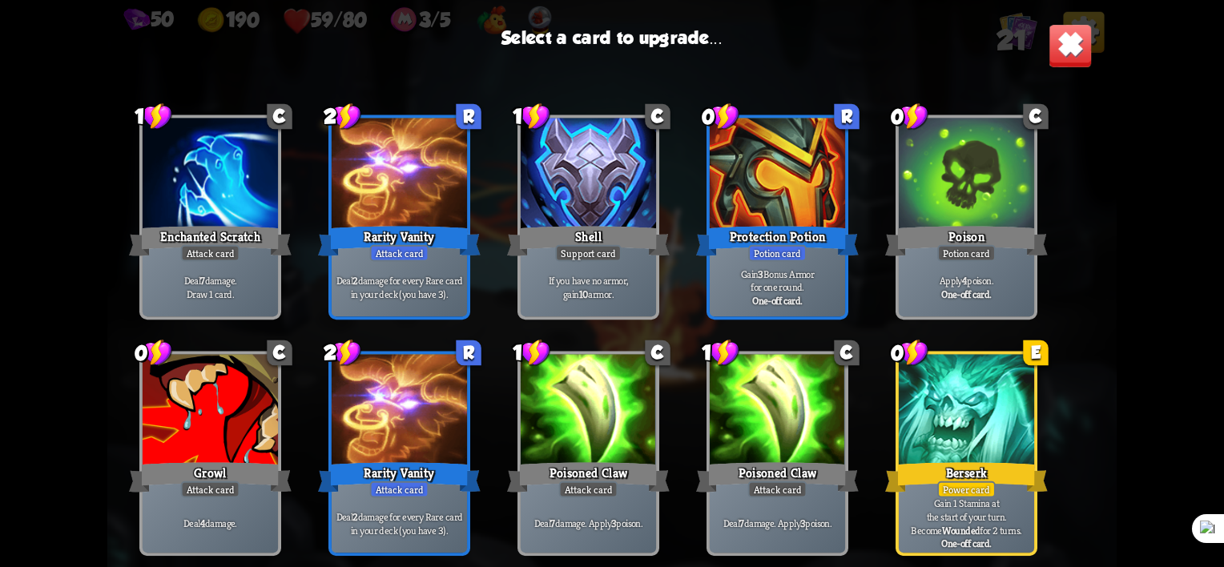
click at [619, 441] on div at bounding box center [588, 412] width 135 height 115
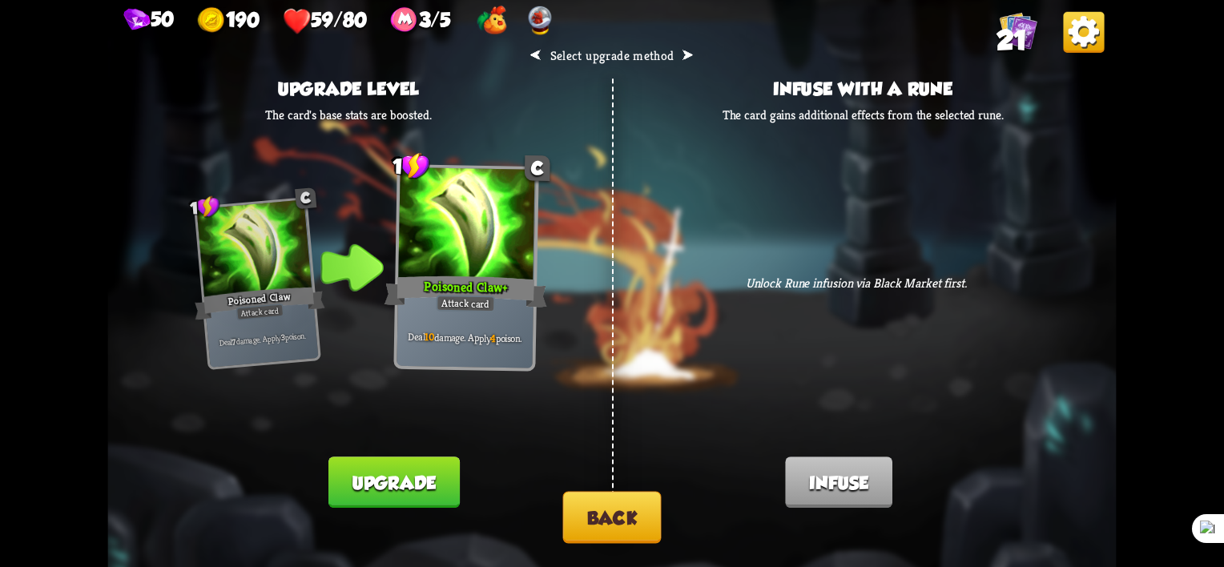
click at [432, 473] on button "Upgrade" at bounding box center [393, 482] width 131 height 51
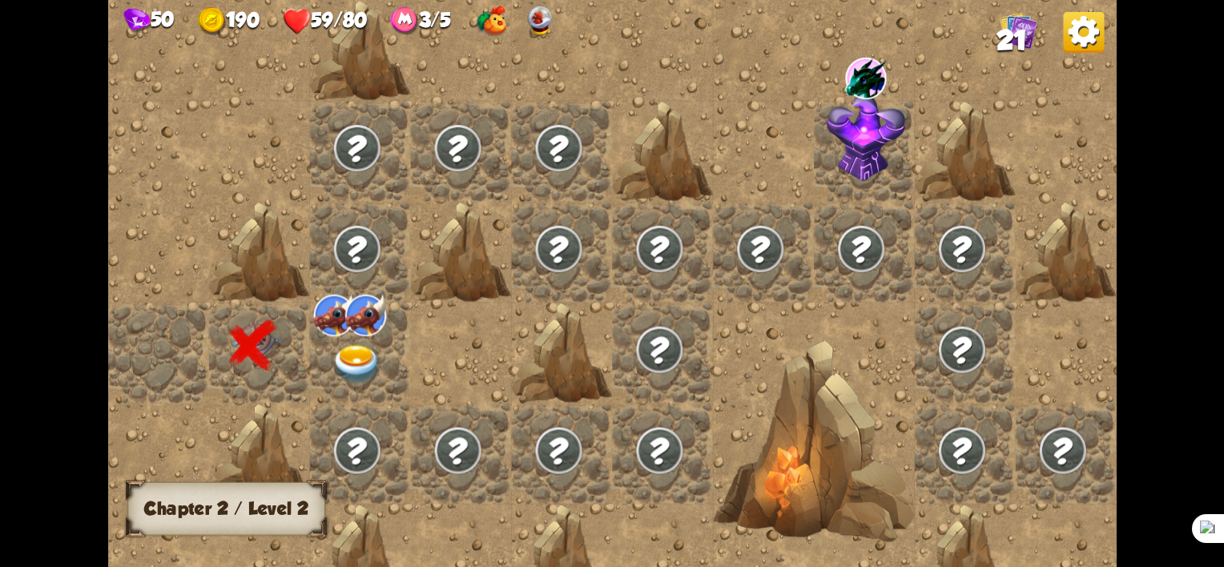
click at [367, 364] on img at bounding box center [357, 364] width 50 height 39
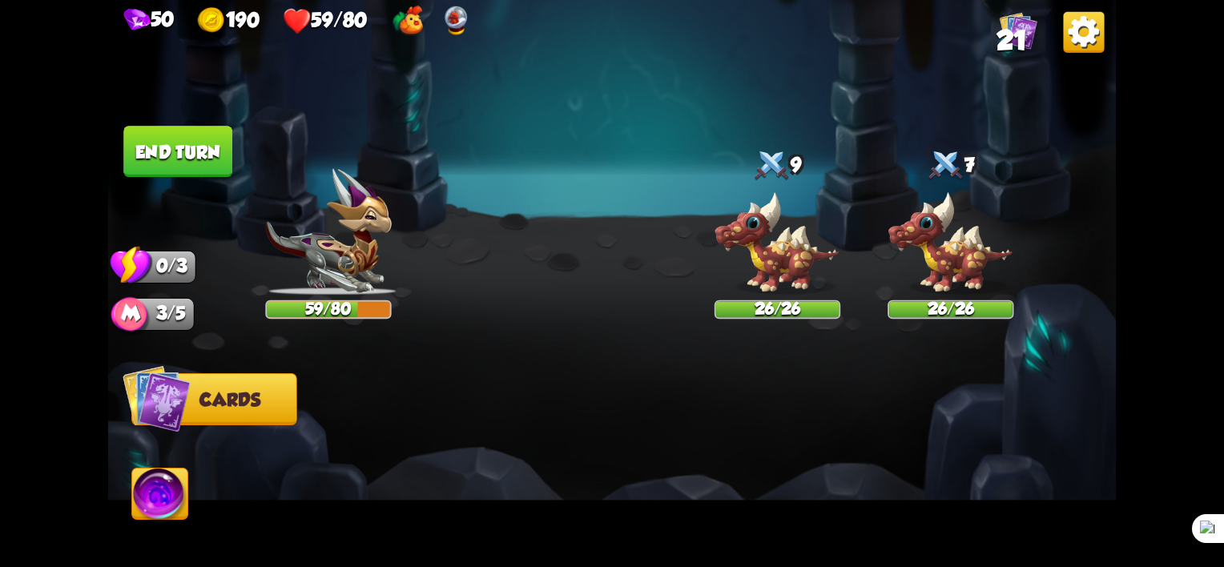
click at [183, 481] on img at bounding box center [160, 497] width 56 height 57
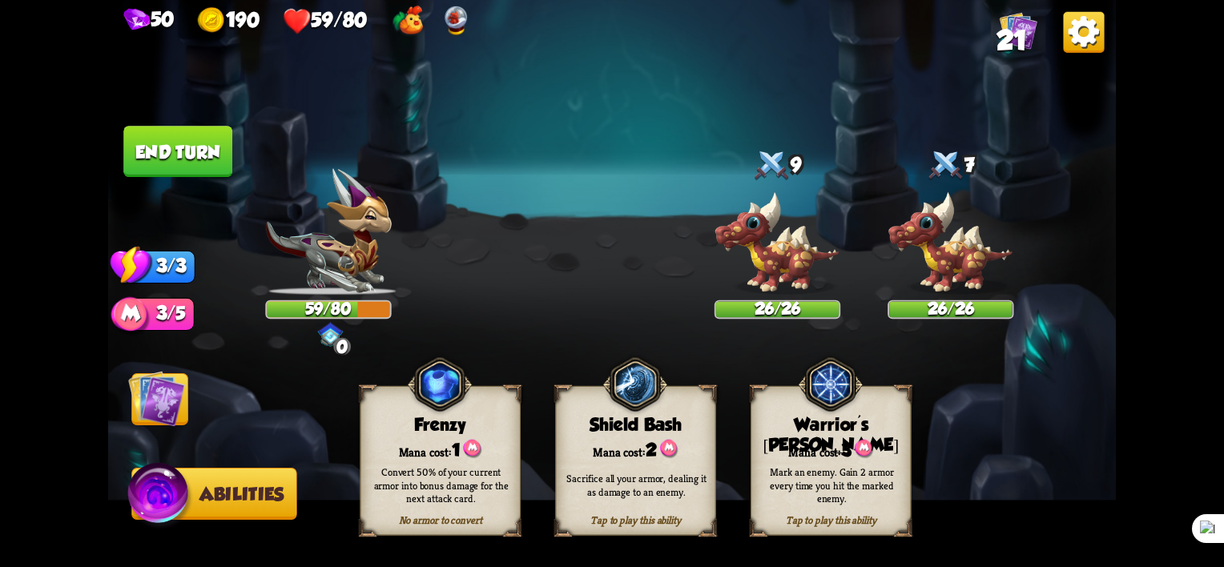
click at [859, 486] on div "Mark an enemy. Gain 2 armor every time you hit the marked enemy." at bounding box center [831, 485] width 145 height 40
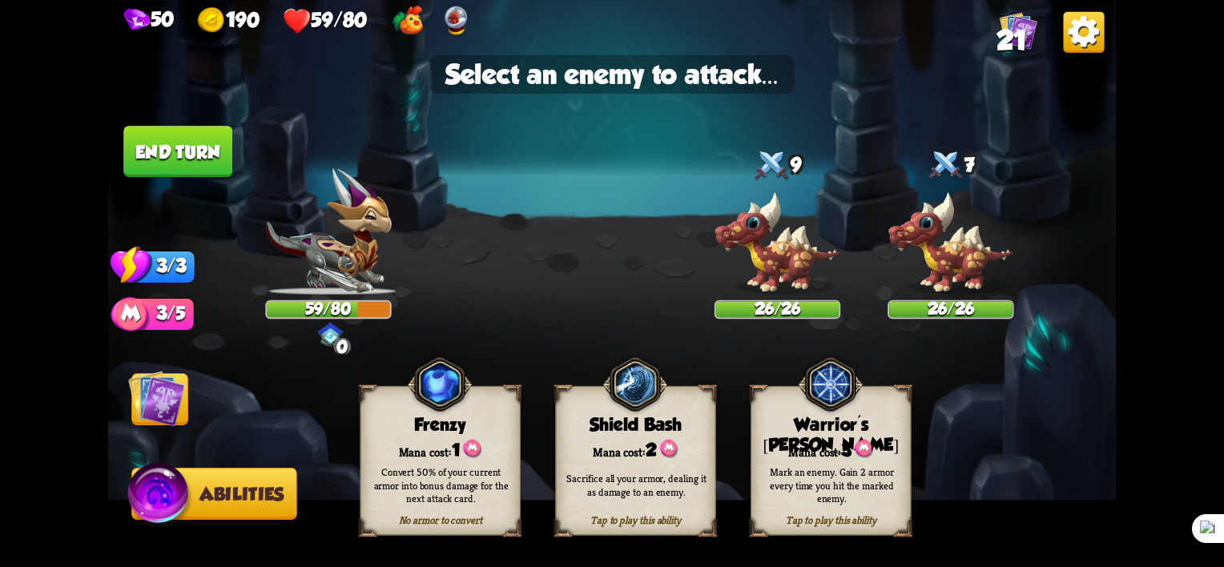
click at [857, 486] on div "Mark an enemy. Gain 2 armor every time you hit the marked enemy." at bounding box center [831, 485] width 145 height 40
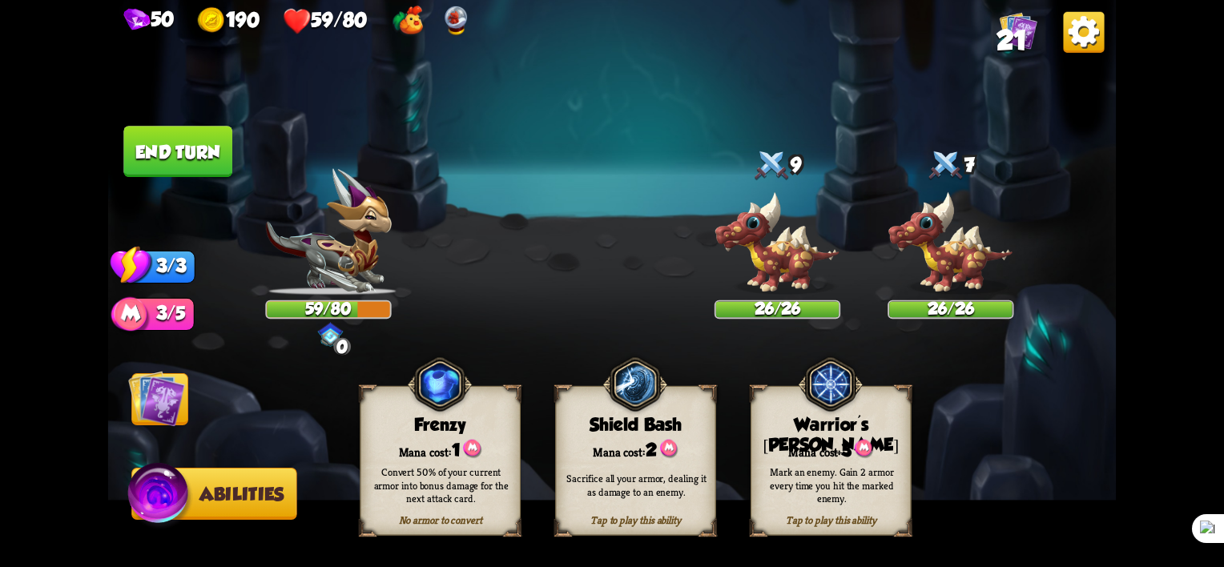
click at [144, 405] on img at bounding box center [156, 398] width 57 height 57
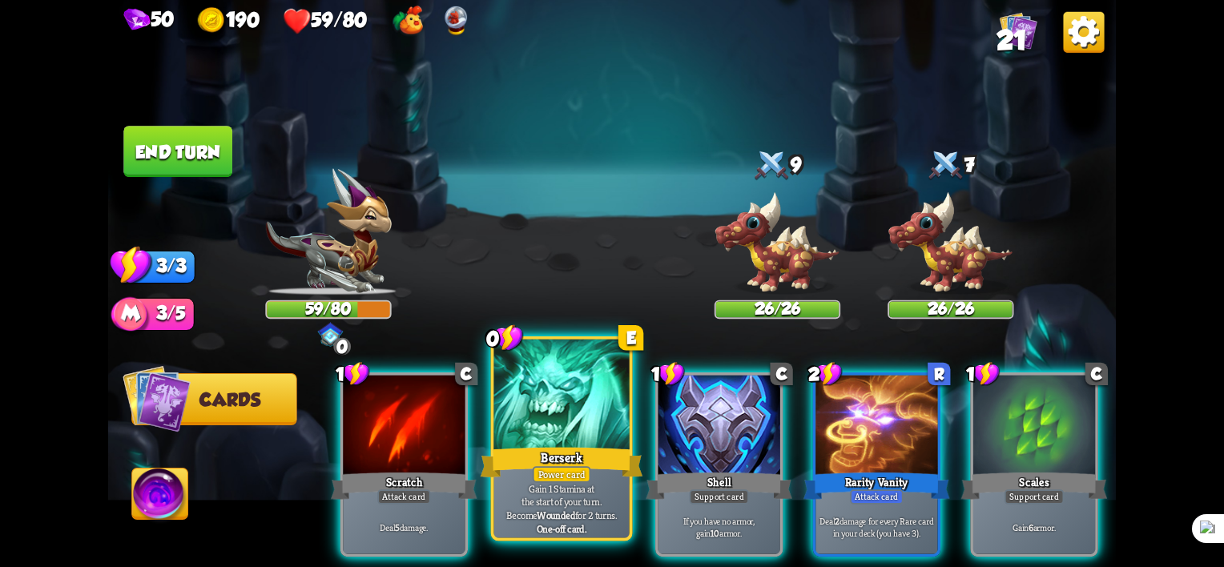
click at [556, 461] on div "Berserk" at bounding box center [562, 463] width 163 height 36
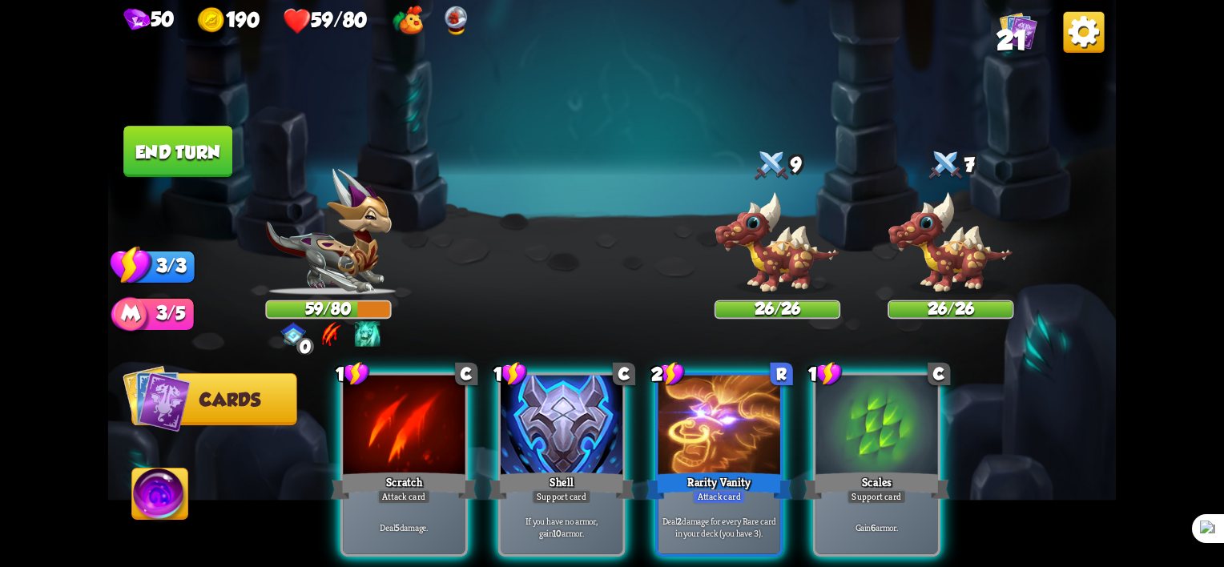
click at [171, 498] on img at bounding box center [160, 497] width 56 height 57
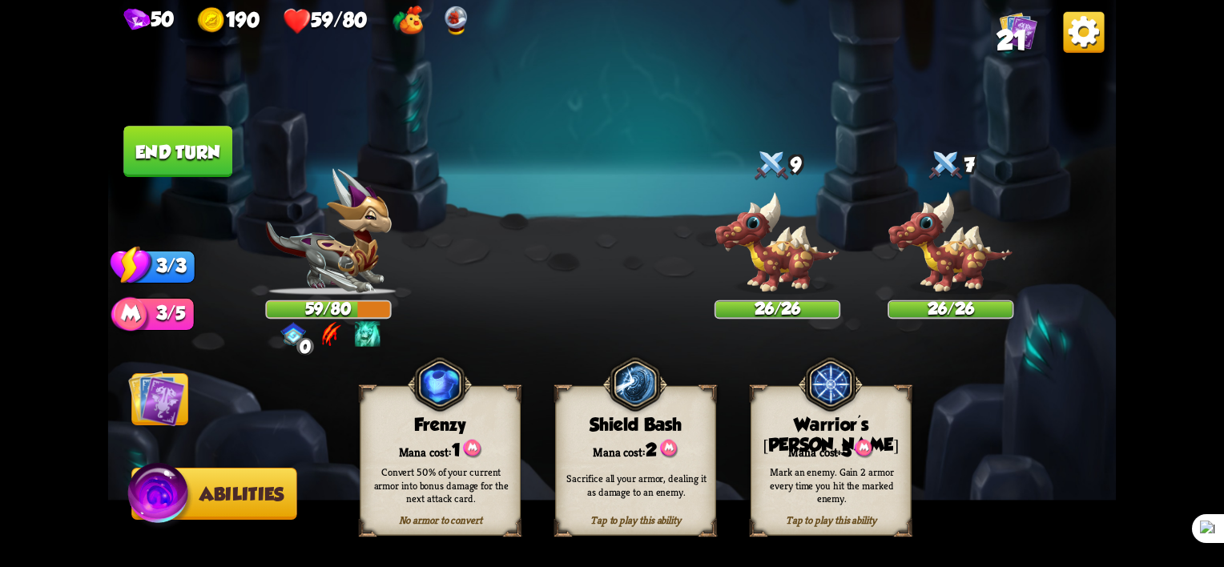
click at [822, 478] on div "Mark an enemy. Gain 2 armor every time you hit the marked enemy." at bounding box center [831, 485] width 145 height 40
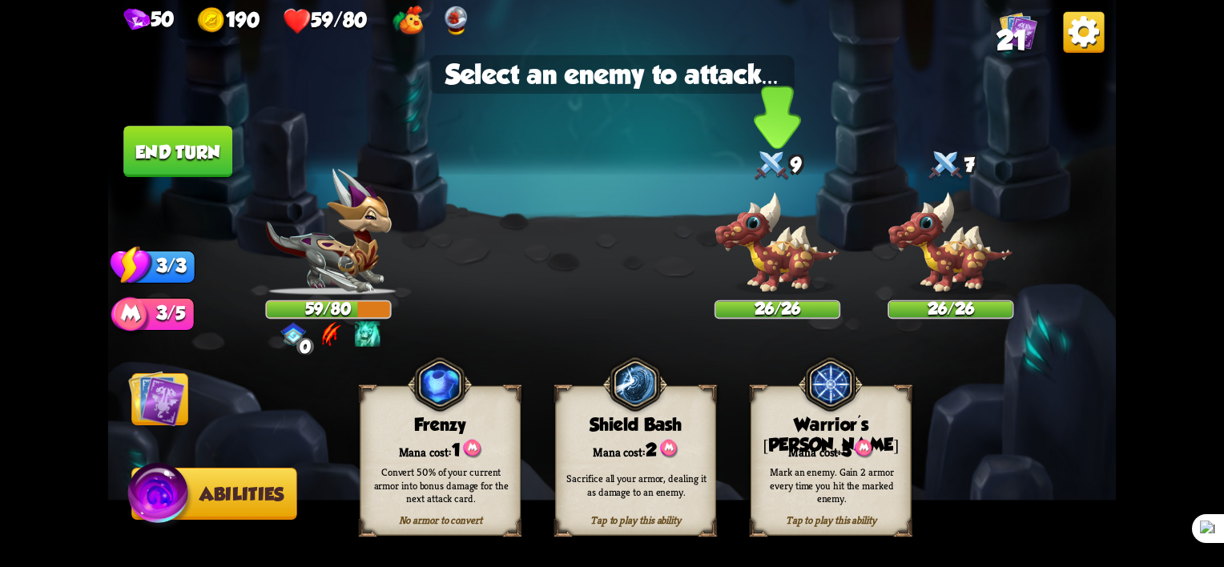
click at [774, 231] on img at bounding box center [778, 243] width 126 height 104
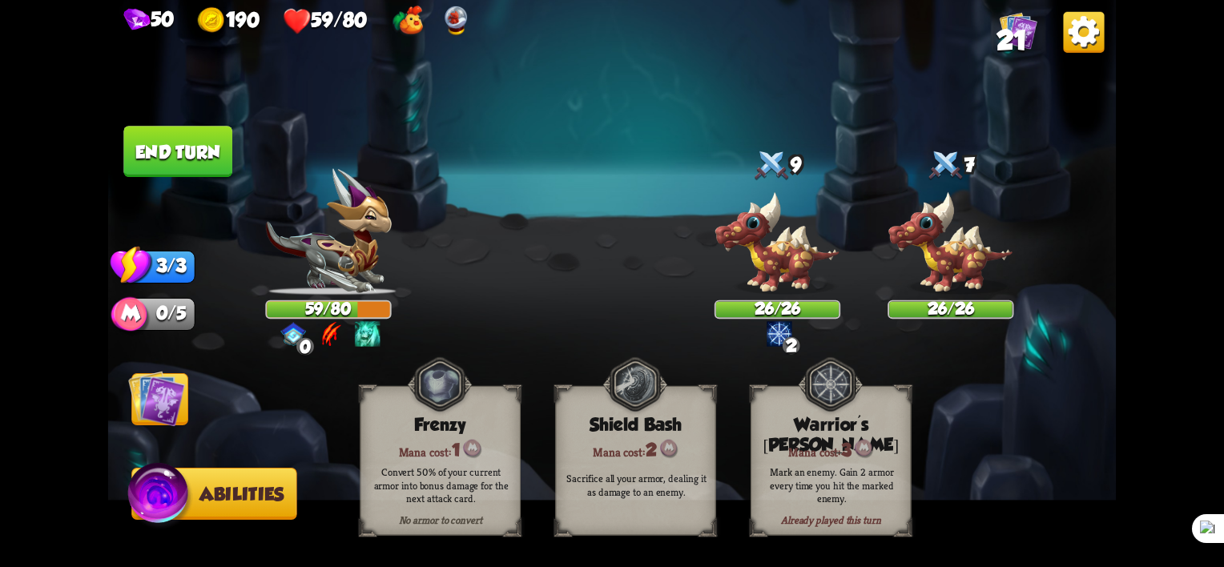
click at [161, 401] on img at bounding box center [156, 398] width 57 height 57
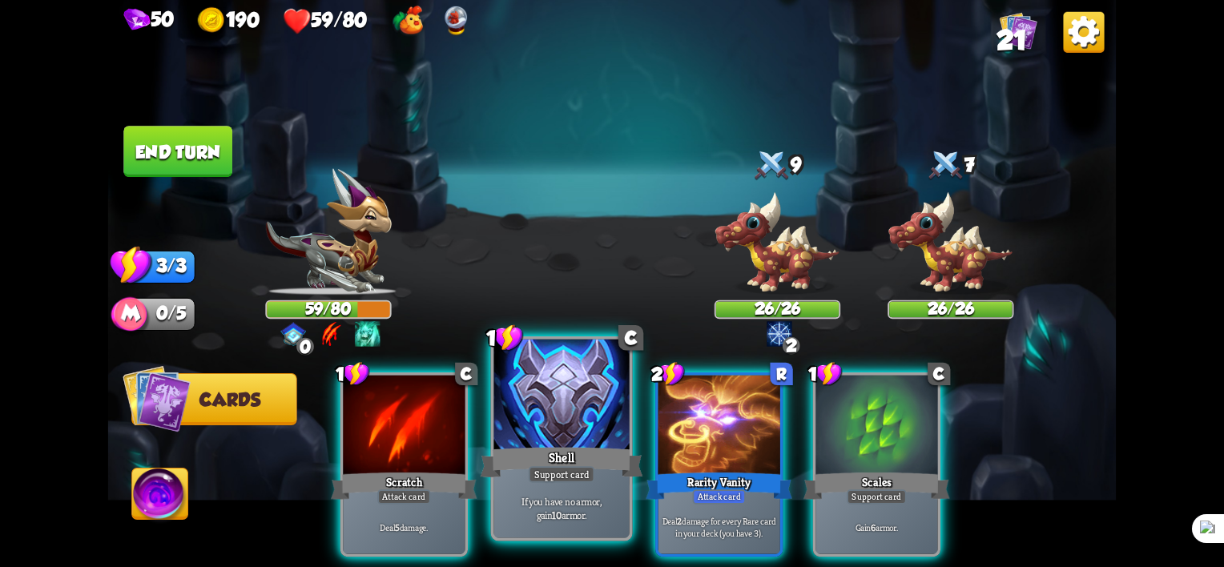
click at [553, 457] on div "Shell" at bounding box center [562, 463] width 163 height 36
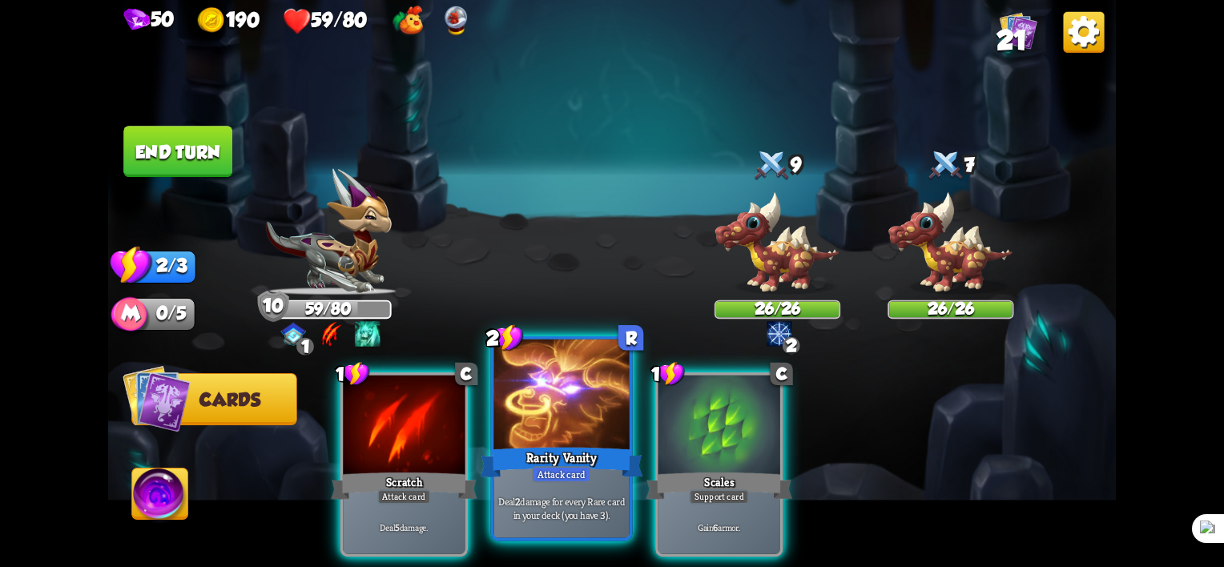
click at [538, 461] on div "Rarity Vanity" at bounding box center [562, 463] width 163 height 36
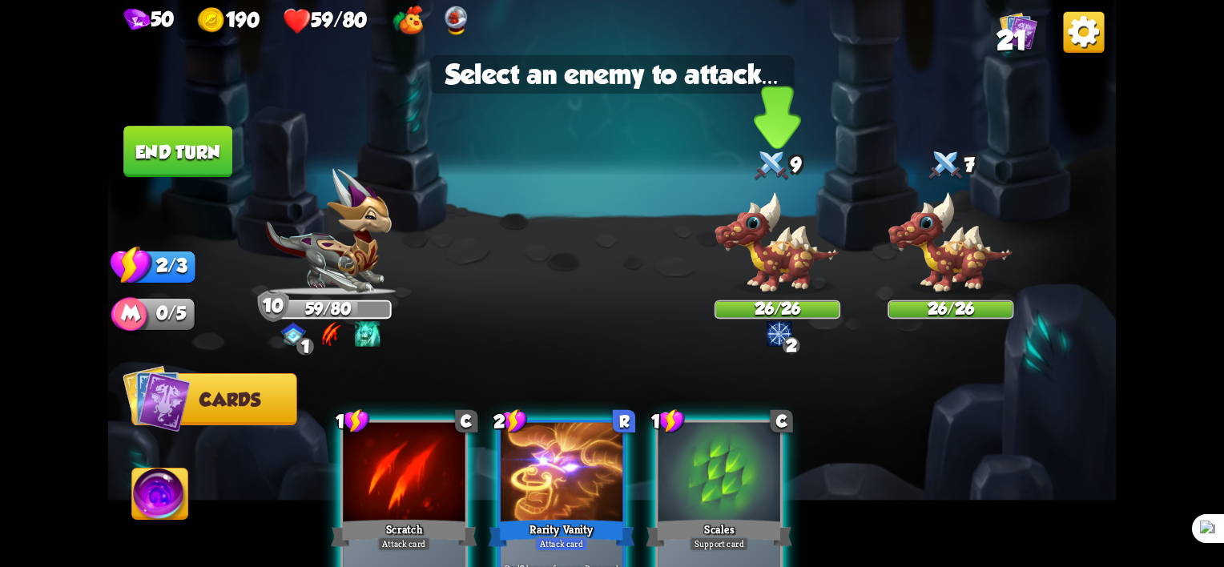
click at [767, 247] on img at bounding box center [778, 243] width 126 height 104
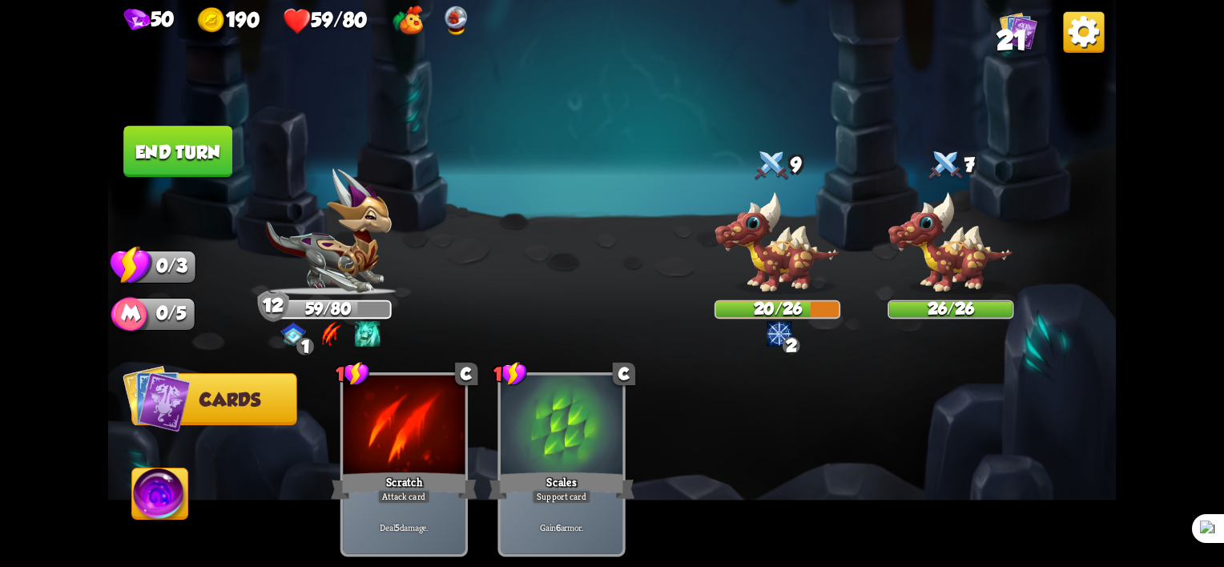
click at [197, 151] on button "End turn" at bounding box center [177, 151] width 109 height 51
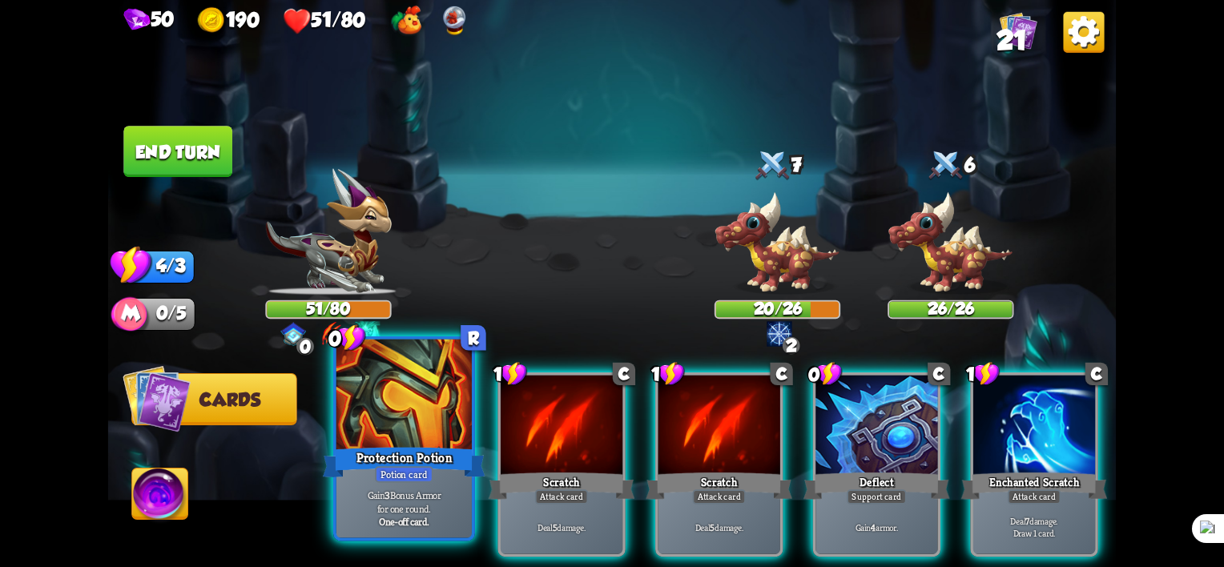
click at [437, 461] on div "Protection Potion" at bounding box center [404, 463] width 163 height 36
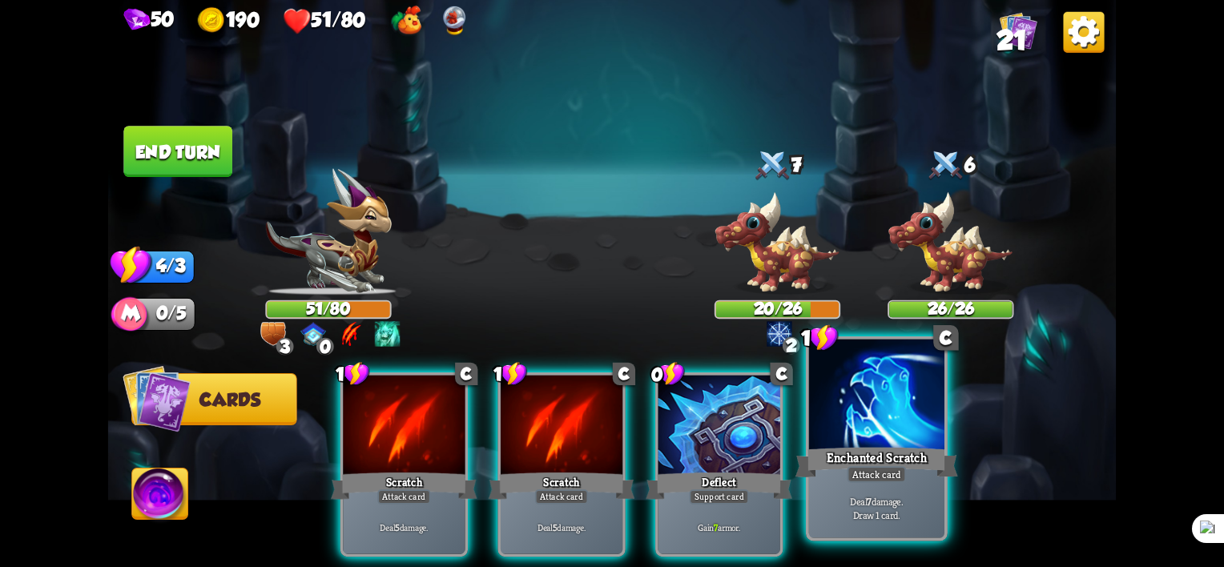
click at [861, 468] on div "Attack card" at bounding box center [876, 474] width 59 height 17
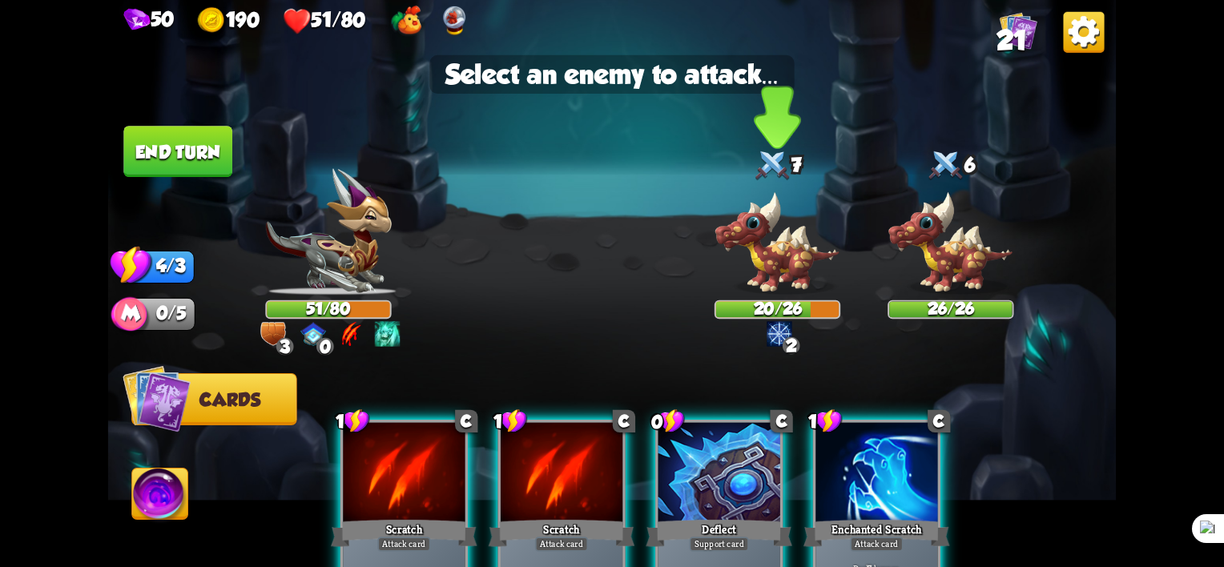
click at [770, 227] on img at bounding box center [778, 243] width 126 height 104
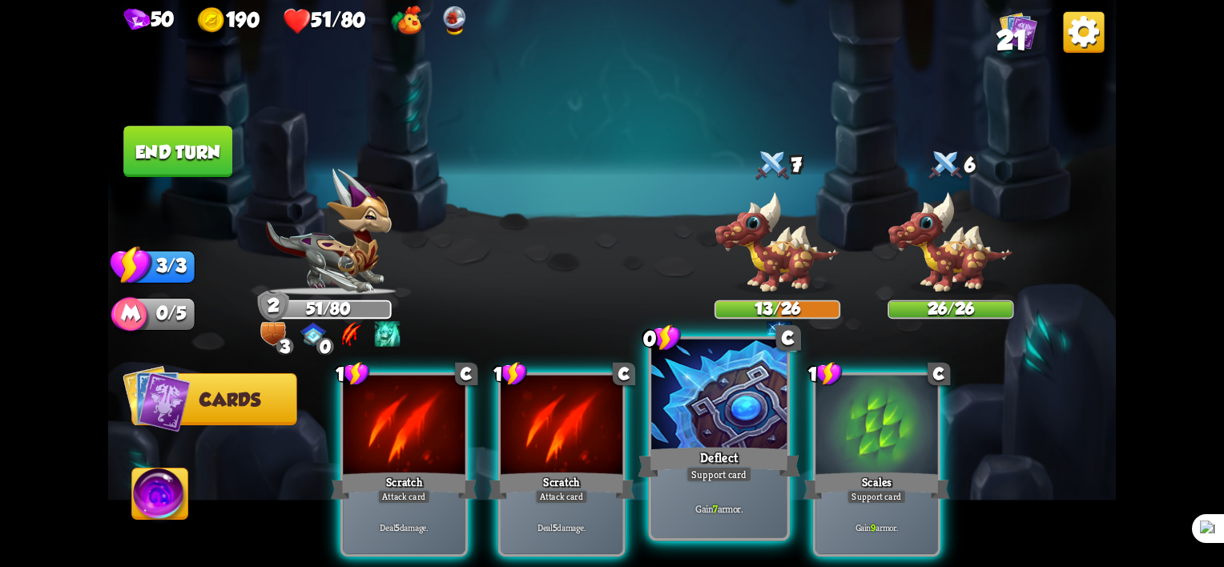
click at [723, 457] on div "Deflect" at bounding box center [719, 463] width 163 height 36
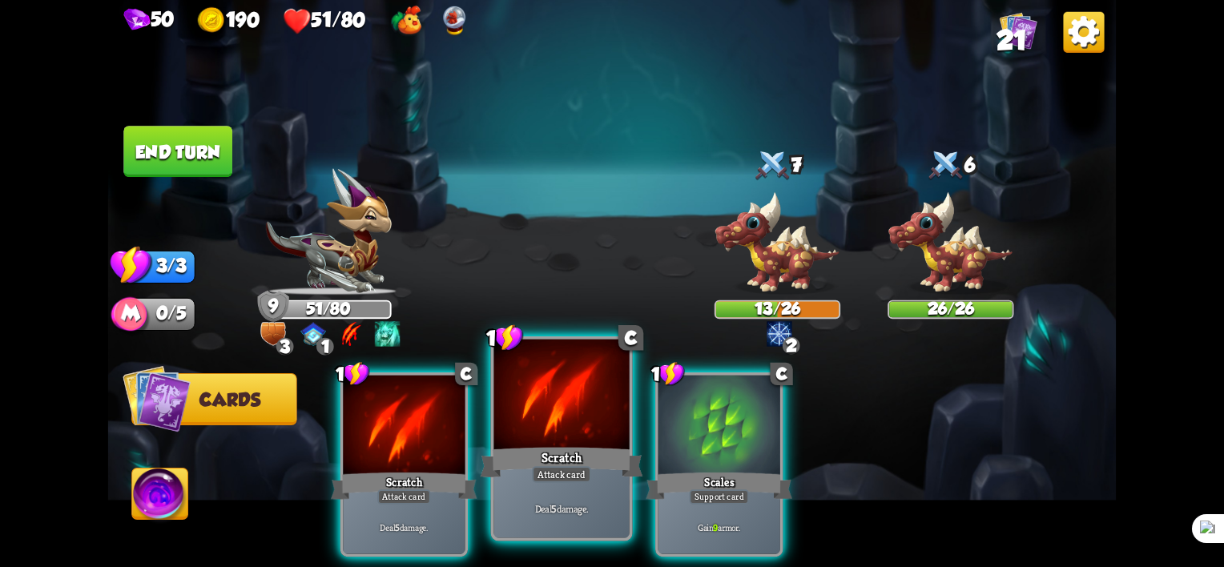
drag, startPoint x: 586, startPoint y: 443, endPoint x: 598, endPoint y: 425, distance: 22.4
click at [586, 445] on div "1 C Scratch Attack card Deal 5 damage." at bounding box center [562, 438] width 142 height 205
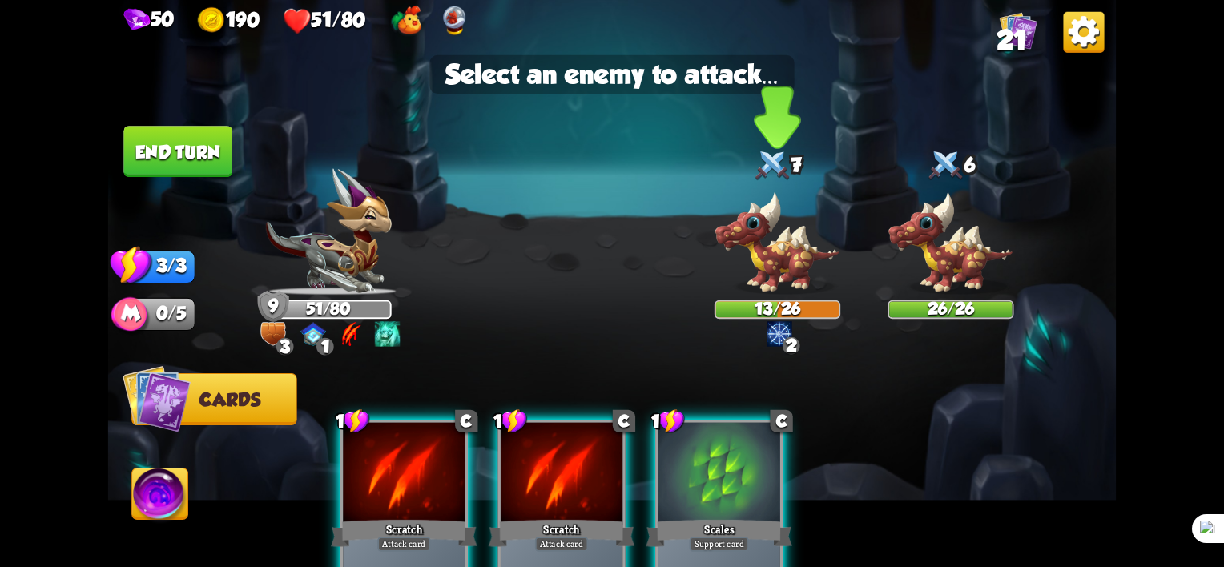
click at [801, 237] on img at bounding box center [778, 243] width 126 height 104
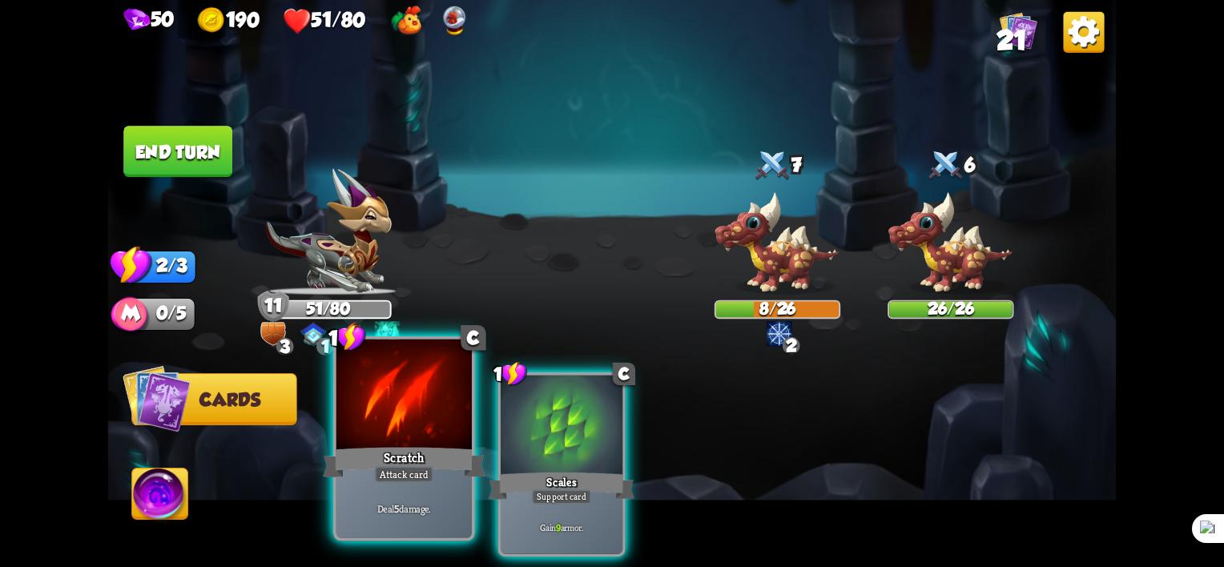
click at [383, 448] on div "Scratch" at bounding box center [404, 463] width 163 height 36
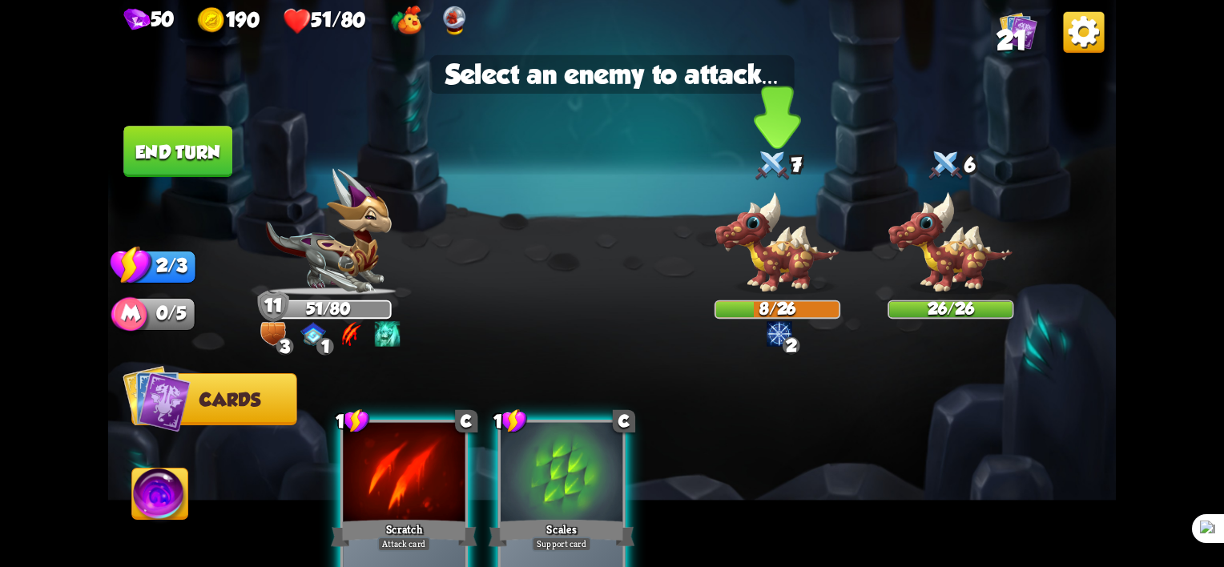
click at [800, 242] on img at bounding box center [778, 243] width 126 height 104
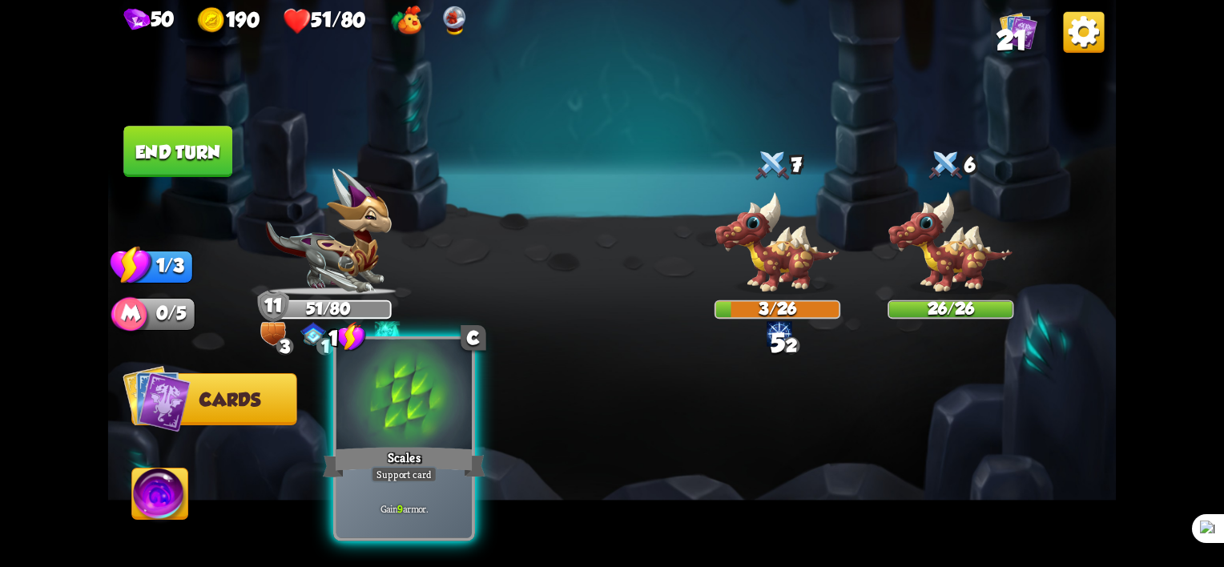
click at [430, 449] on div "Scales" at bounding box center [404, 463] width 163 height 36
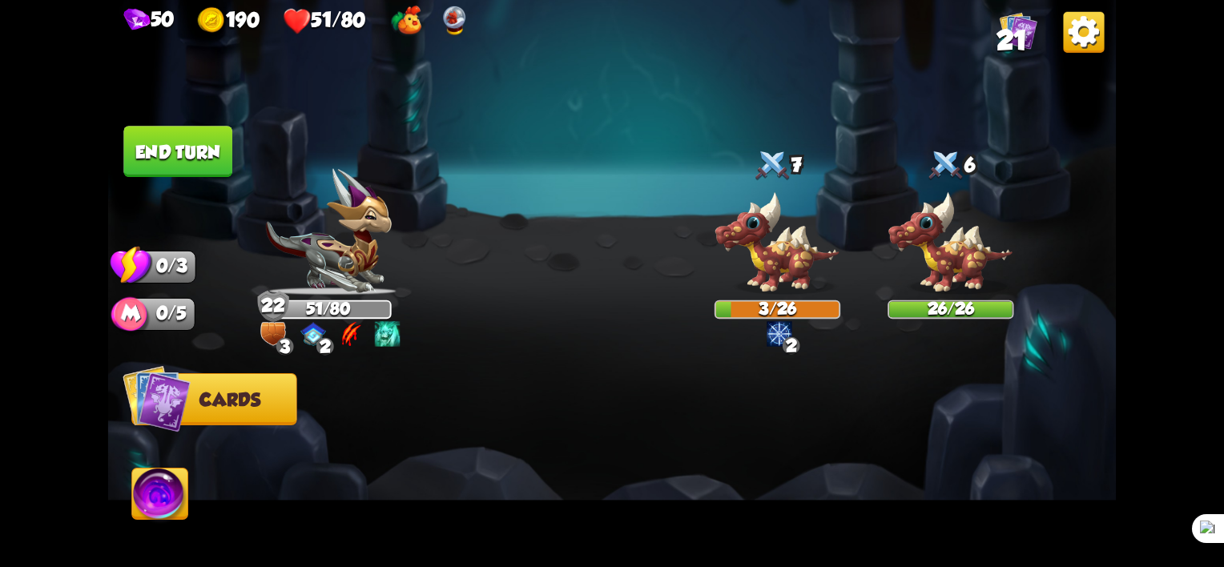
click at [195, 144] on button "End turn" at bounding box center [177, 151] width 109 height 51
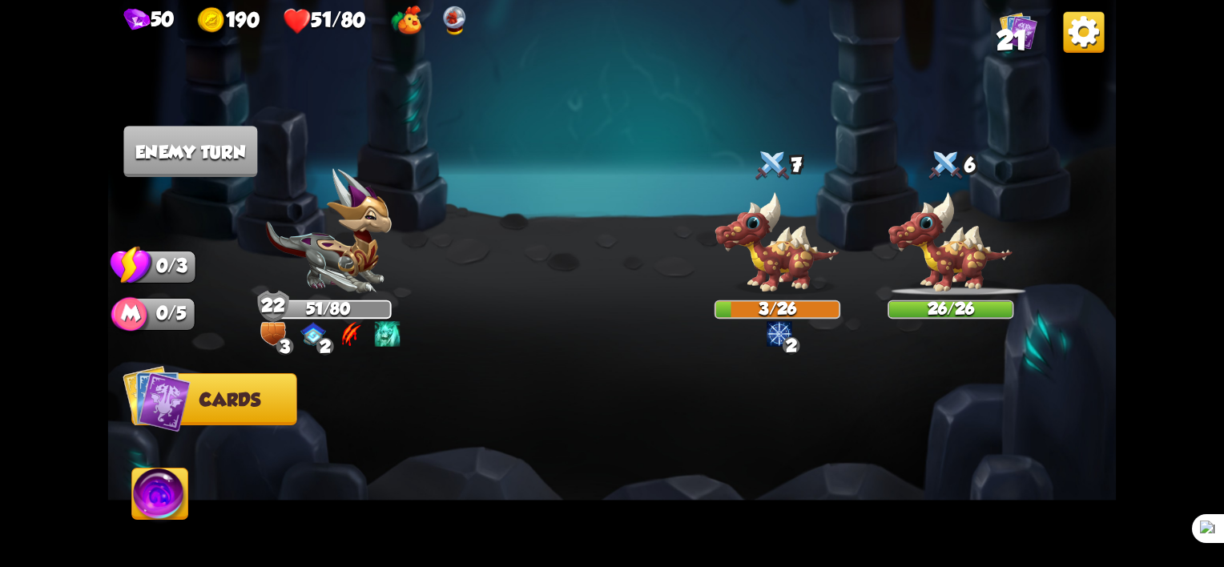
click at [367, 327] on div "0 3 2" at bounding box center [327, 333] width 151 height 25
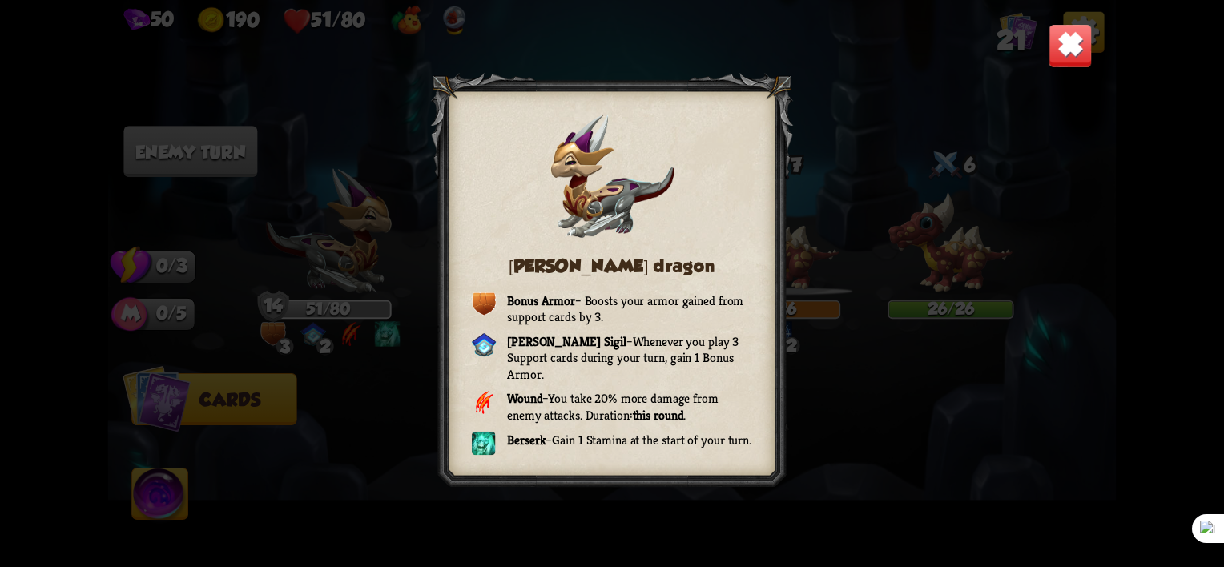
click at [867, 410] on div "[PERSON_NAME] dragon Bonus Armor – Boosts your armor gained from support cards …" at bounding box center [612, 283] width 1008 height 567
click at [1070, 61] on img at bounding box center [1071, 46] width 44 height 44
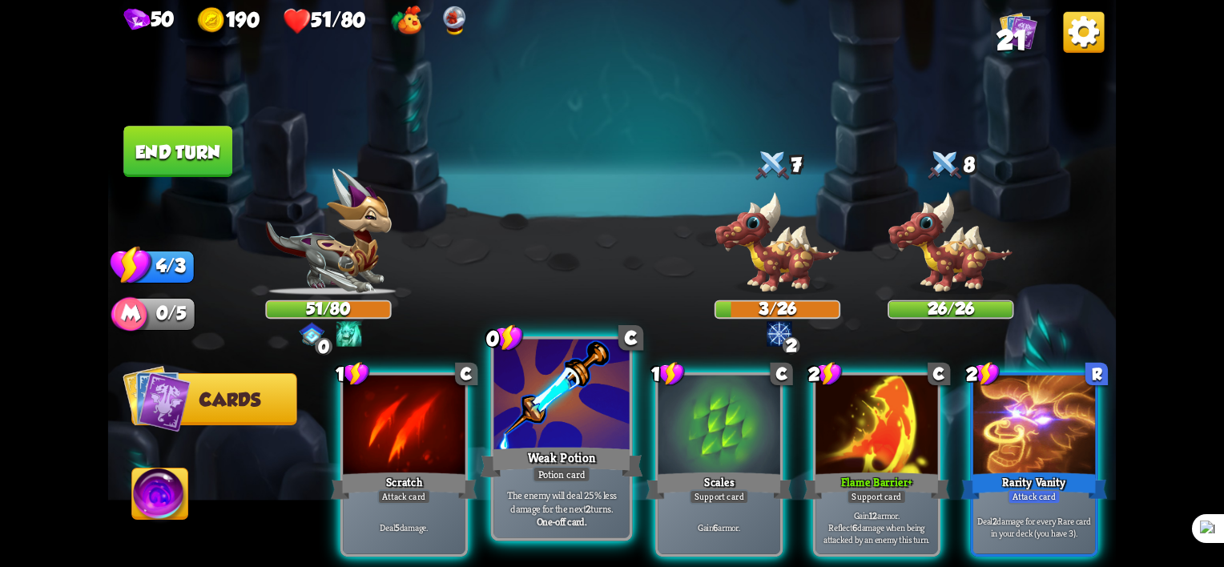
click at [530, 469] on div "Weak Potion" at bounding box center [562, 463] width 163 height 36
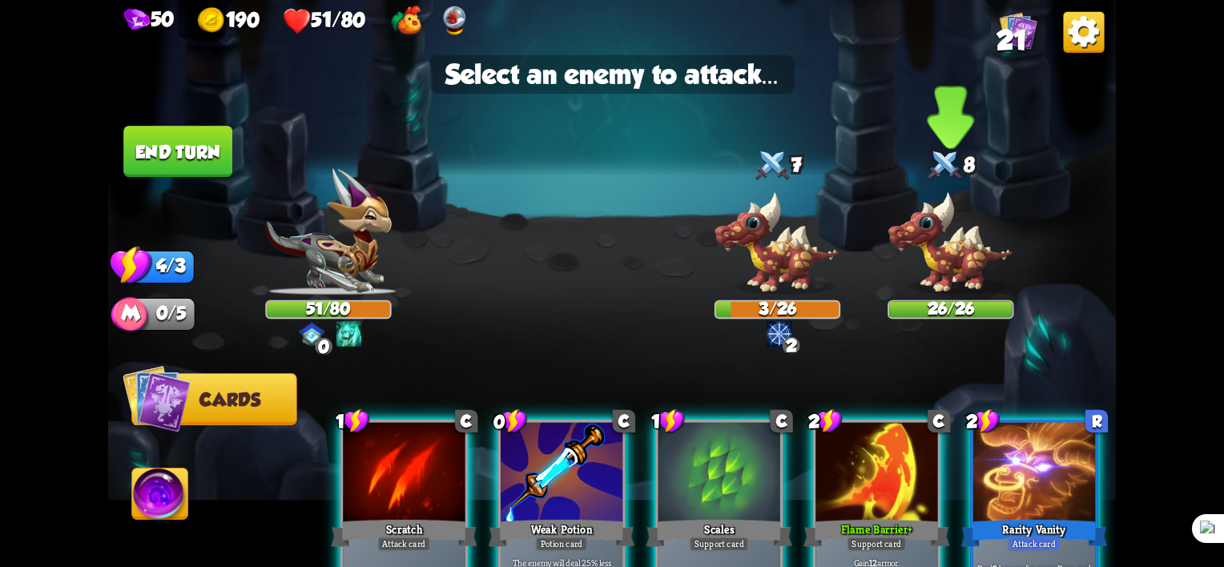
click at [950, 250] on img at bounding box center [951, 243] width 126 height 104
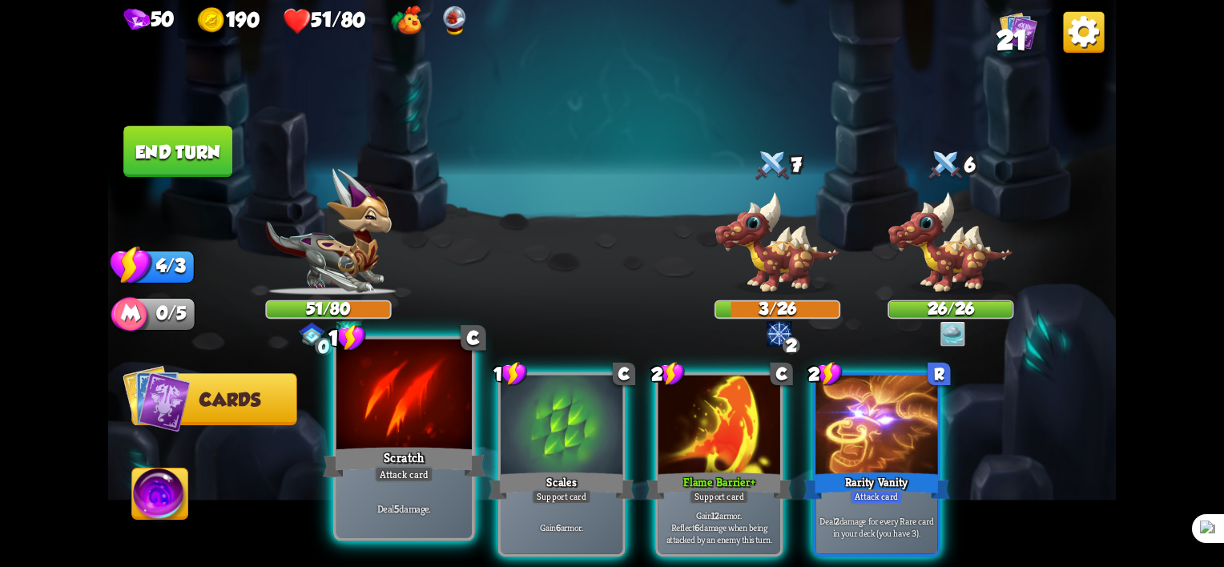
click at [413, 472] on div "Attack card" at bounding box center [404, 474] width 59 height 17
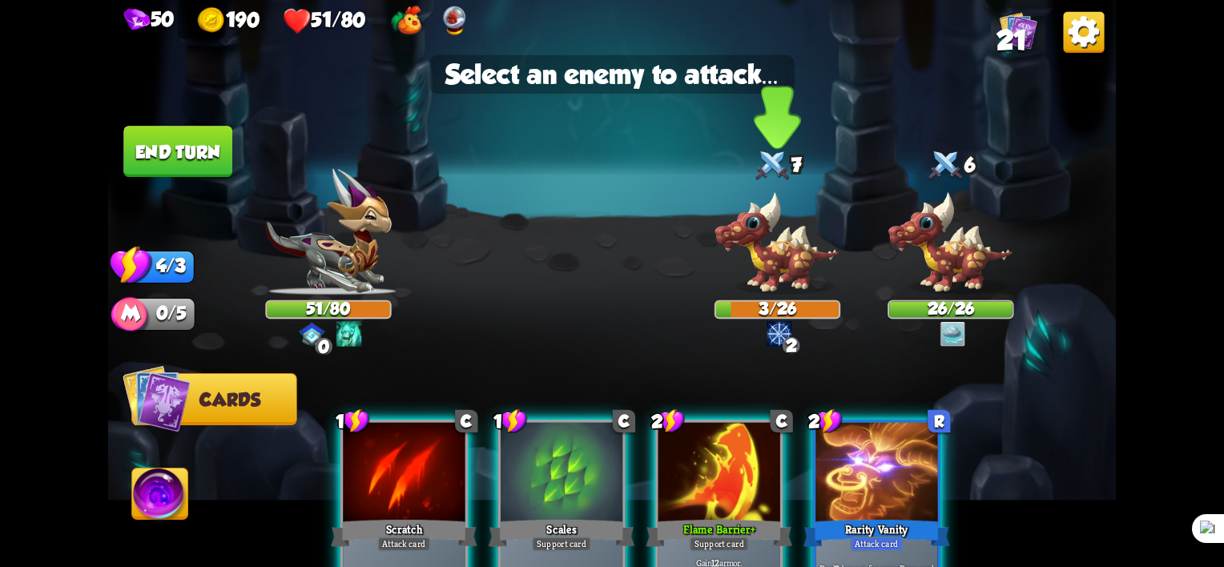
click at [785, 252] on img at bounding box center [778, 243] width 126 height 104
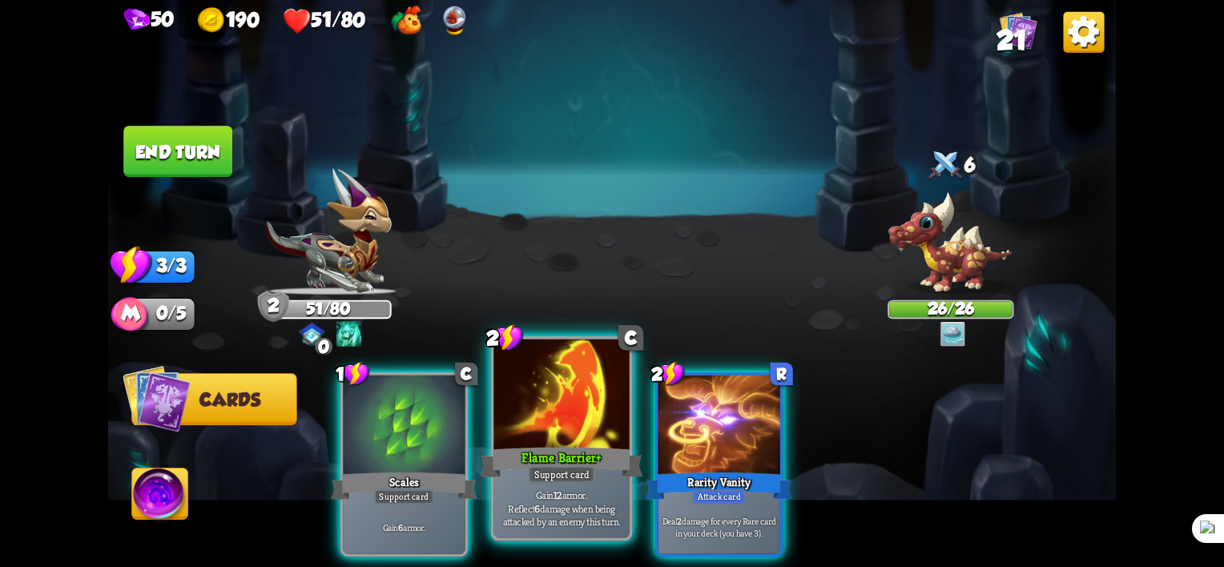
click at [571, 481] on div "Support card" at bounding box center [562, 474] width 66 height 17
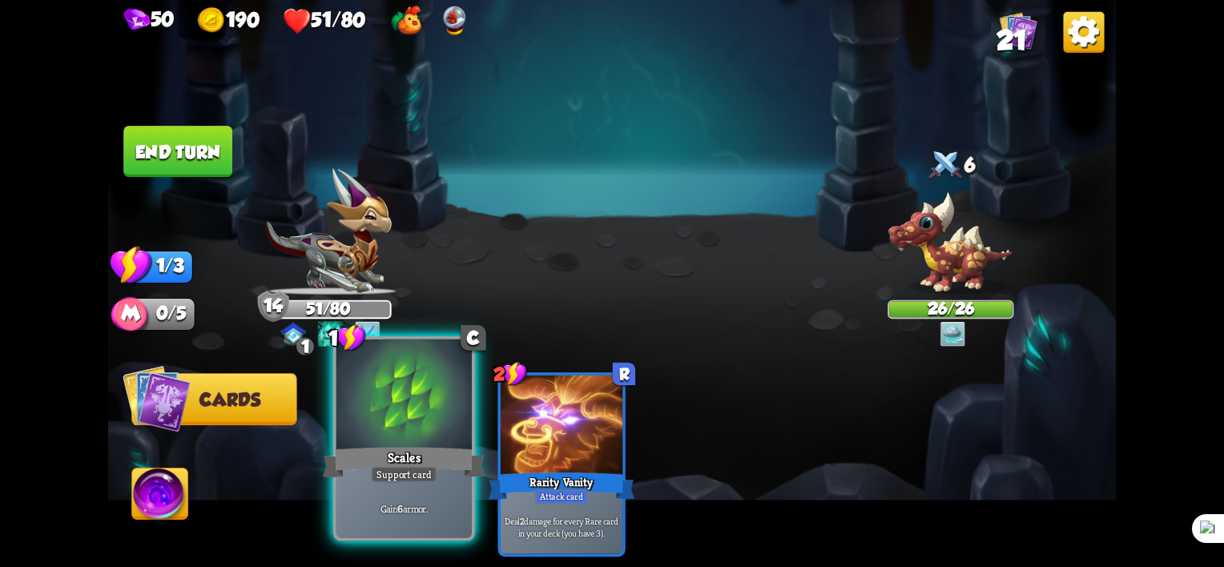
click at [401, 457] on div "Scales" at bounding box center [404, 463] width 163 height 36
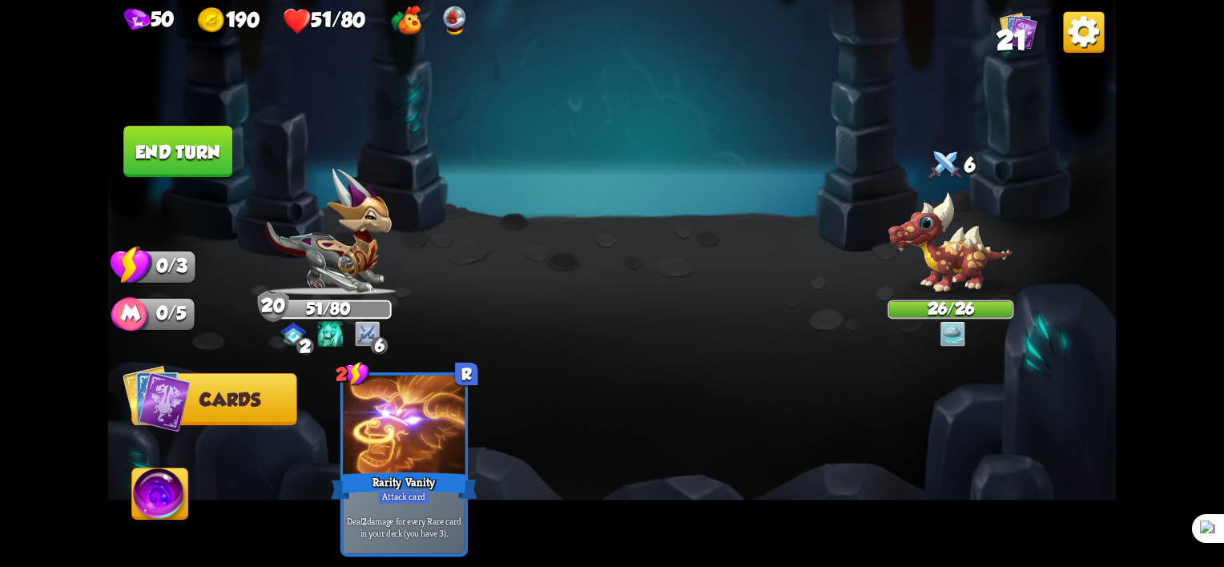
click at [170, 123] on img at bounding box center [612, 283] width 1008 height 567
click at [227, 177] on img at bounding box center [612, 283] width 1008 height 567
click at [215, 163] on button "End turn" at bounding box center [177, 151] width 109 height 51
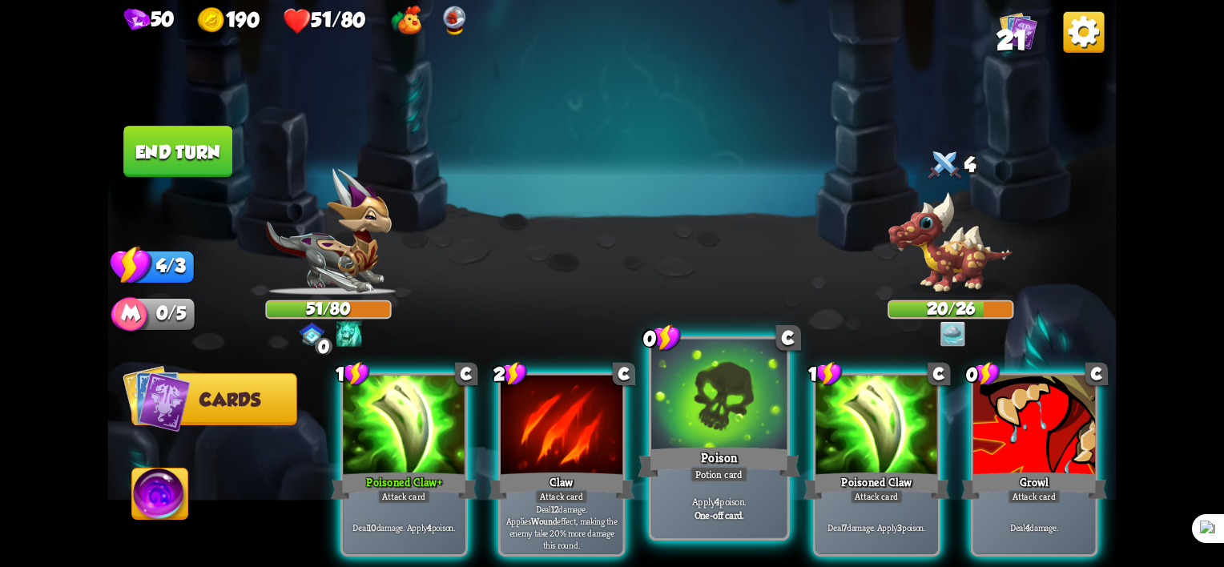
click at [755, 442] on div at bounding box center [718, 397] width 135 height 115
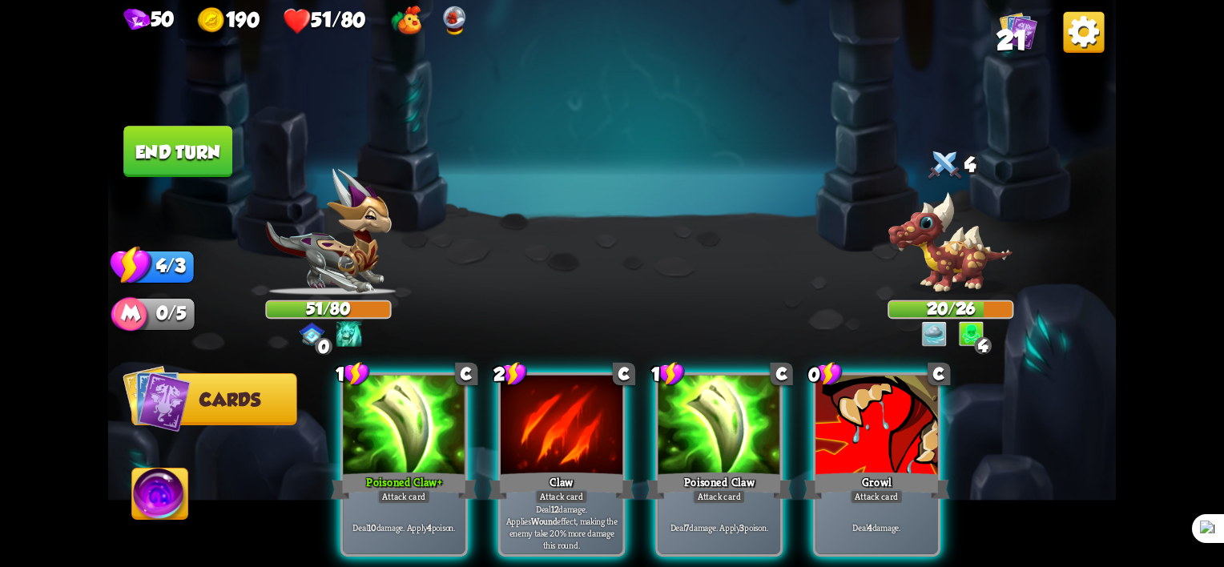
click at [348, 336] on img at bounding box center [348, 333] width 25 height 25
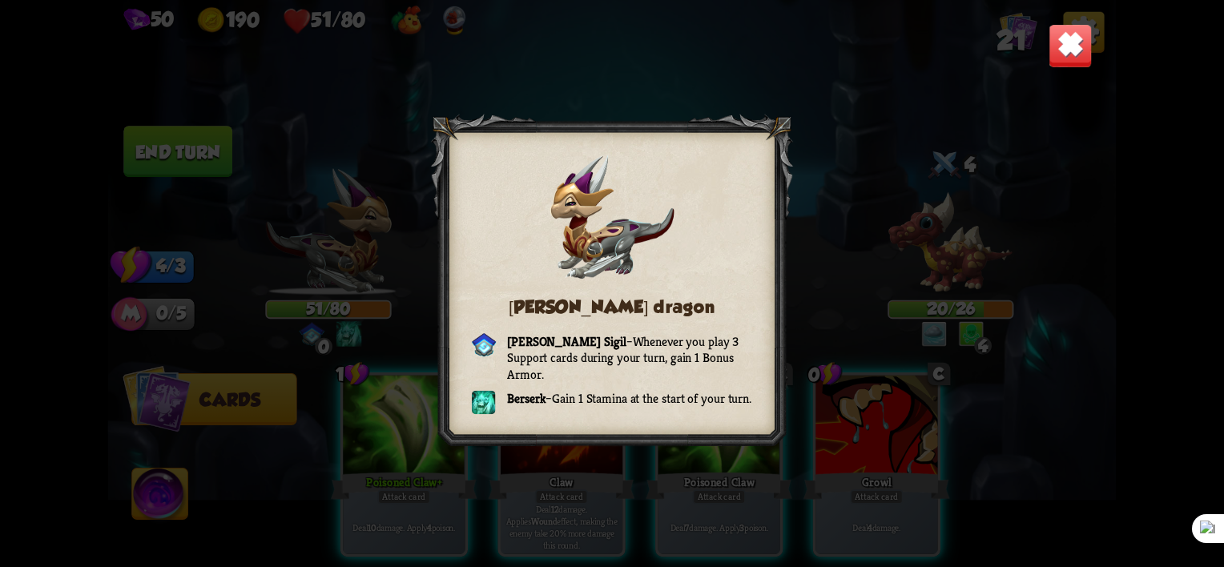
click at [988, 235] on div "[PERSON_NAME] dragon [PERSON_NAME] Sigil – Whenever you play 3 Support cards du…" at bounding box center [612, 283] width 1008 height 567
click at [1058, 45] on img at bounding box center [1071, 46] width 44 height 44
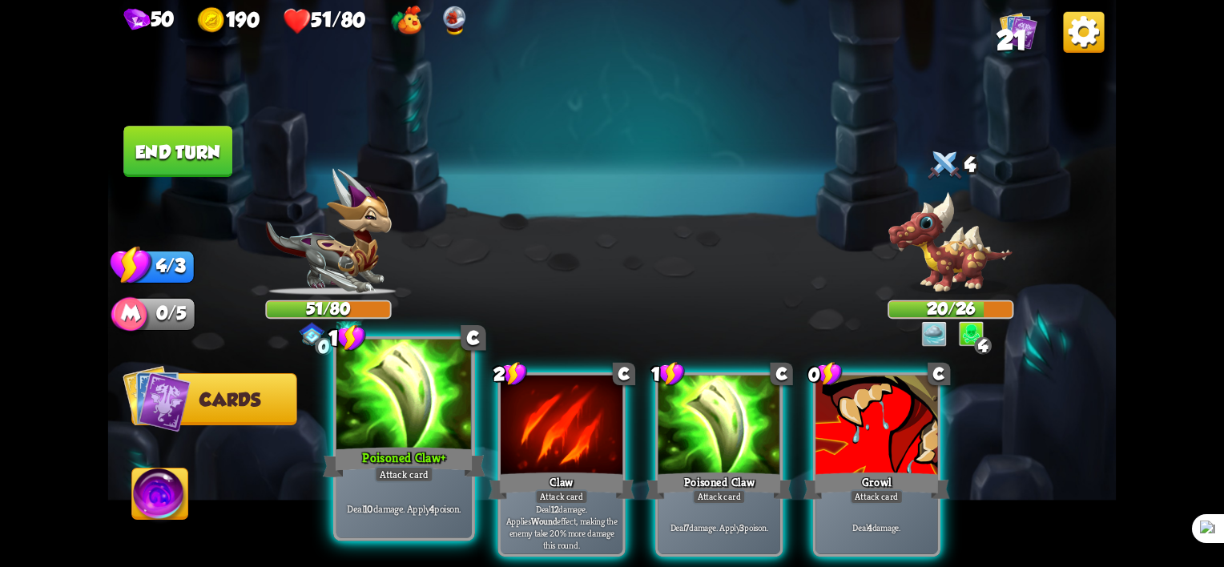
click at [359, 457] on div "Poisoned Claw +" at bounding box center [404, 463] width 163 height 36
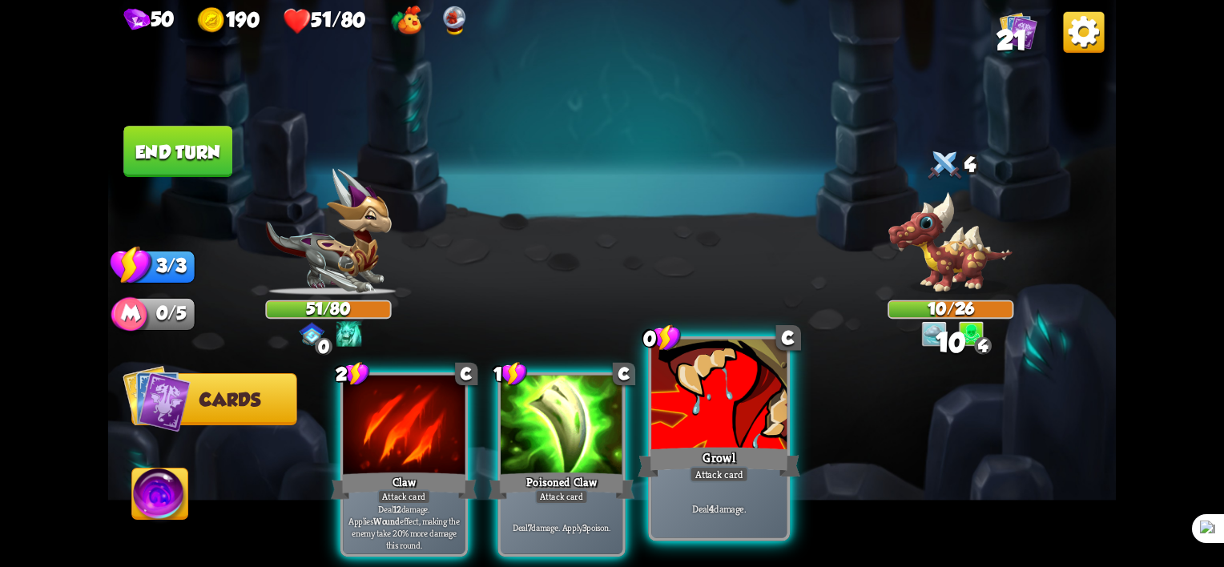
click at [702, 454] on div "Growl" at bounding box center [719, 463] width 163 height 36
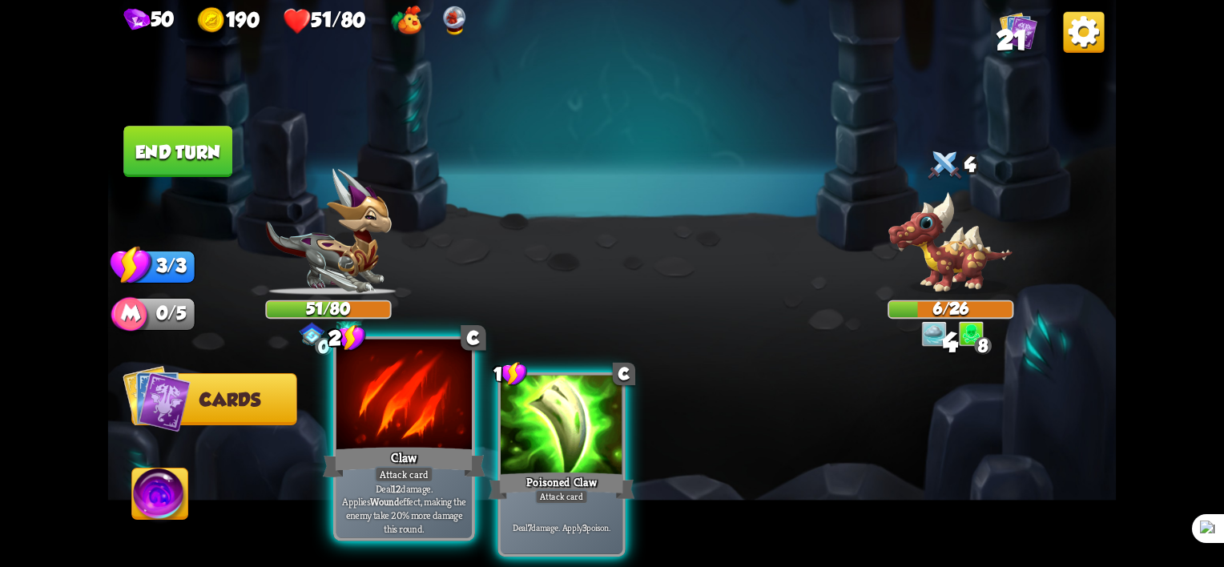
click at [393, 473] on div "Attack card" at bounding box center [404, 474] width 59 height 17
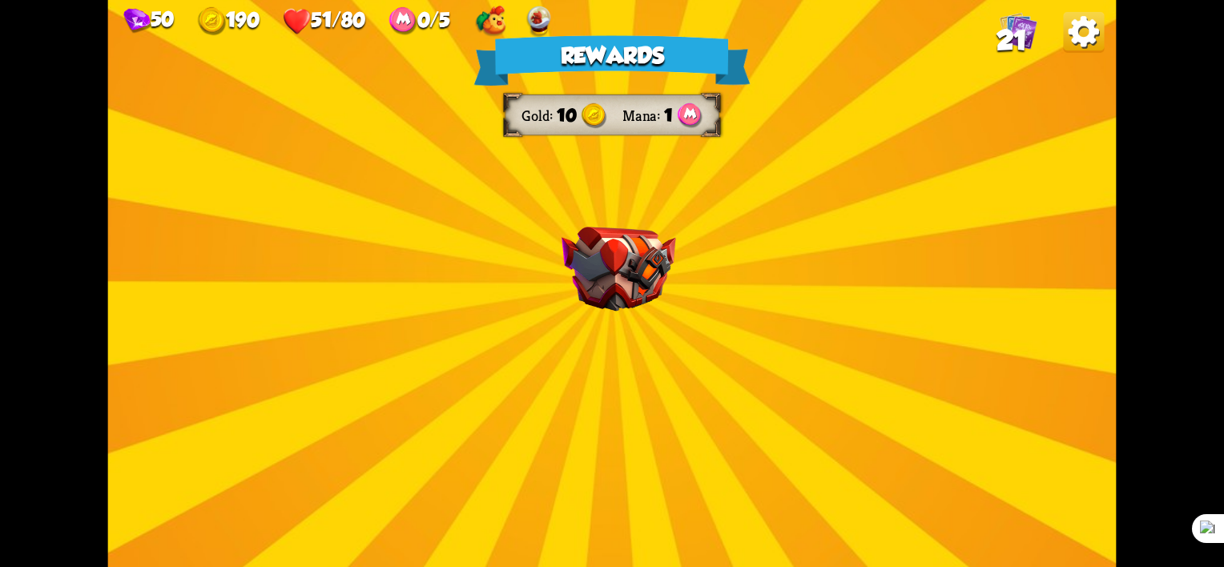
click at [631, 302] on img at bounding box center [619, 269] width 115 height 85
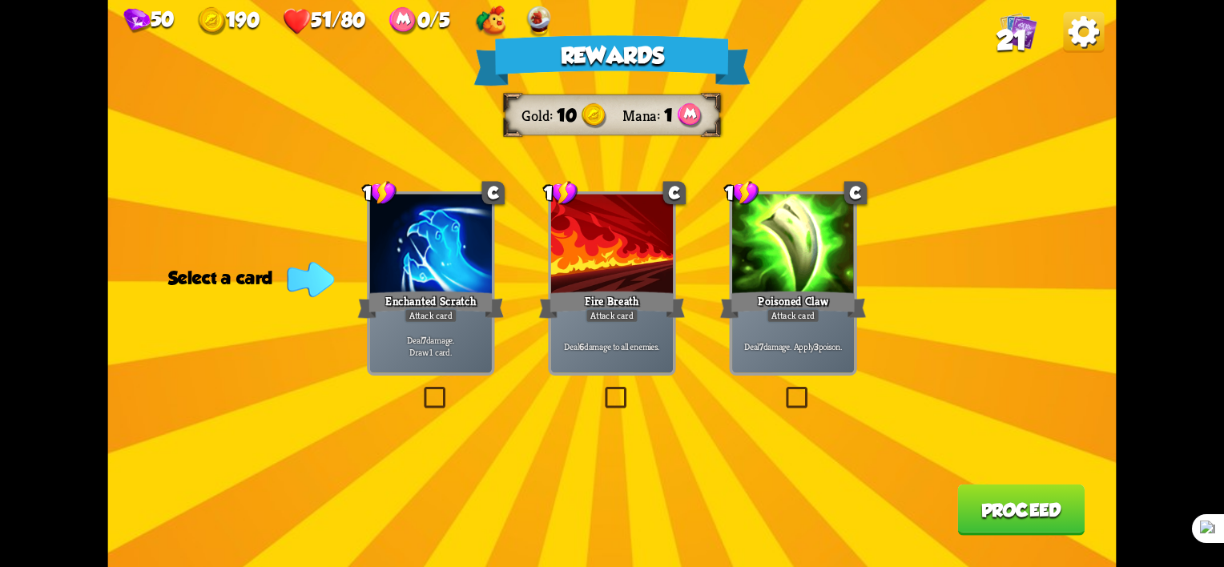
click at [783, 390] on label at bounding box center [783, 390] width 0 height 0
click at [0, 0] on input "checkbox" at bounding box center [0, 0] width 0 height 0
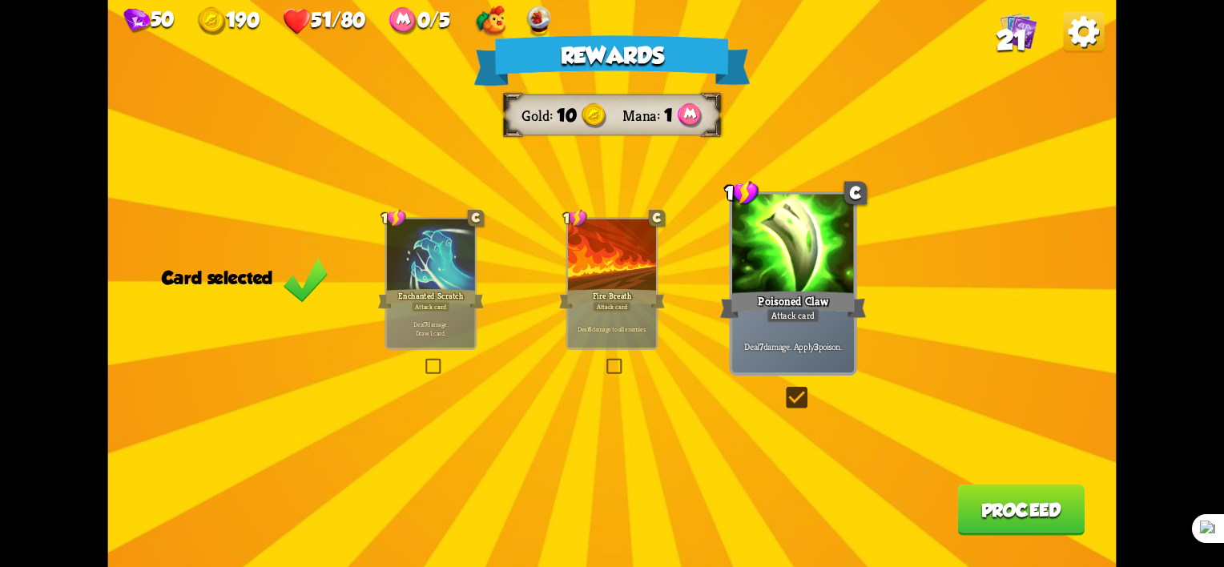
click at [1000, 493] on button "Proceed" at bounding box center [1020, 510] width 127 height 51
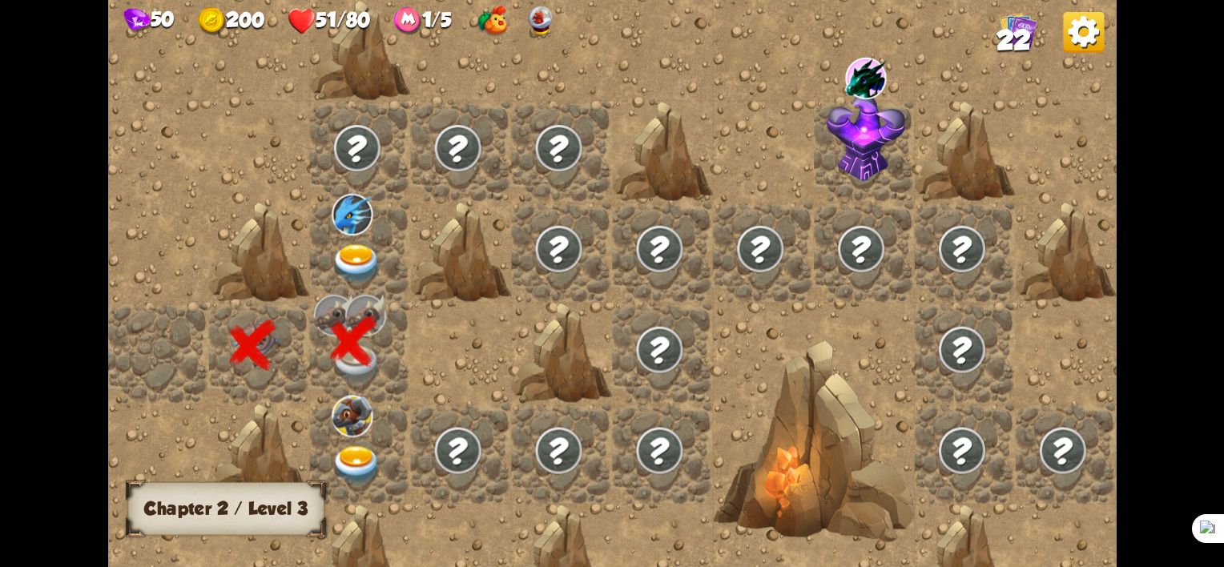
click at [348, 251] on img at bounding box center [357, 263] width 50 height 39
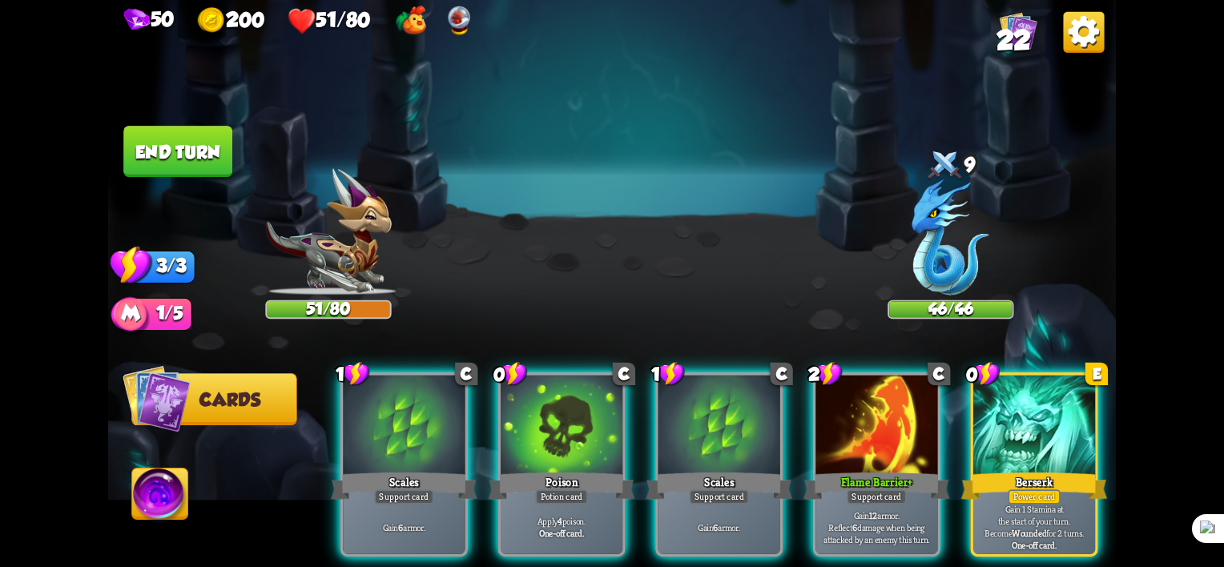
click at [558, 401] on div at bounding box center [562, 427] width 122 height 103
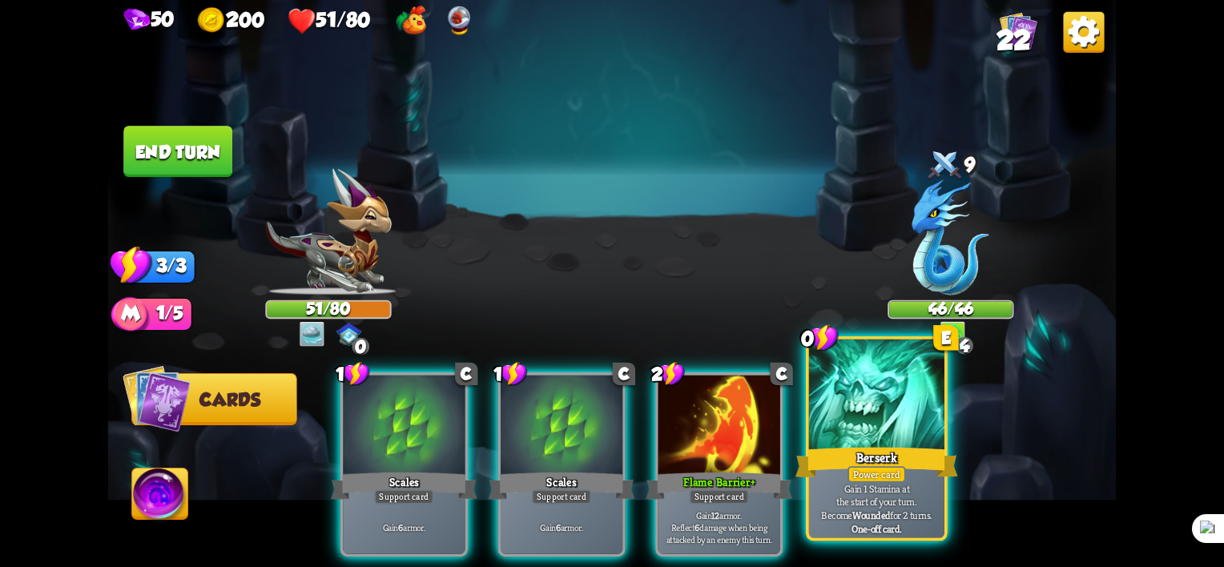
click at [854, 445] on div "Berserk" at bounding box center [876, 463] width 163 height 36
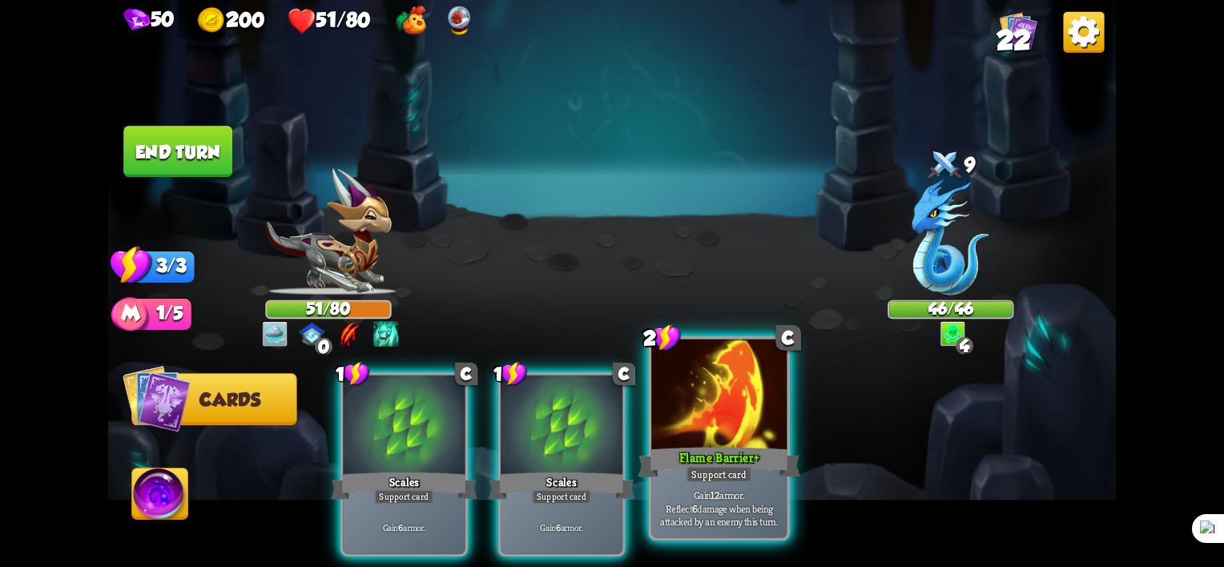
click at [708, 467] on div "Support card" at bounding box center [719, 474] width 66 height 17
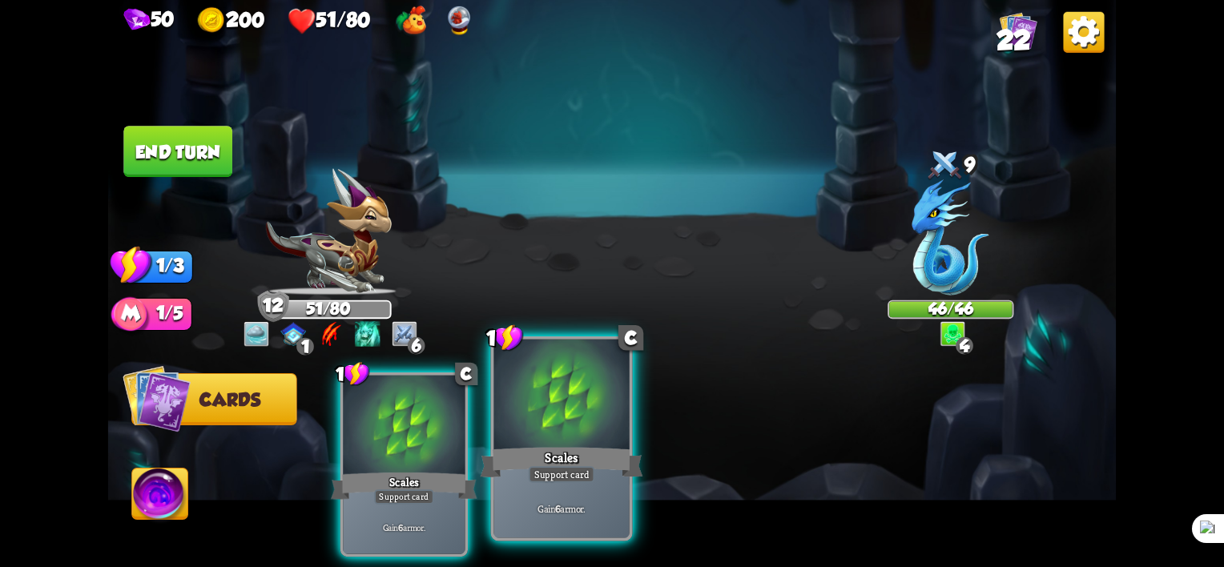
click at [551, 423] on div at bounding box center [561, 397] width 135 height 115
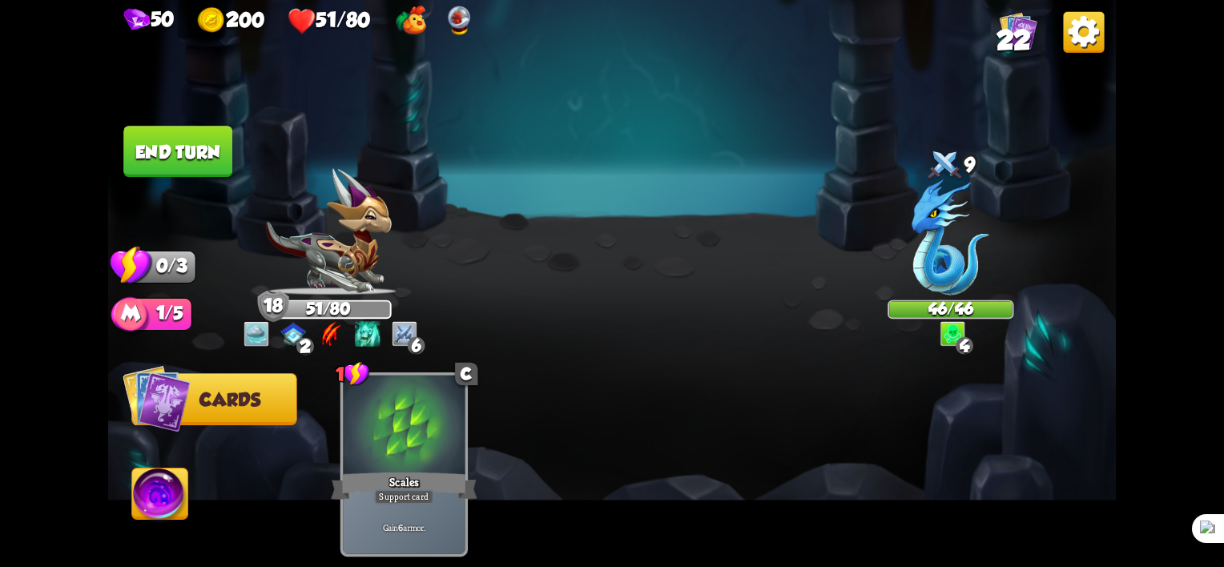
click at [189, 148] on button "End turn" at bounding box center [178, 152] width 110 height 52
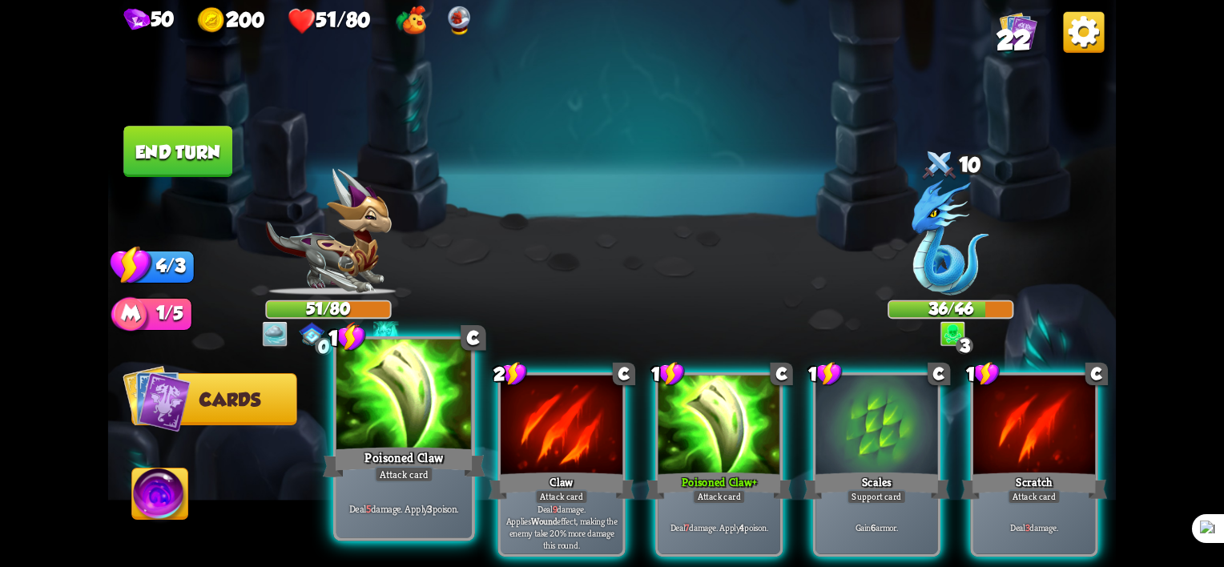
click at [422, 439] on div at bounding box center [403, 397] width 135 height 115
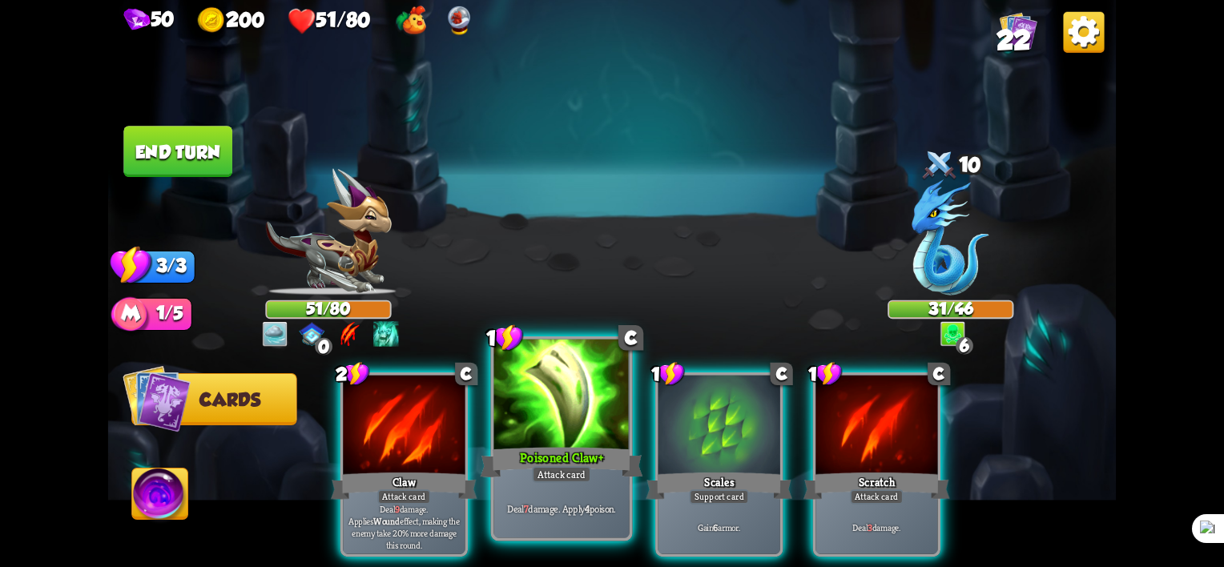
click at [570, 439] on div at bounding box center [561, 397] width 135 height 115
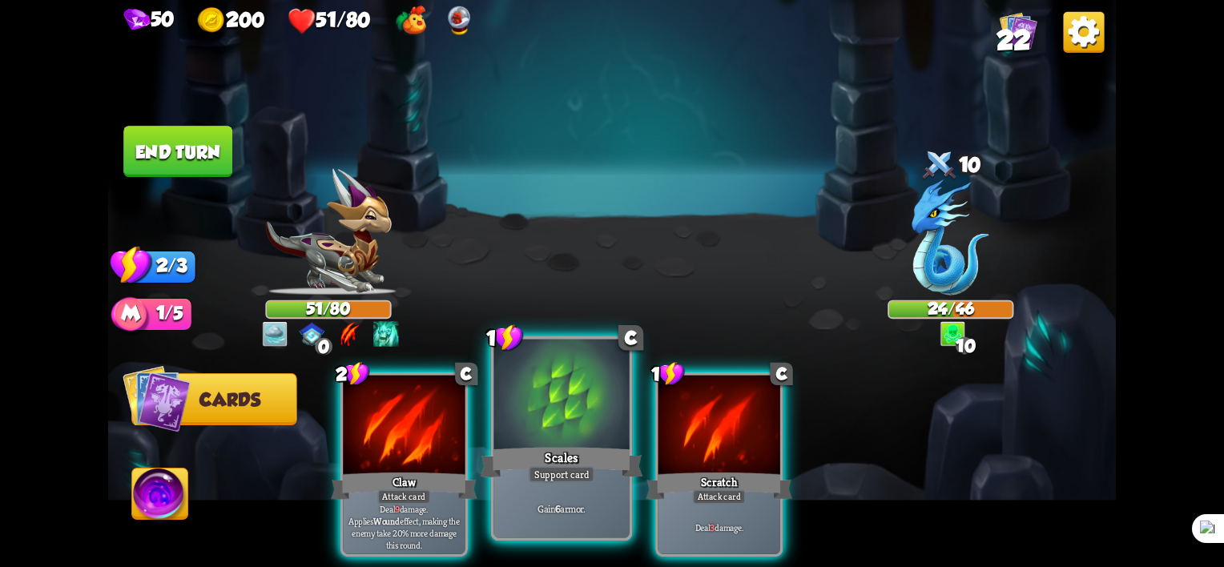
click at [566, 481] on div "Support card" at bounding box center [562, 474] width 66 height 17
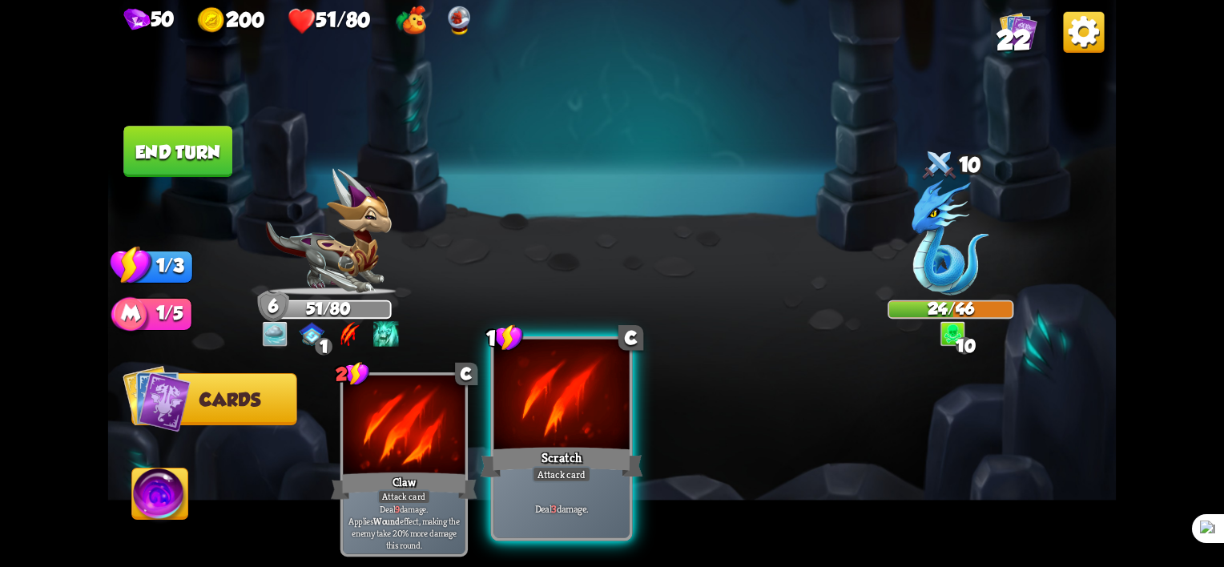
click at [561, 425] on div at bounding box center [561, 397] width 135 height 115
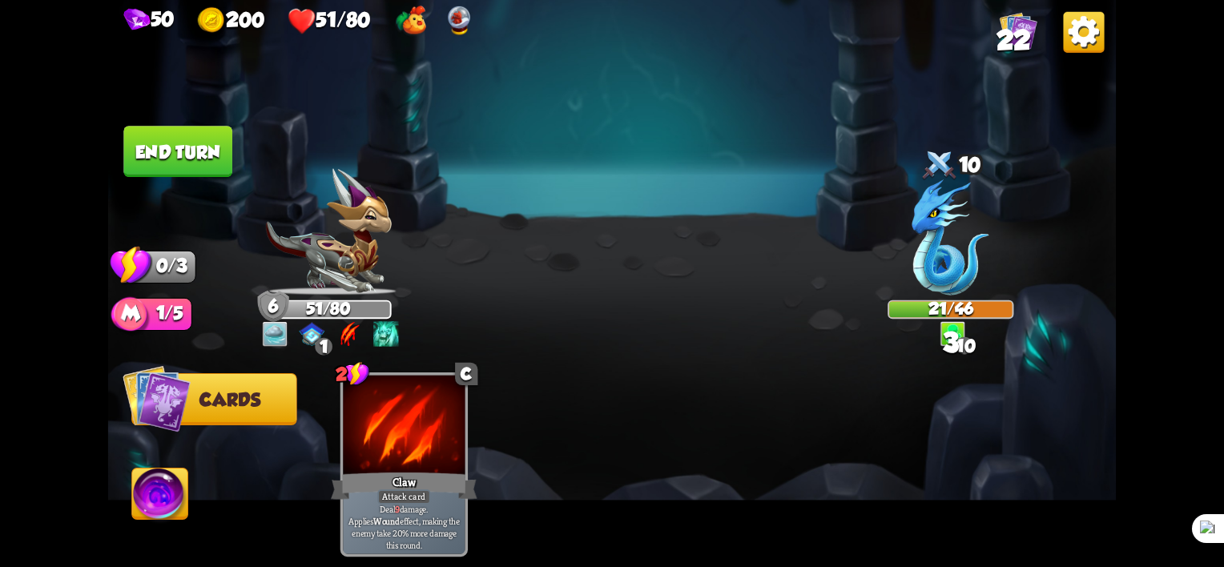
click at [196, 147] on button "End turn" at bounding box center [177, 151] width 109 height 51
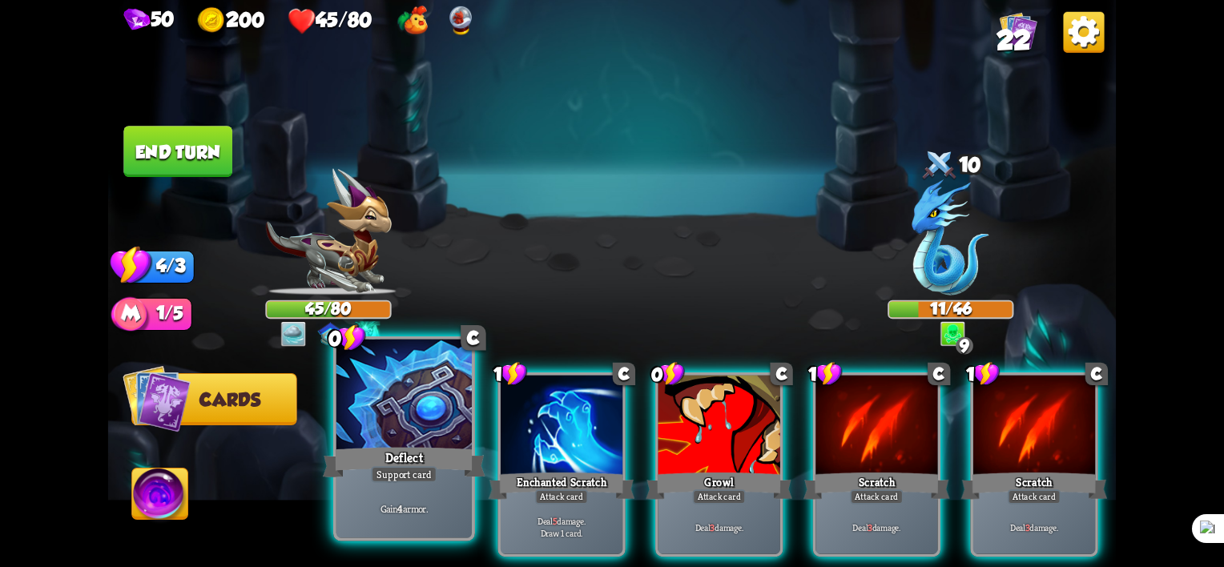
click at [404, 462] on div "Deflect" at bounding box center [404, 463] width 163 height 36
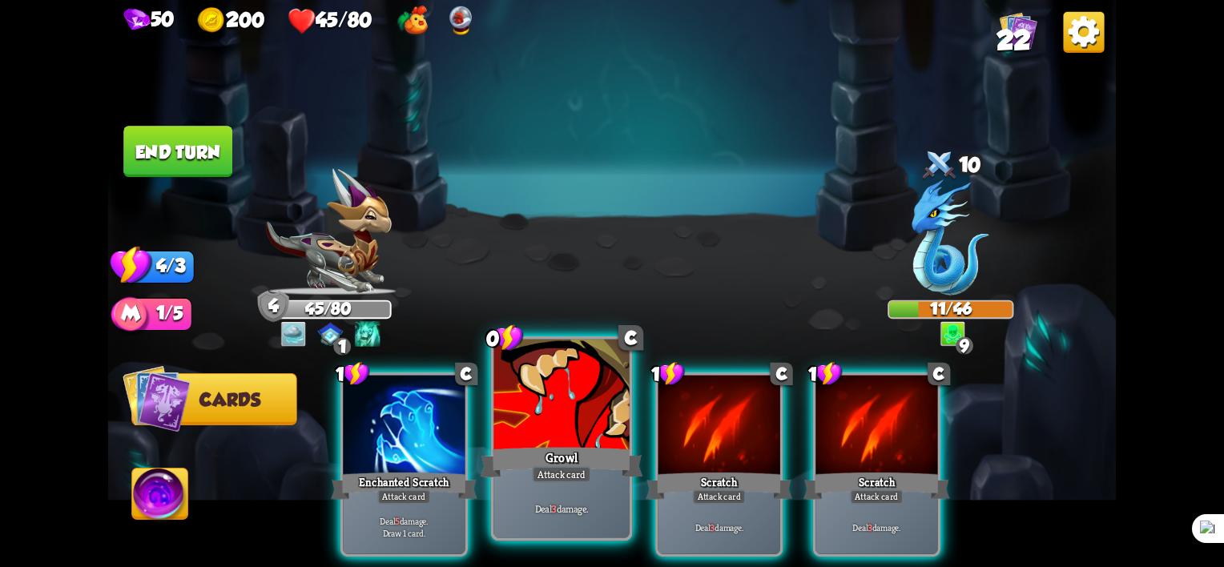
click at [564, 455] on div "Growl" at bounding box center [562, 463] width 163 height 36
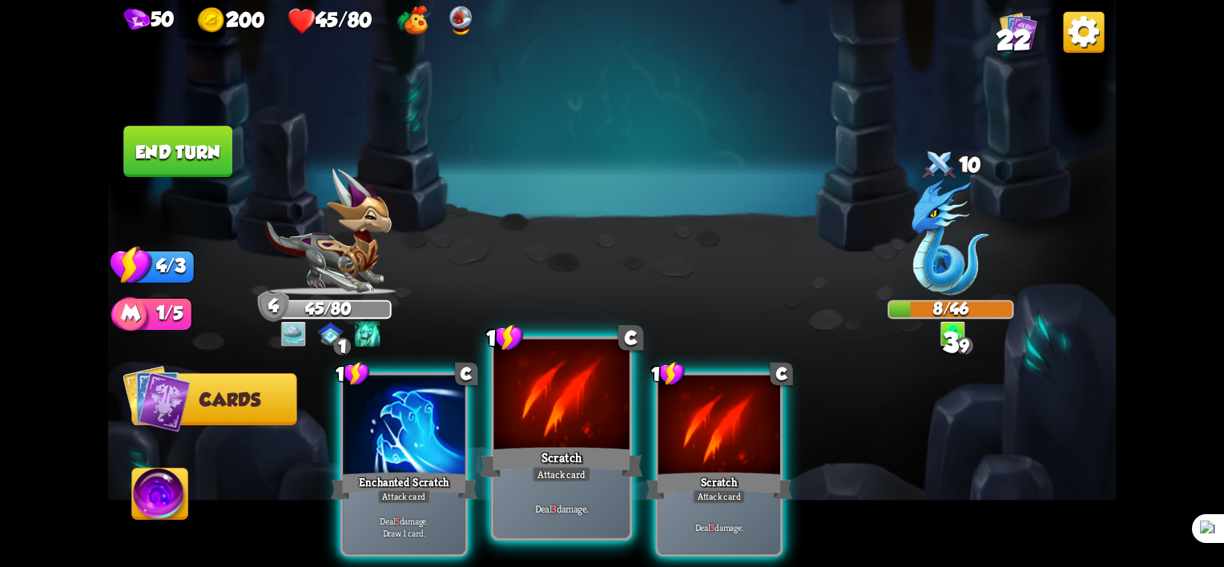
click at [564, 455] on div "Scratch" at bounding box center [562, 463] width 163 height 36
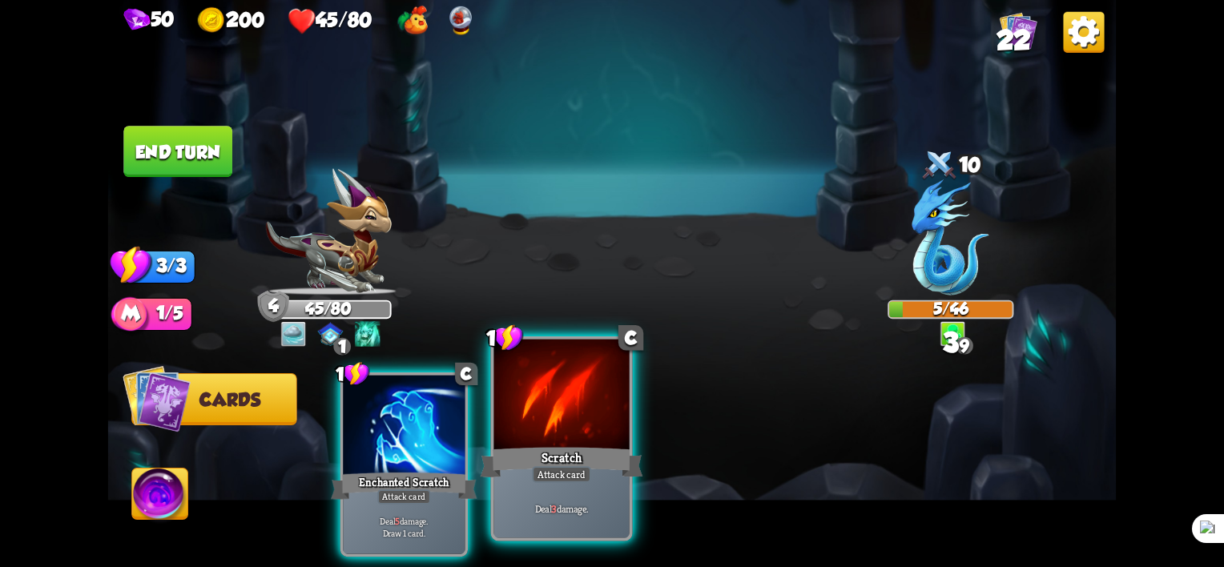
click at [568, 469] on div "Attack card" at bounding box center [561, 474] width 59 height 17
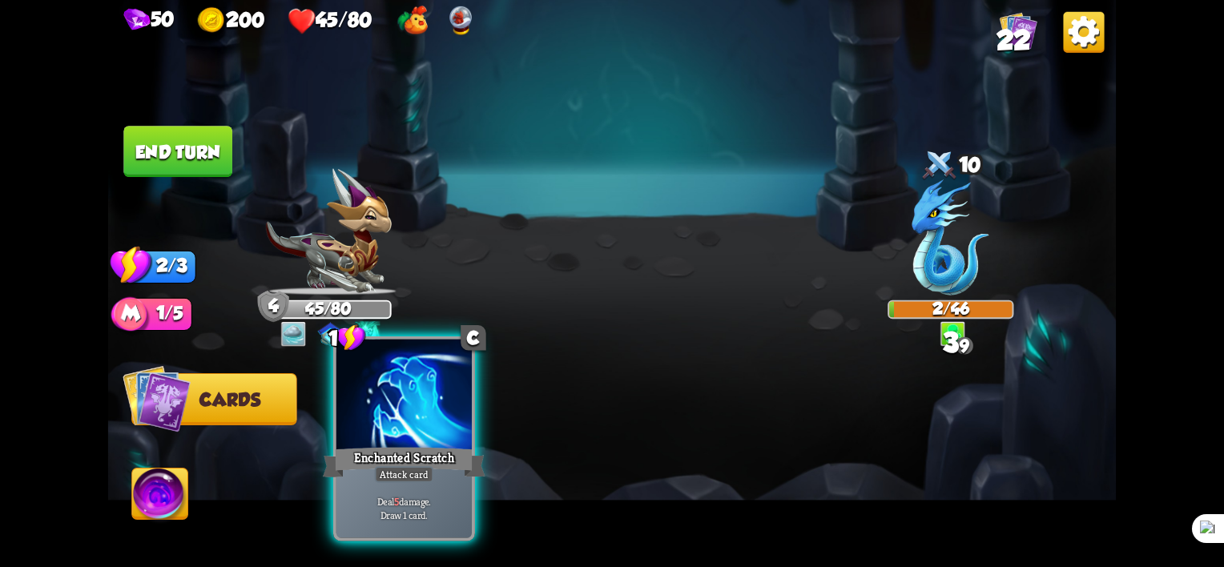
click at [420, 468] on div "Attack card" at bounding box center [404, 474] width 59 height 17
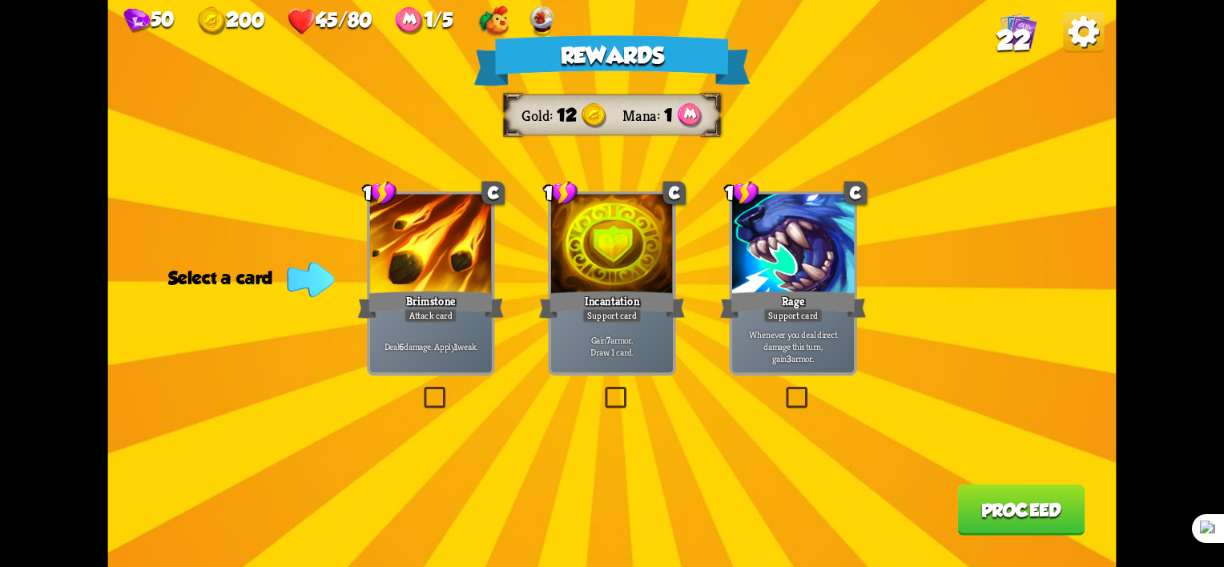
click at [599, 401] on div "Rewards Gold 12 Mana 1 Select a card 1 C Brimstone Attack card Deal 6 damage. A…" at bounding box center [612, 283] width 1008 height 567
click at [602, 390] on label at bounding box center [602, 390] width 0 height 0
click at [0, 0] on input "checkbox" at bounding box center [0, 0] width 0 height 0
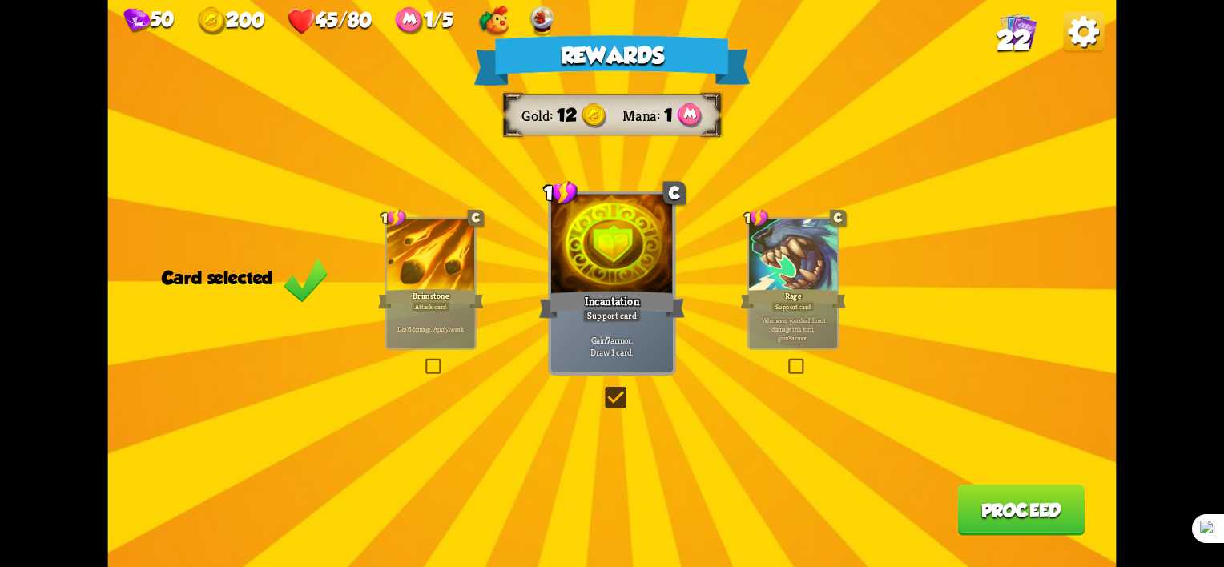
click at [602, 390] on label at bounding box center [602, 390] width 0 height 0
click at [0, 0] on input "checkbox" at bounding box center [0, 0] width 0 height 0
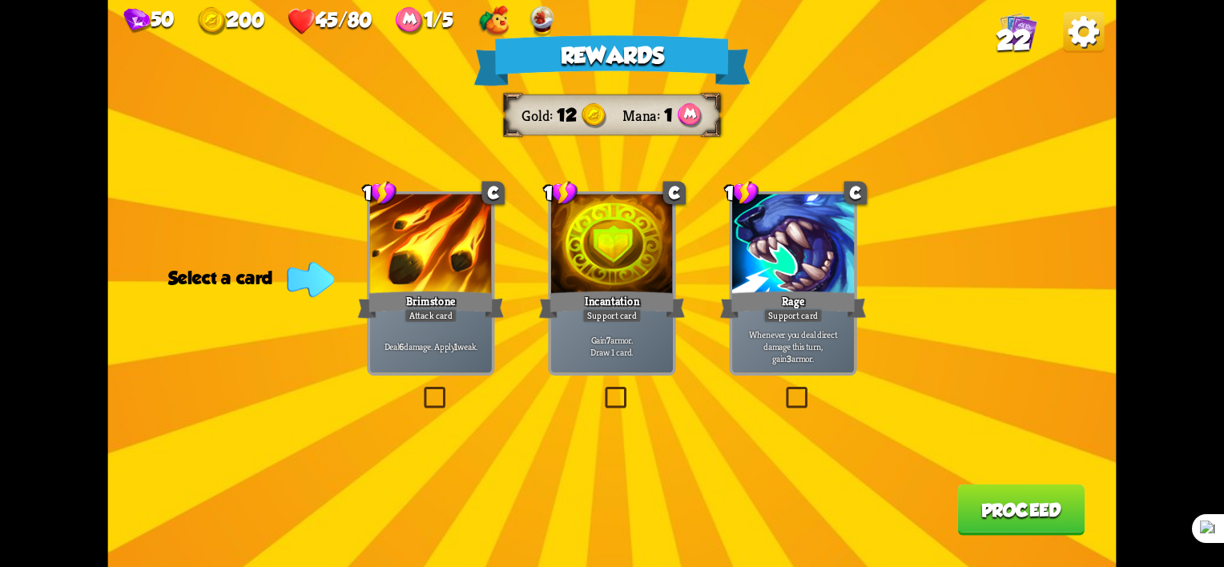
click at [783, 390] on label at bounding box center [783, 390] width 0 height 0
click at [0, 0] on input "checkbox" at bounding box center [0, 0] width 0 height 0
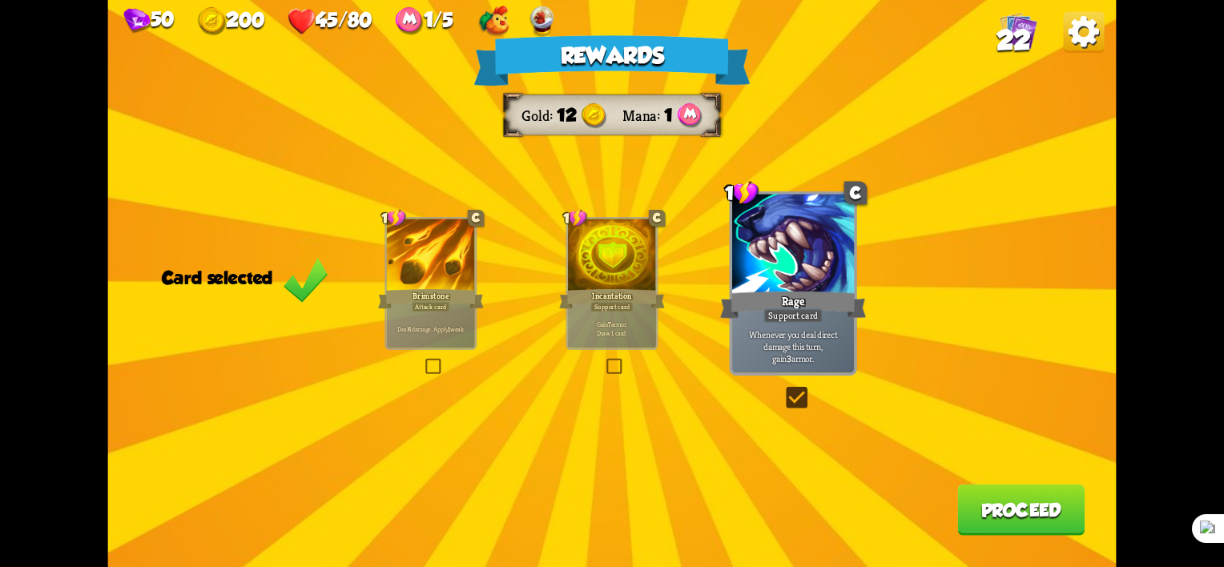
click at [1020, 501] on button "Proceed" at bounding box center [1020, 510] width 127 height 51
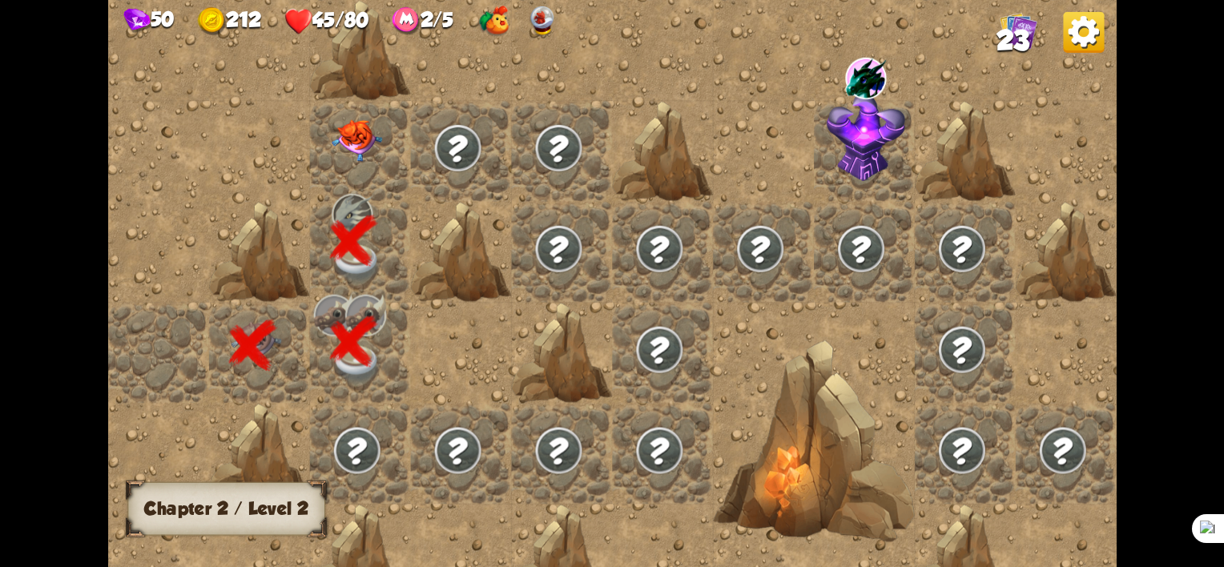
click at [367, 148] on img at bounding box center [357, 140] width 50 height 42
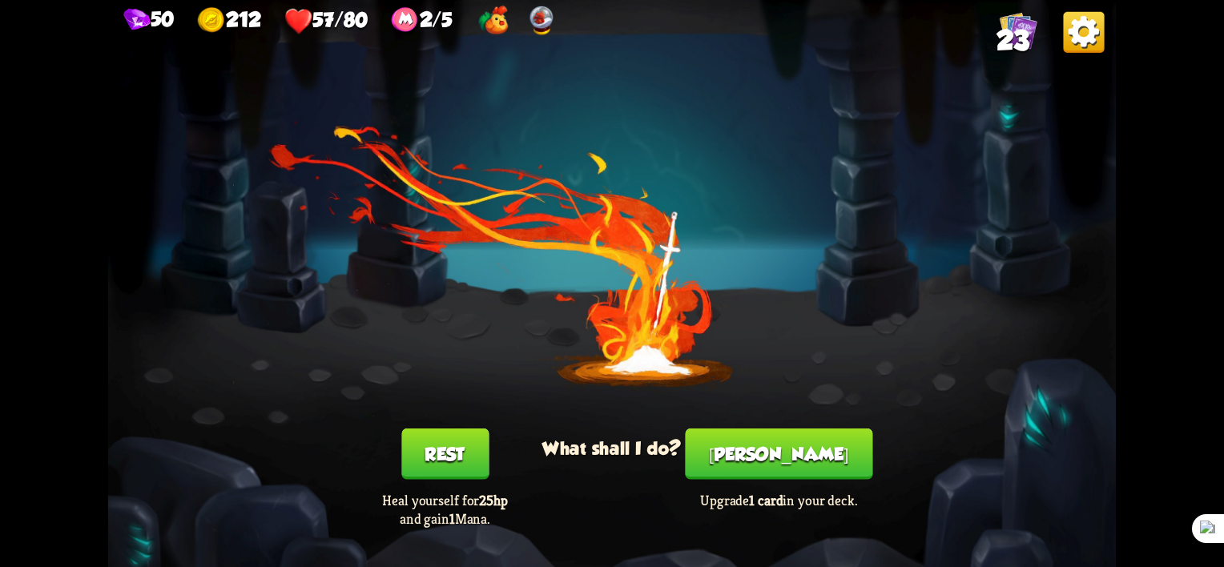
click at [804, 455] on button "[PERSON_NAME]" at bounding box center [779, 454] width 187 height 51
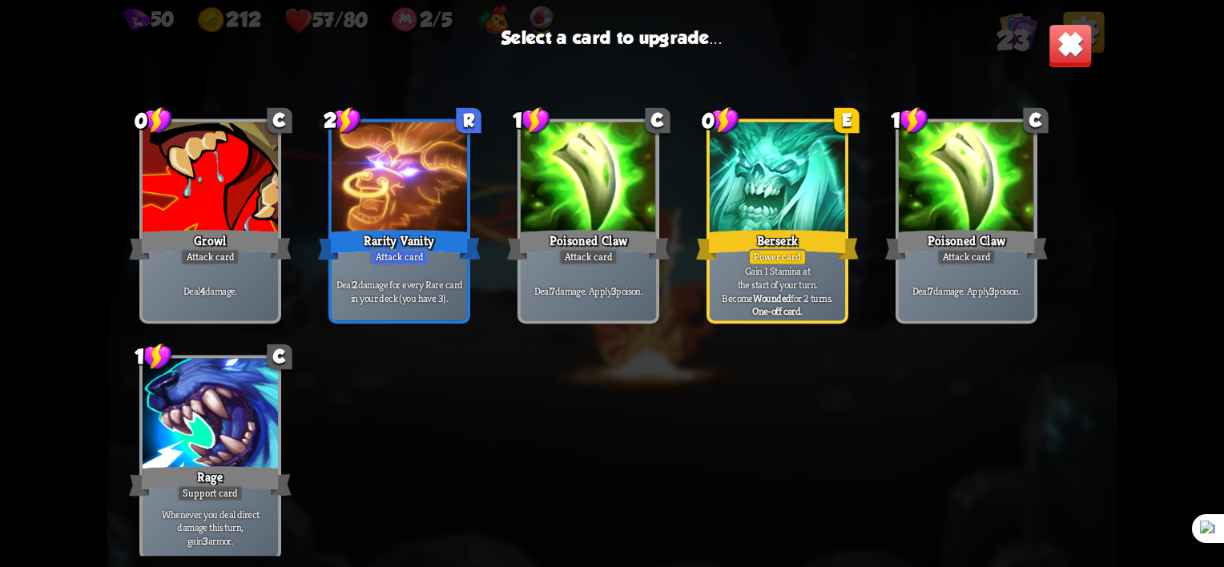
scroll to position [744, 0]
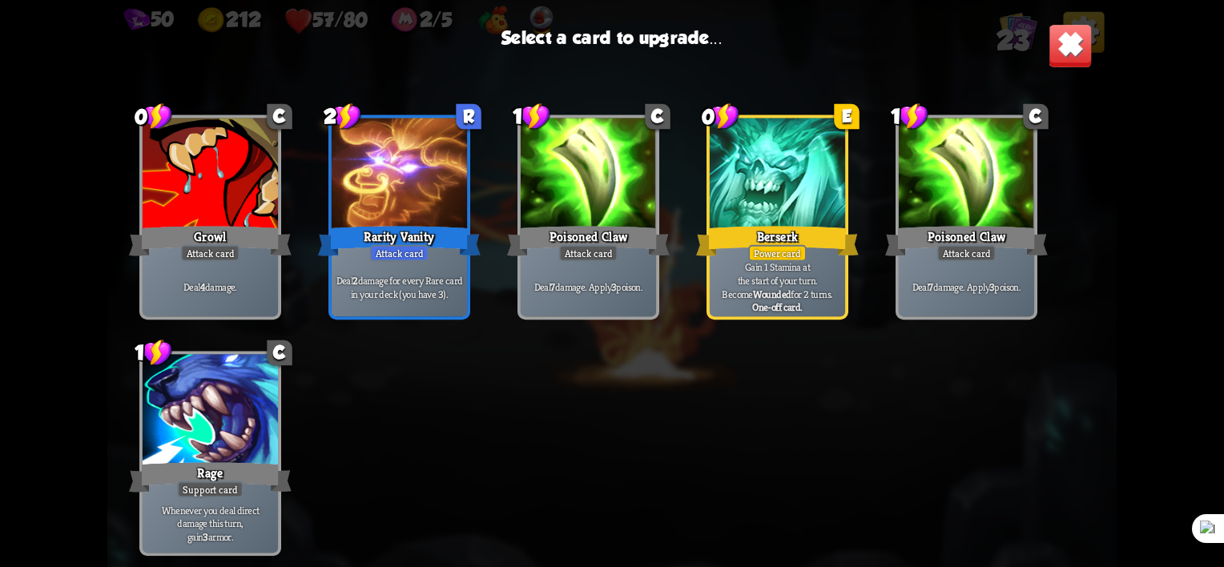
click at [769, 231] on div "Berserk" at bounding box center [777, 241] width 163 height 36
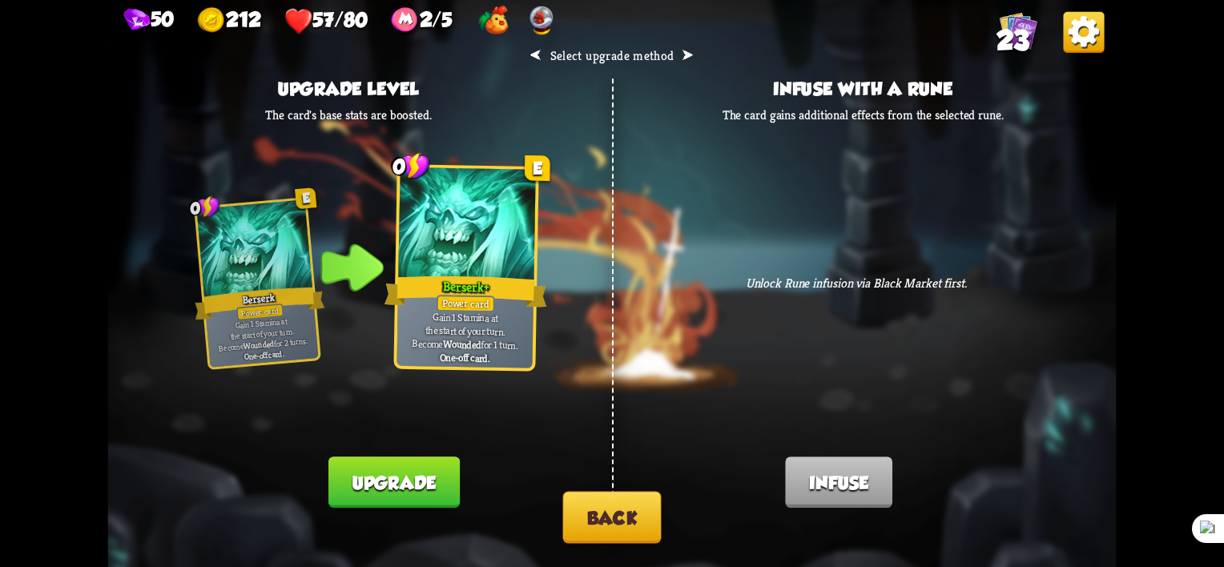
click at [352, 493] on button "Upgrade" at bounding box center [393, 482] width 131 height 51
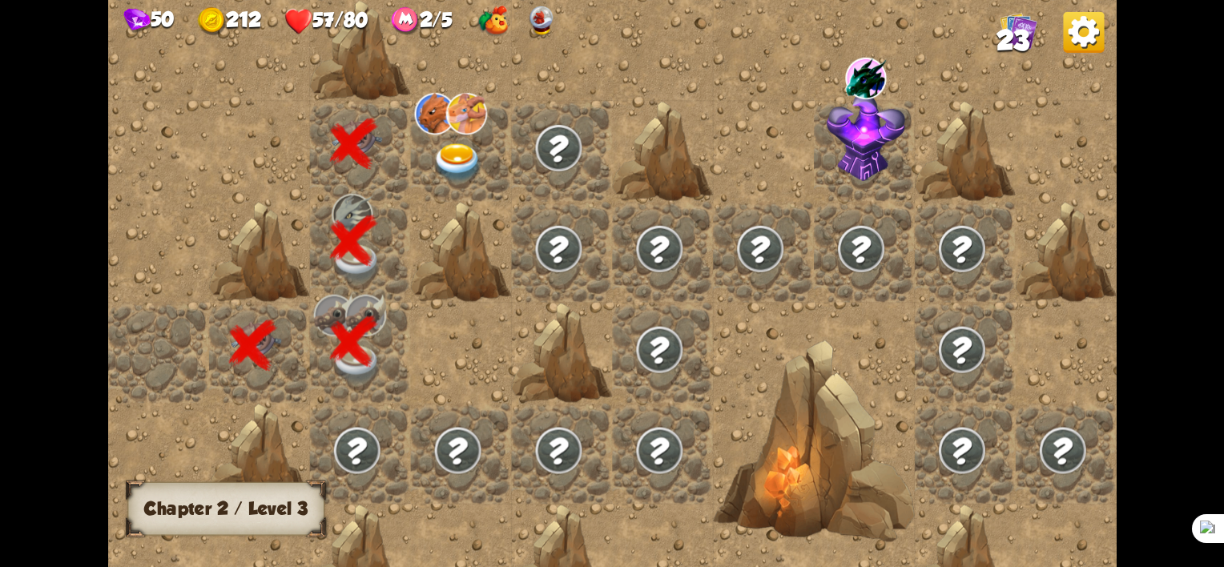
click at [465, 165] on img at bounding box center [458, 162] width 50 height 39
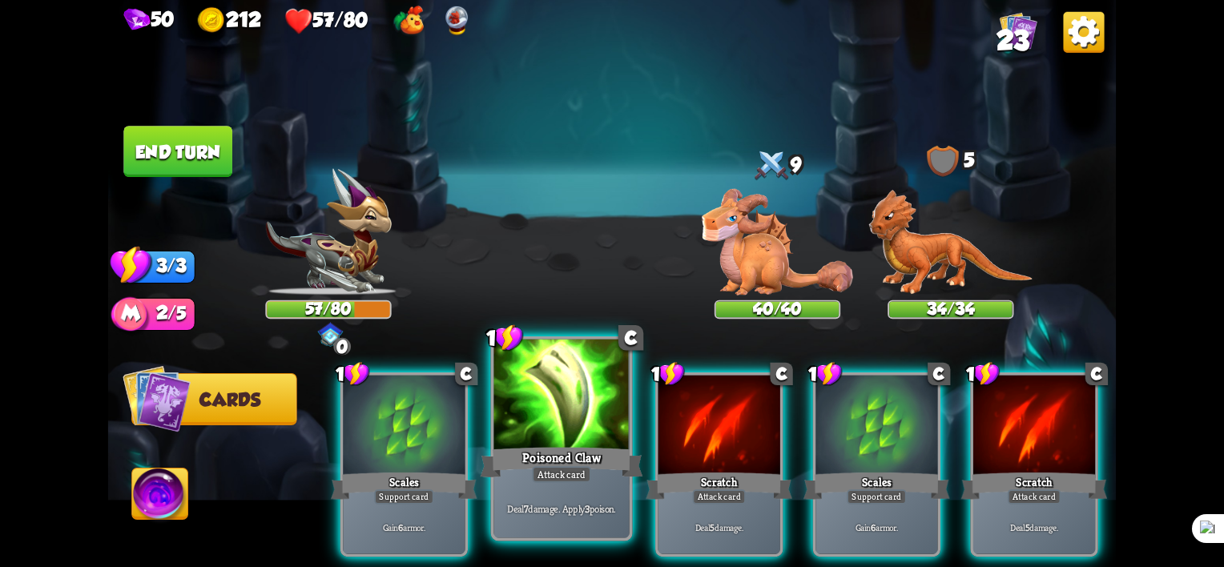
click at [541, 461] on div "Poisoned Claw" at bounding box center [562, 463] width 163 height 36
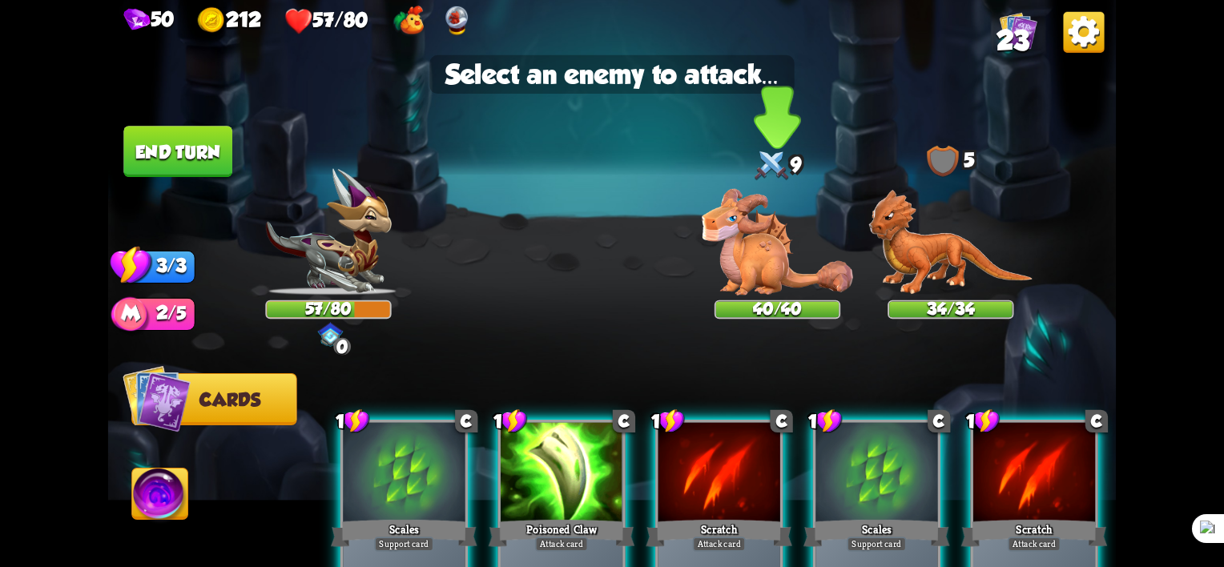
click at [772, 235] on img at bounding box center [777, 242] width 151 height 107
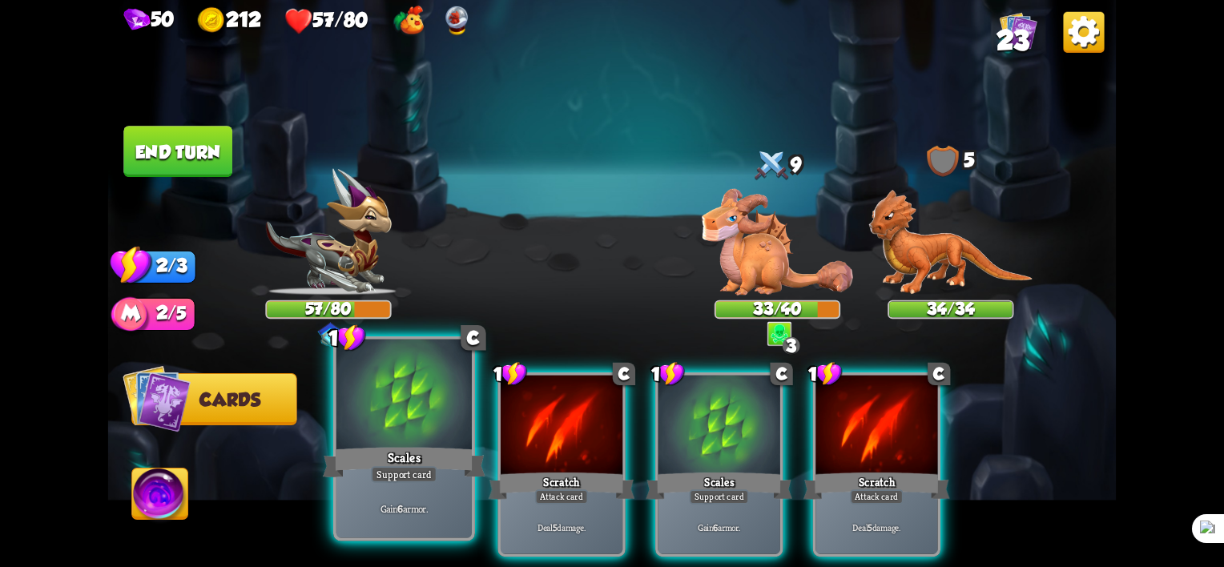
click at [382, 468] on div "Support card" at bounding box center [404, 474] width 66 height 17
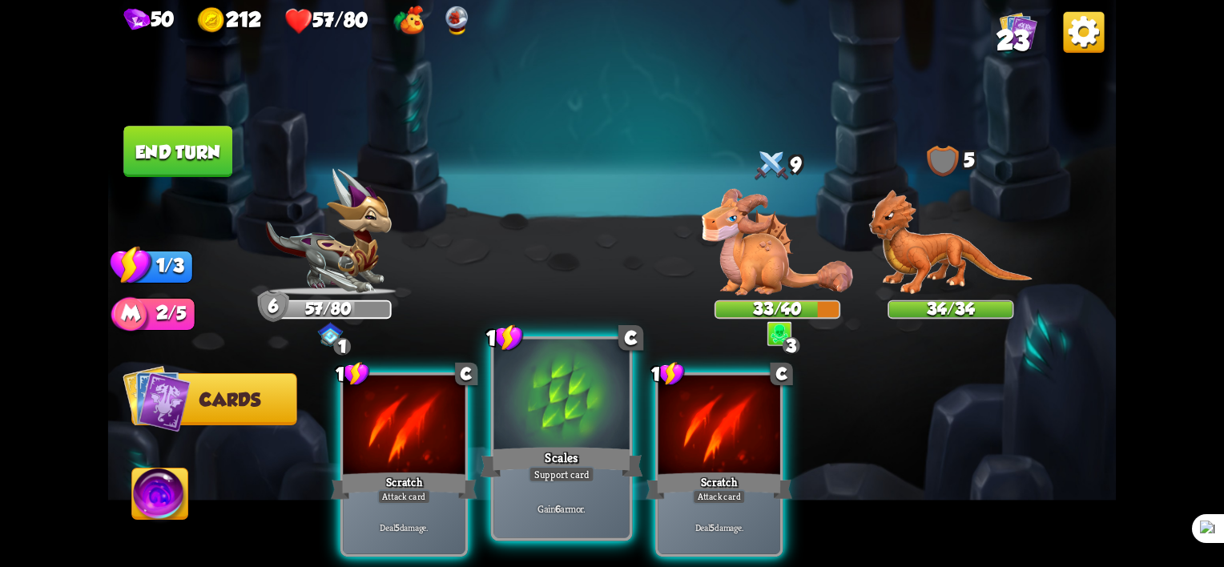
click at [570, 465] on div "Scales" at bounding box center [562, 463] width 163 height 36
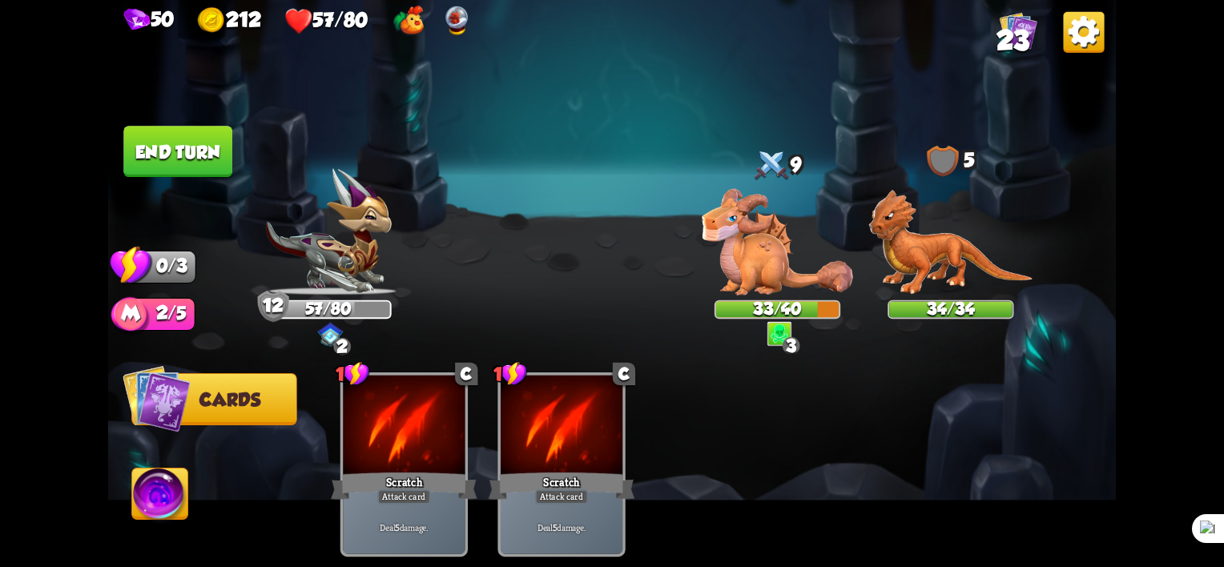
click at [191, 147] on button "End turn" at bounding box center [177, 151] width 109 height 51
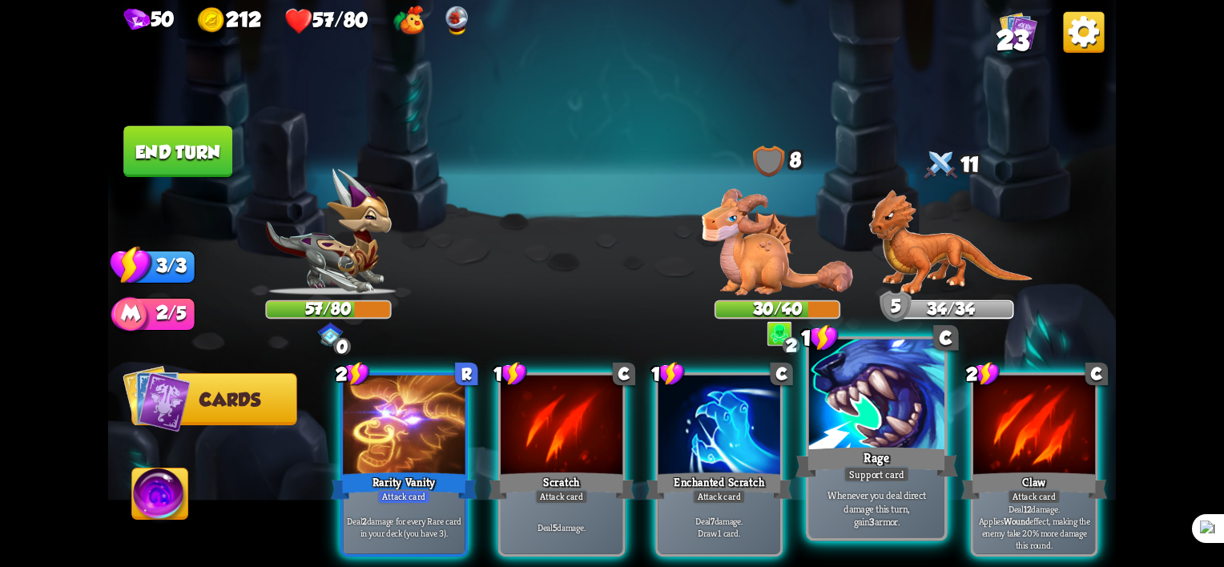
click at [878, 464] on div "Rage" at bounding box center [876, 463] width 163 height 36
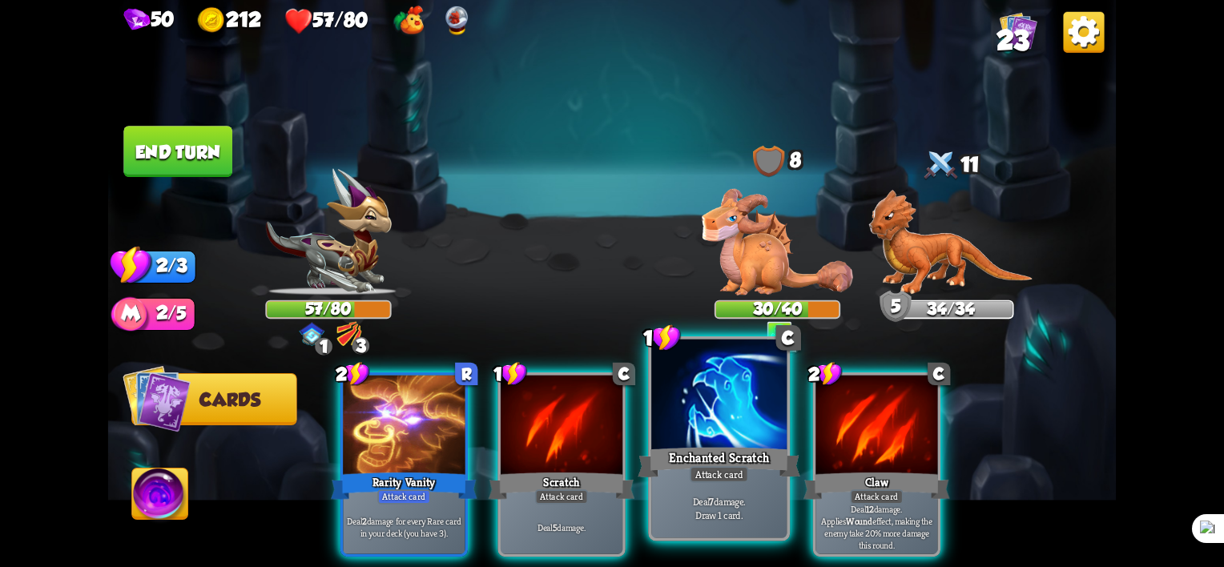
click at [746, 473] on div "Attack card" at bounding box center [719, 474] width 59 height 17
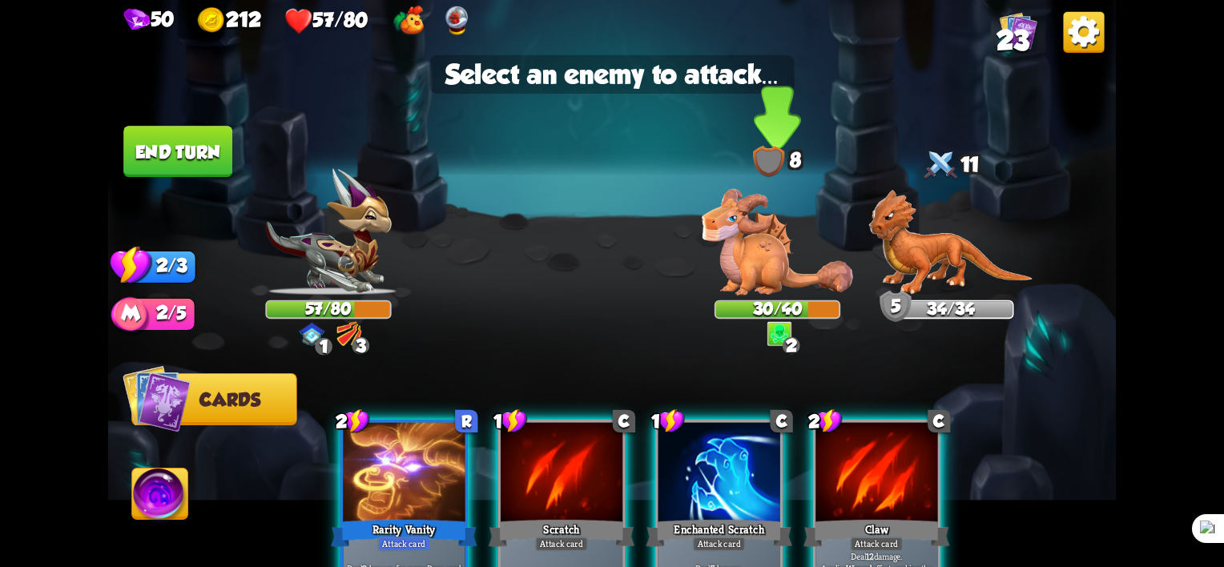
click at [776, 258] on img at bounding box center [777, 242] width 151 height 107
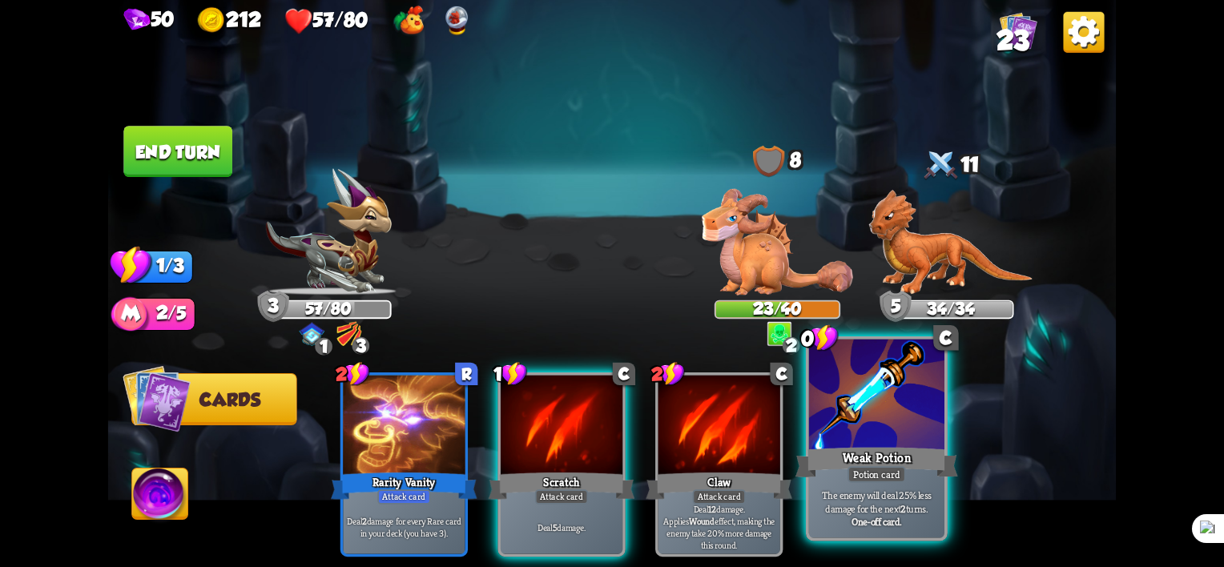
click at [890, 468] on div "Potion card" at bounding box center [876, 474] width 58 height 17
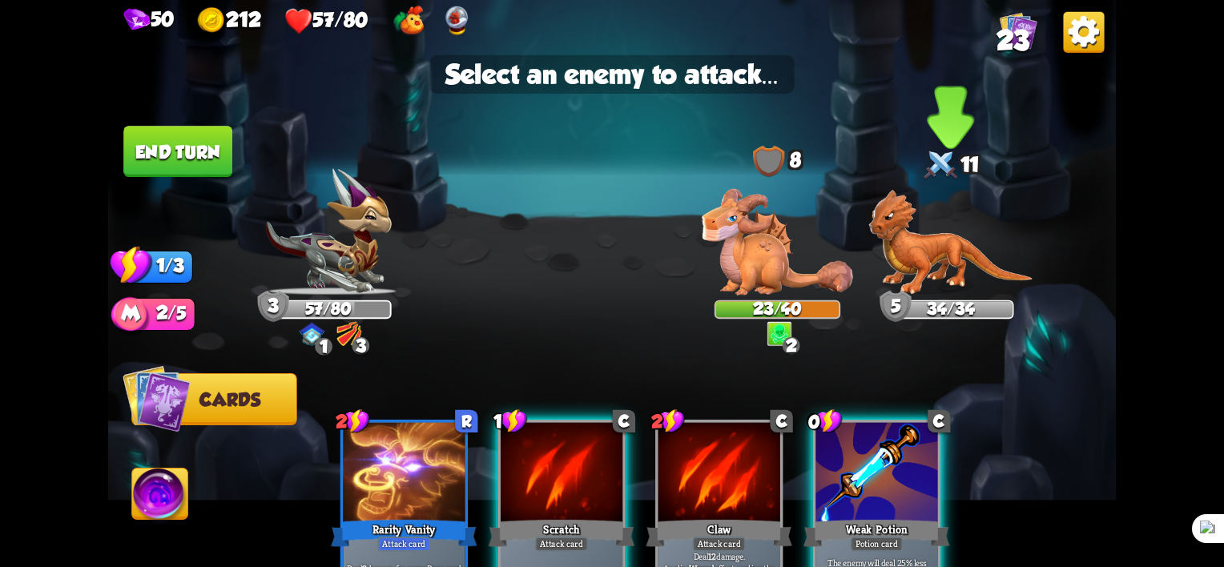
click at [921, 236] on img at bounding box center [951, 243] width 164 height 106
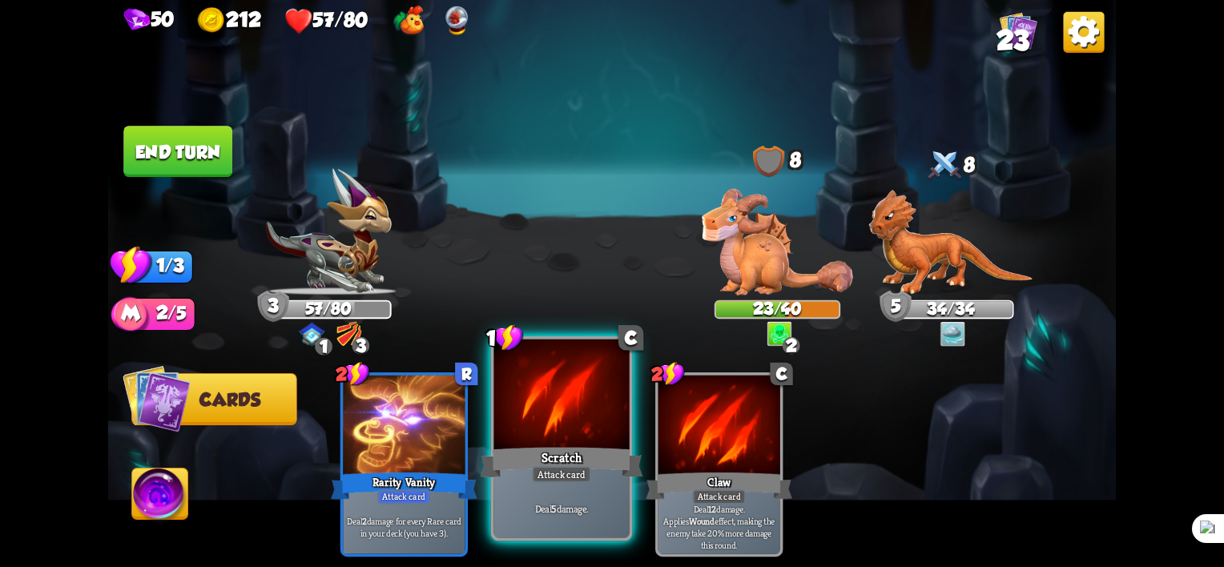
click at [584, 468] on div "Attack card" at bounding box center [561, 474] width 59 height 17
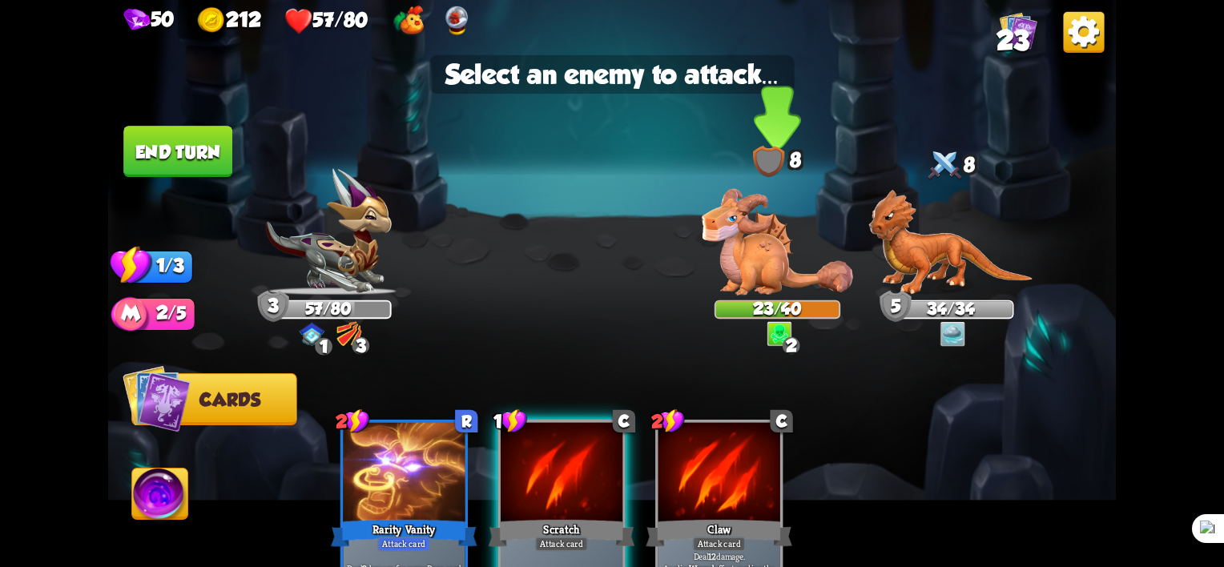
click at [753, 223] on img at bounding box center [777, 242] width 151 height 107
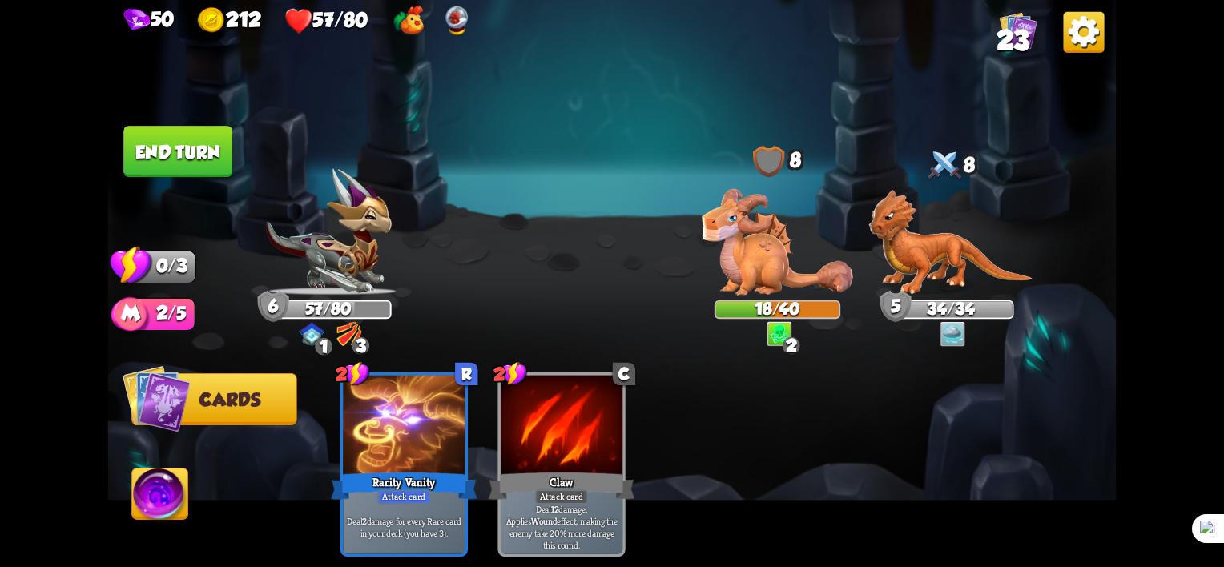
click at [176, 148] on button "End turn" at bounding box center [177, 151] width 109 height 51
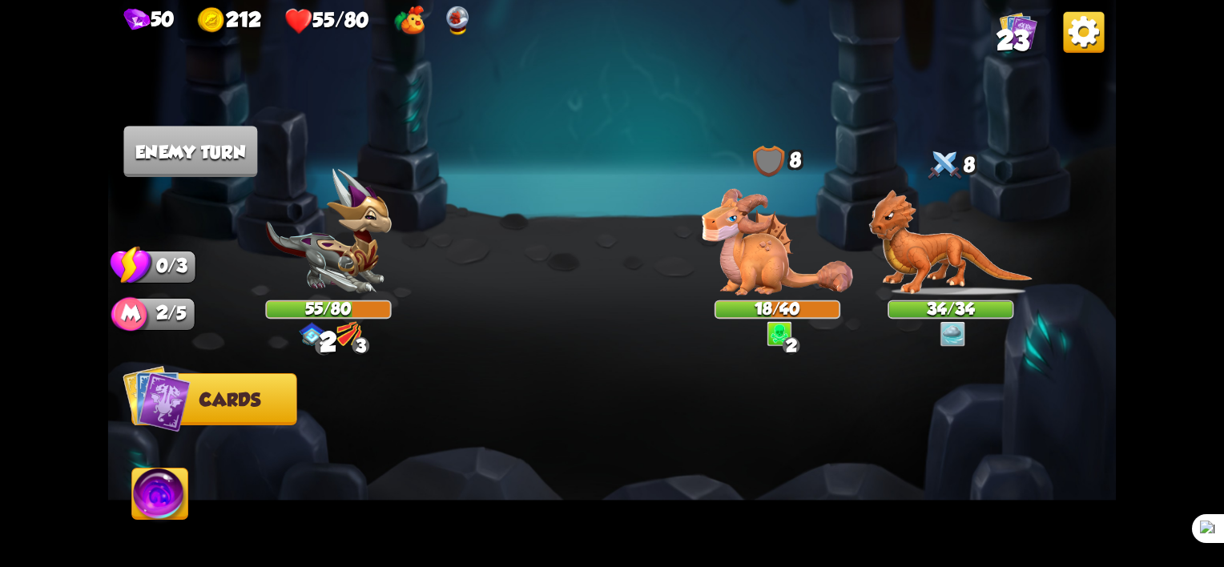
click at [340, 347] on div at bounding box center [712, 441] width 807 height 252
click at [353, 242] on img at bounding box center [328, 231] width 126 height 127
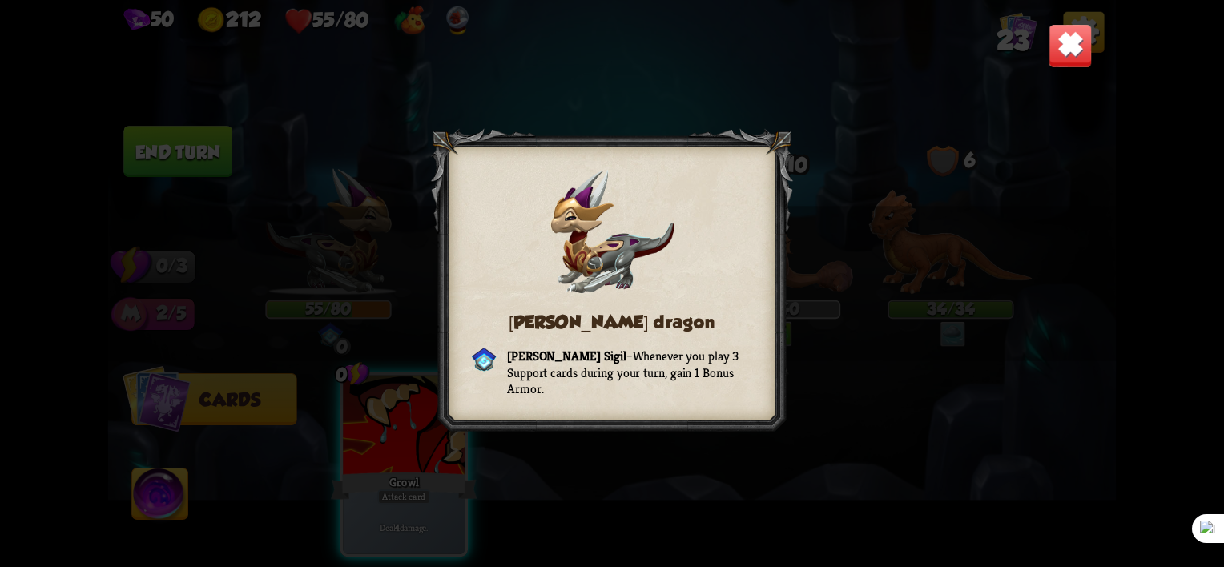
click at [900, 401] on div "[PERSON_NAME] dragon [PERSON_NAME] Sigil – Whenever you play 3 Support cards du…" at bounding box center [612, 283] width 1008 height 567
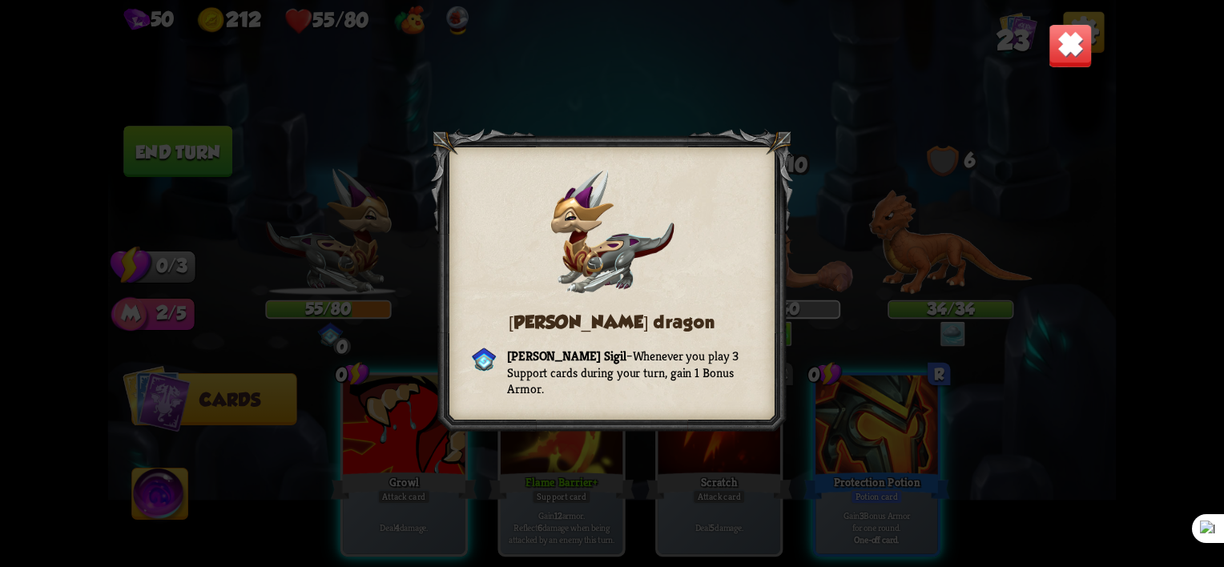
click at [918, 155] on div "[PERSON_NAME] dragon [PERSON_NAME] Sigil – Whenever you play 3 Support cards du…" at bounding box center [612, 283] width 1008 height 567
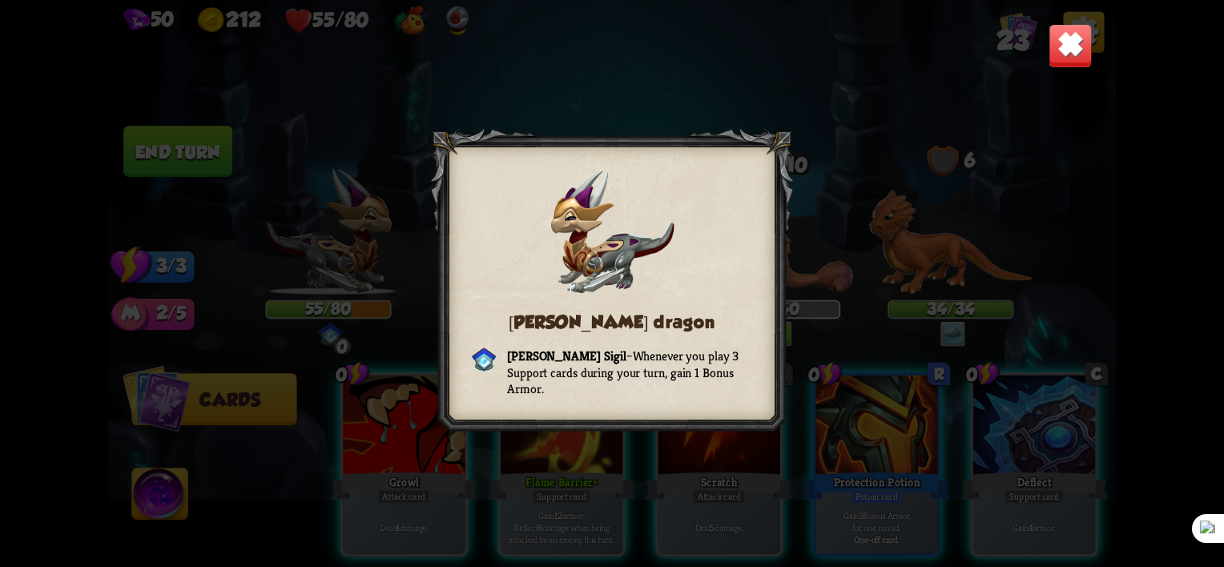
click at [747, 132] on div at bounding box center [612, 283] width 362 height 309
click at [1069, 51] on img at bounding box center [1071, 46] width 44 height 44
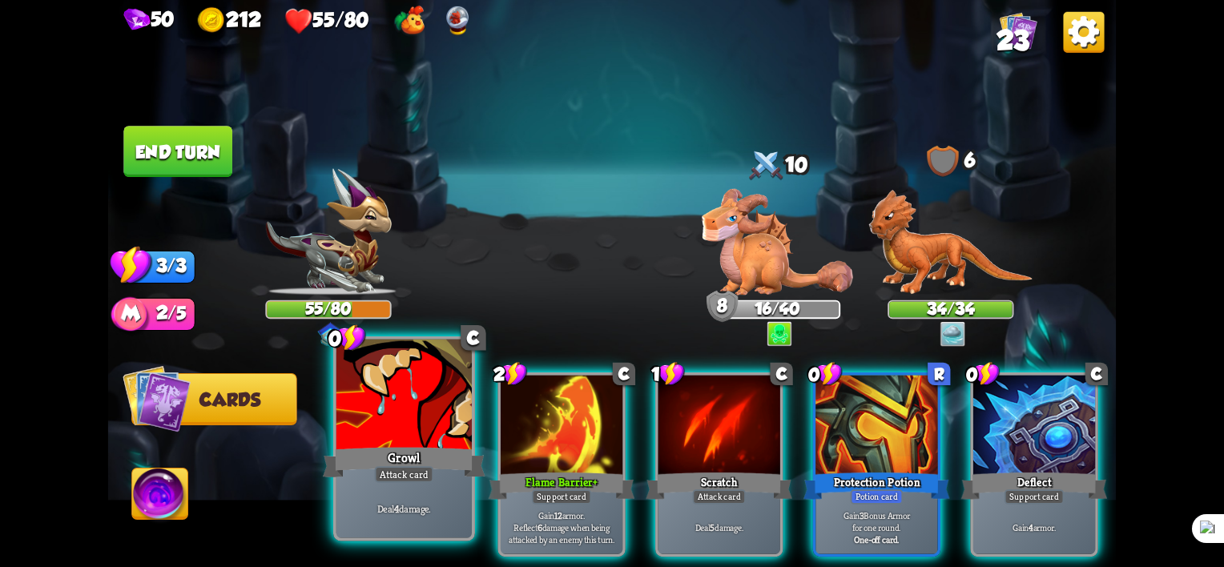
click at [401, 457] on div "Growl" at bounding box center [404, 463] width 163 height 36
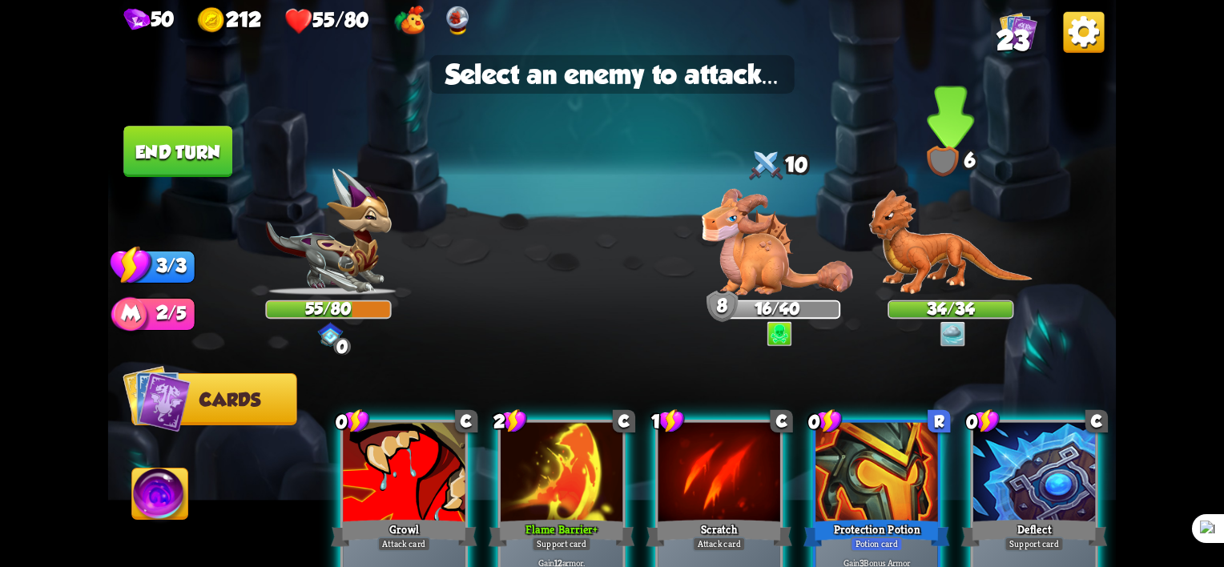
click at [942, 240] on img at bounding box center [951, 243] width 164 height 106
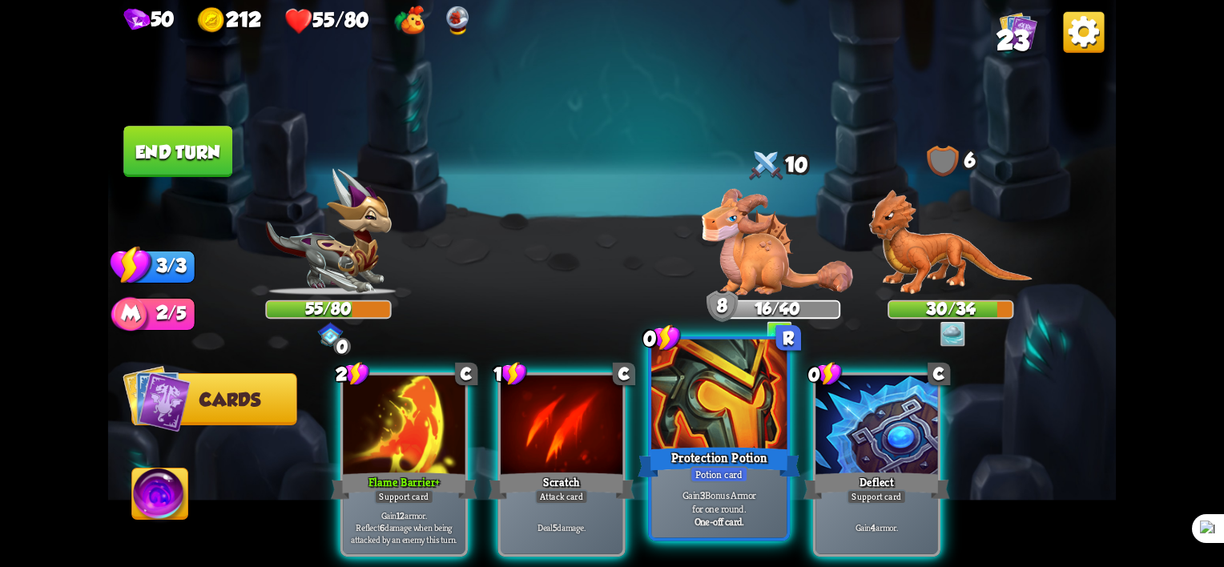
click at [706, 442] on div at bounding box center [718, 397] width 135 height 115
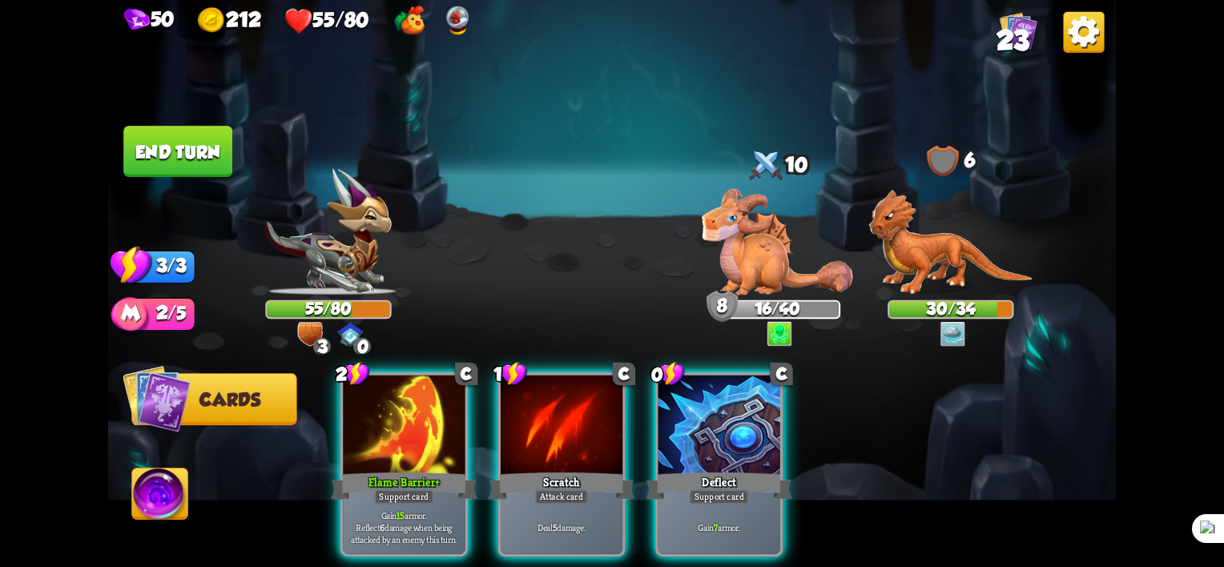
click at [698, 465] on div "0 C Deflect Support card Gain 7 armor." at bounding box center [718, 464] width 127 height 184
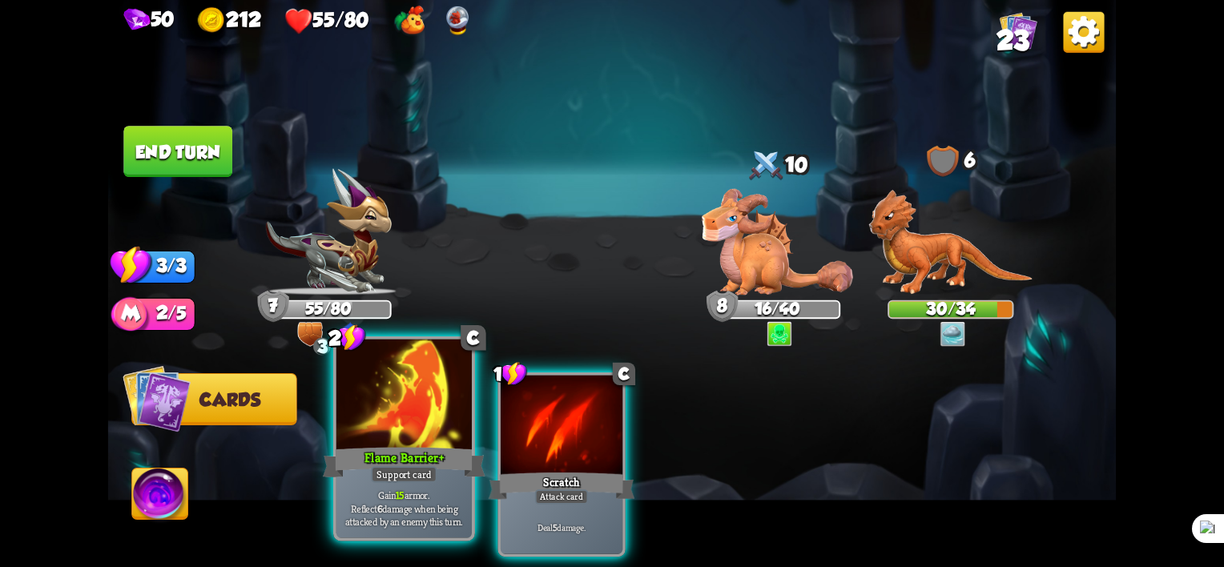
click at [370, 462] on div "Flame Barrier +" at bounding box center [404, 463] width 163 height 36
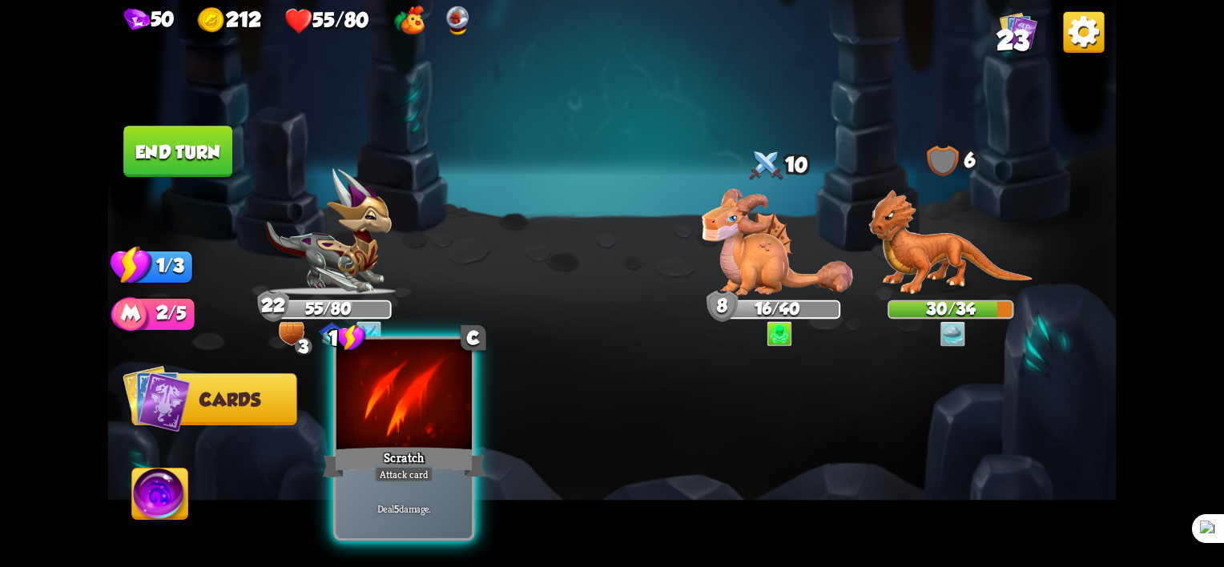
click at [411, 481] on div "Attack card" at bounding box center [404, 474] width 59 height 17
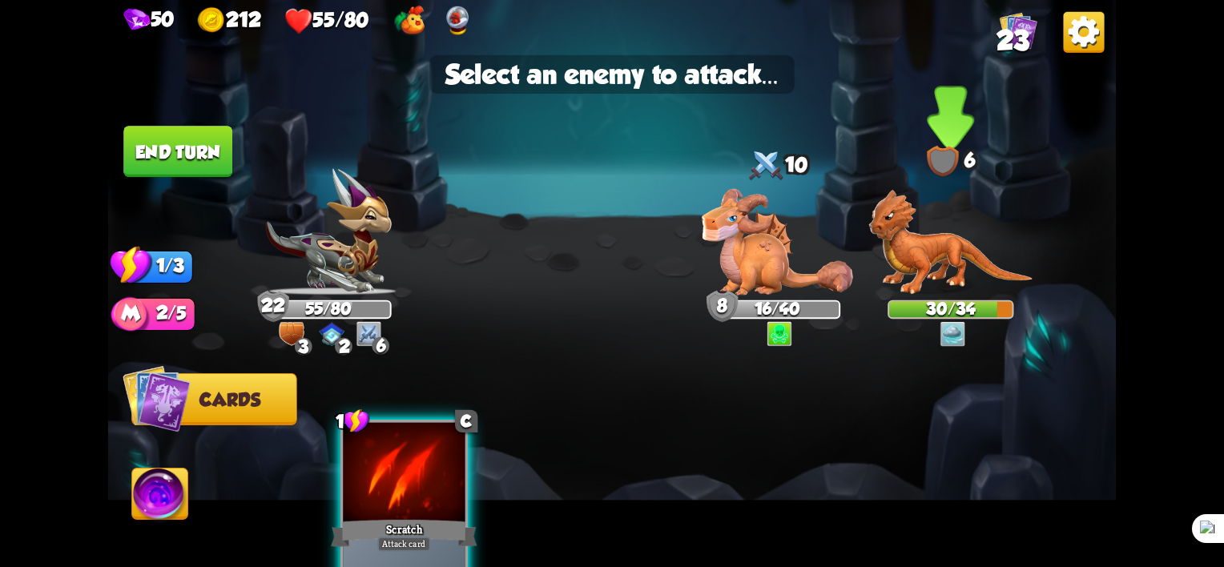
click at [940, 240] on img at bounding box center [951, 243] width 164 height 106
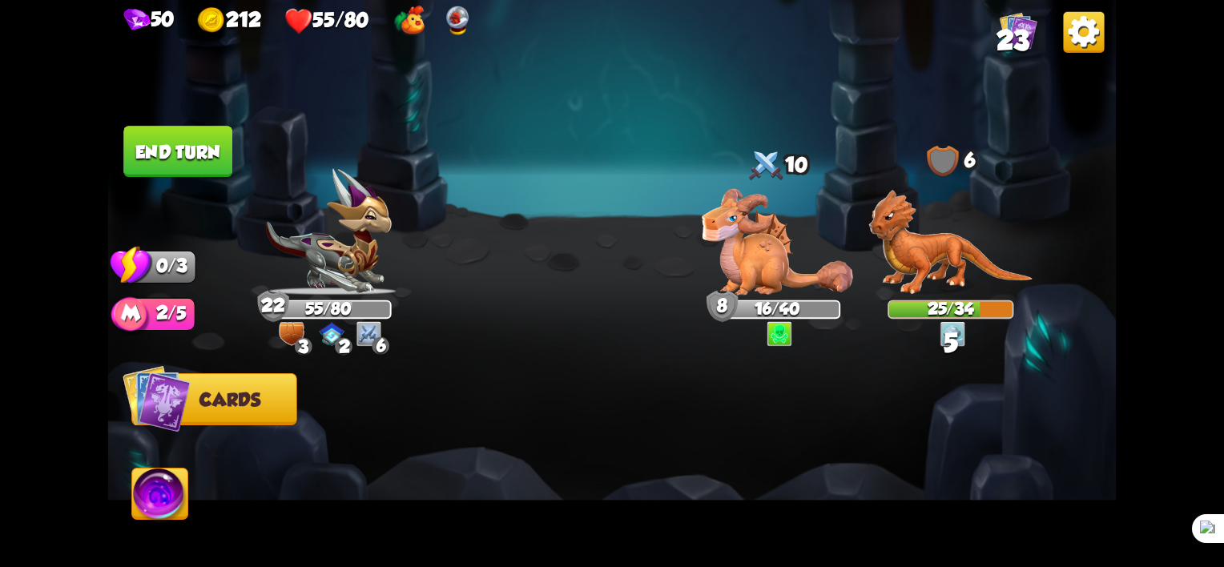
click at [182, 155] on button "End turn" at bounding box center [177, 151] width 109 height 51
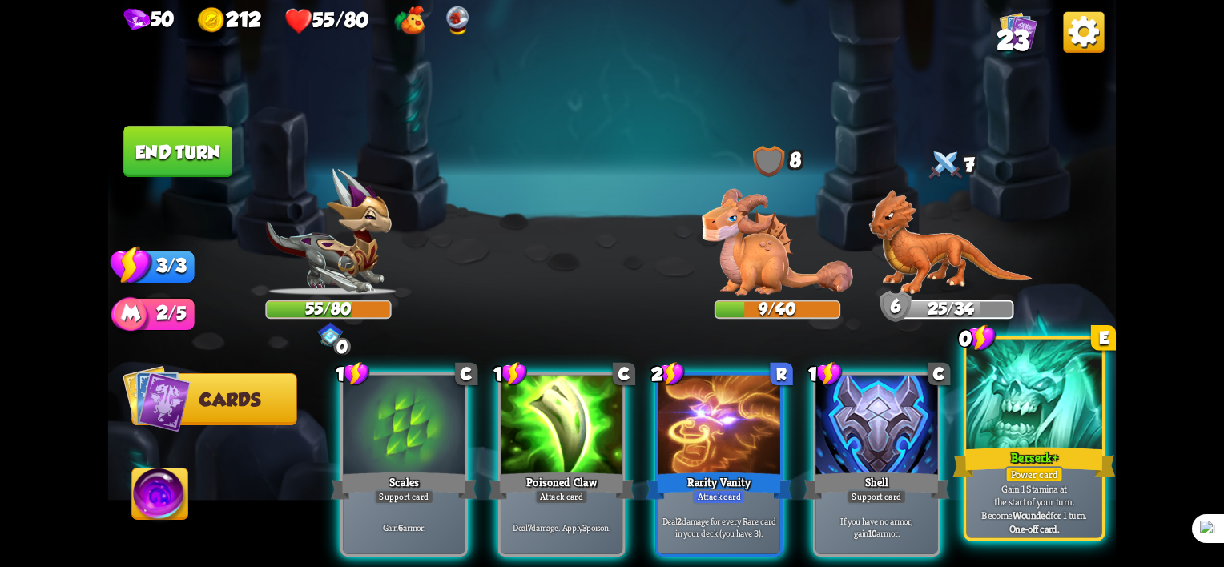
click at [1083, 449] on div "Berserk +" at bounding box center [1034, 463] width 163 height 36
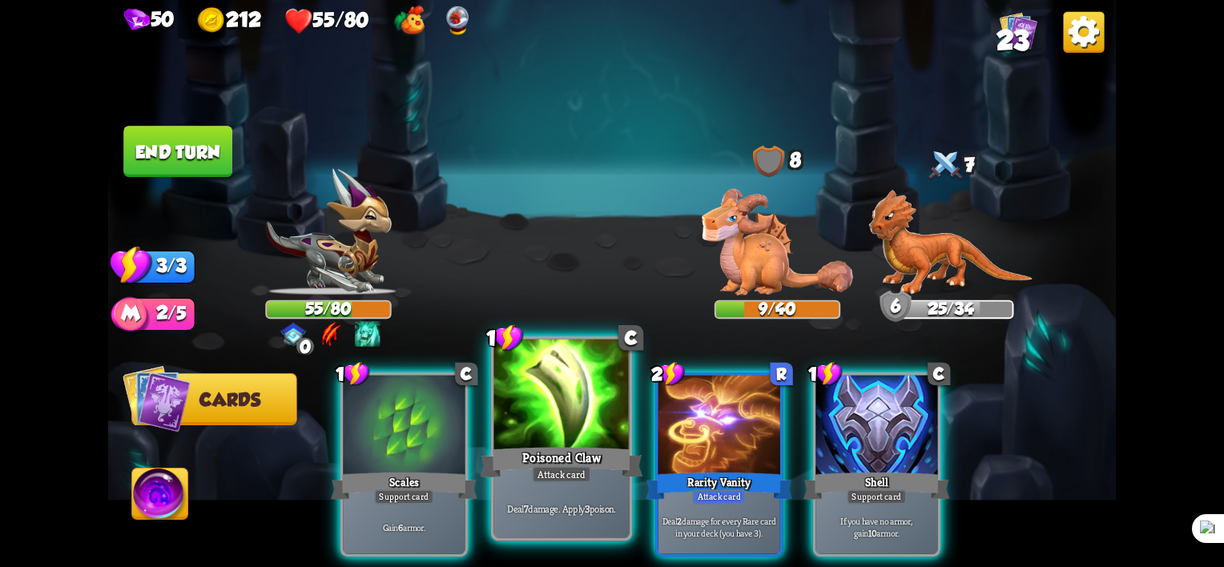
click at [555, 420] on div at bounding box center [561, 397] width 135 height 115
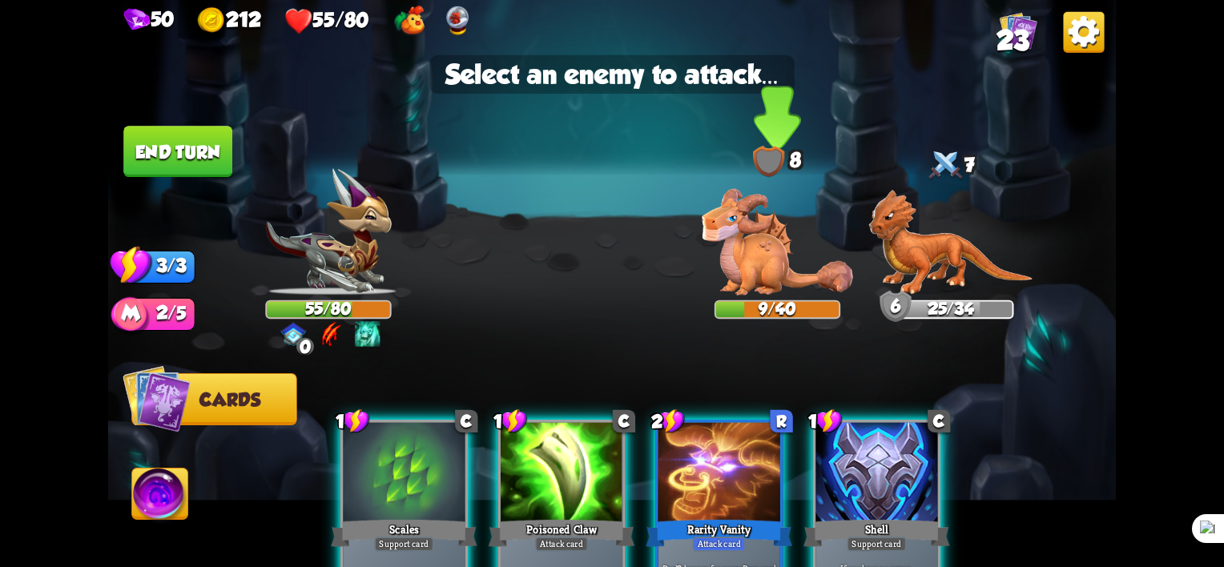
click at [759, 249] on img at bounding box center [777, 242] width 151 height 107
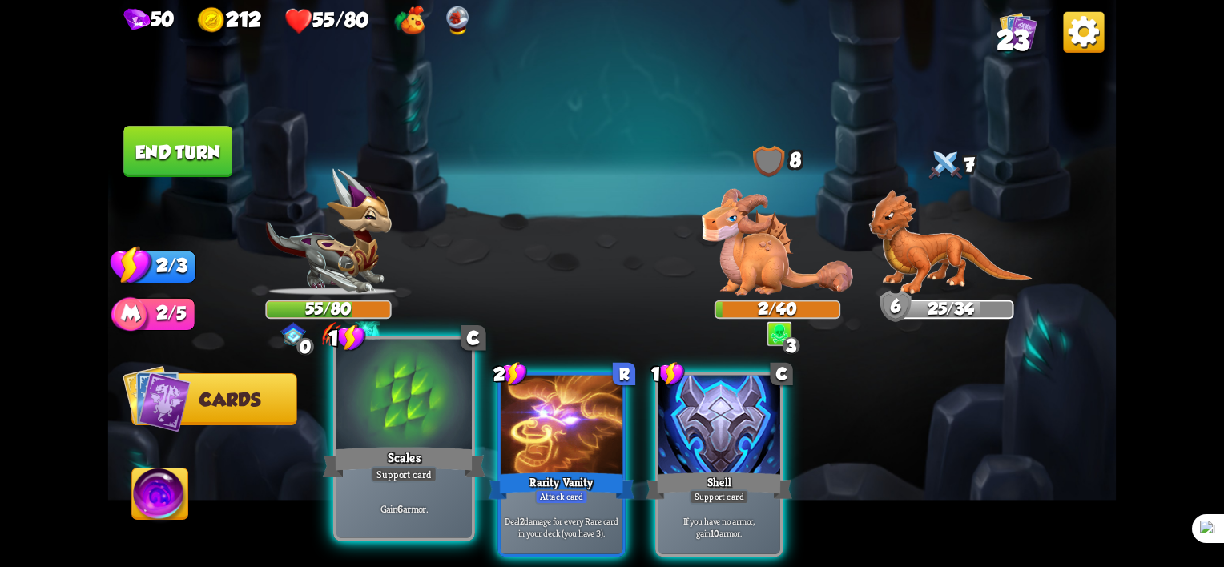
click at [398, 468] on div "1 C Scales Support card Gain 6 armor." at bounding box center [404, 438] width 142 height 205
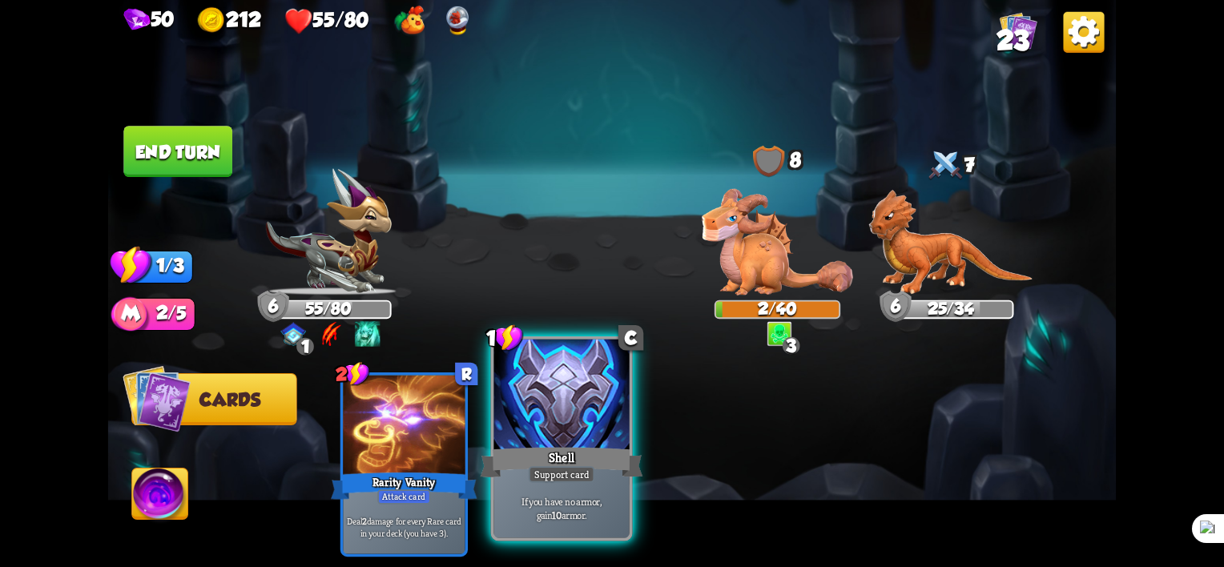
click at [571, 435] on div at bounding box center [561, 397] width 135 height 115
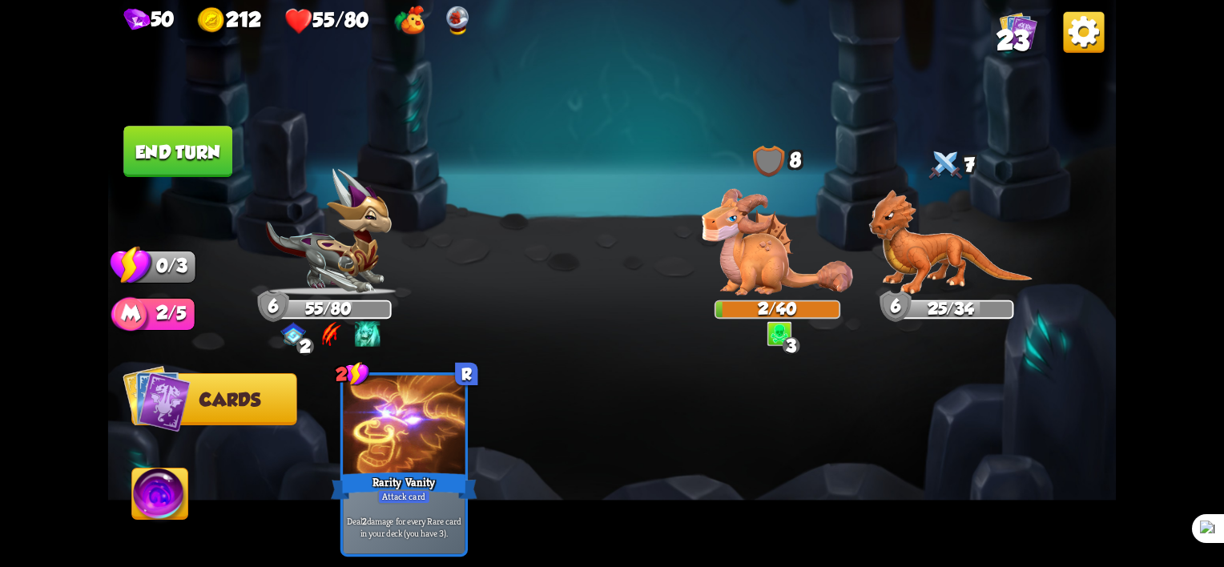
click at [196, 140] on button "End turn" at bounding box center [177, 151] width 109 height 51
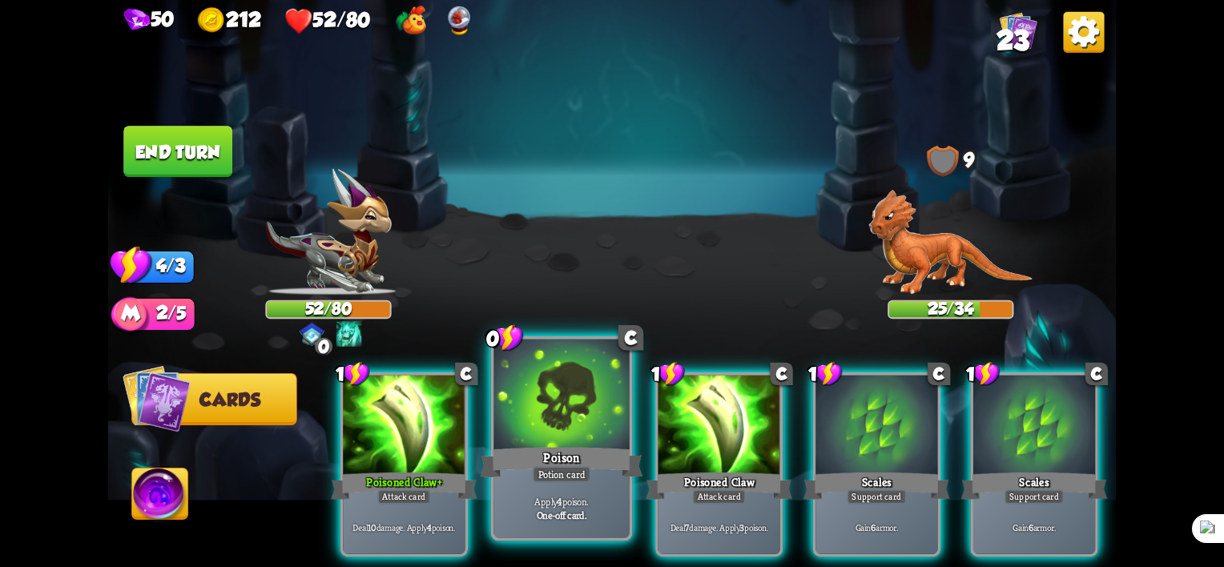
click at [553, 447] on div "Poison" at bounding box center [562, 463] width 163 height 36
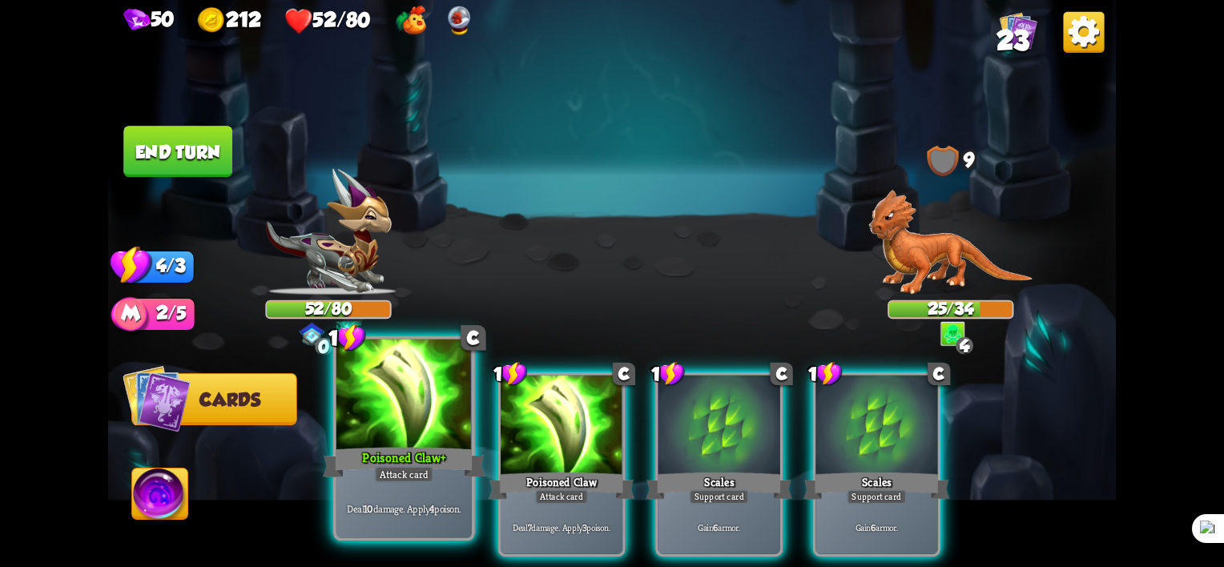
click at [396, 449] on div "Poisoned Claw +" at bounding box center [404, 463] width 163 height 36
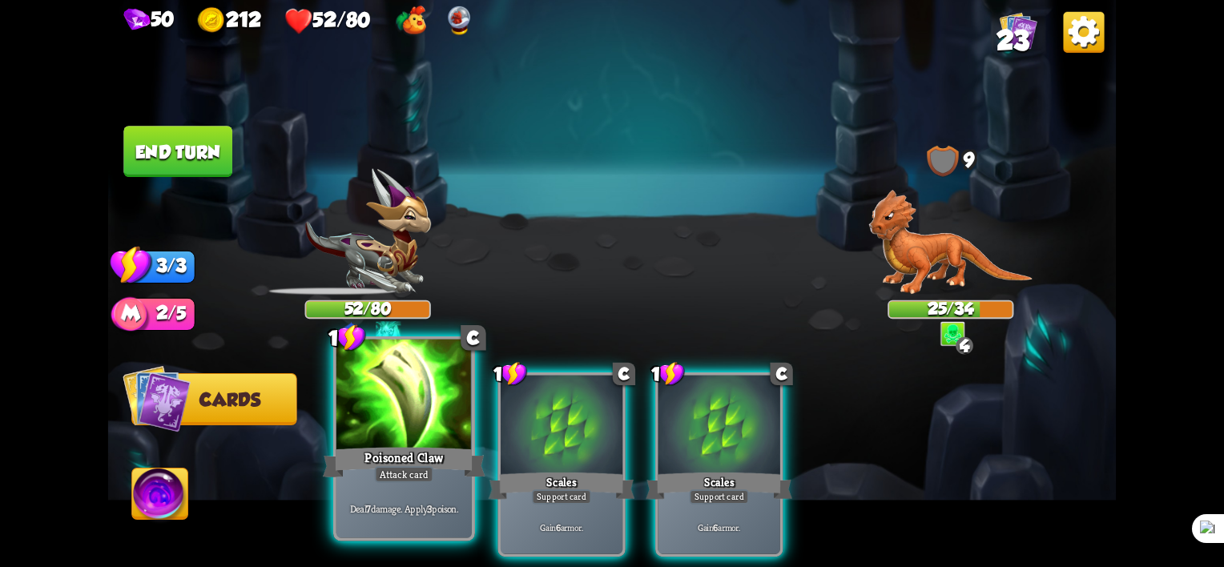
click at [389, 453] on div "Poisoned Claw" at bounding box center [404, 463] width 163 height 36
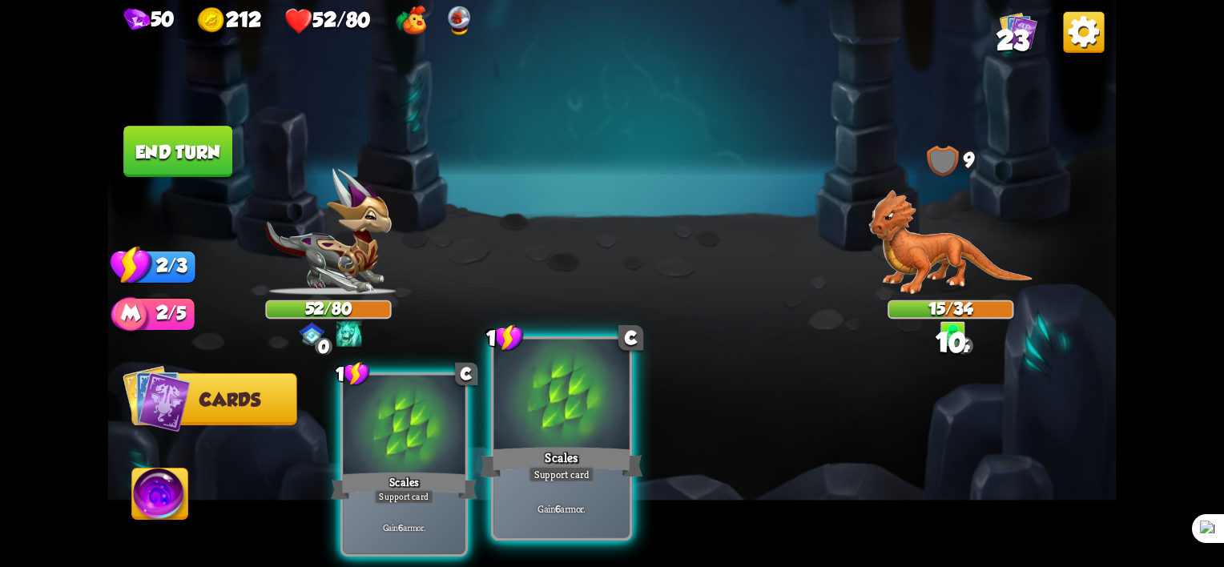
click at [529, 454] on div "Scales" at bounding box center [562, 463] width 163 height 36
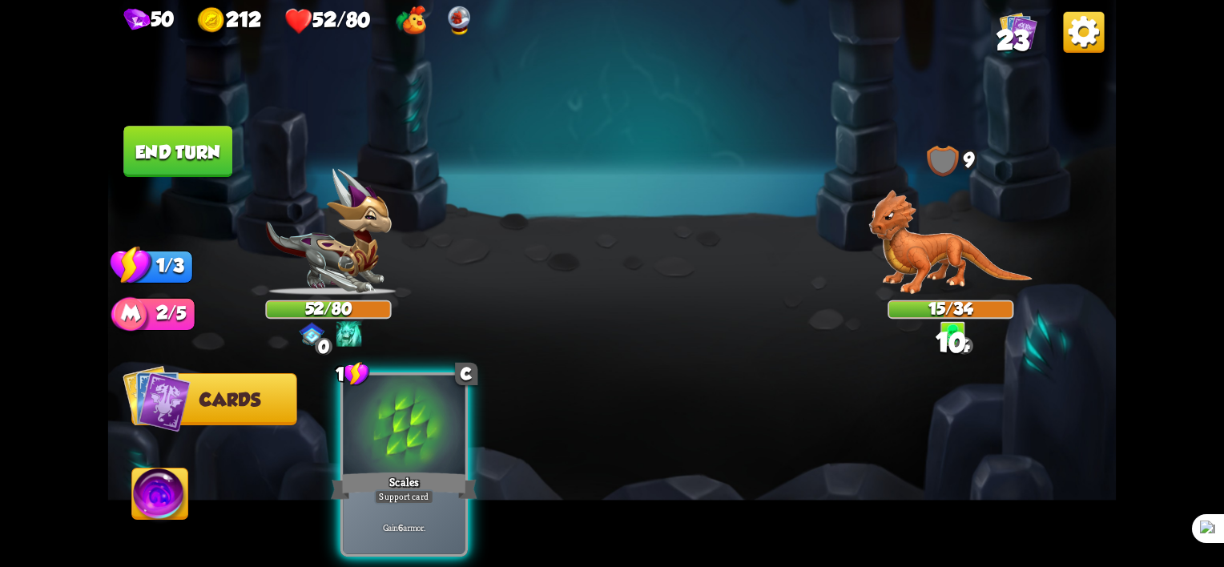
click at [413, 469] on div "Scales" at bounding box center [404, 485] width 147 height 33
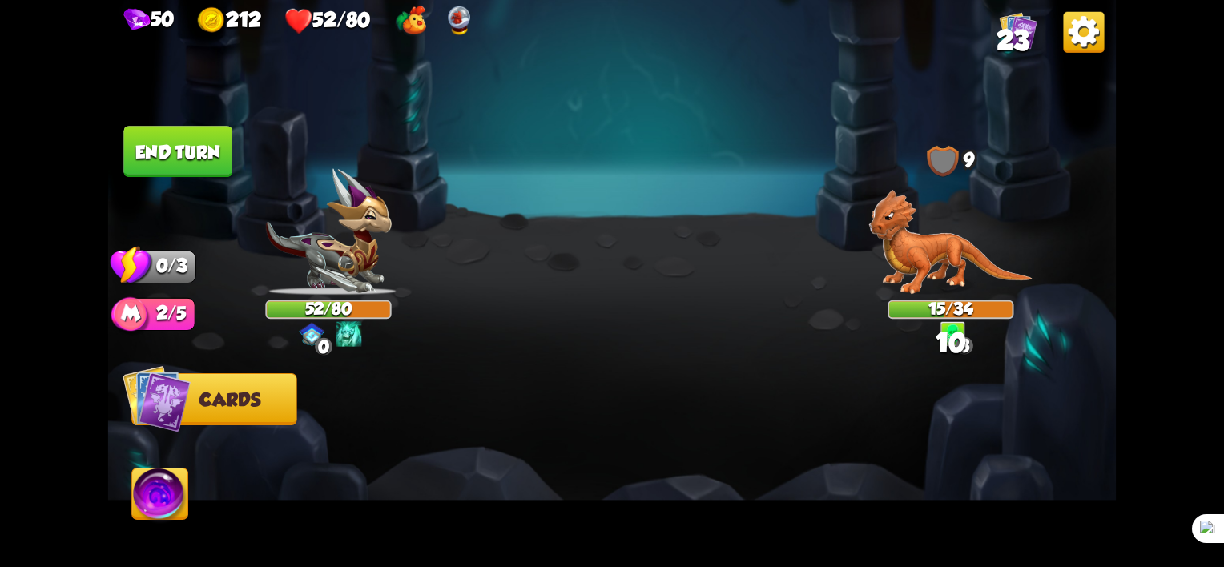
click at [167, 167] on button "End turn" at bounding box center [177, 151] width 109 height 51
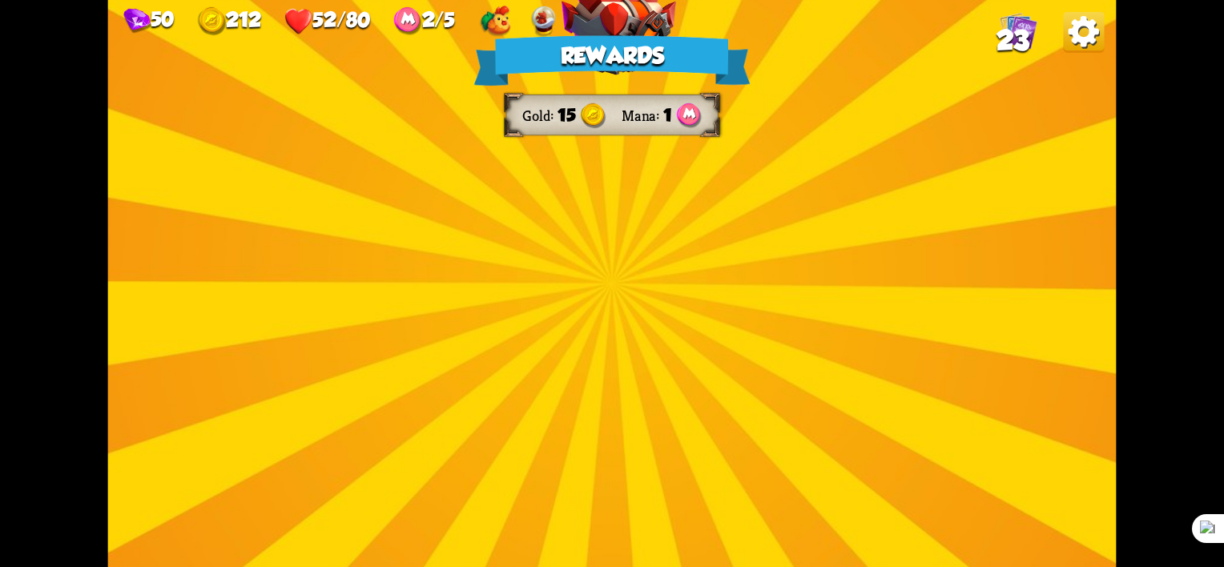
click at [644, 311] on img at bounding box center [619, 269] width 115 height 85
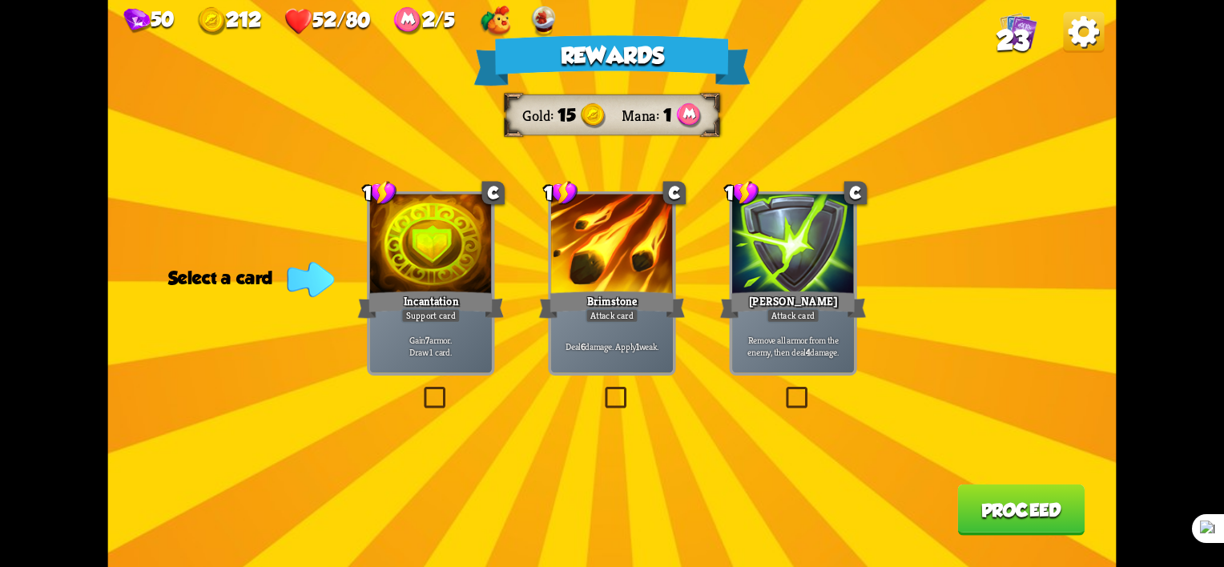
click at [421, 390] on label at bounding box center [421, 390] width 0 height 0
click at [0, 0] on input "checkbox" at bounding box center [0, 0] width 0 height 0
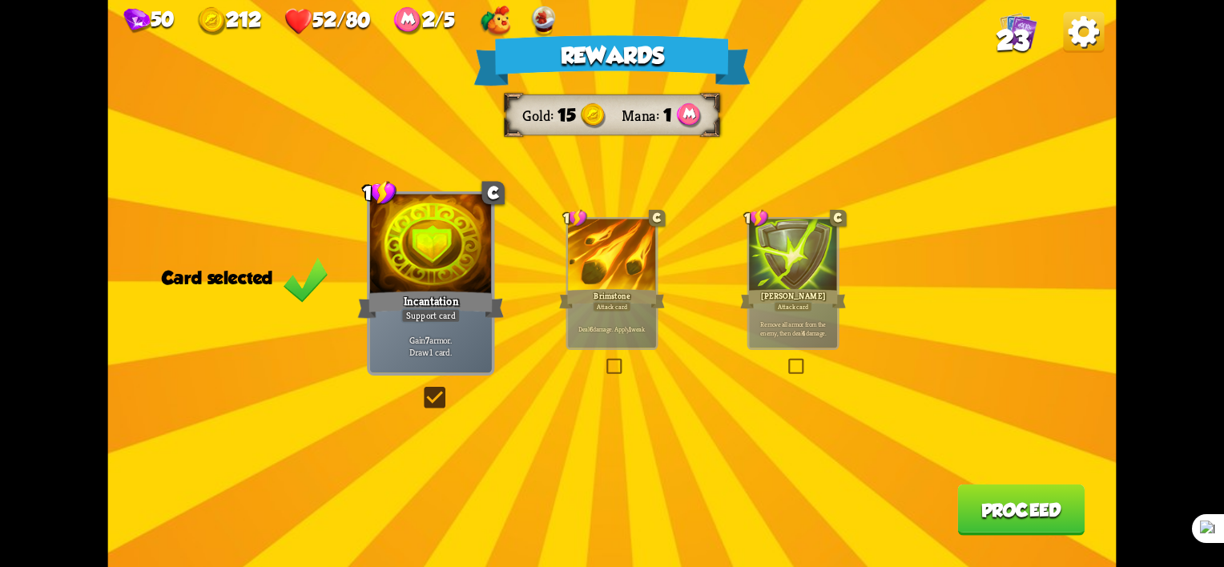
click at [1016, 509] on button "Proceed" at bounding box center [1020, 510] width 127 height 51
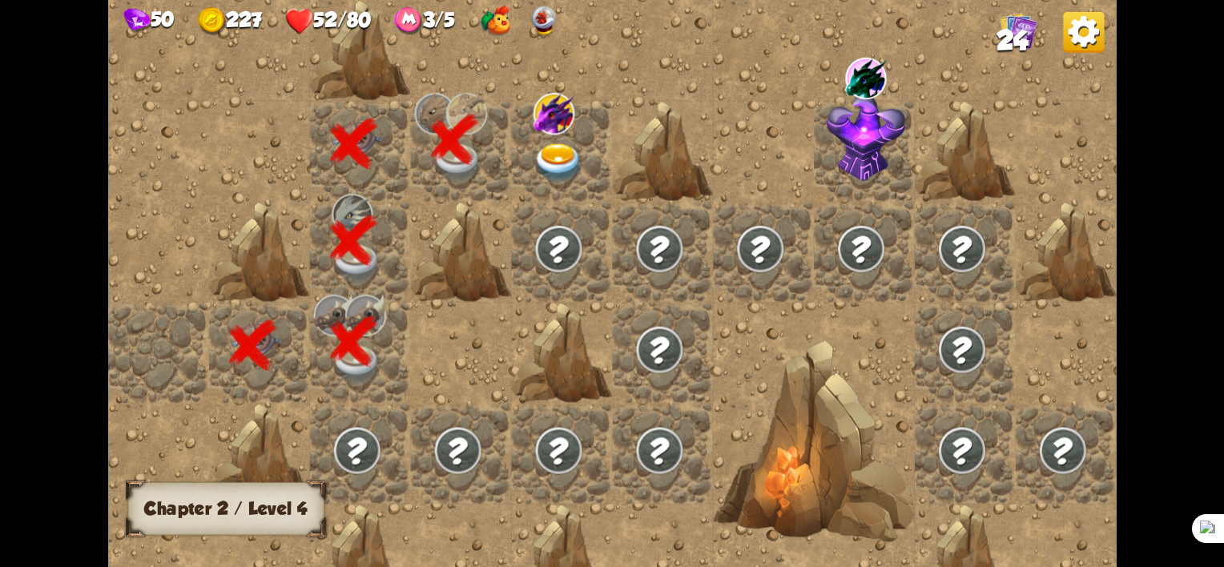
click at [554, 160] on img at bounding box center [558, 162] width 50 height 39
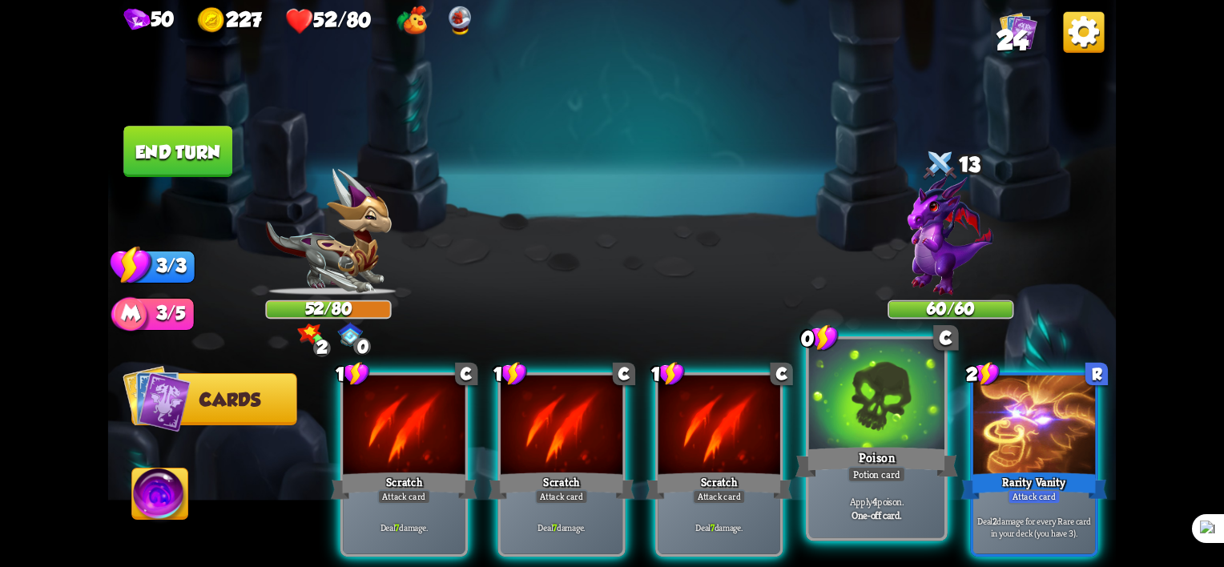
click at [878, 477] on div "Potion card" at bounding box center [876, 474] width 58 height 17
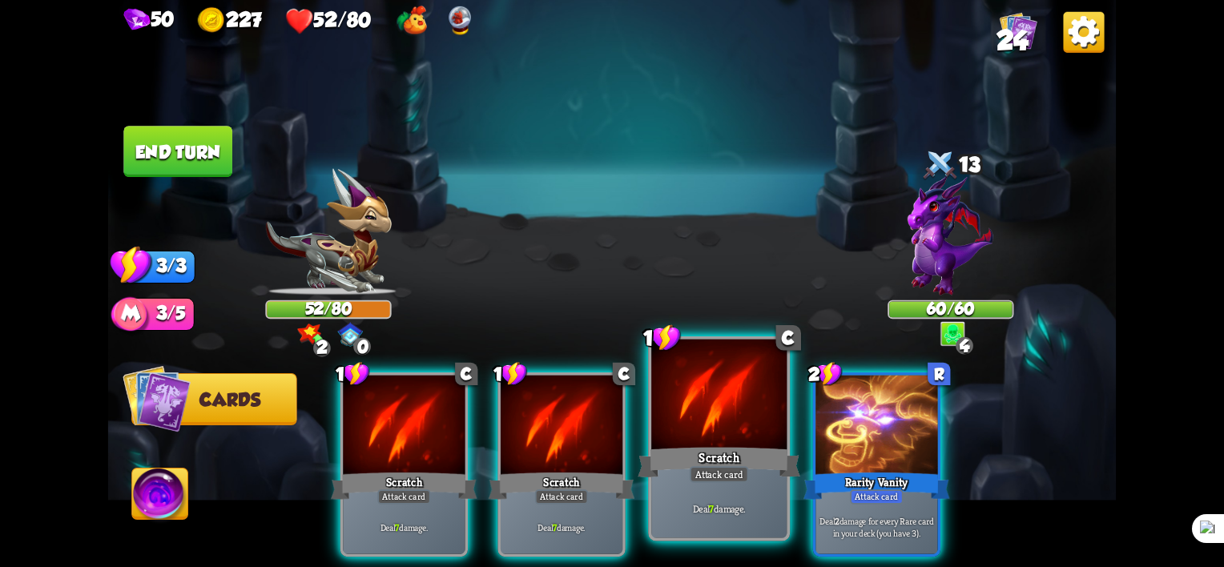
click at [657, 437] on div at bounding box center [718, 397] width 135 height 115
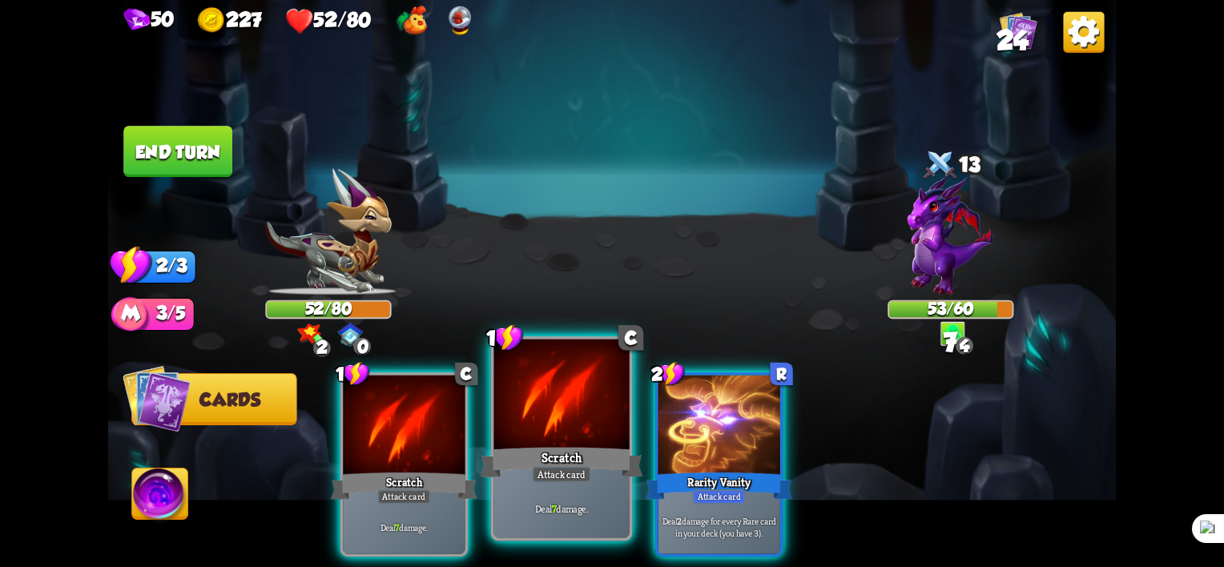
click at [557, 428] on div at bounding box center [561, 397] width 135 height 115
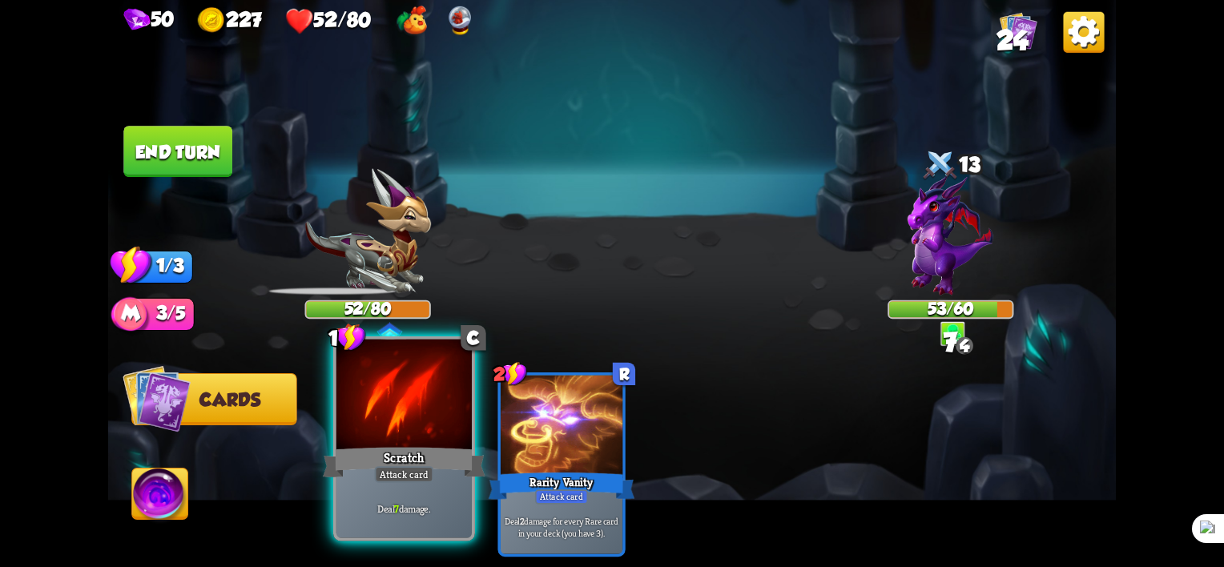
click at [384, 429] on div at bounding box center [403, 397] width 135 height 115
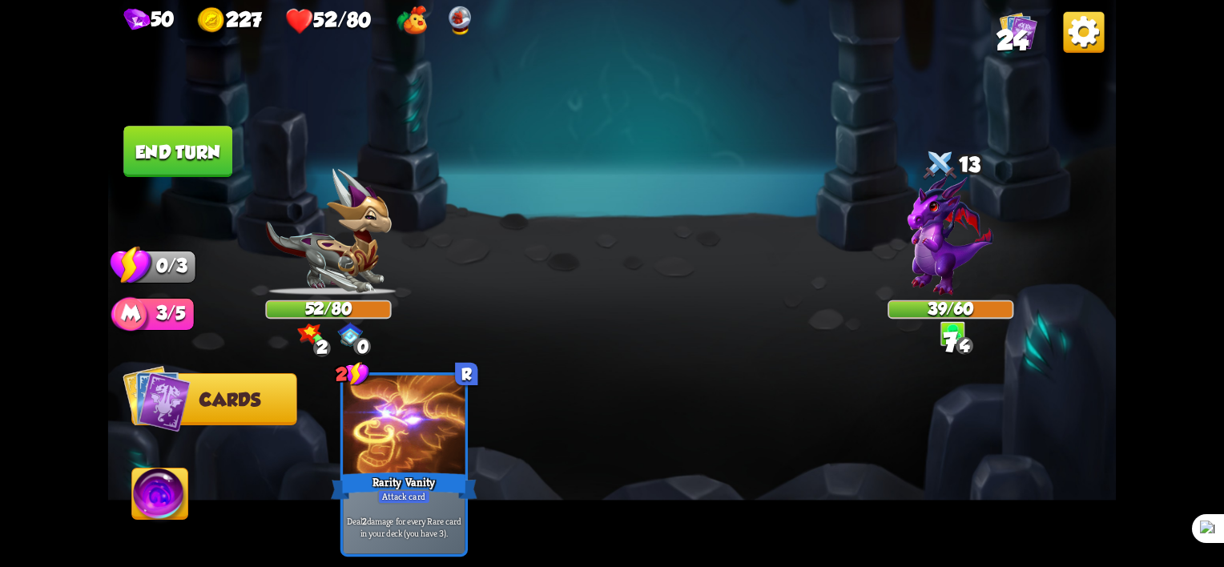
click at [213, 153] on button "End turn" at bounding box center [177, 151] width 109 height 51
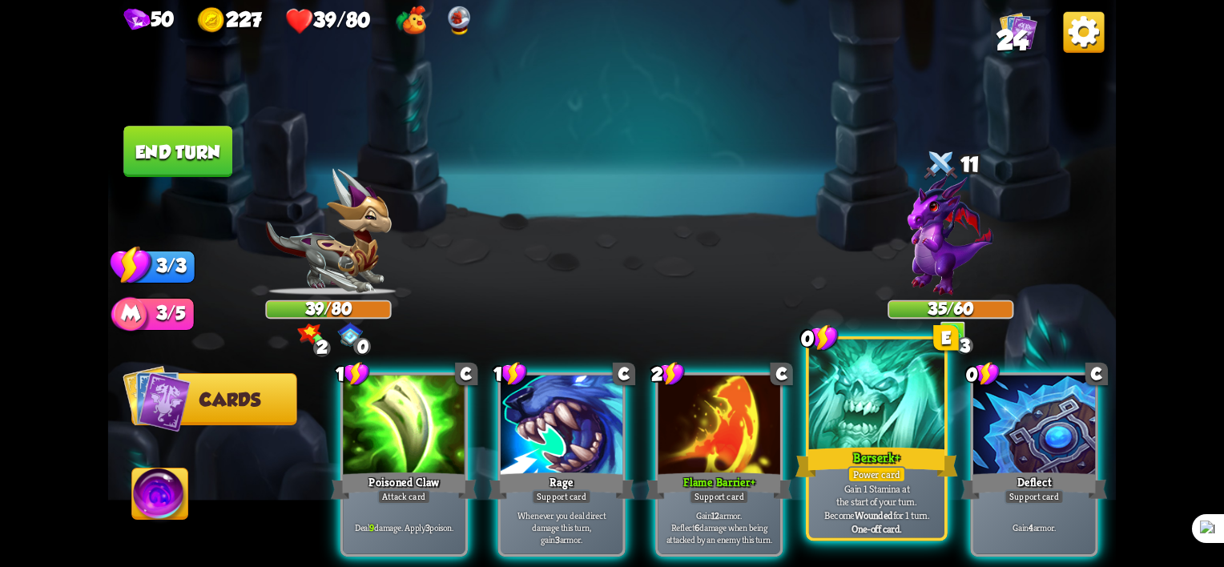
click at [890, 464] on div "Berserk +" at bounding box center [876, 463] width 163 height 36
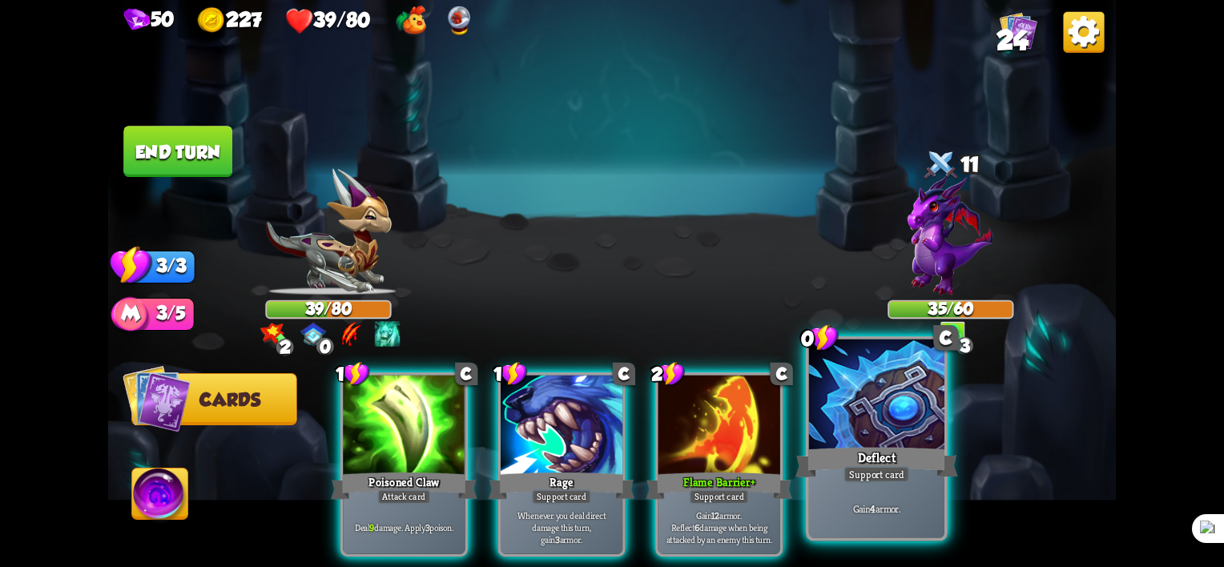
click at [870, 445] on div "Deflect" at bounding box center [876, 463] width 163 height 36
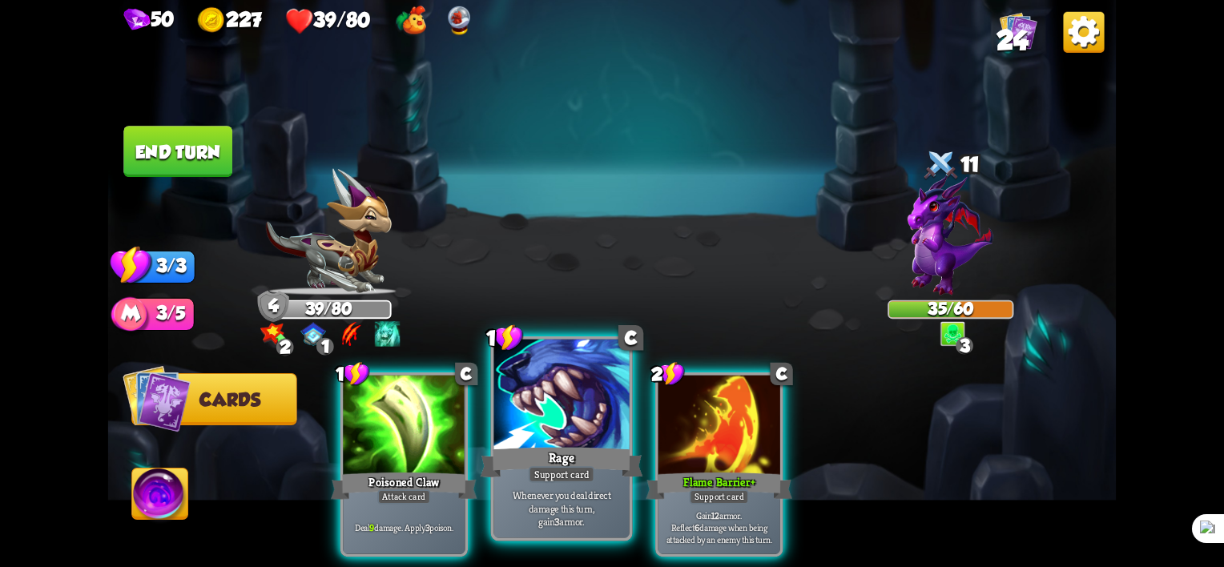
click at [523, 493] on p "Whenever you deal direct damage this turn, gain 3 armor." at bounding box center [561, 509] width 129 height 40
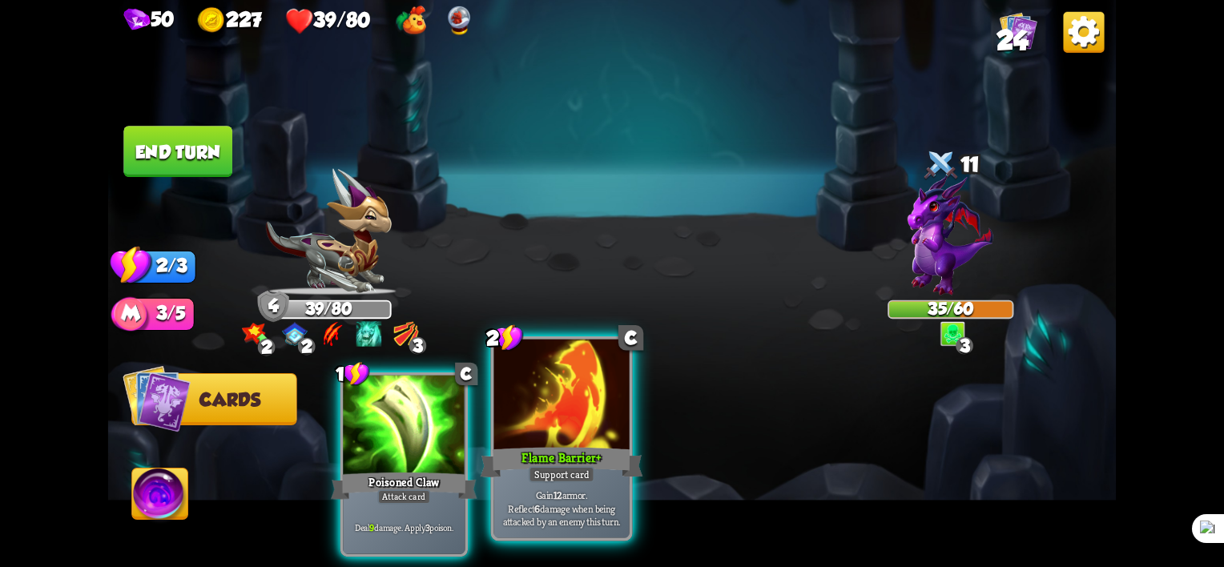
click at [603, 495] on p "Gain 12 armor. Reflect 6 damage when being attacked by an enemy this turn." at bounding box center [561, 509] width 129 height 40
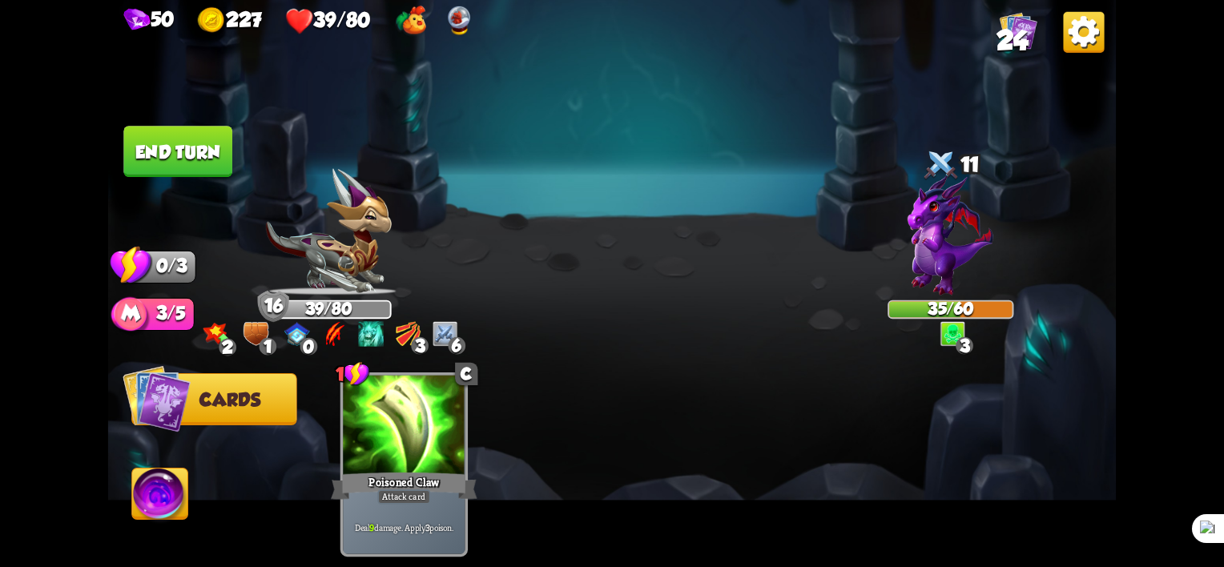
click at [188, 155] on button "End turn" at bounding box center [177, 151] width 109 height 51
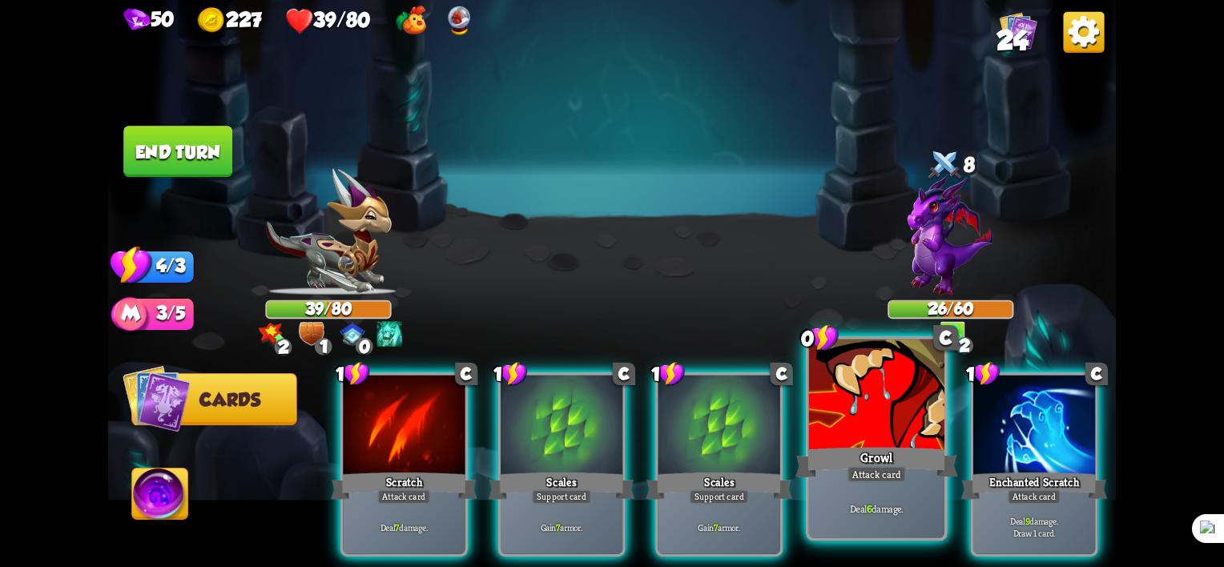
click at [902, 465] on div "Growl" at bounding box center [876, 463] width 163 height 36
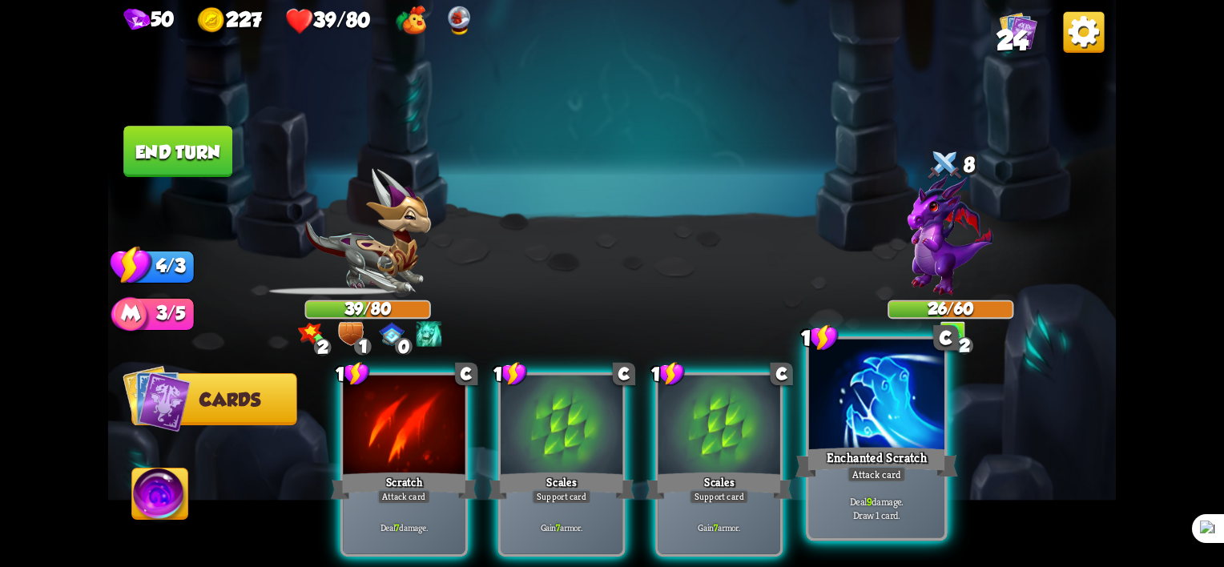
click at [884, 441] on div at bounding box center [876, 397] width 135 height 115
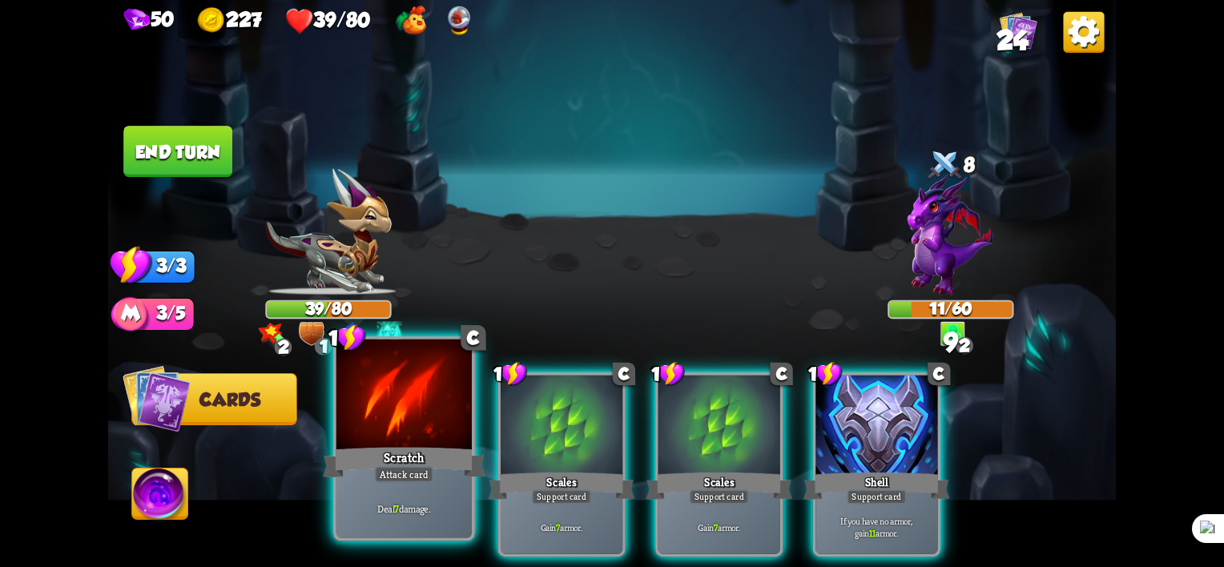
click at [418, 437] on div at bounding box center [403, 397] width 135 height 115
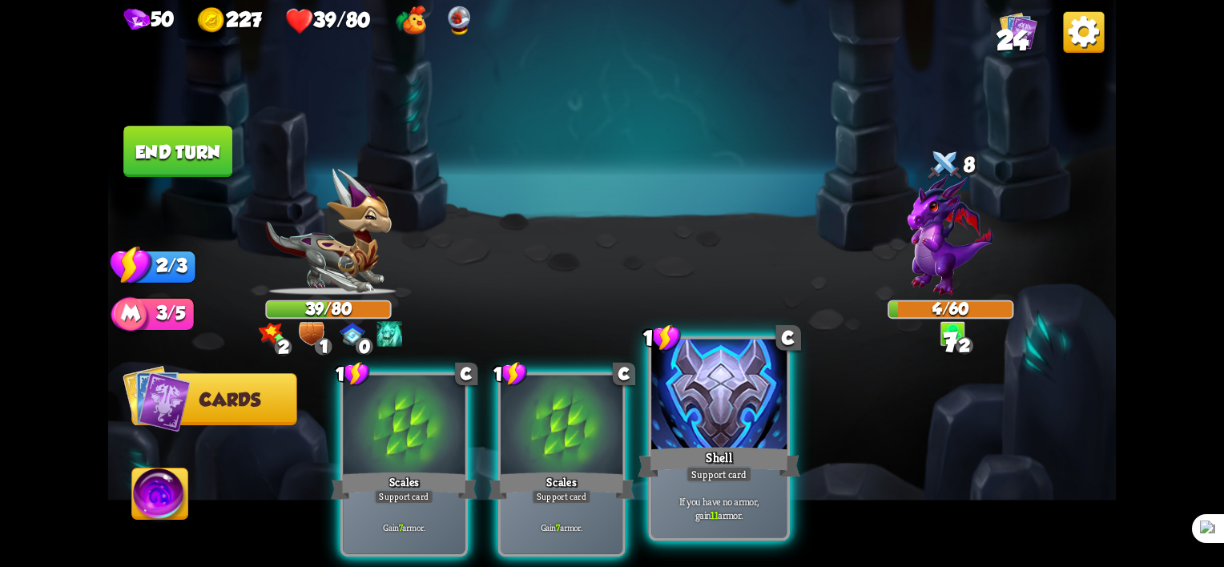
click at [711, 426] on div at bounding box center [718, 397] width 135 height 115
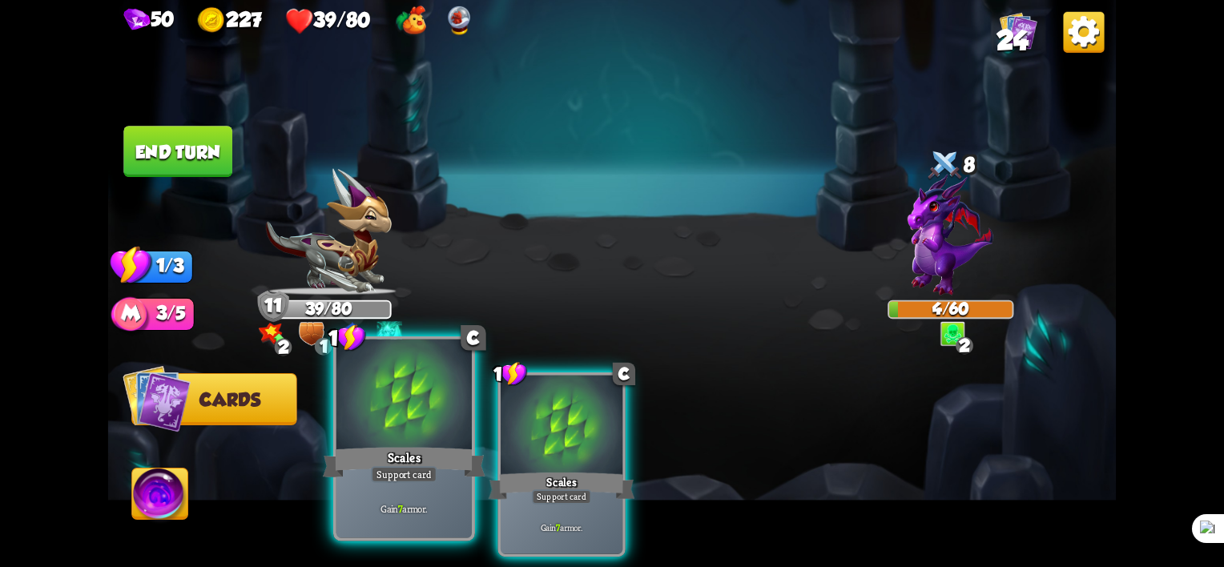
click at [418, 433] on div at bounding box center [403, 397] width 135 height 115
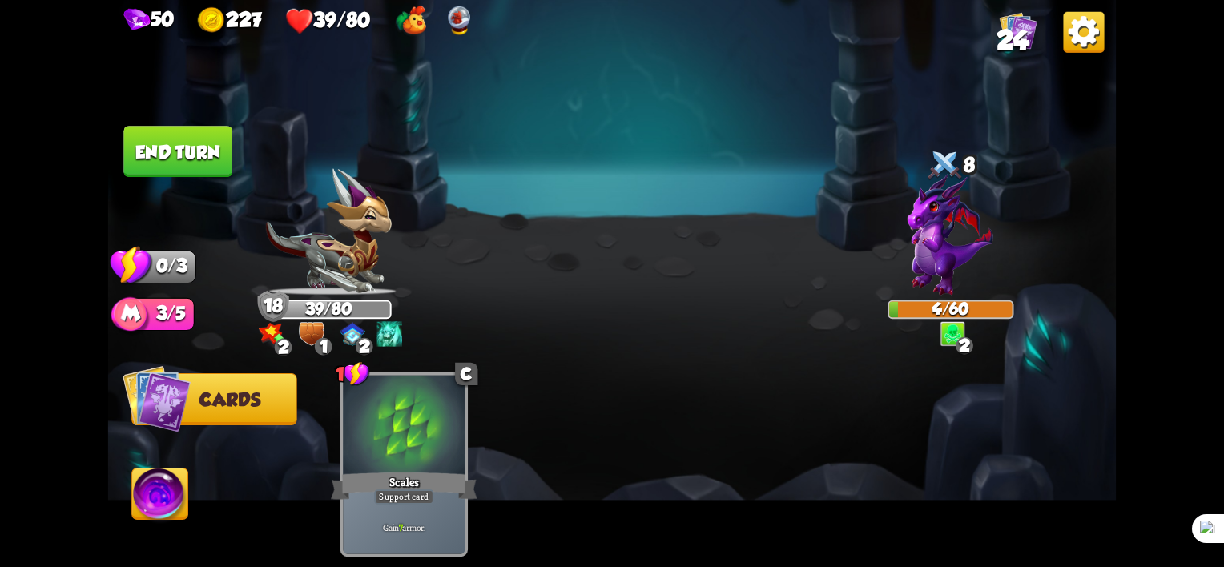
click at [566, 454] on div "1 C Scales Support card Gain 7 armor." at bounding box center [712, 441] width 807 height 252
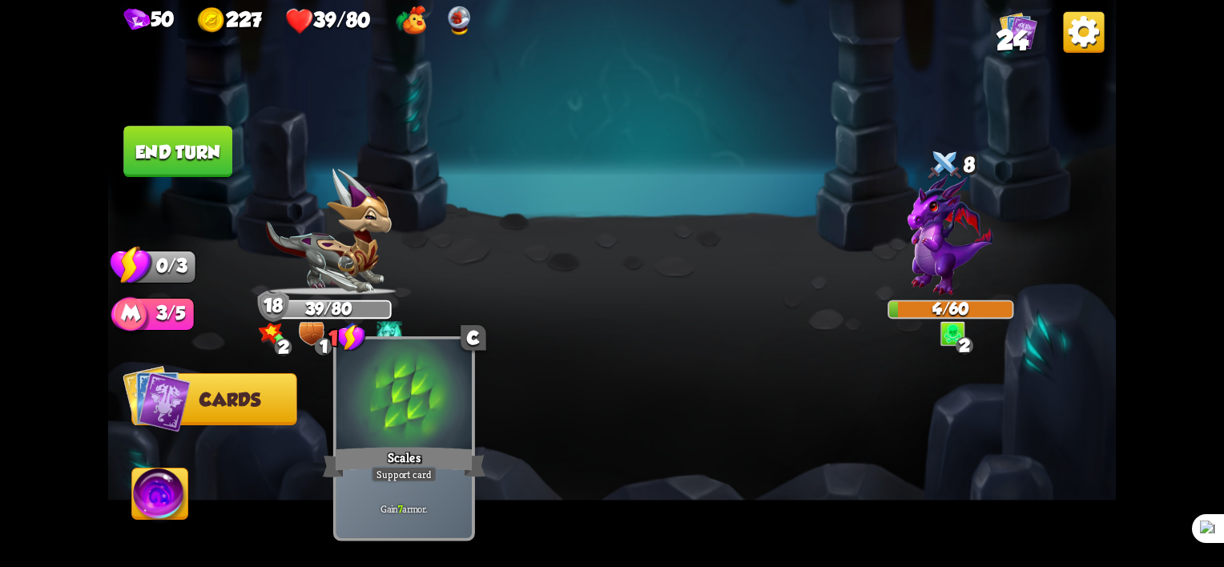
click at [441, 447] on div "Scales" at bounding box center [404, 463] width 163 height 36
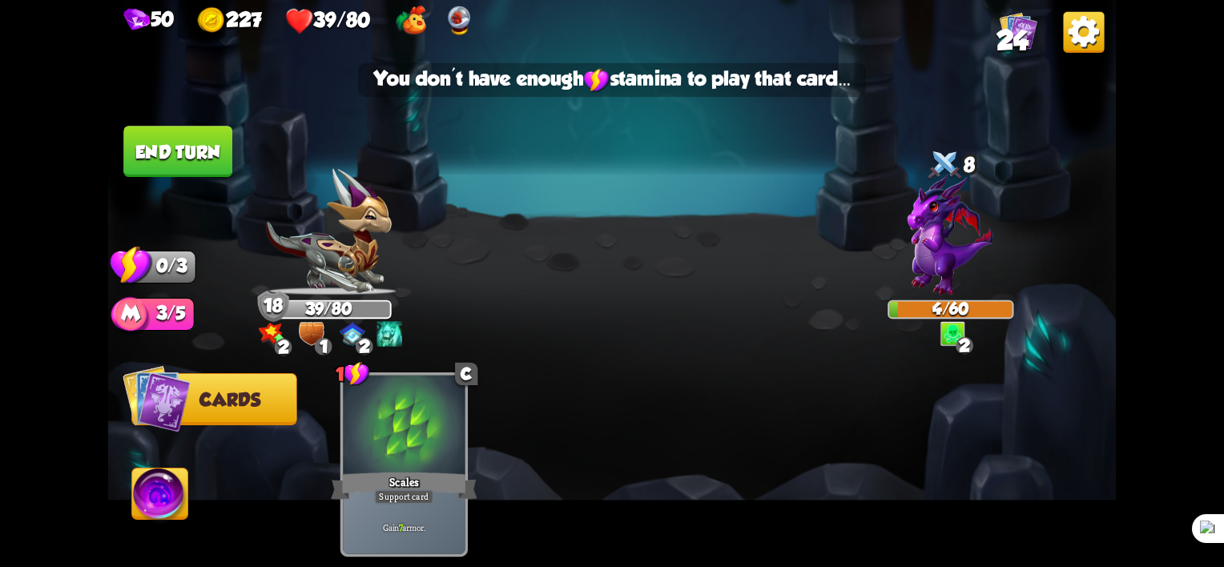
click at [199, 148] on button "End turn" at bounding box center [177, 151] width 109 height 51
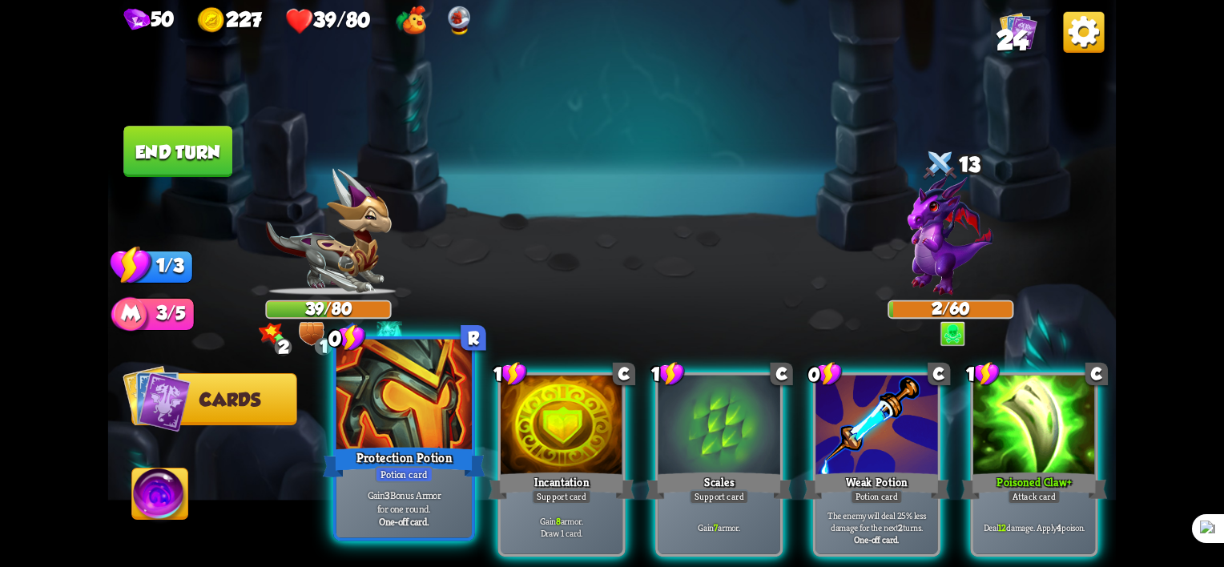
click at [444, 482] on div "Gain 3 Bonus Armor for one round. One-off card." at bounding box center [403, 508] width 135 height 59
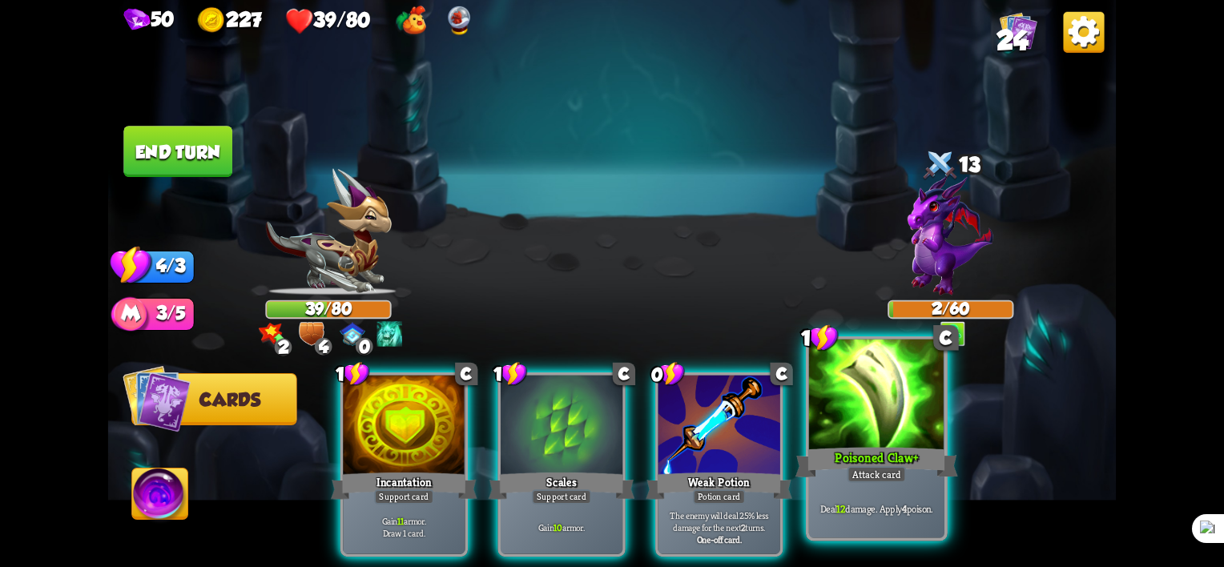
click at [875, 477] on div "Attack card" at bounding box center [876, 474] width 59 height 17
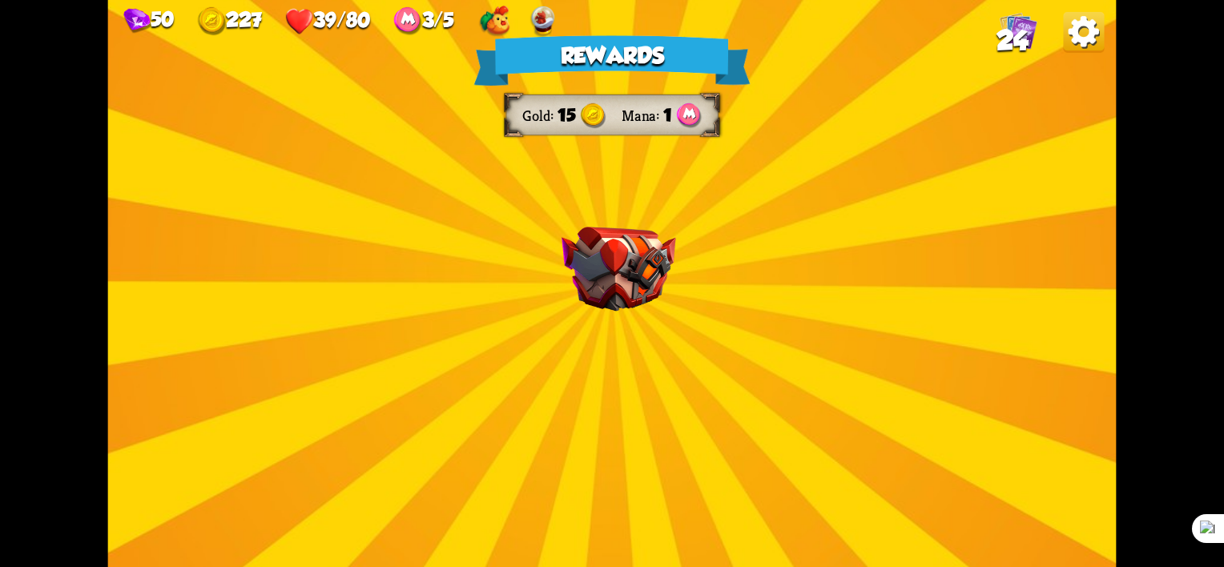
click at [628, 298] on img at bounding box center [619, 269] width 115 height 85
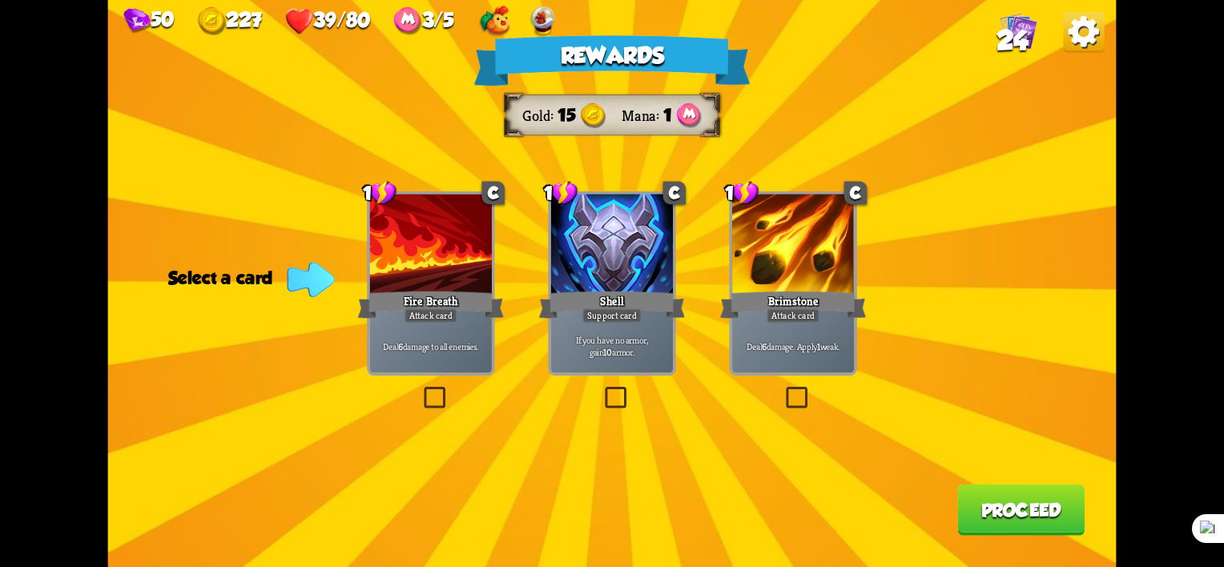
click at [602, 390] on label at bounding box center [602, 390] width 0 height 0
click at [0, 0] on input "checkbox" at bounding box center [0, 0] width 0 height 0
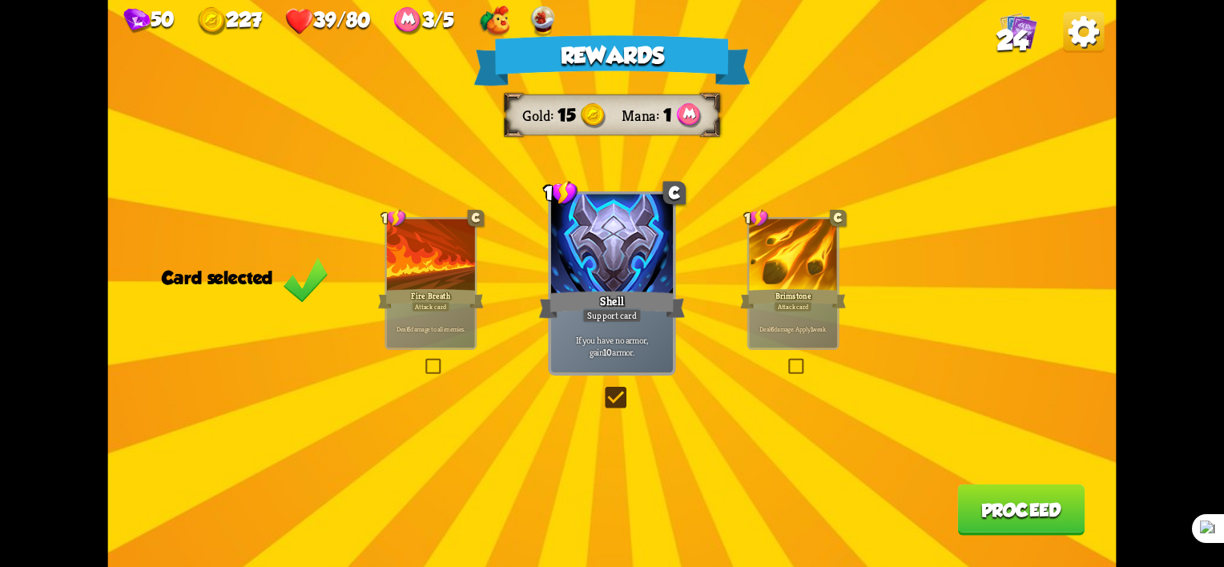
click at [969, 514] on button "Proceed" at bounding box center [1020, 510] width 127 height 51
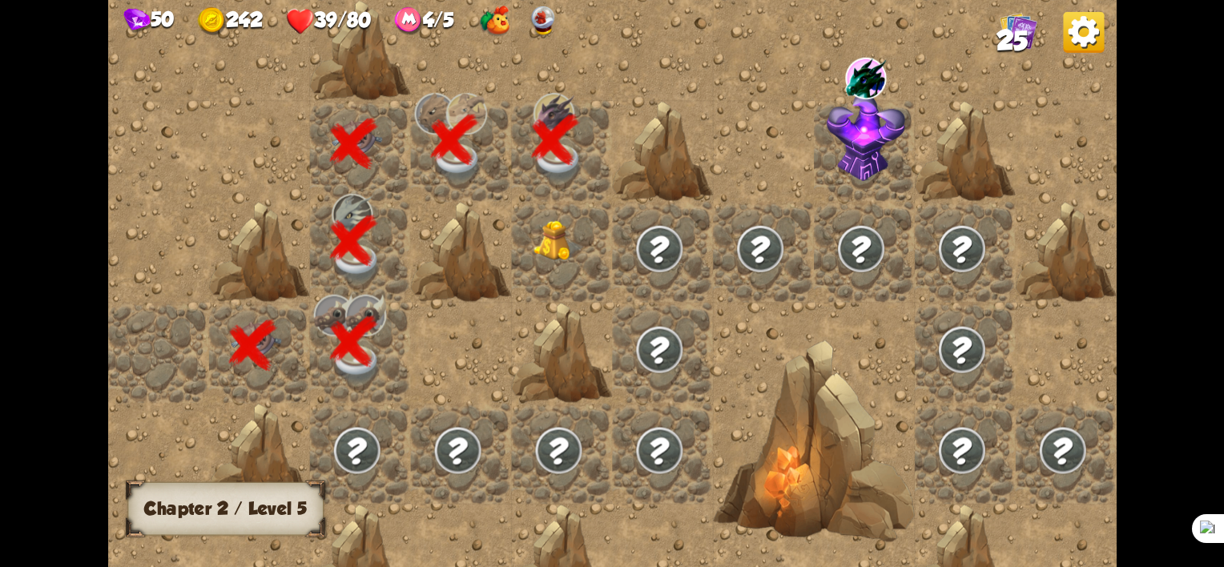
click at [535, 225] on img at bounding box center [558, 240] width 50 height 41
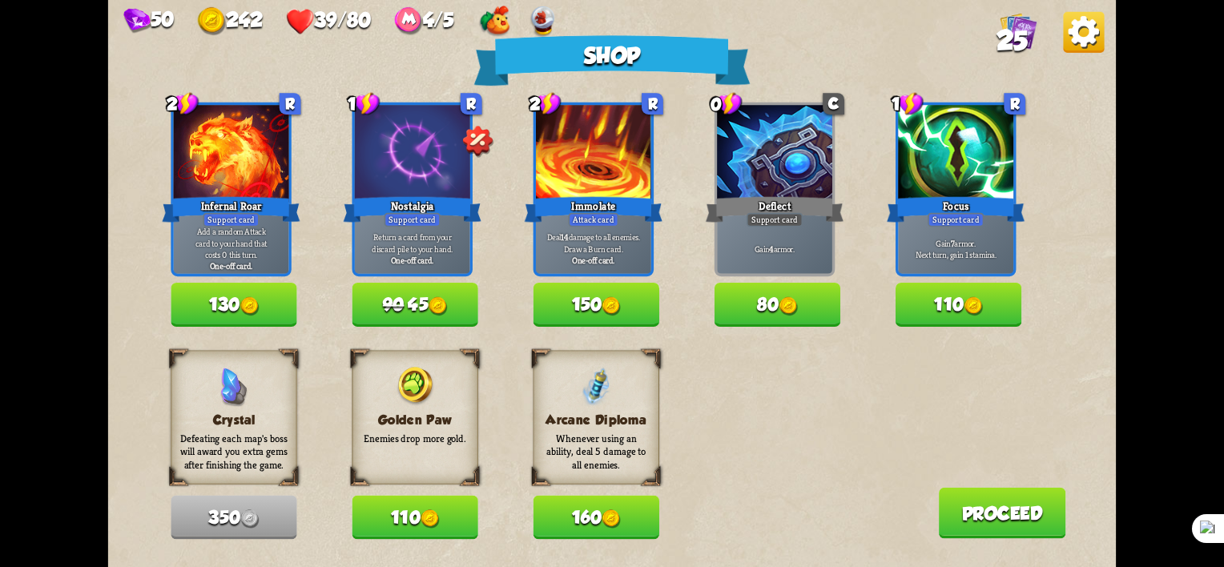
click at [743, 411] on div "Shop 2 R Infernal Roar Support card Add a random Attack card to your hand that …" at bounding box center [612, 283] width 1008 height 567
click at [442, 302] on img at bounding box center [438, 306] width 19 height 19
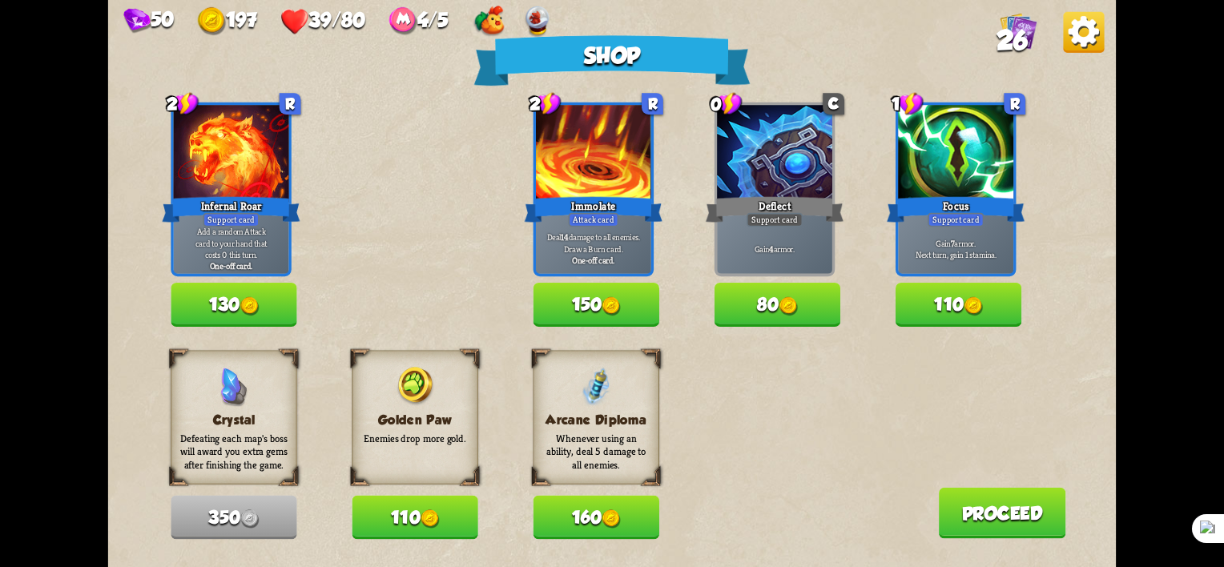
click at [991, 298] on button "110" at bounding box center [959, 305] width 126 height 44
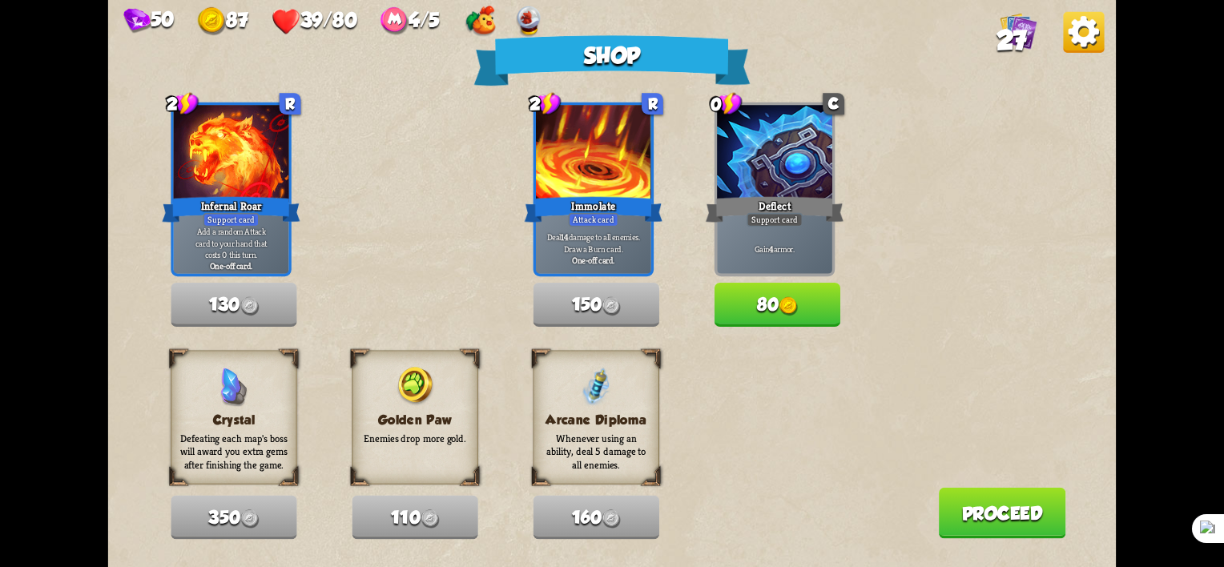
click at [798, 296] on button "80" at bounding box center [778, 305] width 126 height 44
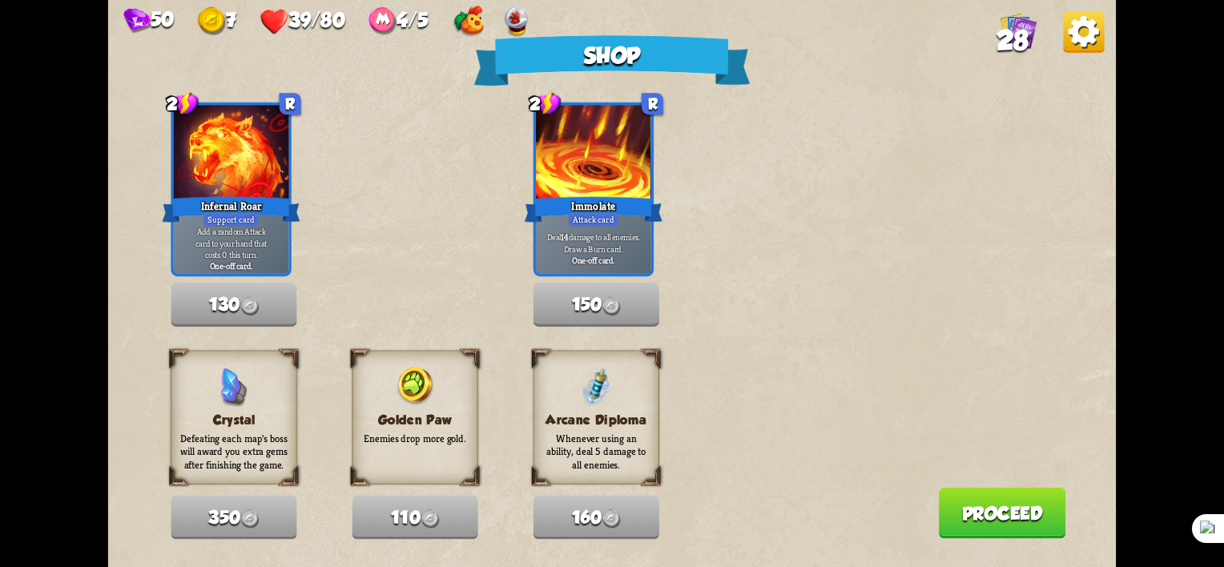
click at [1014, 505] on button "Proceed" at bounding box center [1002, 513] width 127 height 51
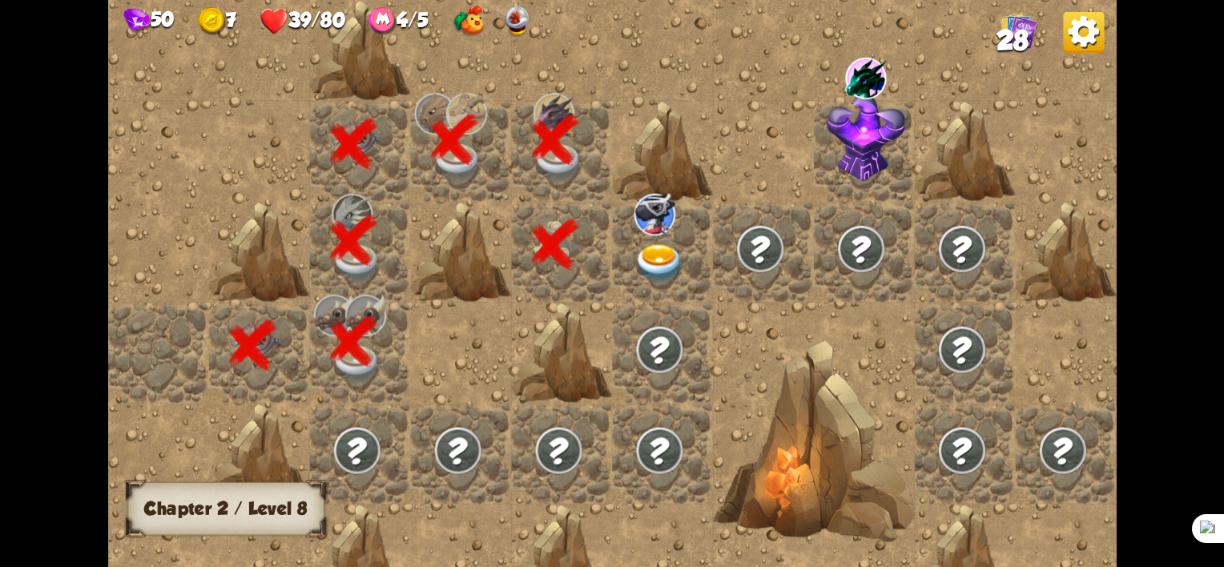
click at [661, 266] on img at bounding box center [659, 263] width 50 height 39
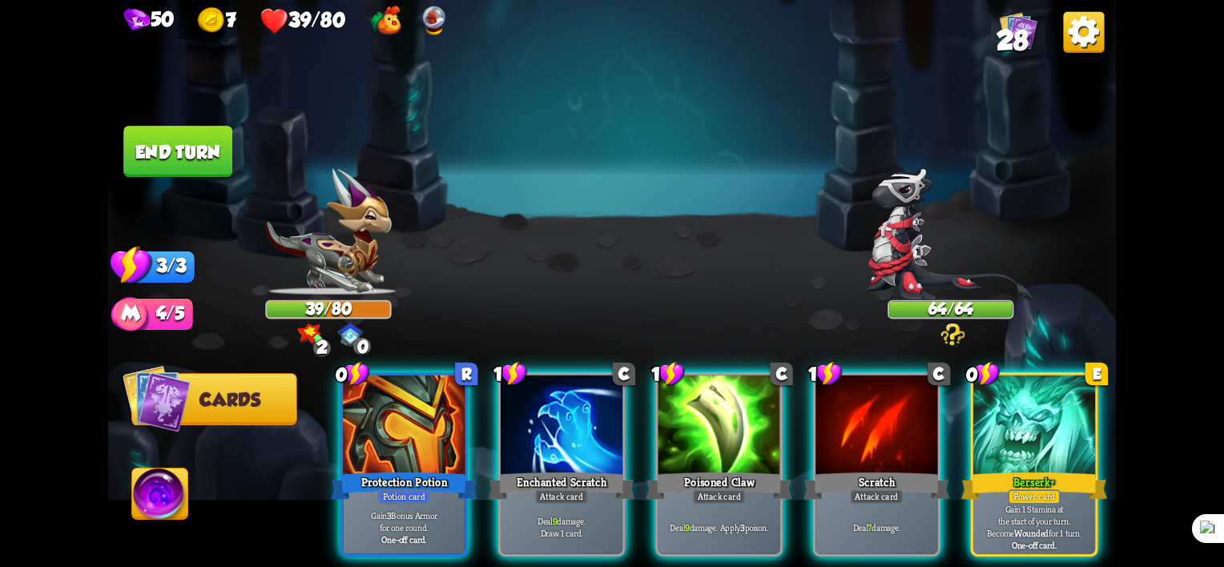
click at [445, 17] on img at bounding box center [433, 21] width 24 height 31
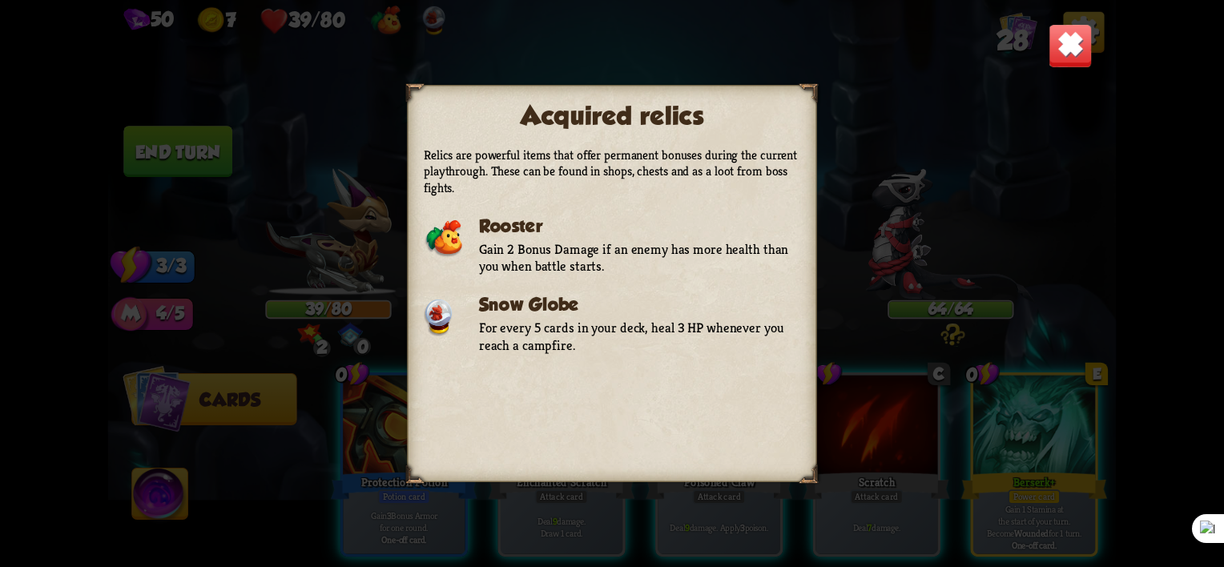
click at [821, 155] on div "Acquired relics Relics are powerful items that offer permanent bonuses during t…" at bounding box center [612, 283] width 1008 height 567
click at [972, 88] on div "Acquired relics Relics are powerful items that offer permanent bonuses during t…" at bounding box center [612, 283] width 1008 height 567
click at [1081, 64] on img at bounding box center [1071, 46] width 44 height 44
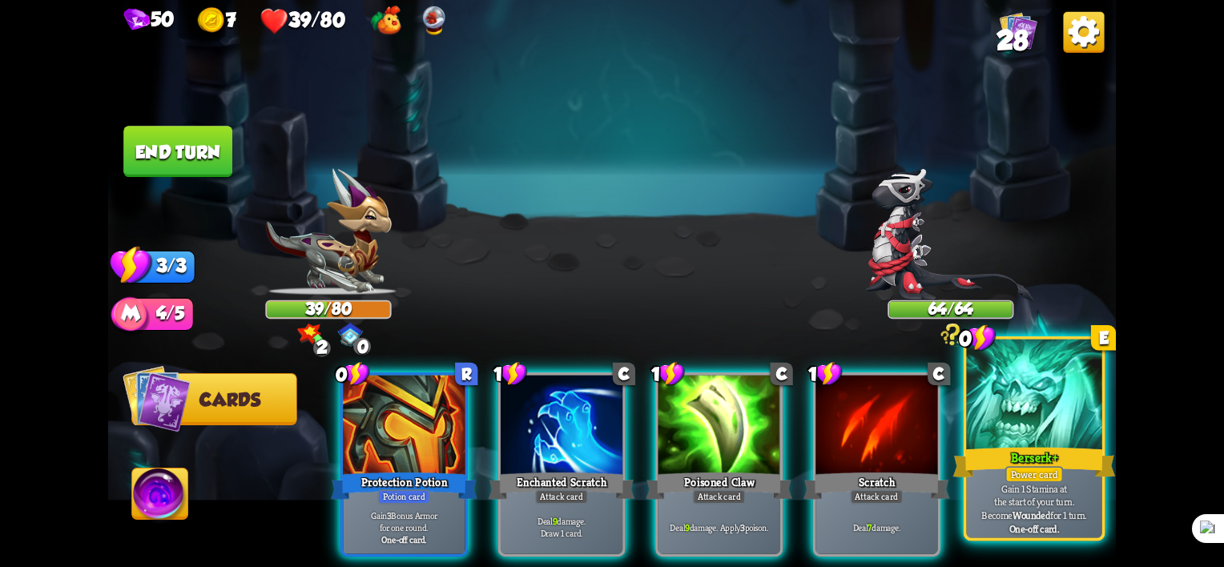
click at [1048, 455] on div "Berserk +" at bounding box center [1034, 463] width 163 height 36
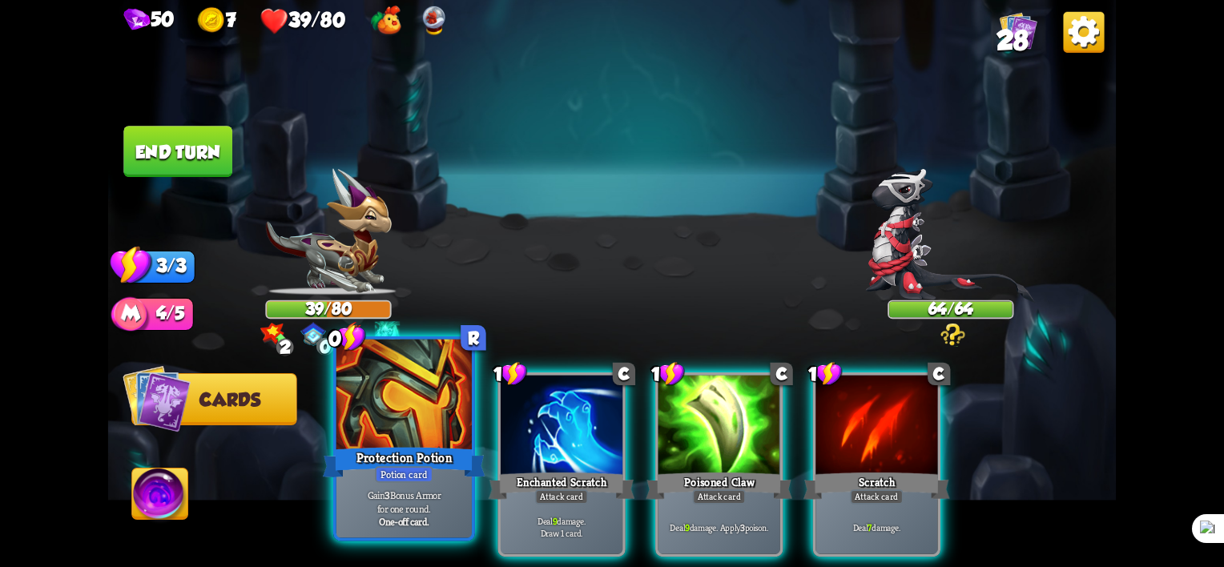
click at [417, 449] on div "Protection Potion" at bounding box center [404, 463] width 163 height 36
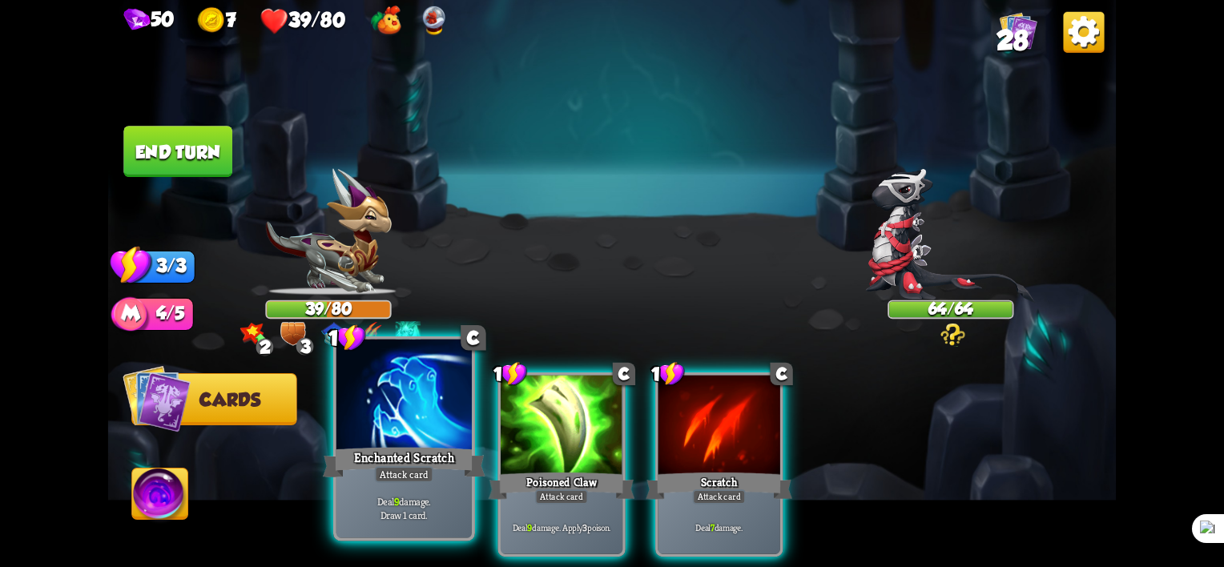
click at [349, 466] on div "Enchanted Scratch" at bounding box center [404, 463] width 163 height 36
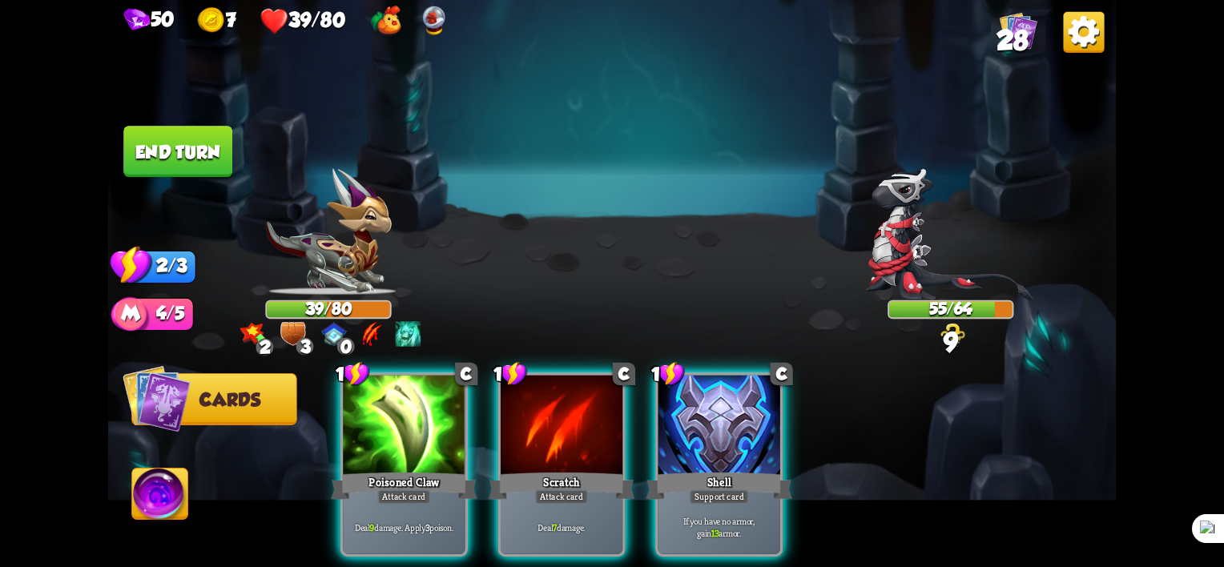
click at [763, 479] on div "Shell" at bounding box center [719, 485] width 147 height 33
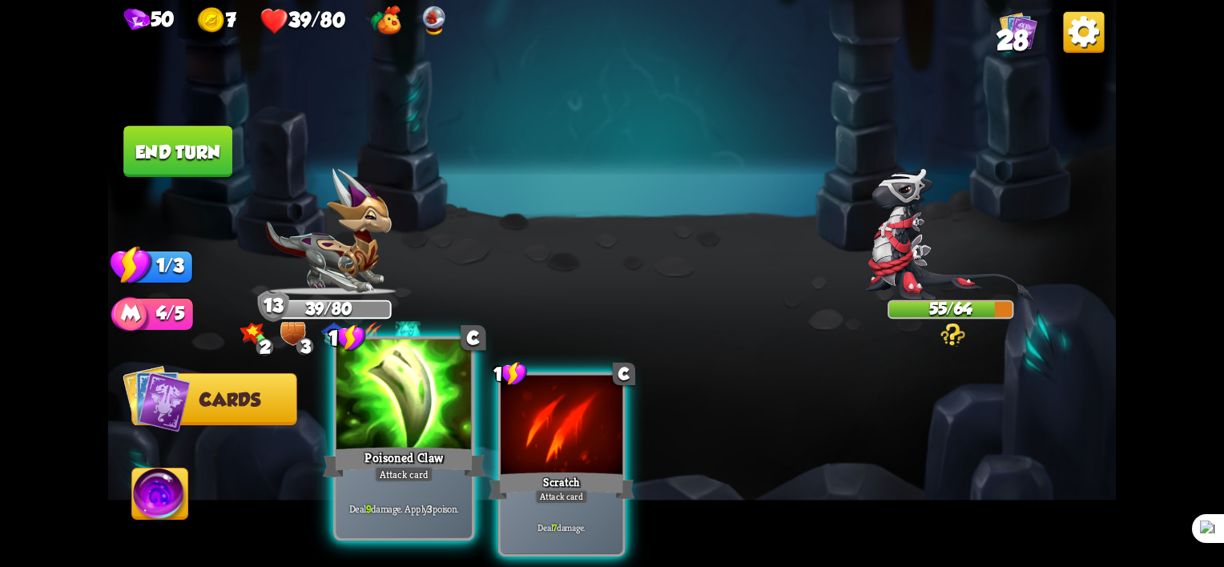
click at [425, 465] on div "Poisoned Claw" at bounding box center [404, 463] width 163 height 36
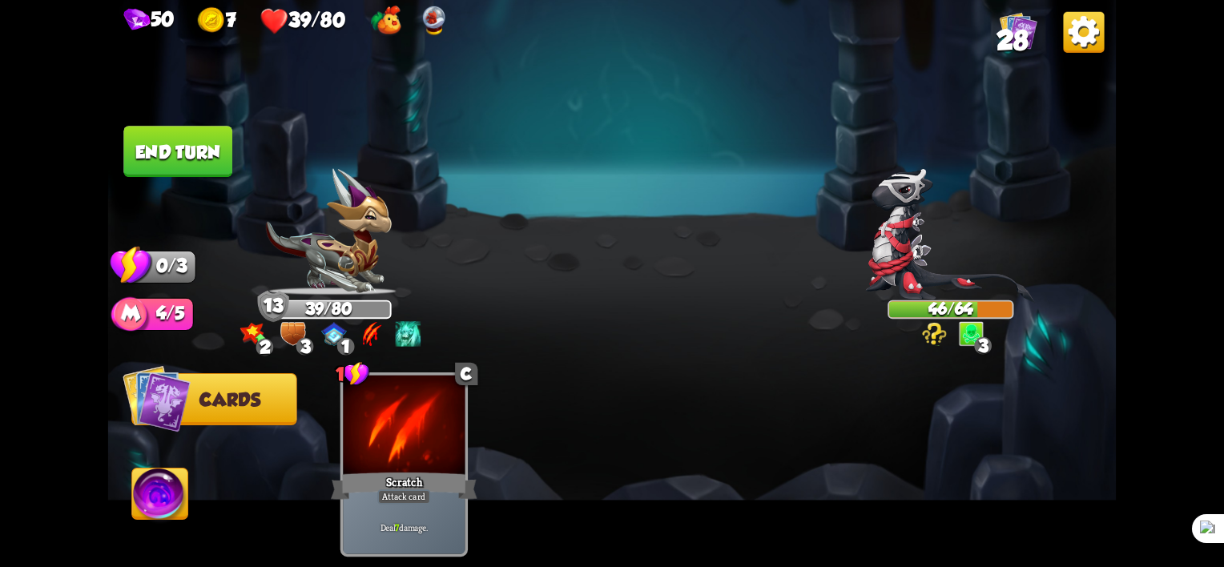
click at [157, 488] on img at bounding box center [160, 497] width 56 height 57
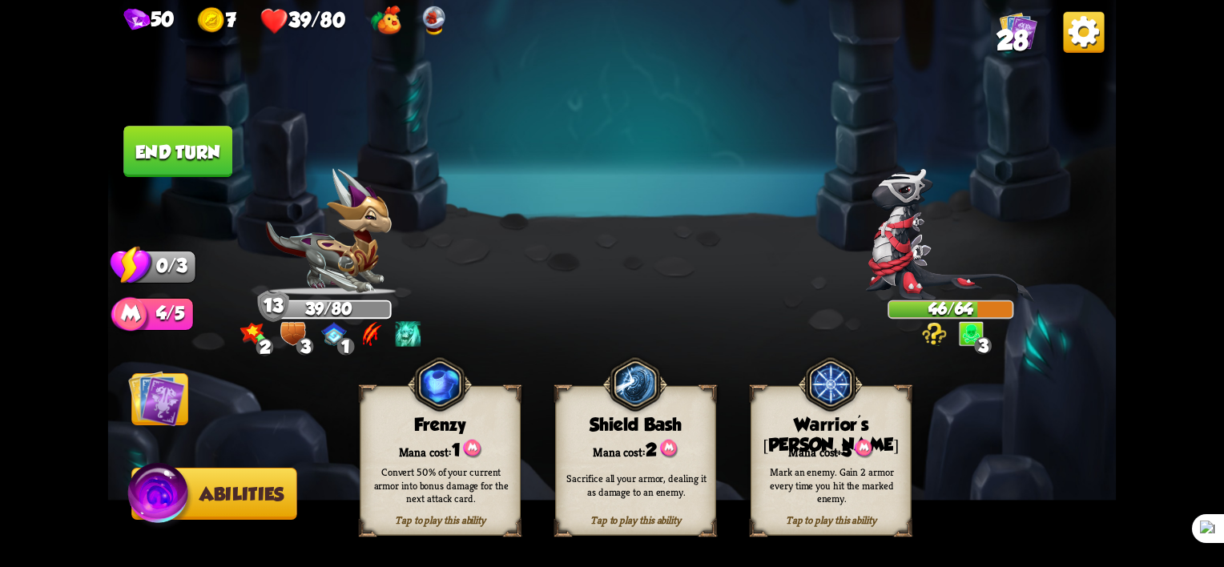
click at [151, 391] on img at bounding box center [156, 398] width 57 height 57
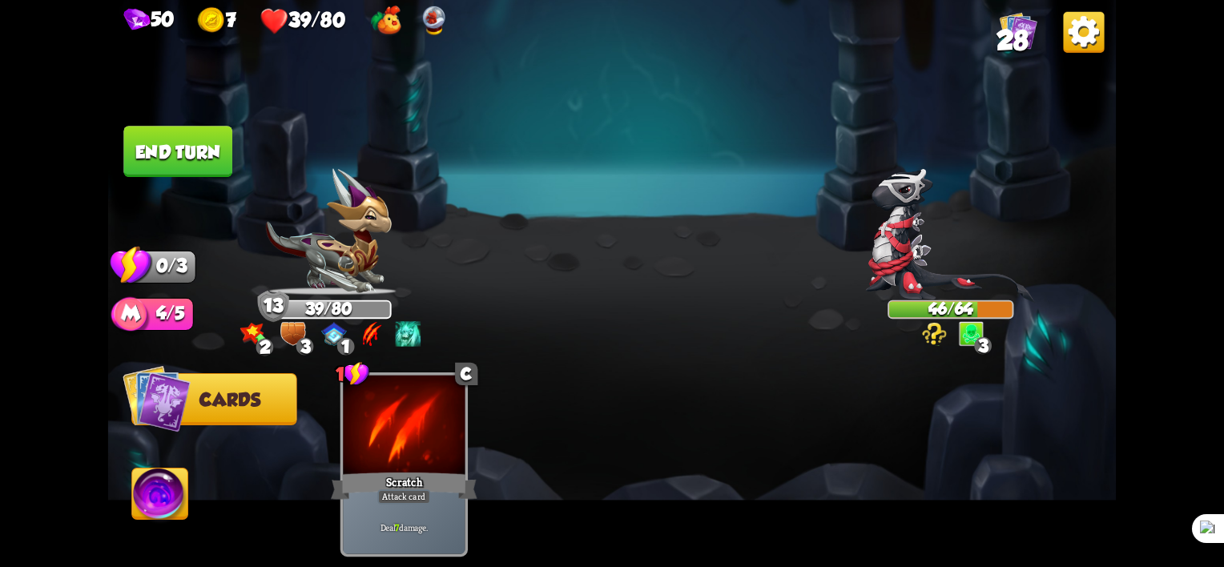
click at [179, 163] on button "End turn" at bounding box center [177, 151] width 109 height 51
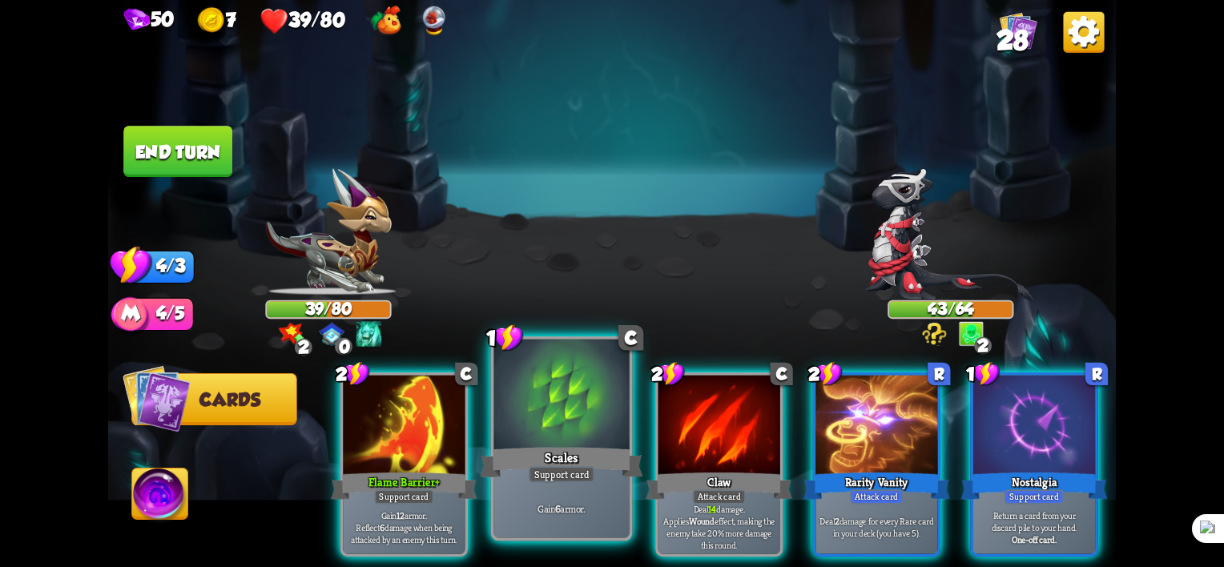
click at [545, 468] on div "Support card" at bounding box center [562, 474] width 66 height 17
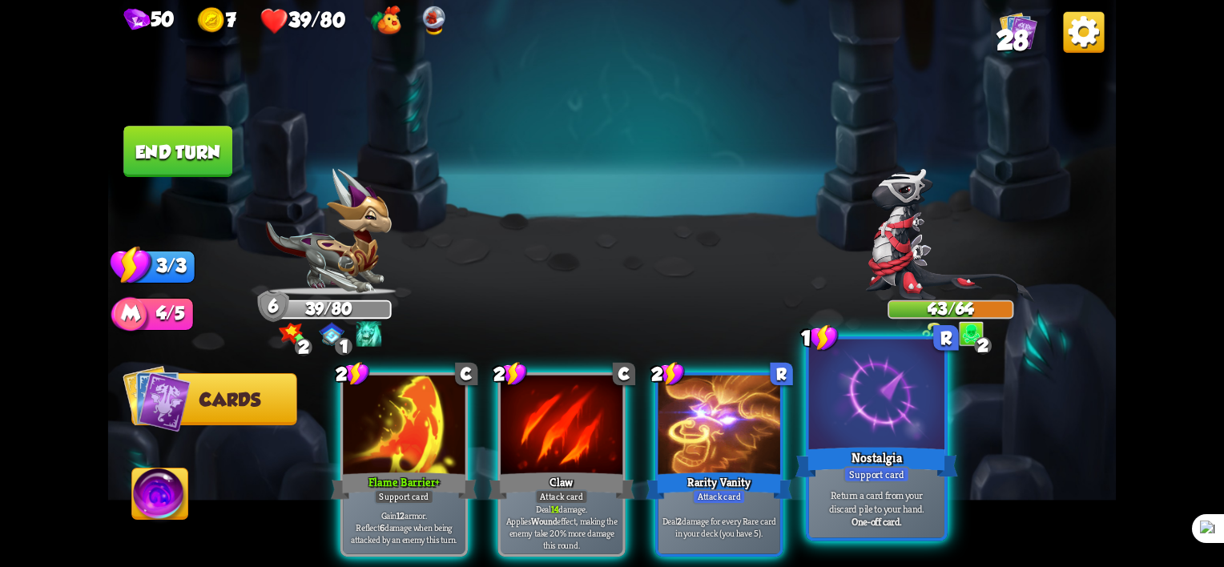
click at [935, 506] on p "Return a card from your discard pile to your hand." at bounding box center [876, 502] width 129 height 26
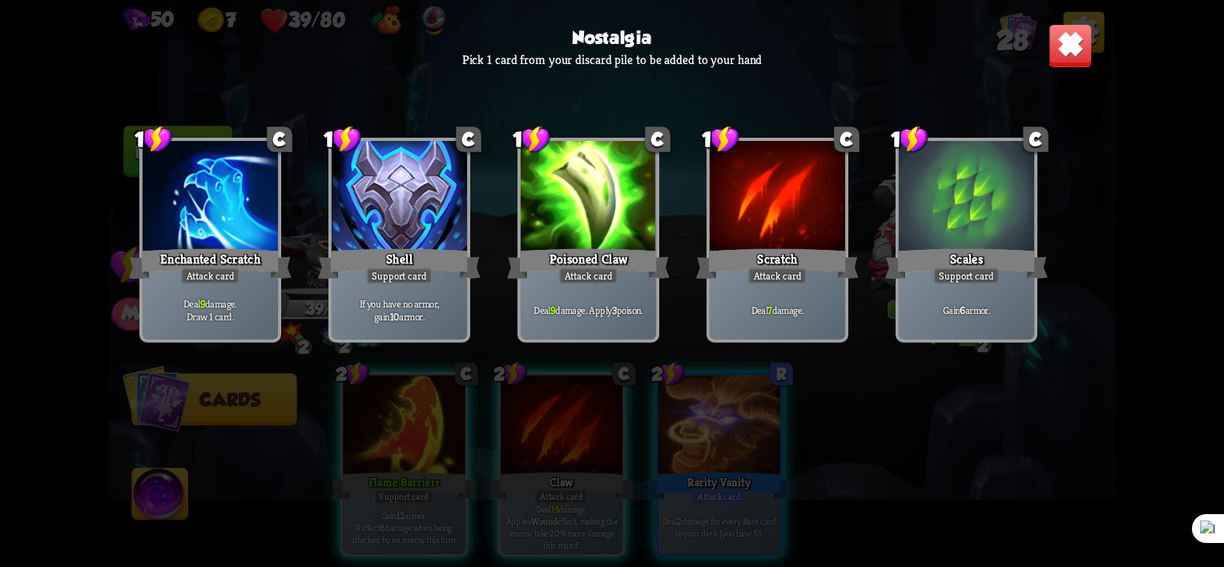
click at [223, 259] on div "Enchanted Scratch" at bounding box center [210, 264] width 163 height 36
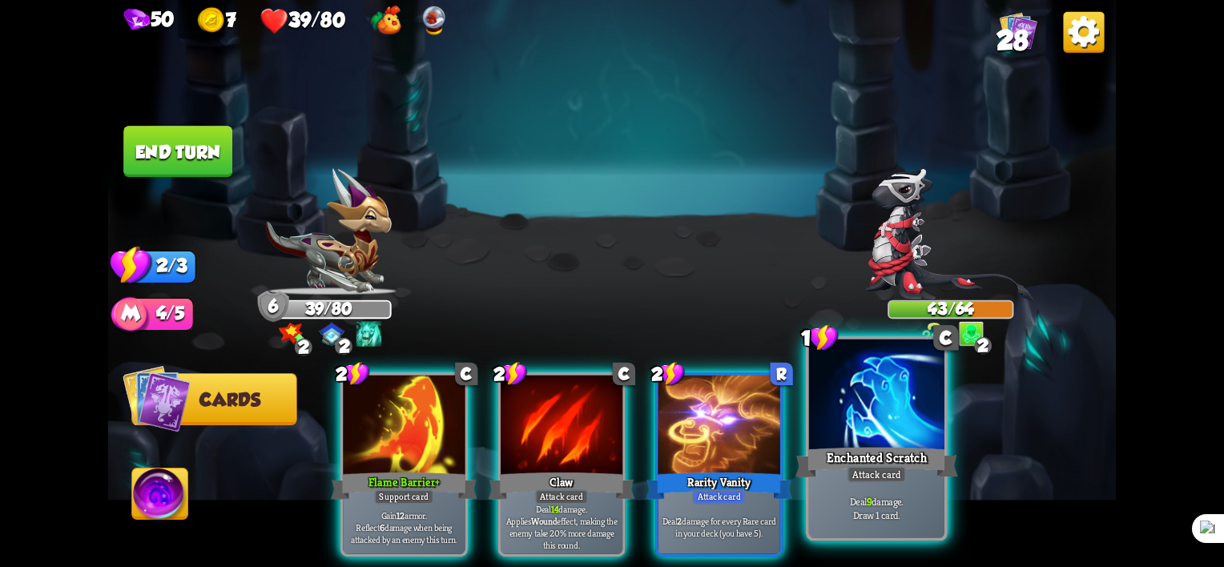
click at [918, 465] on div "Enchanted Scratch" at bounding box center [876, 463] width 163 height 36
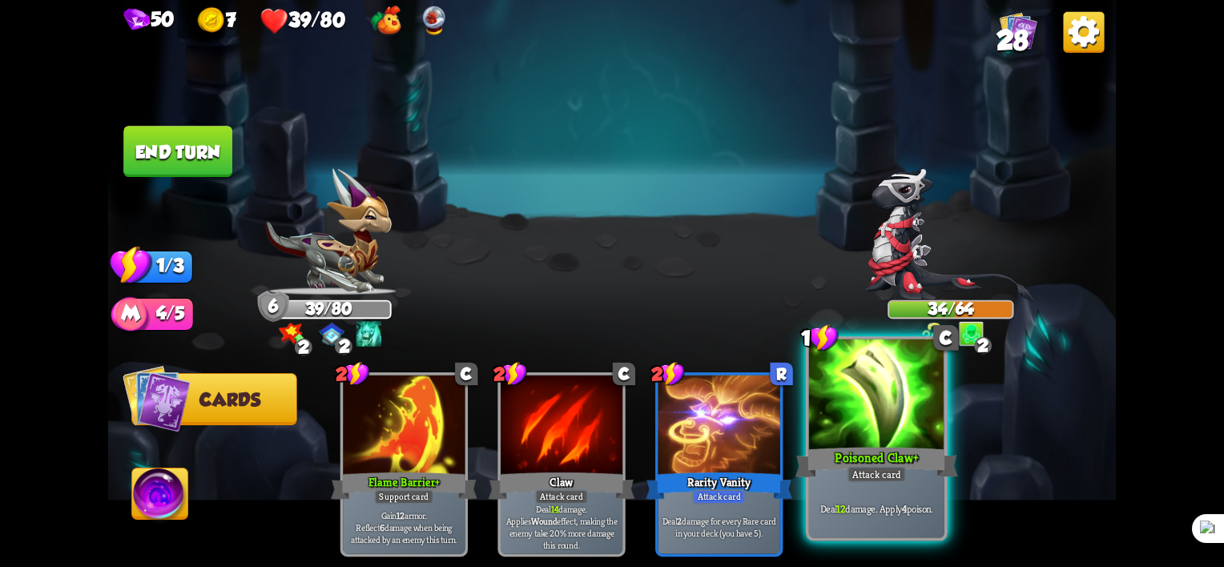
click at [872, 477] on div "Attack card" at bounding box center [876, 474] width 59 height 17
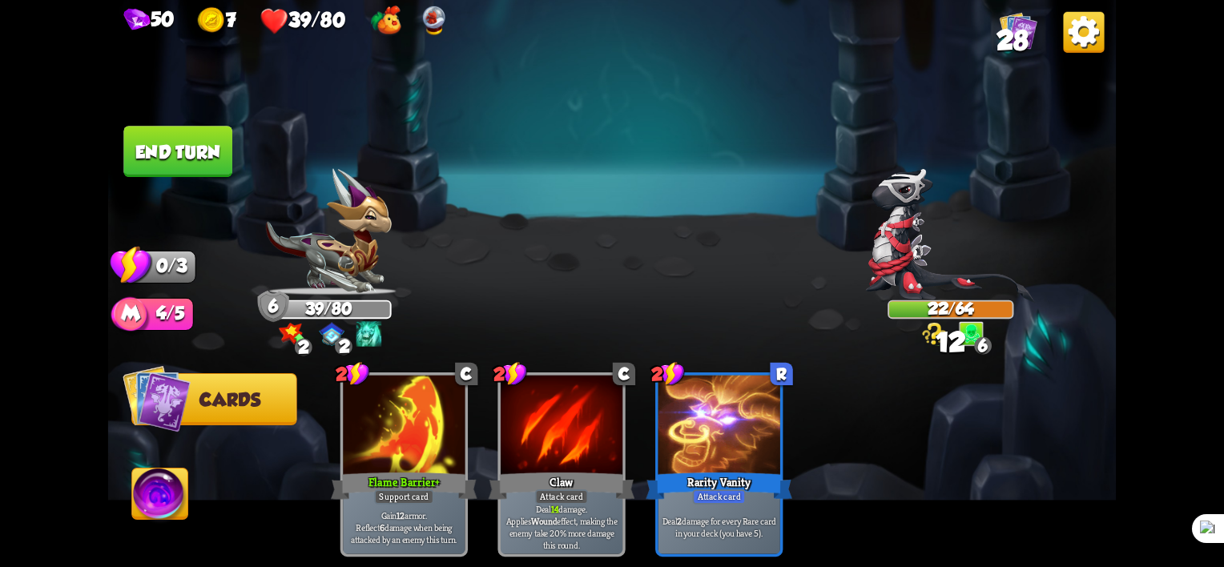
click at [190, 122] on img at bounding box center [612, 283] width 1008 height 567
click at [187, 141] on button "End turn" at bounding box center [177, 151] width 109 height 51
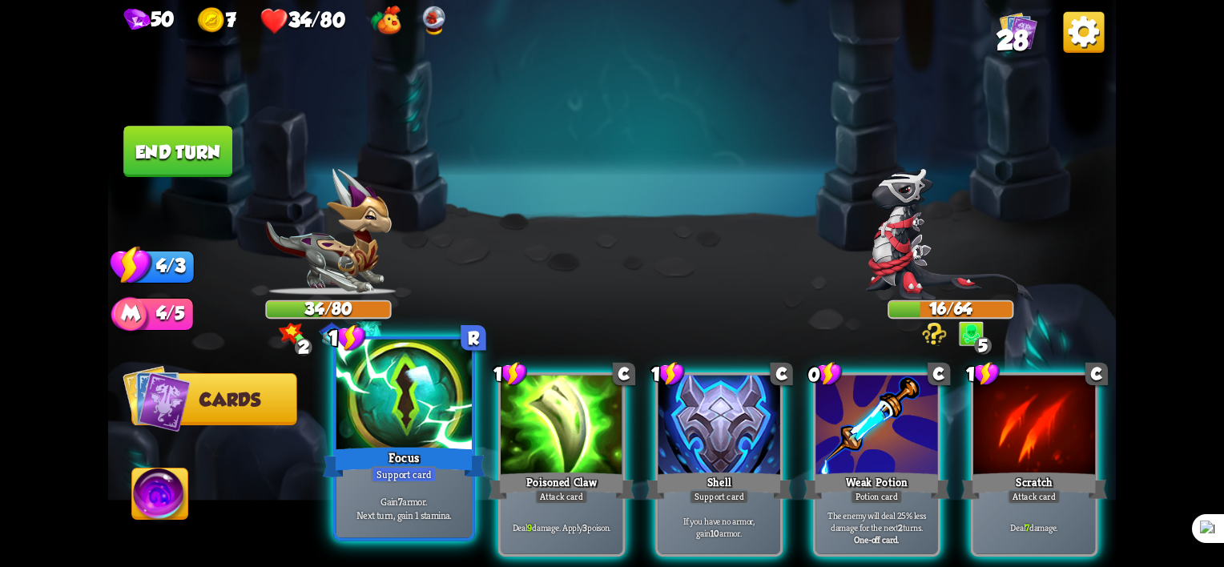
click at [396, 454] on div "Focus" at bounding box center [404, 463] width 163 height 36
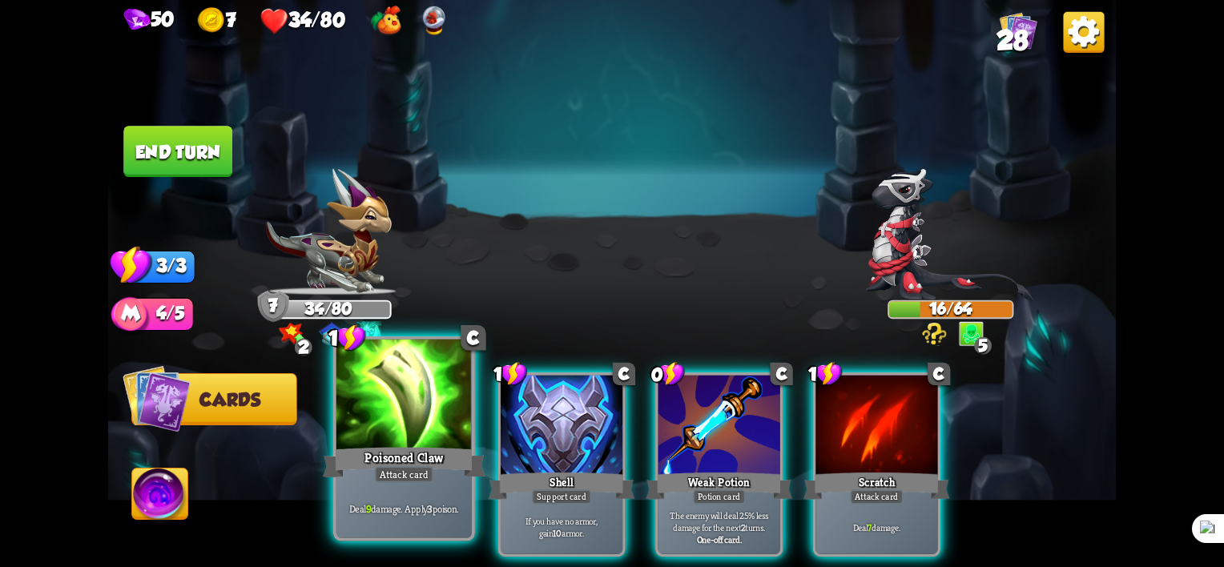
click at [403, 446] on div "Poisoned Claw" at bounding box center [404, 463] width 163 height 36
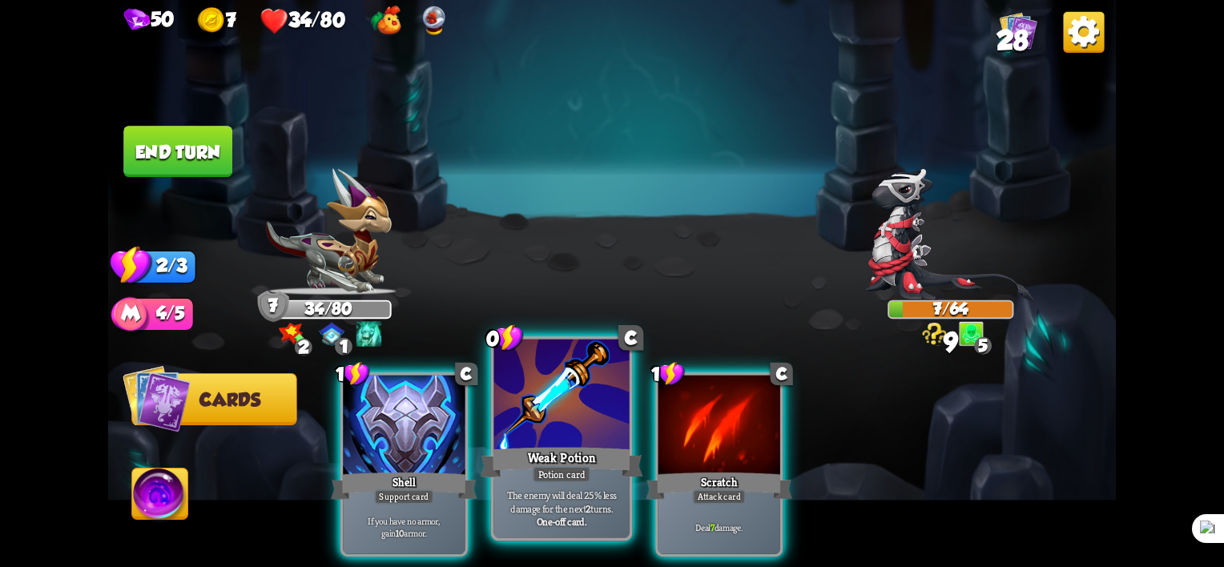
click at [531, 420] on div at bounding box center [561, 397] width 135 height 115
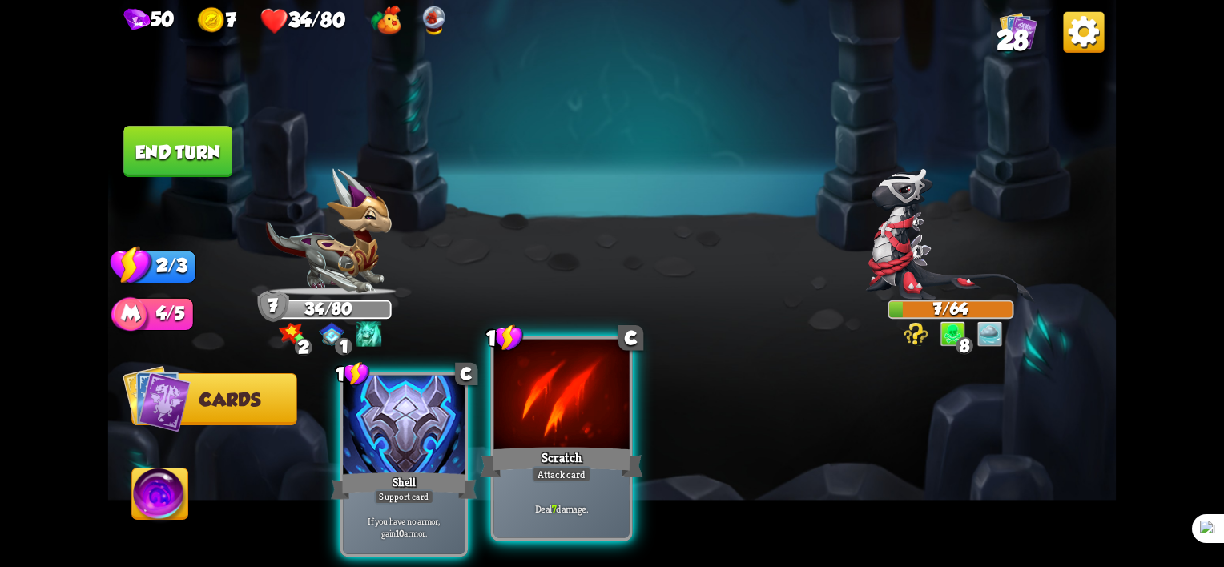
click at [562, 445] on div "Scratch" at bounding box center [562, 463] width 163 height 36
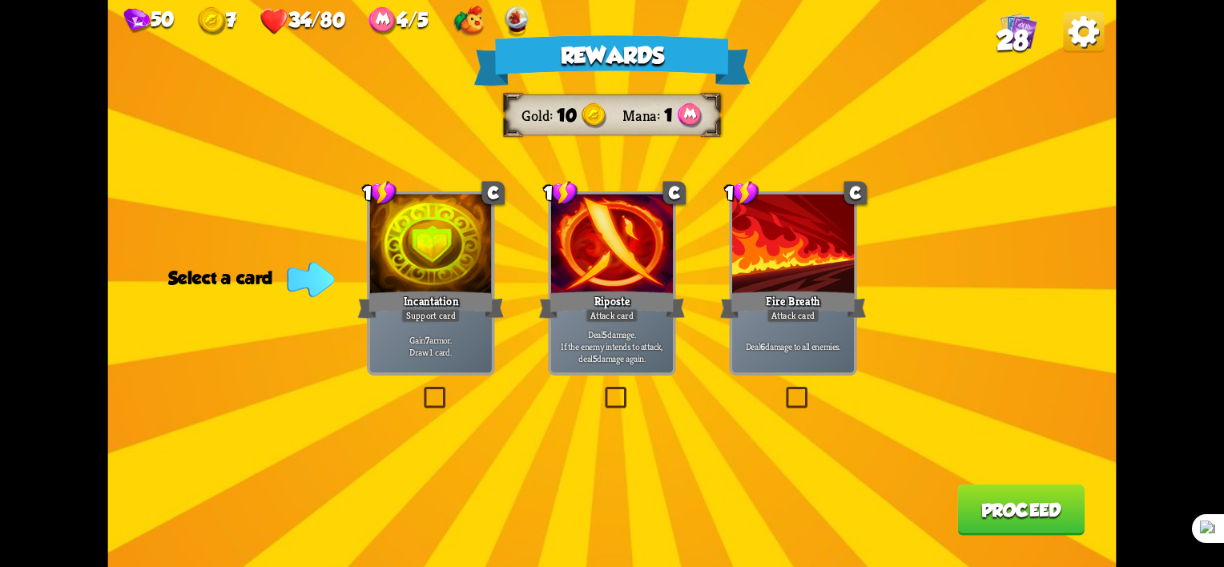
click at [783, 390] on label at bounding box center [783, 390] width 0 height 0
click at [0, 0] on input "checkbox" at bounding box center [0, 0] width 0 height 0
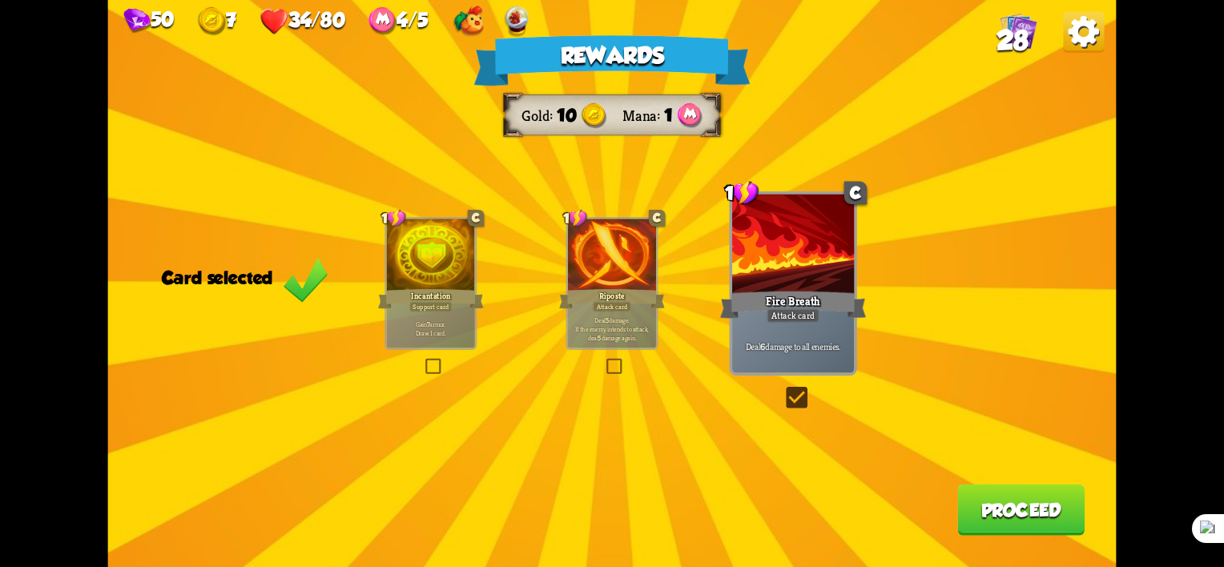
click at [783, 390] on label at bounding box center [783, 390] width 0 height 0
click at [0, 0] on input "checkbox" at bounding box center [0, 0] width 0 height 0
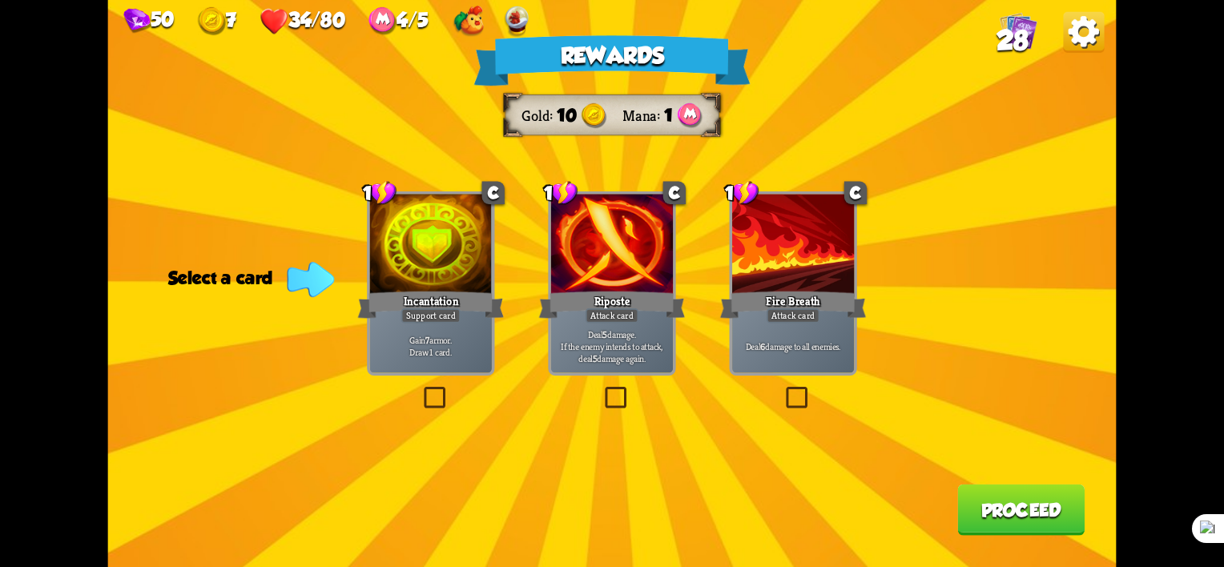
drag, startPoint x: 433, startPoint y: 403, endPoint x: 758, endPoint y: 471, distance: 332.3
click at [421, 390] on label at bounding box center [421, 390] width 0 height 0
click at [0, 0] on input "checkbox" at bounding box center [0, 0] width 0 height 0
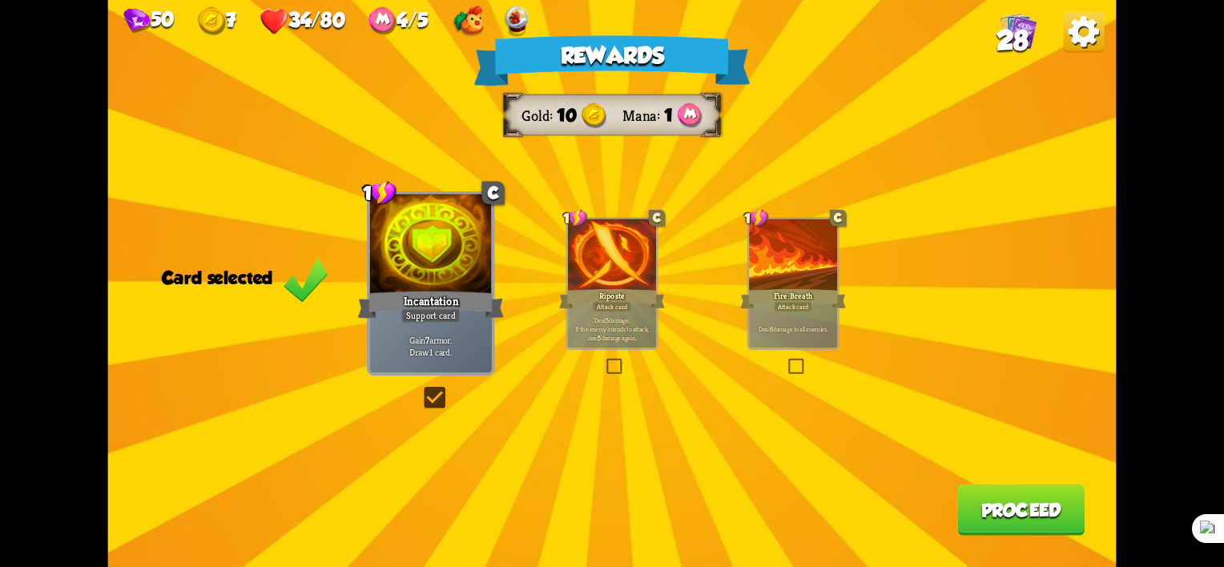
click at [1089, 539] on div "Rewards Gold 10 Mana 1 Card selected 1 C Incantation Support card Gain 7 armor.…" at bounding box center [612, 283] width 1008 height 567
click at [1064, 523] on button "Proceed" at bounding box center [1020, 510] width 127 height 51
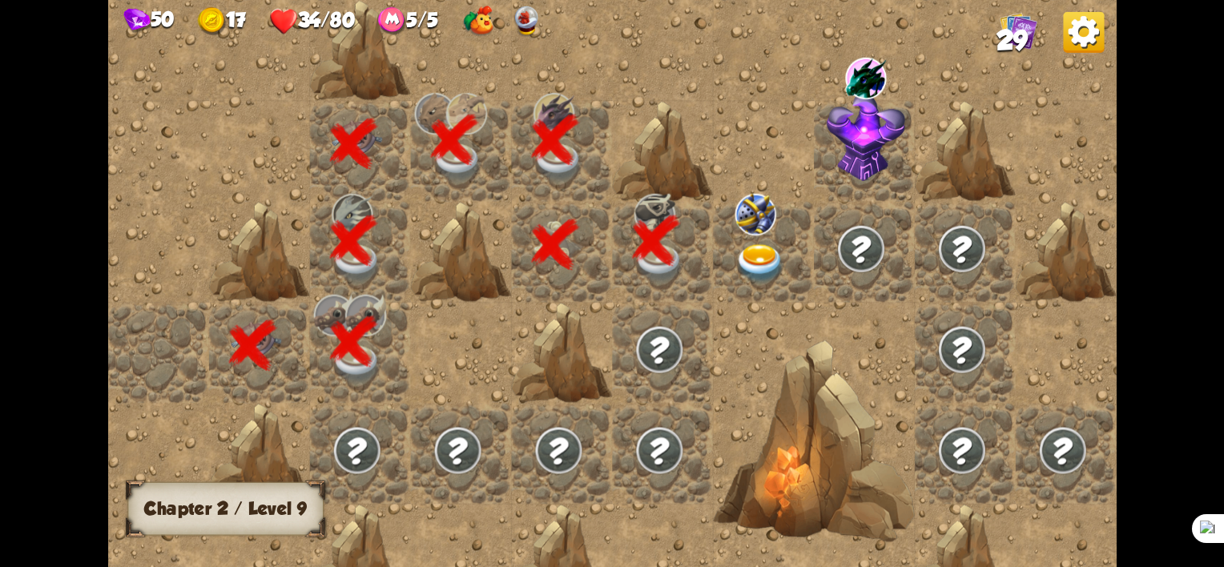
click at [759, 246] on img at bounding box center [760, 263] width 50 height 39
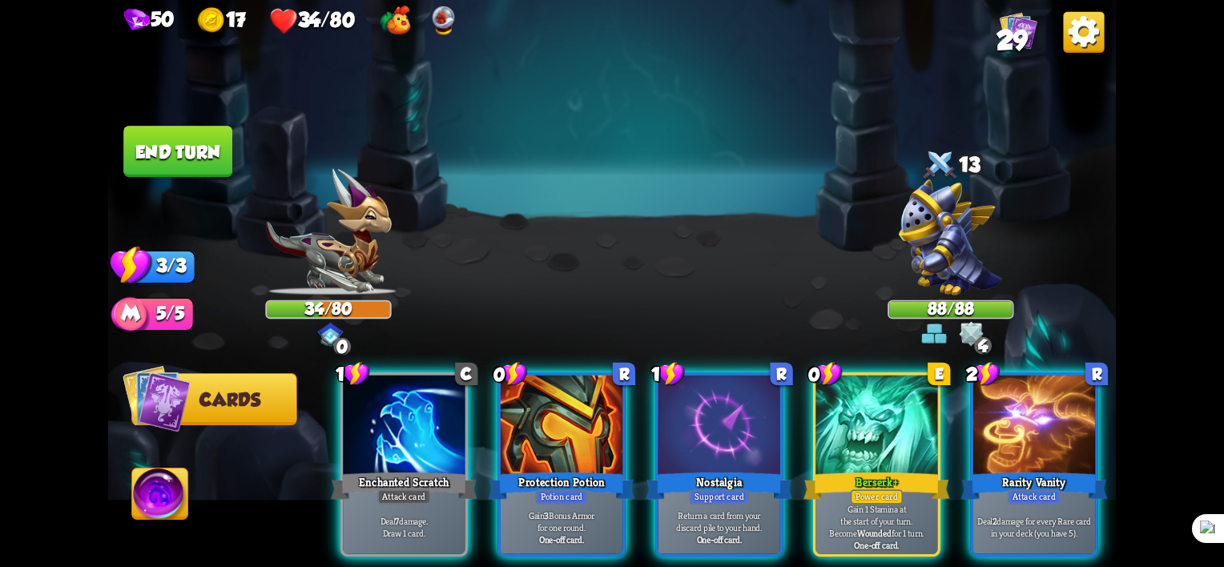
click at [963, 227] on div "Player turn" at bounding box center [612, 283] width 1008 height 155
click at [953, 235] on img at bounding box center [950, 237] width 103 height 116
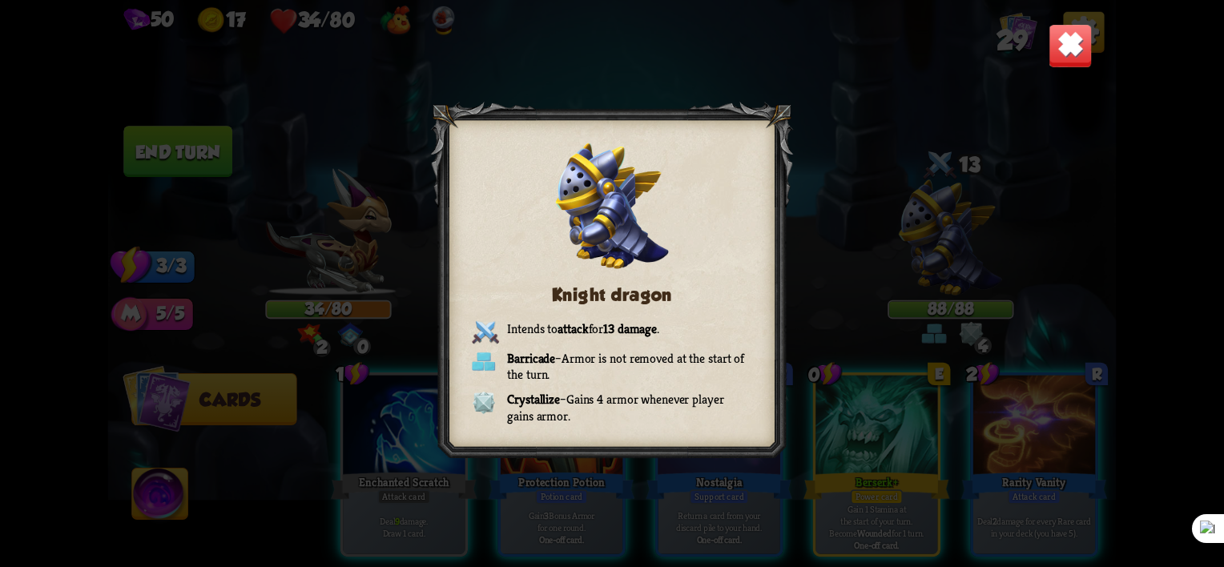
click at [843, 246] on div "Knight dragon Intends to attack for 13 damage . Barricade – Armor is not remove…" at bounding box center [612, 283] width 1008 height 567
click at [1051, 46] on img at bounding box center [1071, 46] width 44 height 44
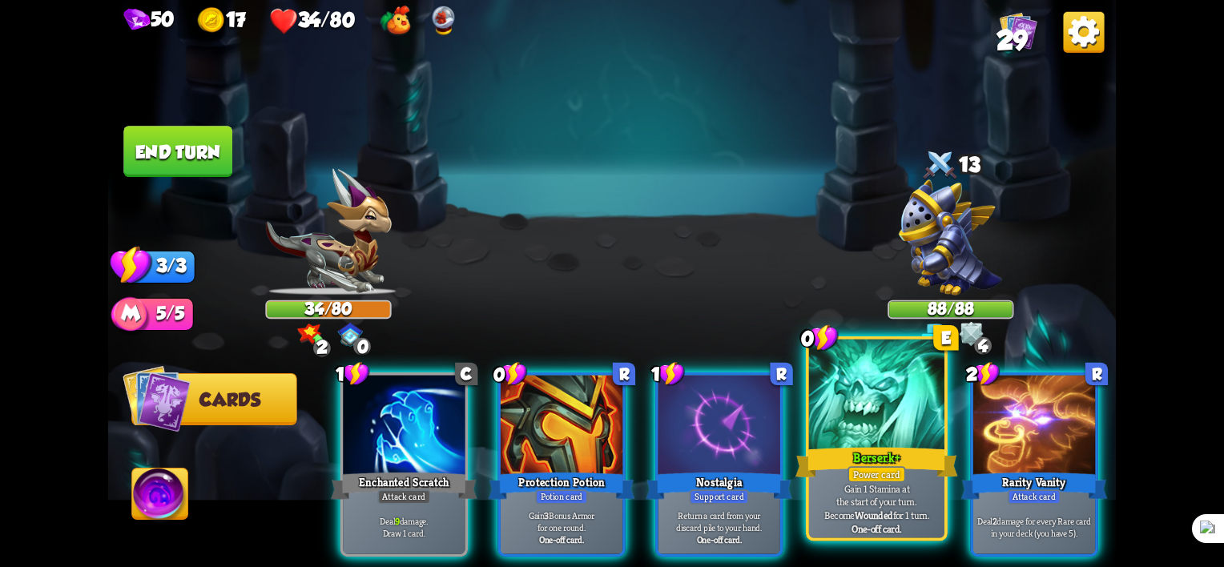
click at [846, 532] on div "One-off card." at bounding box center [876, 528] width 129 height 14
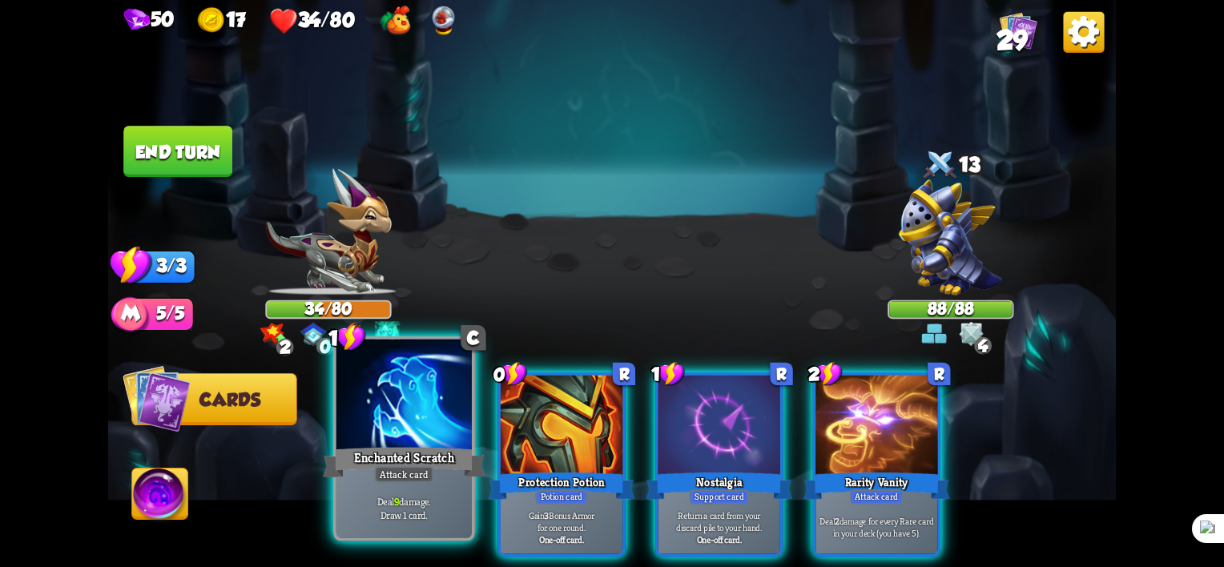
click at [392, 466] on div "Enchanted Scratch" at bounding box center [404, 463] width 163 height 36
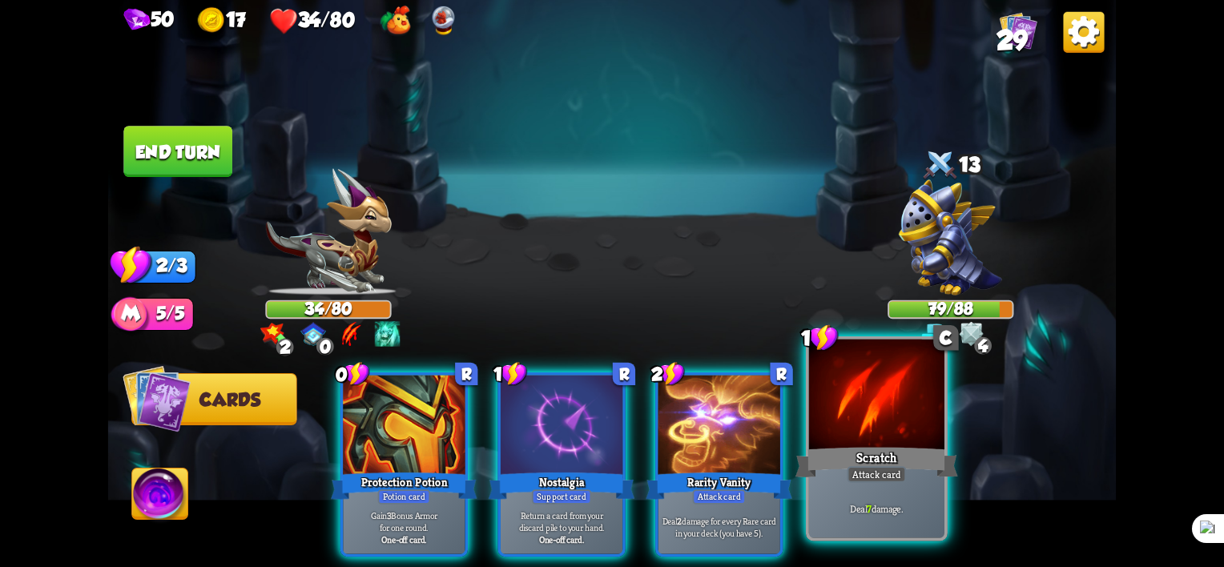
click at [871, 524] on div "Deal 7 damage." at bounding box center [876, 508] width 135 height 59
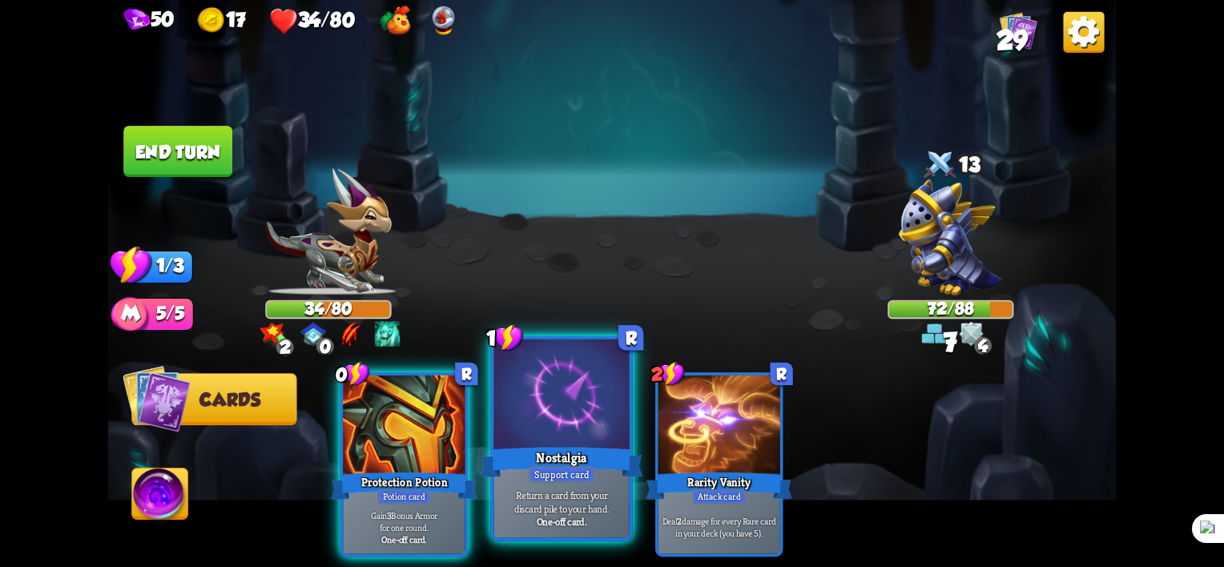
click at [543, 461] on div "Nostalgia" at bounding box center [562, 463] width 163 height 36
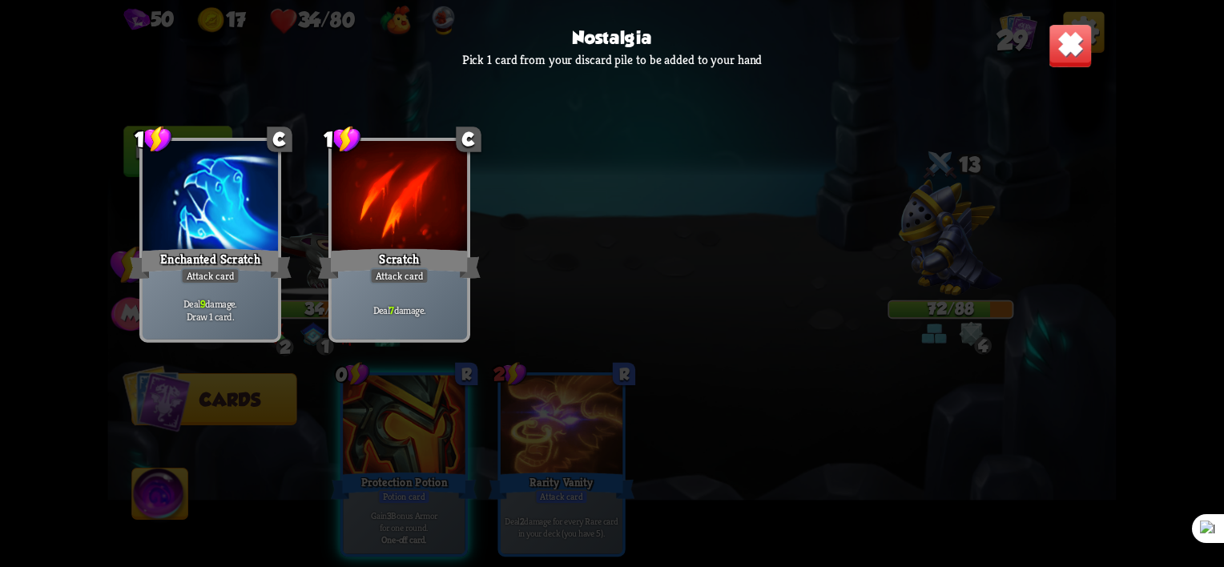
click at [173, 236] on div at bounding box center [210, 198] width 135 height 115
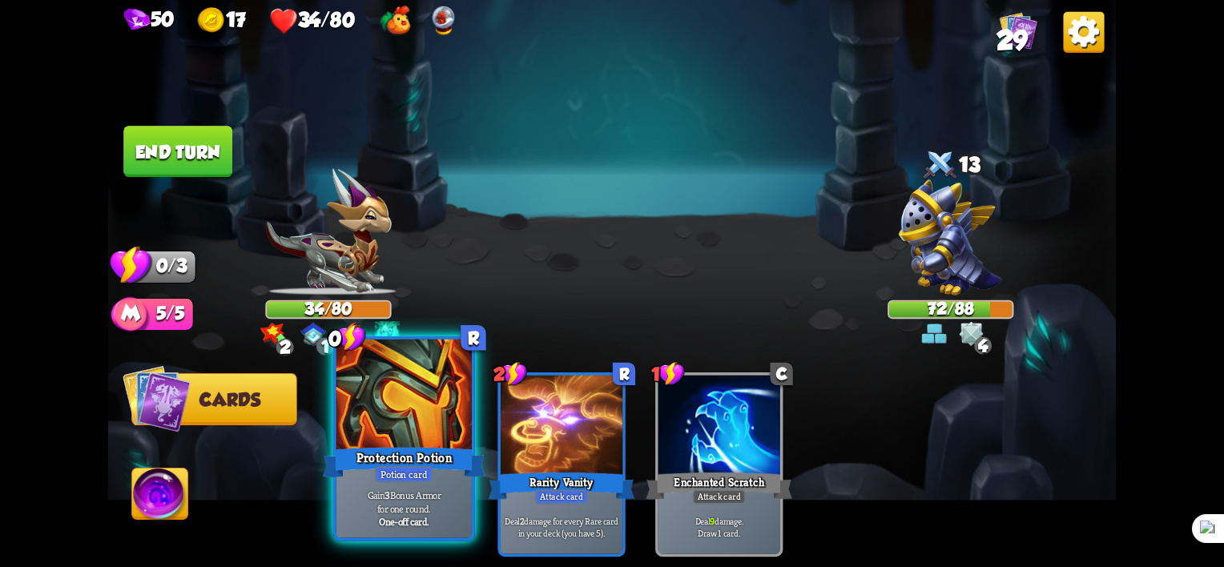
click at [334, 448] on div "Protection Potion" at bounding box center [404, 463] width 163 height 36
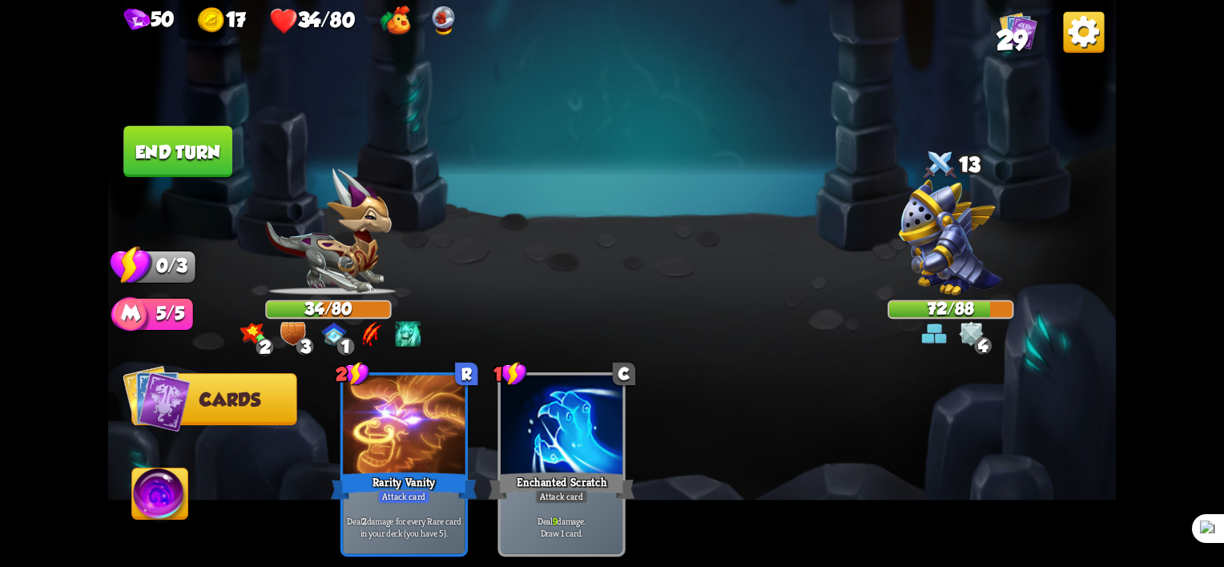
click at [170, 123] on img at bounding box center [612, 283] width 1008 height 567
click at [167, 138] on button "End turn" at bounding box center [177, 151] width 109 height 51
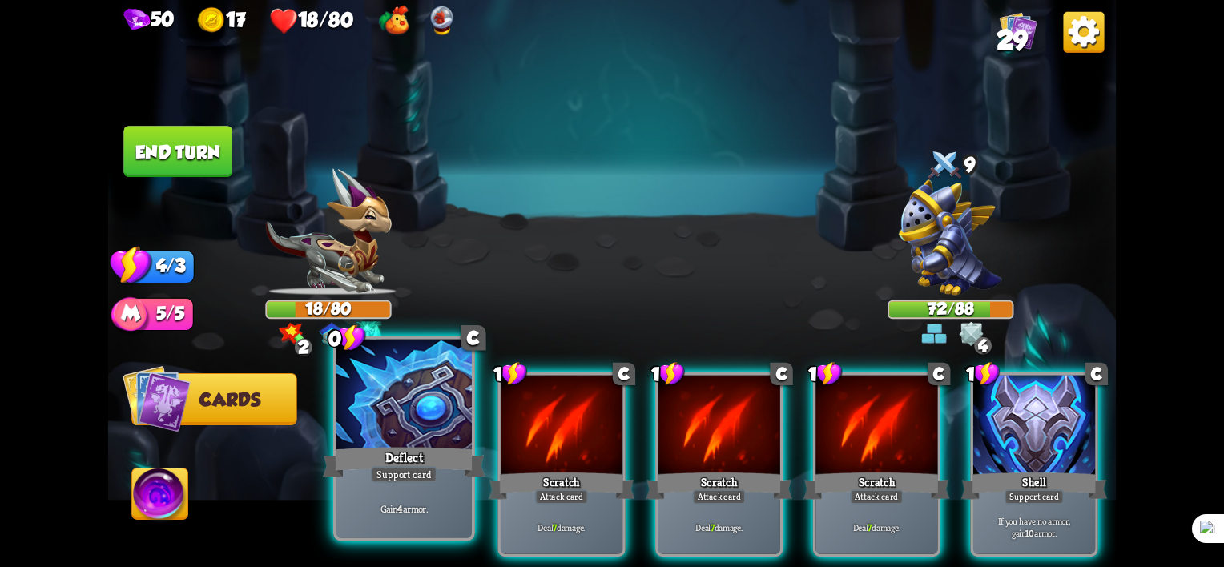
click at [405, 490] on div "Gain 4 armor." at bounding box center [403, 508] width 135 height 59
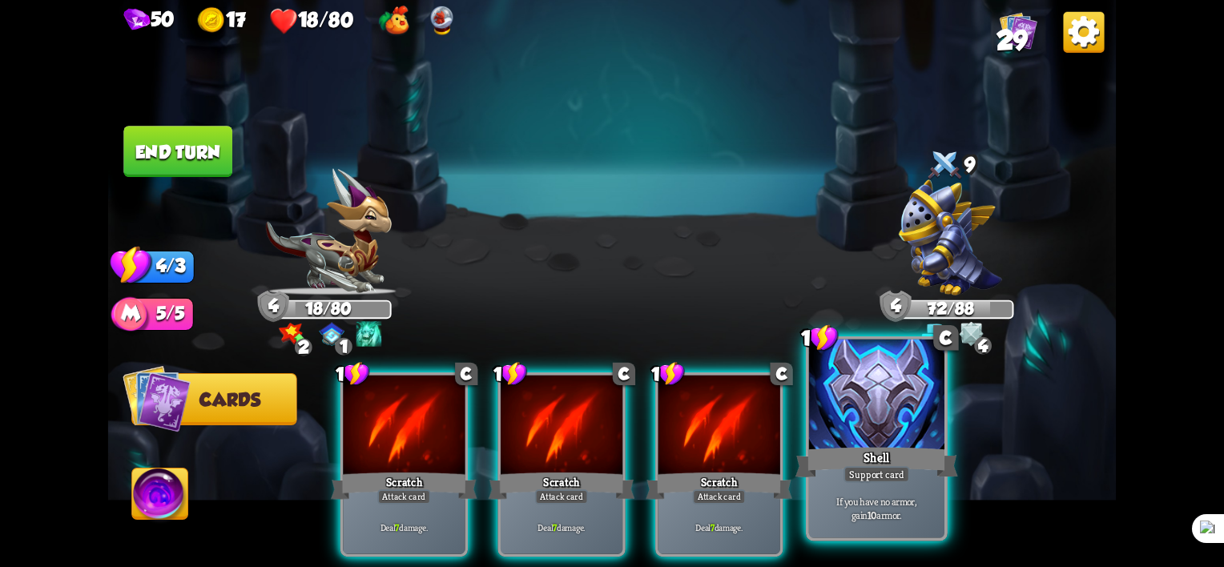
click at [866, 449] on div "Shell" at bounding box center [876, 463] width 163 height 36
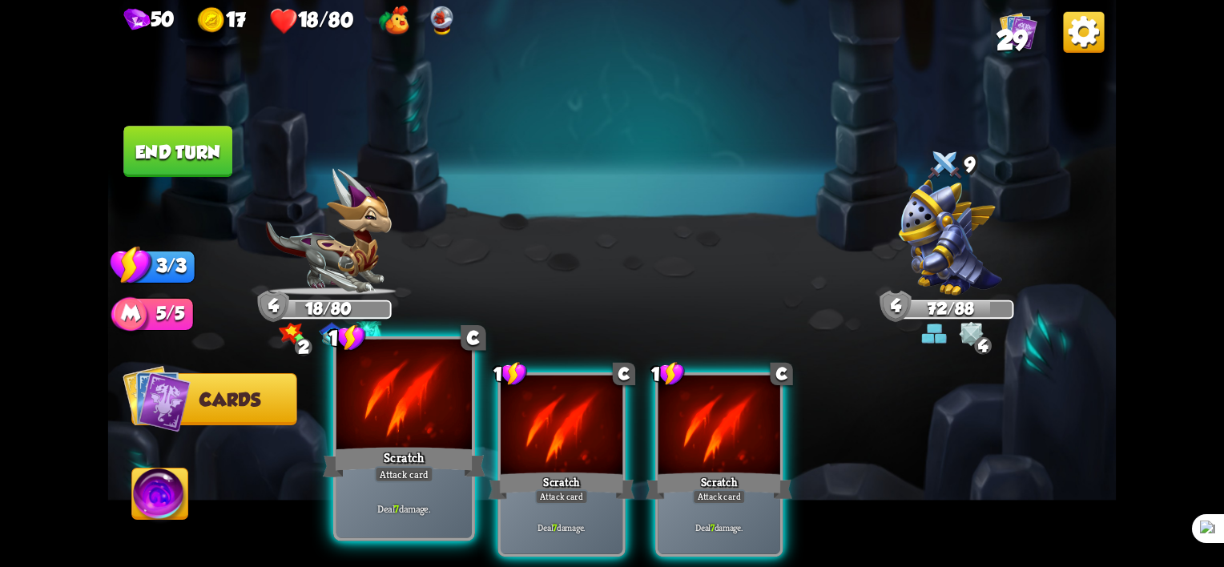
click at [396, 462] on div "Scratch" at bounding box center [404, 463] width 163 height 36
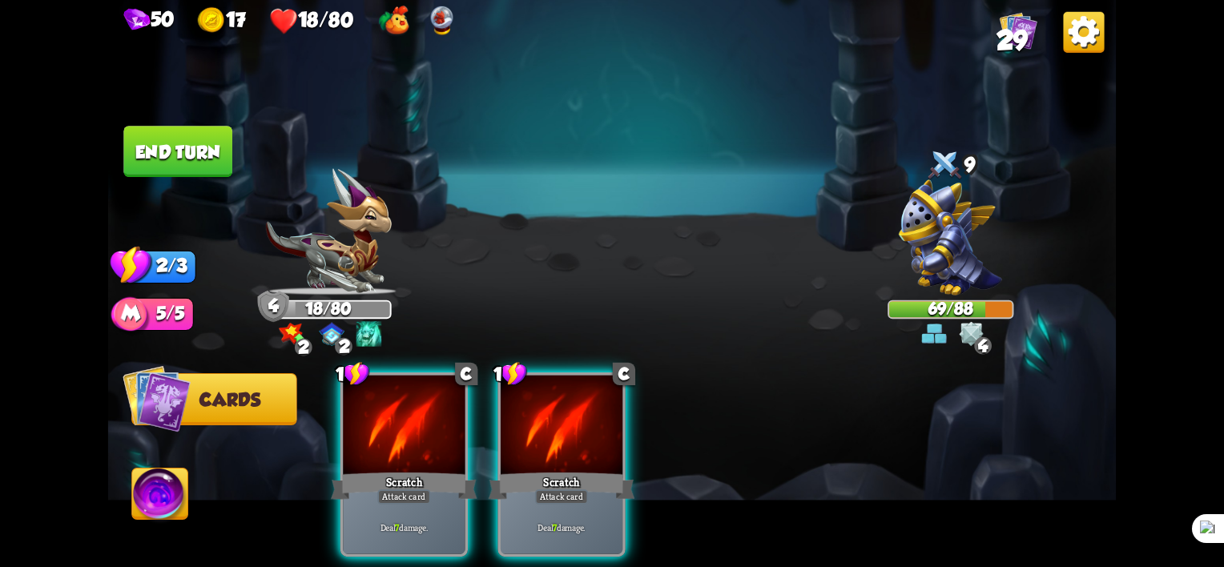
click at [147, 498] on img at bounding box center [160, 497] width 56 height 57
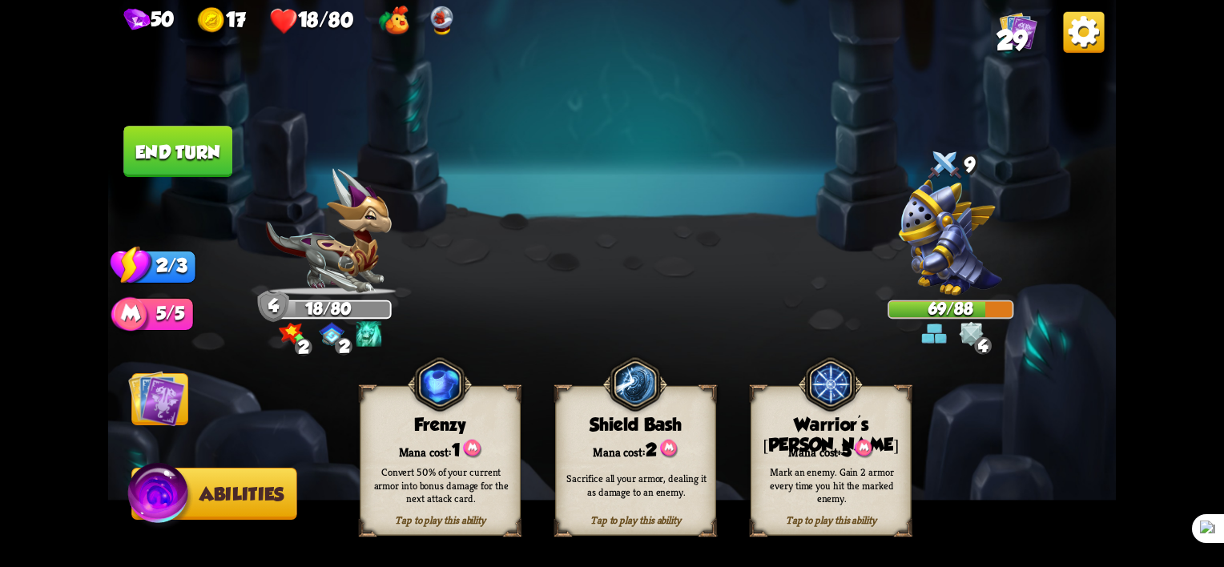
click at [918, 469] on img at bounding box center [612, 283] width 1008 height 567
click at [843, 473] on div "Mark an enemy. Gain 2 armor every time you hit the marked enemy." at bounding box center [831, 485] width 145 height 40
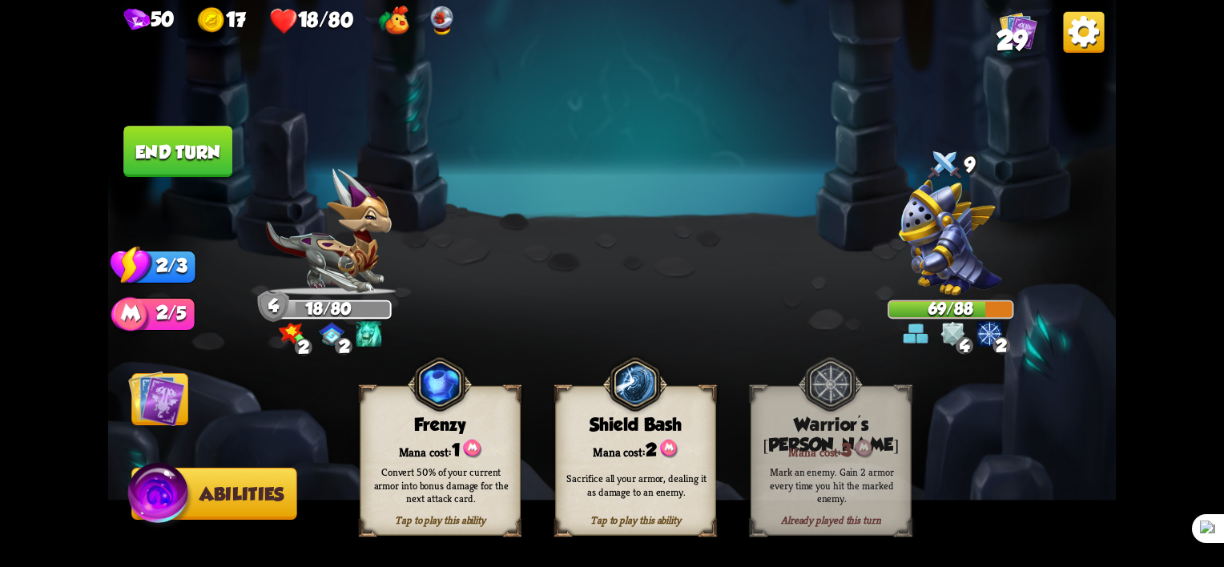
click at [149, 406] on img at bounding box center [156, 398] width 57 height 57
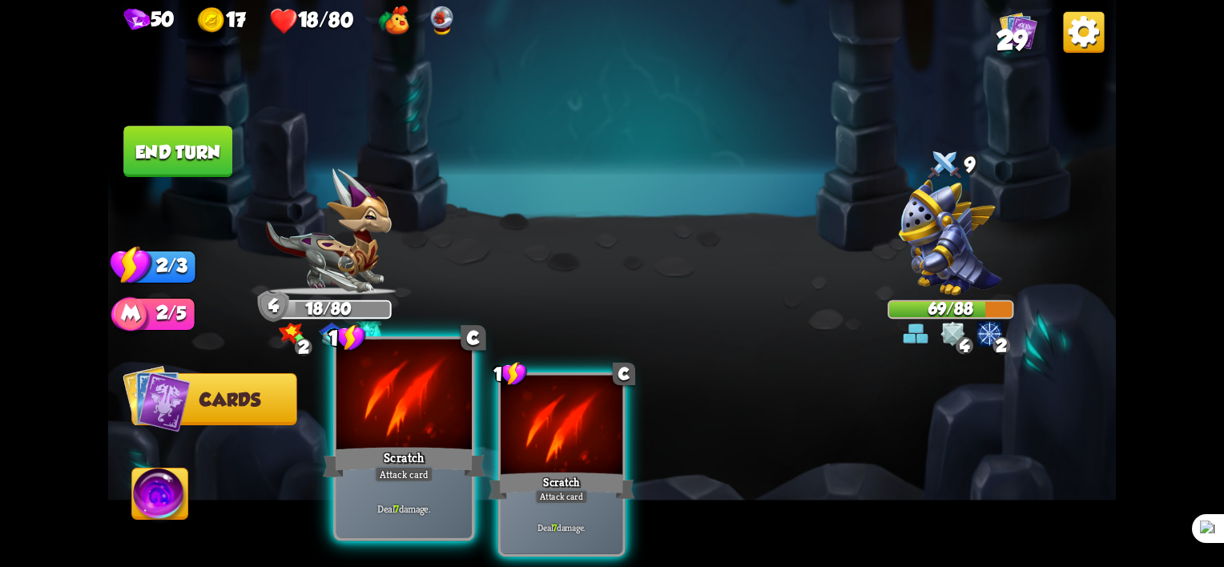
click at [369, 462] on div "Scratch" at bounding box center [404, 463] width 163 height 36
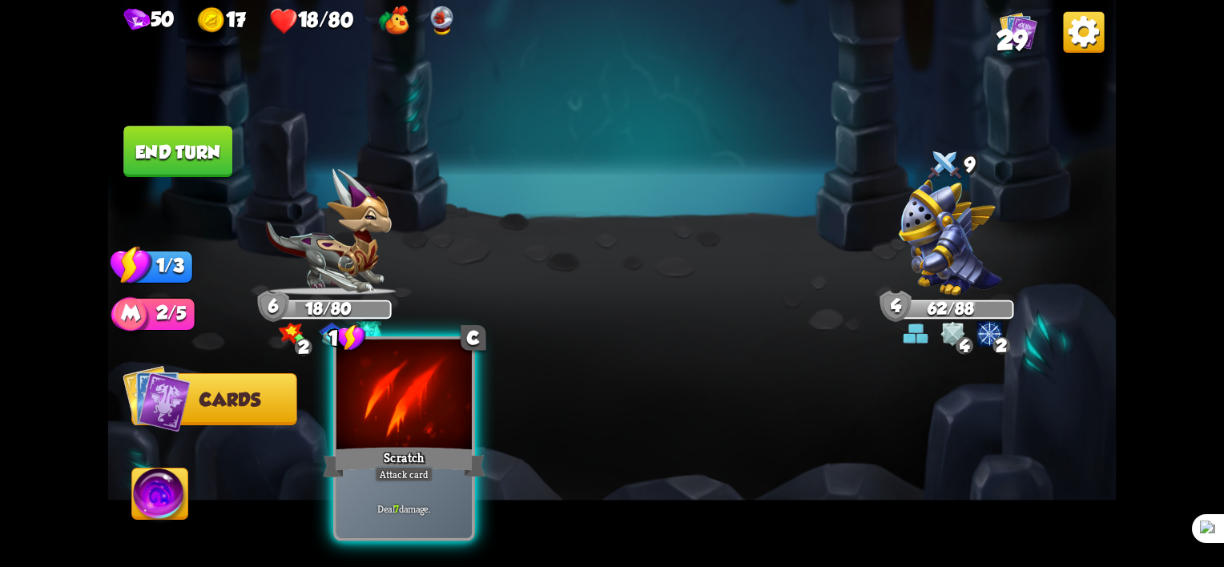
click at [418, 440] on div at bounding box center [403, 397] width 135 height 115
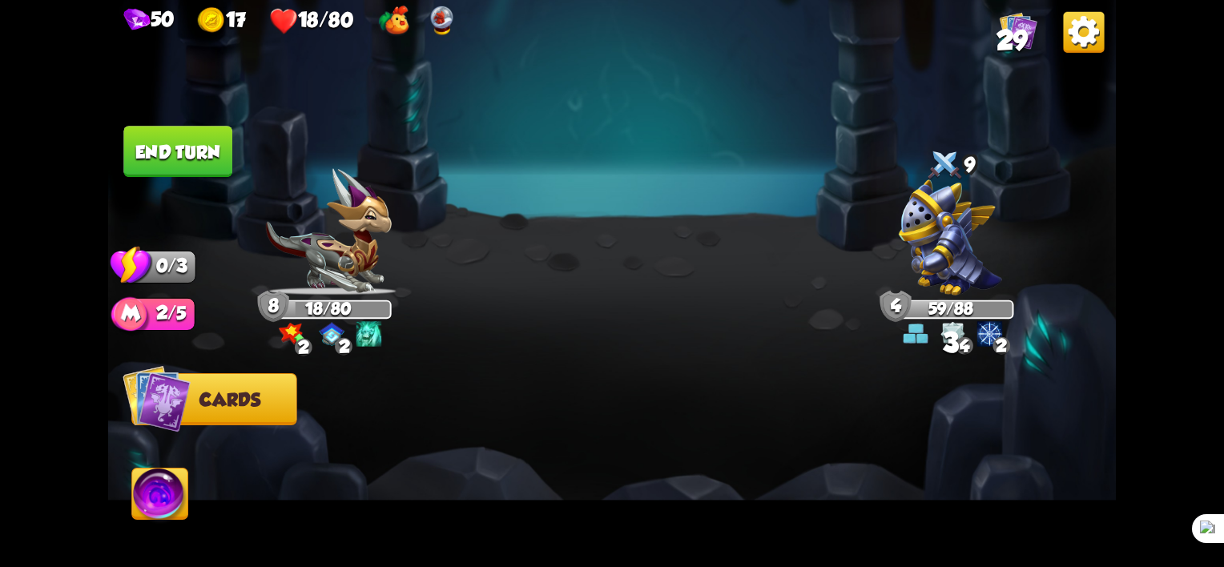
click at [201, 163] on button "End turn" at bounding box center [177, 151] width 109 height 51
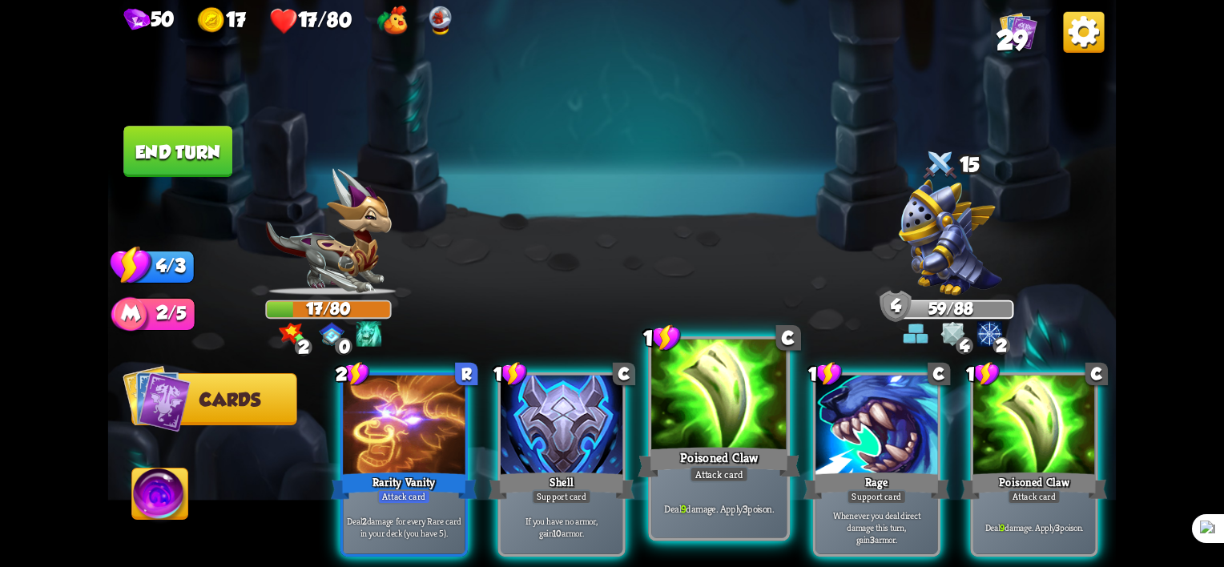
click at [683, 446] on div "Poisoned Claw" at bounding box center [719, 463] width 163 height 36
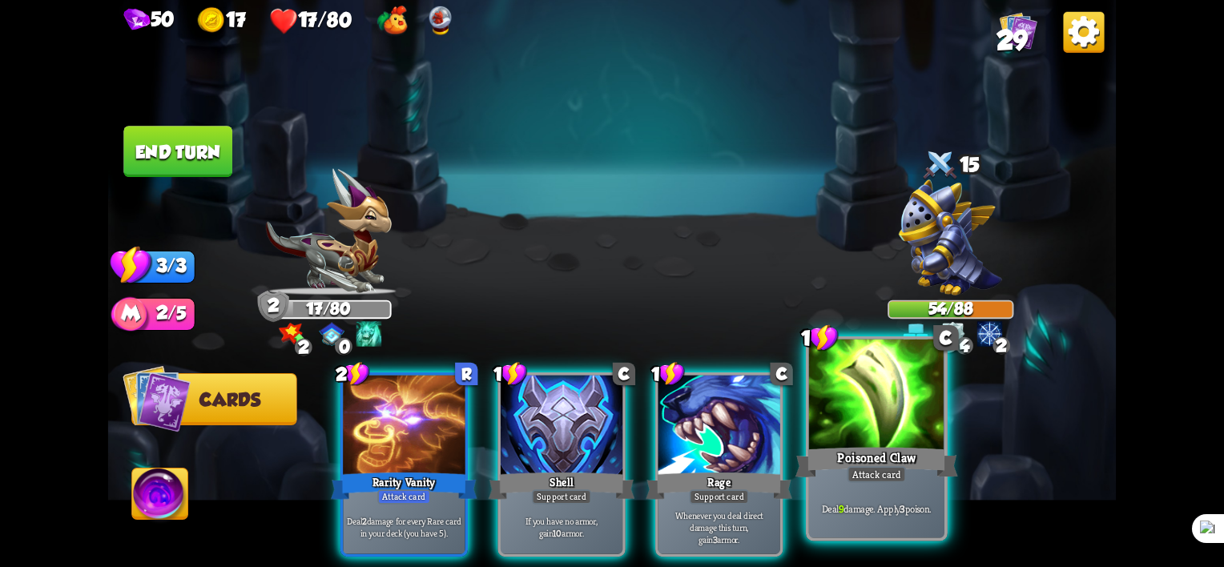
click at [895, 464] on div "Poisoned Claw" at bounding box center [876, 463] width 163 height 36
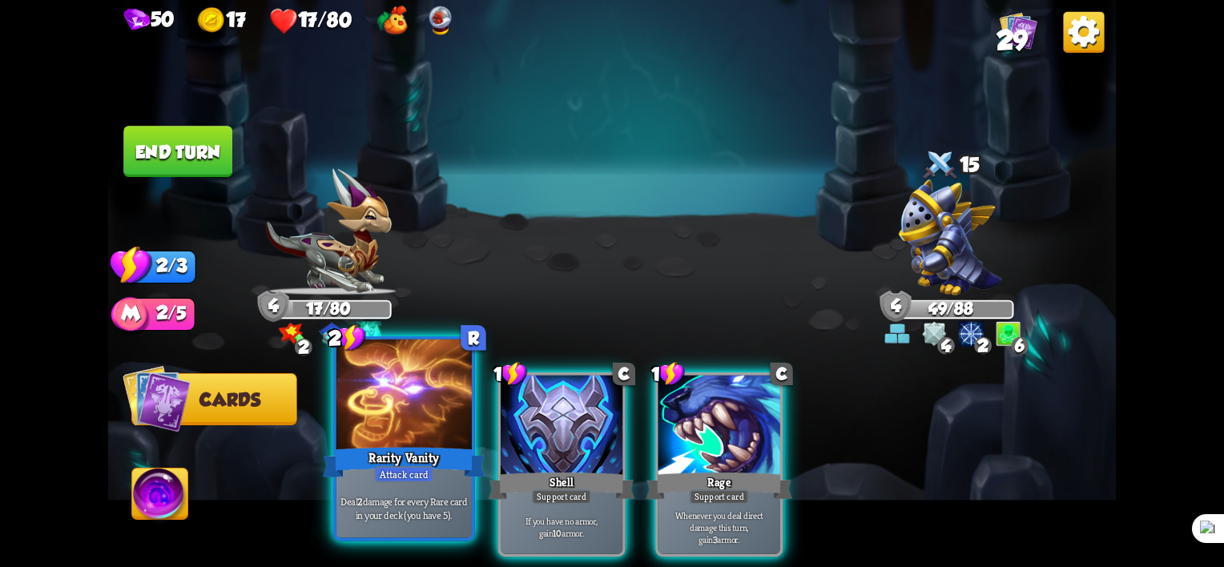
click at [394, 493] on div "Deal 2 damage for every Rare card in your deck (you have 5)." at bounding box center [403, 508] width 135 height 59
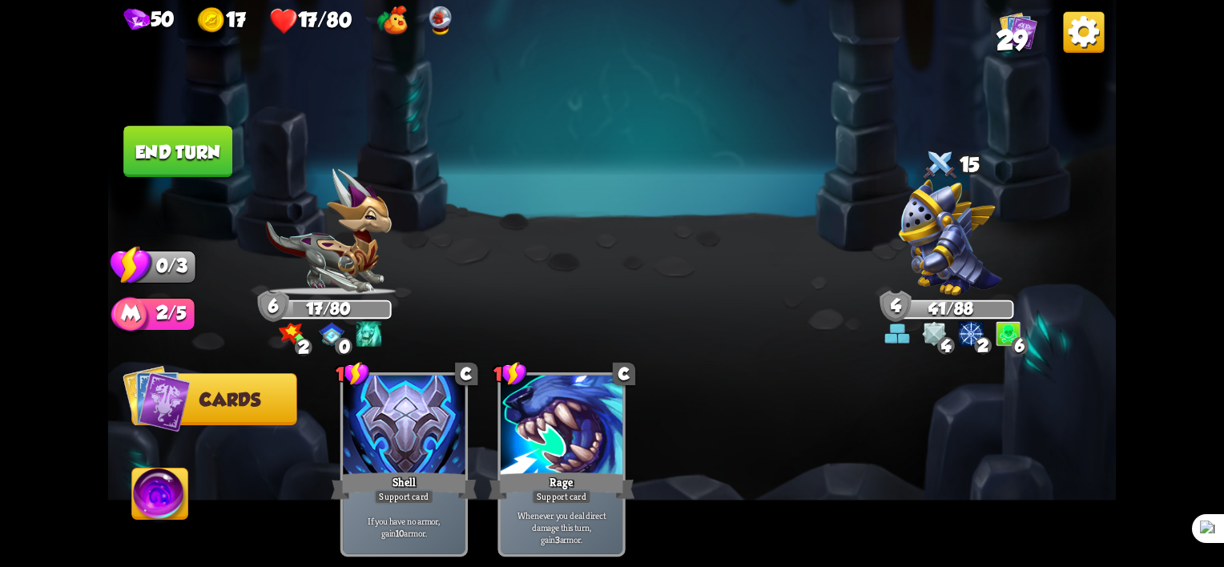
click at [177, 141] on button "End turn" at bounding box center [177, 151] width 109 height 51
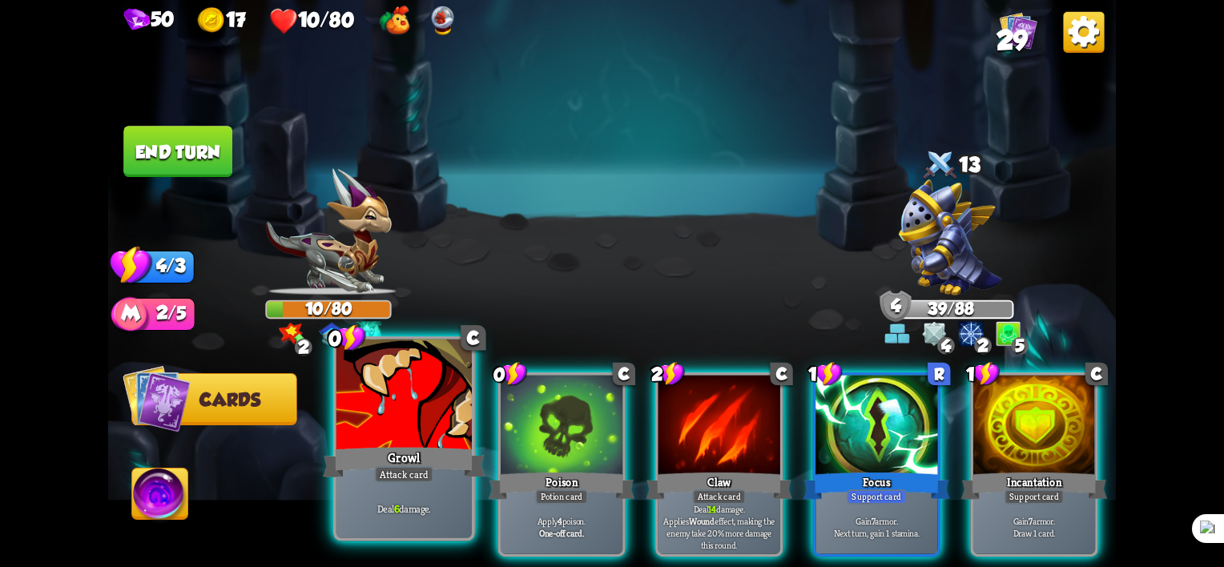
click at [409, 450] on div "Growl" at bounding box center [404, 463] width 163 height 36
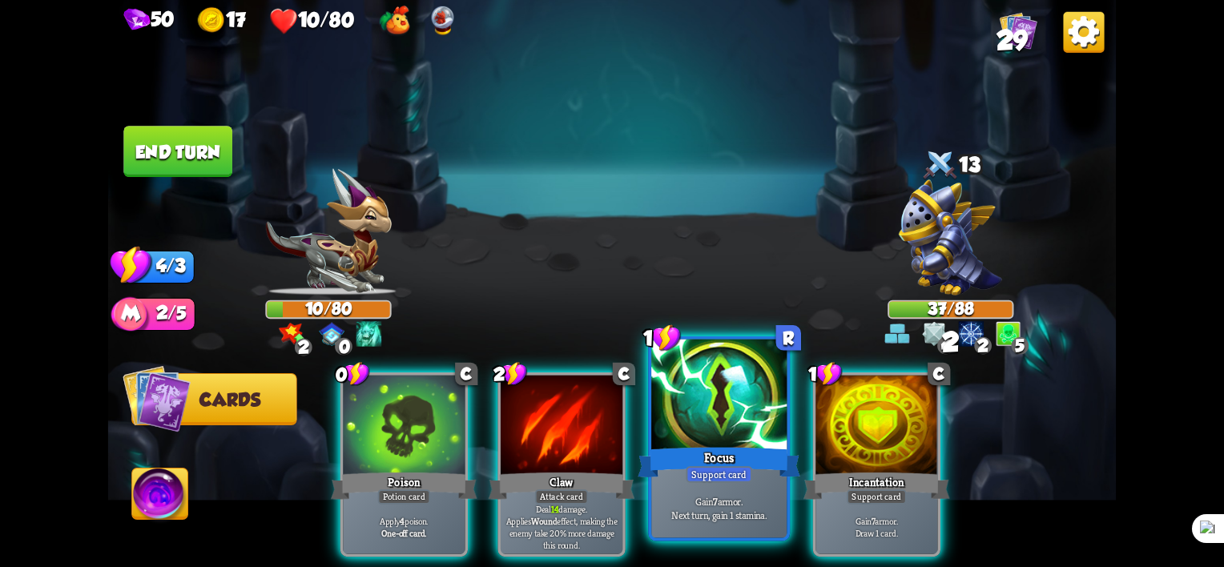
click at [708, 452] on div "Focus" at bounding box center [719, 463] width 163 height 36
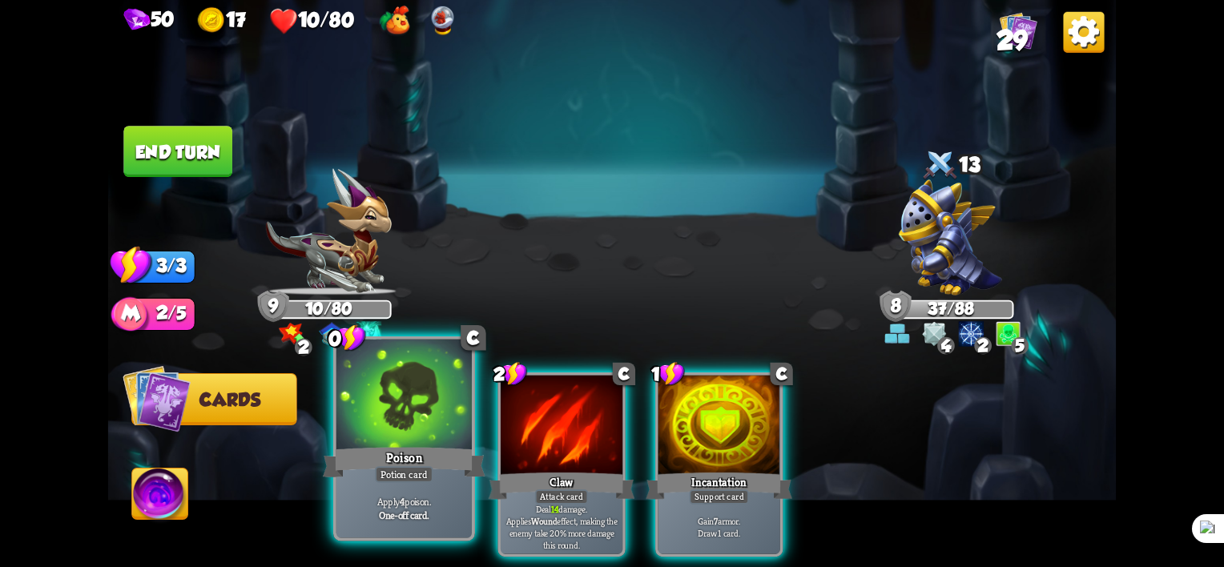
click at [380, 462] on div "Poison" at bounding box center [404, 463] width 163 height 36
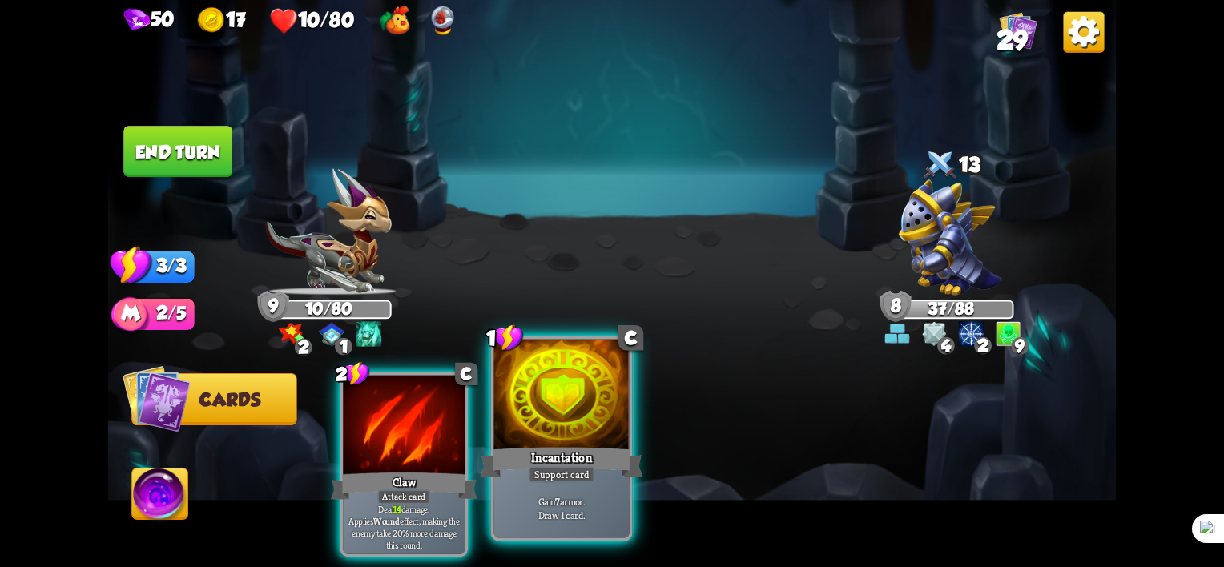
click at [593, 481] on div "Incantation" at bounding box center [562, 463] width 163 height 36
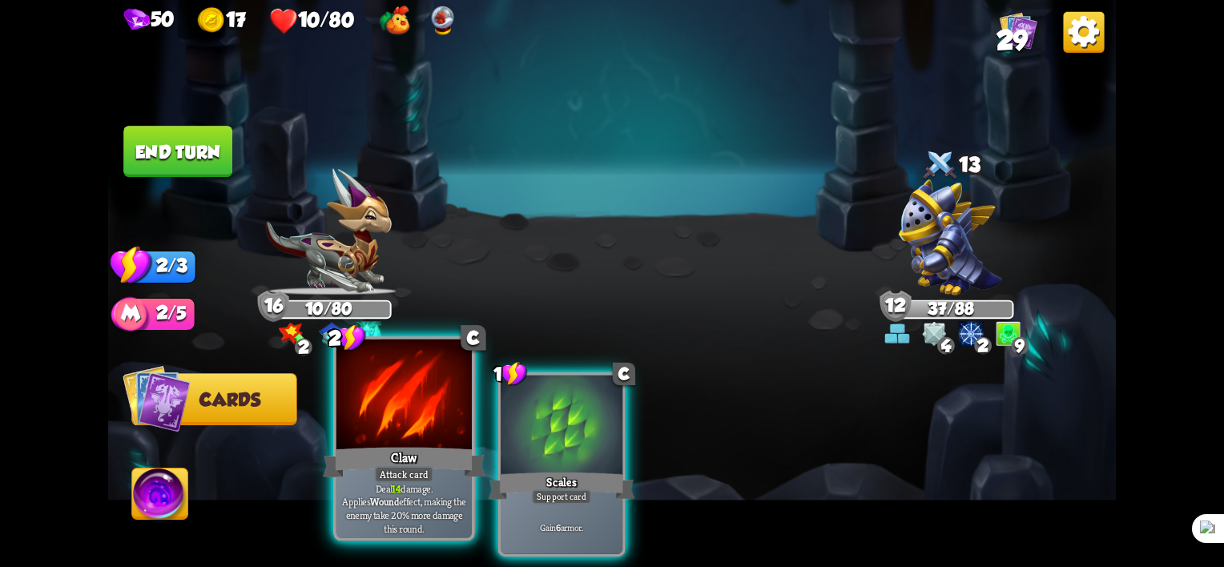
click at [388, 465] on div "Claw" at bounding box center [404, 463] width 163 height 36
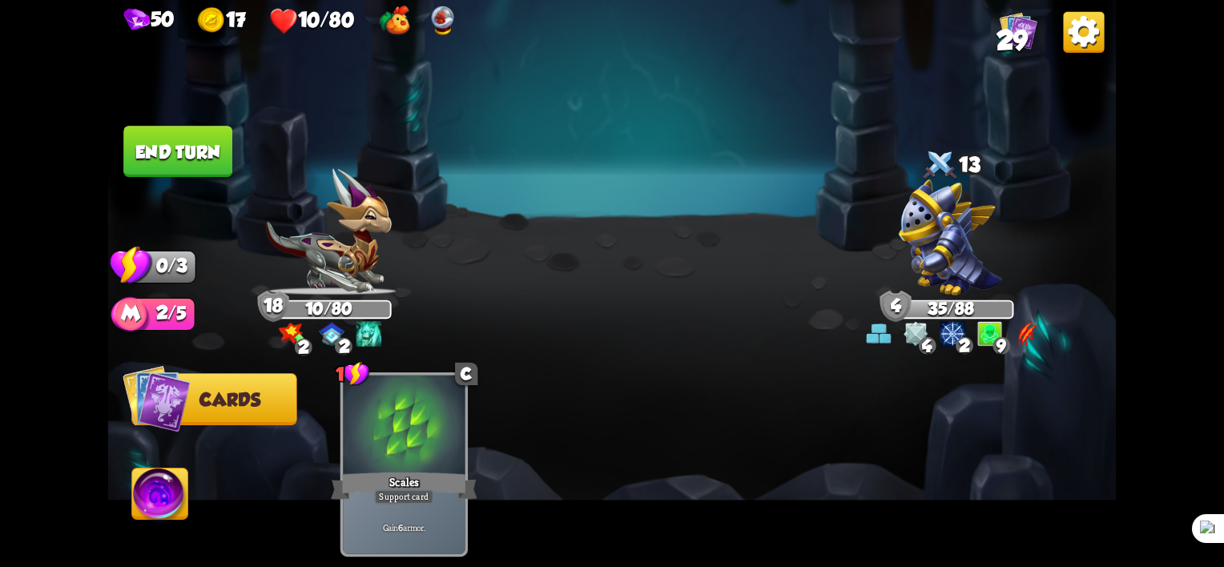
click at [172, 138] on button "End turn" at bounding box center [177, 151] width 109 height 51
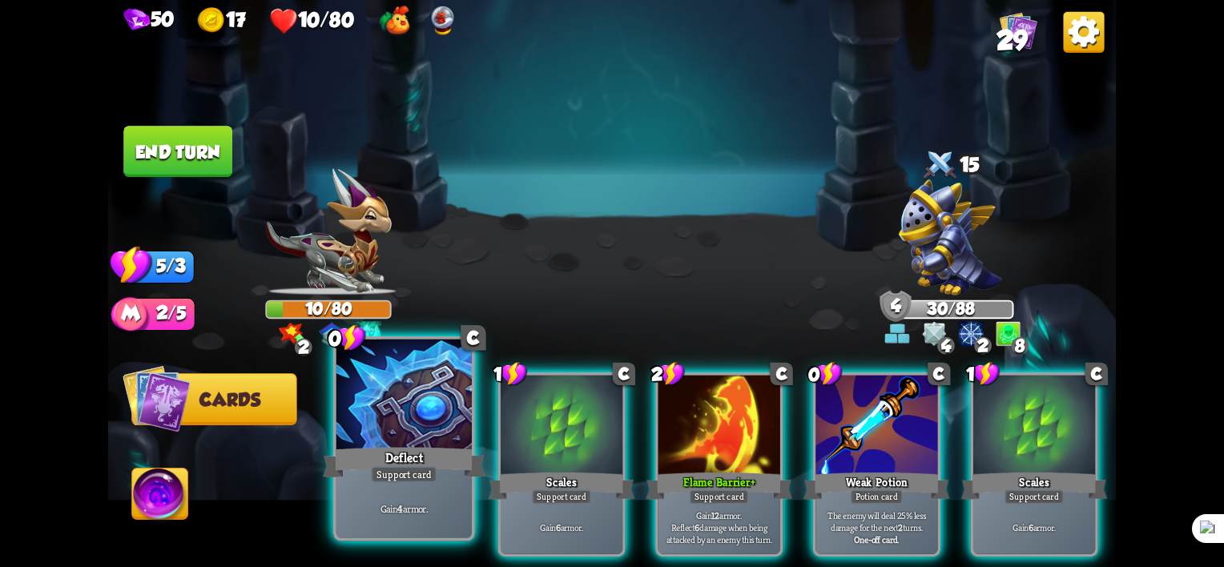
click at [407, 449] on div "Deflect" at bounding box center [404, 463] width 163 height 36
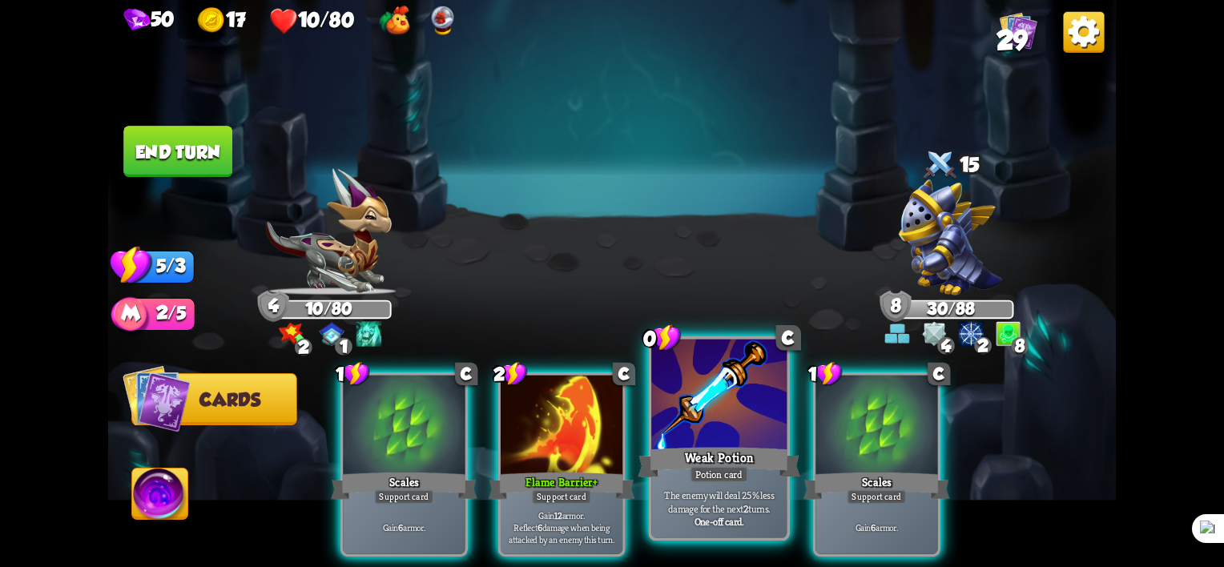
click at [715, 437] on div at bounding box center [718, 397] width 135 height 115
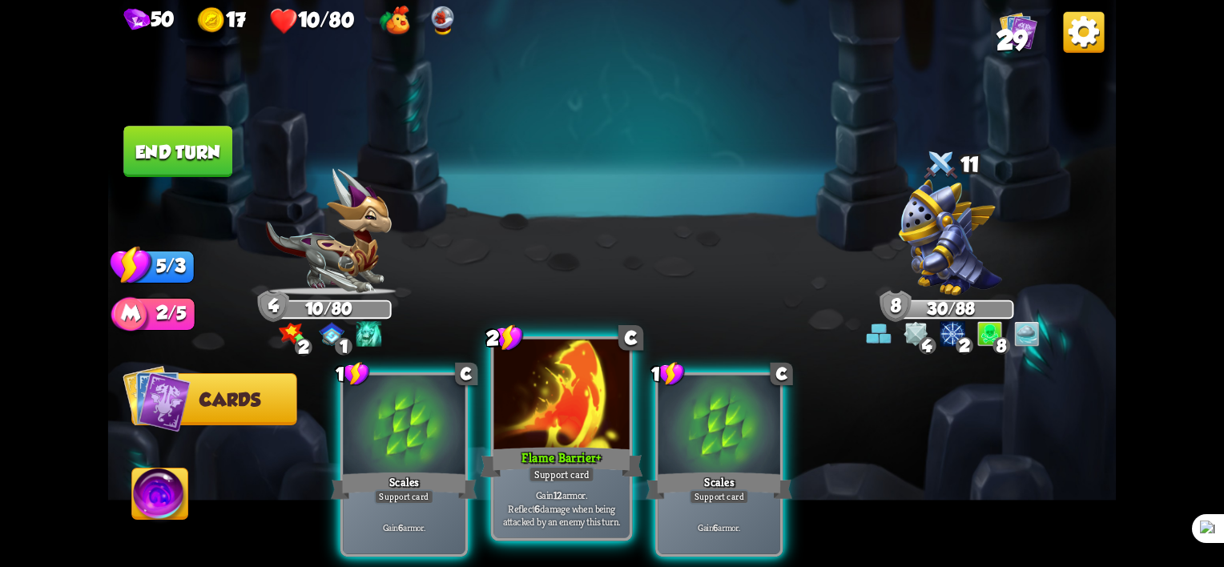
click at [574, 442] on div at bounding box center [561, 397] width 135 height 115
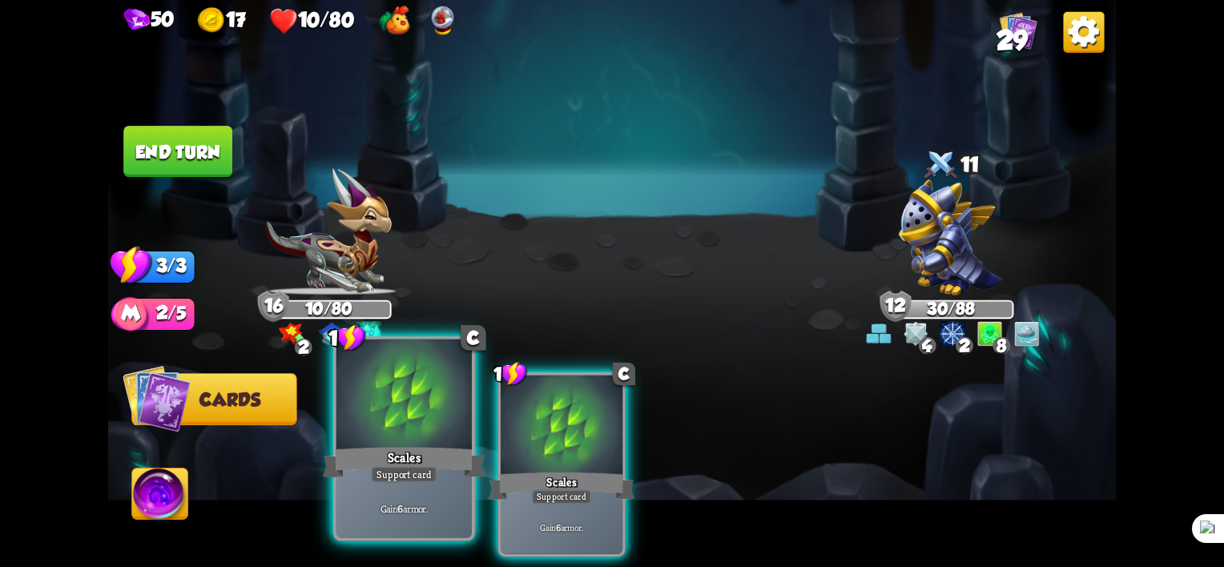
click at [398, 431] on div at bounding box center [403, 397] width 135 height 115
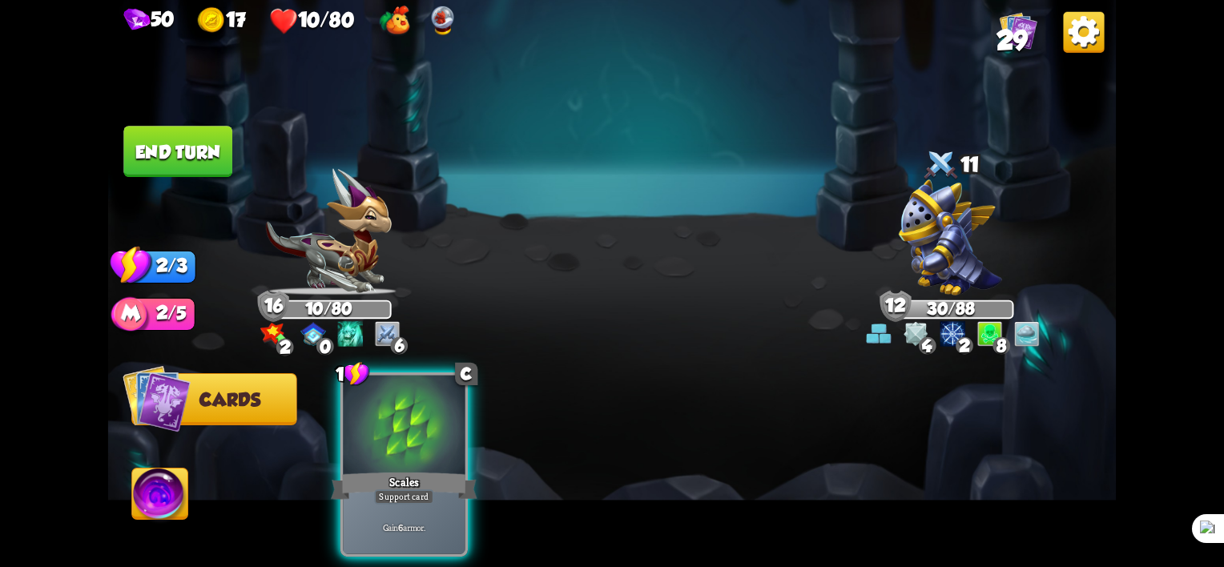
click at [430, 469] on div "Scales" at bounding box center [404, 485] width 147 height 33
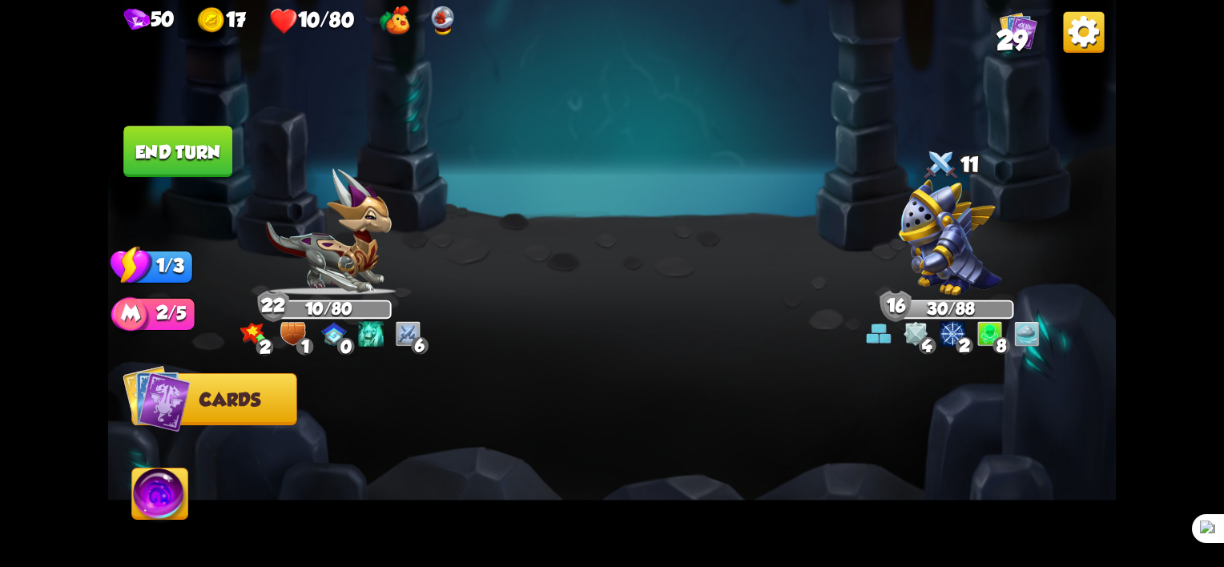
click at [175, 154] on button "End turn" at bounding box center [177, 151] width 109 height 51
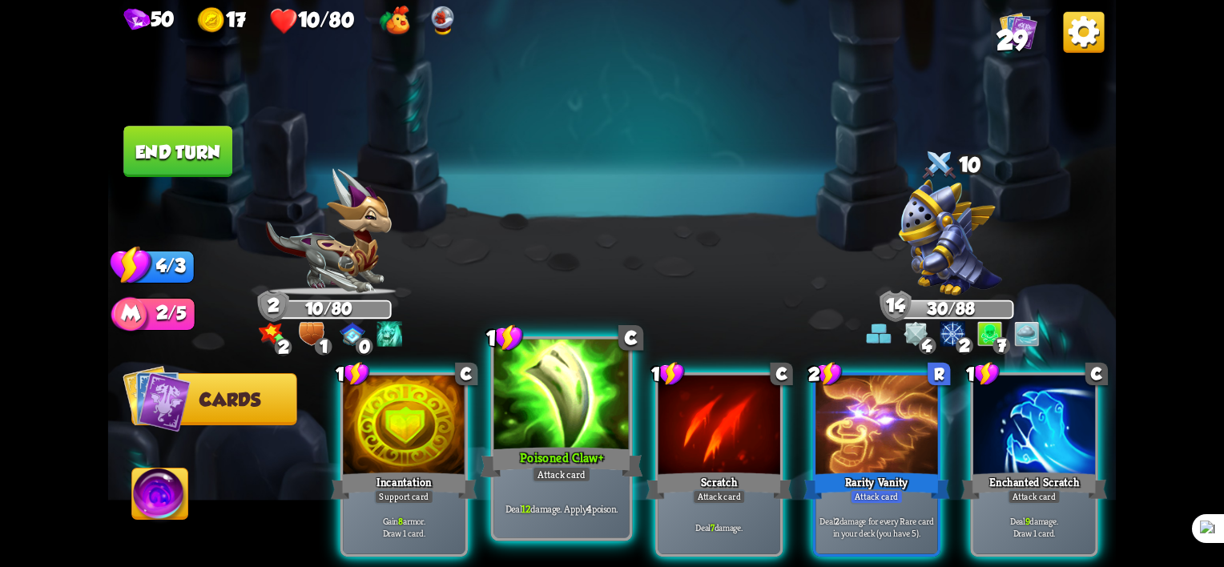
click at [572, 458] on div "Poisoned Claw +" at bounding box center [562, 463] width 163 height 36
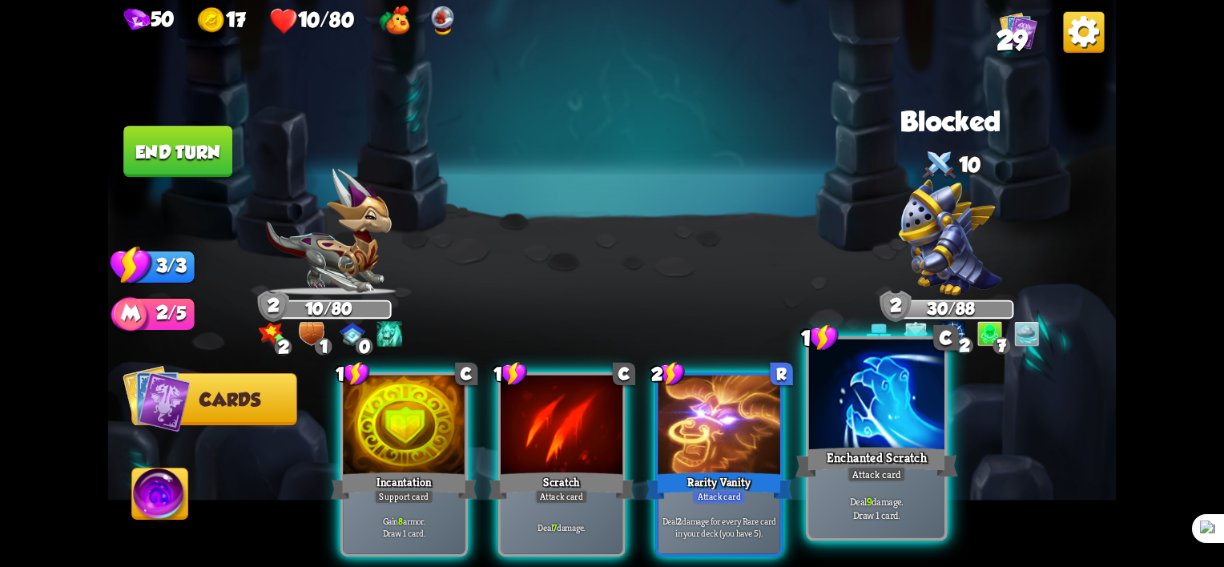
click at [849, 502] on p "Deal 9 damage. Draw 1 card." at bounding box center [876, 508] width 129 height 26
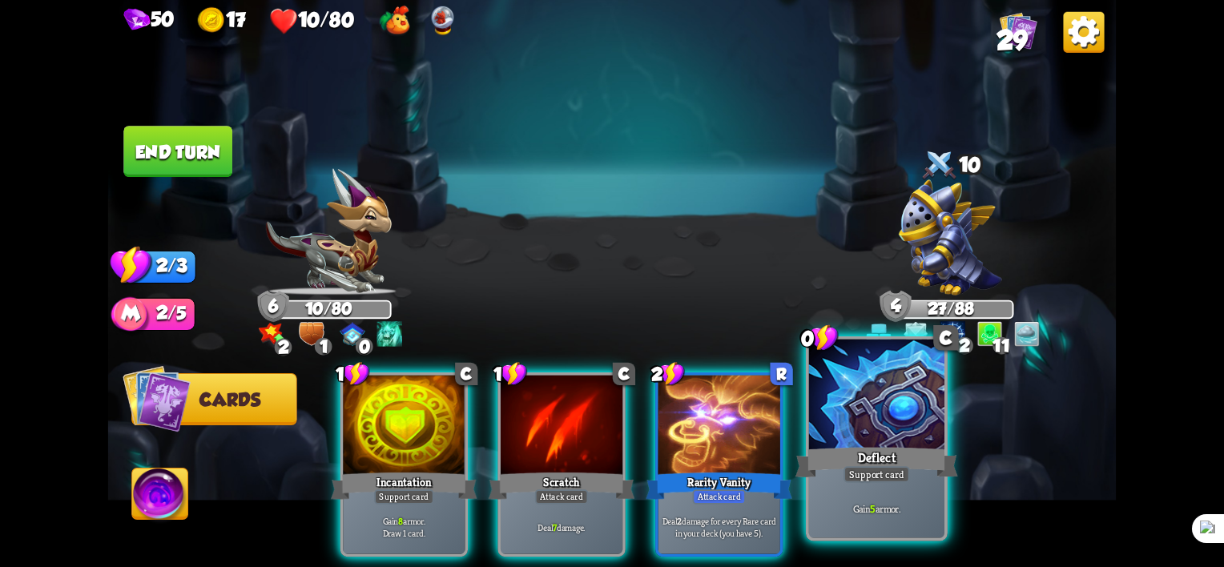
click at [848, 449] on div "Deflect" at bounding box center [876, 463] width 163 height 36
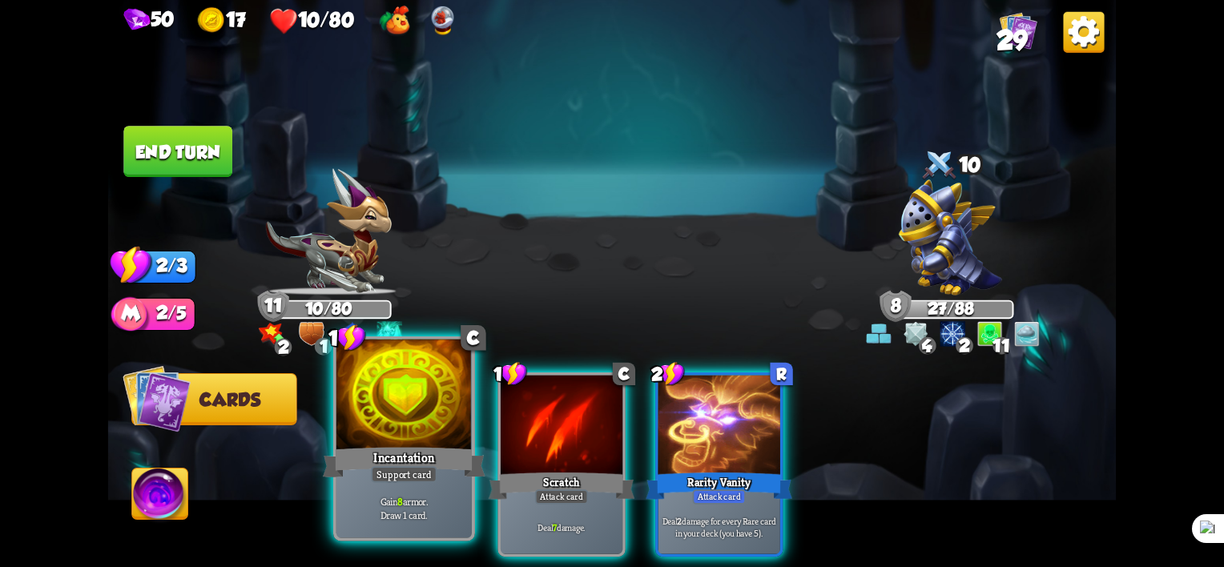
click at [415, 458] on div "Incantation" at bounding box center [404, 463] width 163 height 36
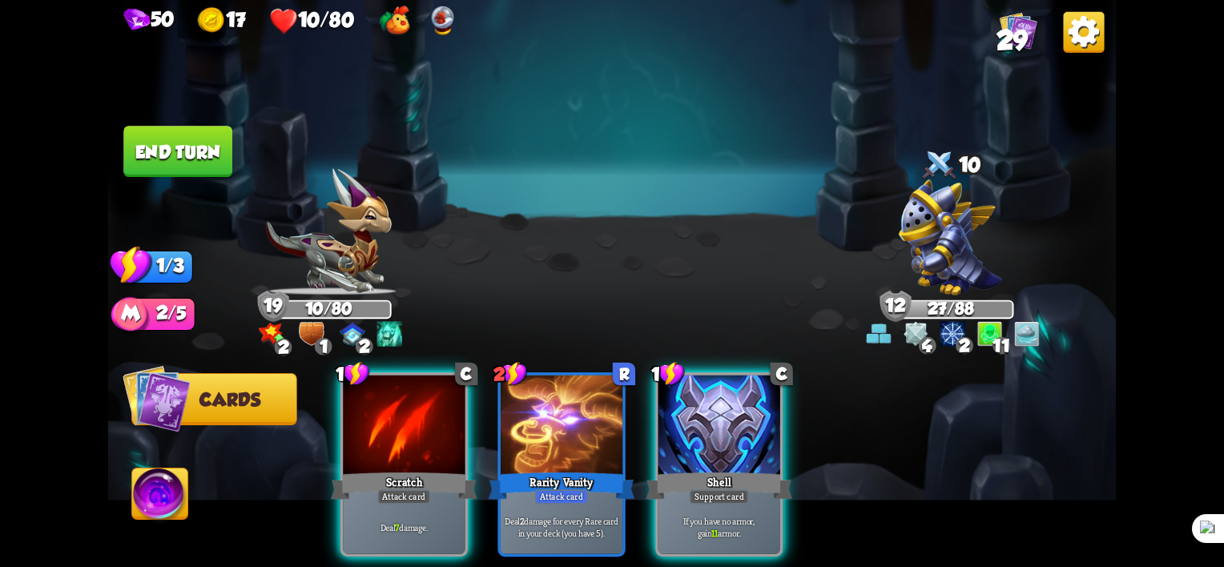
click at [131, 513] on button "Abilities" at bounding box center [159, 494] width 57 height 52
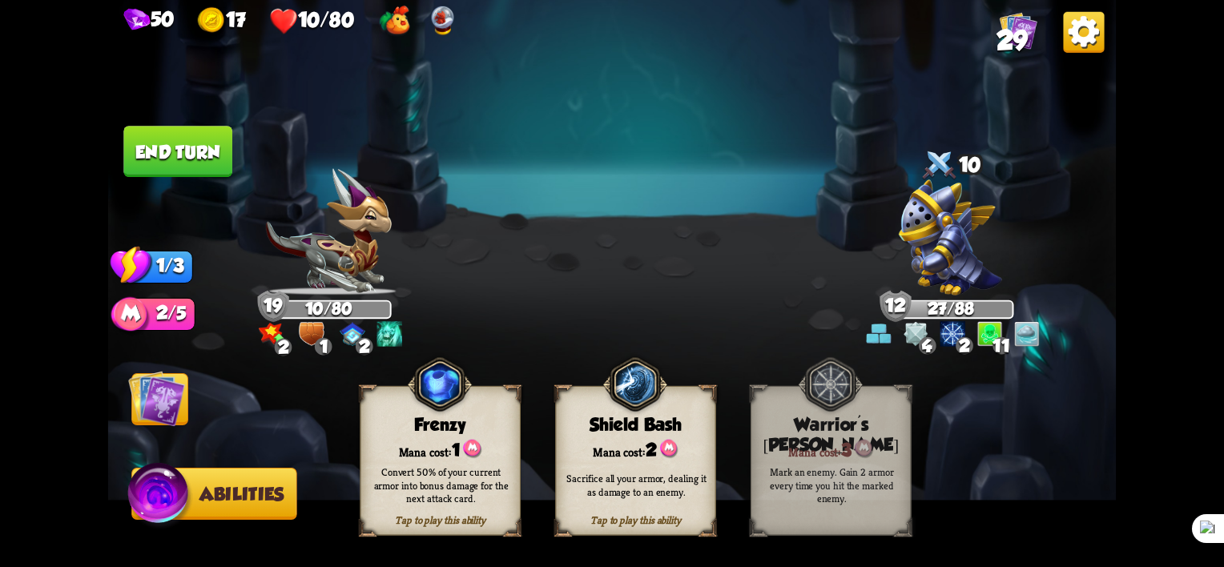
click at [428, 488] on div "Convert 50% of your current armor into bonus damage for the next attack card." at bounding box center [440, 485] width 145 height 40
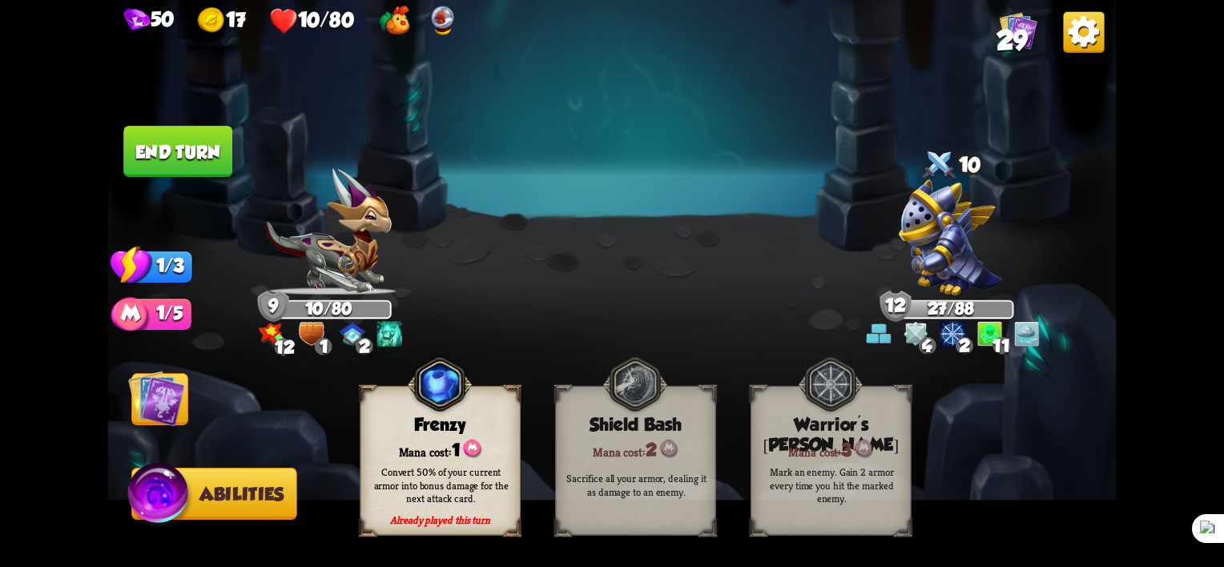
click at [151, 396] on img at bounding box center [156, 398] width 57 height 57
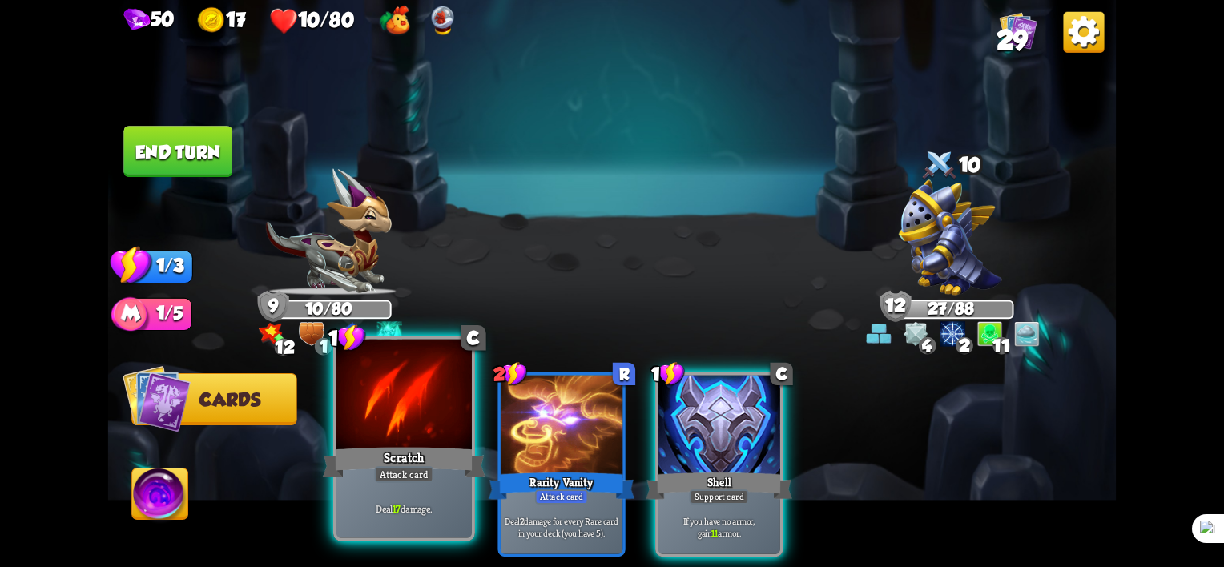
click at [398, 439] on div at bounding box center [403, 397] width 135 height 115
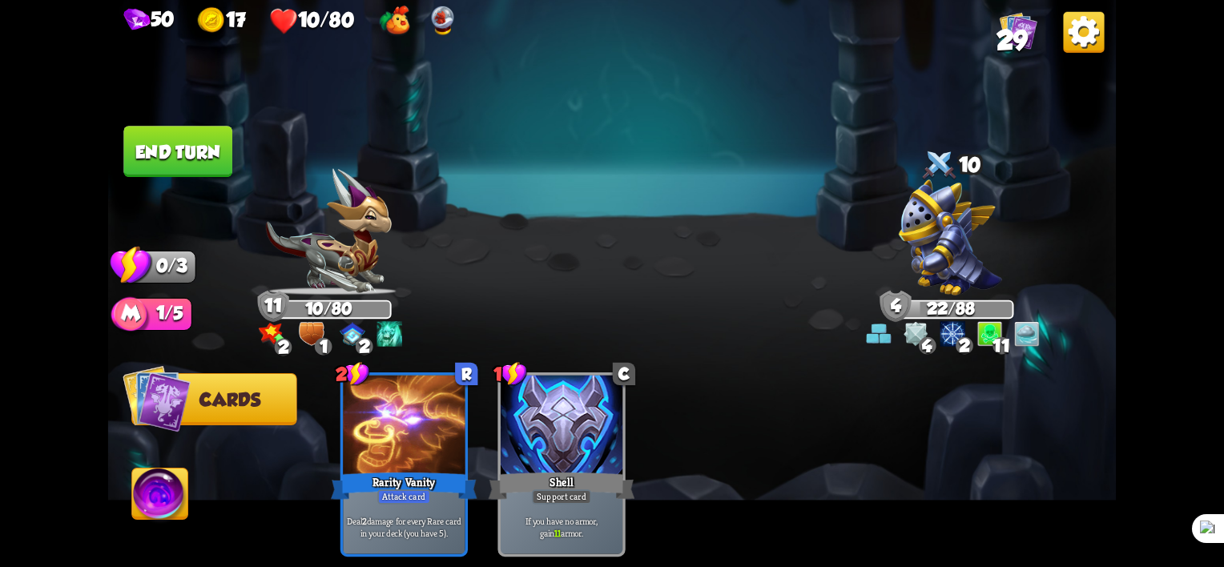
click at [182, 140] on button "End turn" at bounding box center [177, 151] width 109 height 51
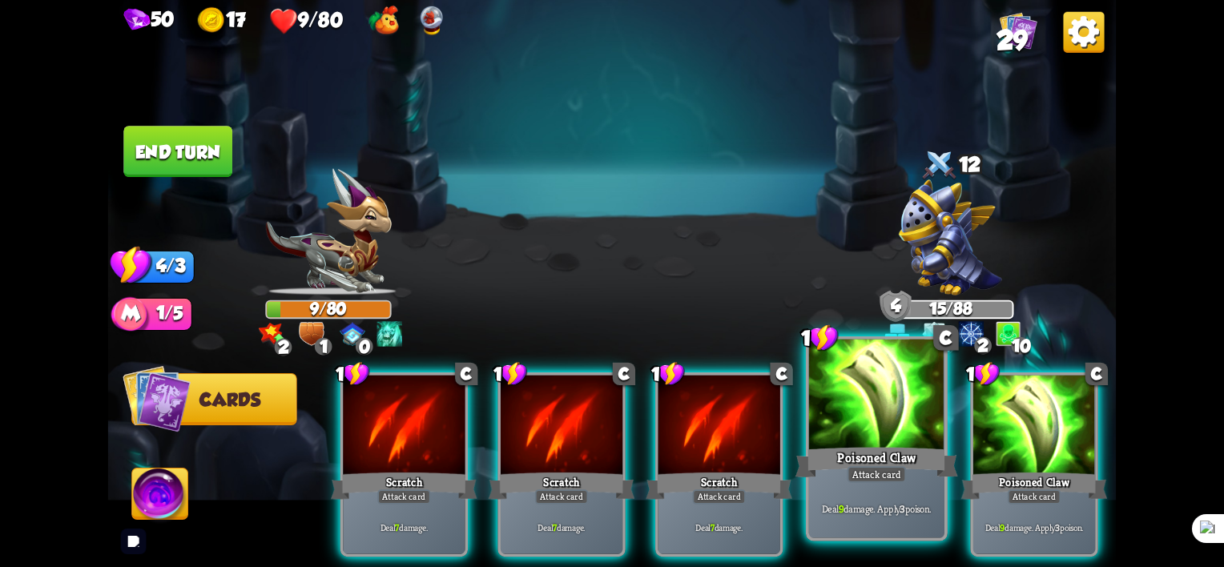
click at [933, 483] on div "Deal 9 damage. Apply 3 poison." at bounding box center [876, 508] width 135 height 59
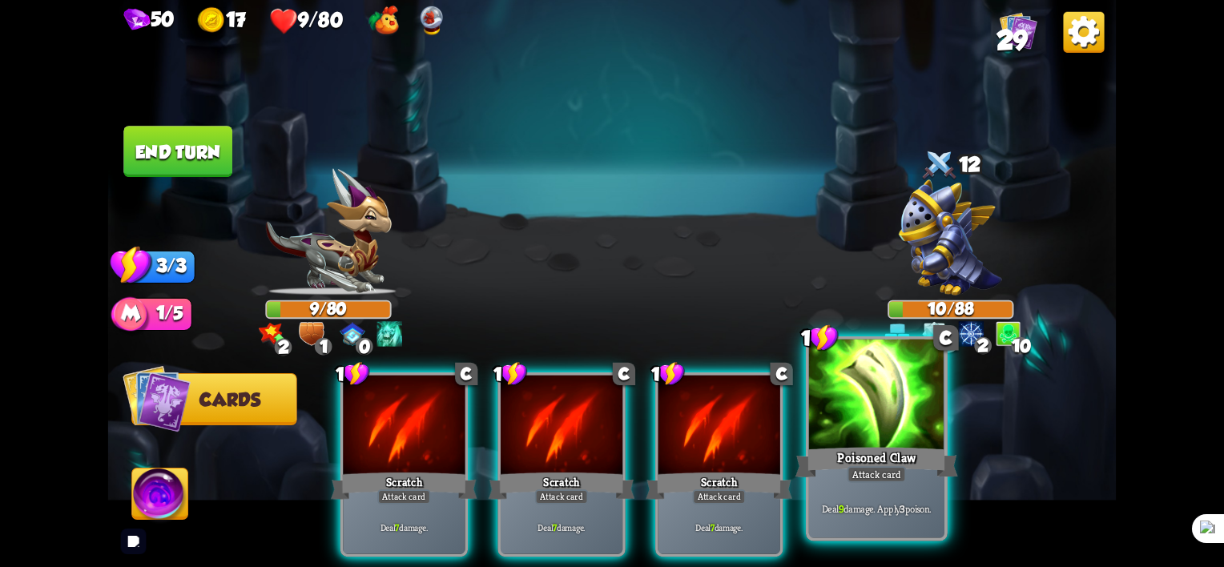
click at [905, 475] on div "Attack card" at bounding box center [876, 474] width 59 height 17
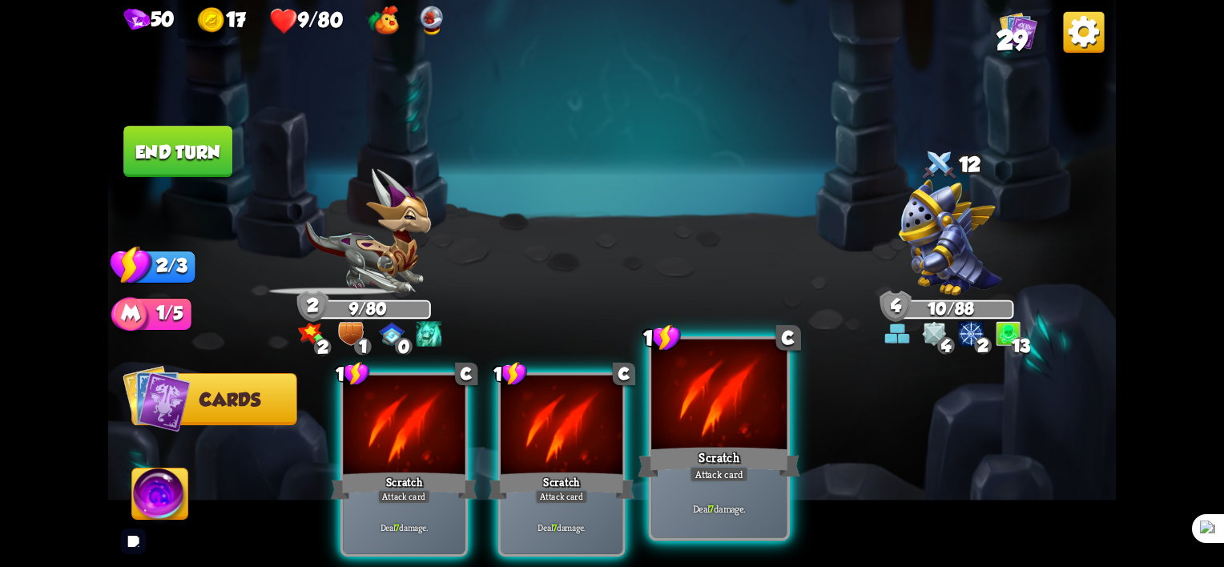
click at [747, 458] on div "Scratch" at bounding box center [719, 463] width 163 height 36
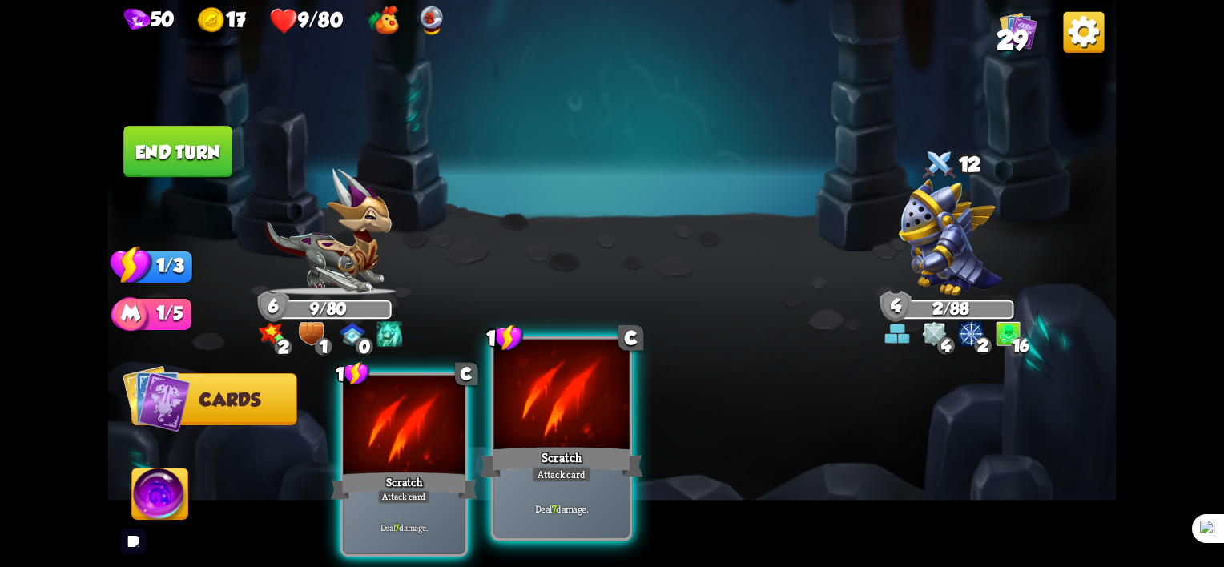
click at [553, 435] on div at bounding box center [561, 397] width 135 height 115
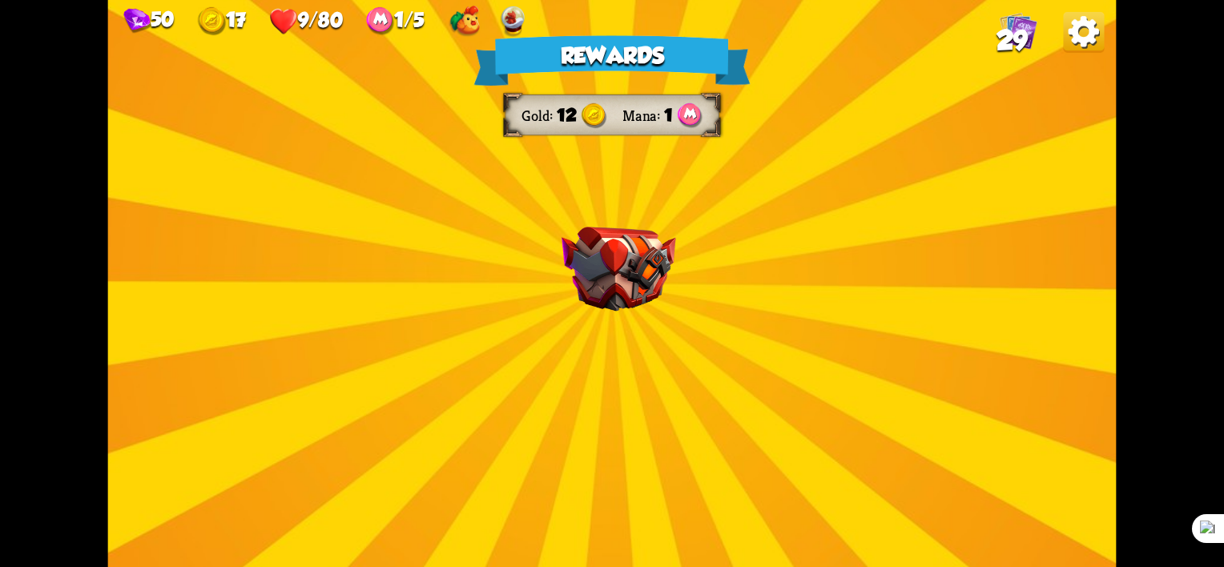
click at [599, 279] on img at bounding box center [619, 269] width 115 height 85
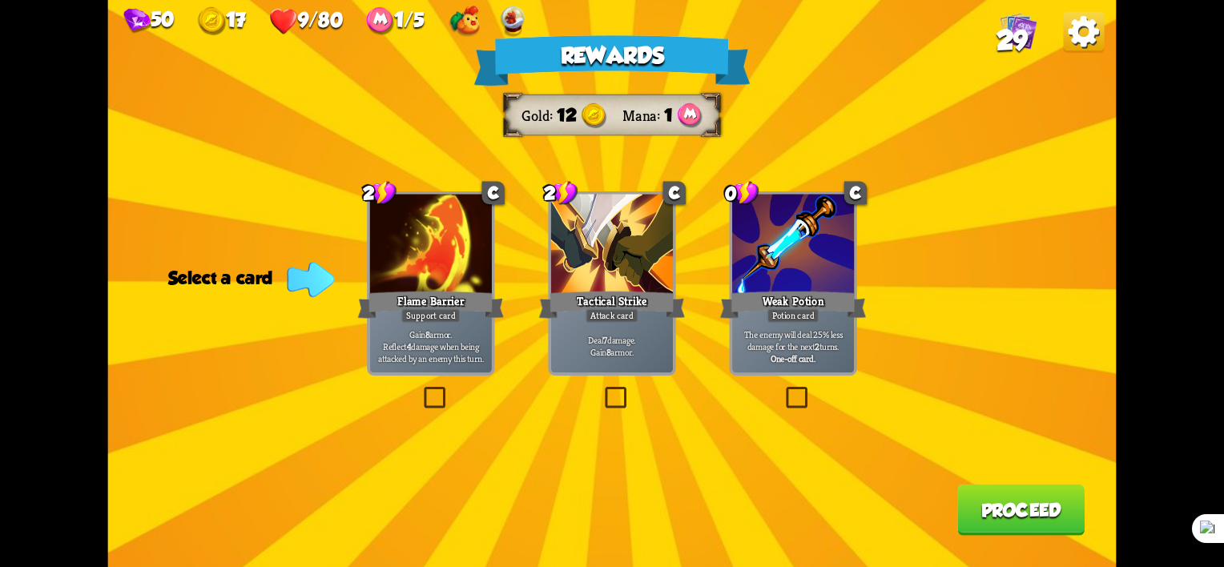
click at [602, 390] on label at bounding box center [602, 390] width 0 height 0
click at [0, 0] on input "checkbox" at bounding box center [0, 0] width 0 height 0
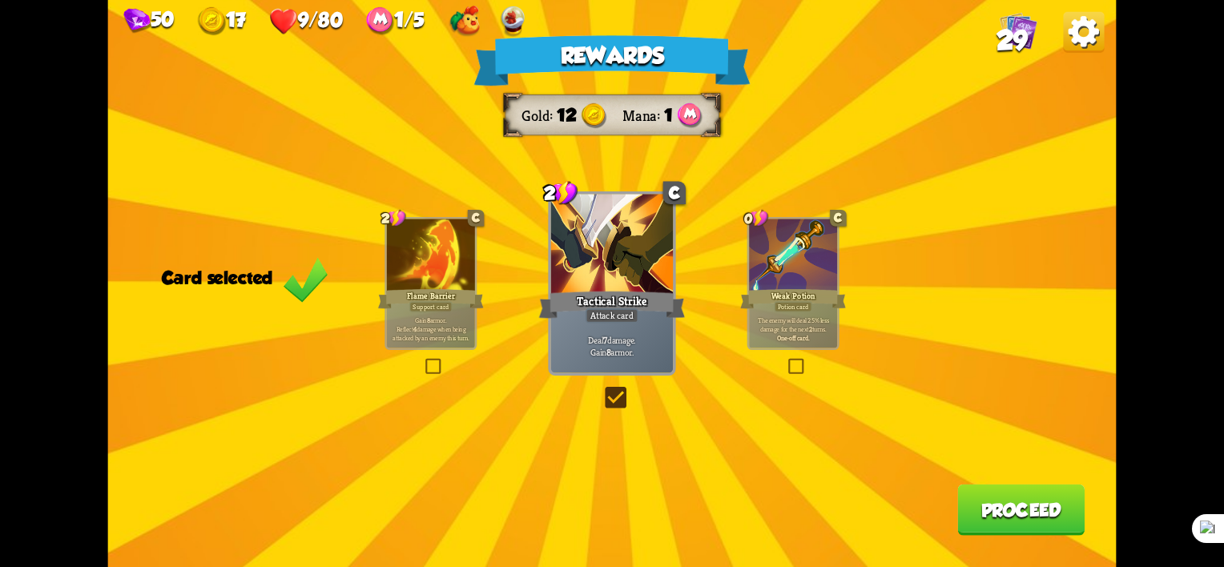
click at [1022, 512] on button "Proceed" at bounding box center [1020, 510] width 127 height 51
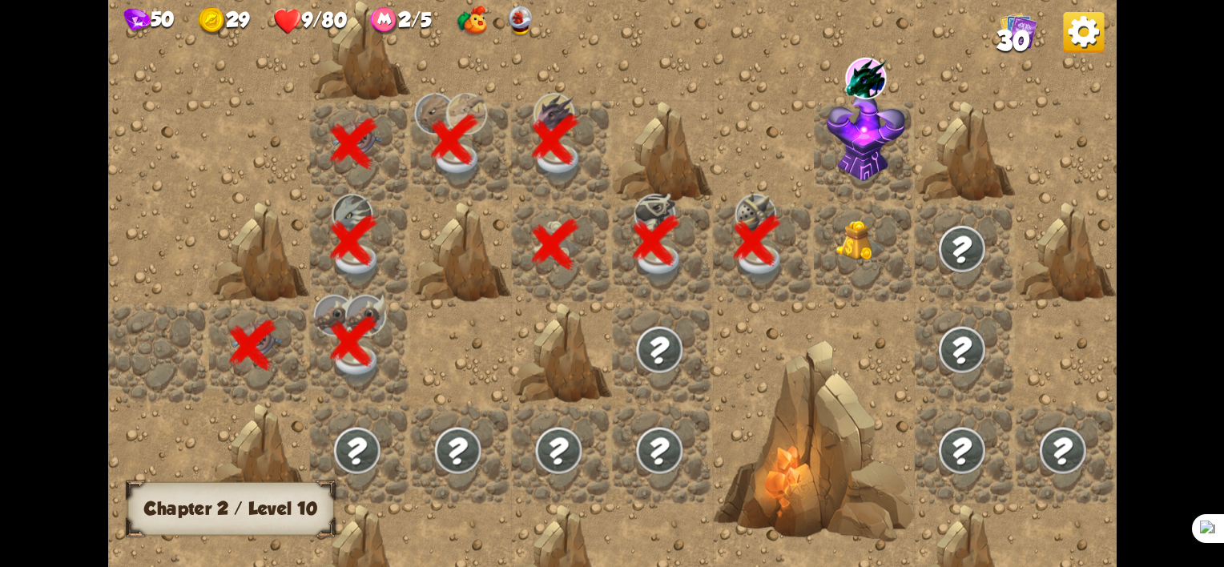
click at [843, 240] on img at bounding box center [860, 240] width 50 height 41
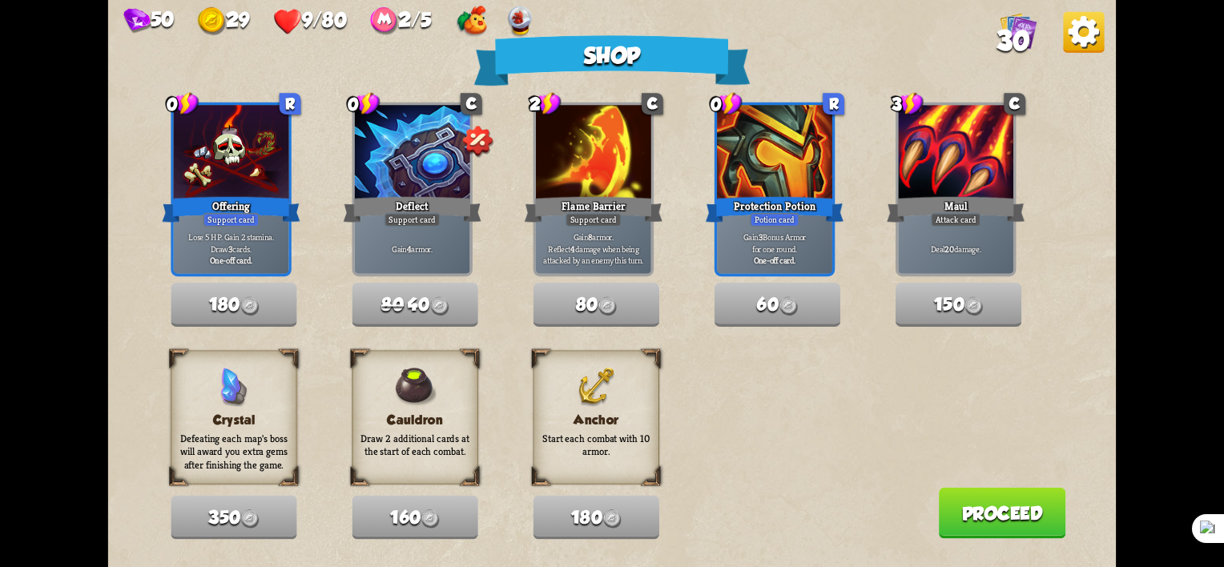
click at [1010, 531] on button "Proceed" at bounding box center [1002, 513] width 127 height 51
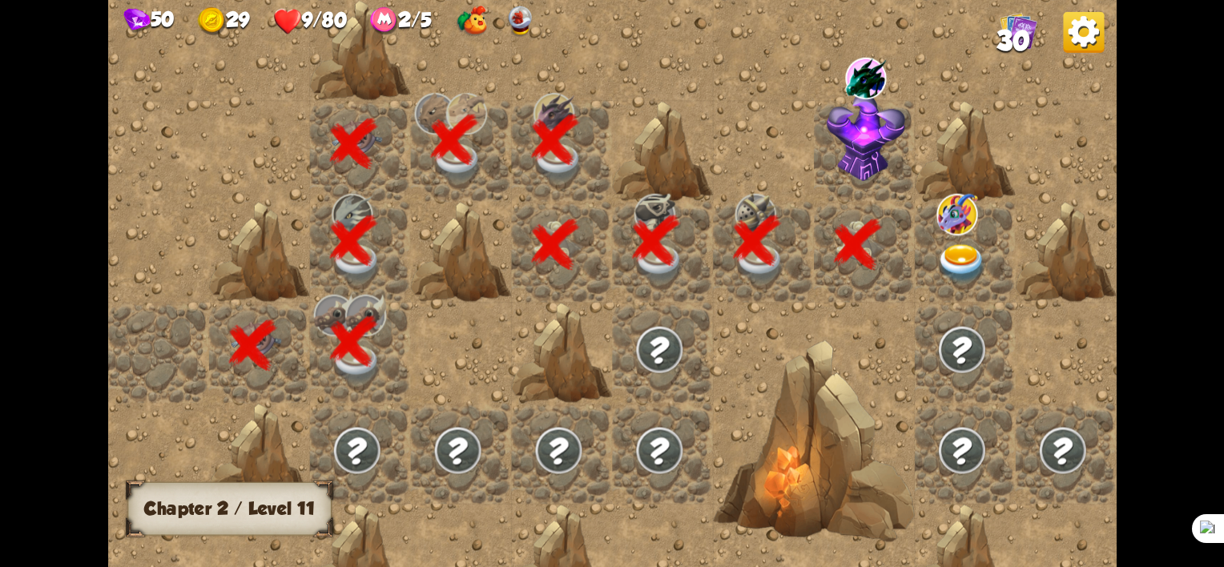
scroll to position [0, 308]
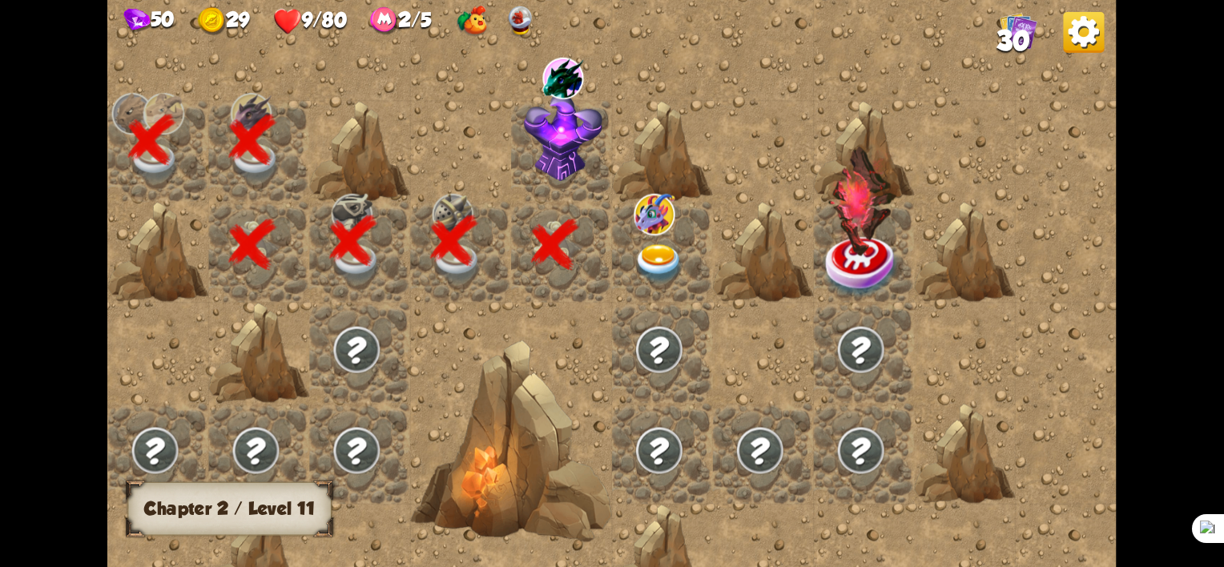
click at [541, 249] on div at bounding box center [561, 252] width 101 height 101
click at [586, 160] on img at bounding box center [563, 137] width 78 height 88
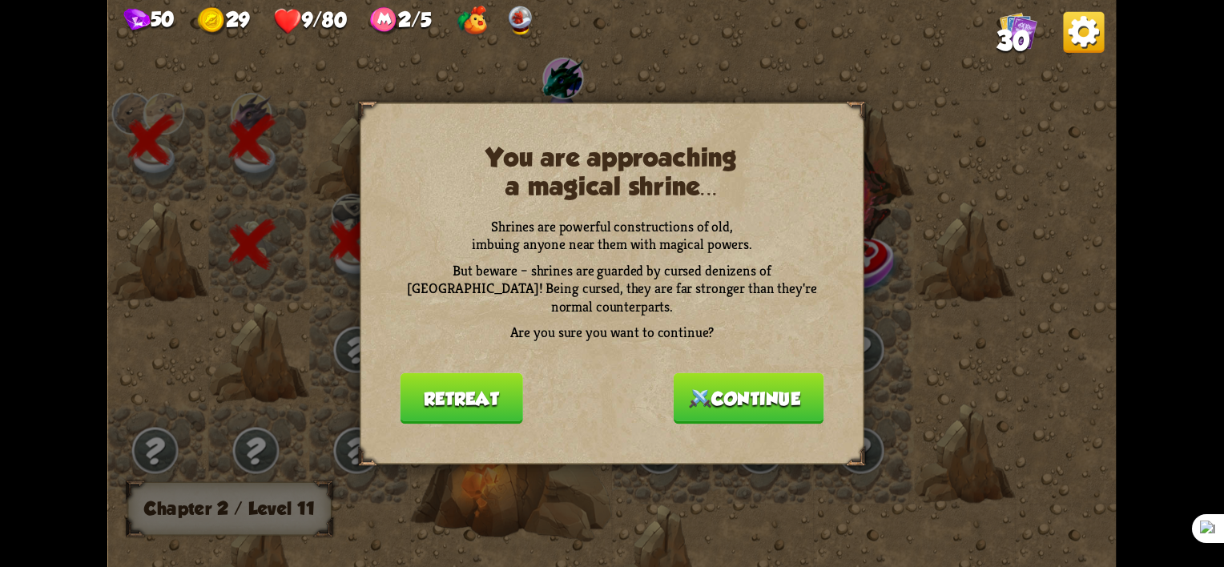
click at [743, 393] on button "Continue" at bounding box center [749, 398] width 151 height 51
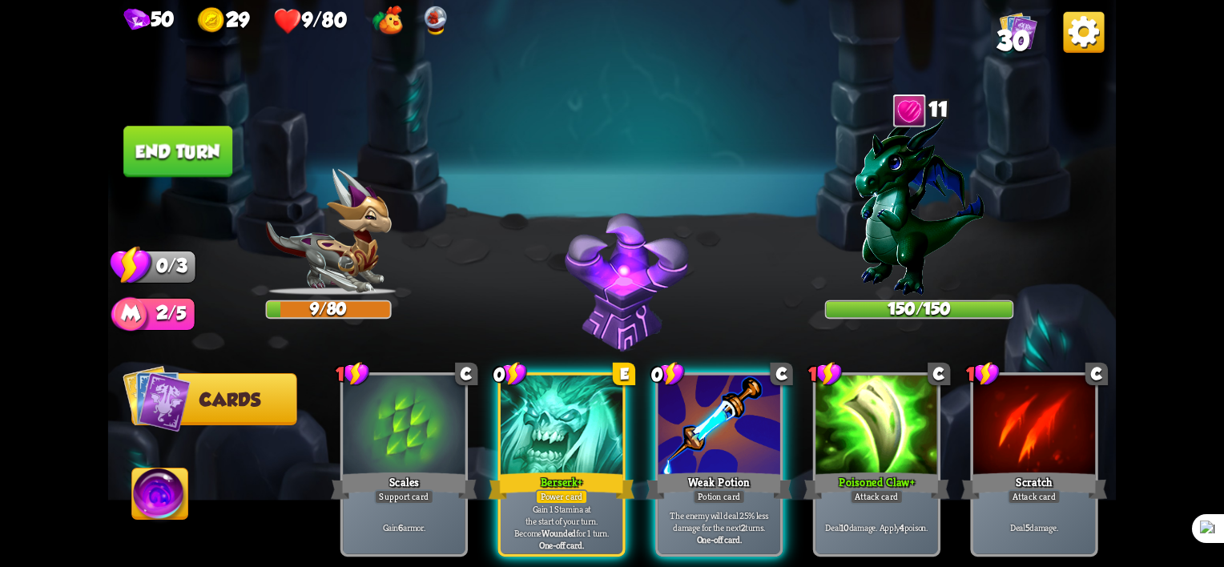
click at [541, 379] on div at bounding box center [562, 427] width 122 height 103
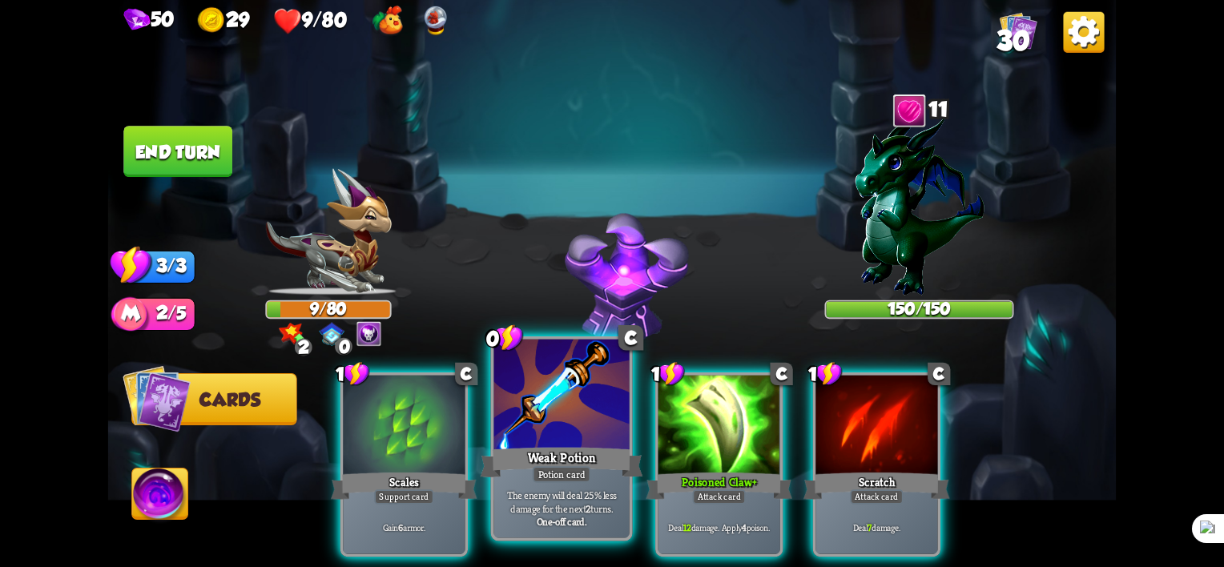
click at [553, 433] on div at bounding box center [561, 397] width 135 height 115
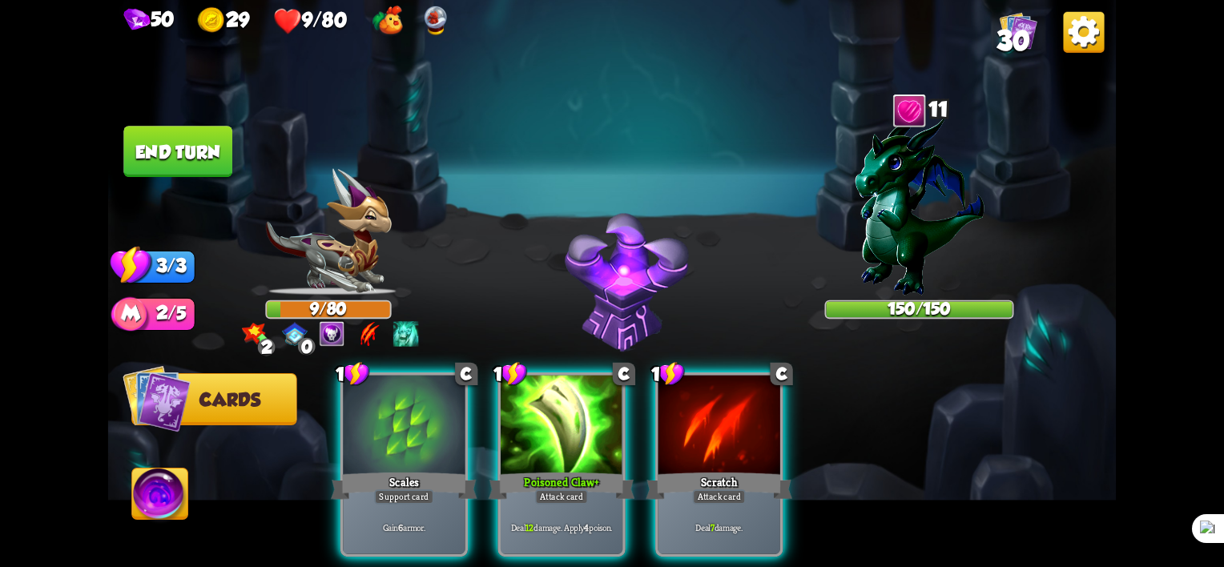
click at [553, 433] on div at bounding box center [562, 427] width 122 height 103
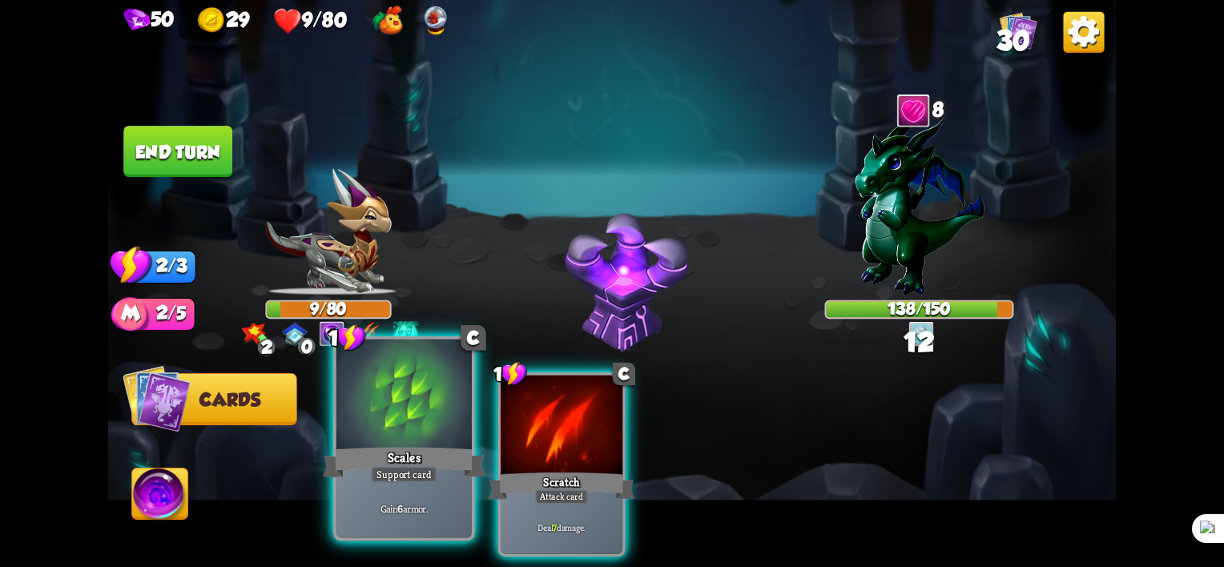
click at [401, 453] on div "Scales" at bounding box center [404, 463] width 163 height 36
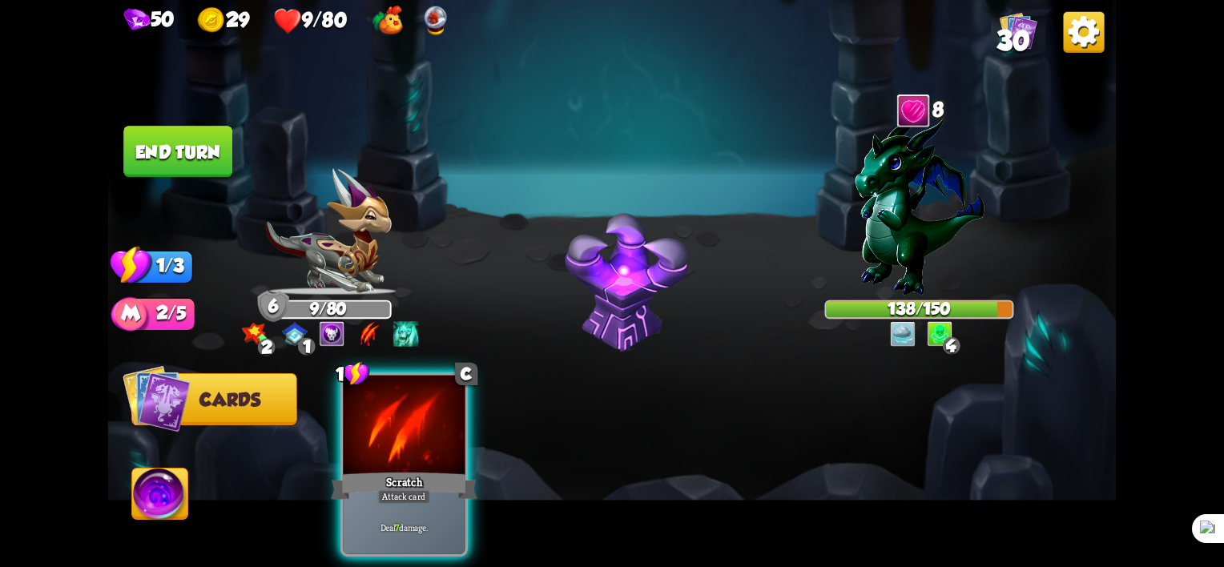
click at [161, 506] on img at bounding box center [160, 497] width 56 height 57
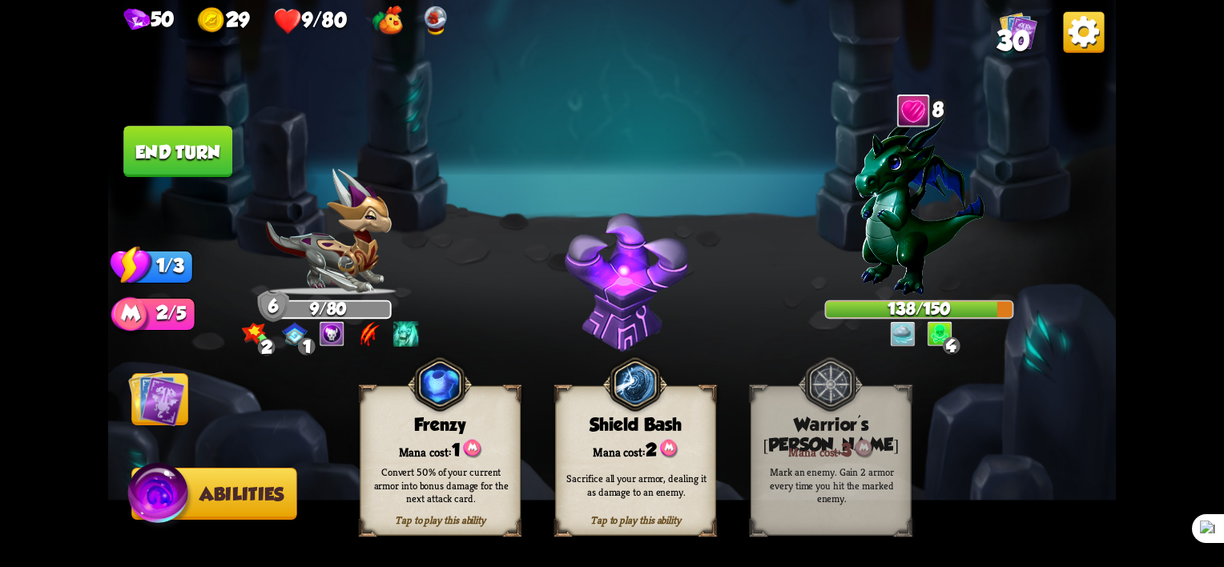
click at [161, 506] on img at bounding box center [160, 497] width 67 height 68
click at [160, 397] on img at bounding box center [156, 398] width 57 height 57
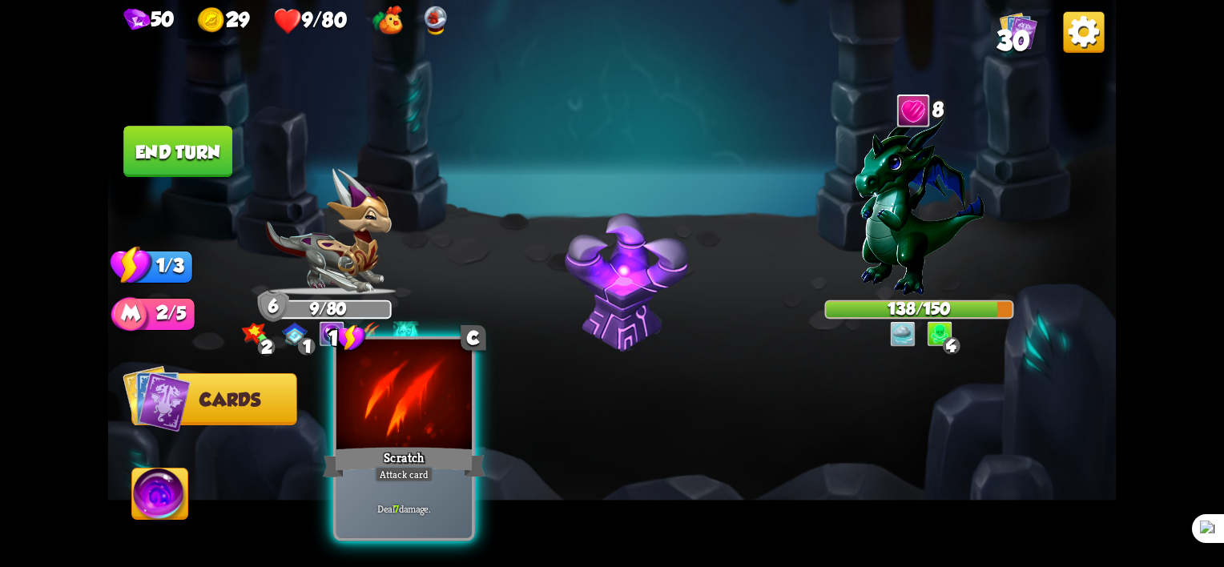
click at [431, 459] on div "Scratch" at bounding box center [404, 463] width 163 height 36
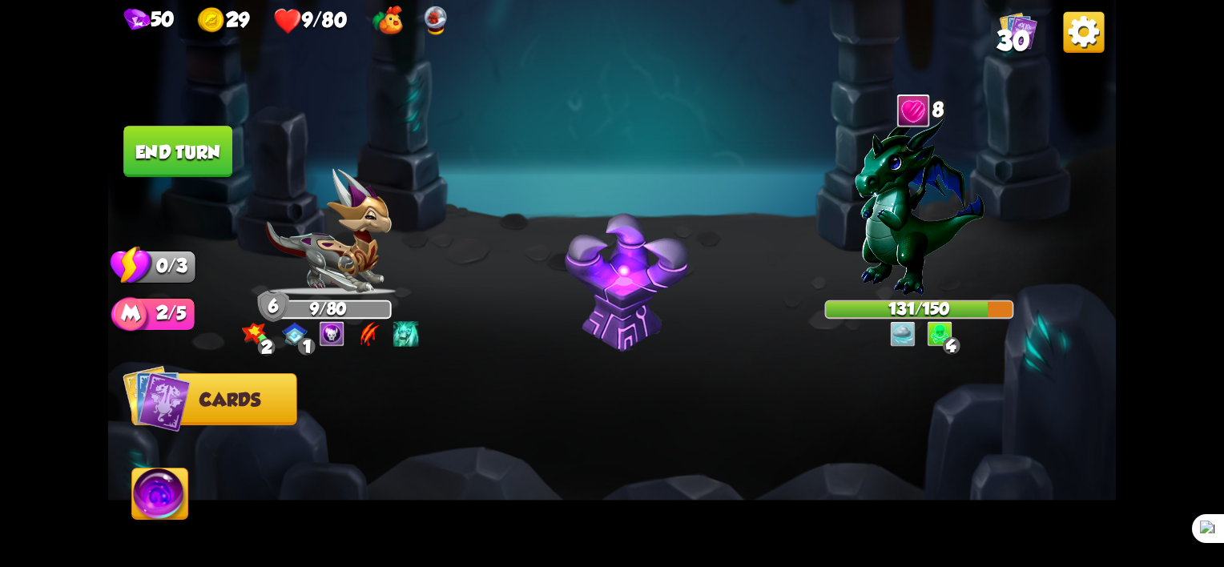
click at [189, 146] on button "End turn" at bounding box center [177, 151] width 109 height 51
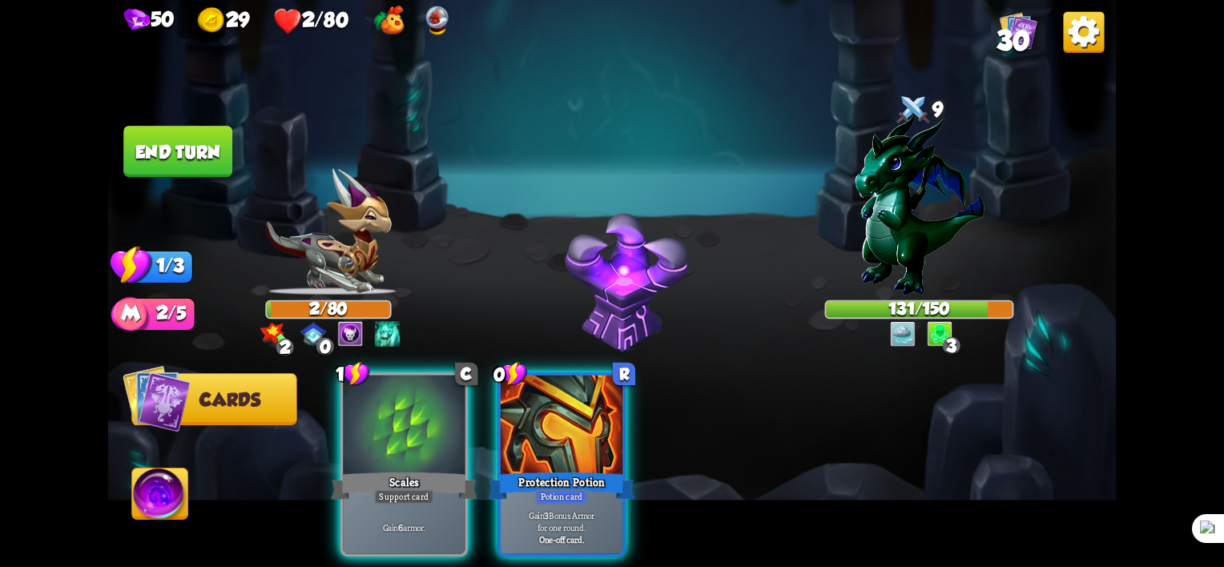
click at [336, 240] on div "Player turn" at bounding box center [612, 283] width 1008 height 155
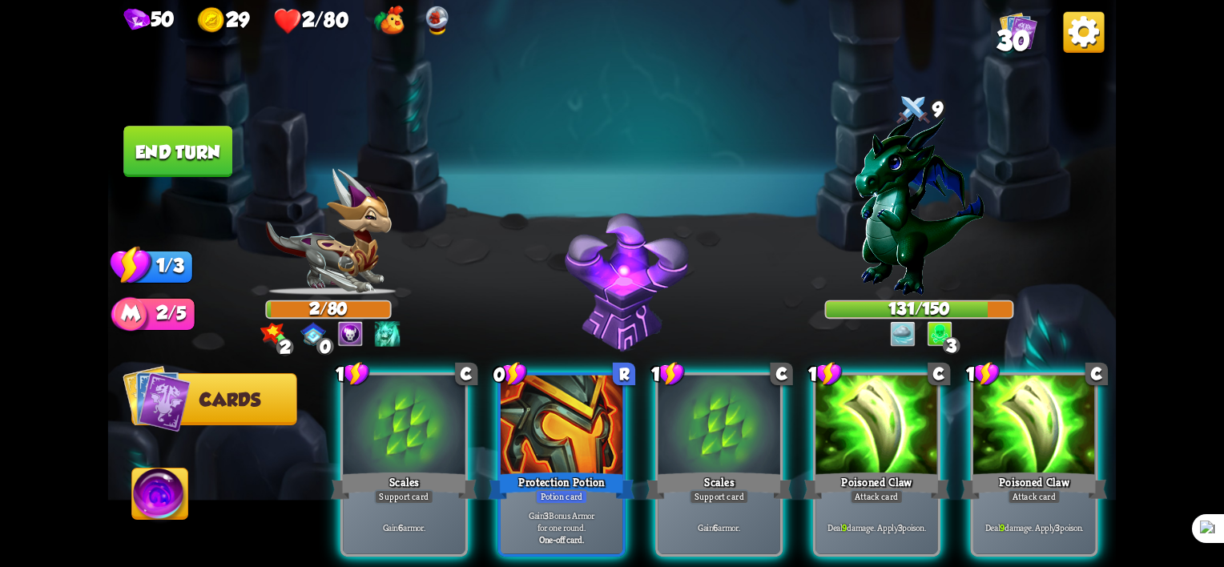
click at [336, 240] on div "Select an enemy to attack... You don't have enough stamina to play that card...…" at bounding box center [612, 283] width 1008 height 567
click at [336, 241] on img at bounding box center [328, 231] width 126 height 127
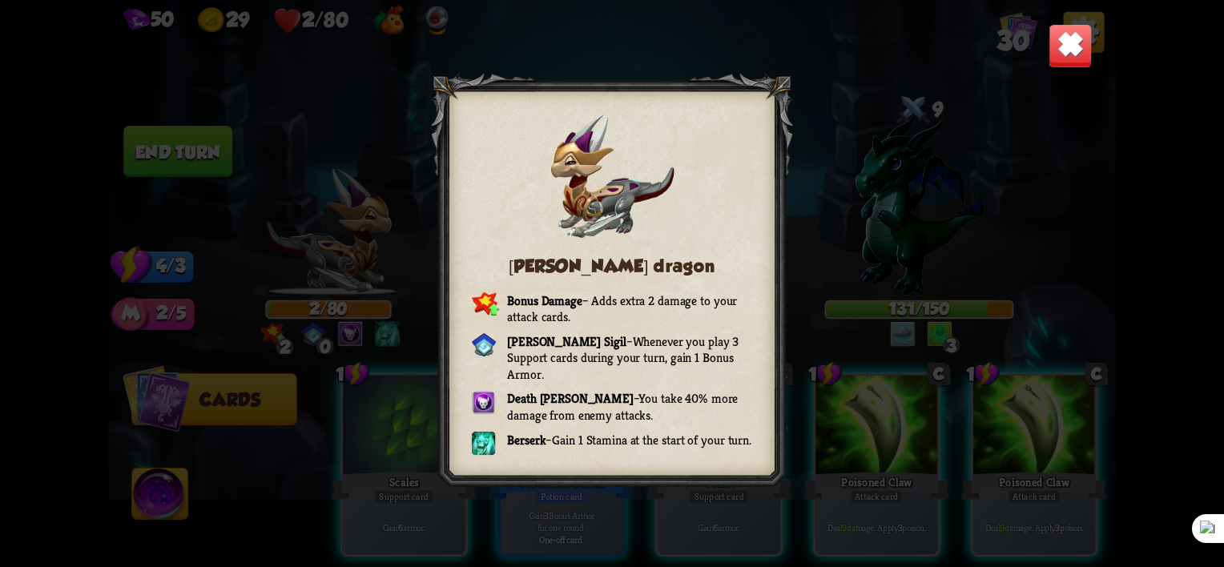
click at [1043, 48] on div "[PERSON_NAME] dragon Bonus Damage – Adds extra 2 damage to your attack cards. […" at bounding box center [612, 283] width 1008 height 567
click at [1081, 50] on img at bounding box center [1071, 46] width 44 height 44
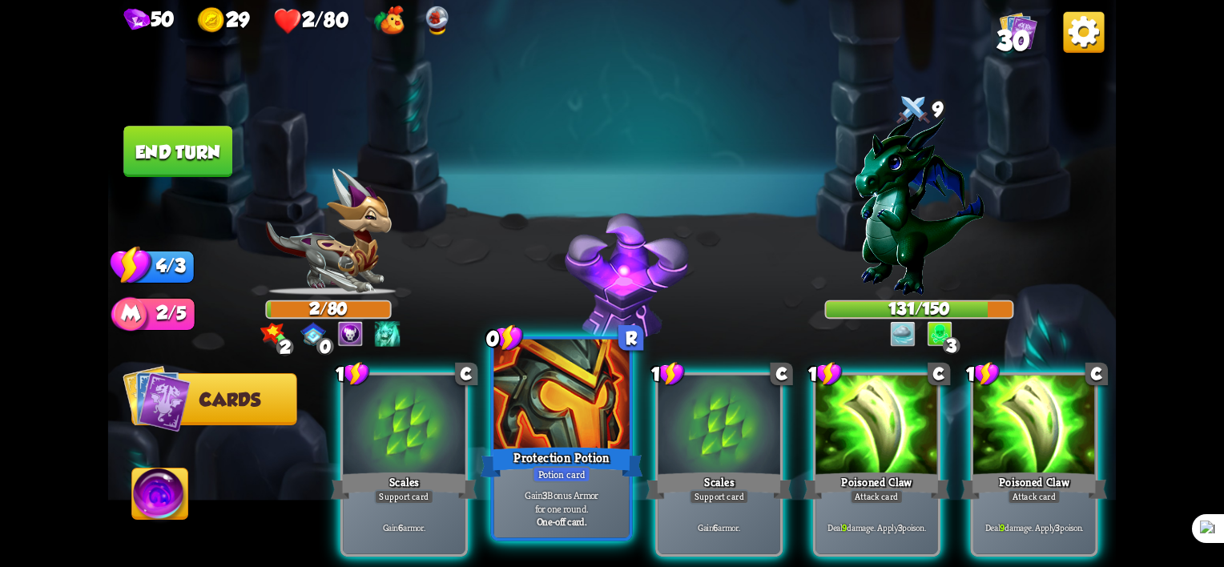
click at [532, 416] on div at bounding box center [561, 397] width 135 height 115
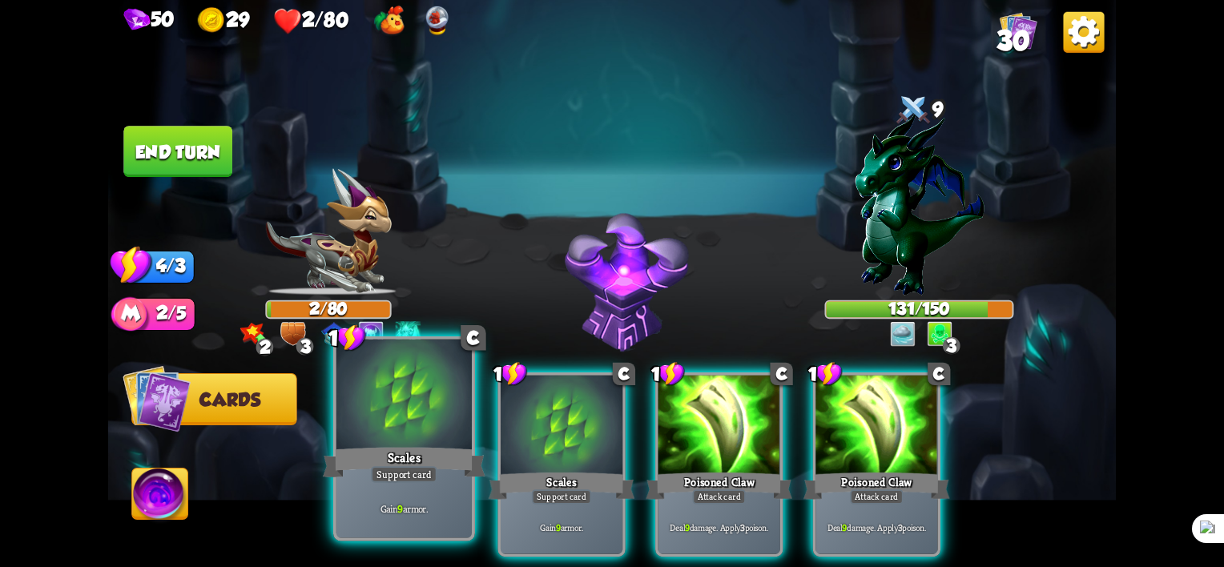
click at [418, 454] on div "Scales" at bounding box center [404, 463] width 163 height 36
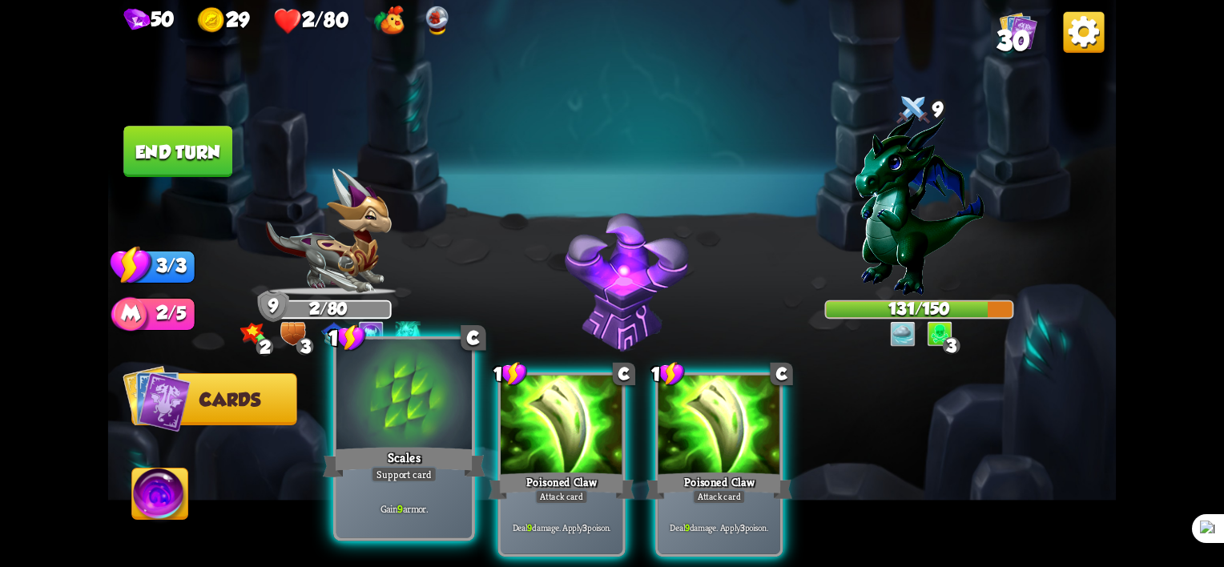
click at [418, 454] on div "Scales" at bounding box center [404, 463] width 163 height 36
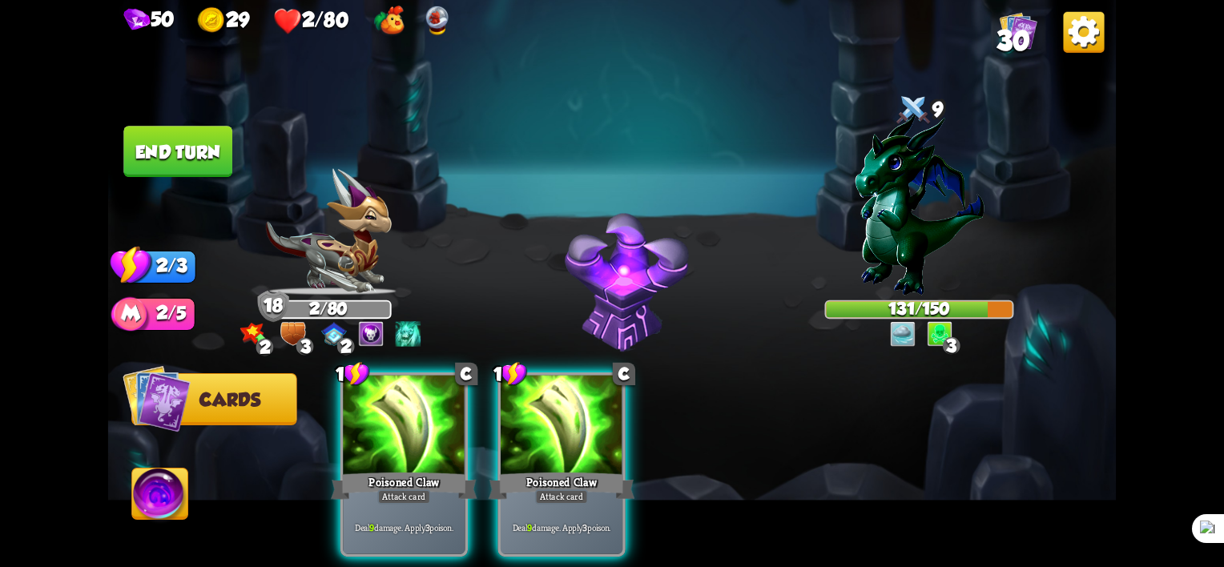
click at [418, 469] on div "Poisoned Claw" at bounding box center [404, 485] width 147 height 33
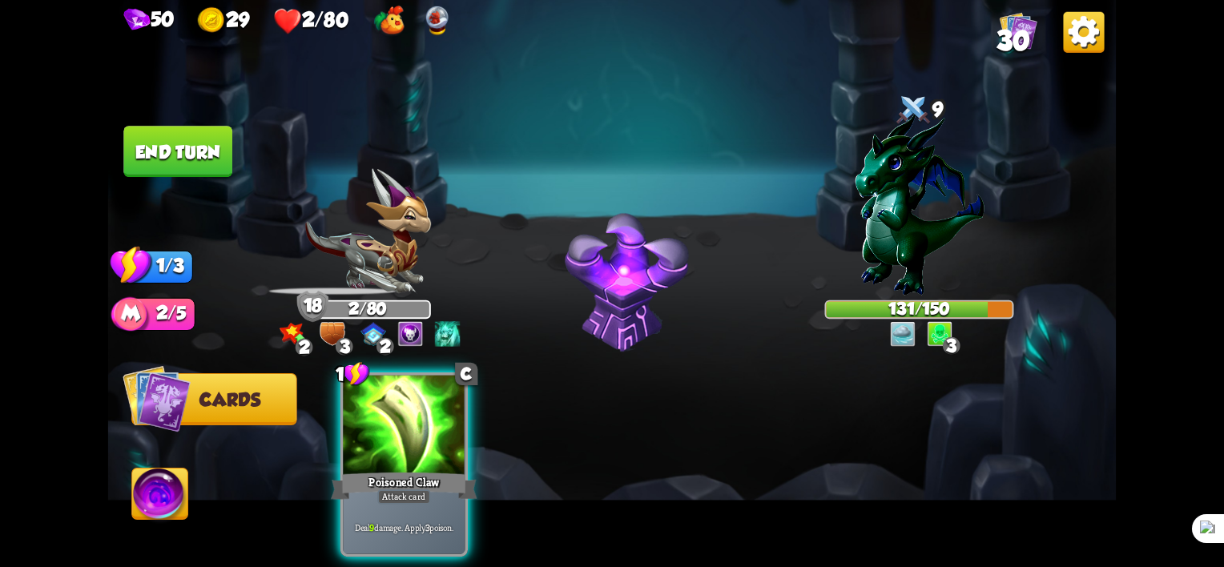
click at [418, 469] on div "Poisoned Claw" at bounding box center [404, 485] width 147 height 33
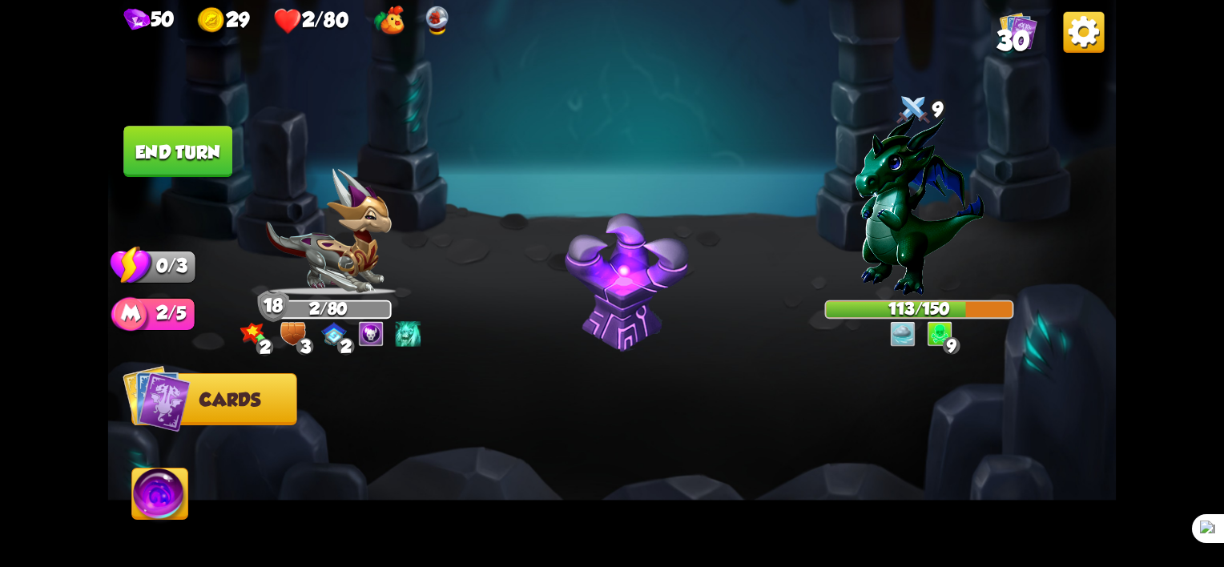
click at [190, 150] on button "End turn" at bounding box center [177, 151] width 109 height 51
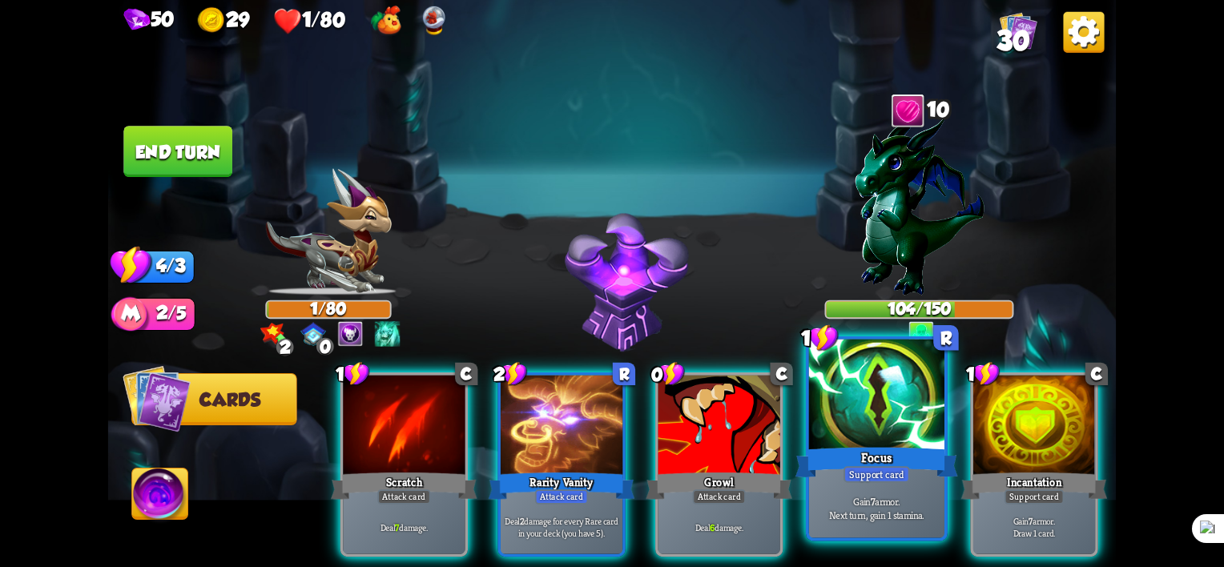
click at [878, 455] on div "Focus" at bounding box center [876, 463] width 163 height 36
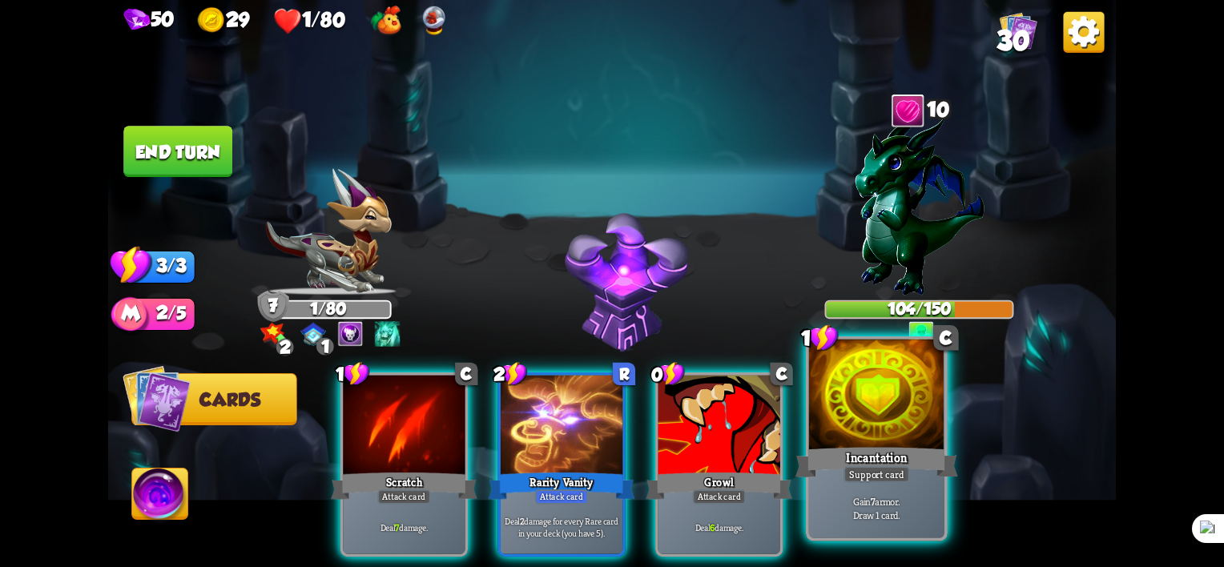
click at [889, 477] on div "Support card" at bounding box center [876, 474] width 66 height 17
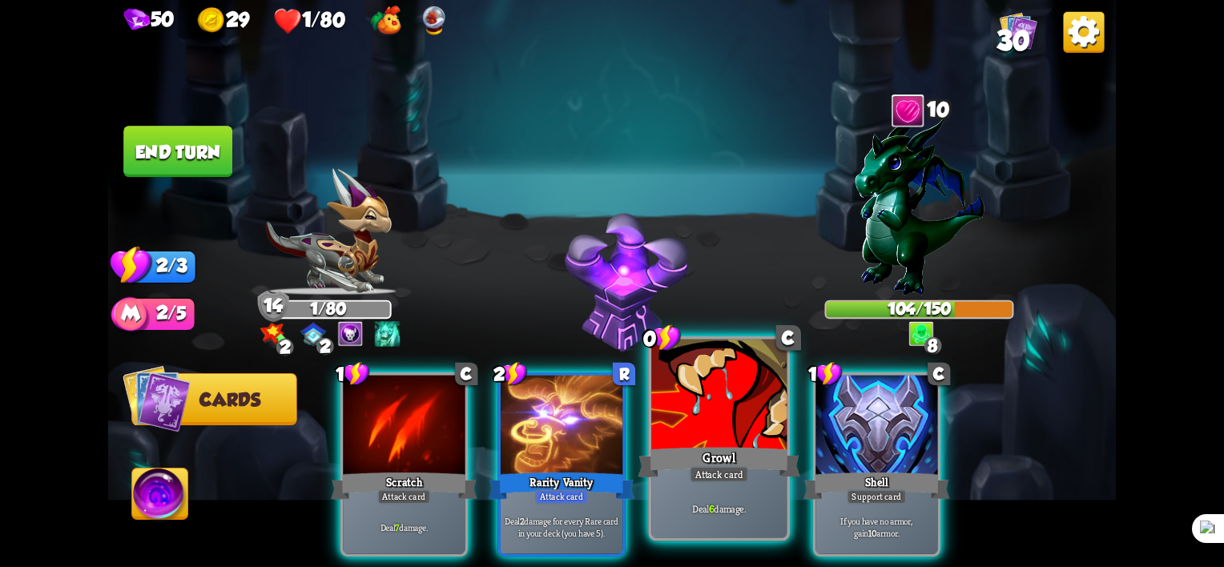
click at [703, 429] on div at bounding box center [718, 397] width 135 height 115
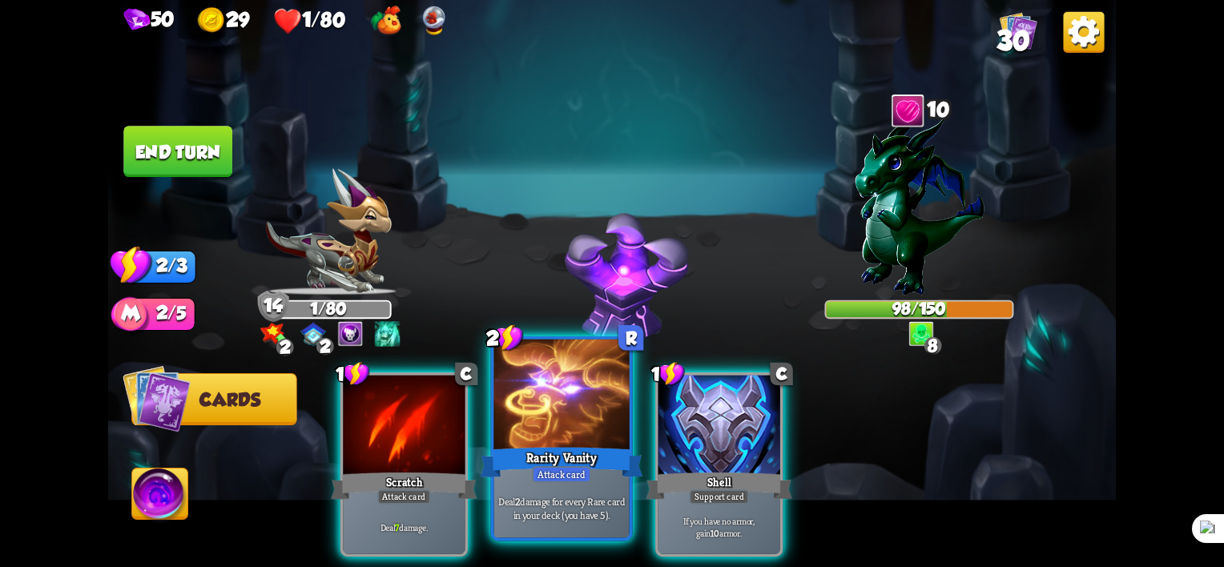
click at [567, 441] on div at bounding box center [561, 397] width 135 height 115
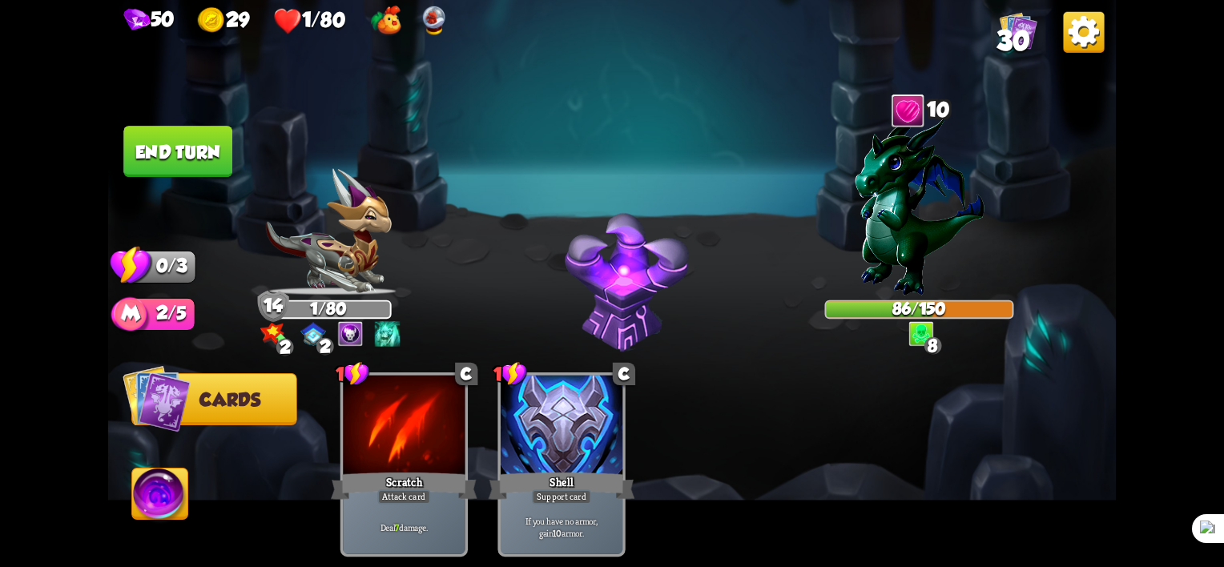
click at [211, 144] on button "End turn" at bounding box center [177, 151] width 109 height 51
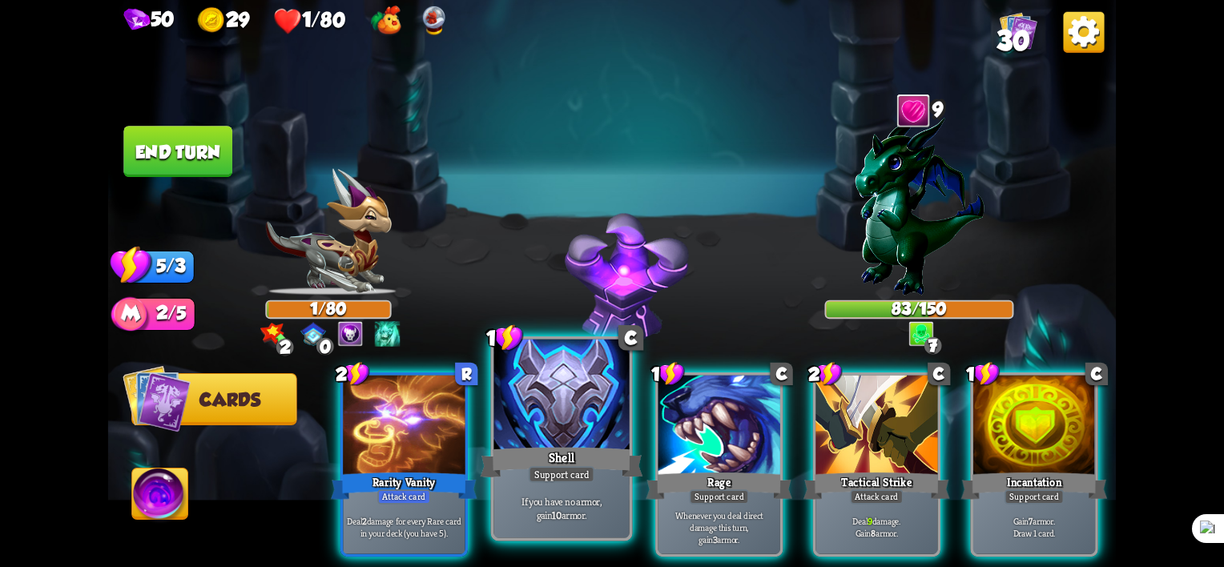
click at [542, 433] on div at bounding box center [561, 397] width 135 height 115
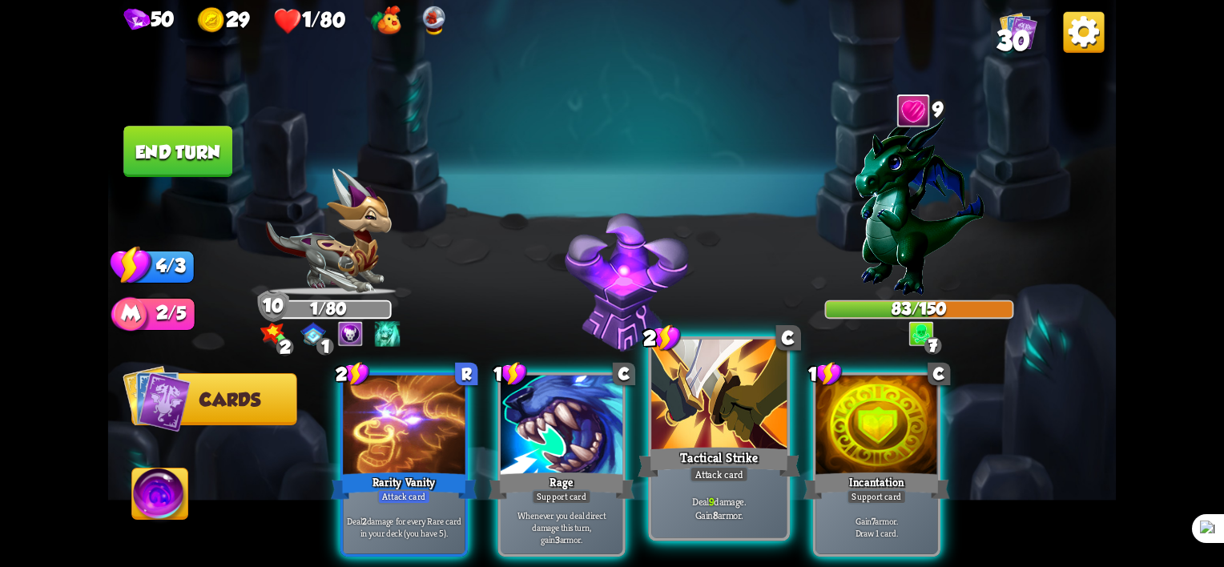
click at [721, 426] on div at bounding box center [718, 397] width 135 height 115
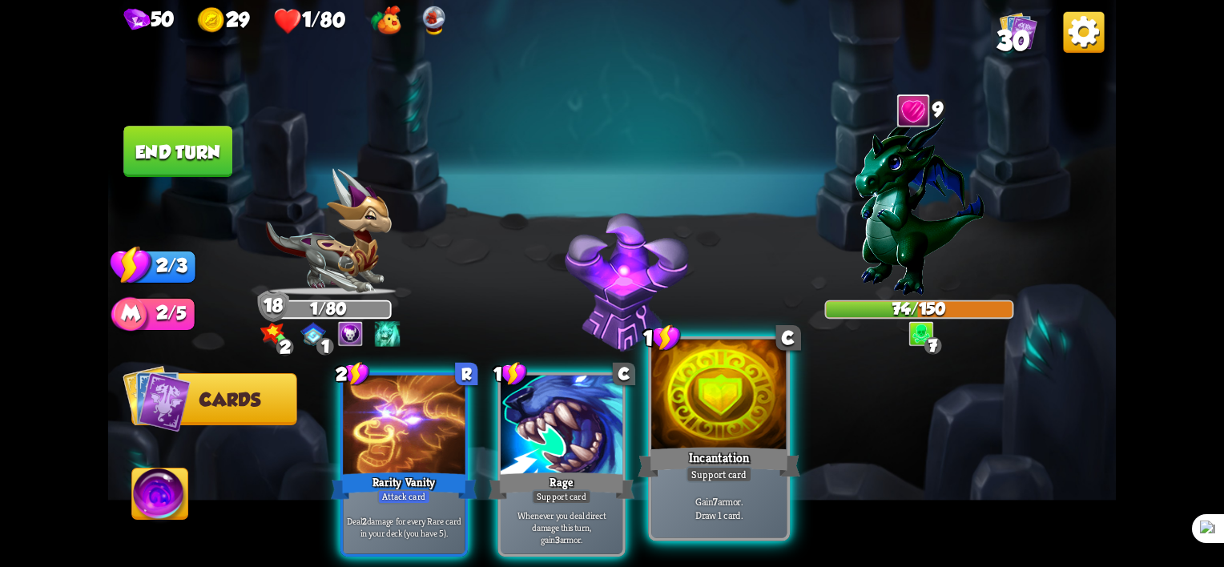
click at [712, 445] on div "Incantation" at bounding box center [719, 463] width 163 height 36
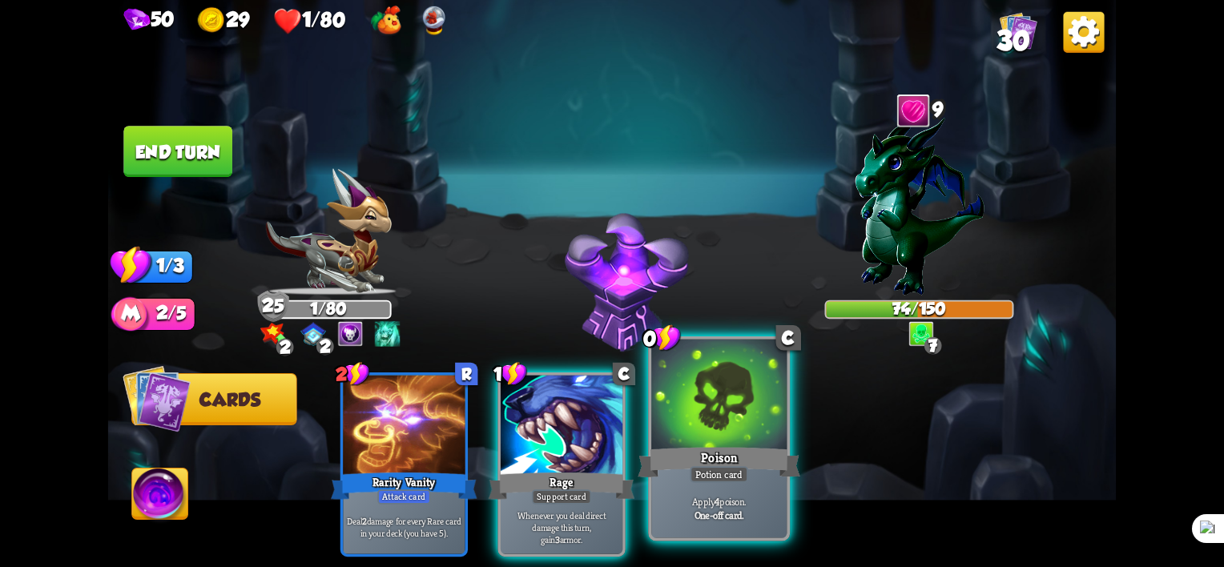
click at [752, 464] on div "Poison" at bounding box center [719, 463] width 163 height 36
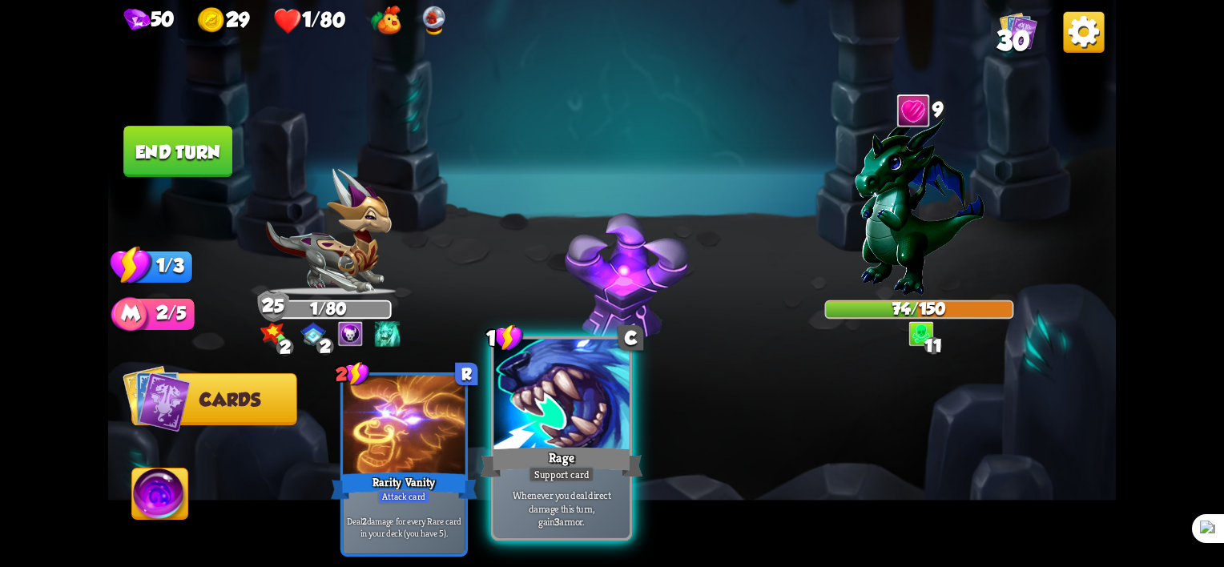
click at [565, 460] on div "Rage" at bounding box center [562, 463] width 163 height 36
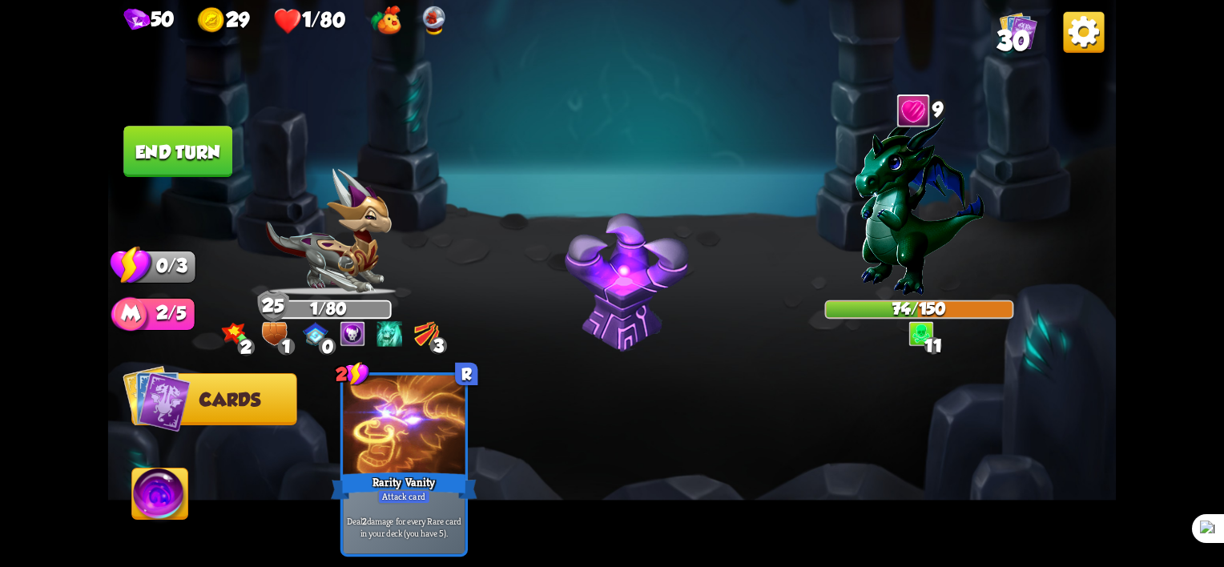
click at [182, 137] on button "End turn" at bounding box center [177, 151] width 109 height 51
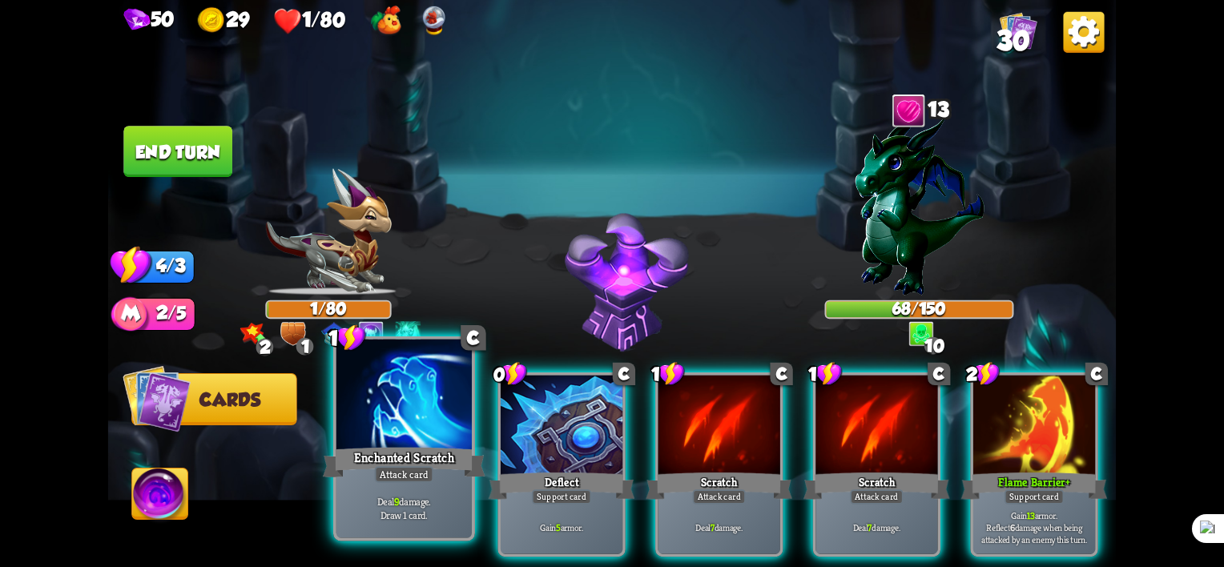
click at [413, 461] on div "Enchanted Scratch" at bounding box center [404, 463] width 163 height 36
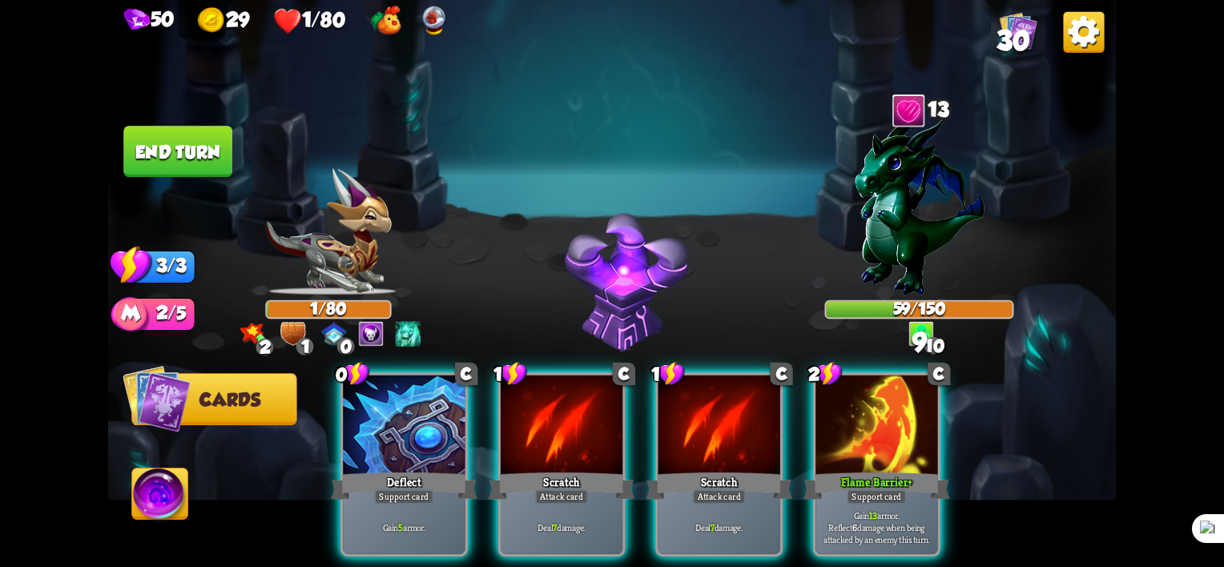
click at [413, 469] on div "Deflect" at bounding box center [404, 485] width 147 height 33
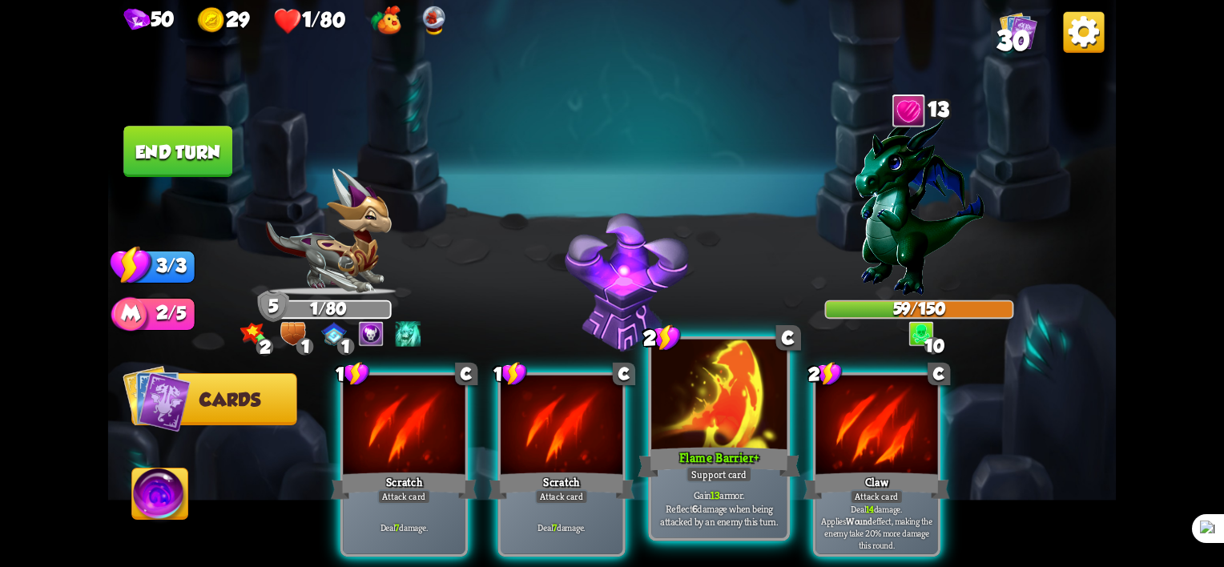
click at [750, 461] on div "Flame Barrier +" at bounding box center [719, 463] width 163 height 36
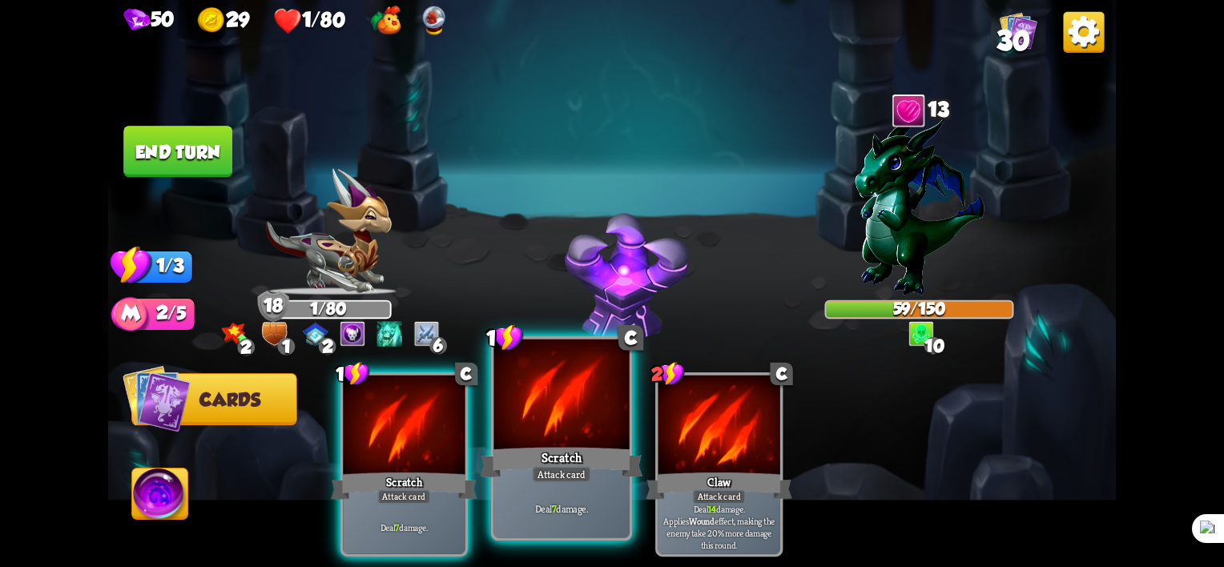
click at [542, 431] on div at bounding box center [561, 397] width 135 height 115
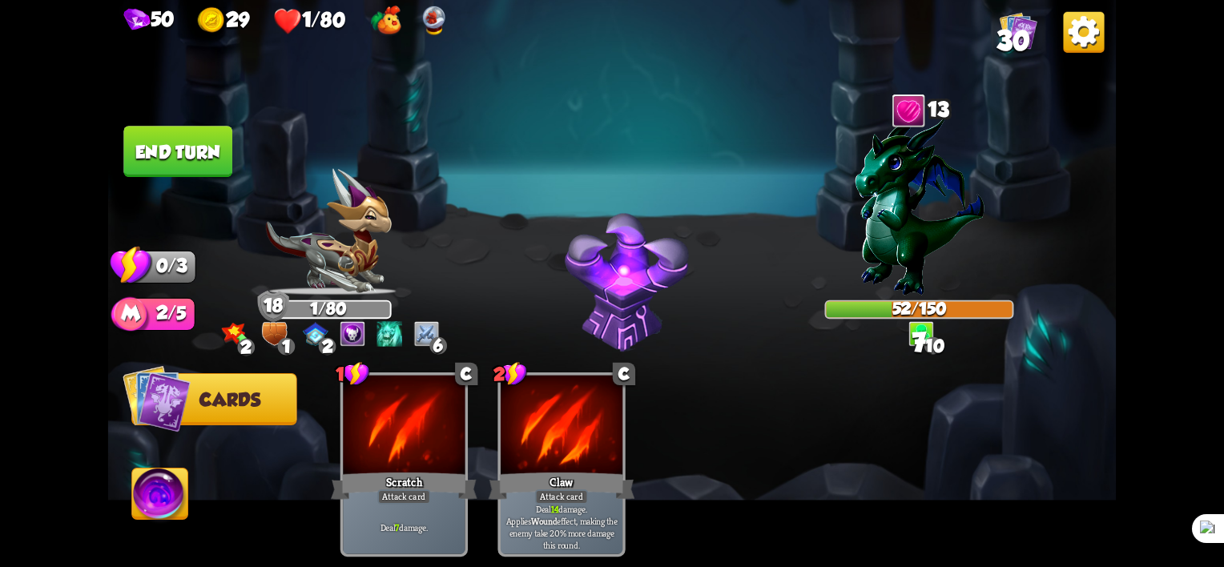
click at [197, 136] on button "End turn" at bounding box center [177, 151] width 109 height 51
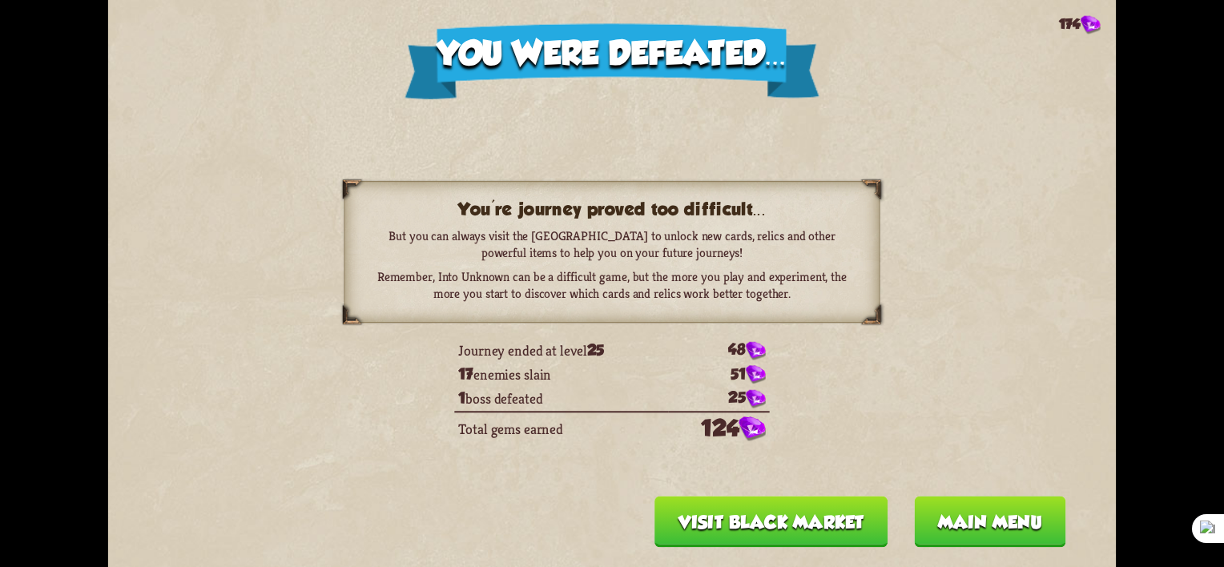
click at [950, 532] on button "Main menu" at bounding box center [989, 521] width 151 height 51
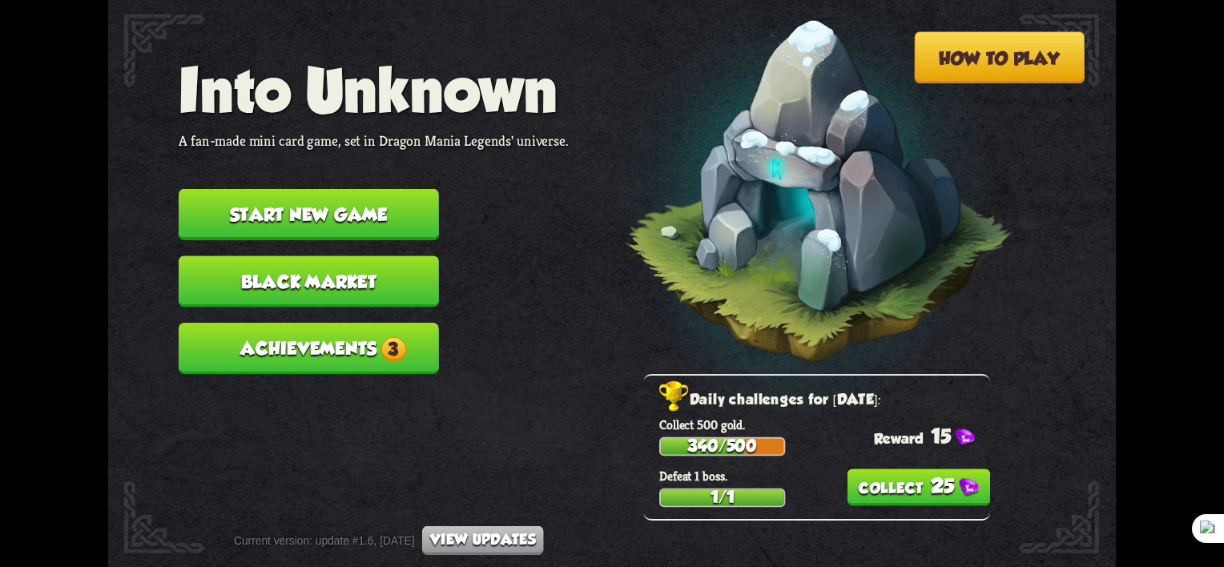
click at [920, 482] on button "25" at bounding box center [918, 487] width 143 height 37
click at [360, 342] on button "Achievements 3" at bounding box center [309, 348] width 260 height 51
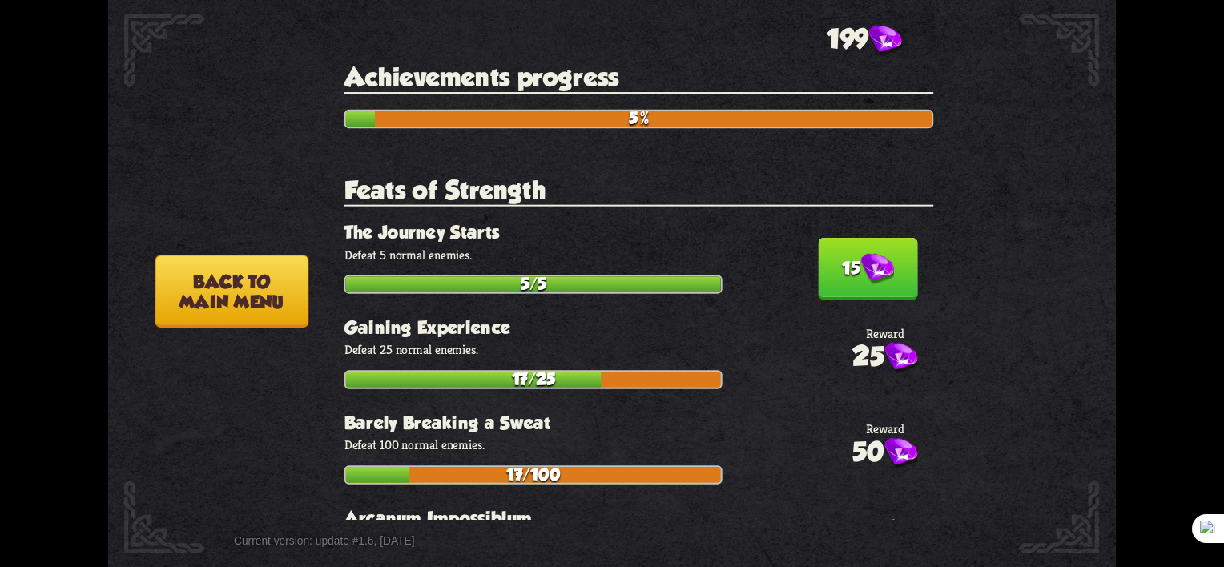
click at [887, 284] on button "15" at bounding box center [867, 269] width 99 height 62
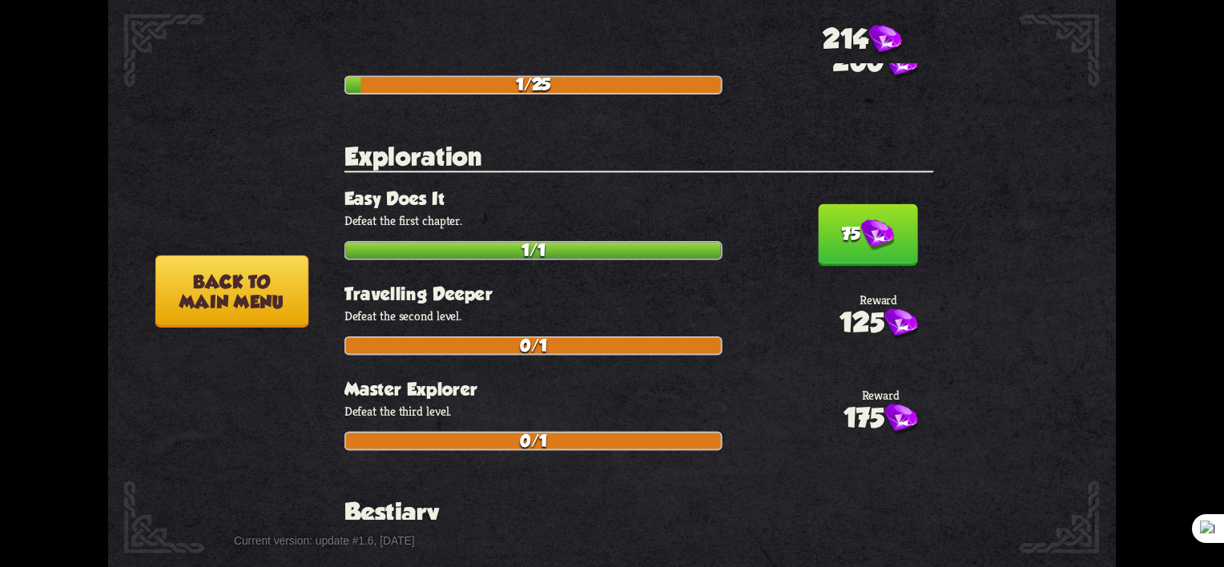
click at [876, 204] on button "75" at bounding box center [867, 235] width 99 height 62
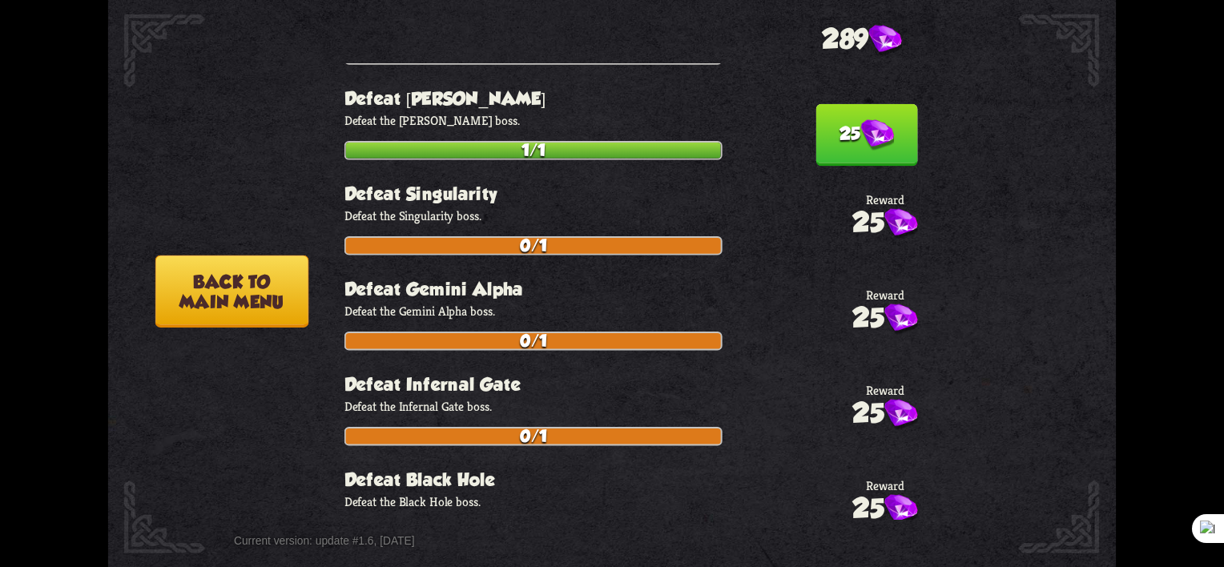
click at [831, 123] on button "25" at bounding box center [866, 135] width 102 height 62
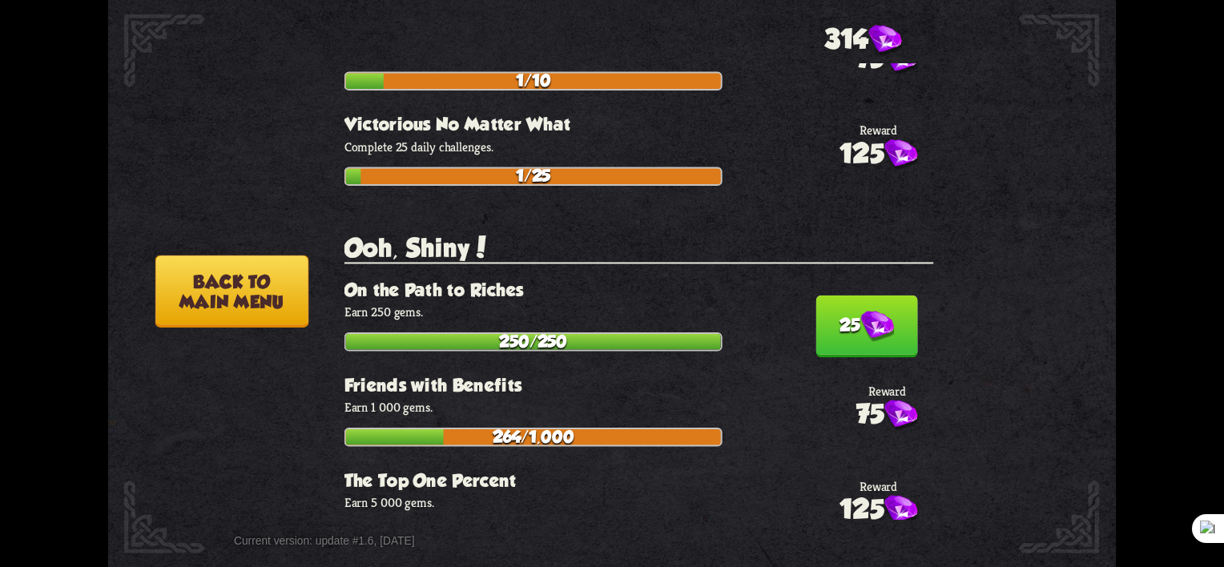
click at [860, 311] on img at bounding box center [877, 326] width 34 height 31
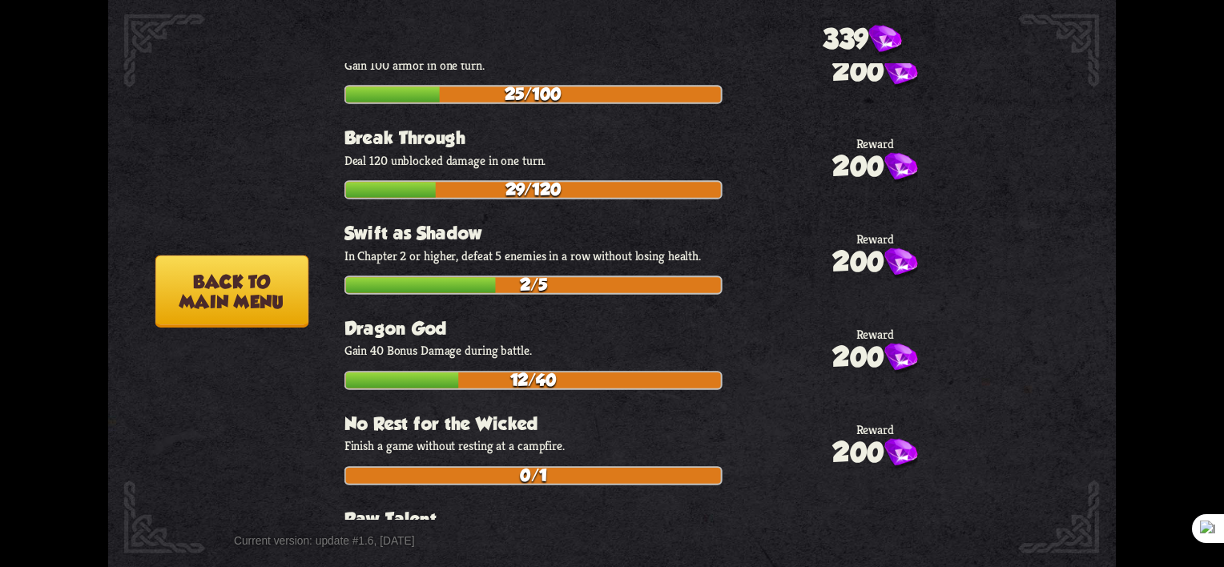
scroll to position [5631, 0]
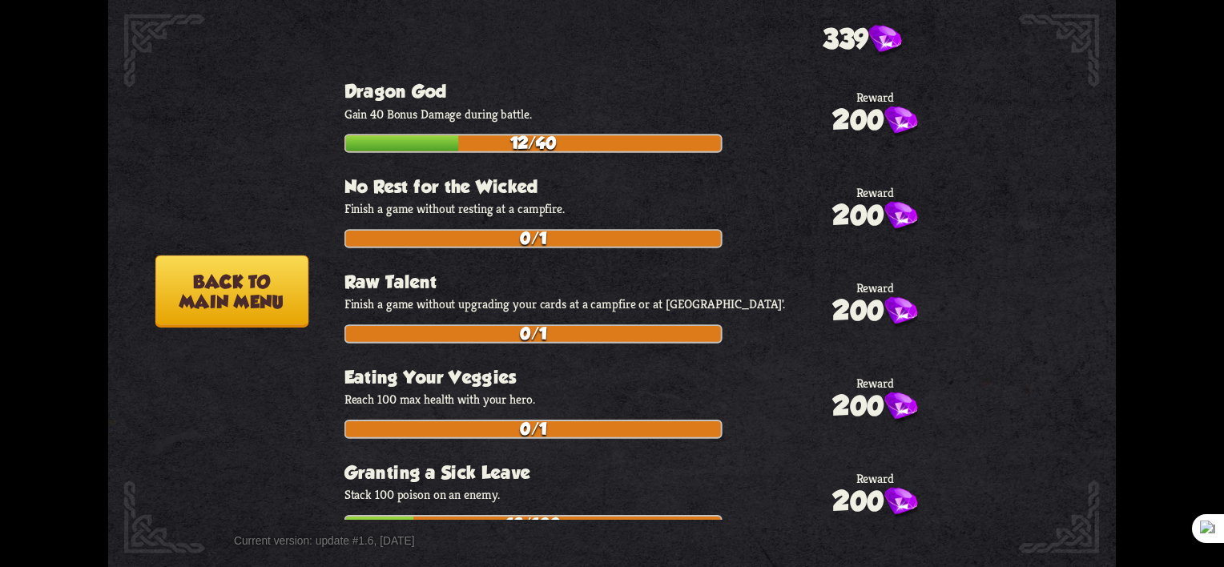
click at [269, 285] on button "Back to main menu" at bounding box center [231, 292] width 153 height 72
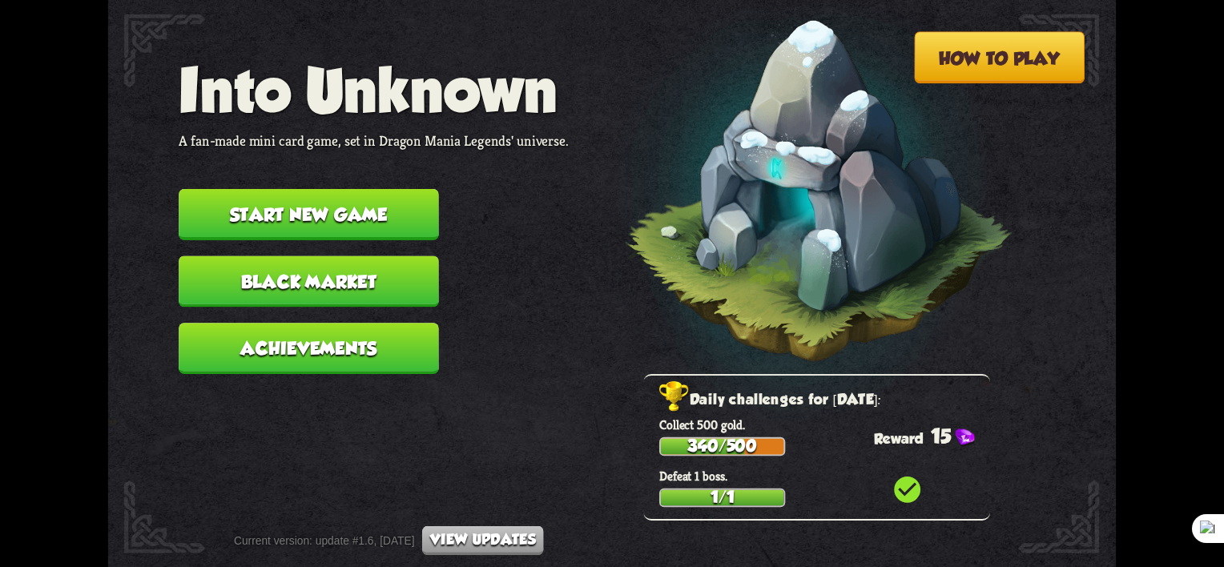
click at [349, 286] on button "Black Market" at bounding box center [309, 281] width 260 height 51
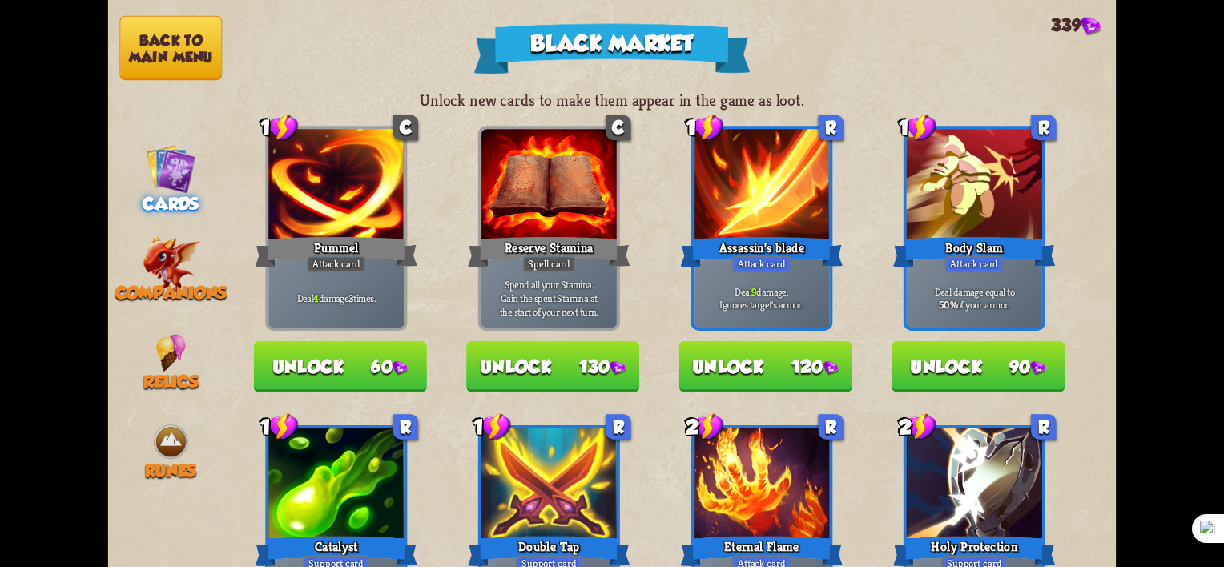
drag, startPoint x: 586, startPoint y: 260, endPoint x: 543, endPoint y: 260, distance: 42.5
click at [543, 260] on div "C Reserve Stamina Spell card Spend all your Stamina. [PERSON_NAME] the spent St…" at bounding box center [549, 228] width 142 height 205
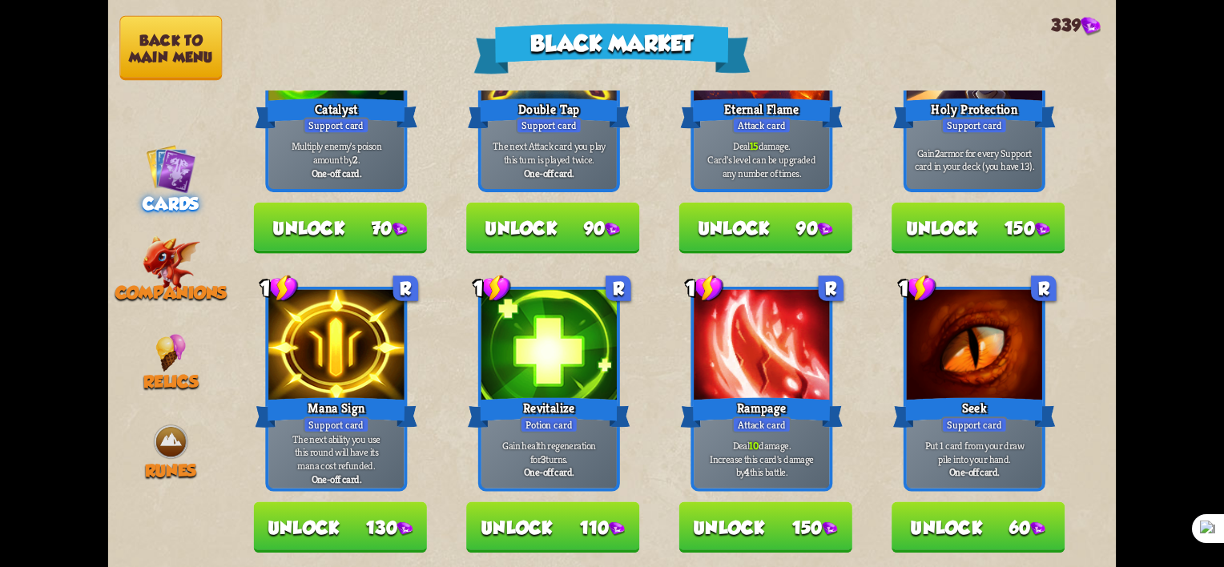
scroll to position [481, 0]
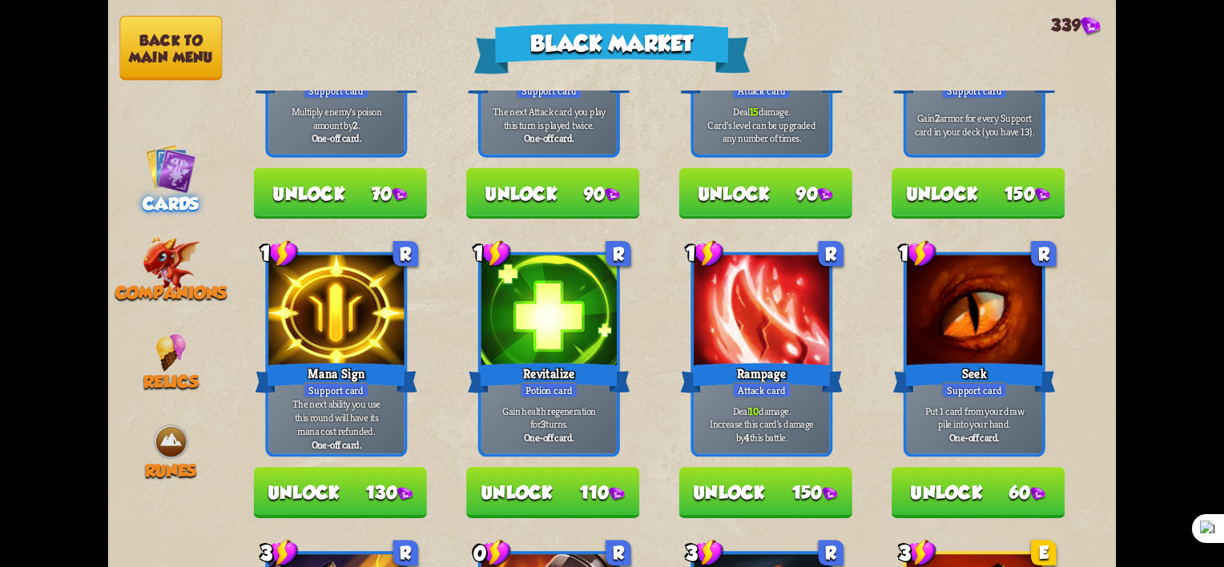
click at [600, 485] on button "Unlock 110" at bounding box center [552, 492] width 173 height 51
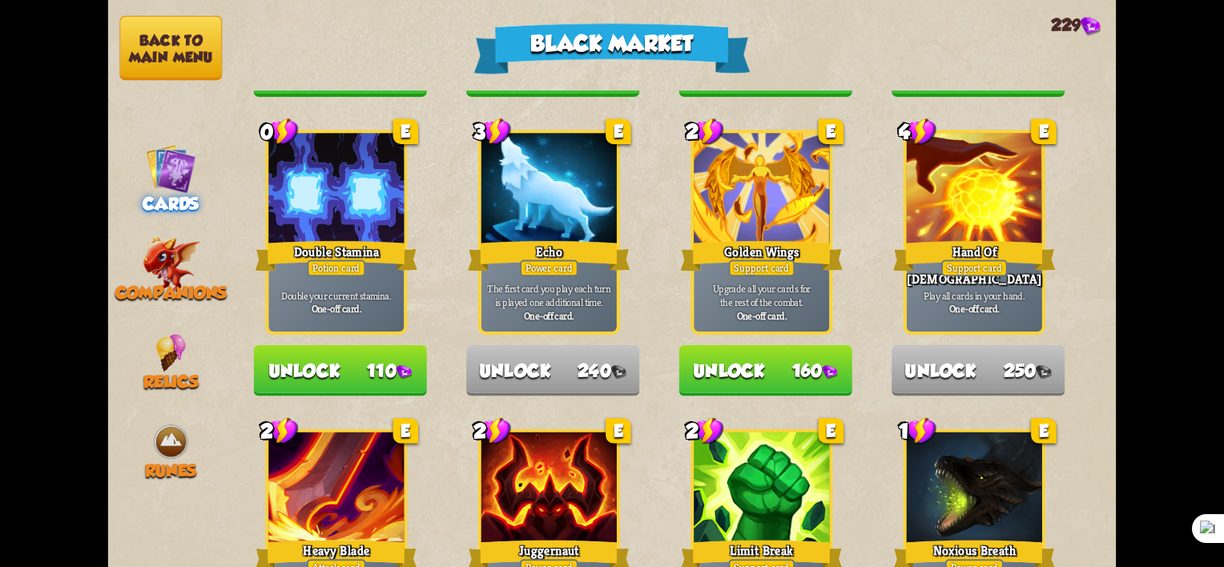
scroll to position [1282, 0]
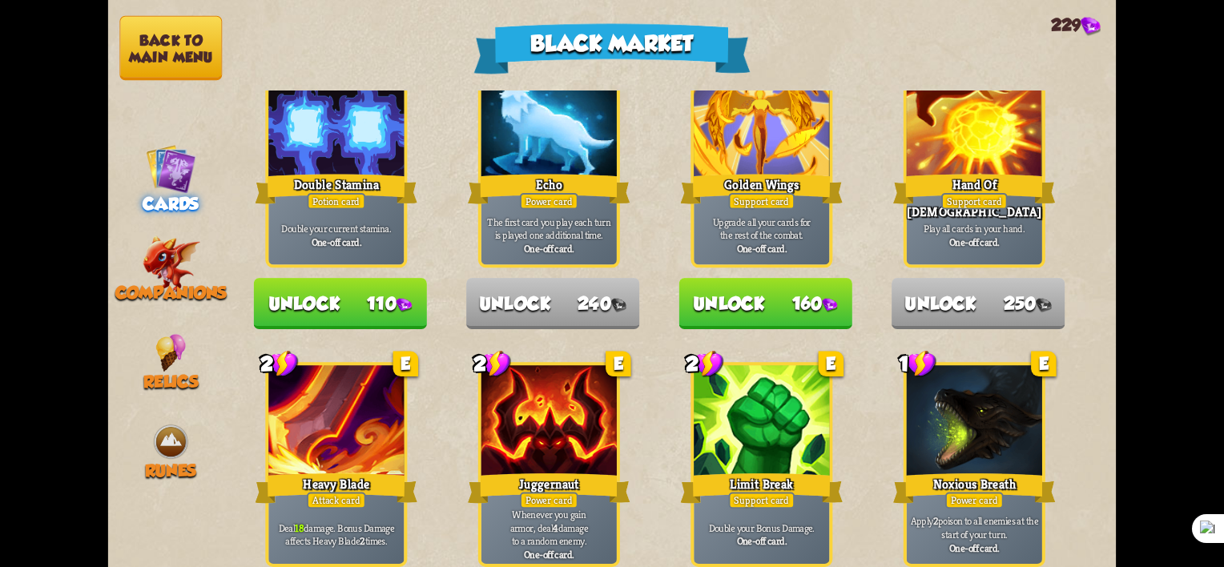
click at [392, 290] on button "Unlock 110" at bounding box center [340, 303] width 173 height 51
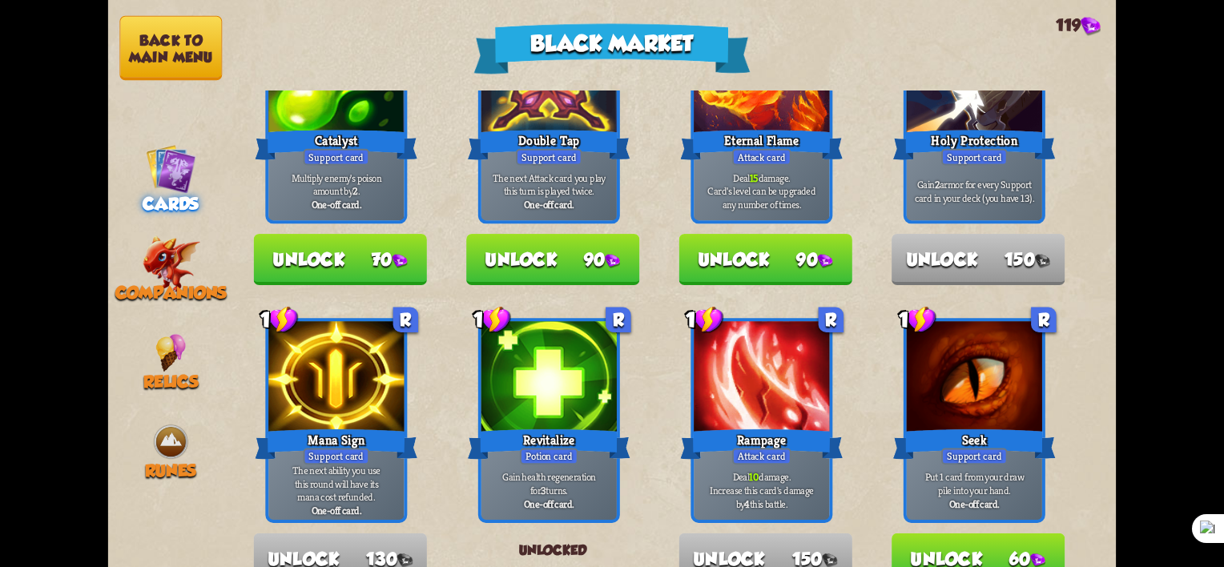
scroll to position [320, 0]
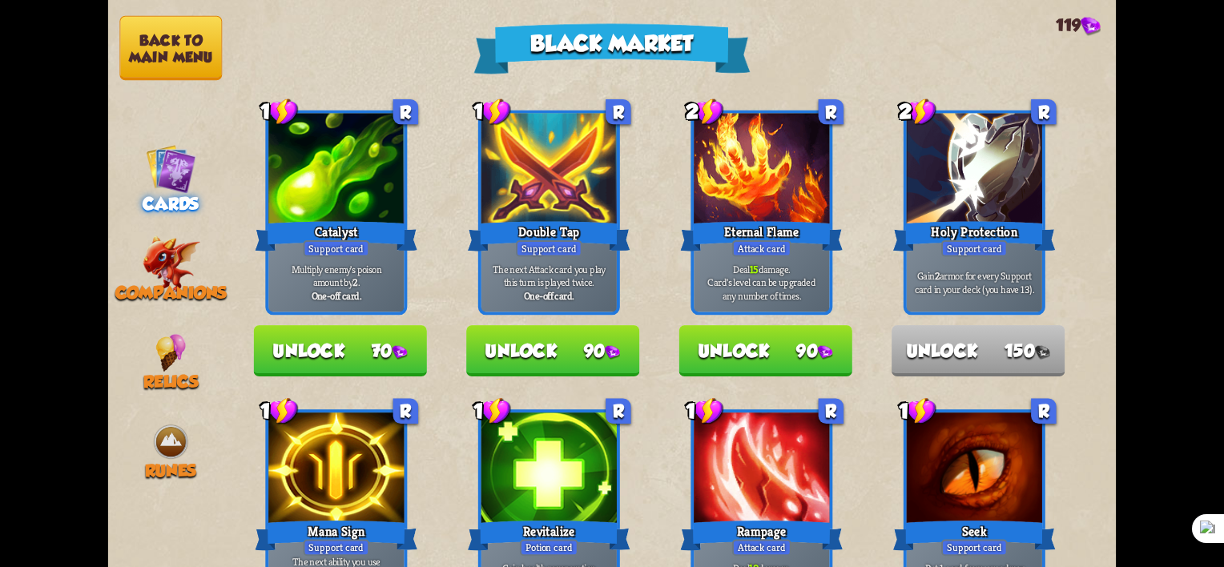
click at [327, 191] on div at bounding box center [335, 171] width 135 height 115
click at [186, 442] on img at bounding box center [171, 442] width 38 height 38
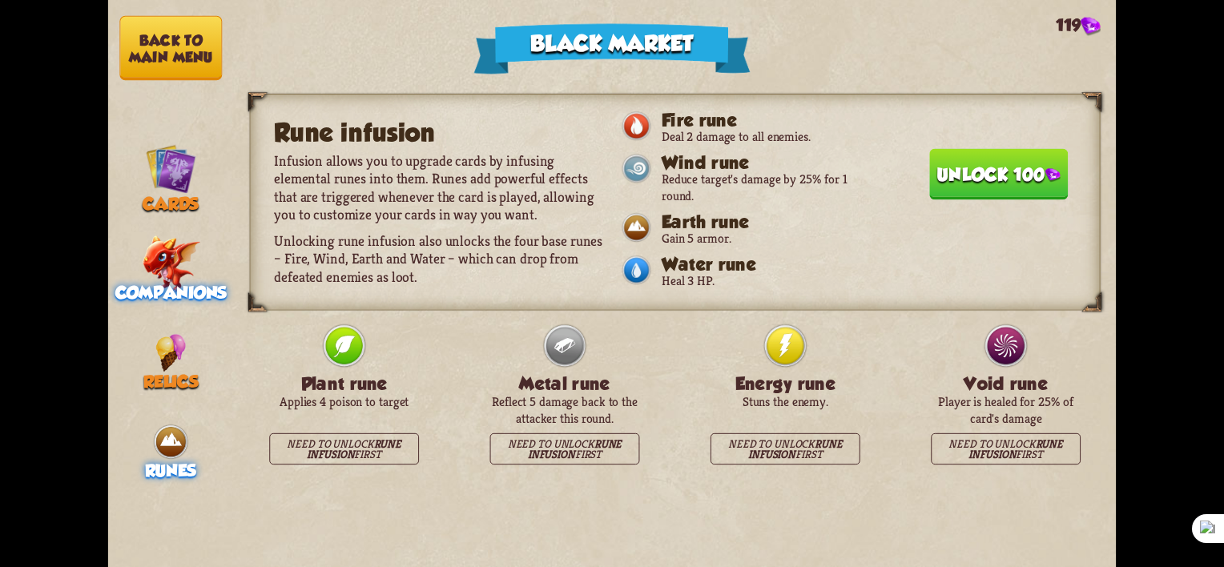
click at [171, 271] on img at bounding box center [171, 263] width 58 height 57
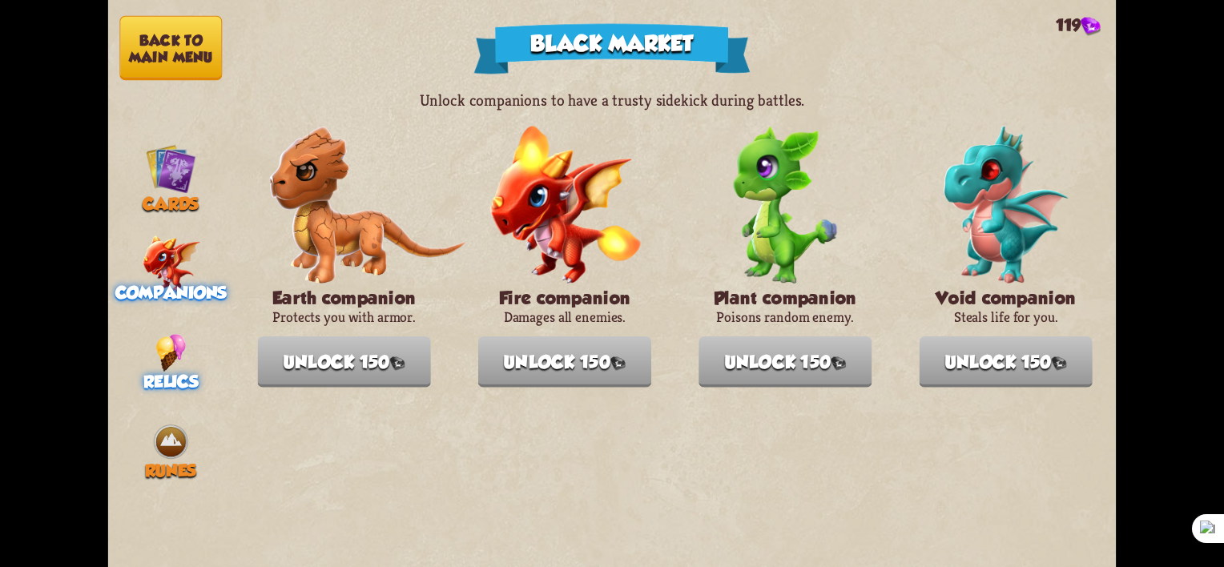
click at [179, 383] on span "Relics" at bounding box center [170, 382] width 55 height 20
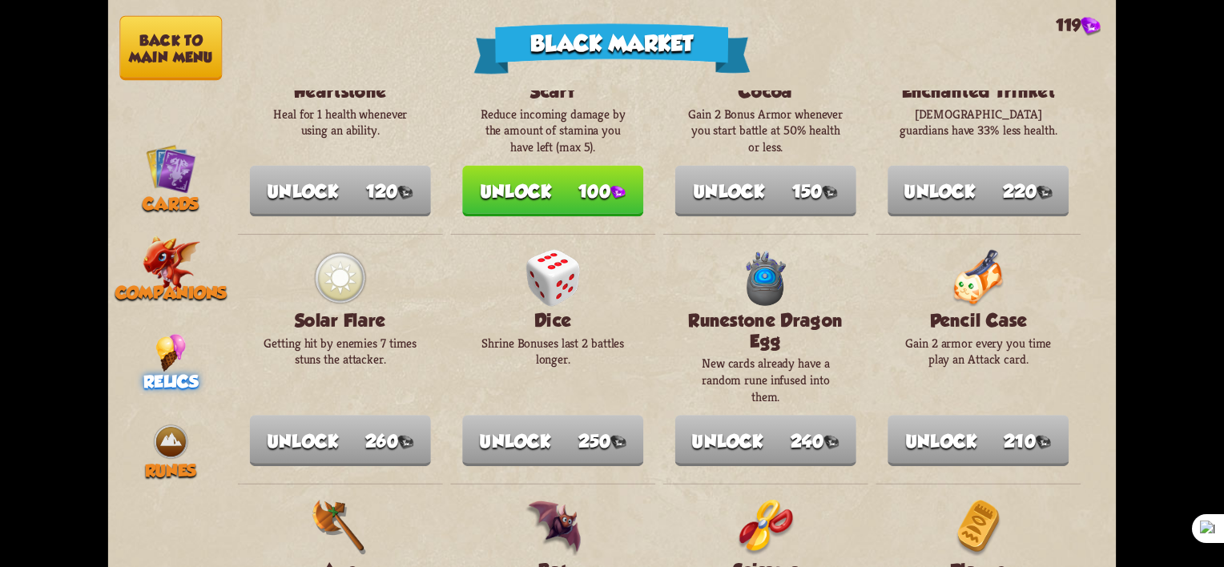
scroll to position [1282, 0]
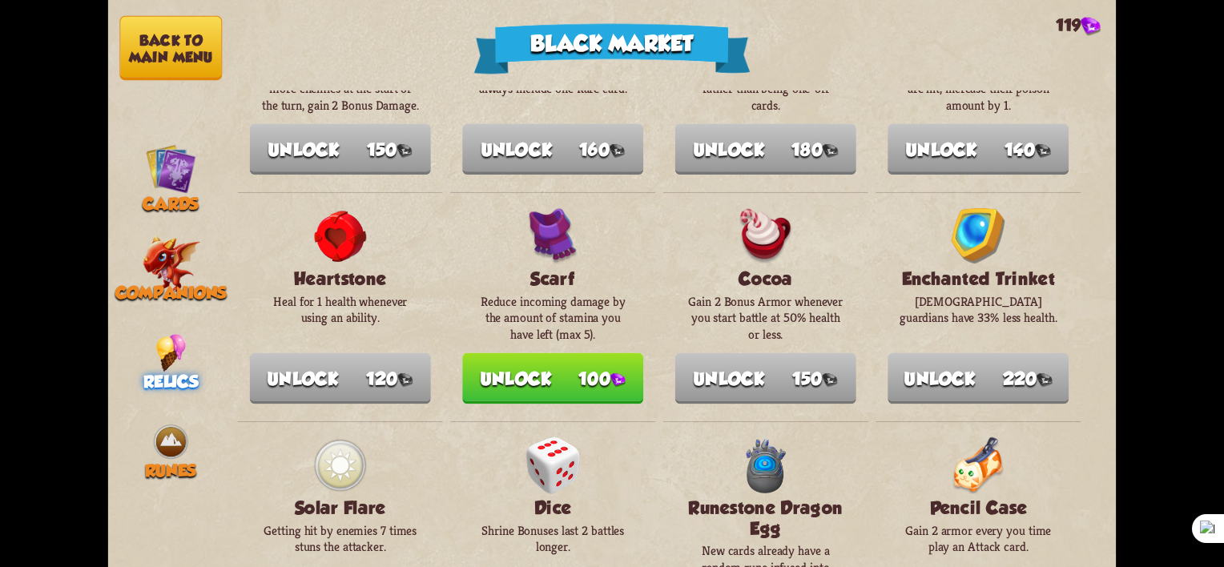
click at [201, 304] on nav "Back to main menu Cards Companions Relics Runes" at bounding box center [171, 283] width 126 height 567
click at [194, 284] on span "Companions" at bounding box center [171, 293] width 112 height 20
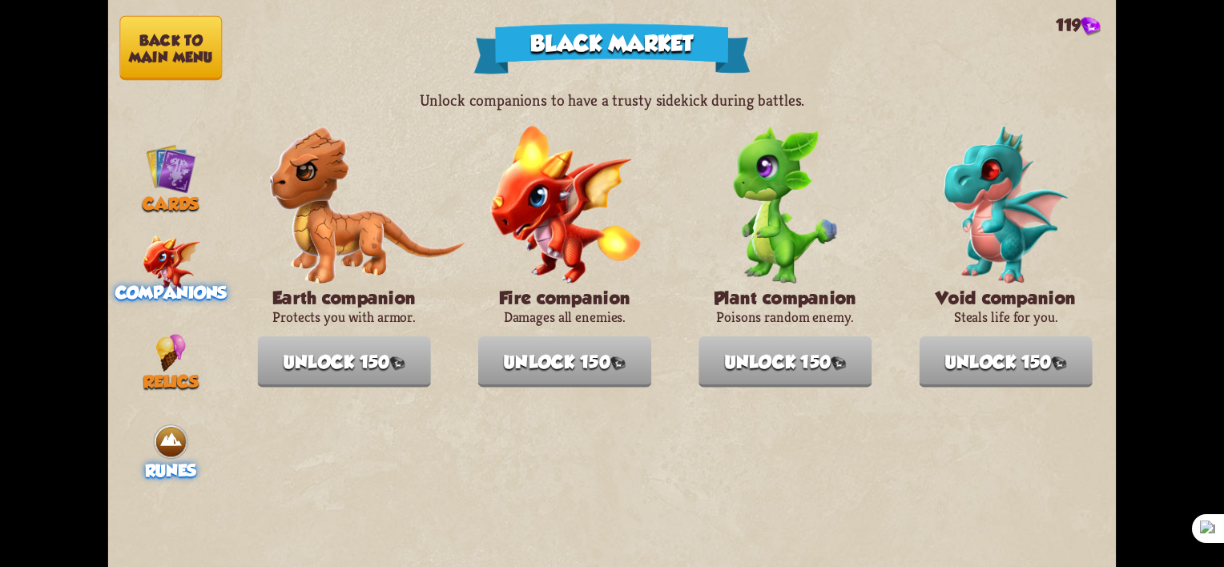
click at [168, 425] on img at bounding box center [171, 442] width 38 height 38
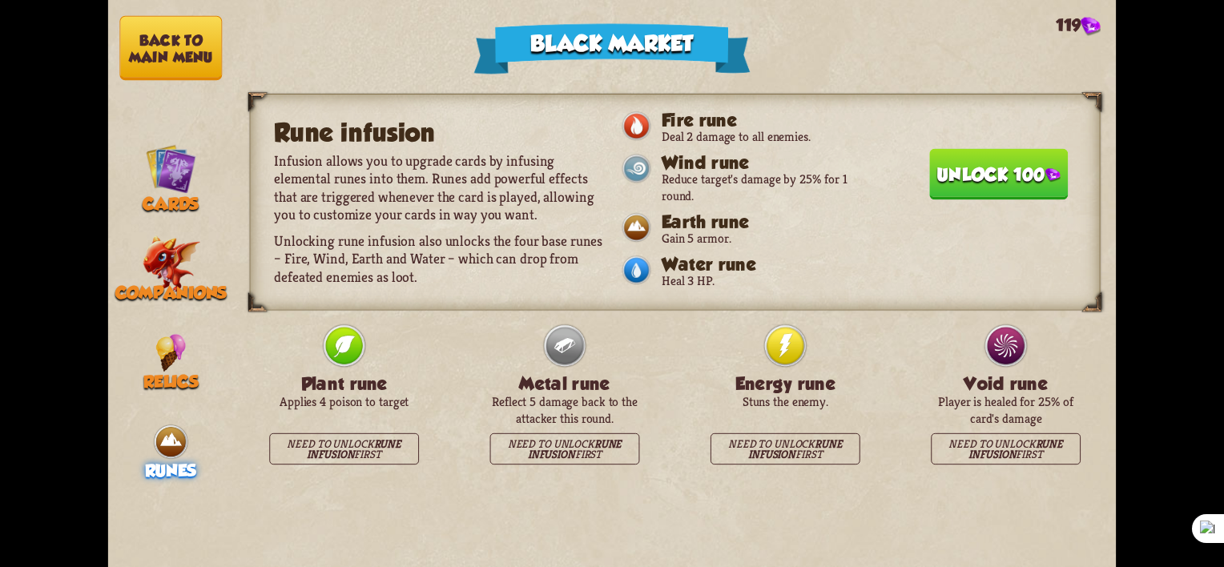
click at [1003, 172] on button "Unlock 100" at bounding box center [998, 173] width 139 height 51
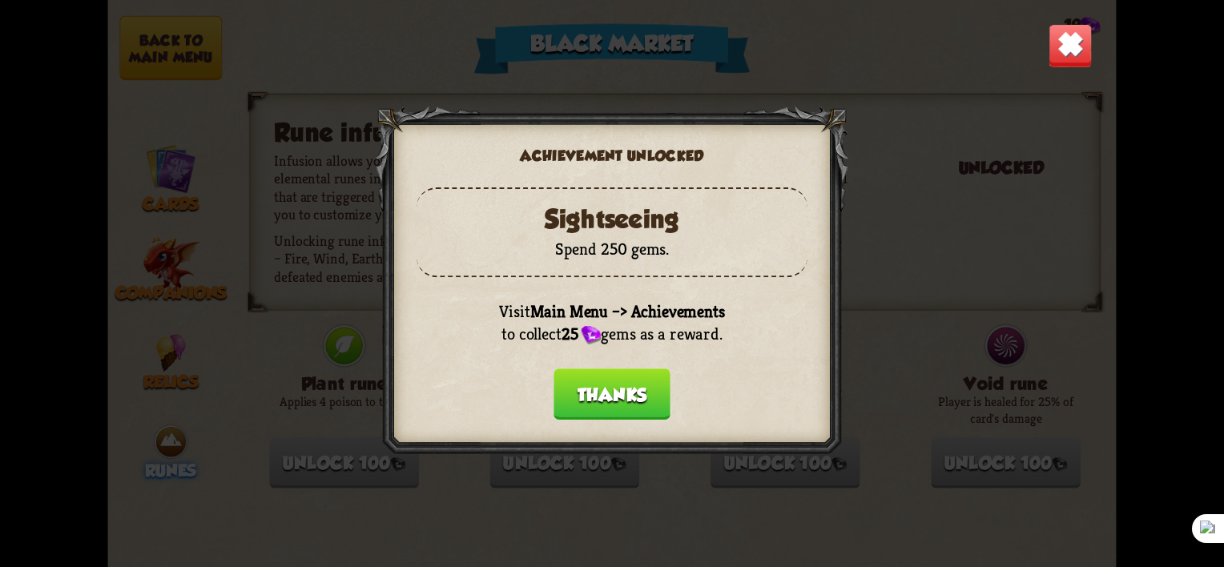
click at [630, 403] on button "Thanks" at bounding box center [612, 393] width 117 height 51
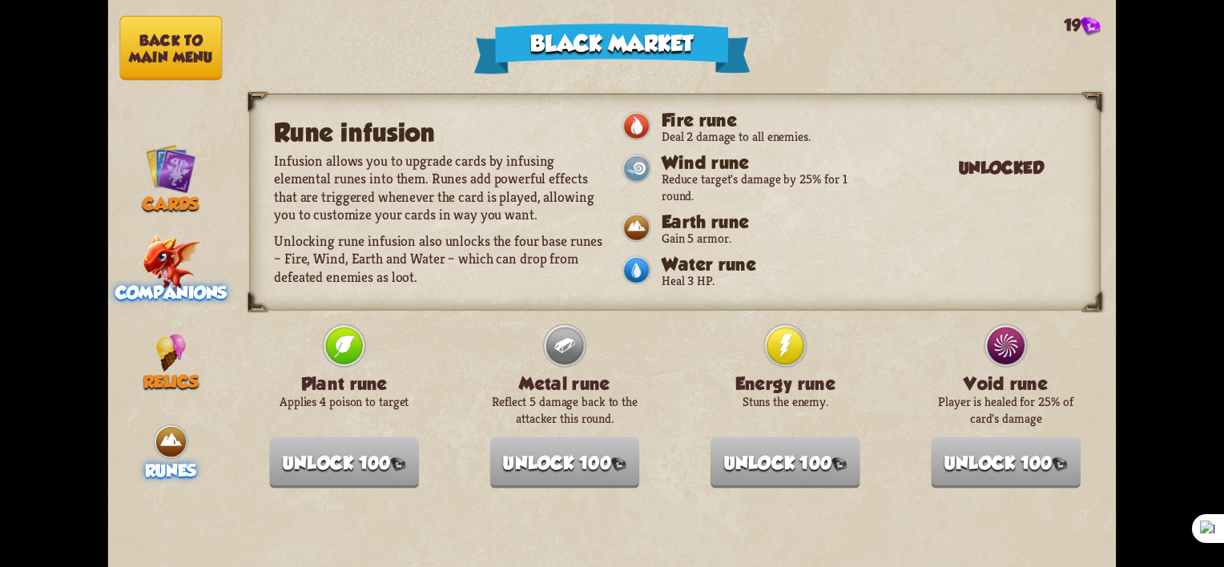
click at [177, 292] on span "Companions" at bounding box center [171, 293] width 112 height 20
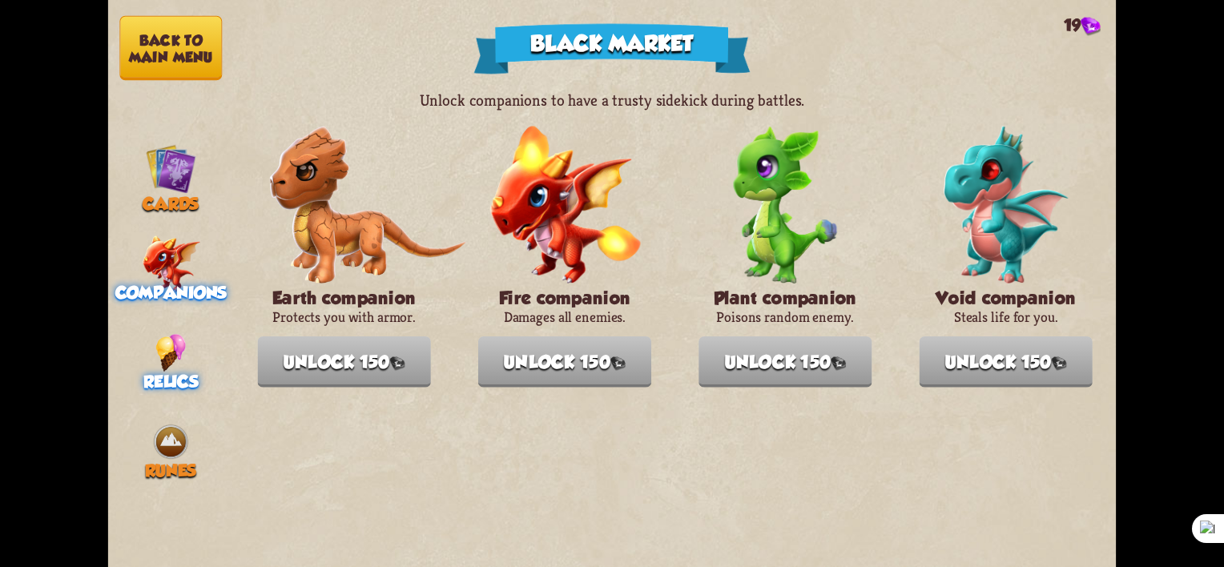
click at [163, 383] on span "Relics" at bounding box center [170, 382] width 55 height 20
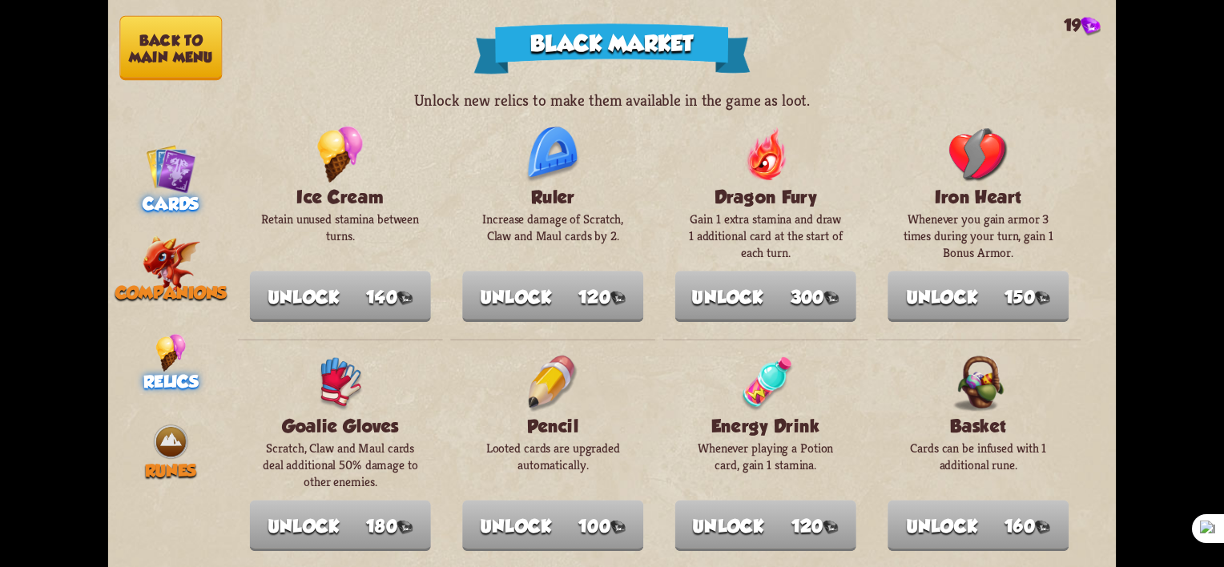
click at [160, 177] on img at bounding box center [171, 168] width 50 height 50
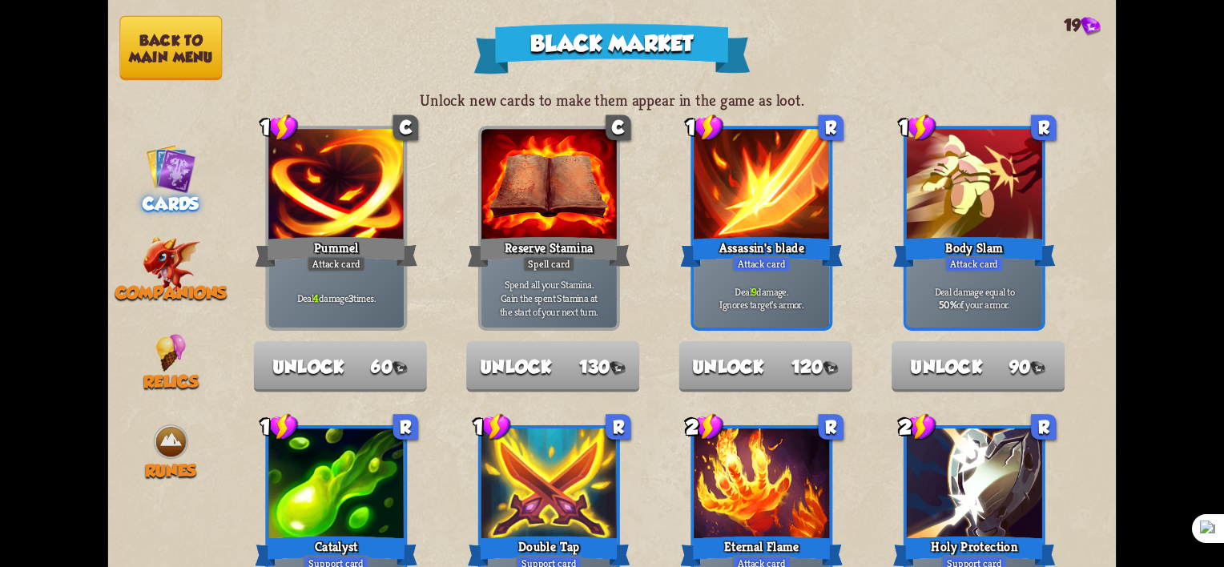
click at [193, 38] on button "Back to main menu" at bounding box center [170, 48] width 103 height 65
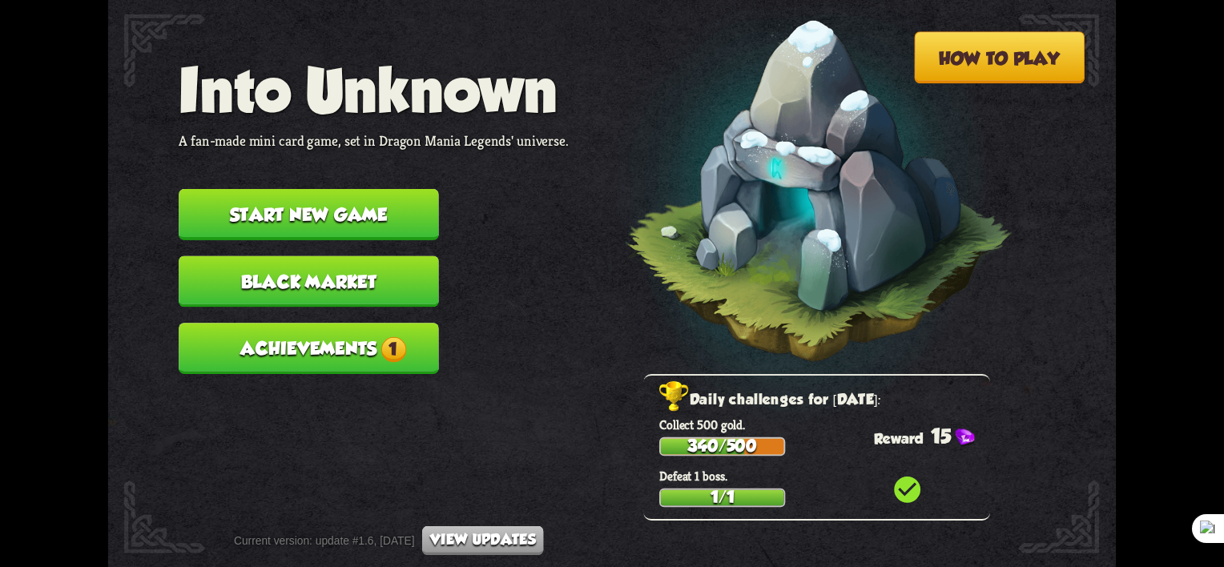
click at [357, 348] on button "Achievements 1" at bounding box center [309, 348] width 260 height 51
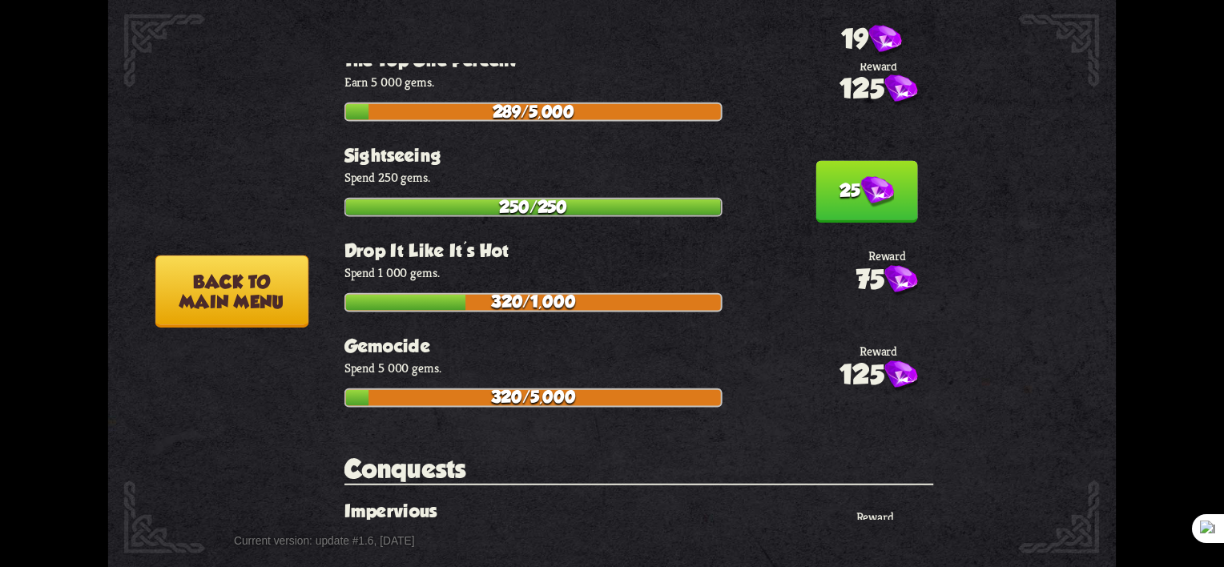
scroll to position [4726, 0]
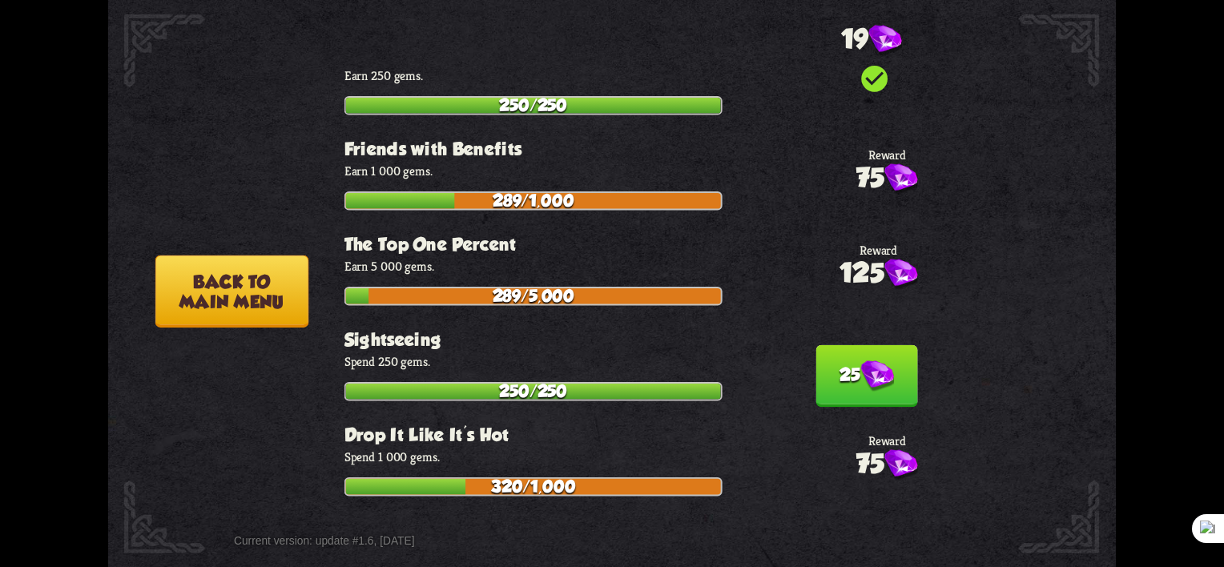
click at [860, 360] on img at bounding box center [877, 375] width 34 height 31
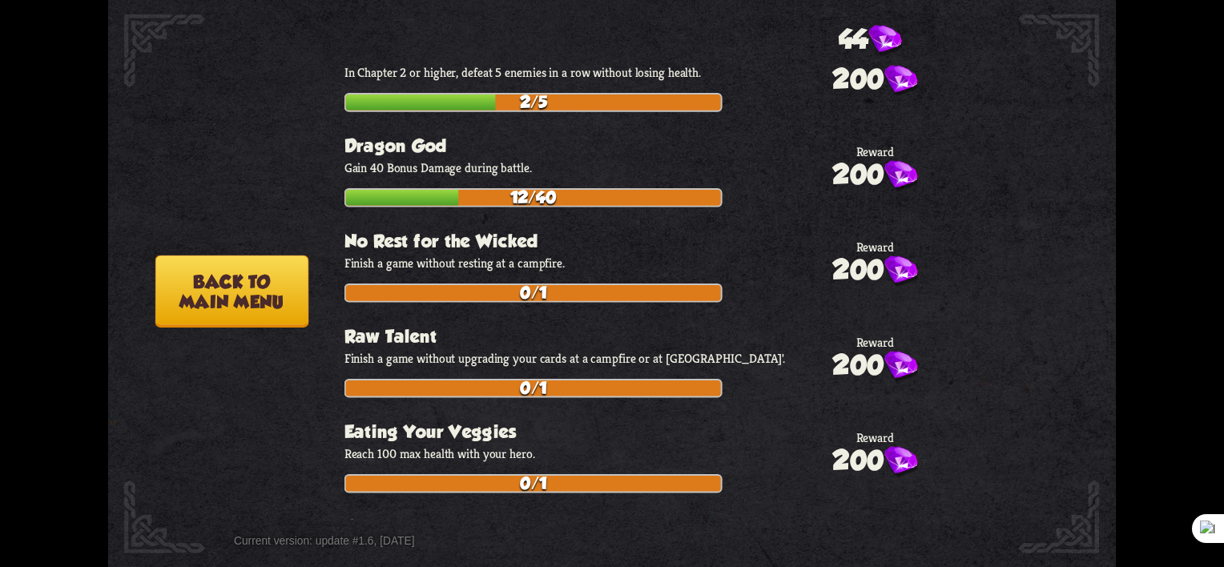
scroll to position [5631, 0]
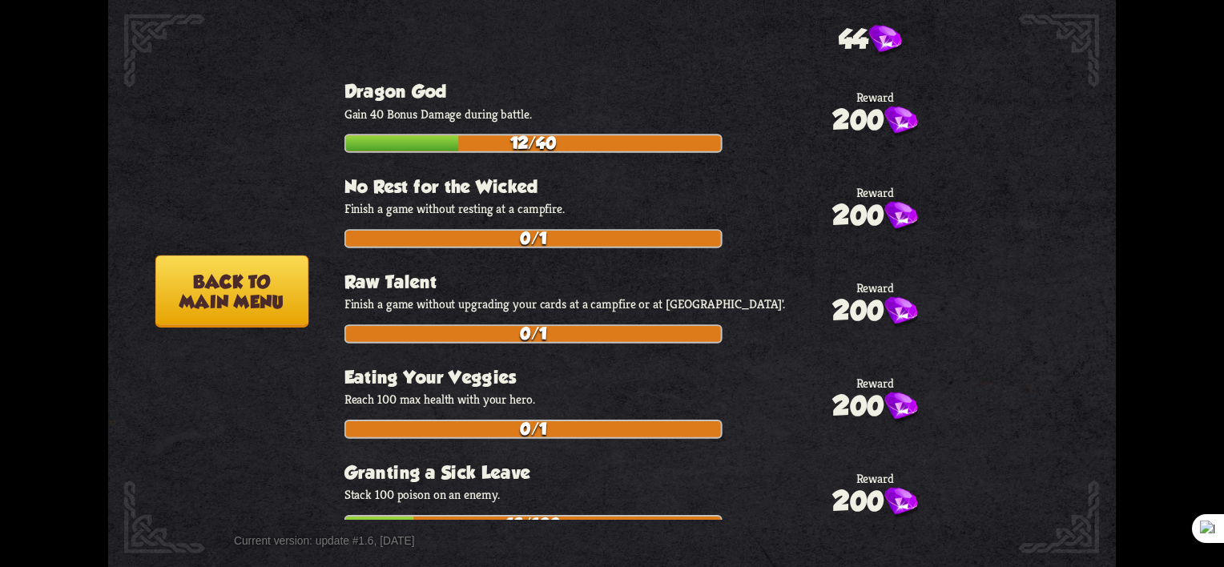
click at [292, 298] on button "Back to main menu" at bounding box center [231, 292] width 153 height 72
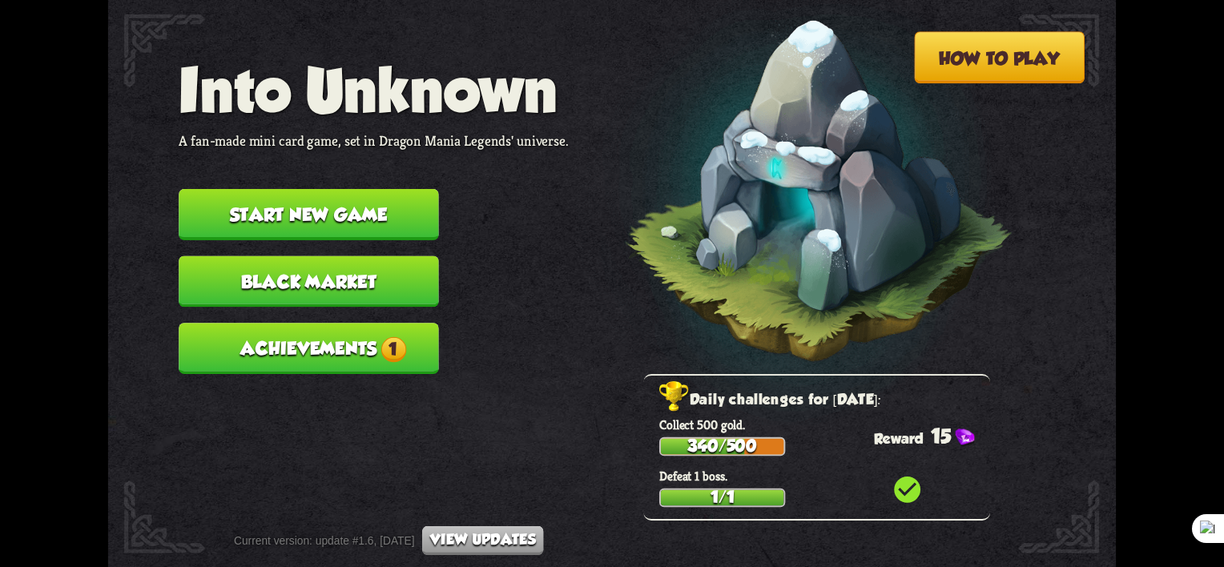
click at [428, 355] on button "Achievements 1" at bounding box center [309, 348] width 260 height 51
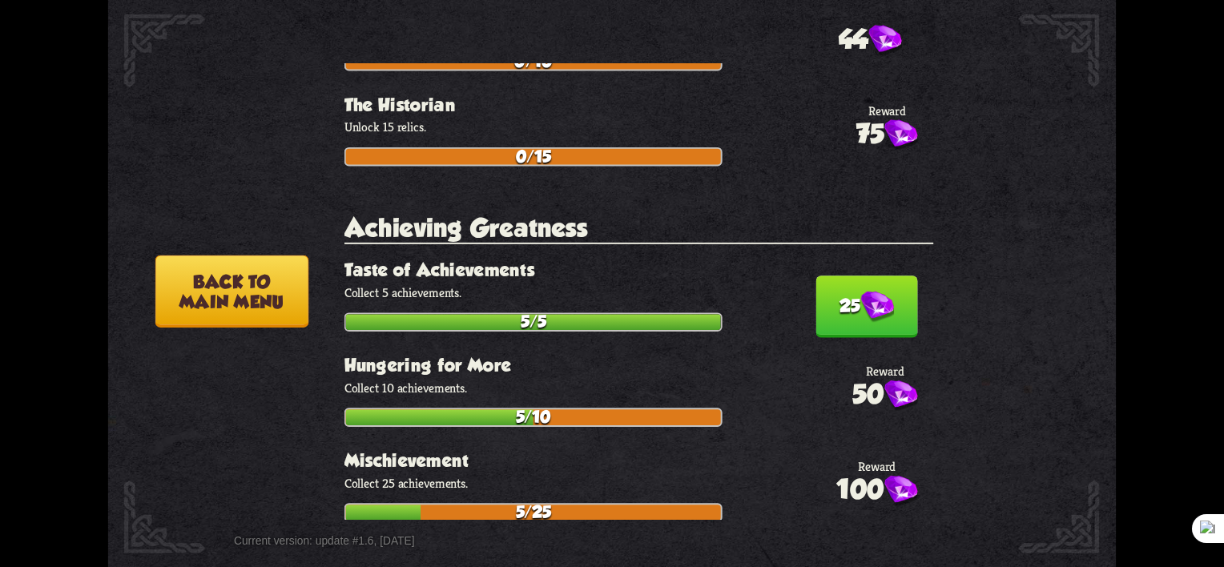
scroll to position [3709, 0]
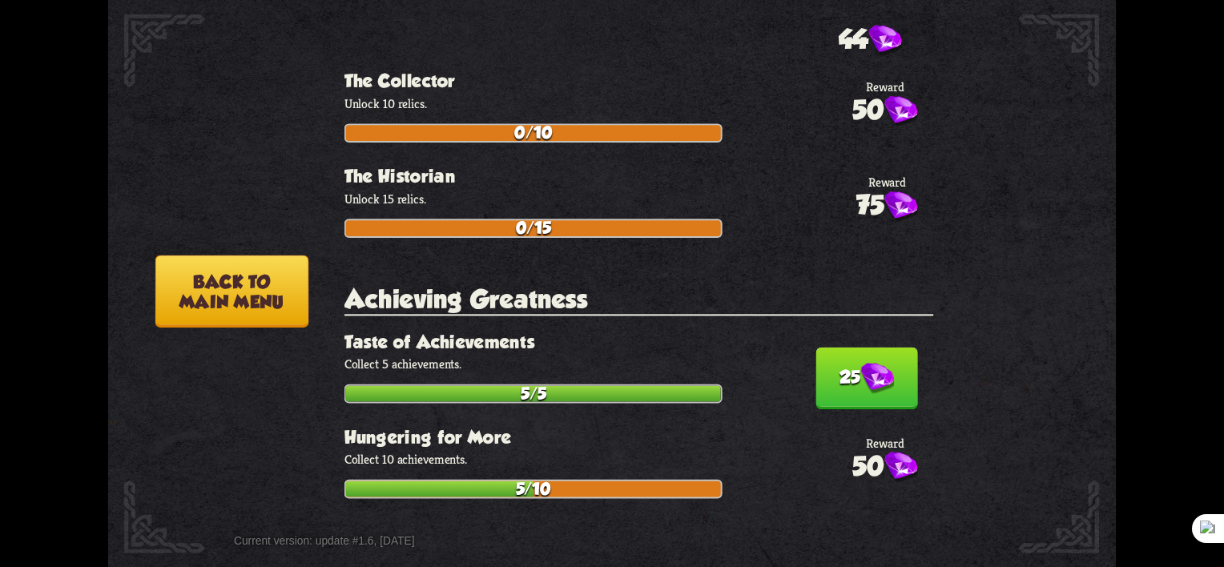
click at [847, 348] on button "25" at bounding box center [866, 379] width 102 height 62
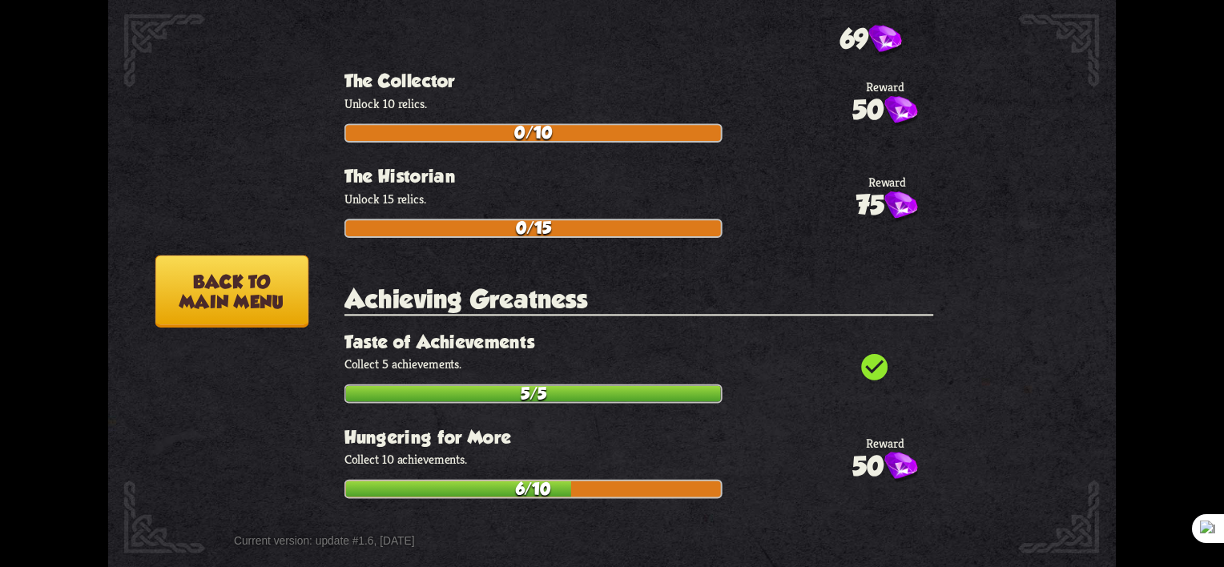
click at [201, 308] on button "Back to main menu" at bounding box center [231, 292] width 153 height 72
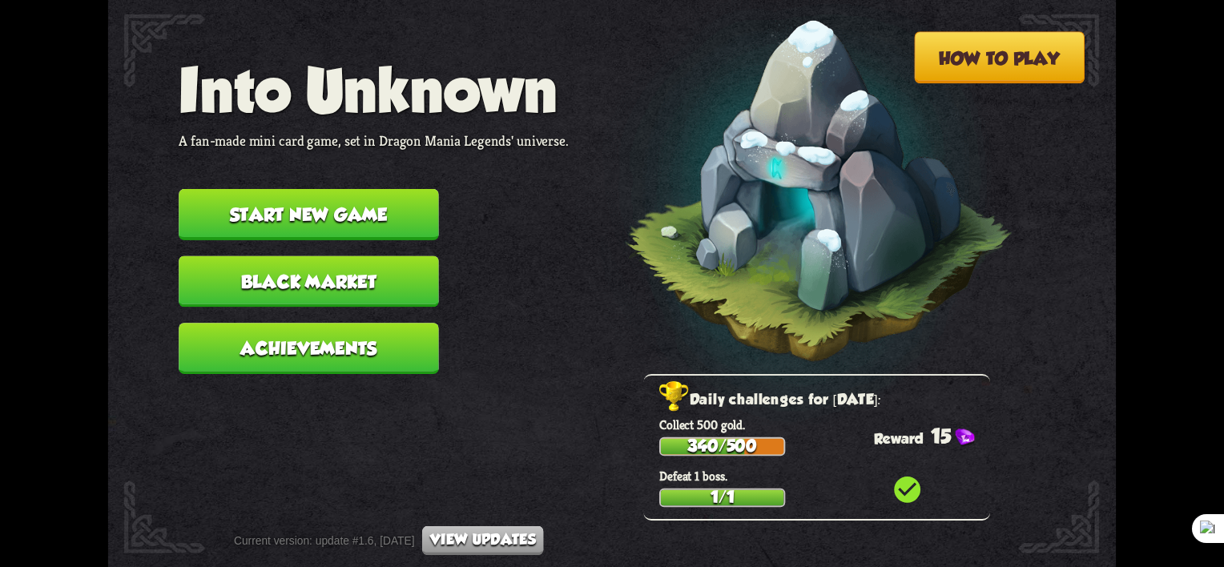
click at [304, 213] on button "Start new game" at bounding box center [309, 214] width 260 height 51
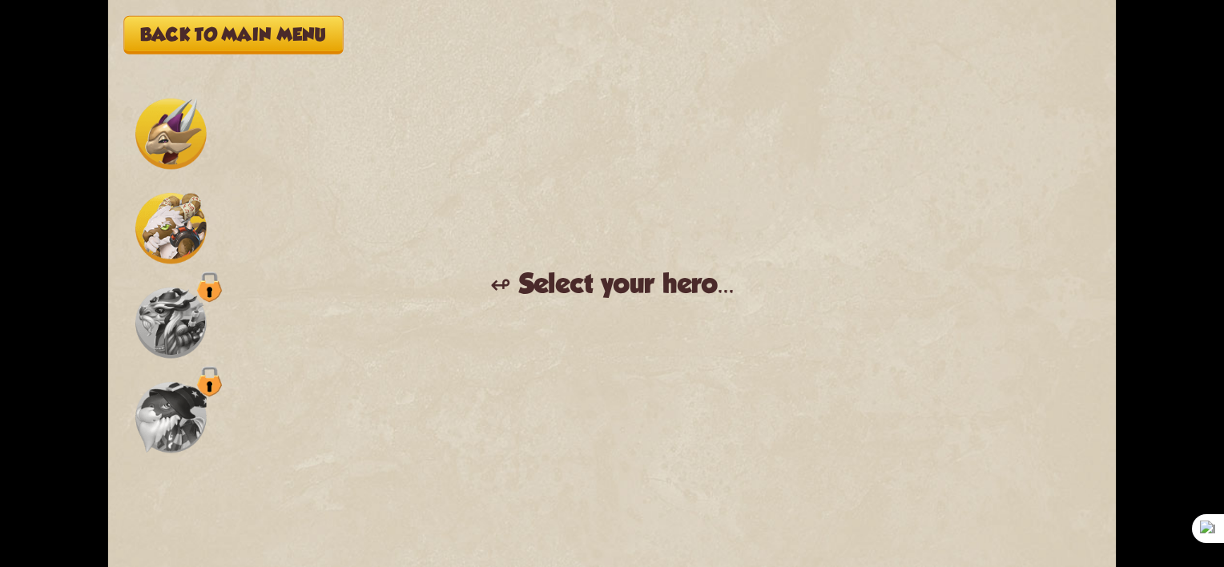
click at [183, 154] on img at bounding box center [170, 134] width 70 height 70
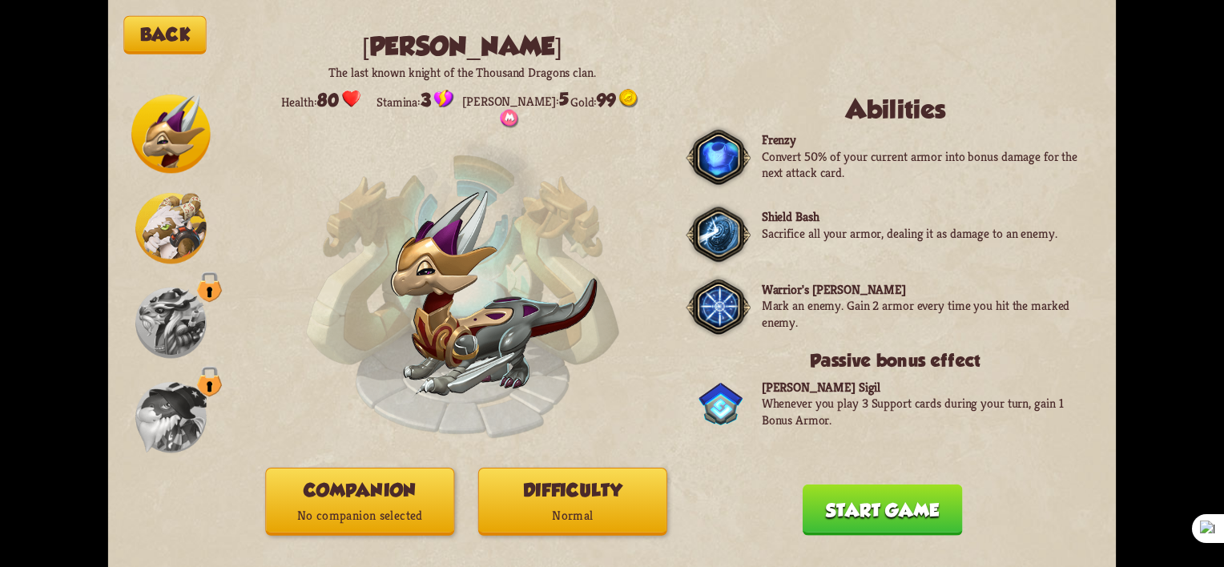
click at [888, 517] on button "Start game" at bounding box center [883, 510] width 160 height 51
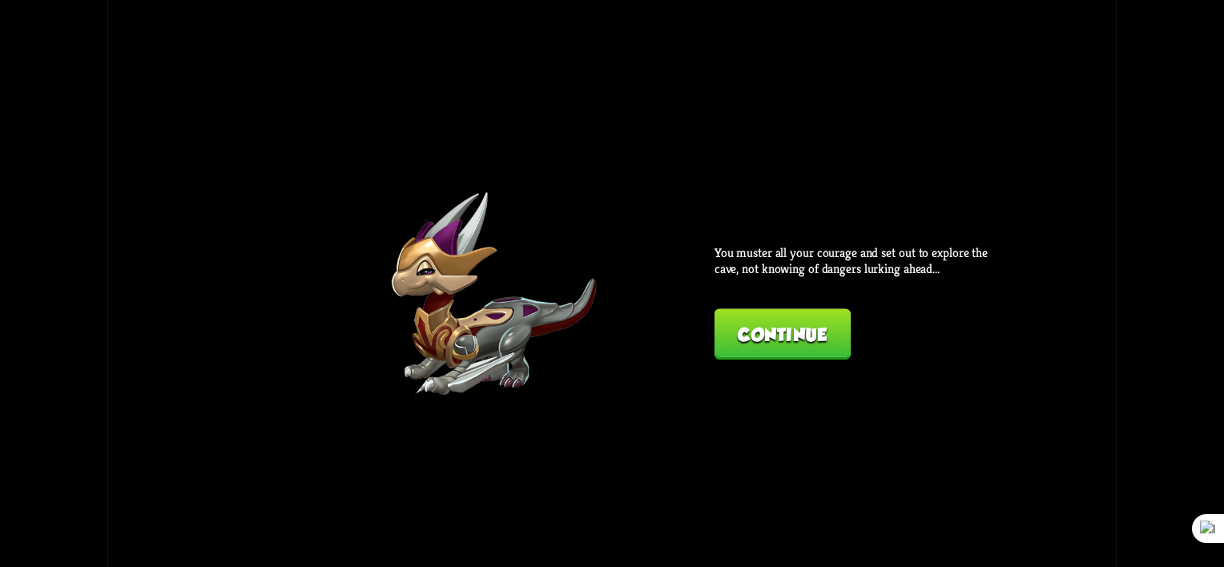
click at [795, 332] on button "Continue" at bounding box center [783, 333] width 136 height 51
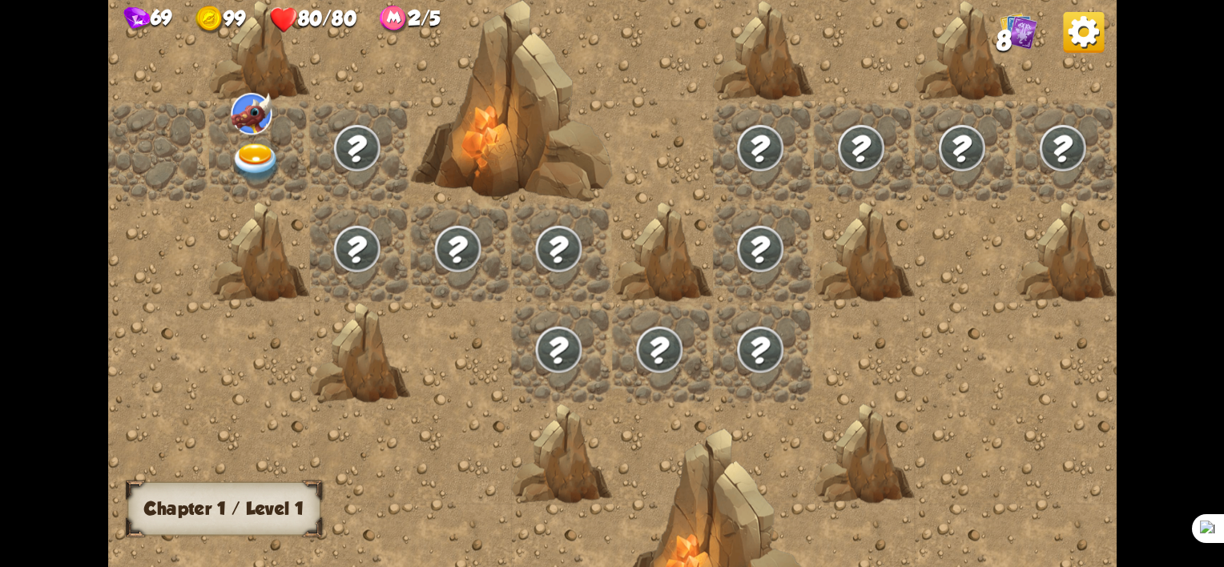
click at [253, 164] on img at bounding box center [256, 162] width 50 height 39
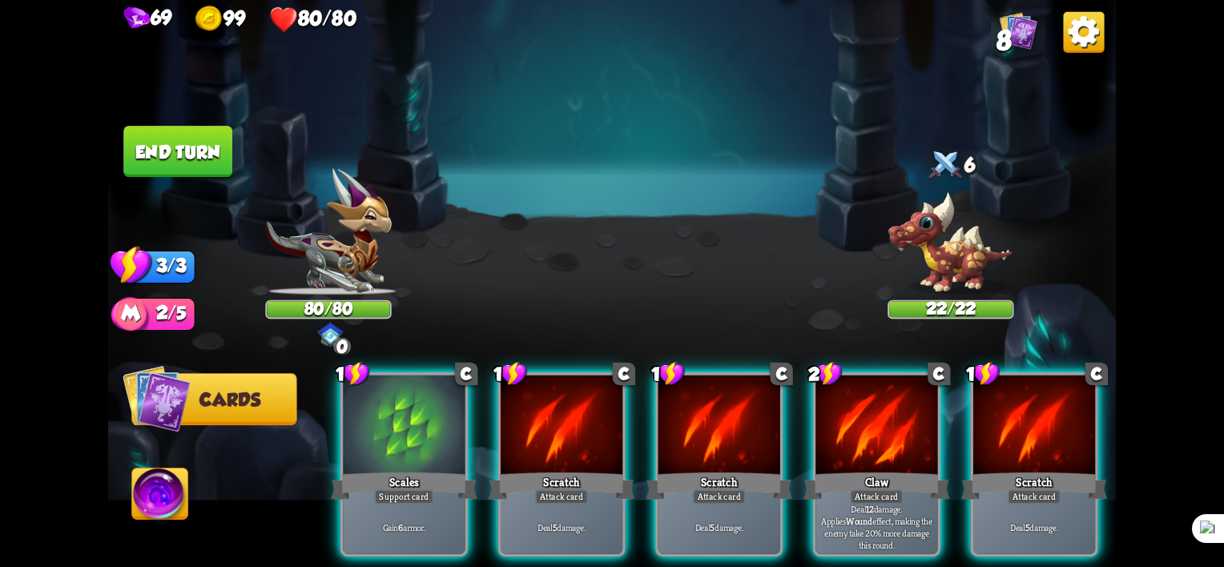
click at [1023, 35] on img at bounding box center [1019, 31] width 38 height 38
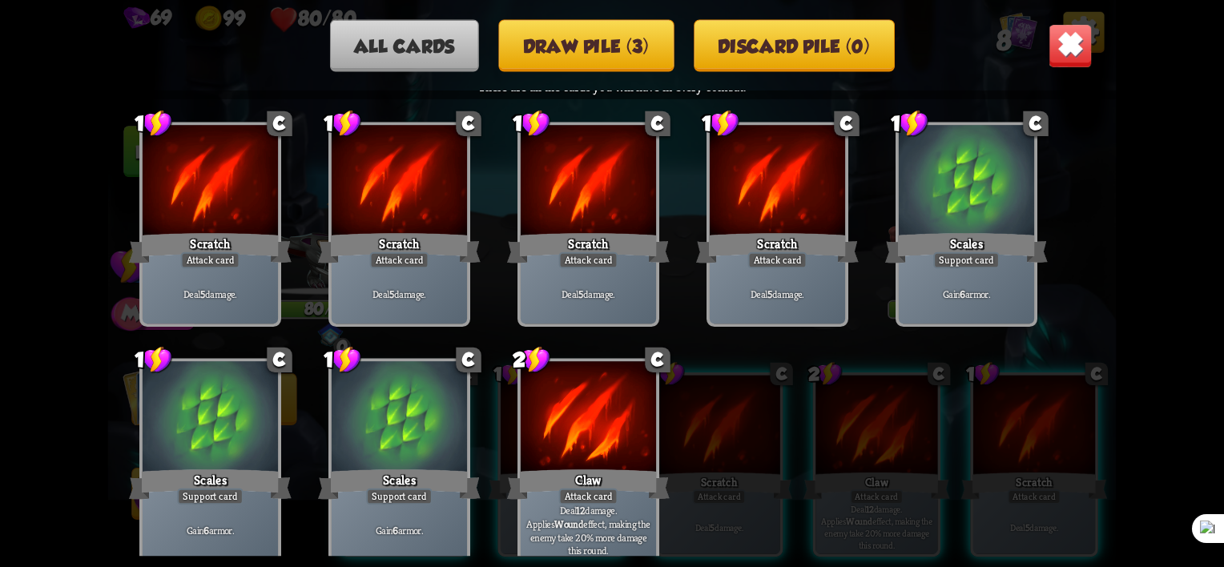
scroll to position [23, 0]
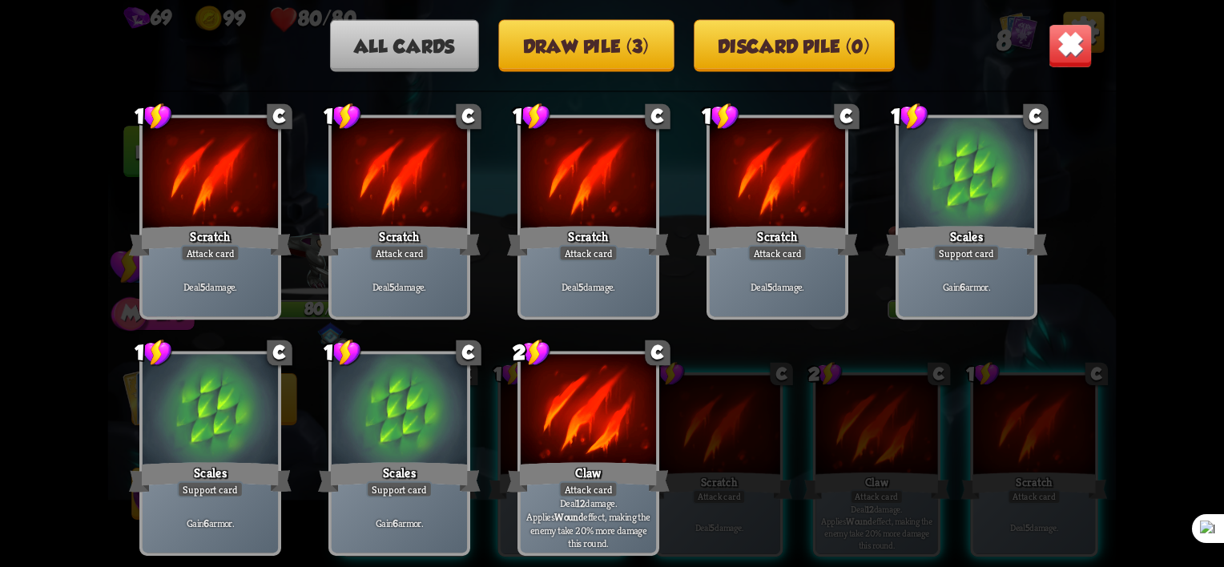
click at [610, 62] on button "Draw pile (3)" at bounding box center [585, 46] width 175 height 52
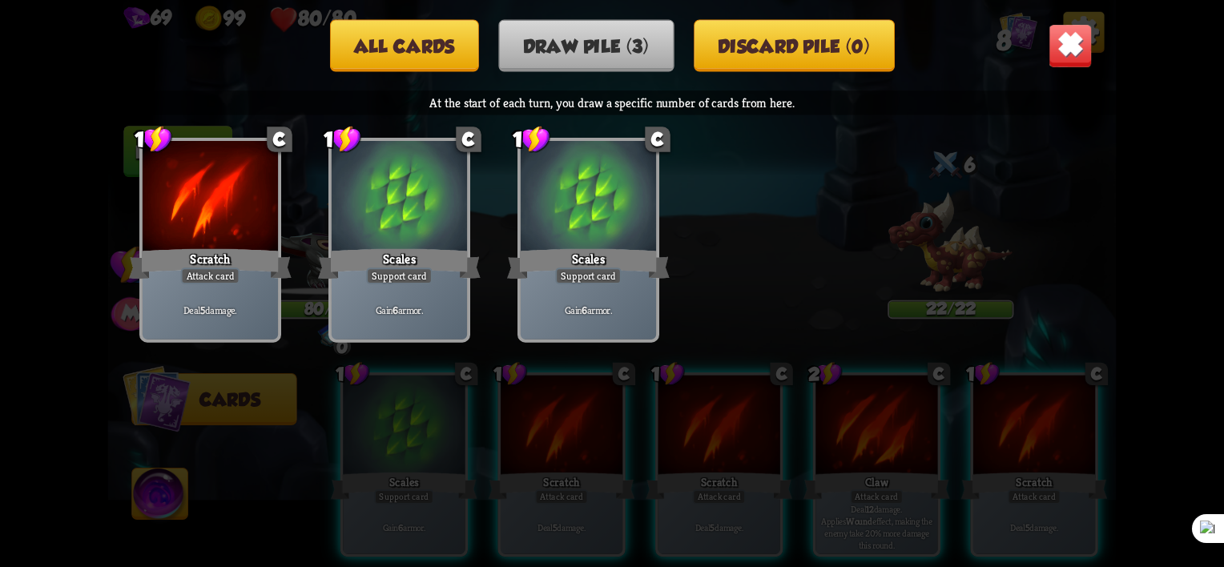
scroll to position [0, 0]
click at [417, 54] on button "All cards" at bounding box center [403, 46] width 149 height 52
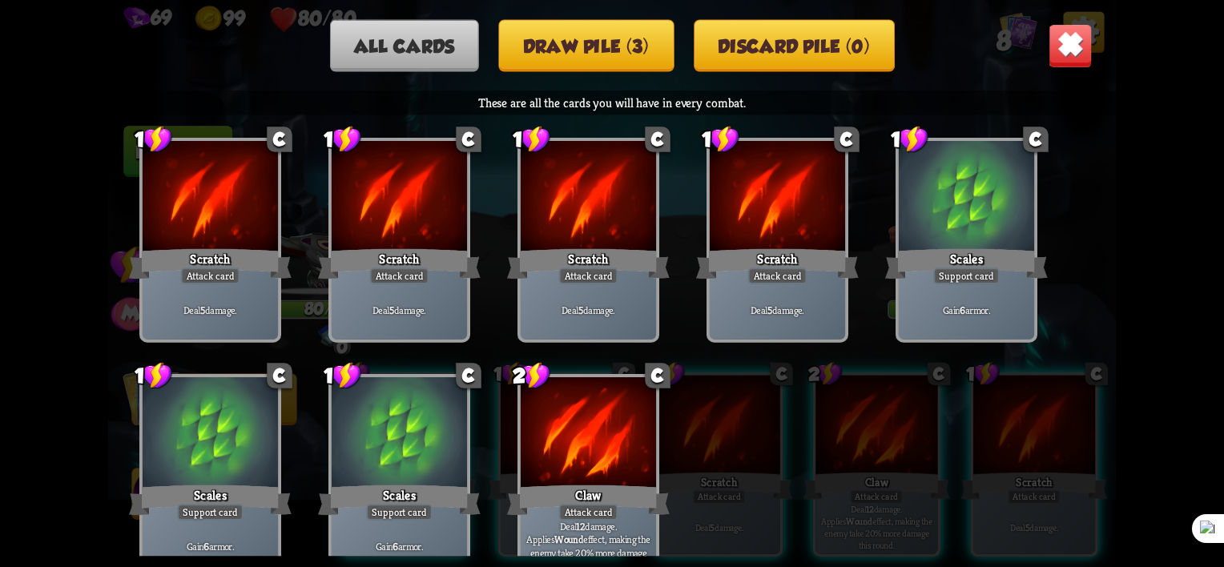
click at [583, 62] on button "Draw pile (3)" at bounding box center [585, 46] width 175 height 52
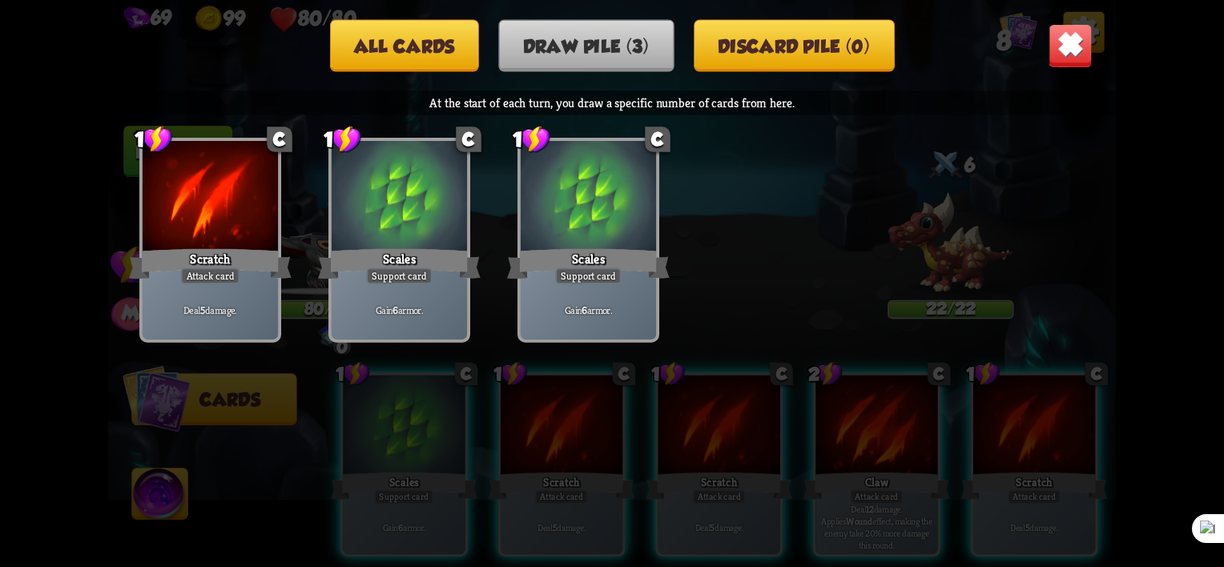
click at [417, 54] on button "All cards" at bounding box center [403, 46] width 149 height 52
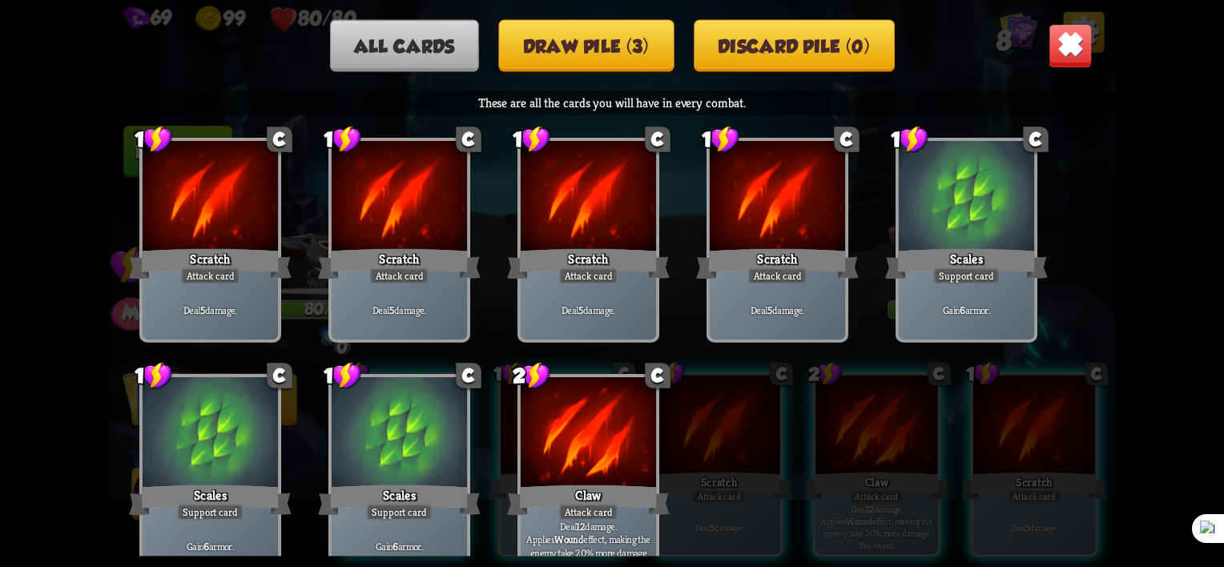
click at [1067, 44] on img at bounding box center [1071, 46] width 44 height 44
